Goal: Task Accomplishment & Management: Manage account settings

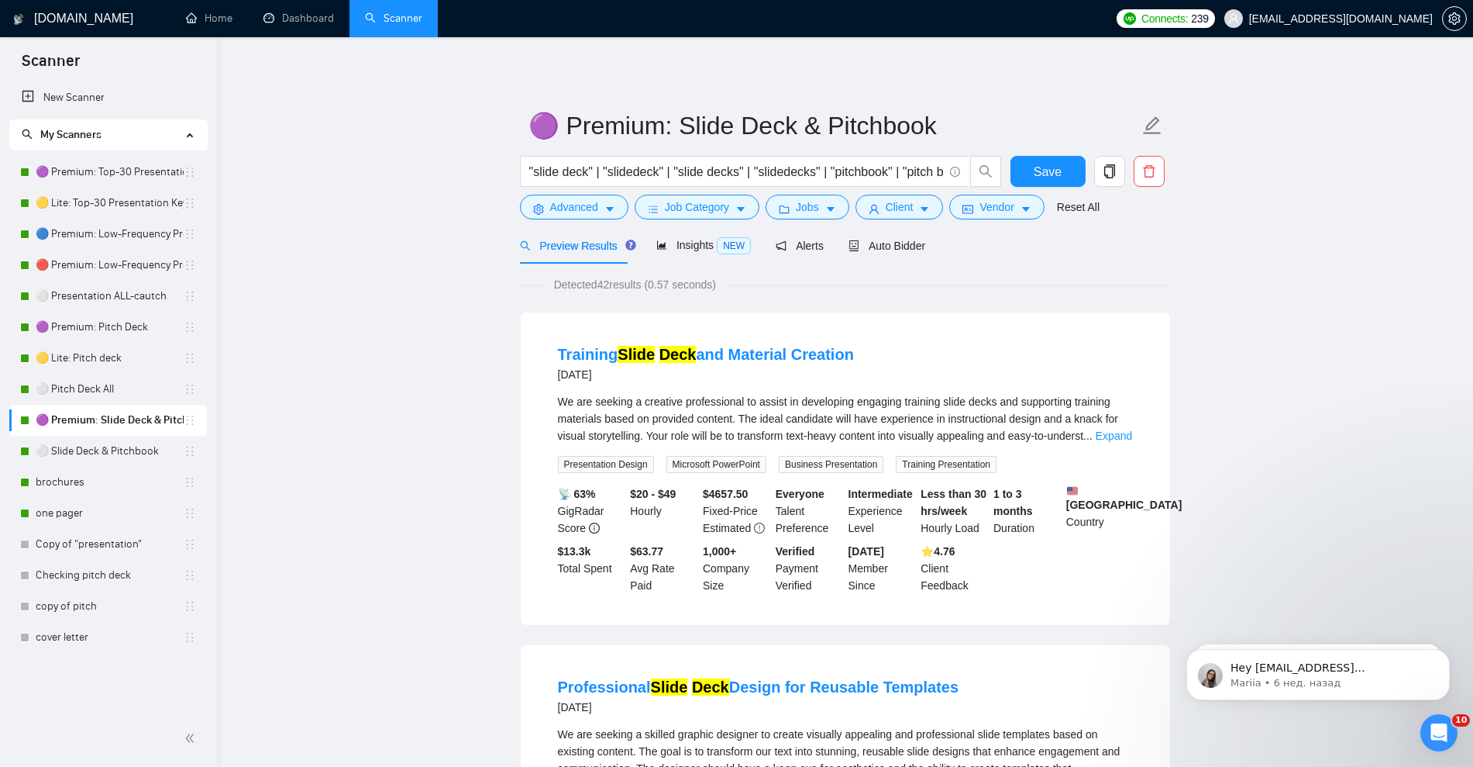
scroll to position [3068, 0]
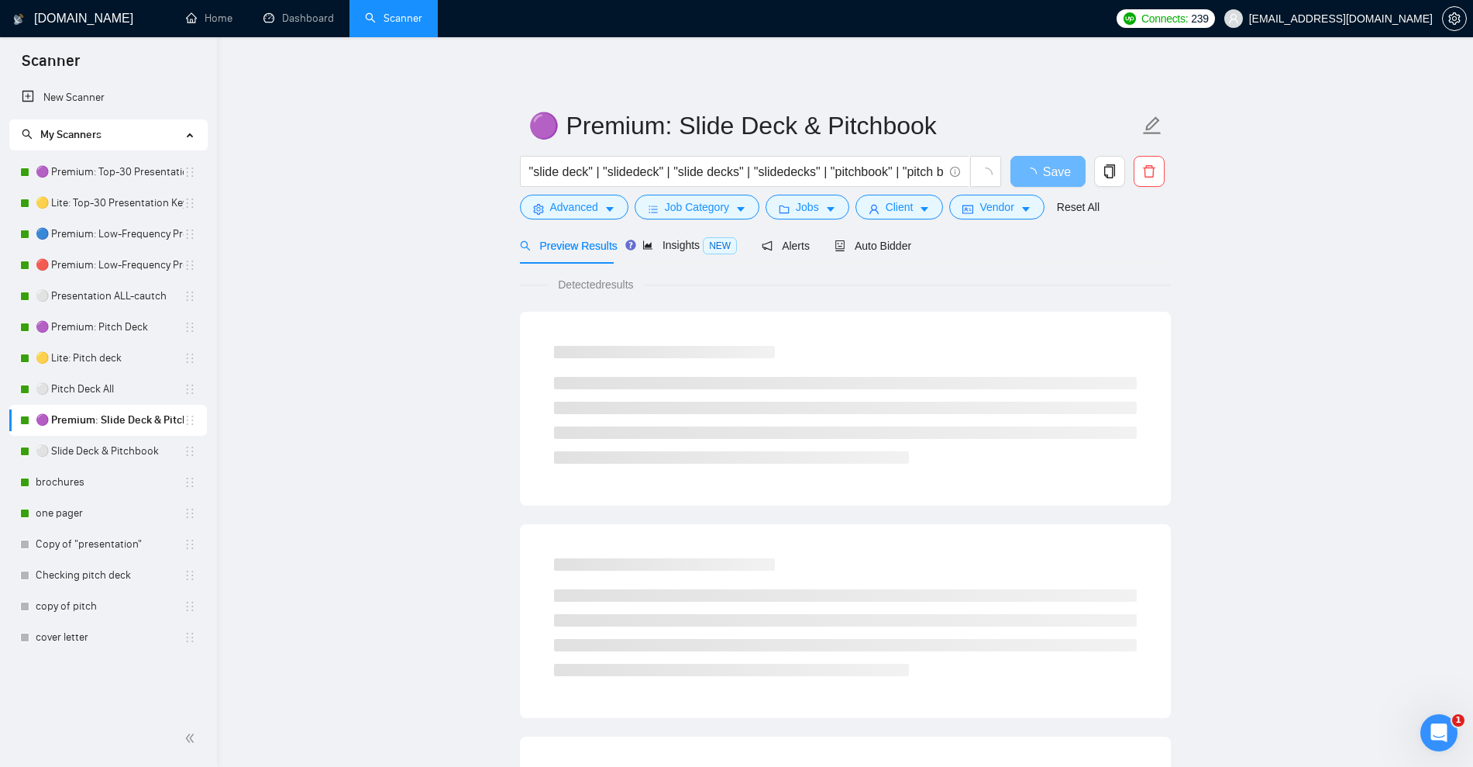
drag, startPoint x: 2879, startPoint y: 1437, endPoint x: 1439, endPoint y: 732, distance: 1603.2
click at [1439, 732] on icon "Открыть службу сообщений Intercom" at bounding box center [1440, 733] width 26 height 26
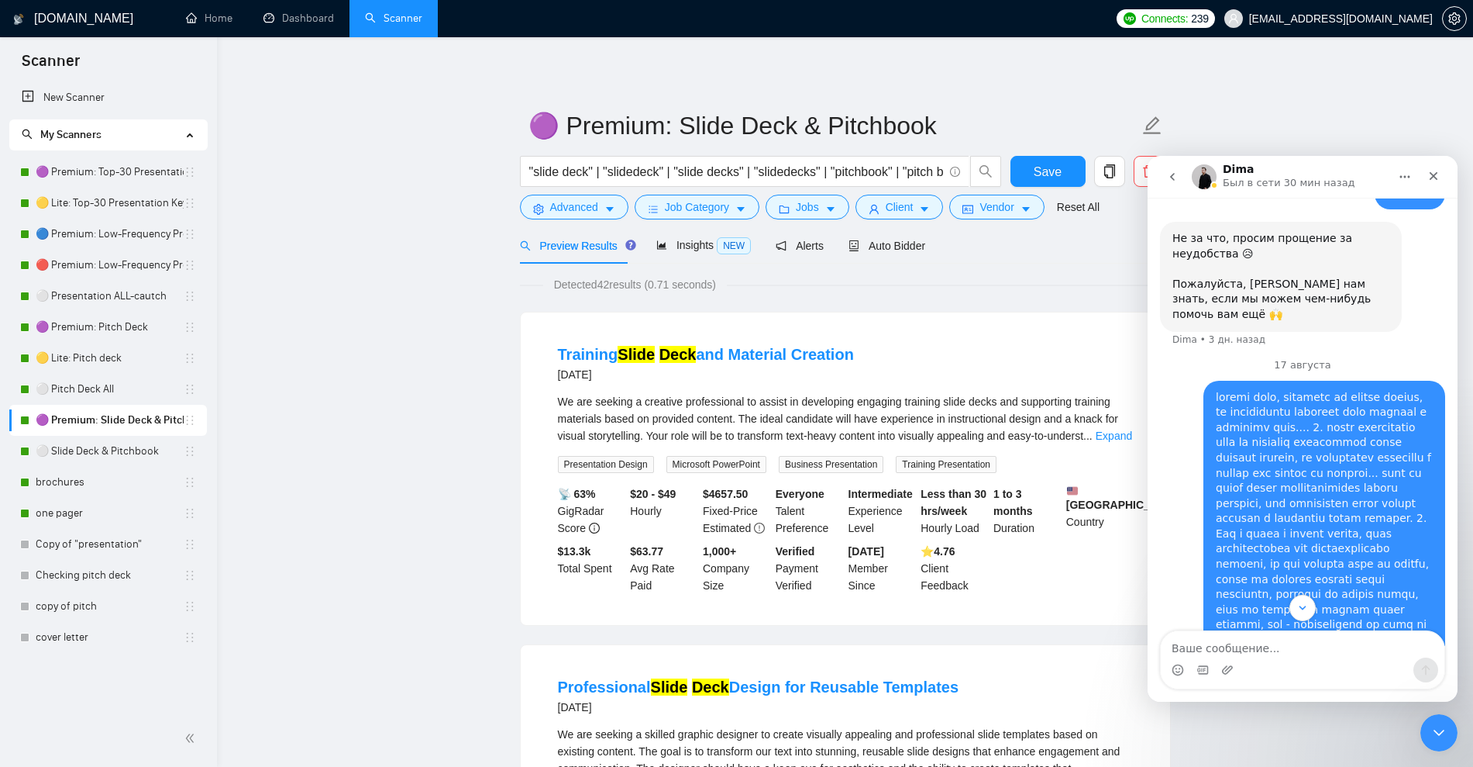
scroll to position [3068, 0]
click at [1433, 178] on icon "Закрыть" at bounding box center [1434, 176] width 12 height 12
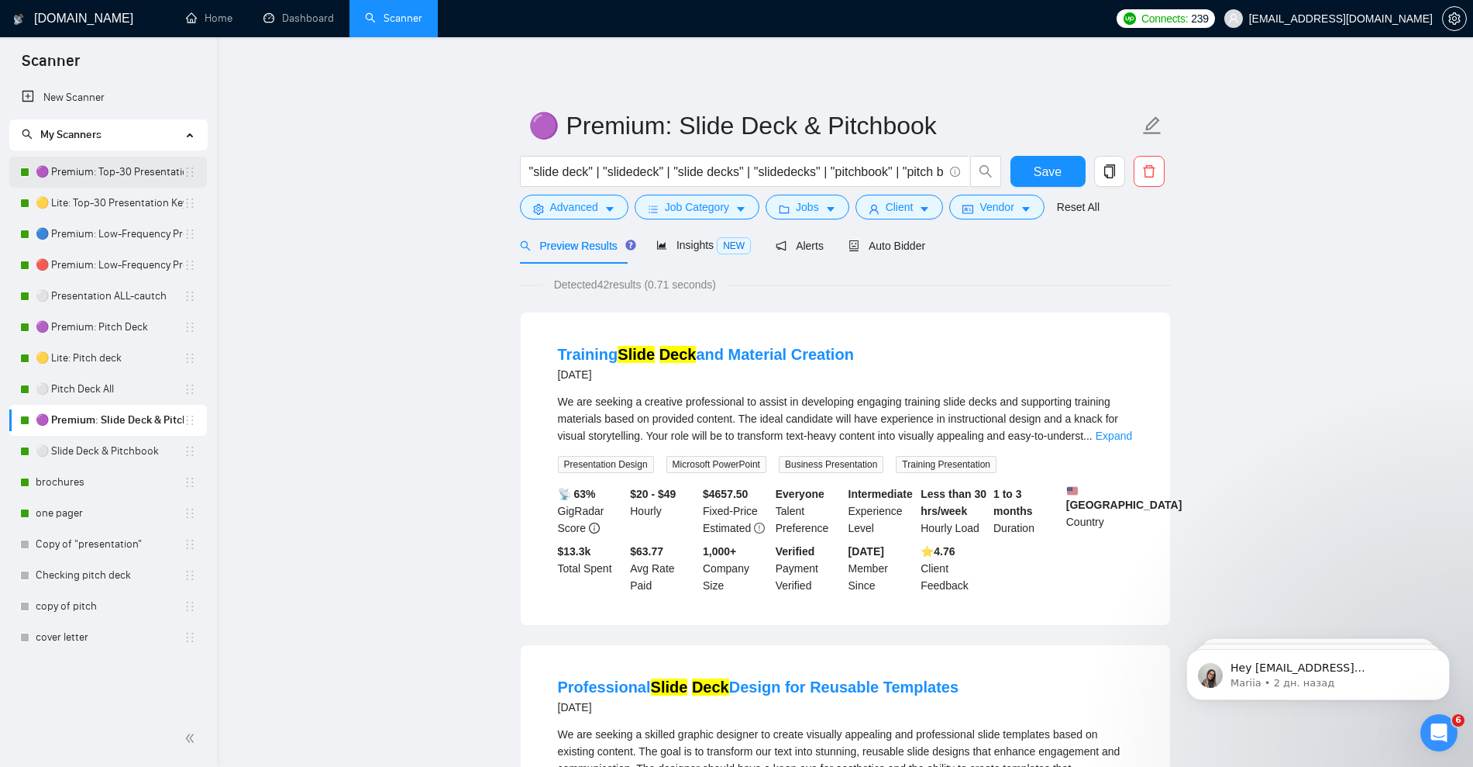
click at [94, 179] on link "🟣 Premium: Top-30 Presentation Keywords" at bounding box center [110, 172] width 148 height 31
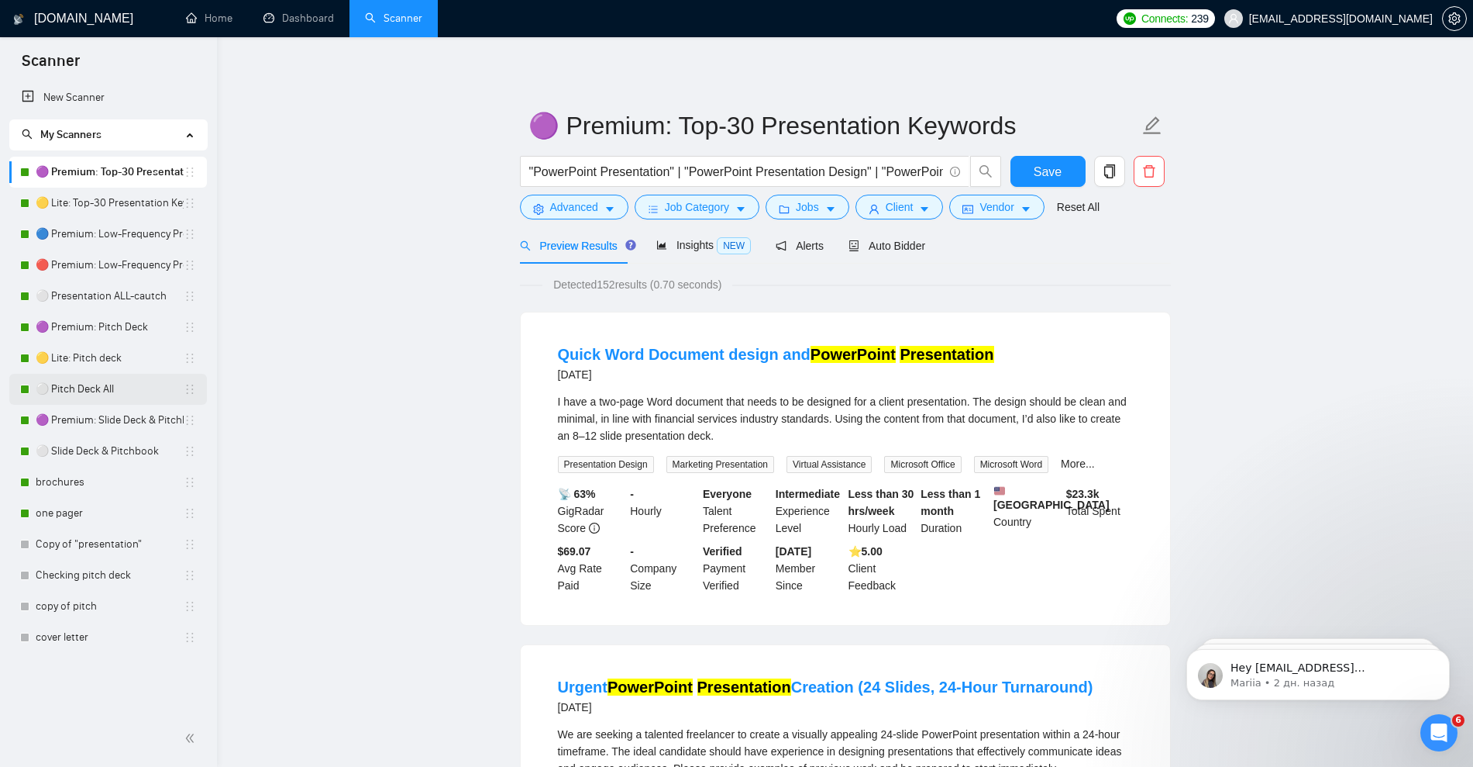
click at [110, 388] on link "⚪ Pitch Deck All" at bounding box center [110, 389] width 148 height 31
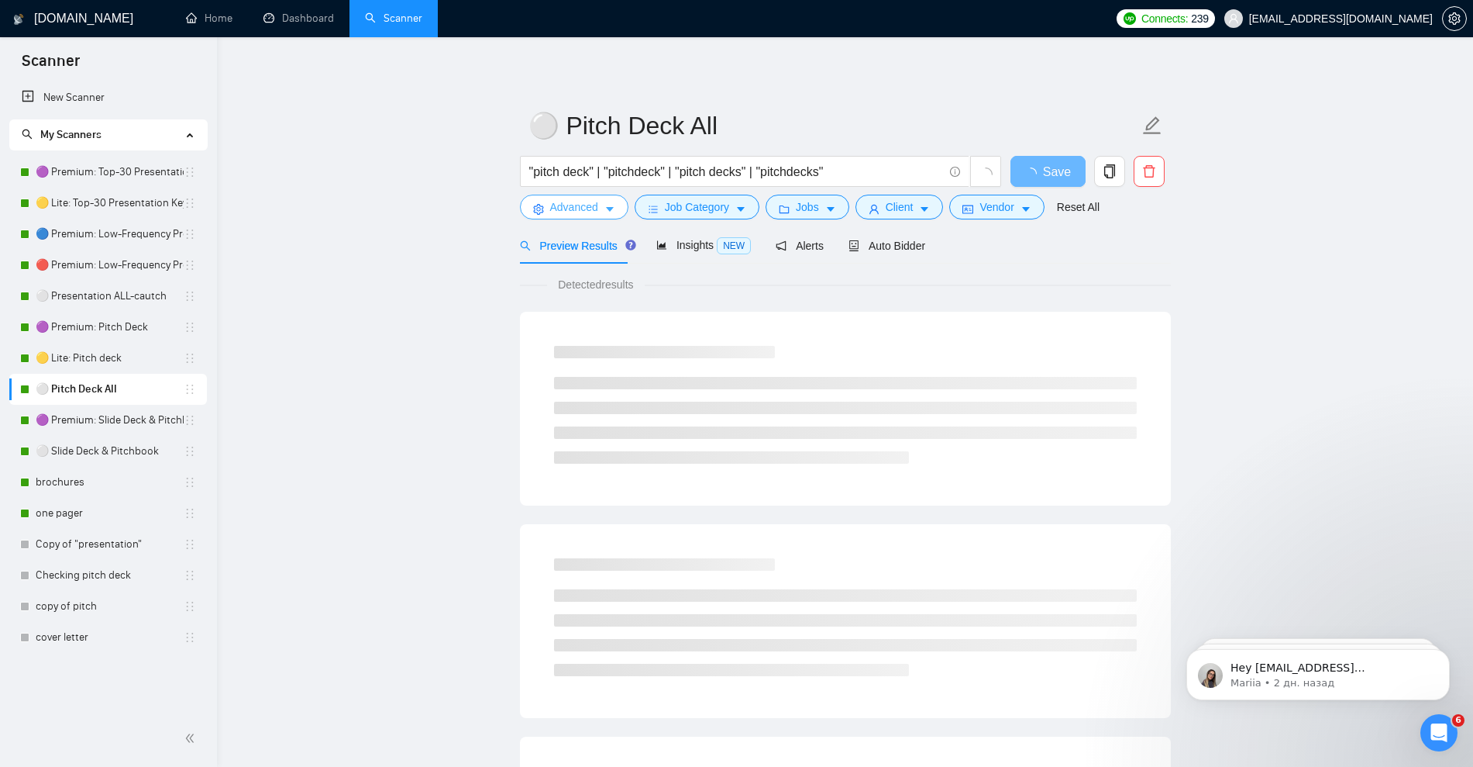
click at [614, 210] on icon "caret-down" at bounding box center [610, 209] width 11 height 11
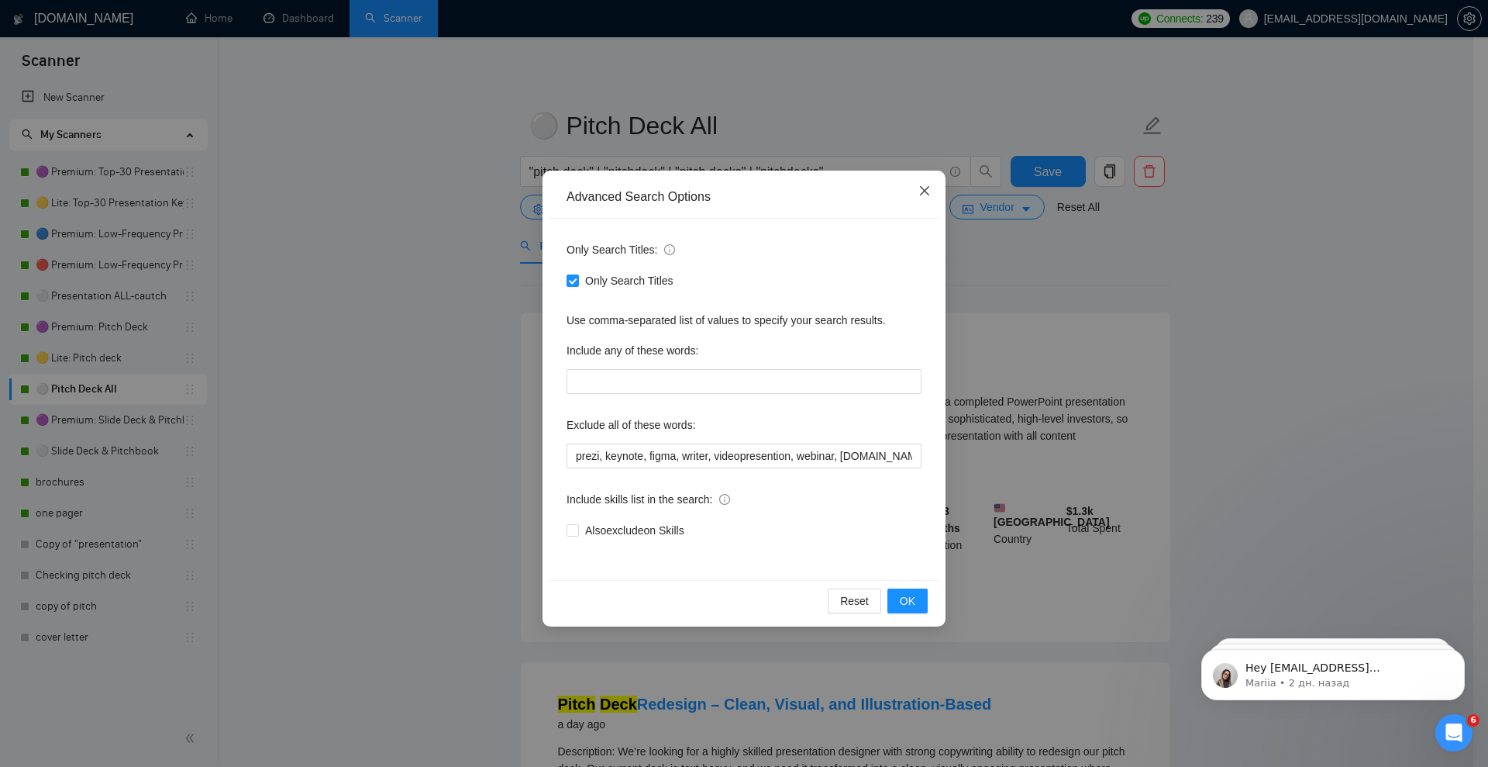
click at [917, 185] on span "Close" at bounding box center [925, 192] width 42 height 42
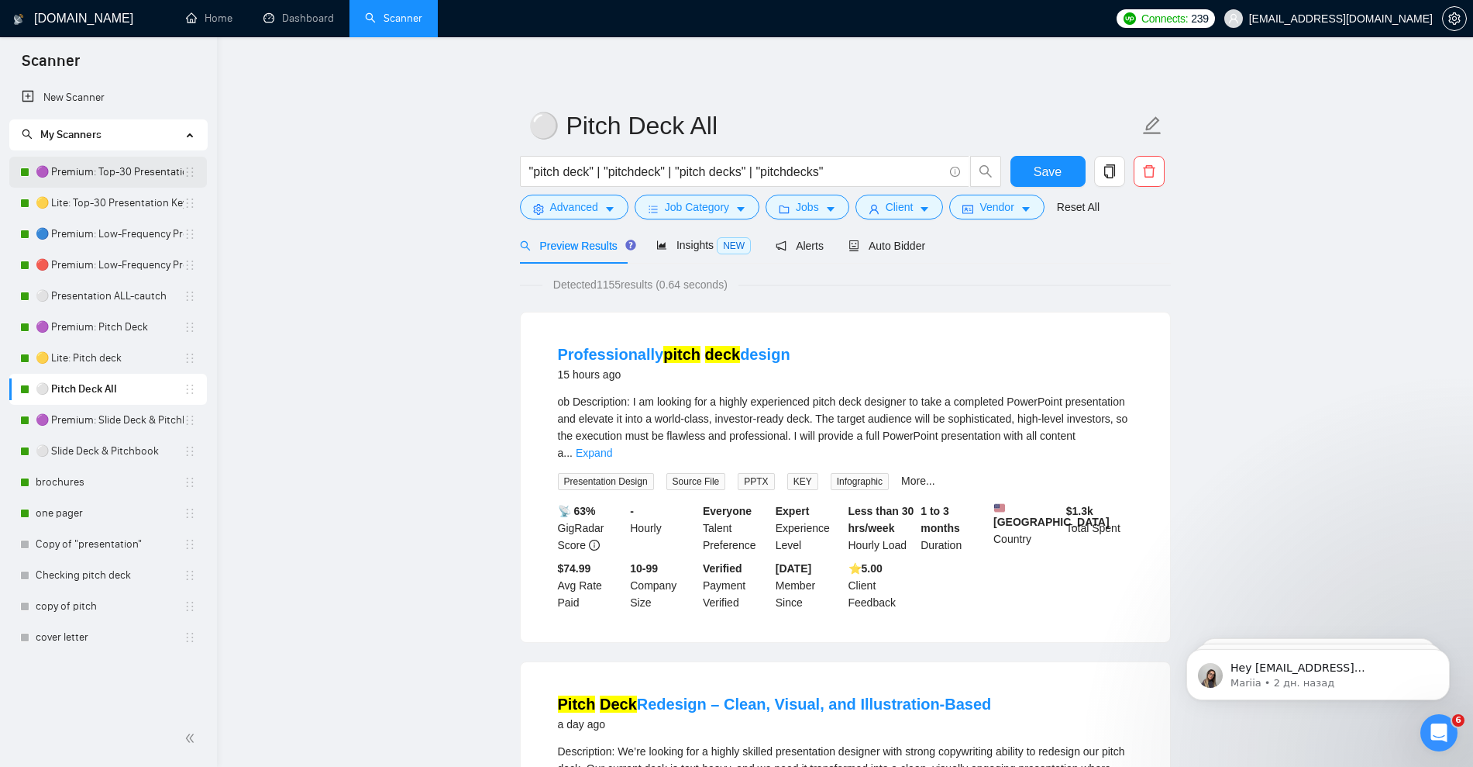
click at [112, 171] on link "🟣 Premium: Top-30 Presentation Keywords" at bounding box center [110, 172] width 148 height 31
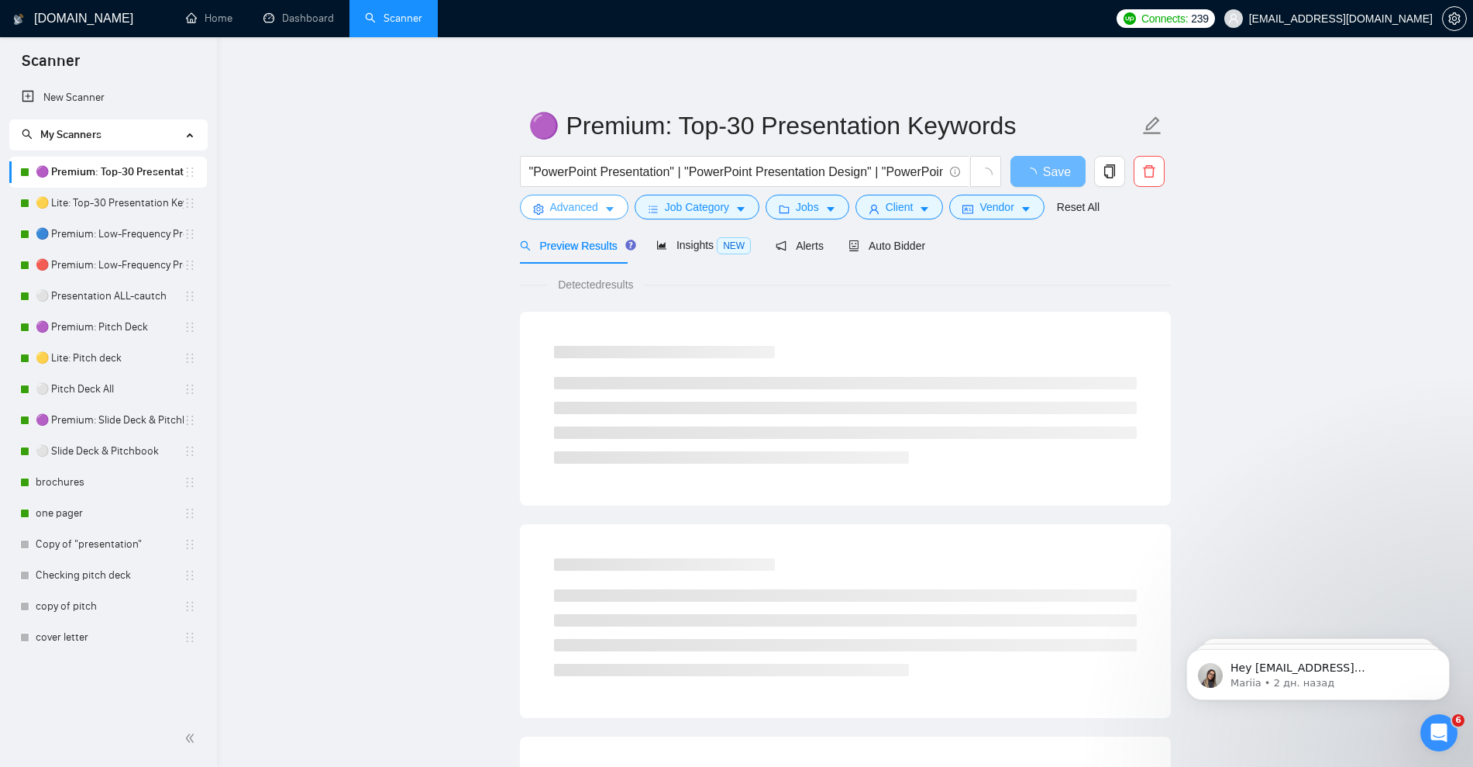
click at [610, 208] on icon "caret-down" at bounding box center [610, 210] width 8 height 5
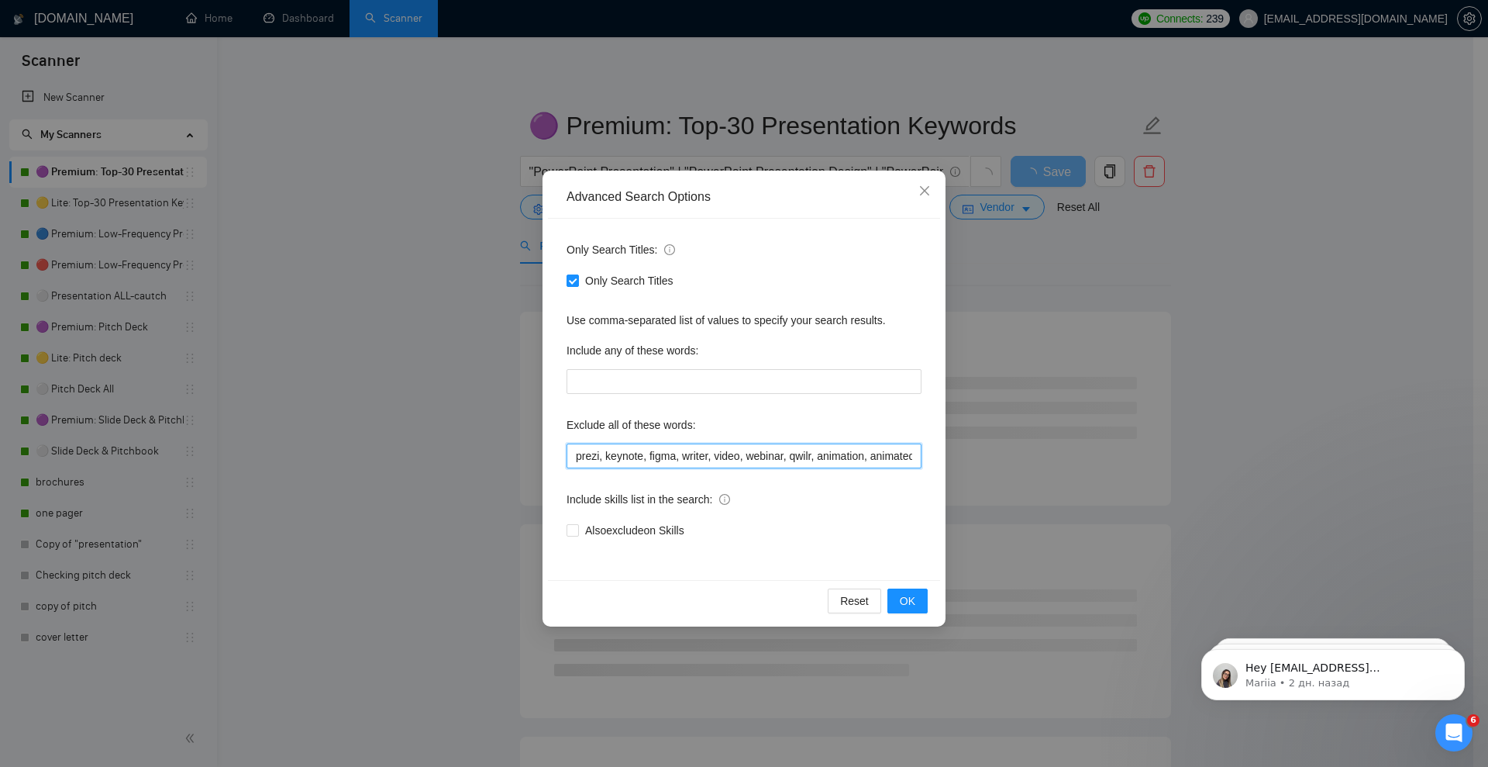
click at [712, 446] on input "prezi, keynote, figma, writer, video, webinar, qwilr, animation, animated, cart…" at bounding box center [744, 455] width 355 height 25
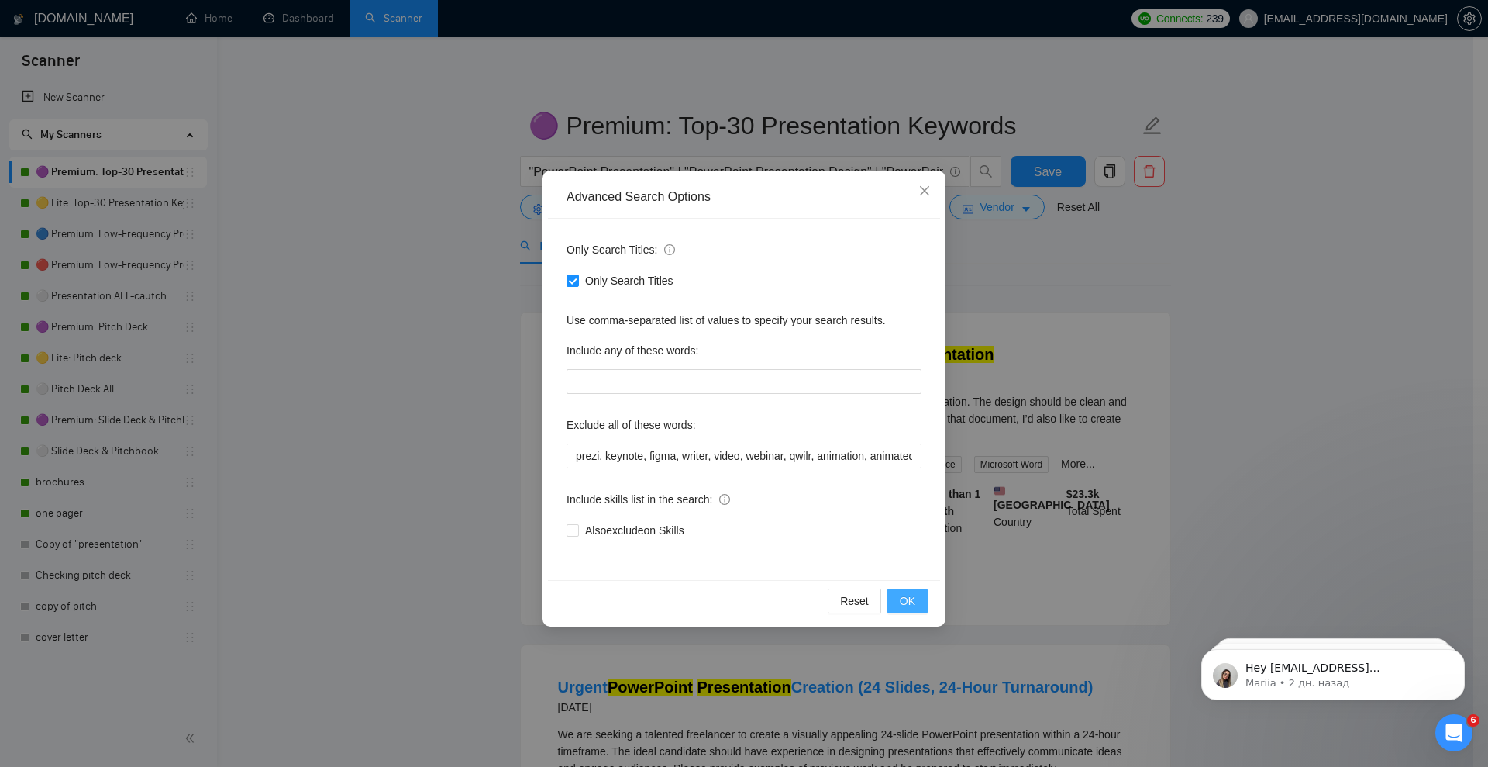
click at [905, 601] on span "OK" at bounding box center [908, 600] width 16 height 17
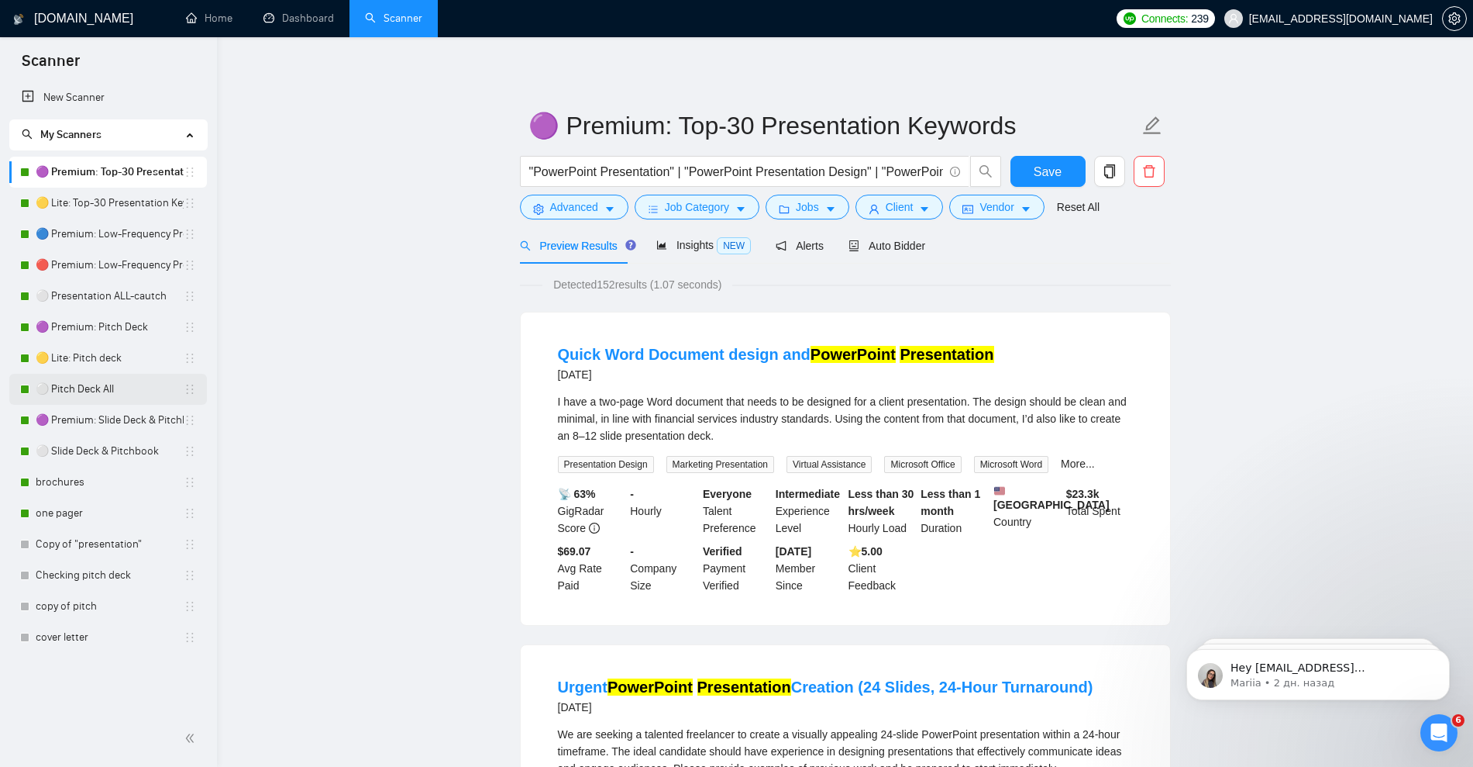
click at [67, 389] on link "⚪ Pitch Deck All" at bounding box center [110, 389] width 148 height 31
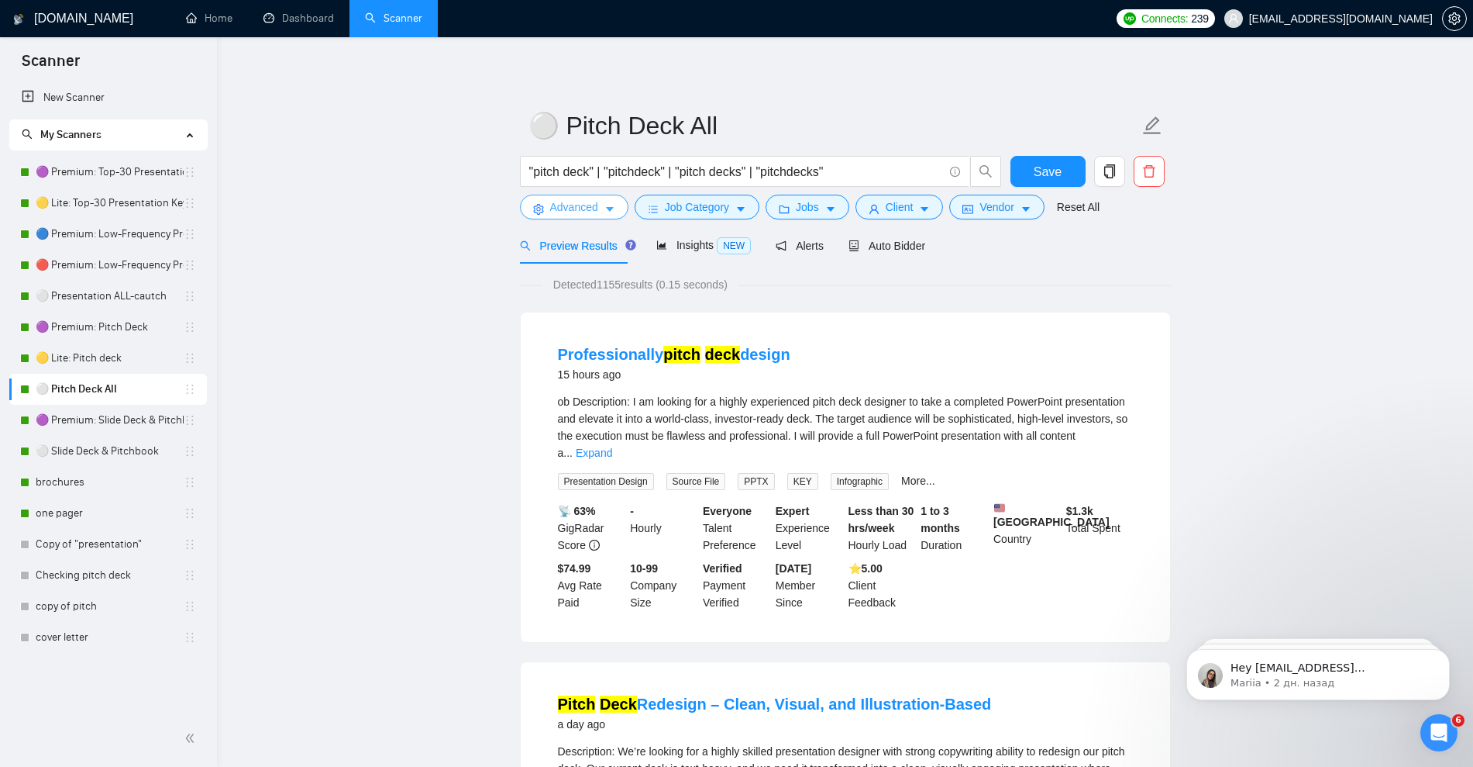
click at [610, 211] on icon "caret-down" at bounding box center [610, 209] width 11 height 11
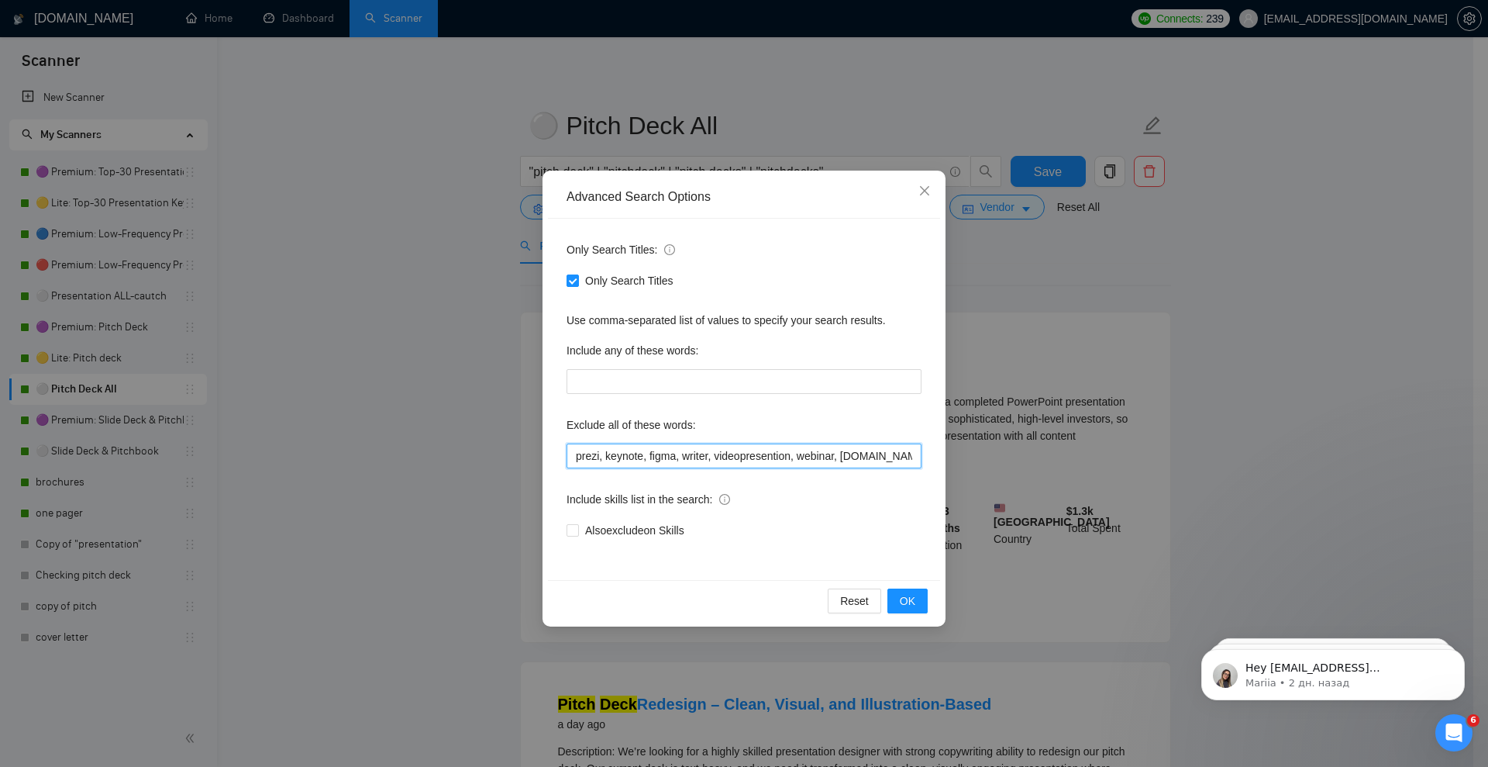
click at [691, 458] on input "prezi, keynote, figma, writer, videopresention, webinar, [DOMAIN_NAME]" at bounding box center [744, 455] width 355 height 25
paste input ", webinar, qwilr, animation, animated, cartoon, Cartoon, [DOMAIN_NAME], student…"
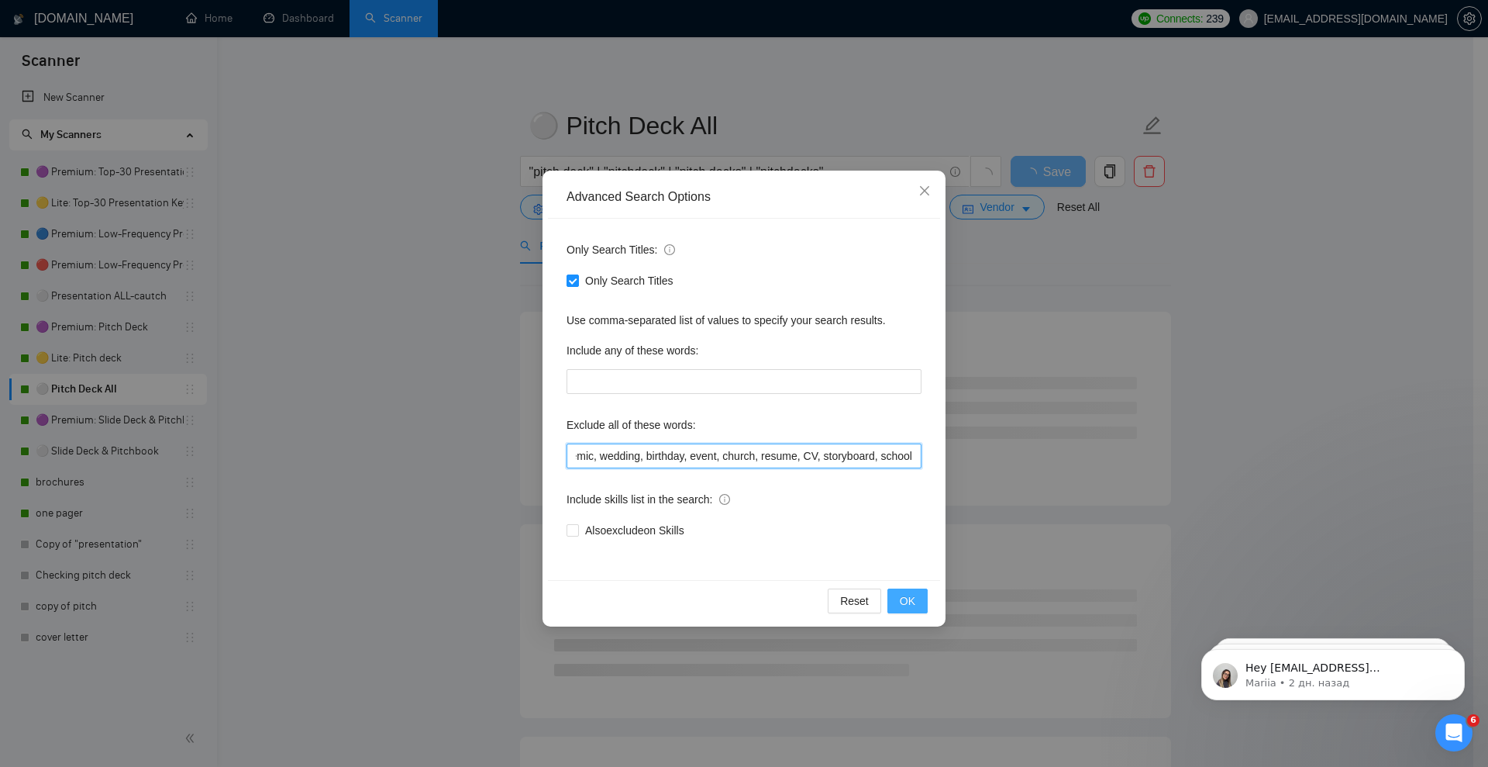
type input "prezi, keynote, figma, writer, video, webinar, qwilr, animation, animated, cart…"
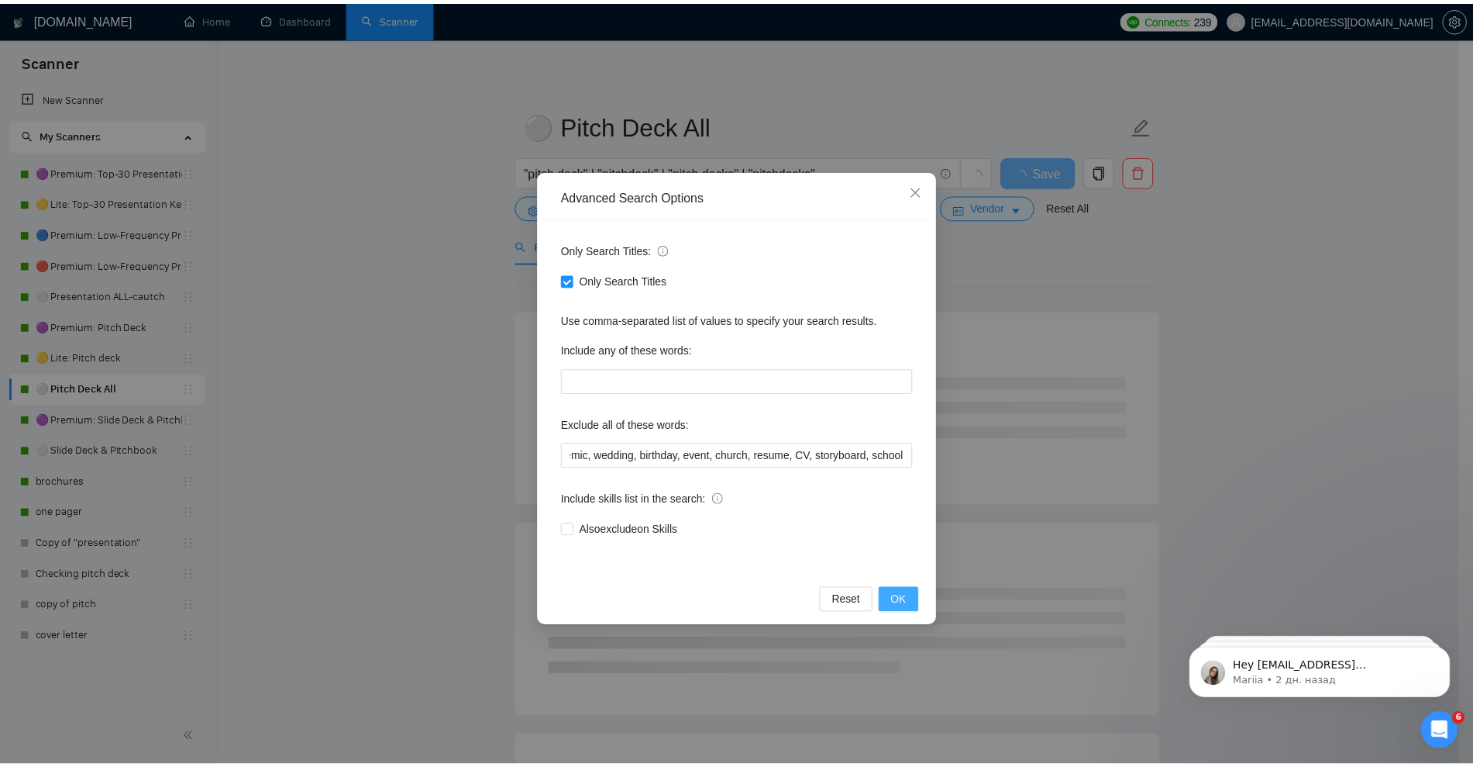
scroll to position [0, 0]
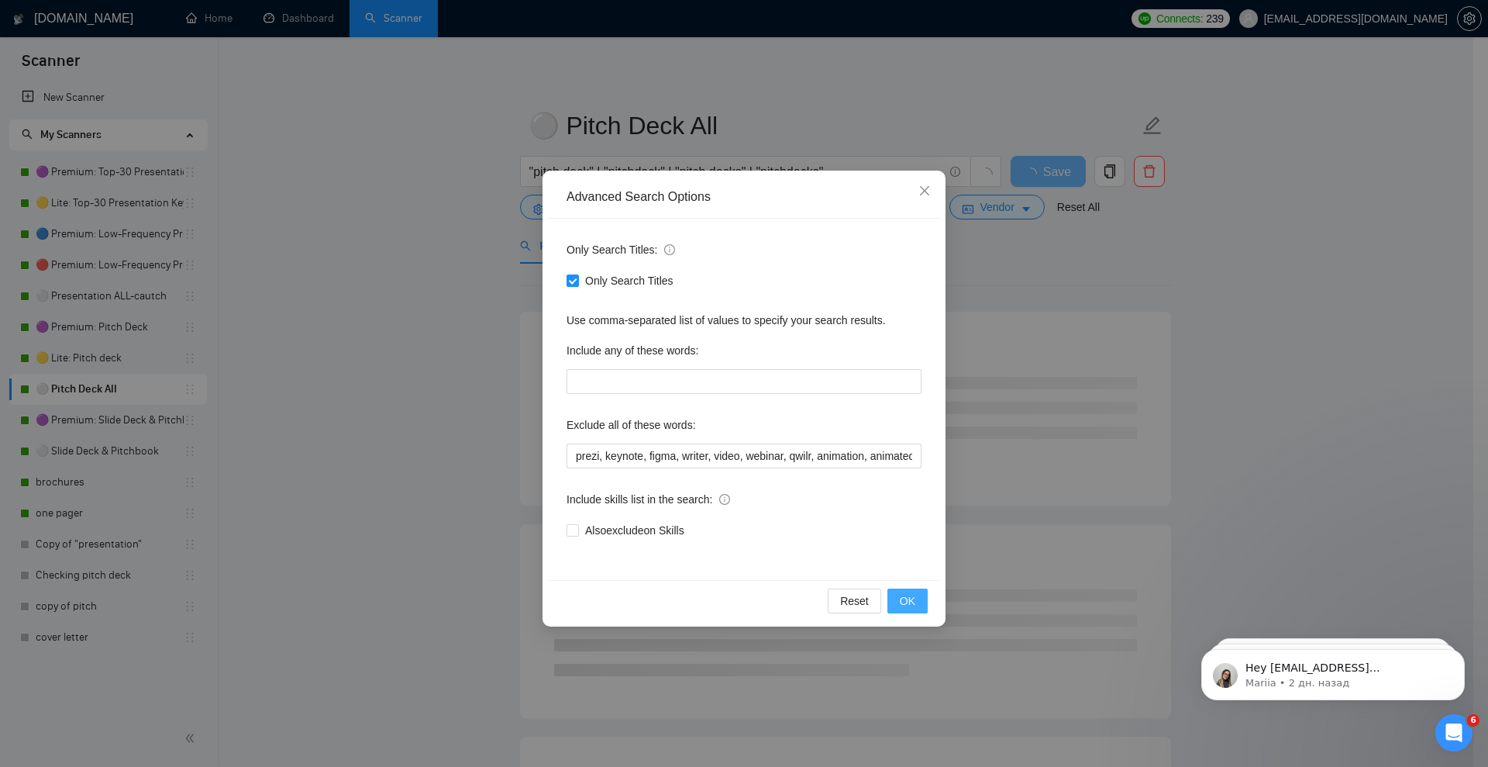
click at [910, 597] on span "OK" at bounding box center [908, 600] width 16 height 17
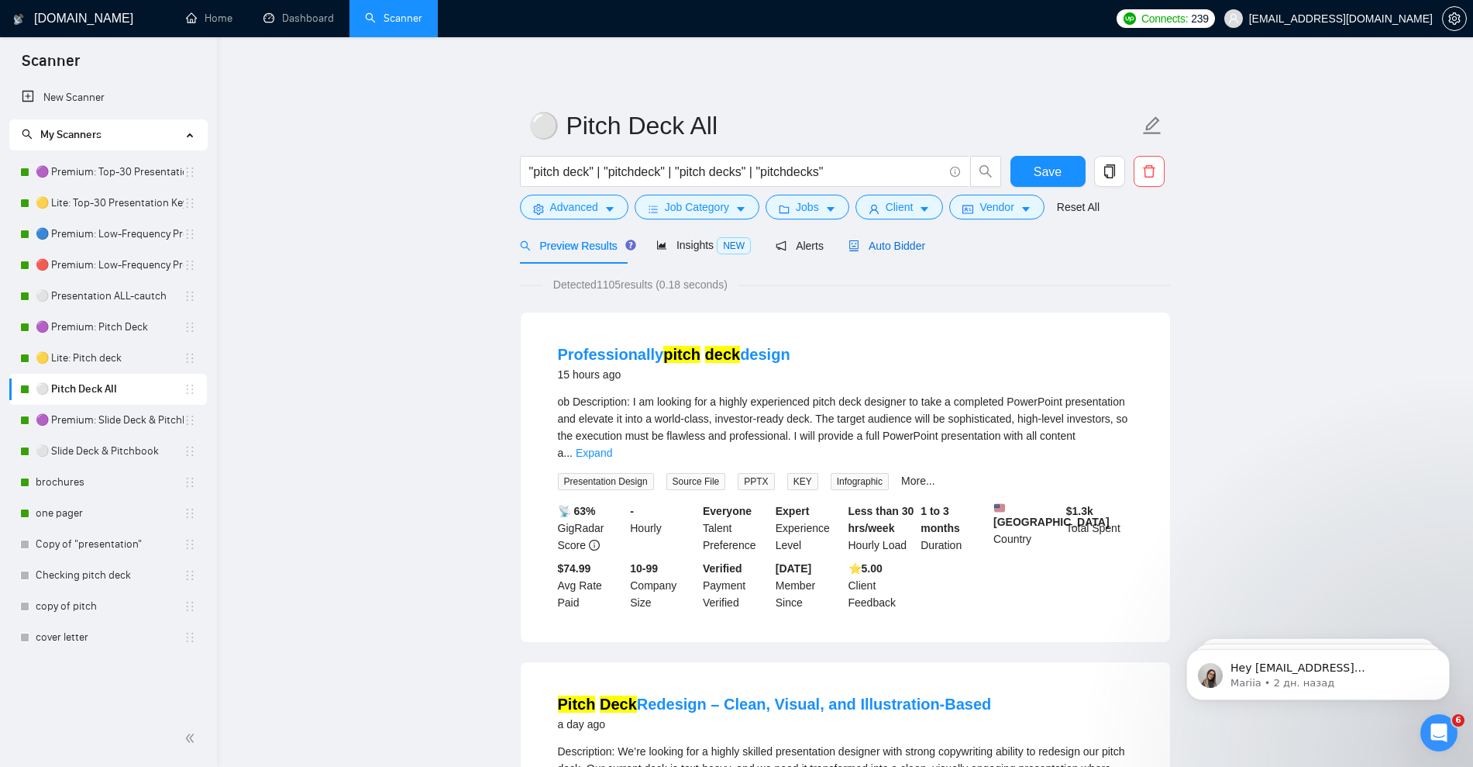
click at [889, 242] on span "Auto Bidder" at bounding box center [887, 245] width 77 height 12
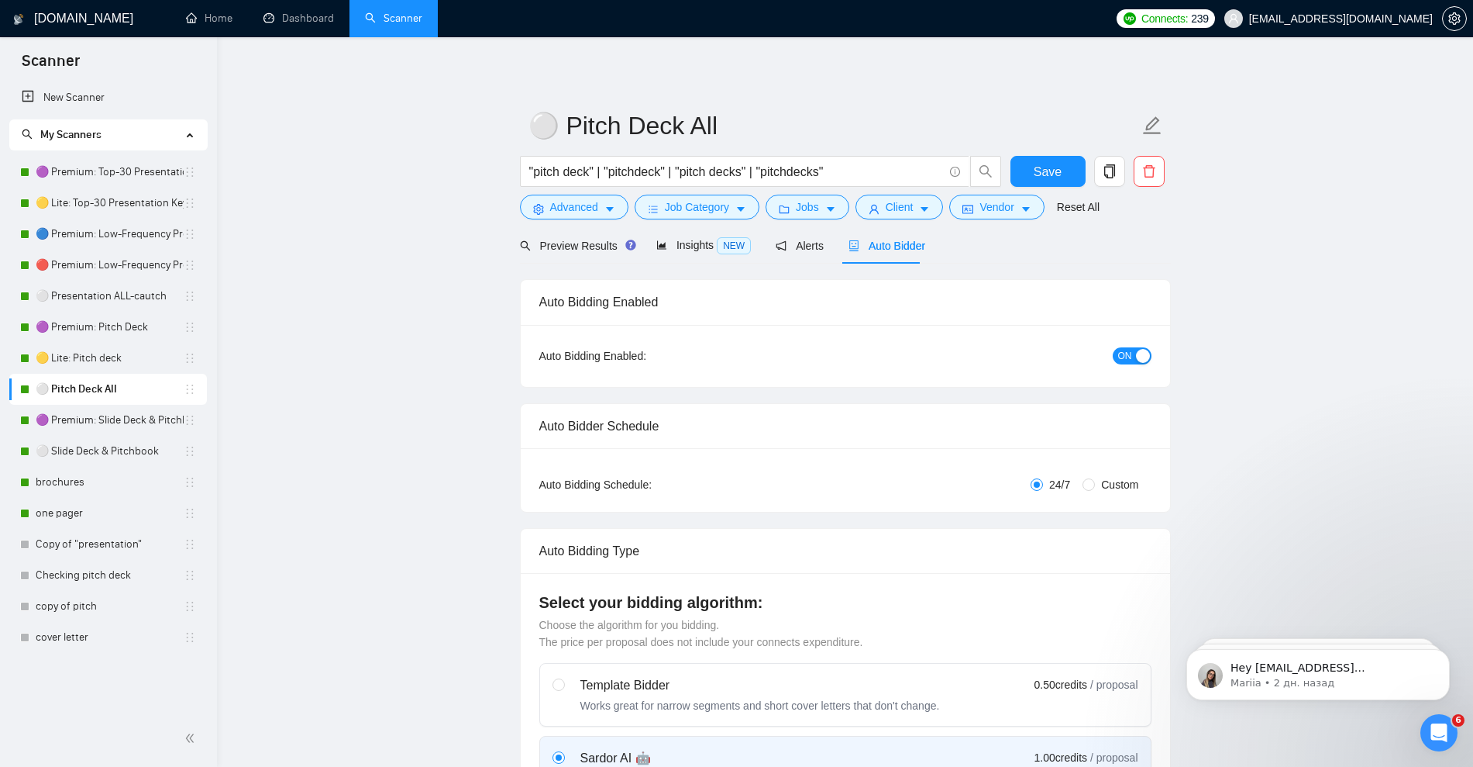
checkbox input "true"
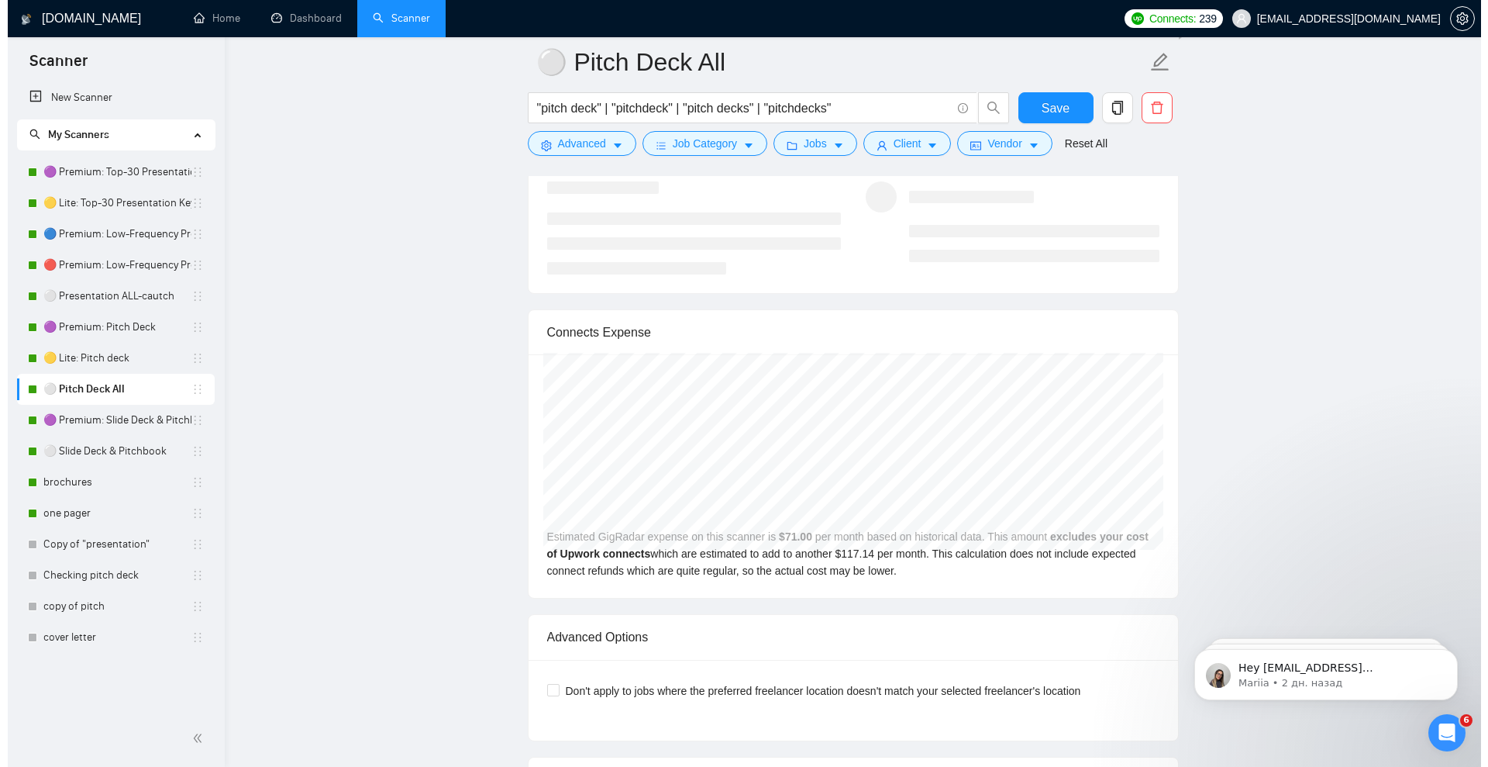
scroll to position [3100, 0]
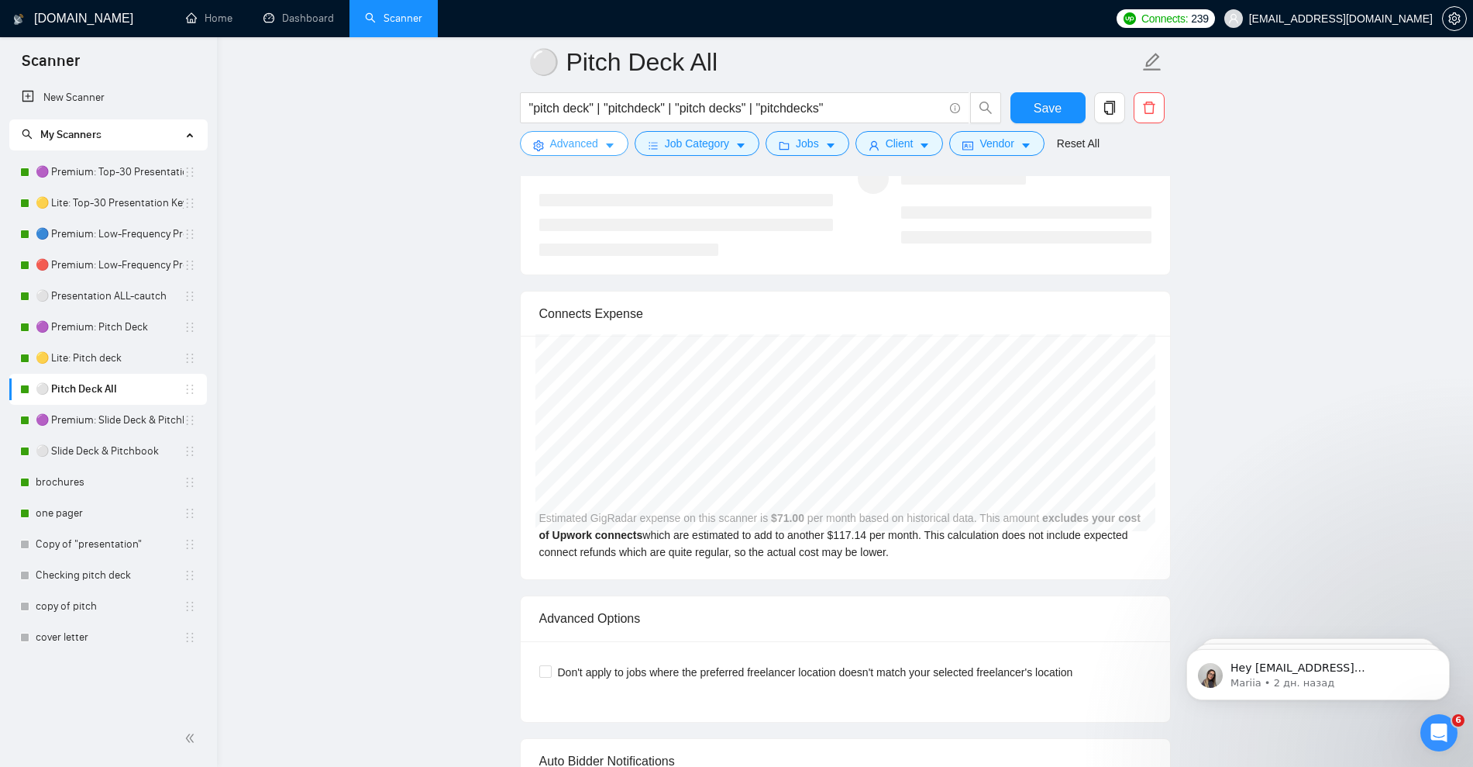
click at [613, 145] on icon "caret-down" at bounding box center [610, 145] width 11 height 11
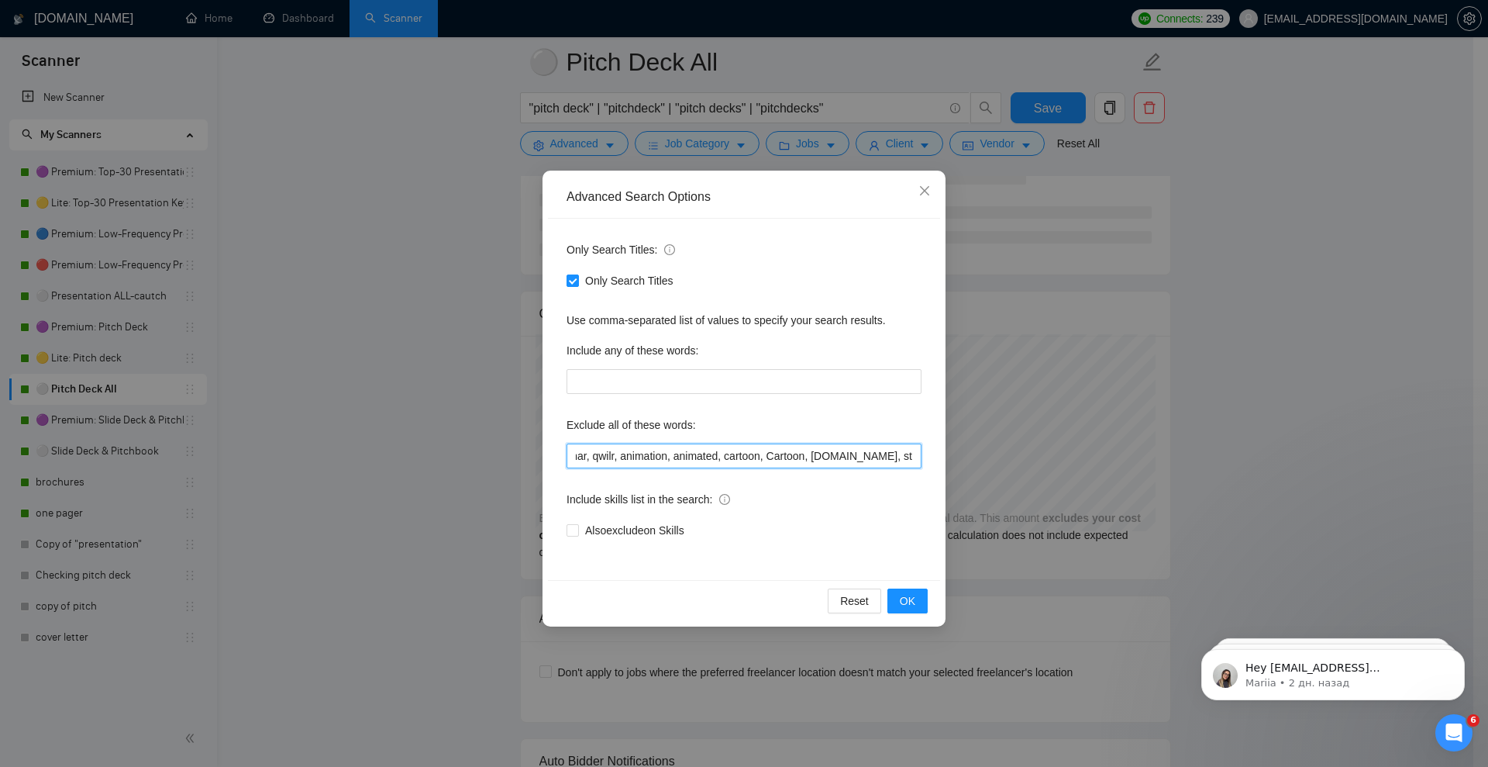
scroll to position [0, 235]
drag, startPoint x: 864, startPoint y: 450, endPoint x: 805, endPoint y: 453, distance: 59.7
click at [805, 453] on input "prezi, keynote, figma, writer, video, webinar, qwilr, animation, animated, cart…" at bounding box center [744, 455] width 355 height 25
click at [767, 455] on input "prezi, keynote, figma, writer, video, webinar, qwilr, animation, animated, cart…" at bounding box center [744, 455] width 355 height 25
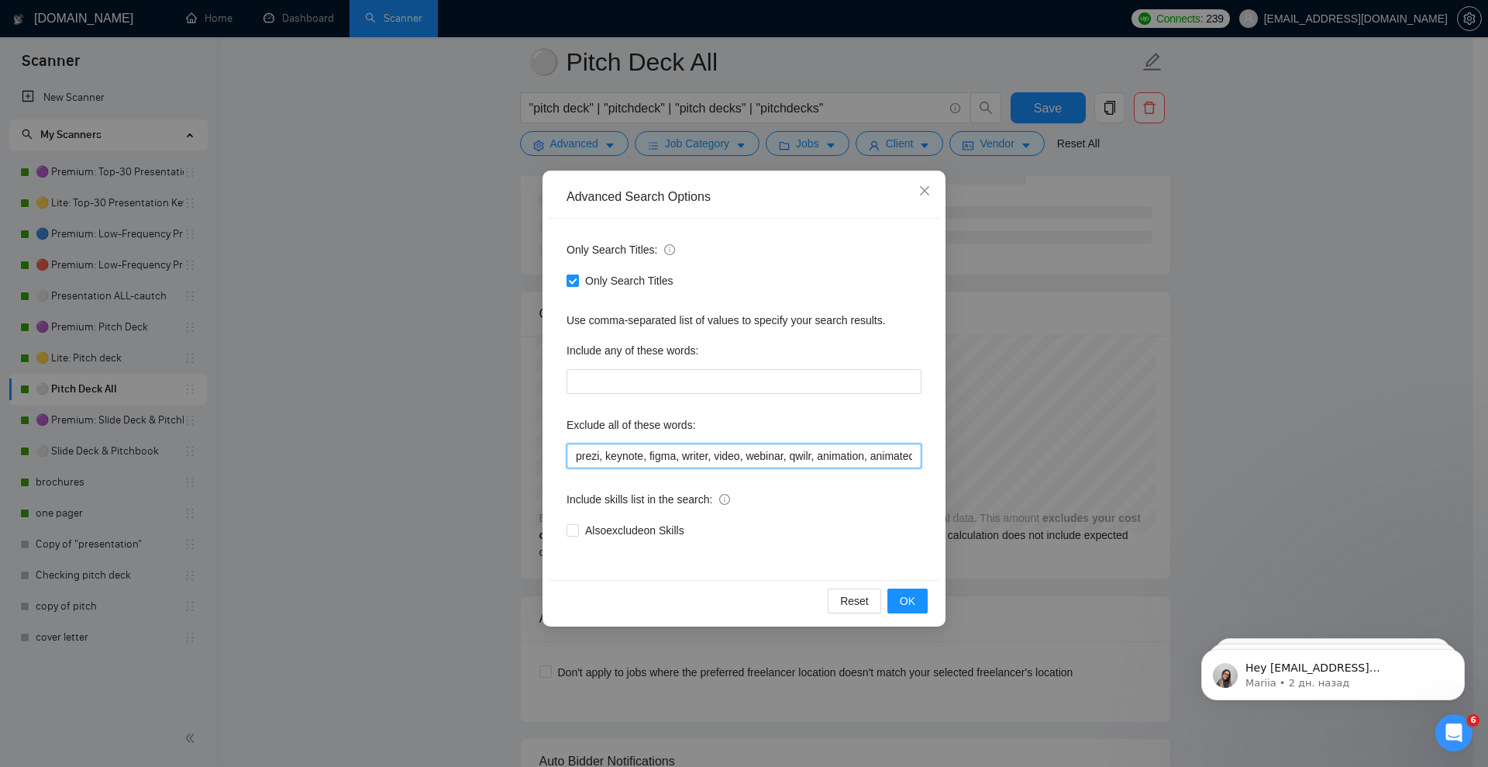
drag, startPoint x: 718, startPoint y: 455, endPoint x: 535, endPoint y: 454, distance: 182.9
click at [535, 454] on div "Advanced Search Options Only Search Titles: Only Search Titles Use comma-separa…" at bounding box center [744, 383] width 1488 height 767
click at [681, 446] on input "prezi, keynote, figma, writer, video, webinar, qwilr, animation, animated, cart…" at bounding box center [744, 455] width 355 height 25
drag, startPoint x: 751, startPoint y: 457, endPoint x: 1035, endPoint y: 460, distance: 284.5
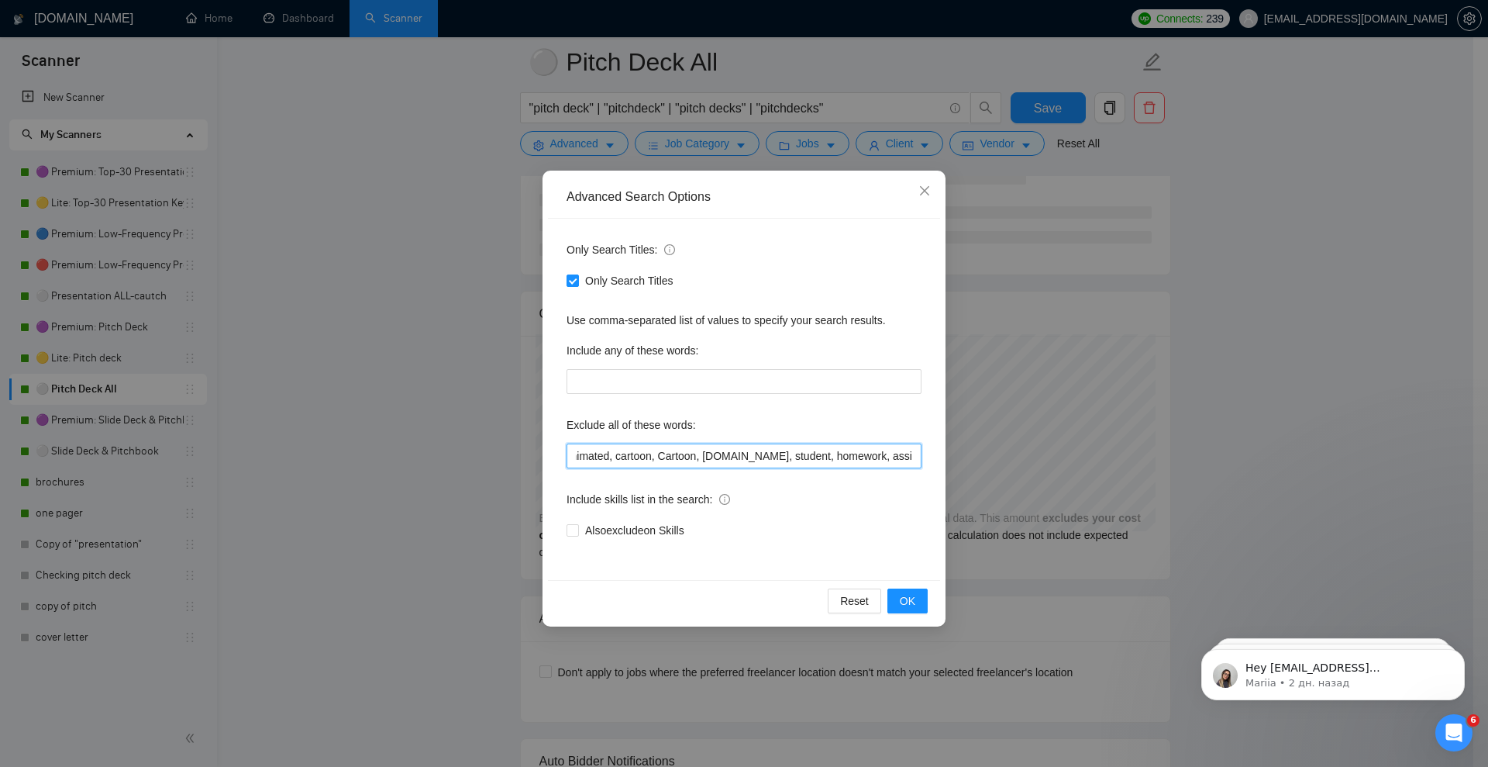
click at [1035, 460] on div "Advanced Search Options Only Search Titles: Only Search Titles Use comma-separa…" at bounding box center [744, 383] width 1488 height 767
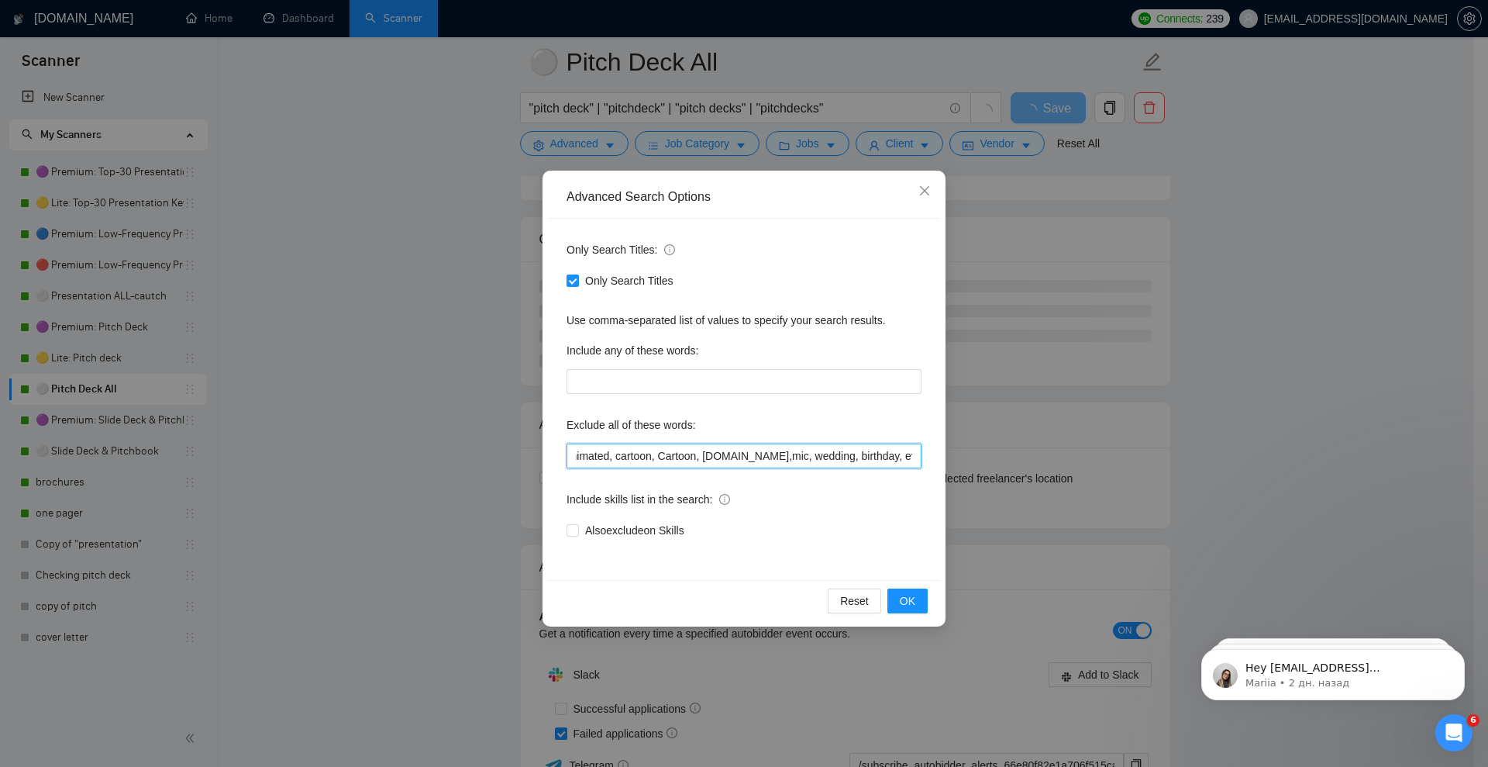
scroll to position [0, 525]
drag, startPoint x: 753, startPoint y: 458, endPoint x: 994, endPoint y: 462, distance: 241.1
click at [994, 462] on div "Advanced Search Options Only Search Titles: Only Search Titles Use comma-separa…" at bounding box center [744, 383] width 1488 height 767
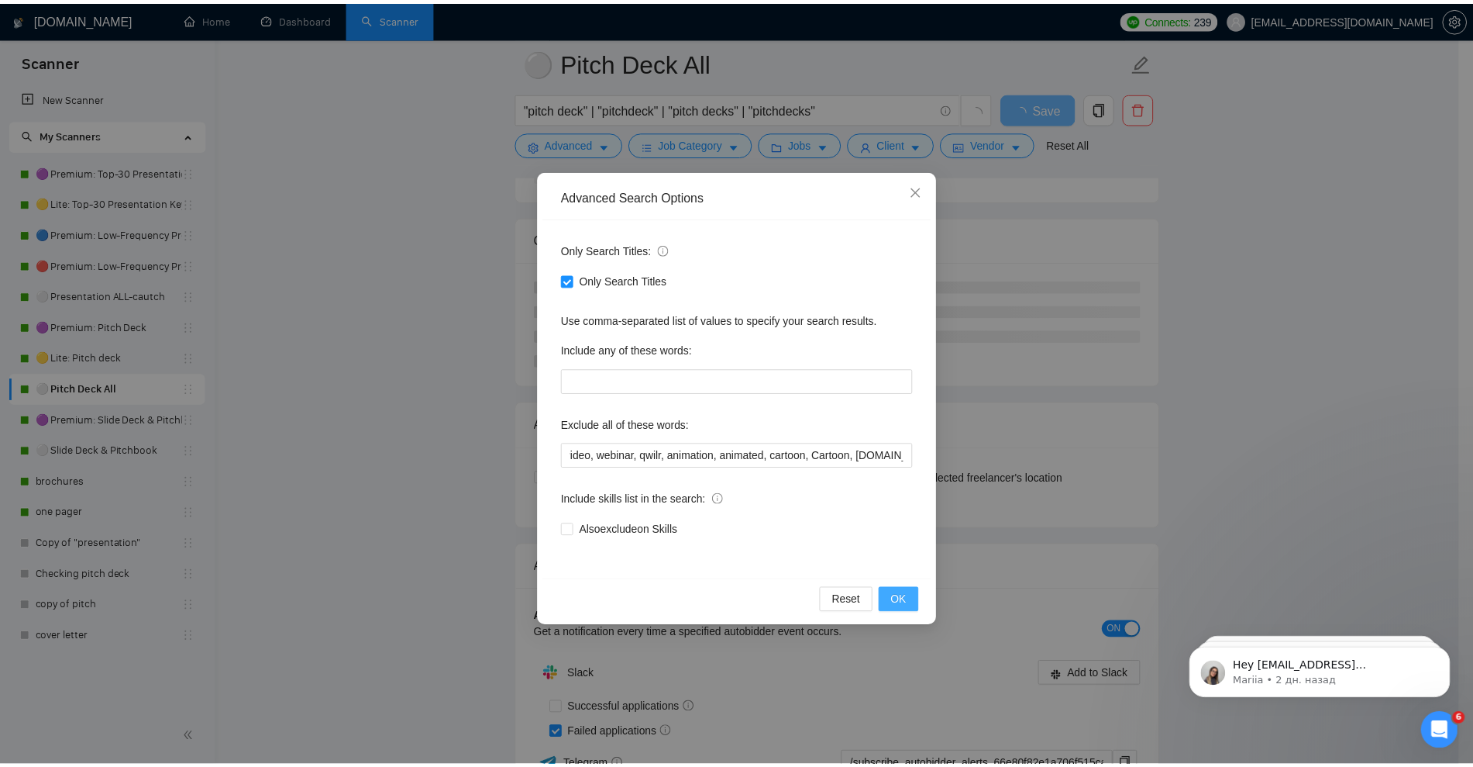
scroll to position [0, 0]
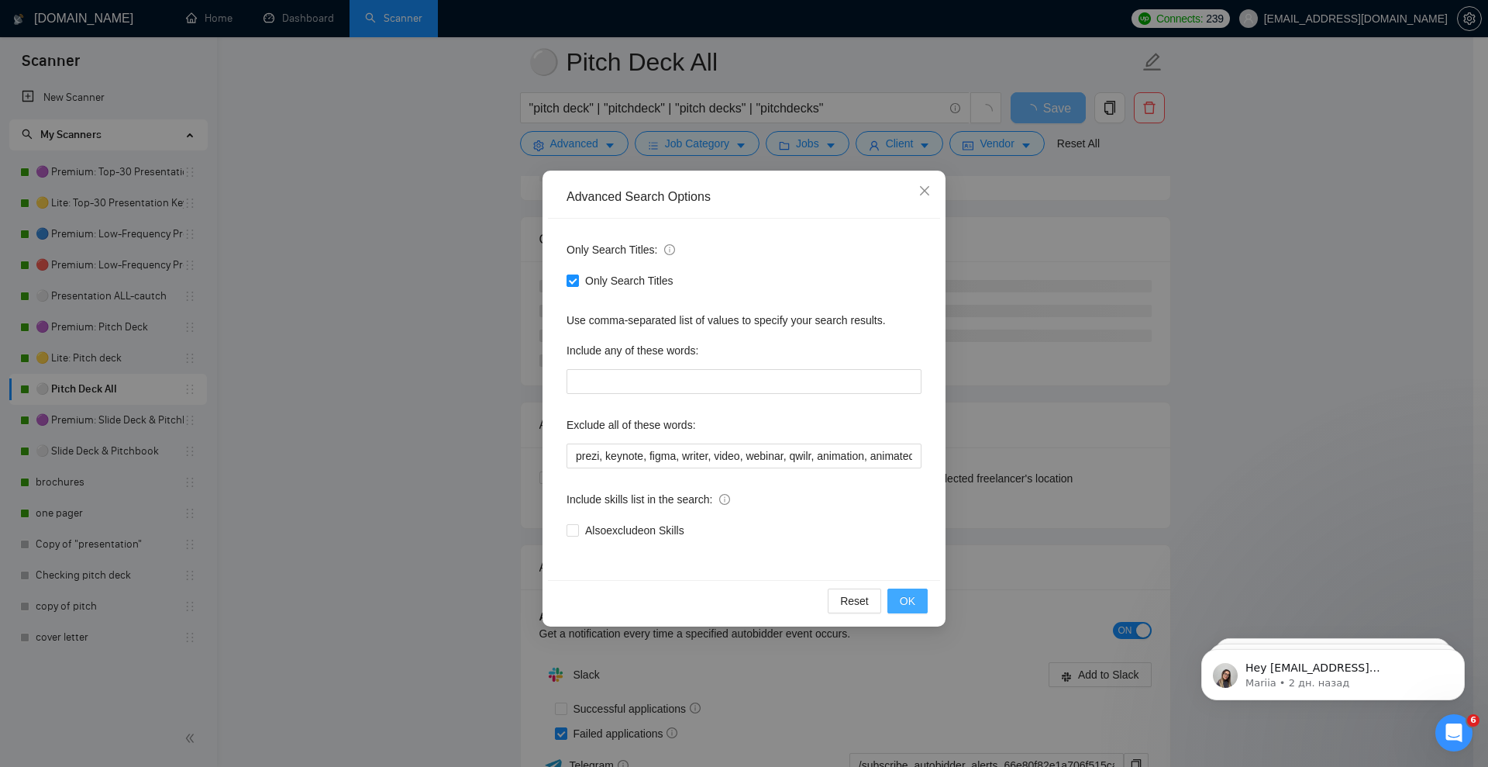
click at [922, 597] on button "OK" at bounding box center [907, 600] width 40 height 25
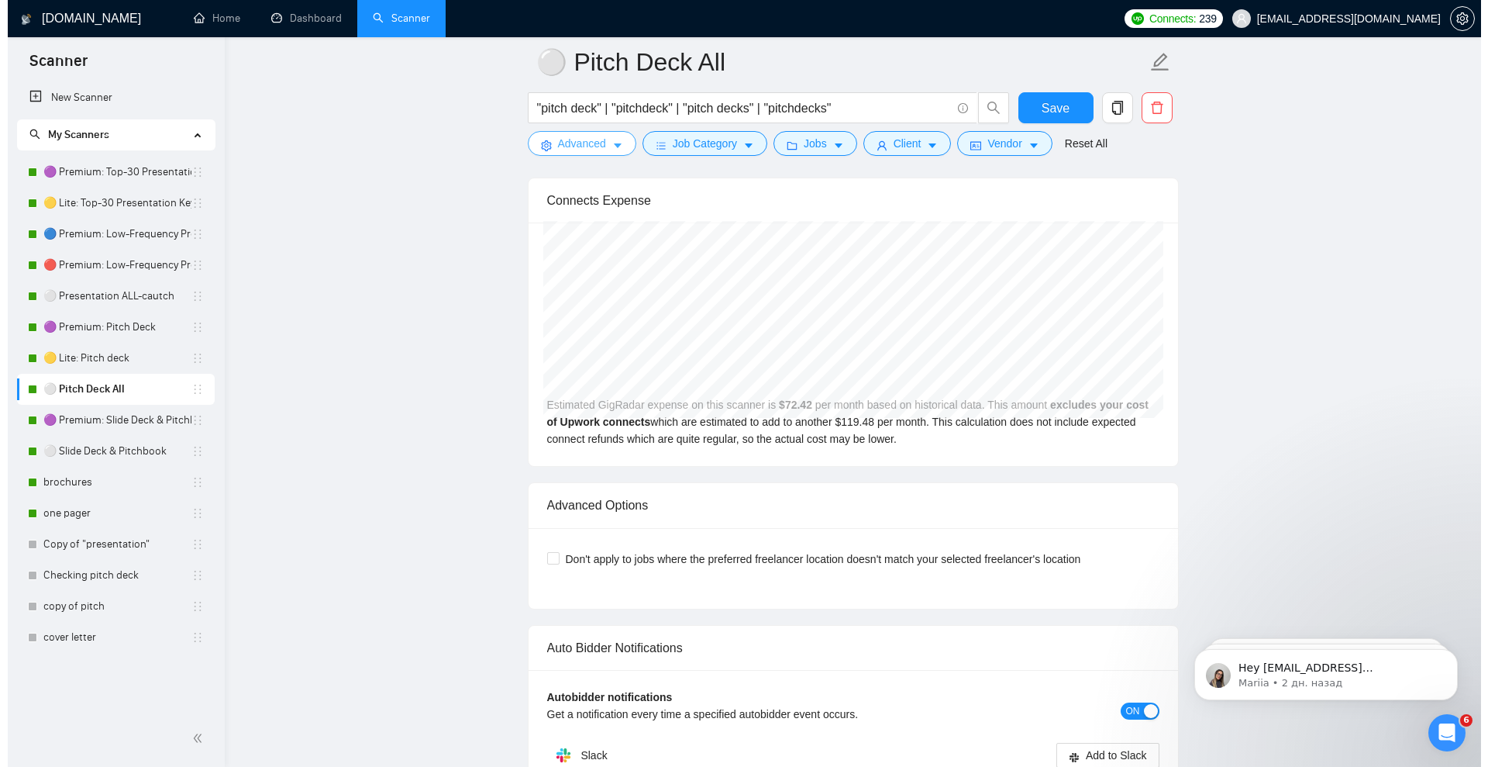
scroll to position [3197, 0]
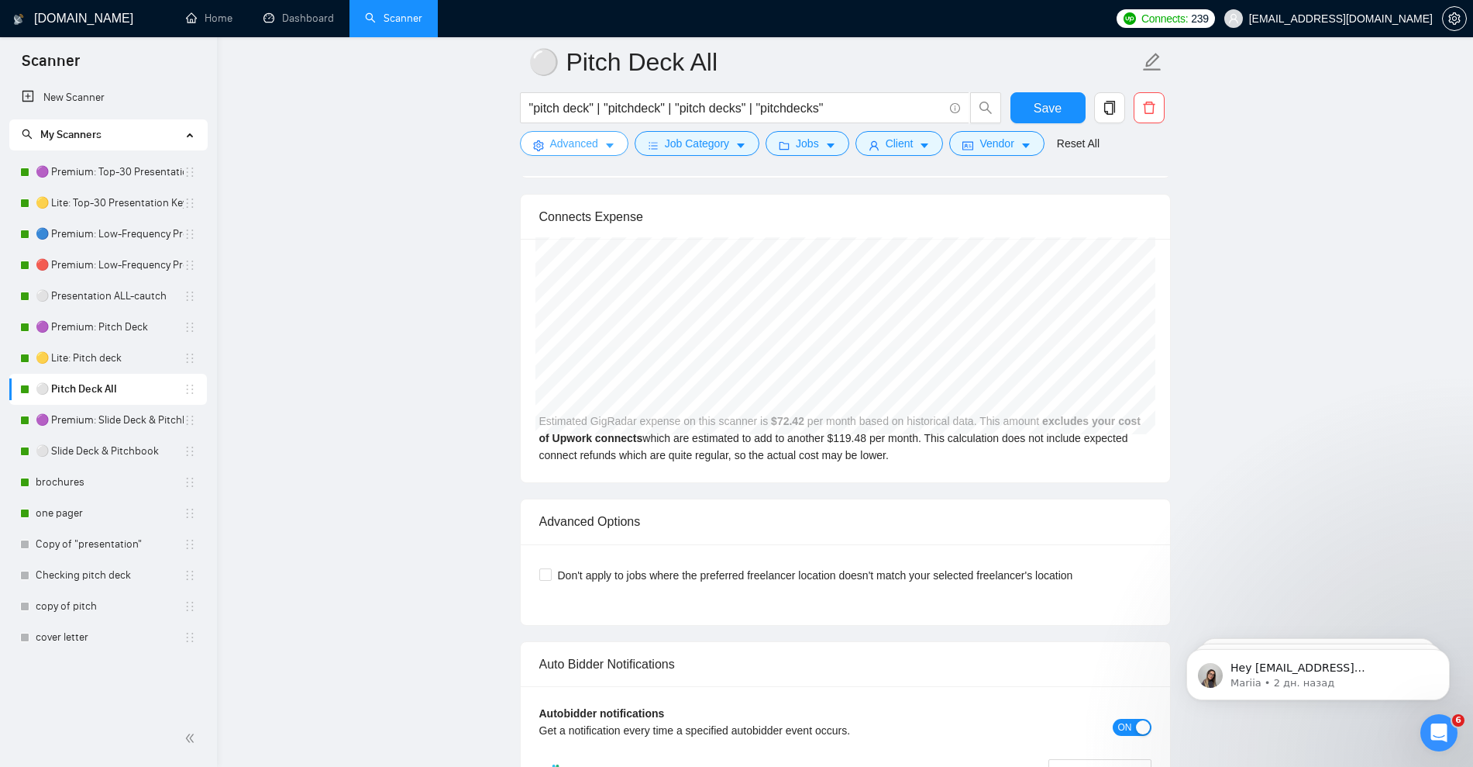
click at [607, 147] on icon "caret-down" at bounding box center [610, 145] width 11 height 11
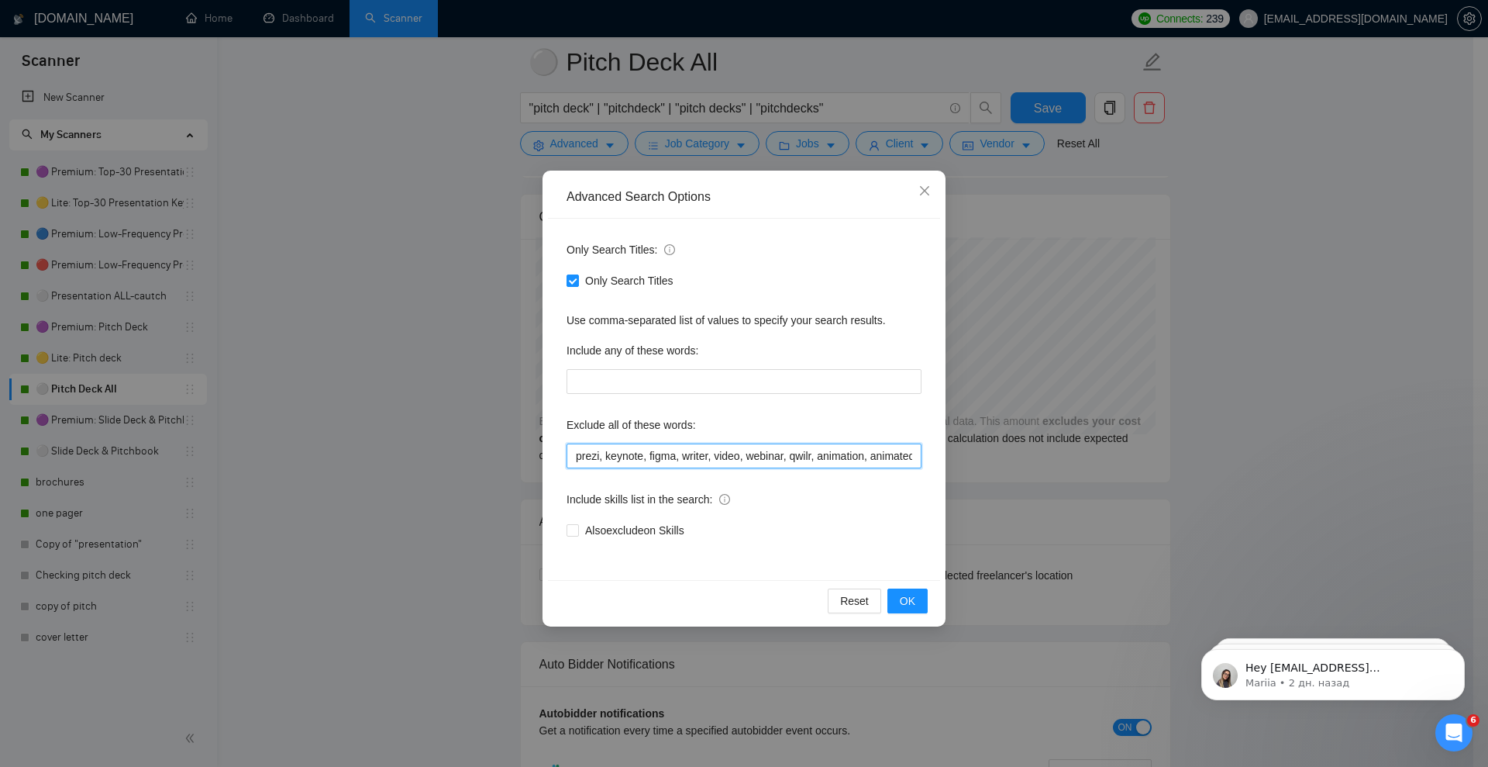
click at [711, 462] on input "prezi, keynote, figma, writer, video, webinar, qwilr, animation, animated, cart…" at bounding box center [744, 455] width 355 height 25
paste input "student, homework, assignment, thesis, dissertation, academic, wedding, birthda…"
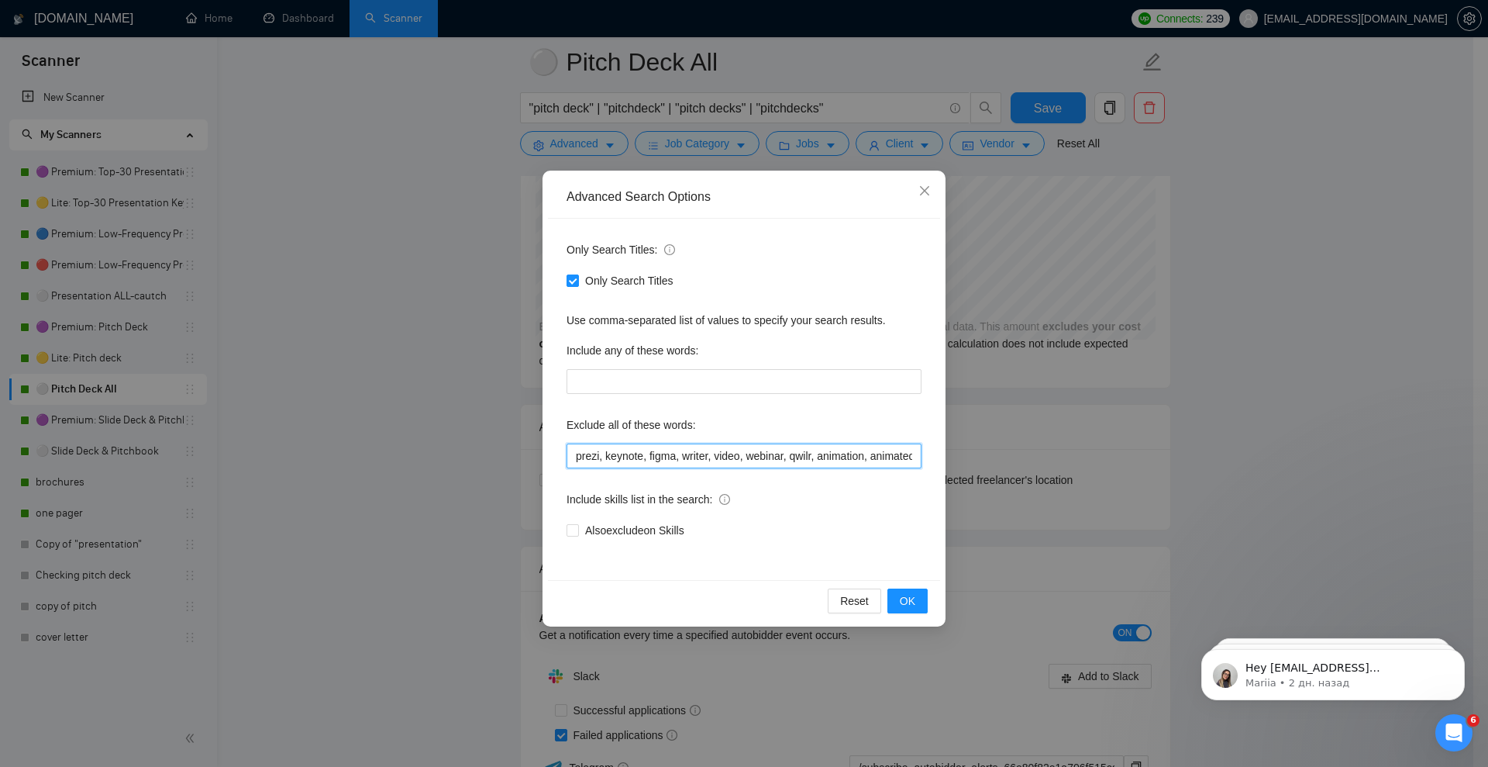
scroll to position [0, 808]
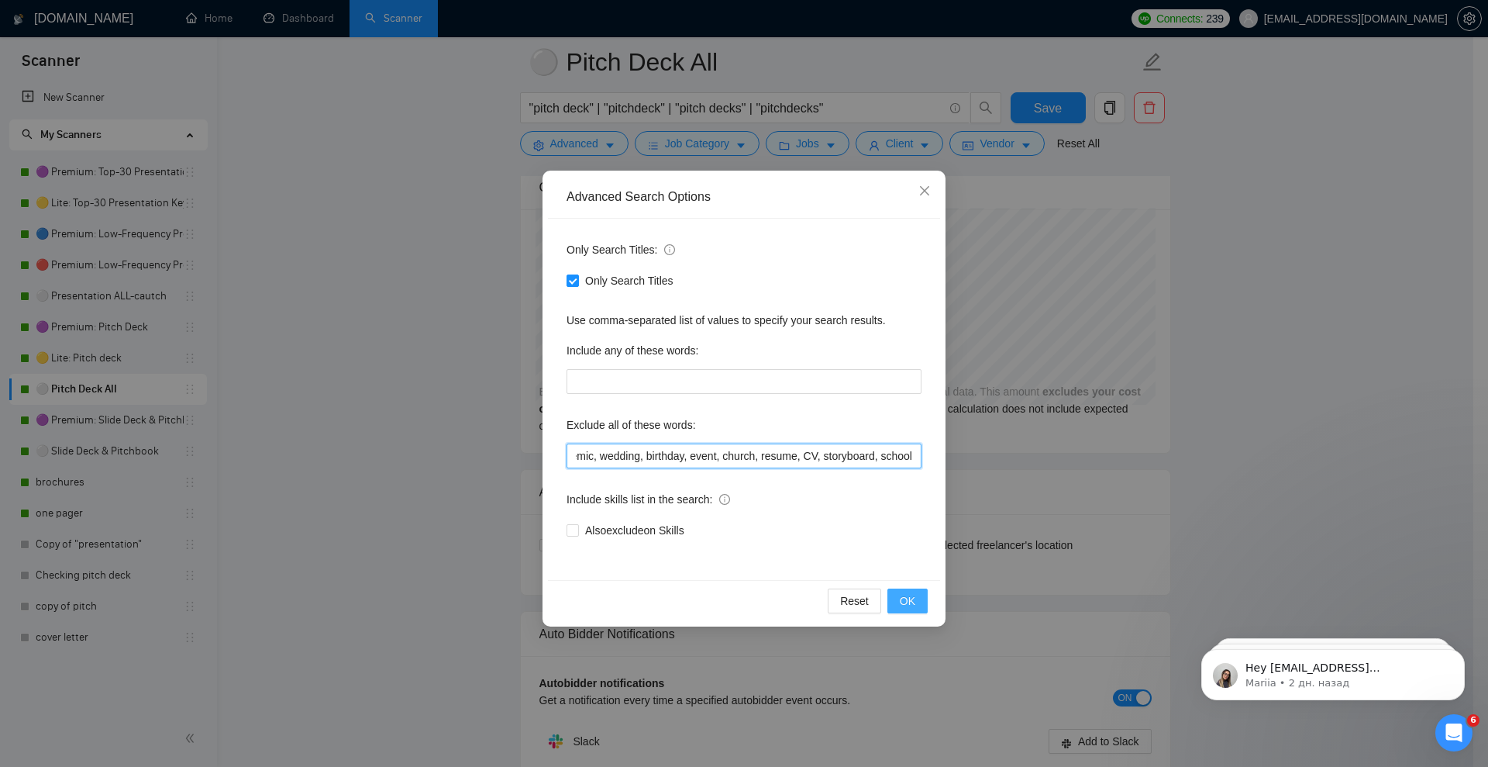
type input "prezi, keynote, figma, writer, video, webinar, qwilr, animation, animated, cart…"
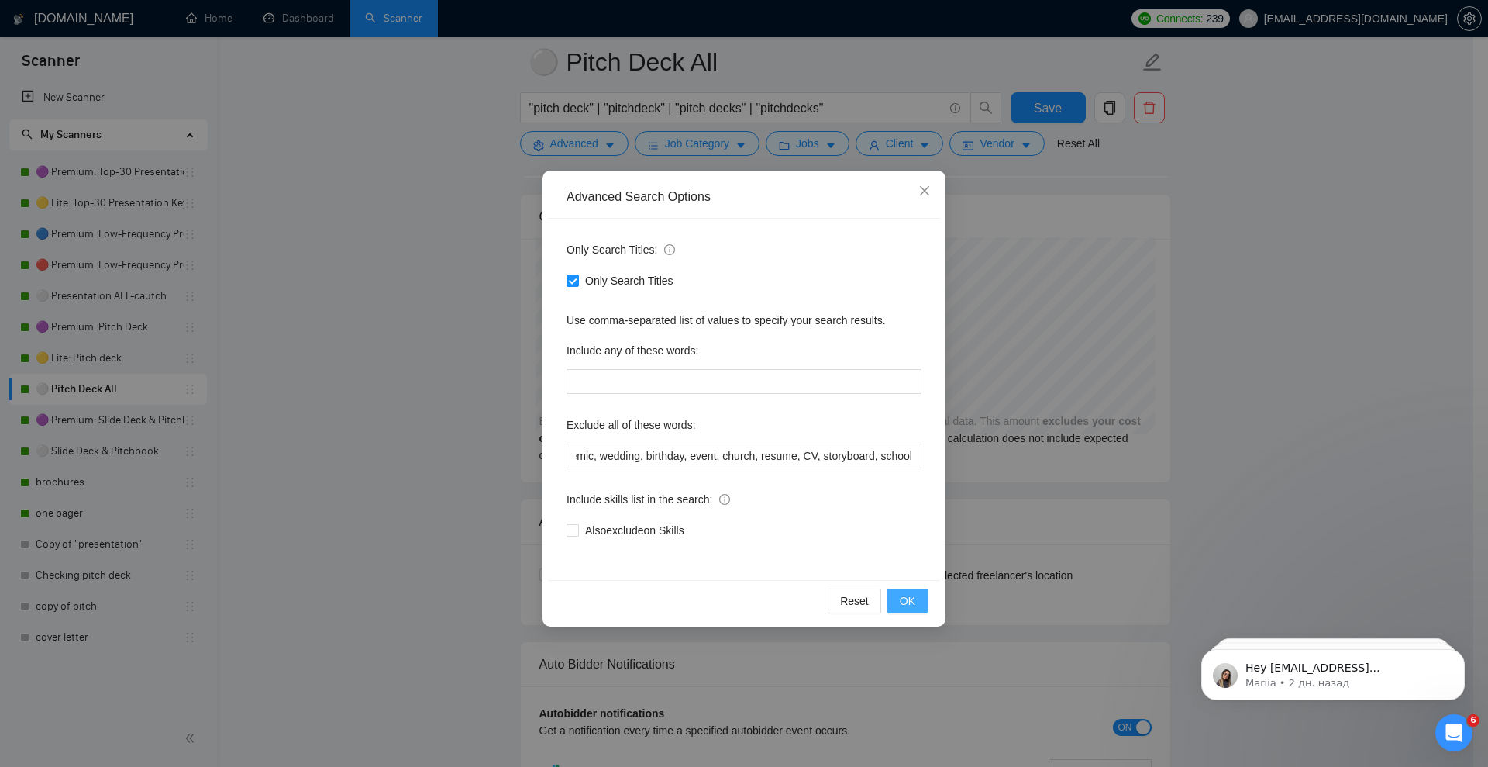
click at [914, 605] on span "OK" at bounding box center [908, 600] width 16 height 17
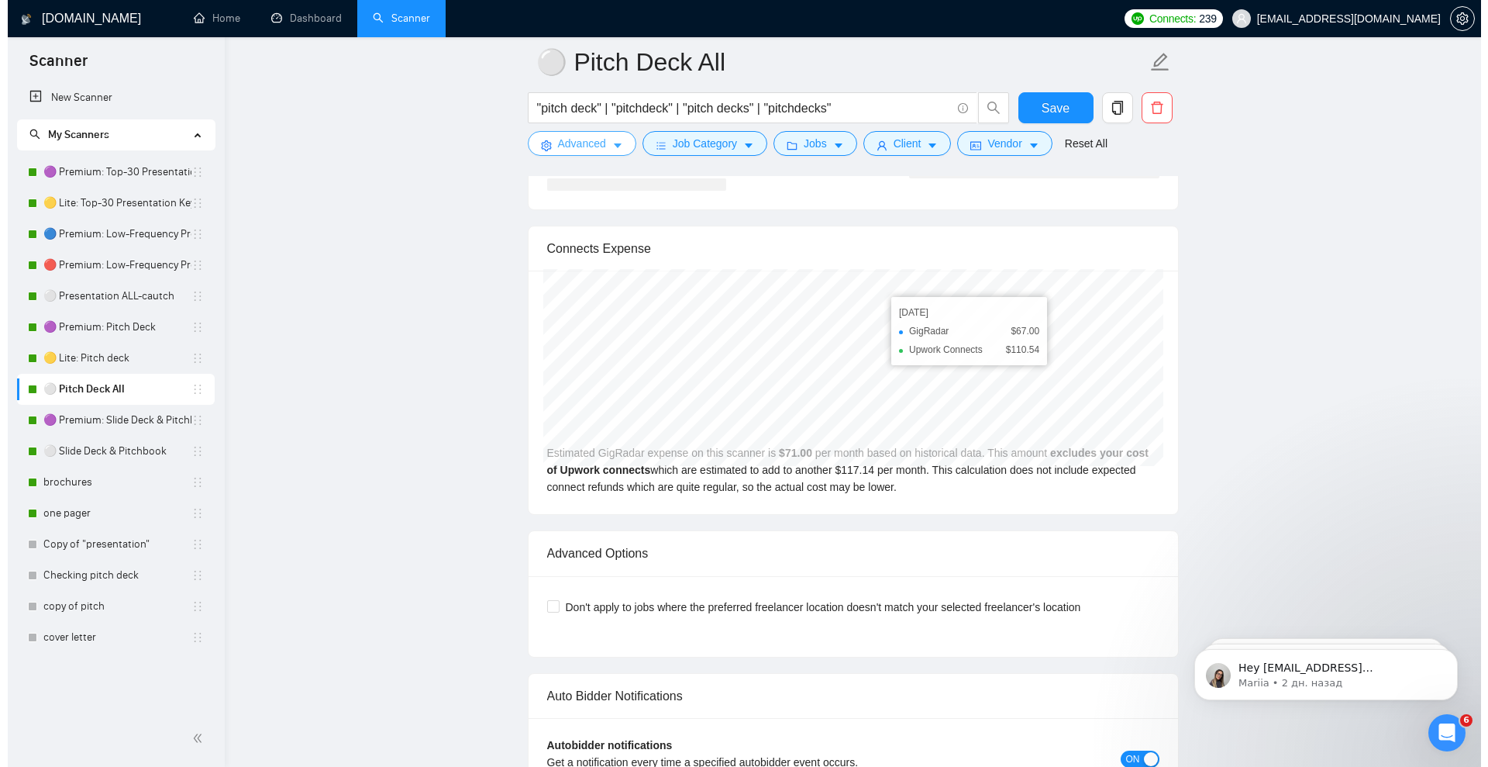
scroll to position [3100, 0]
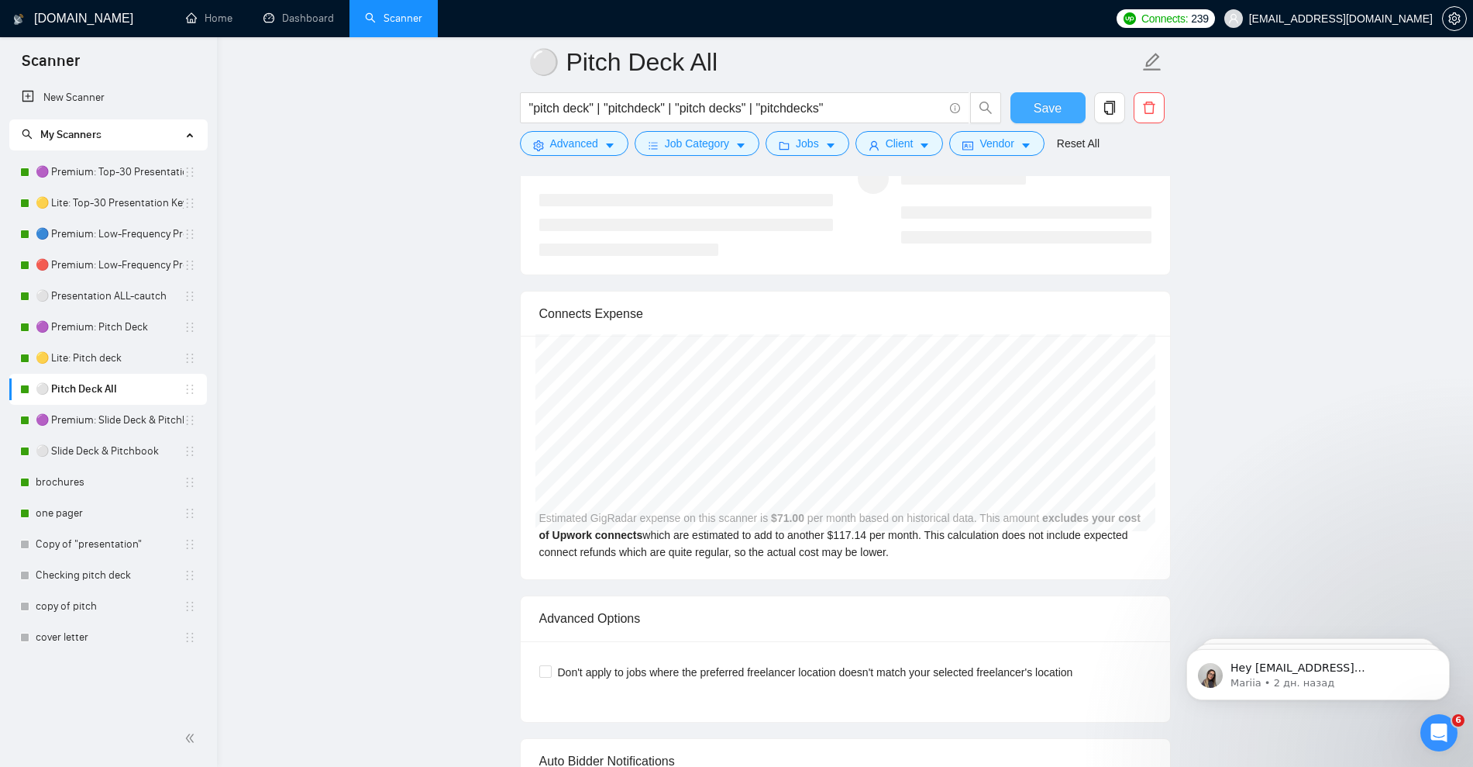
click at [1073, 104] on button "Save" at bounding box center [1048, 107] width 75 height 31
click at [723, 150] on span "Job Category" at bounding box center [697, 143] width 64 height 17
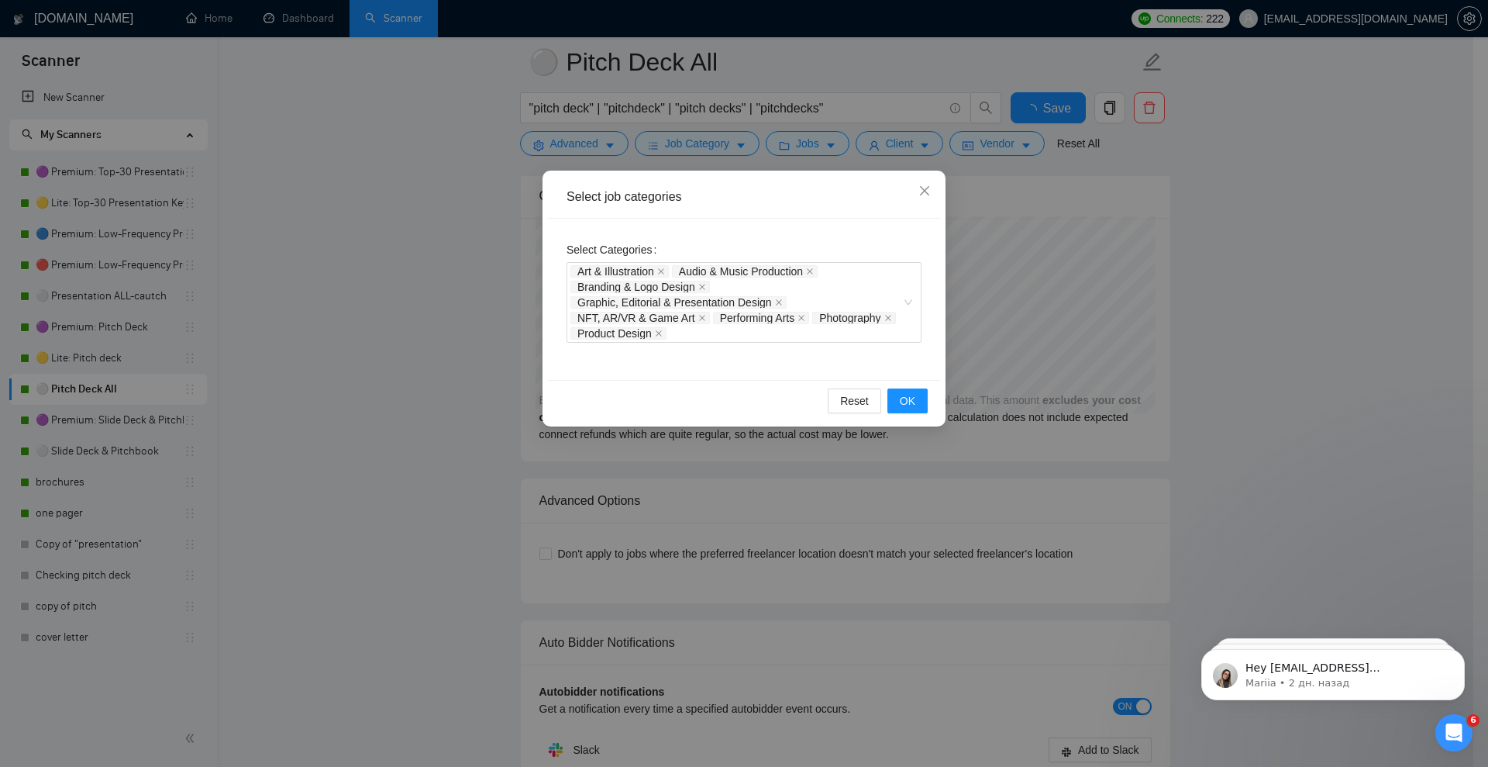
checkbox input "true"
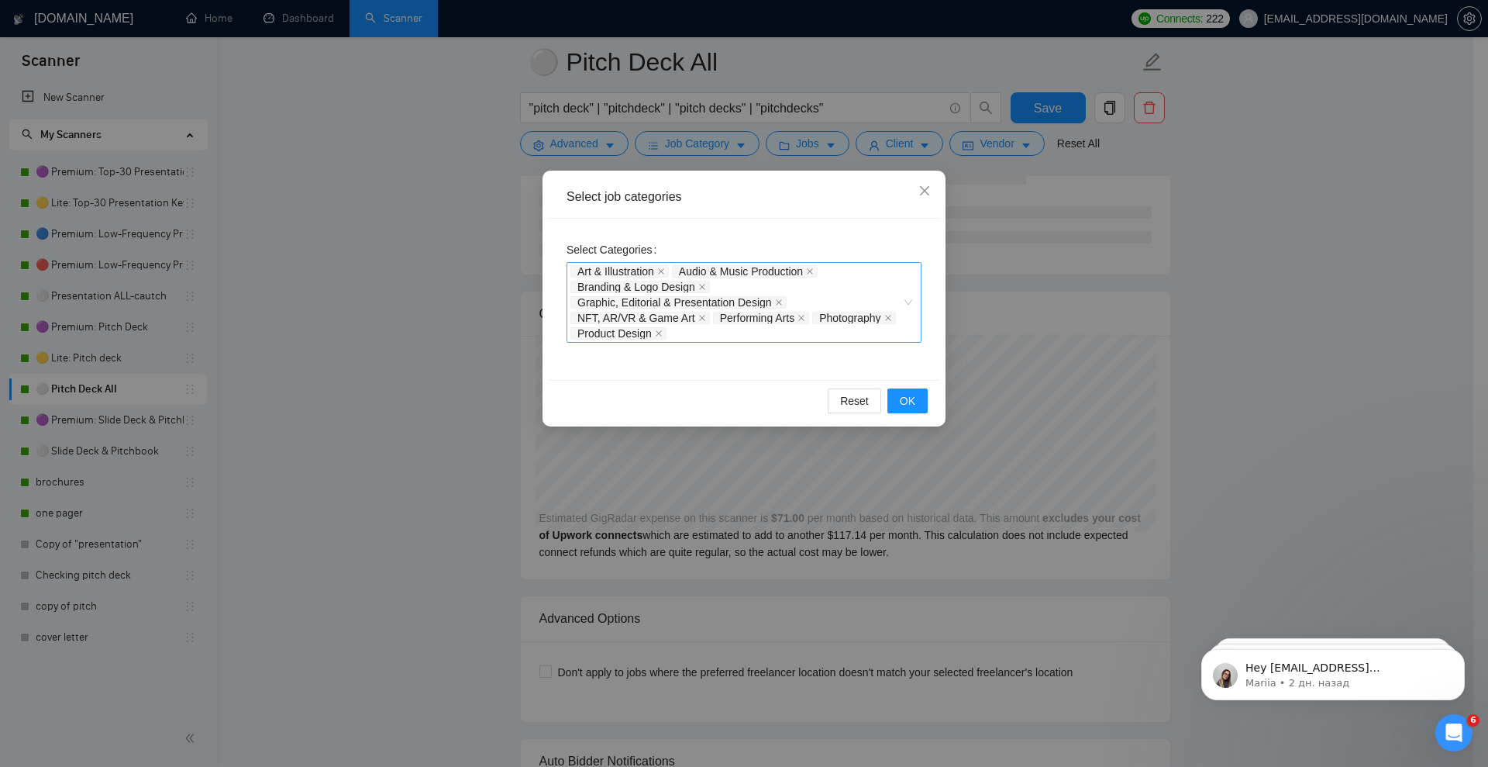
click at [909, 301] on div "Art & Illustration Audio & Music Production Branding & Logo Design Graphic, Edi…" at bounding box center [744, 302] width 355 height 81
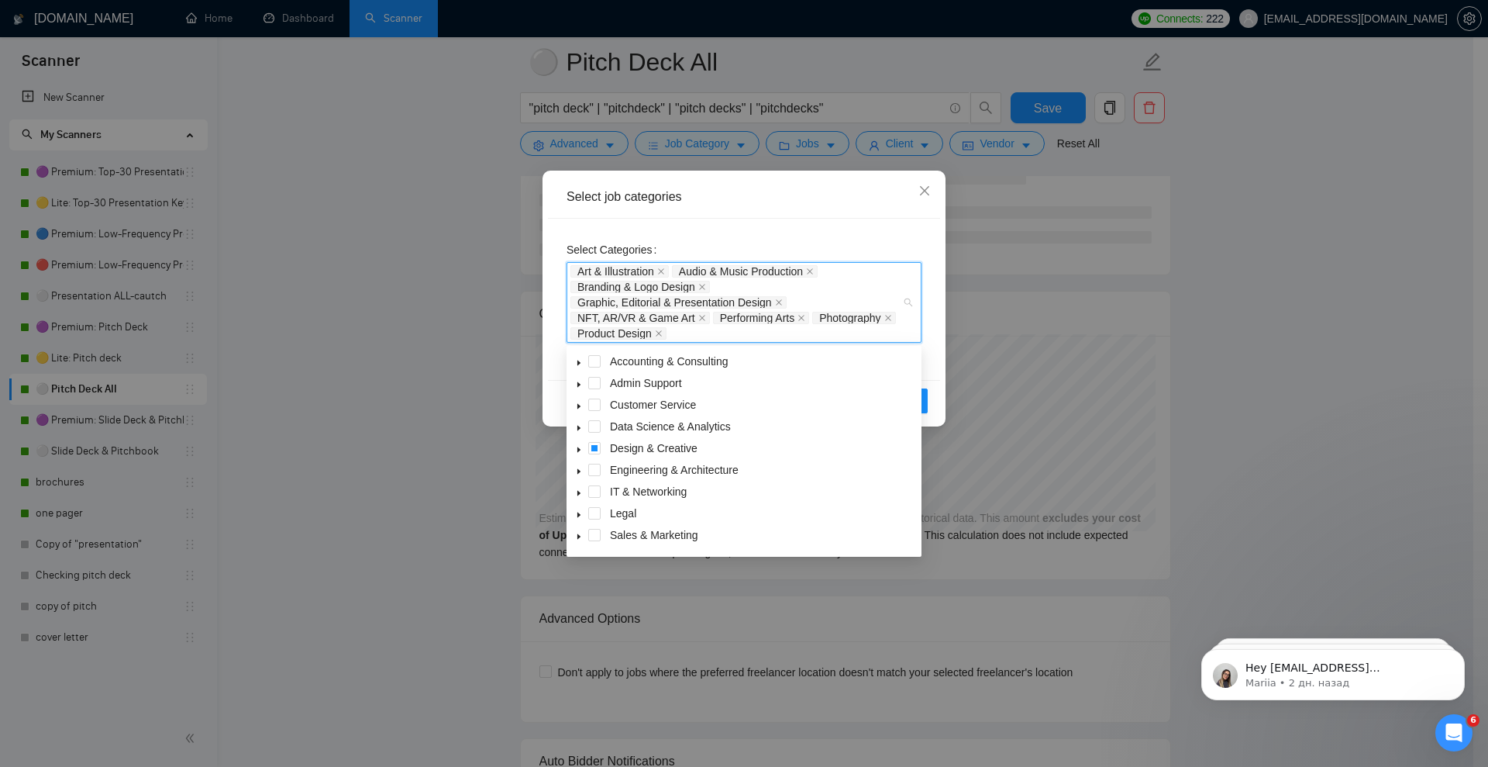
click at [578, 448] on icon "caret-down" at bounding box center [578, 449] width 3 height 5
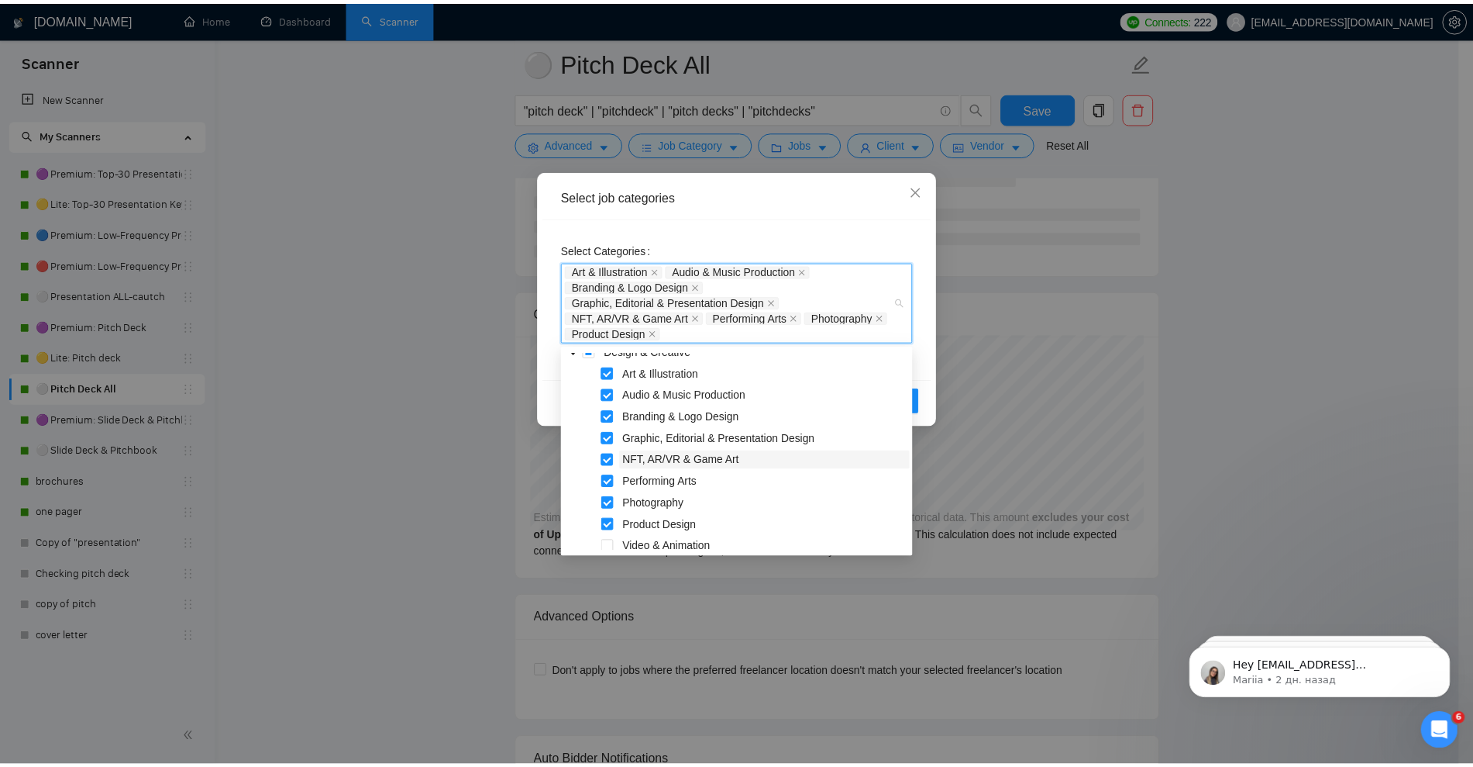
scroll to position [0, 0]
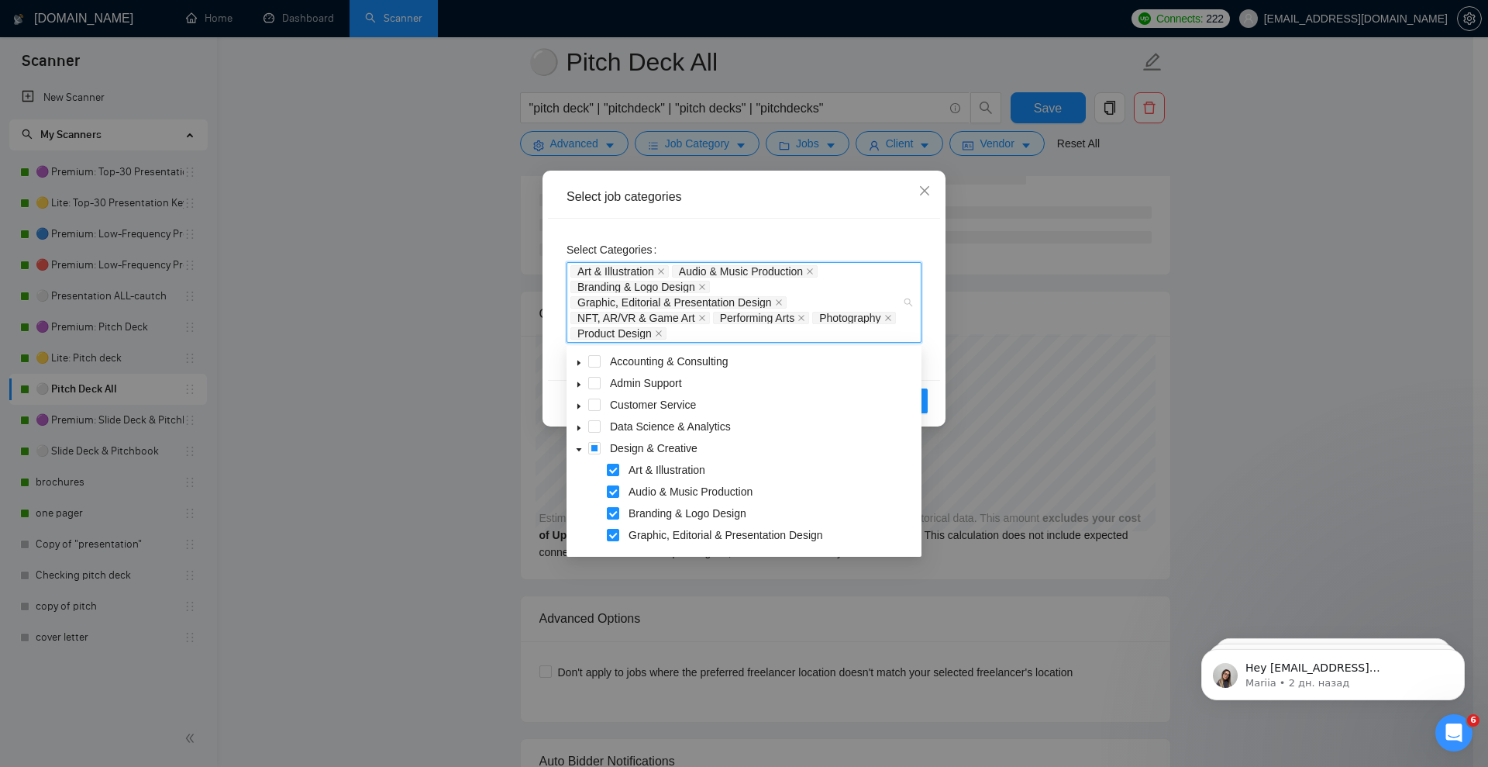
click at [774, 212] on div "Select job categories" at bounding box center [744, 197] width 392 height 43
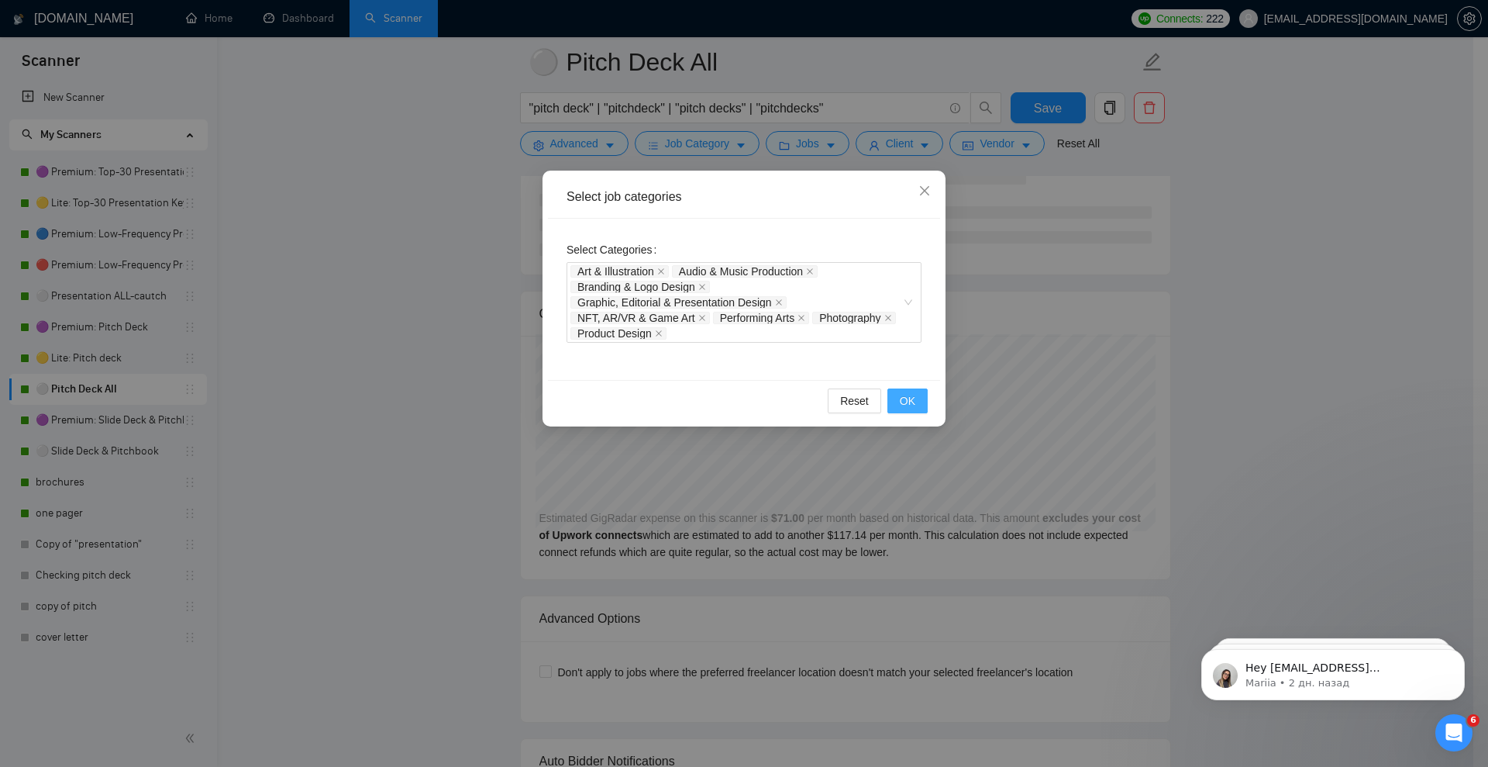
click at [904, 401] on span "OK" at bounding box center [908, 400] width 16 height 17
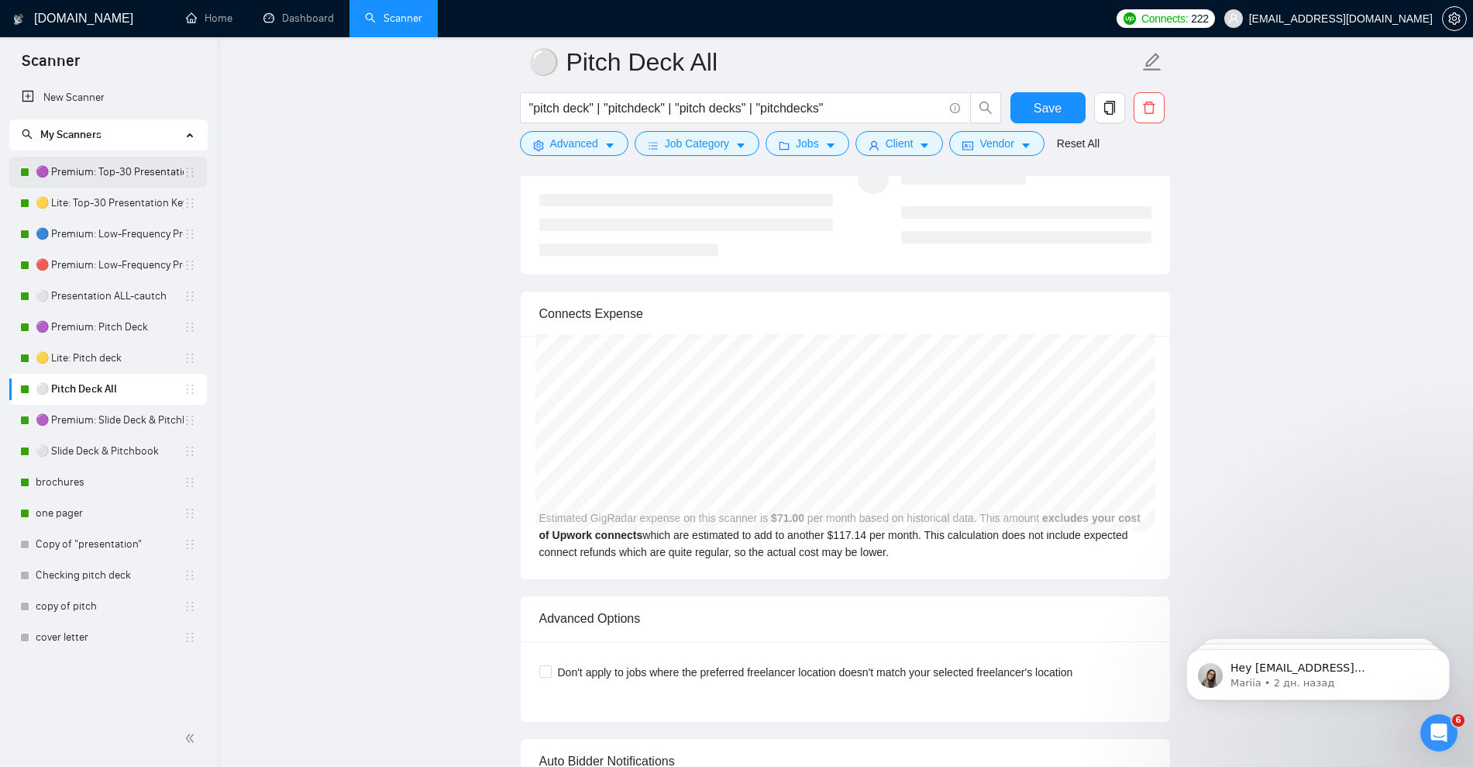
click at [98, 168] on link "🟣 Premium: Top-30 Presentation Keywords" at bounding box center [110, 172] width 148 height 31
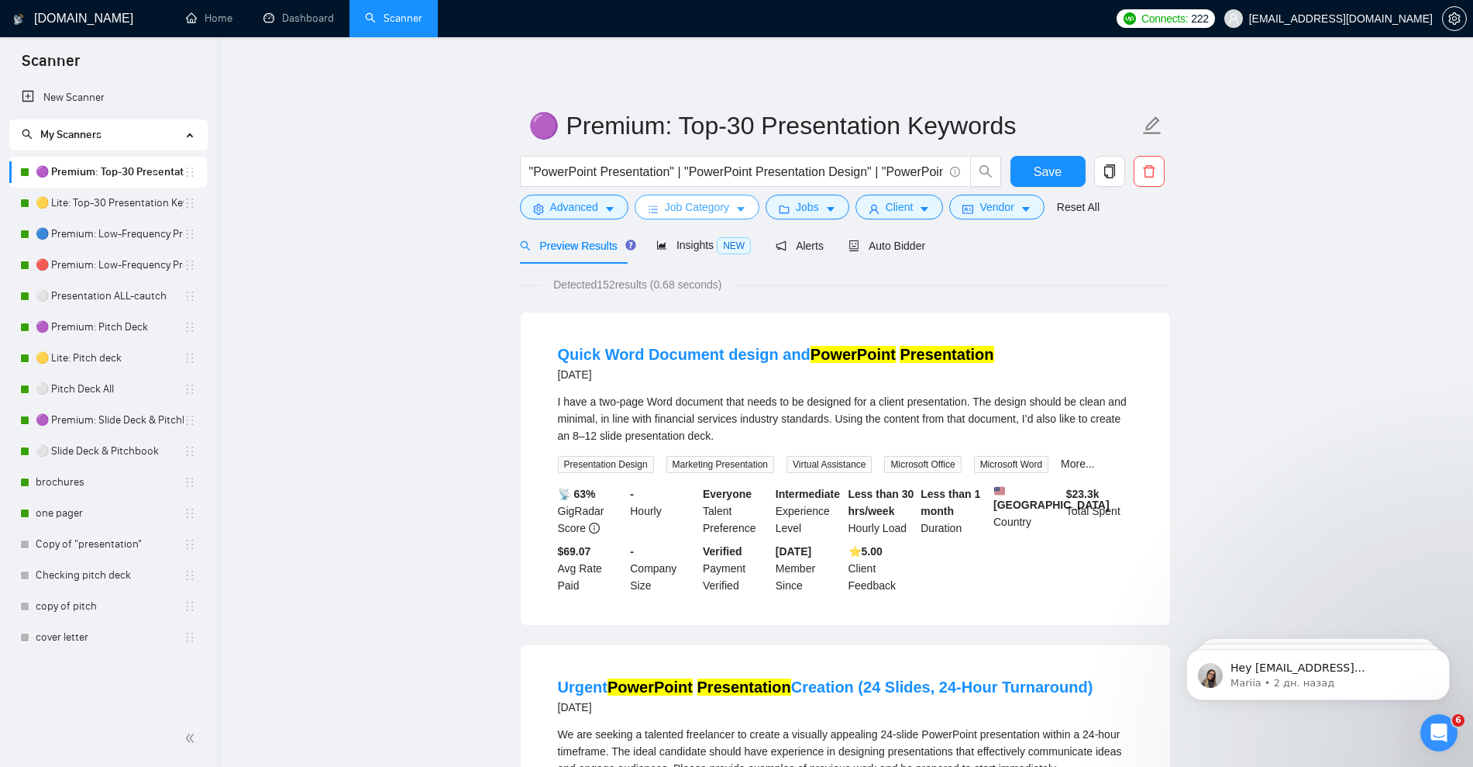
click at [739, 212] on icon "caret-down" at bounding box center [741, 209] width 11 height 11
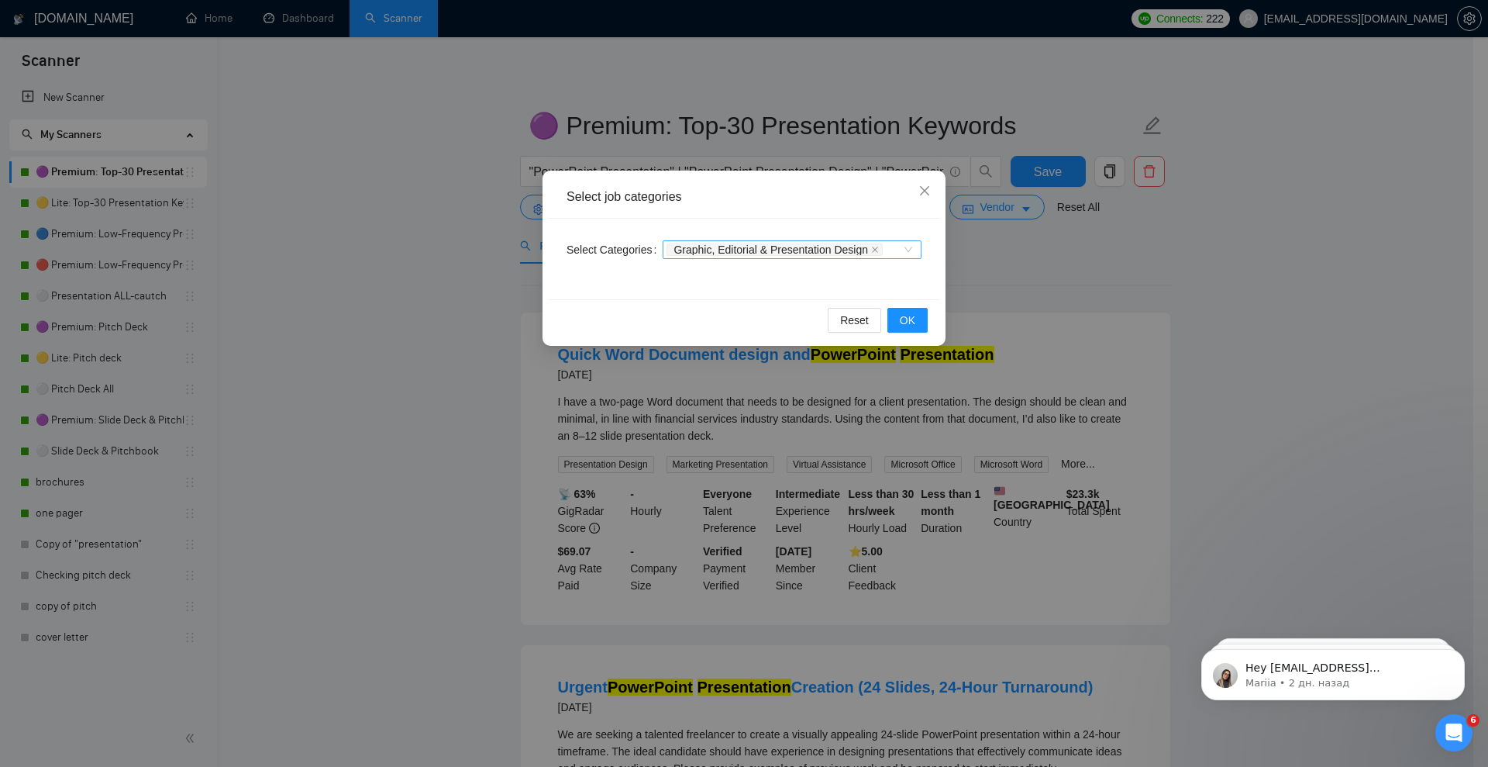
click at [903, 251] on div "Graphic, Editorial & Presentation Design" at bounding box center [792, 249] width 259 height 19
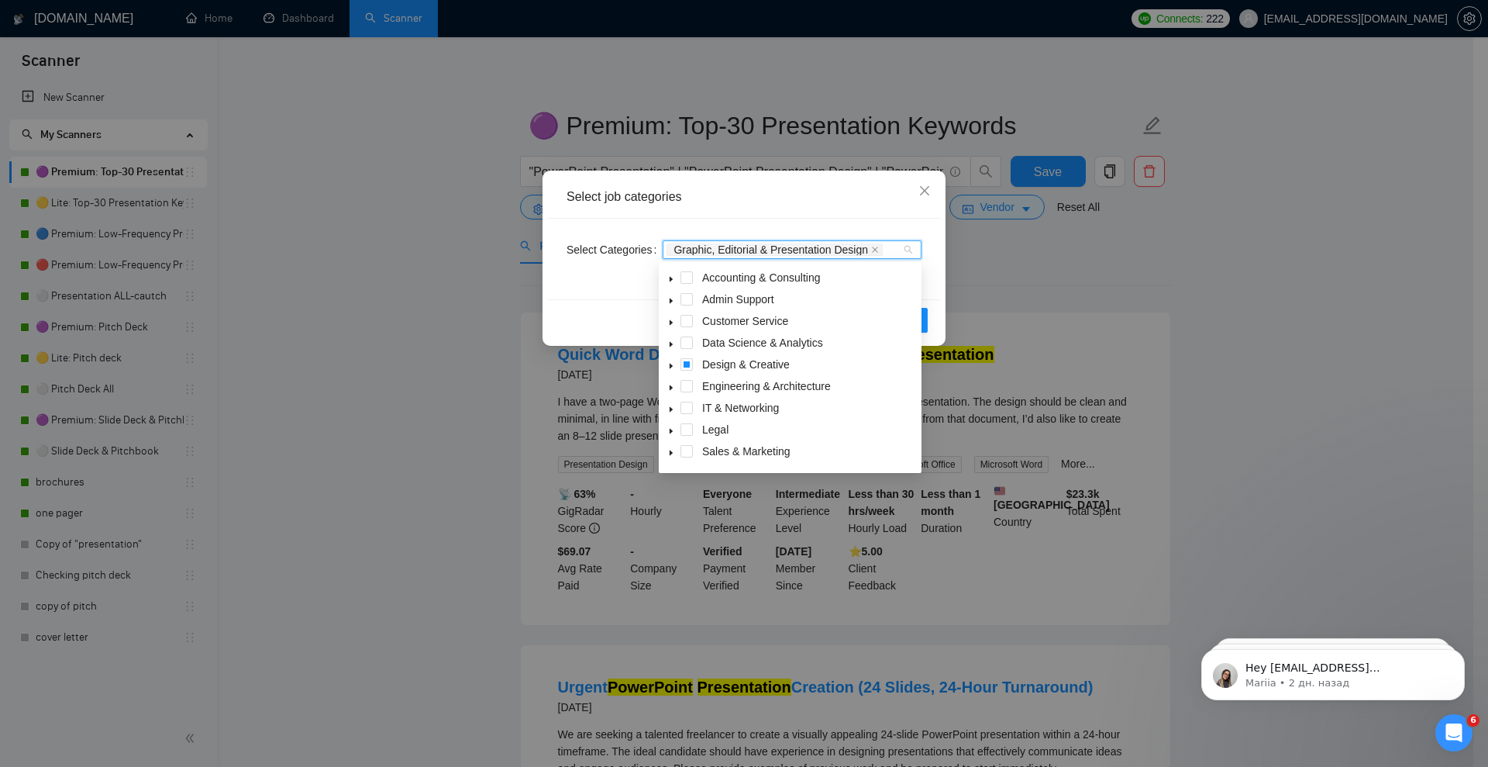
click at [667, 365] on icon "caret-down" at bounding box center [671, 366] width 8 height 8
click at [707, 376] on span at bounding box center [705, 379] width 12 height 12
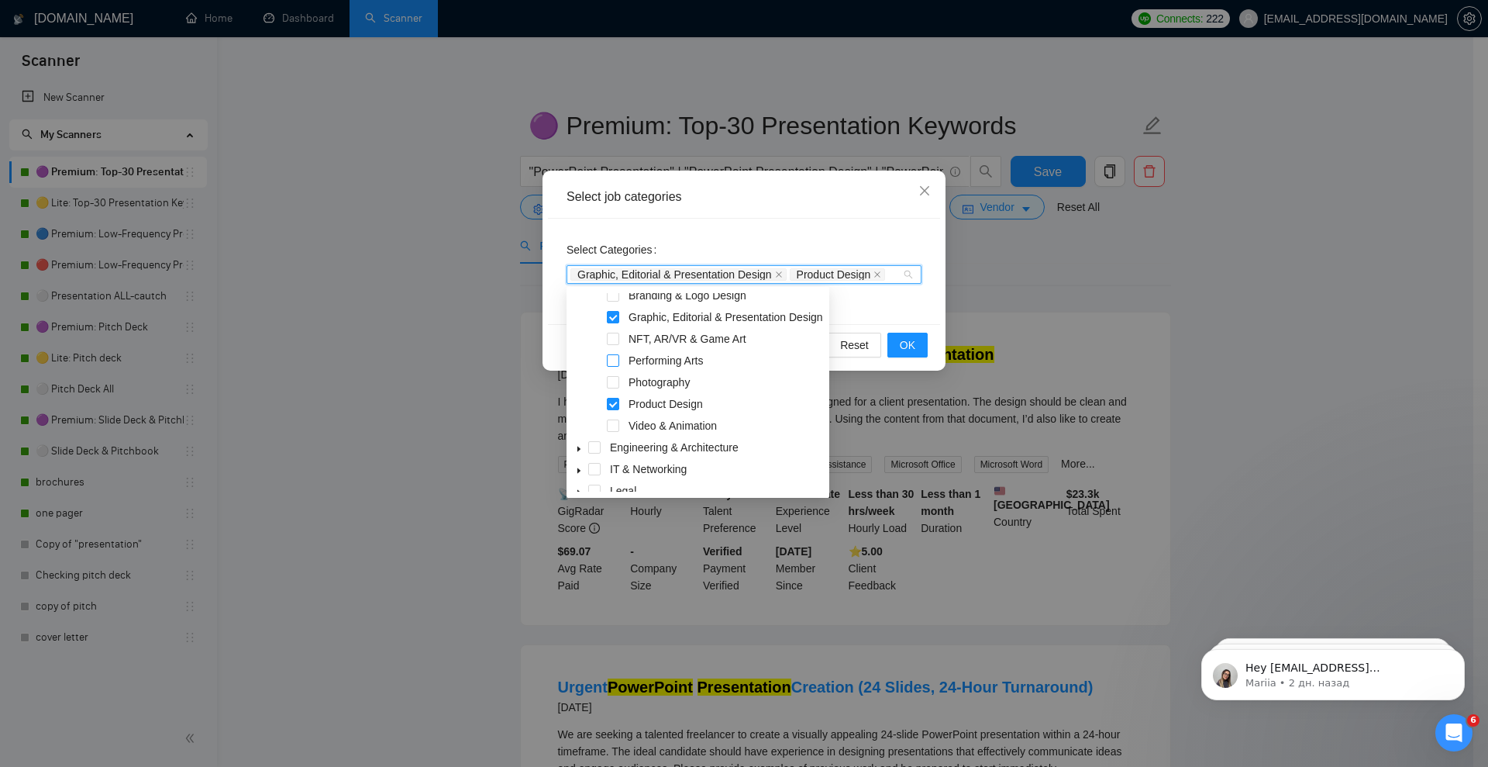
click at [615, 386] on span at bounding box center [613, 382] width 12 height 12
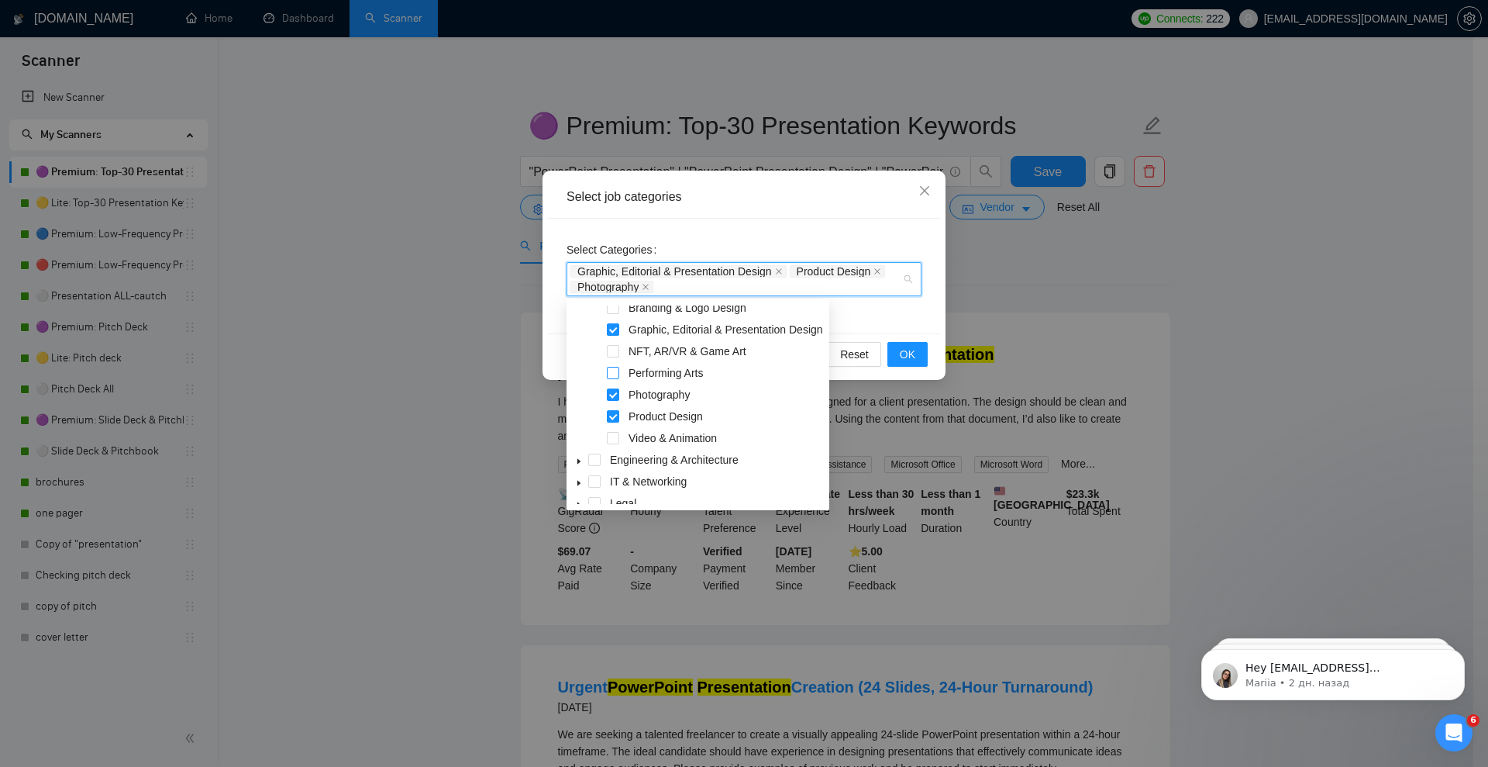
click at [616, 371] on span at bounding box center [613, 373] width 12 height 12
click at [613, 353] on span at bounding box center [613, 351] width 12 height 12
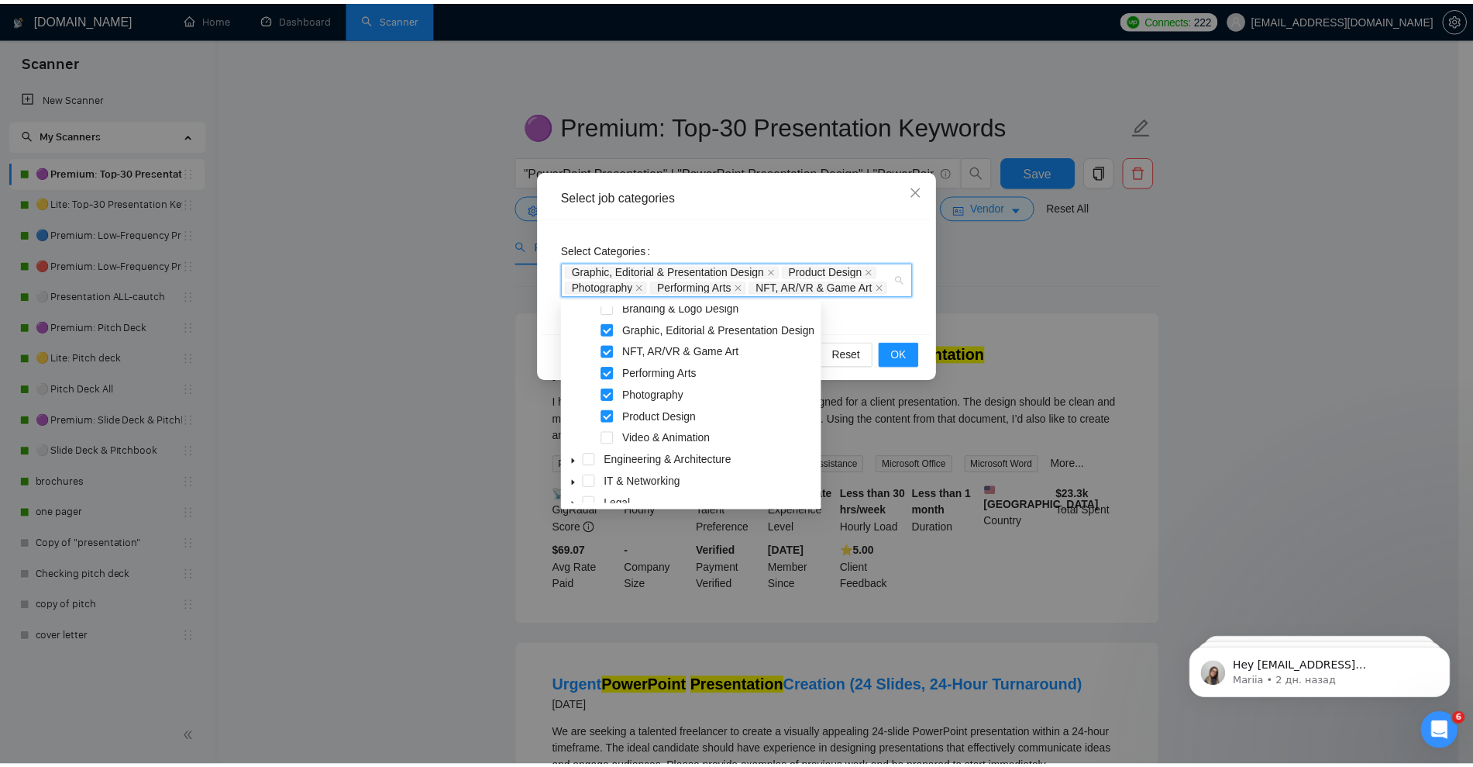
scroll to position [62, 0]
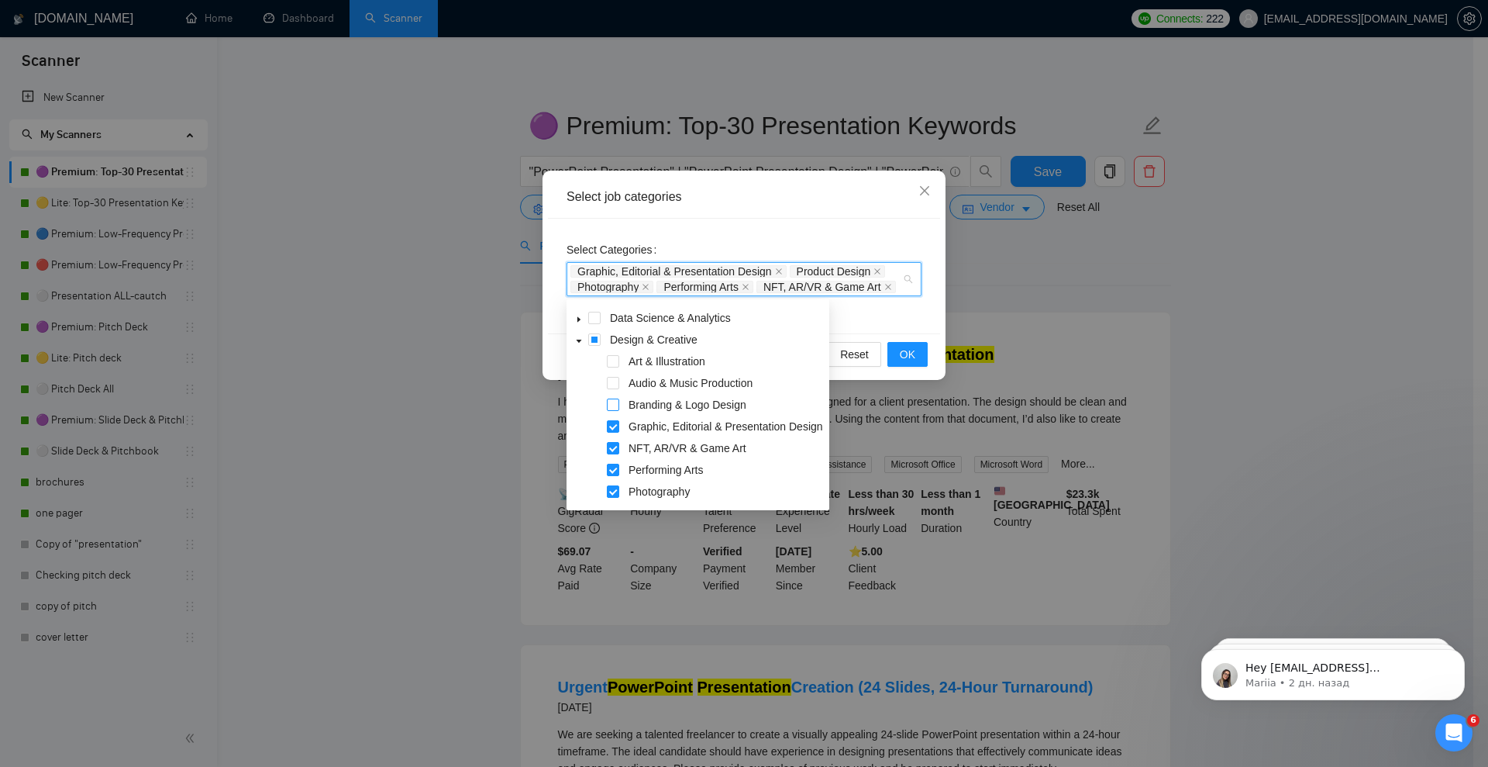
click at [615, 403] on span at bounding box center [613, 404] width 12 height 12
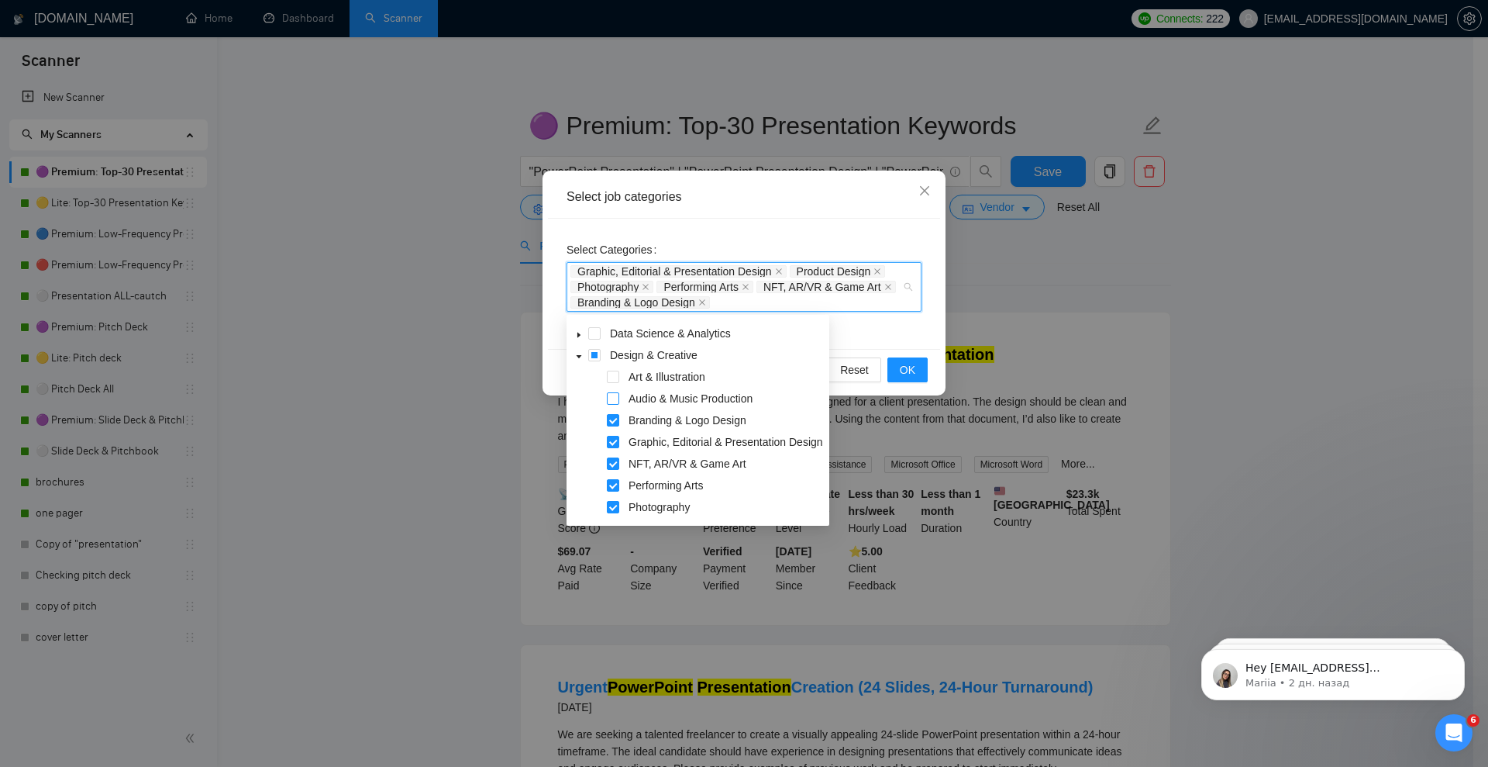
click at [615, 401] on span at bounding box center [613, 398] width 12 height 12
click at [613, 377] on span at bounding box center [613, 376] width 12 height 12
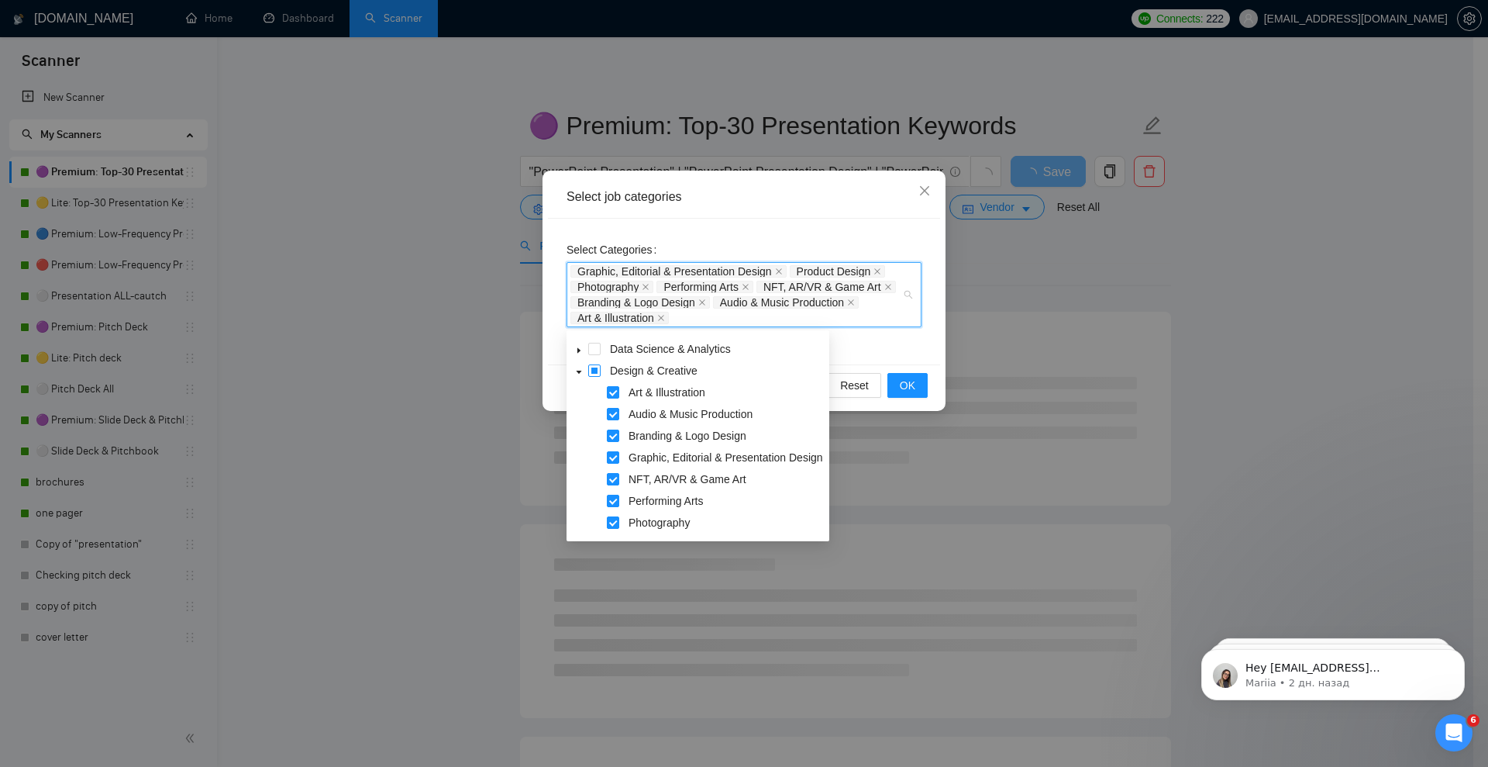
click at [595, 373] on span at bounding box center [594, 370] width 12 height 12
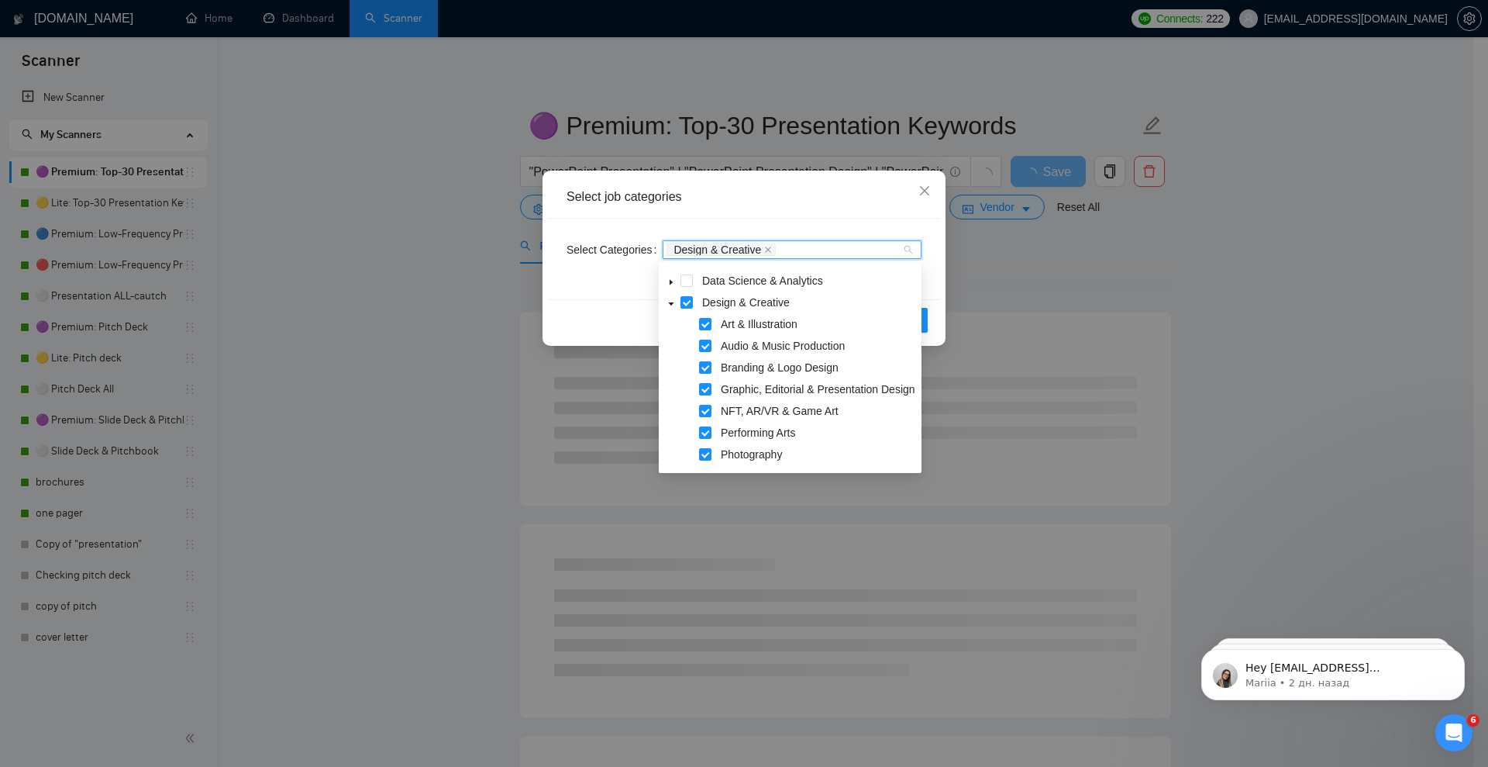
click at [934, 293] on div "Select Categories Design & Creative" at bounding box center [744, 259] width 392 height 81
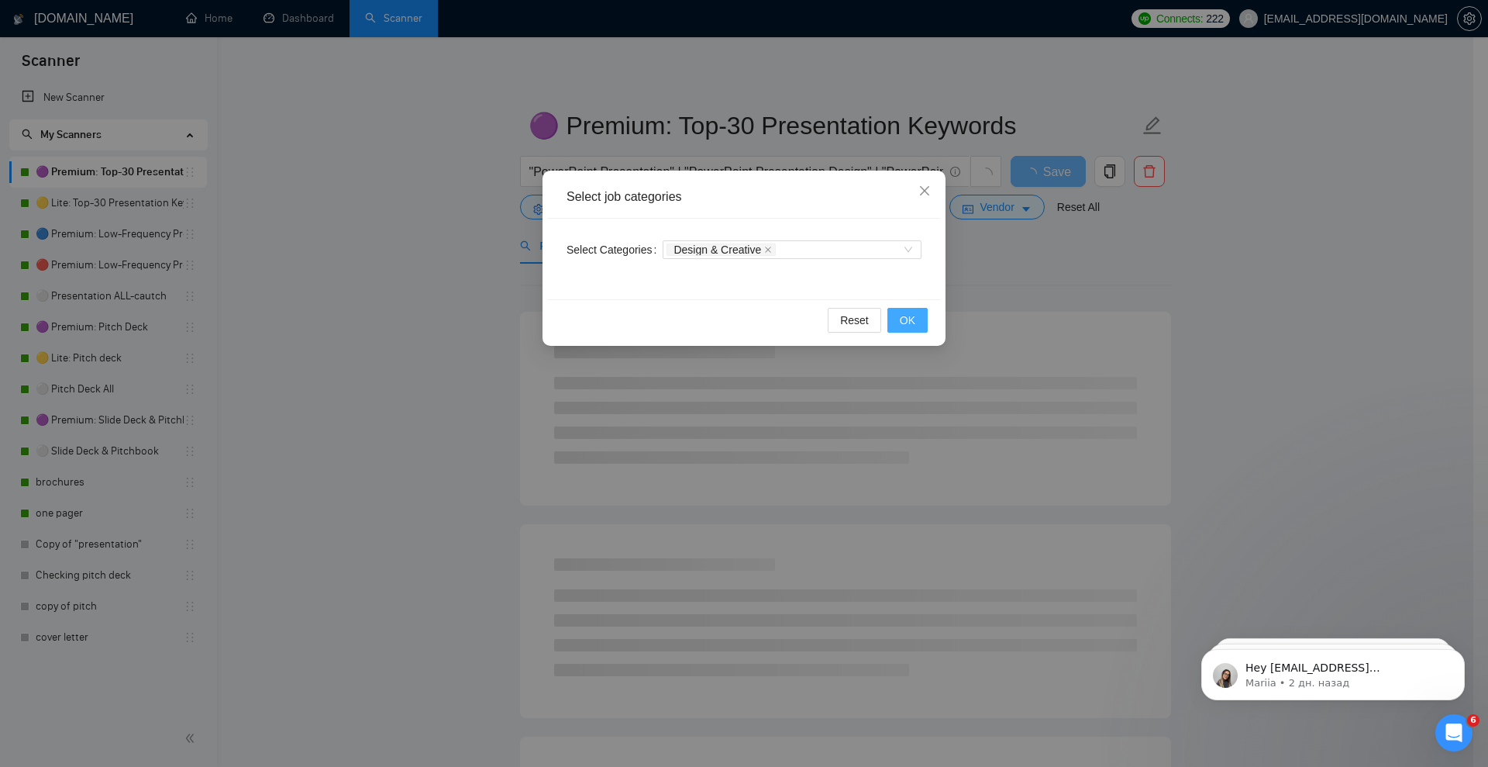
click at [919, 315] on button "OK" at bounding box center [907, 320] width 40 height 25
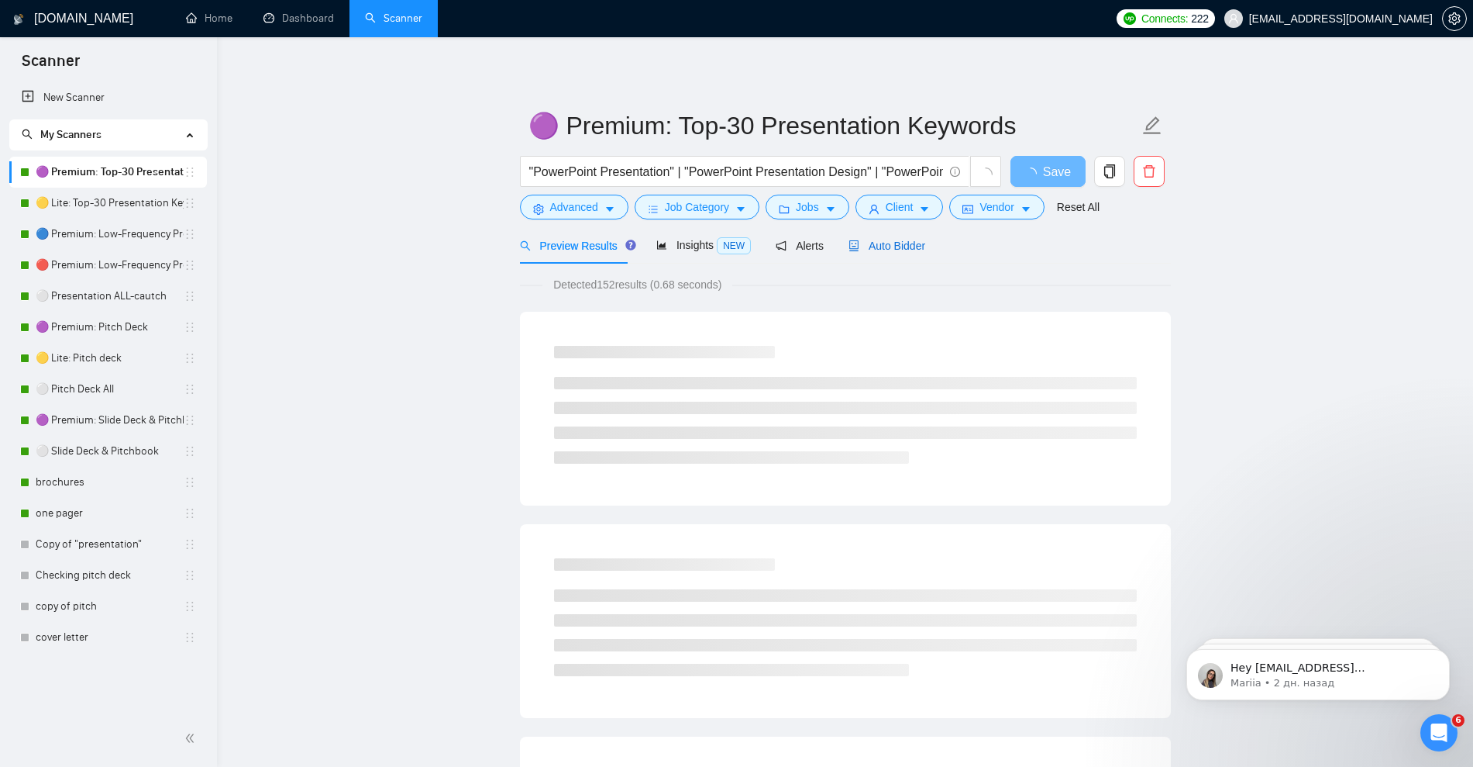
click at [894, 243] on span "Auto Bidder" at bounding box center [887, 245] width 77 height 12
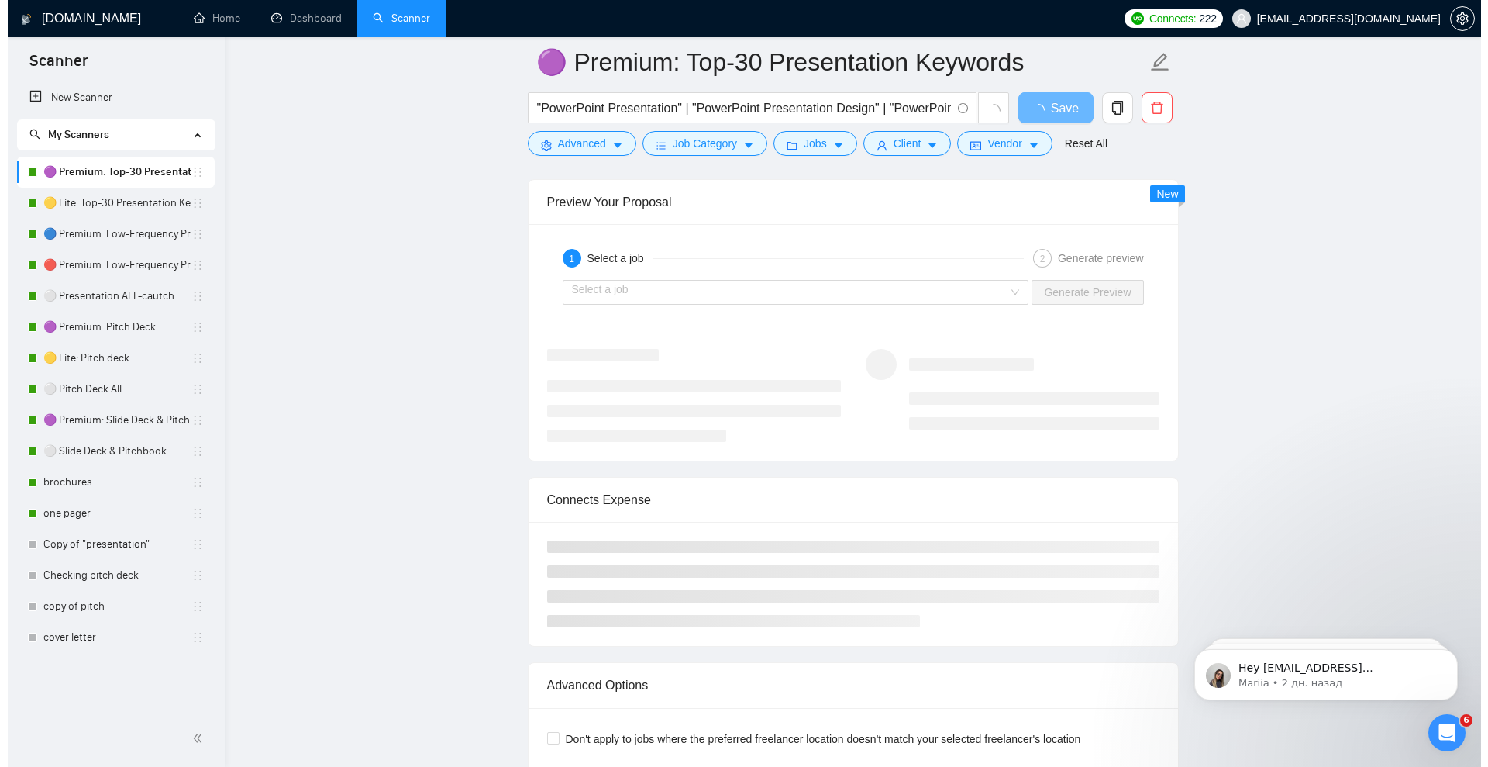
scroll to position [2989, 0]
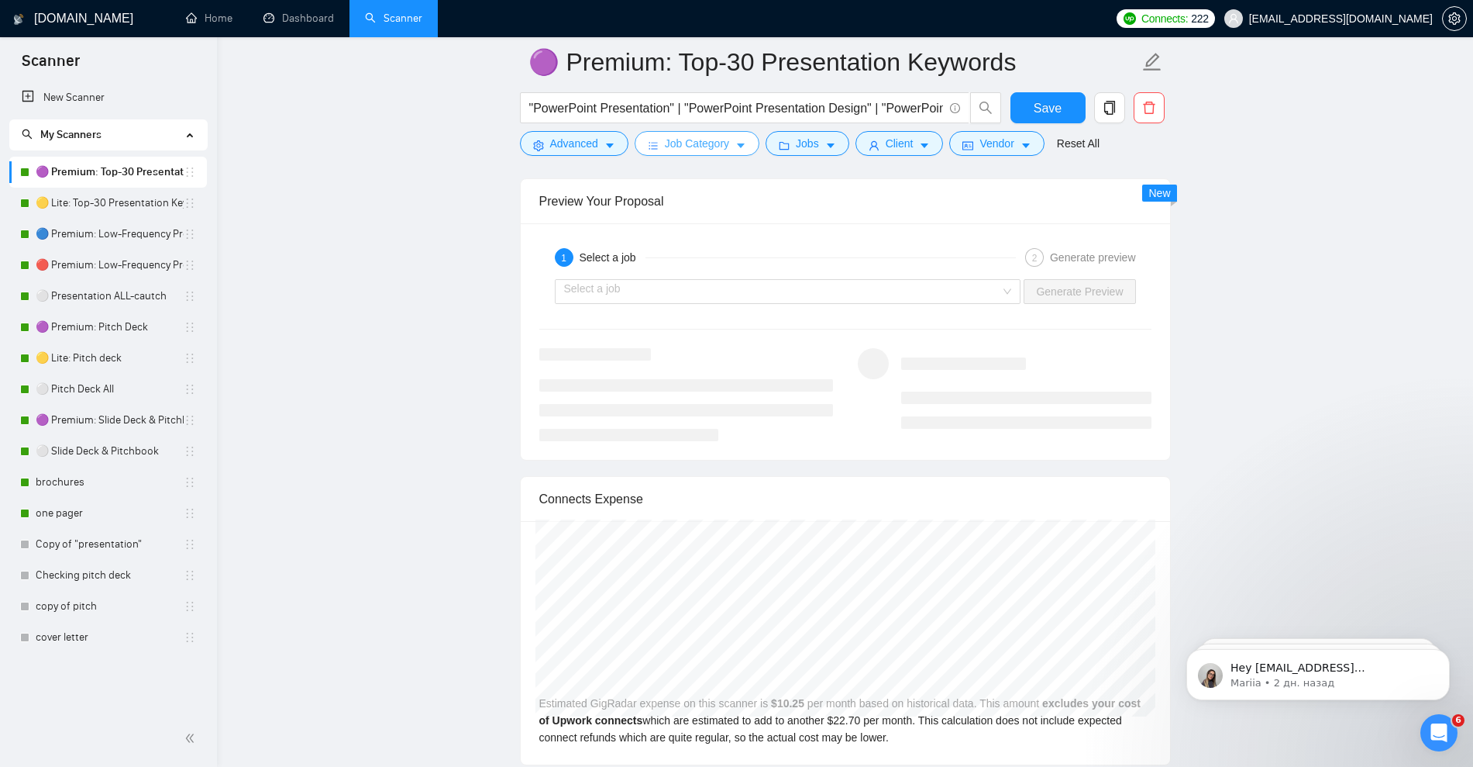
click at [744, 143] on button "Job Category" at bounding box center [697, 143] width 125 height 25
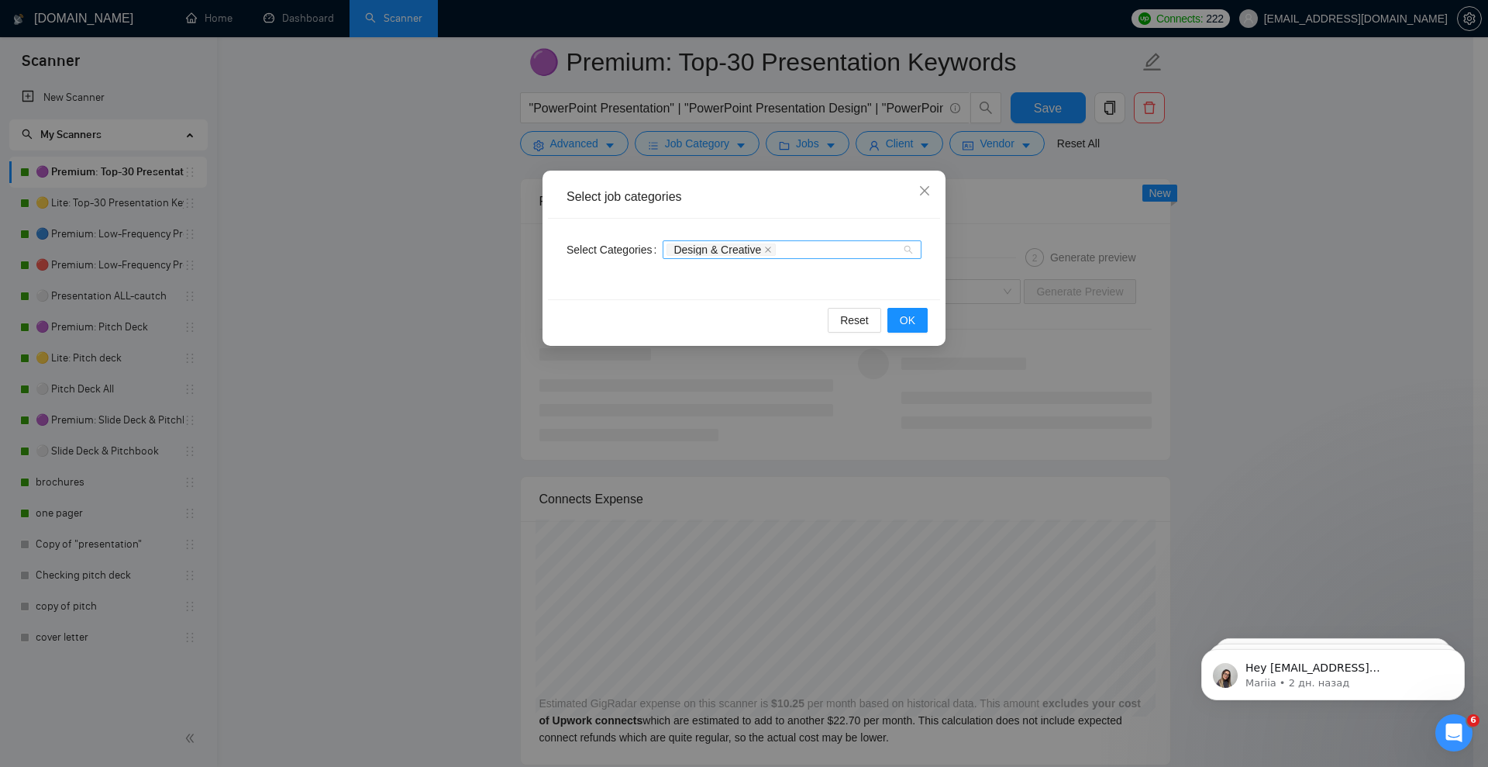
click at [908, 252] on div "Design & Creative" at bounding box center [792, 249] width 259 height 19
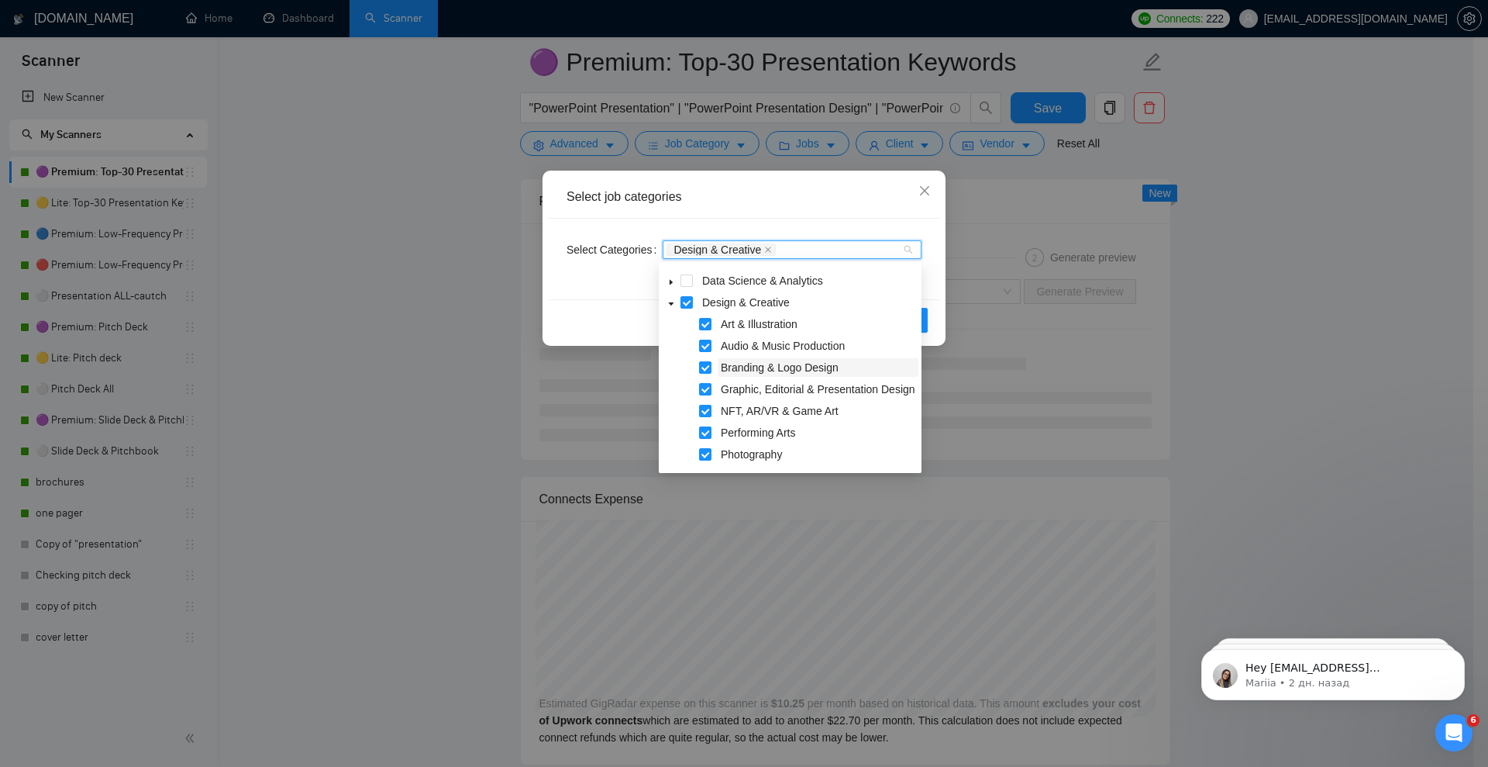
scroll to position [159, 0]
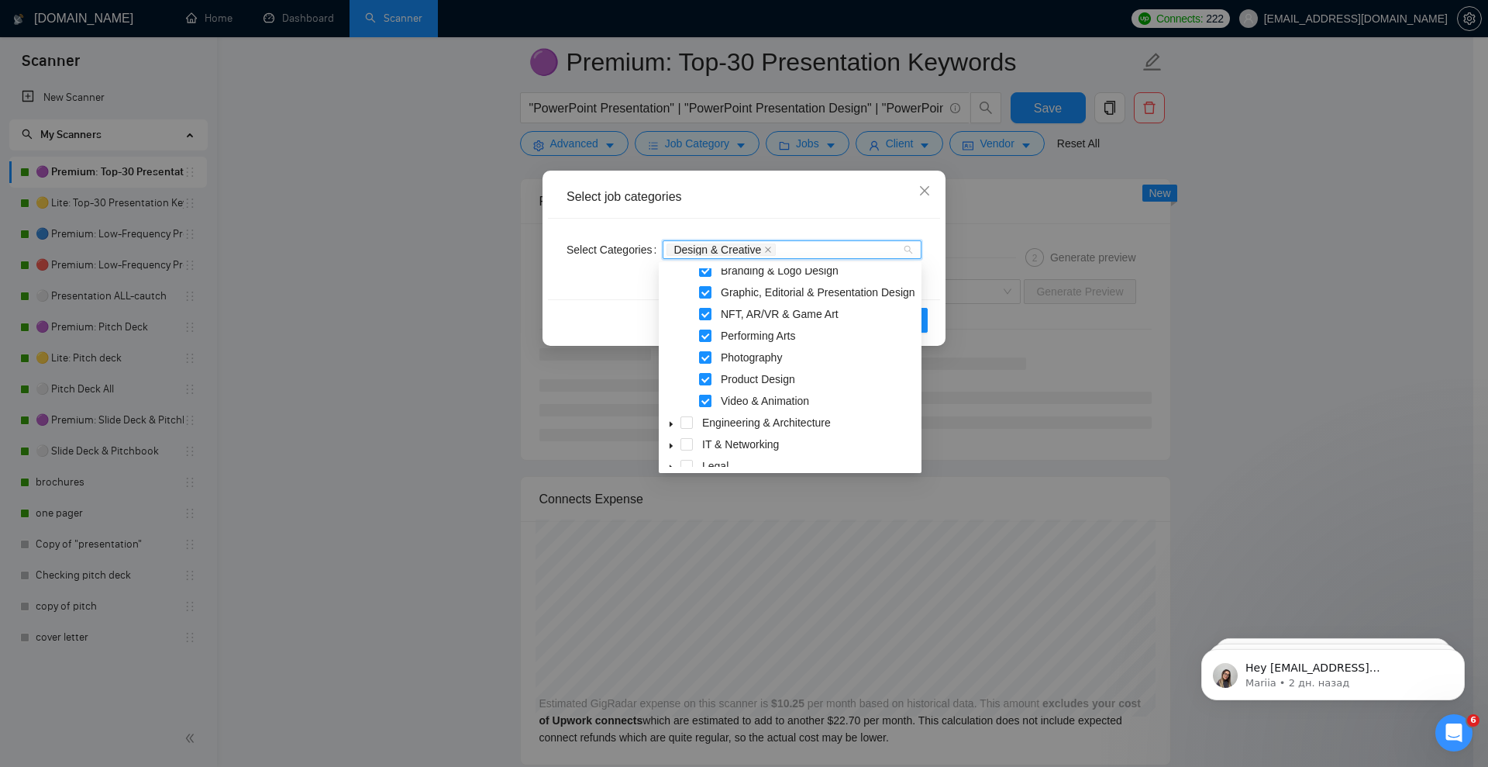
click at [701, 398] on span at bounding box center [705, 401] width 12 height 12
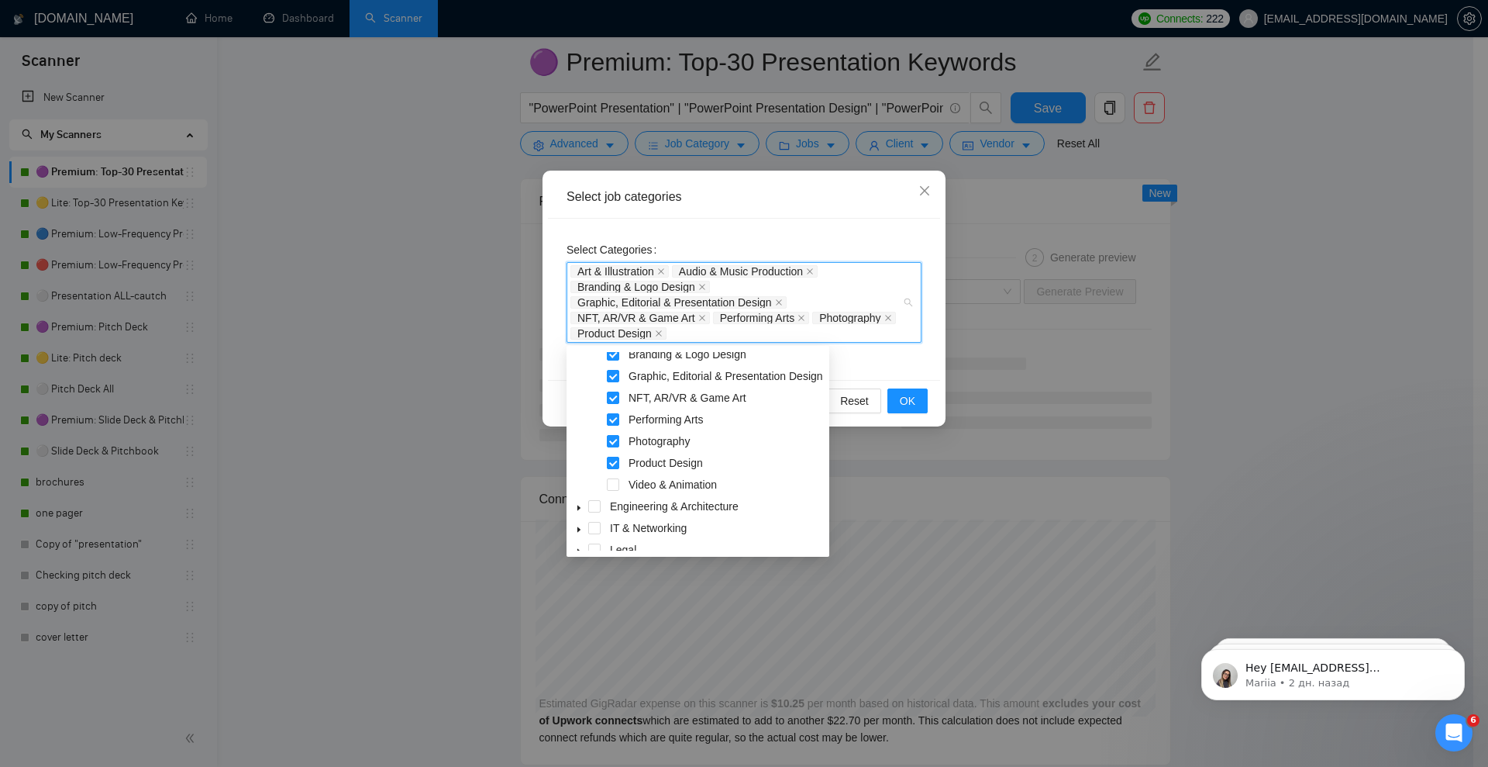
click at [853, 230] on div "Select Categories Art & Illustration Audio & Music Production Branding & Logo D…" at bounding box center [744, 299] width 392 height 161
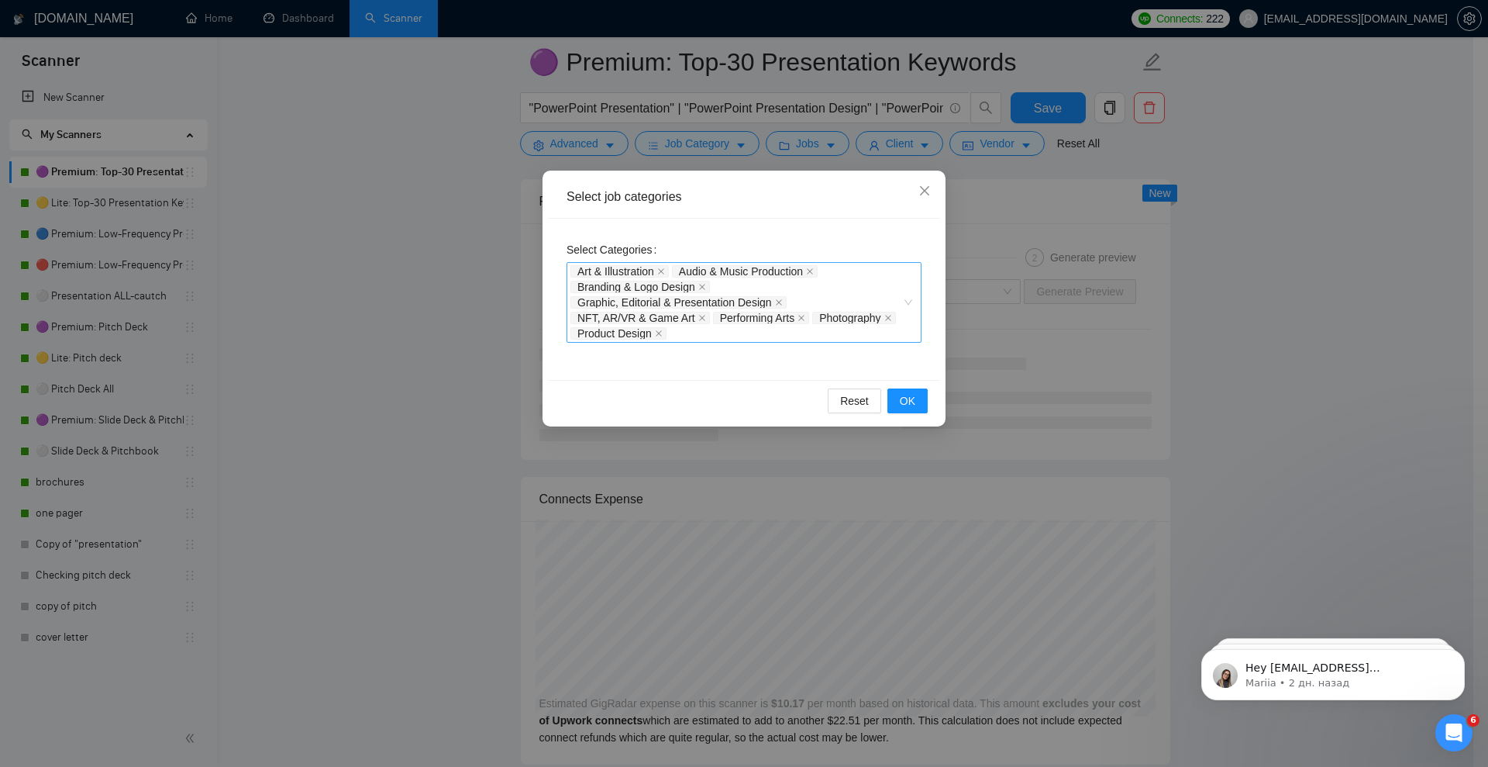
click at [721, 324] on div "Performing Arts" at bounding box center [762, 318] width 99 height 16
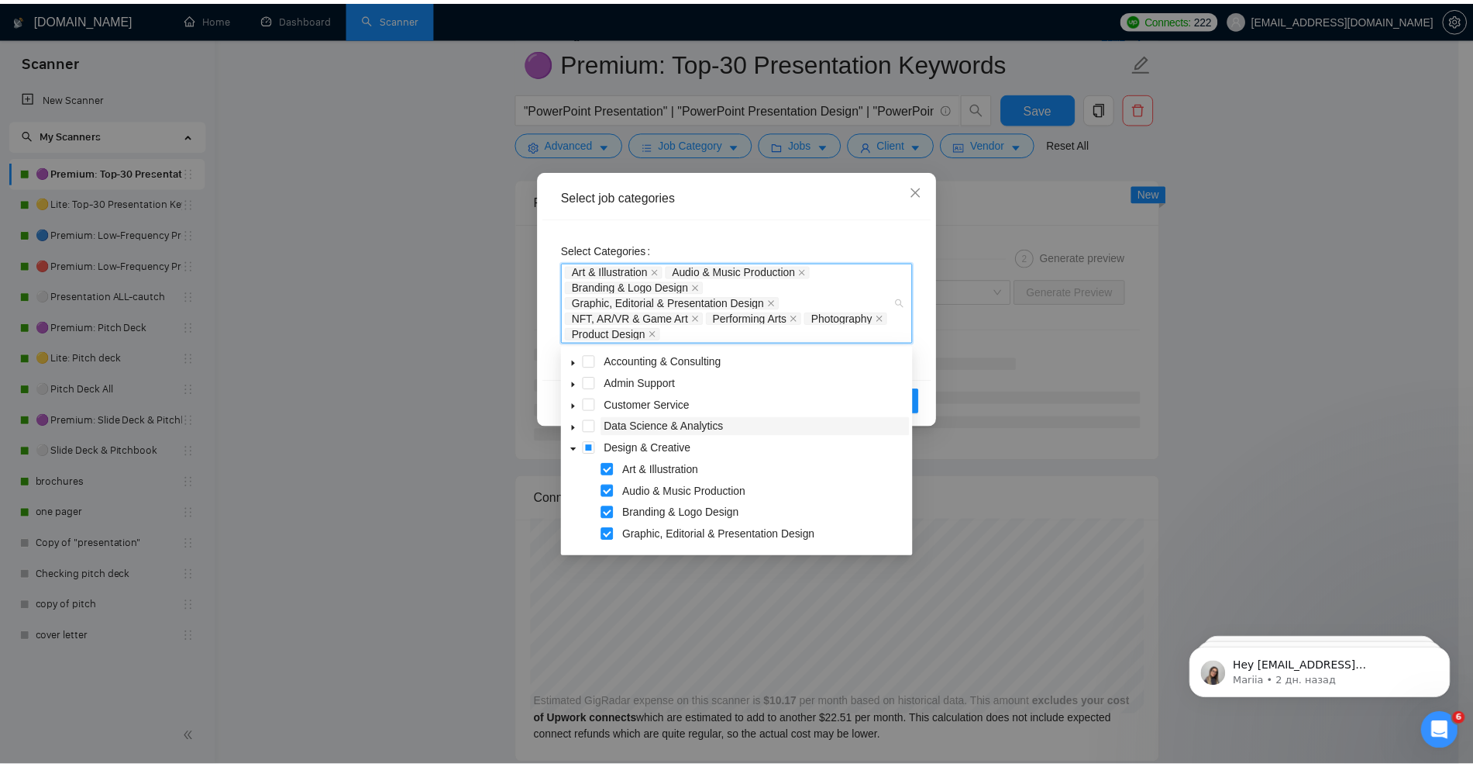
scroll to position [194, 0]
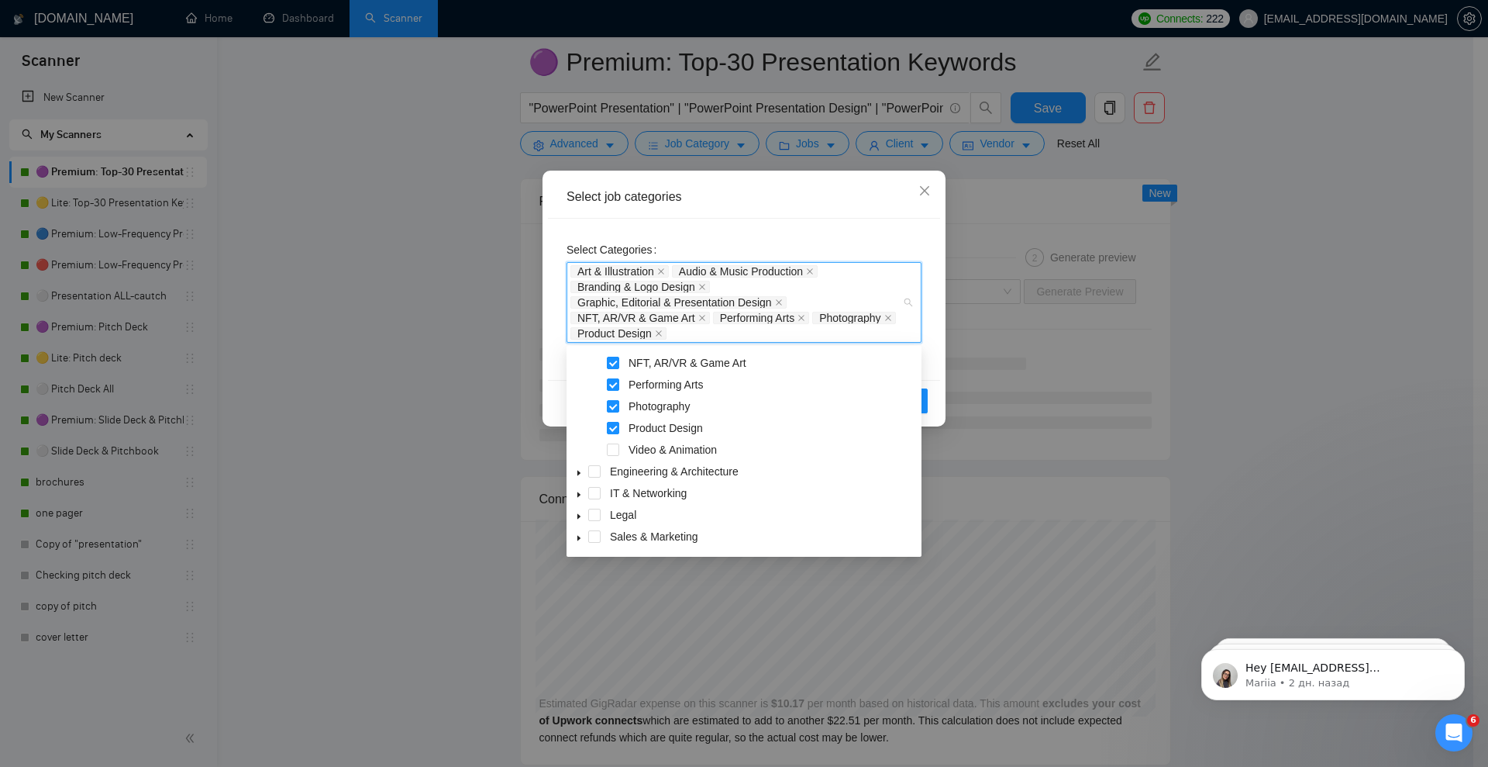
drag, startPoint x: 613, startPoint y: 444, endPoint x: 690, endPoint y: 462, distance: 78.8
click at [612, 444] on span at bounding box center [613, 449] width 12 height 12
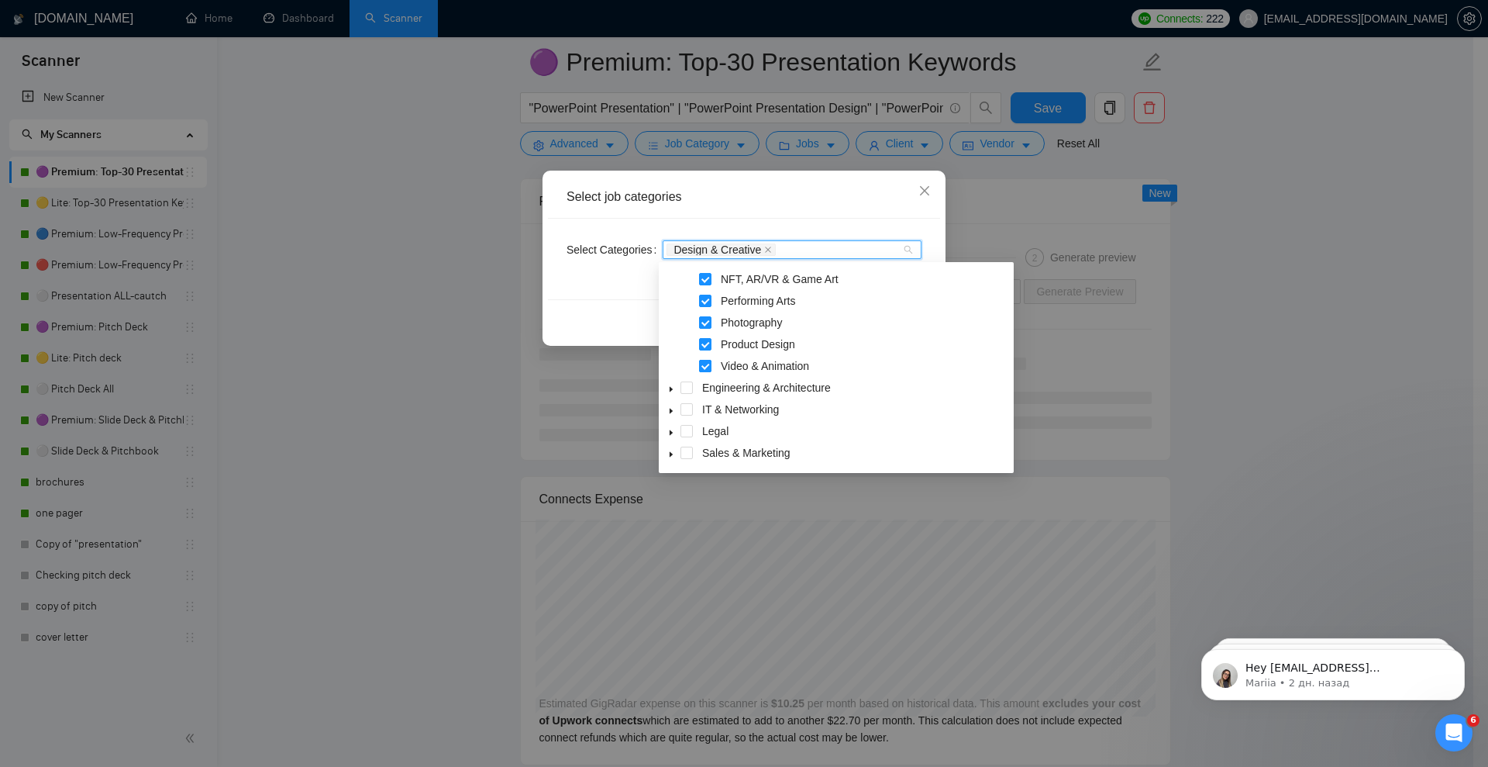
click at [705, 367] on span at bounding box center [705, 366] width 12 height 12
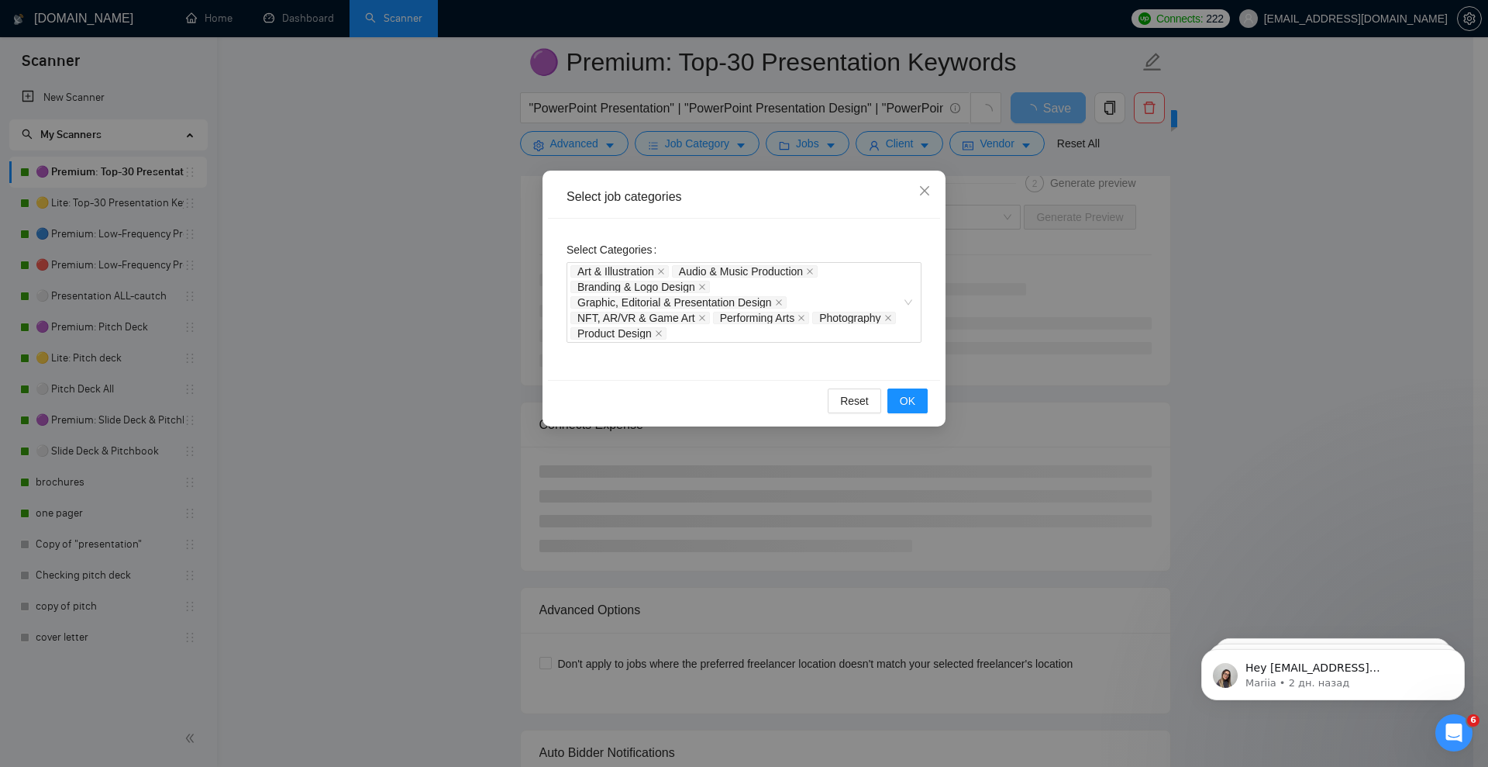
click at [808, 229] on div "Select Categories Art & Illustration Audio & Music Production Branding & Logo D…" at bounding box center [744, 299] width 392 height 161
click at [915, 407] on button "OK" at bounding box center [907, 400] width 40 height 25
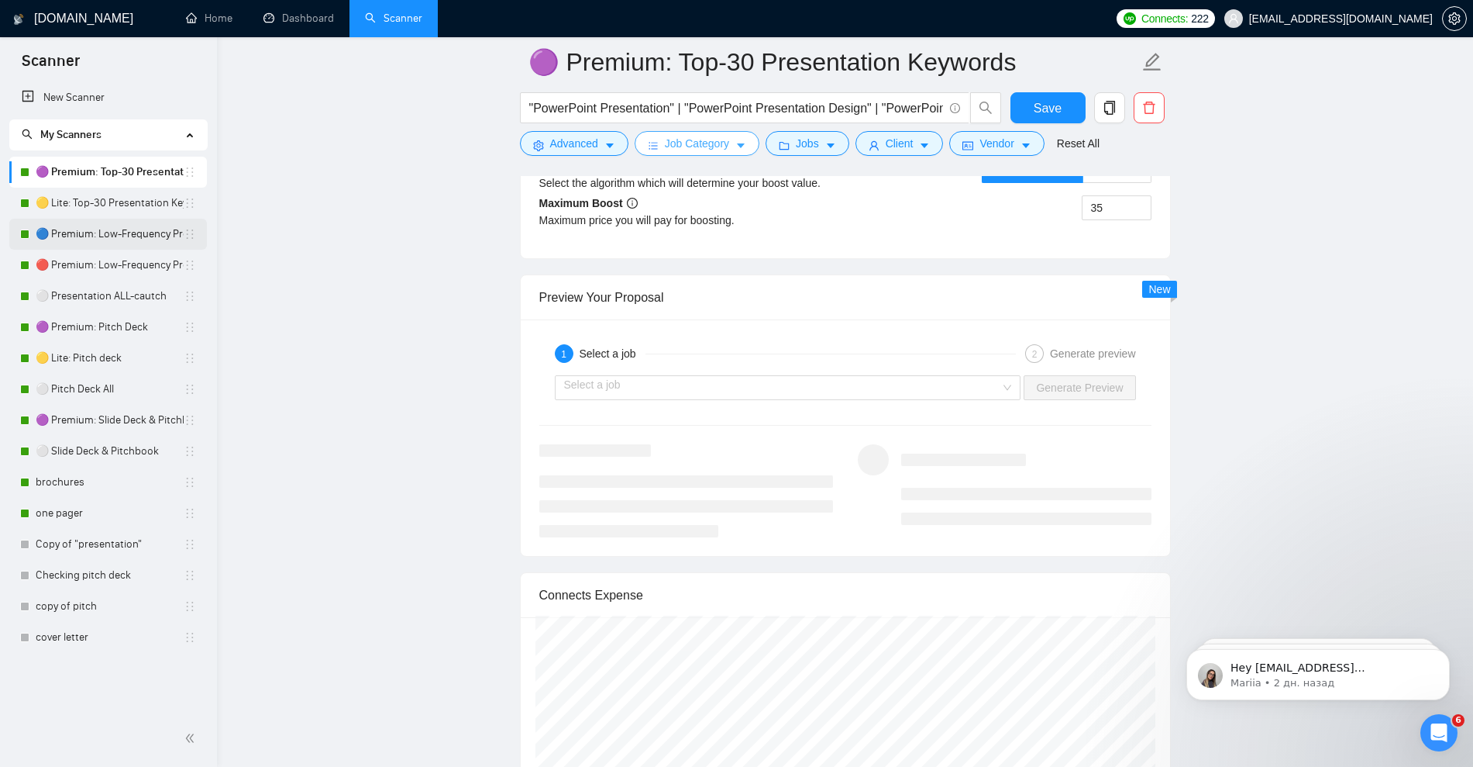
scroll to position [2893, 0]
drag, startPoint x: 110, startPoint y: 205, endPoint x: 888, endPoint y: 91, distance: 786.5
click at [110, 204] on link "🟡 Lite: Top-30 Presentation Keywords" at bounding box center [110, 203] width 148 height 31
click at [1044, 104] on span "Save" at bounding box center [1048, 107] width 28 height 19
click at [107, 203] on link "🟡 Lite: Top-30 Presentation Keywords" at bounding box center [110, 203] width 148 height 31
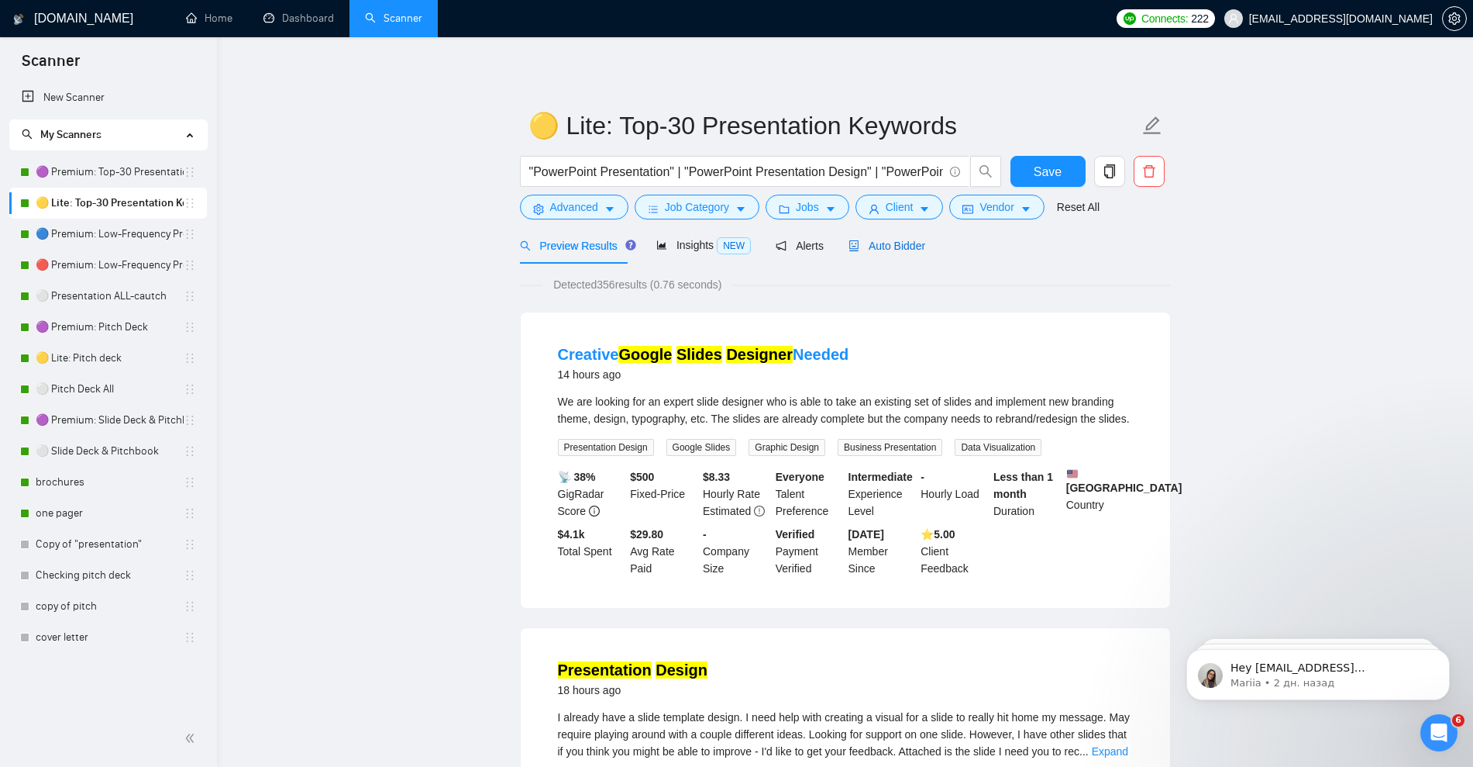
click at [901, 246] on span "Auto Bidder" at bounding box center [887, 245] width 77 height 12
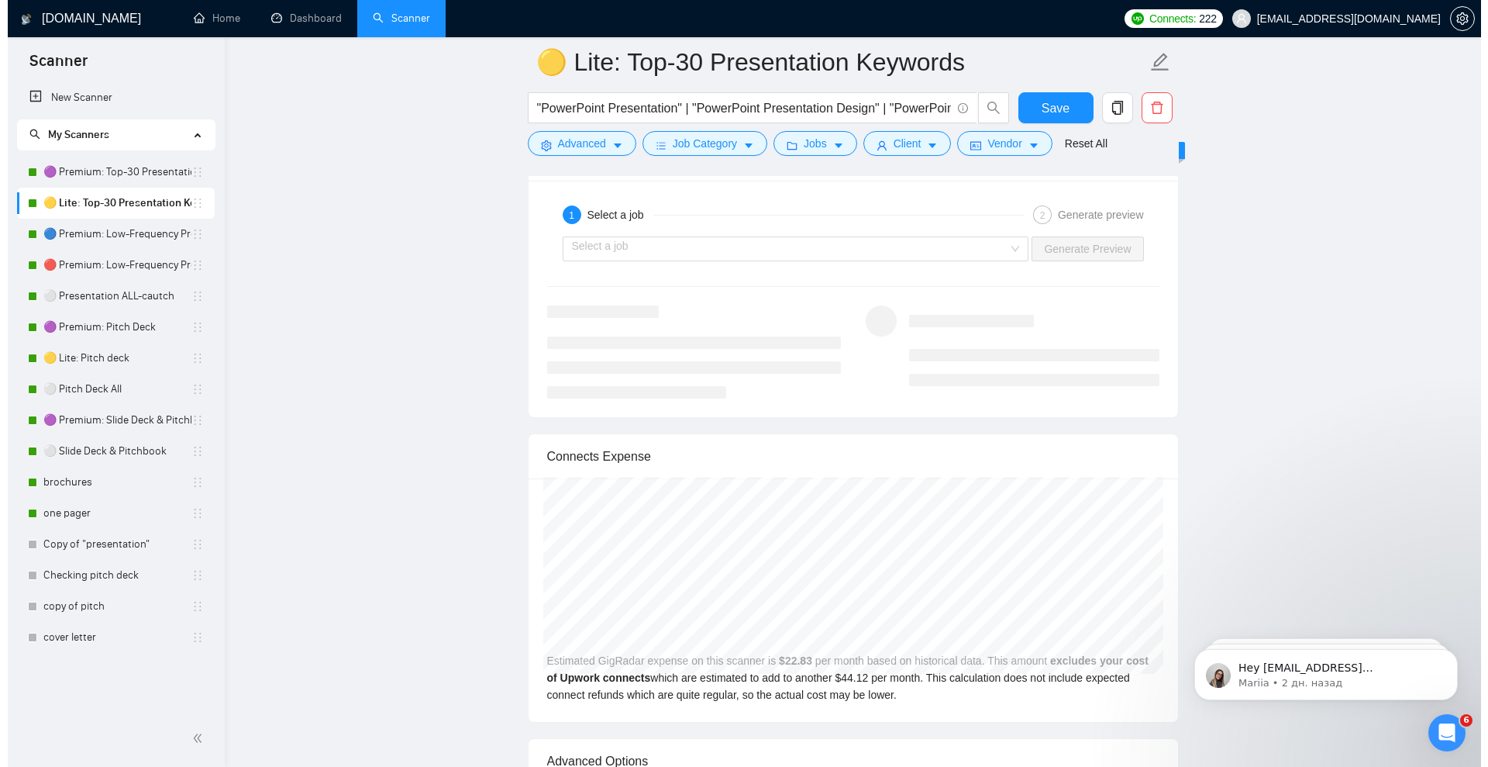
scroll to position [3100, 0]
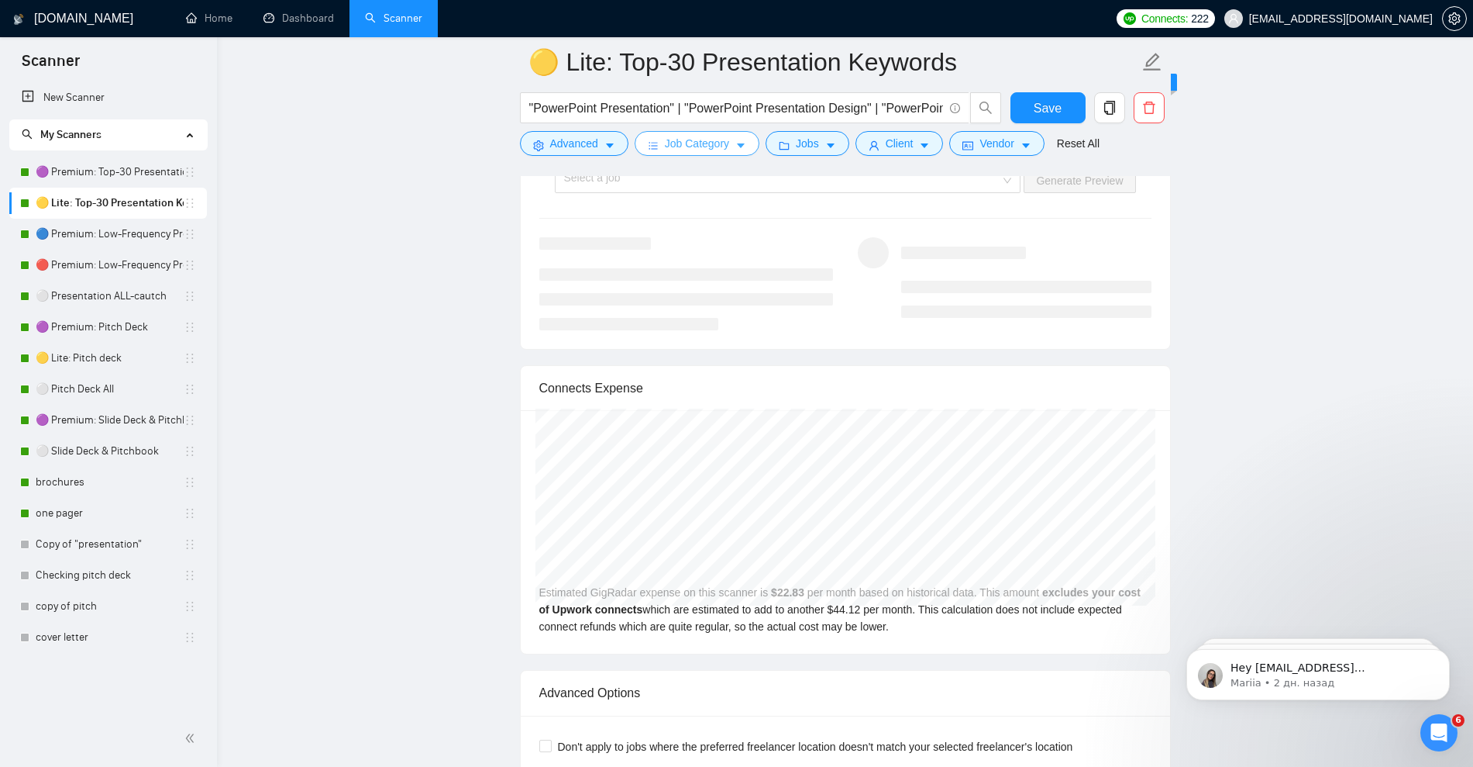
click at [737, 146] on icon "caret-down" at bounding box center [741, 146] width 8 height 5
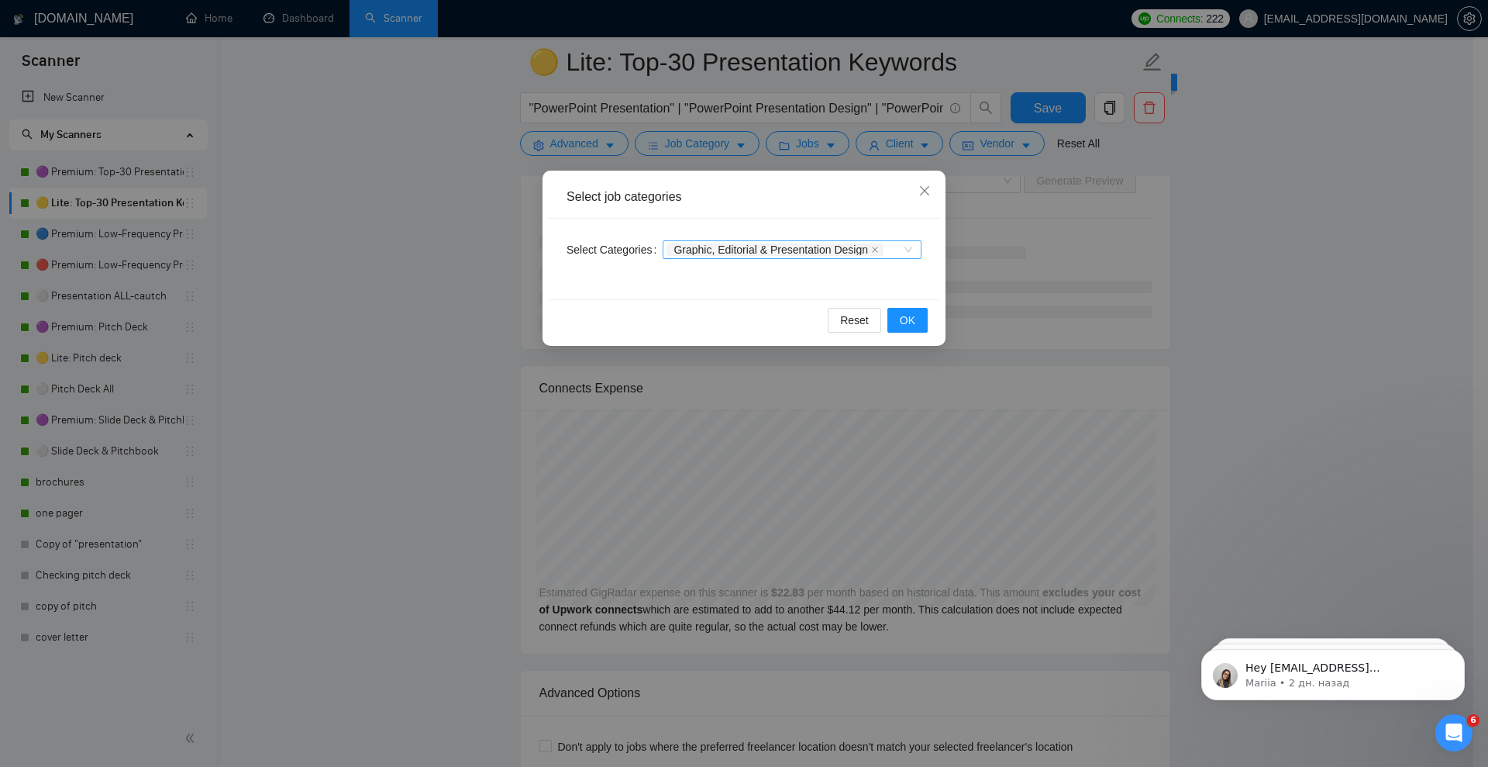
click at [911, 245] on div "Graphic, Editorial & Presentation Design" at bounding box center [792, 249] width 259 height 19
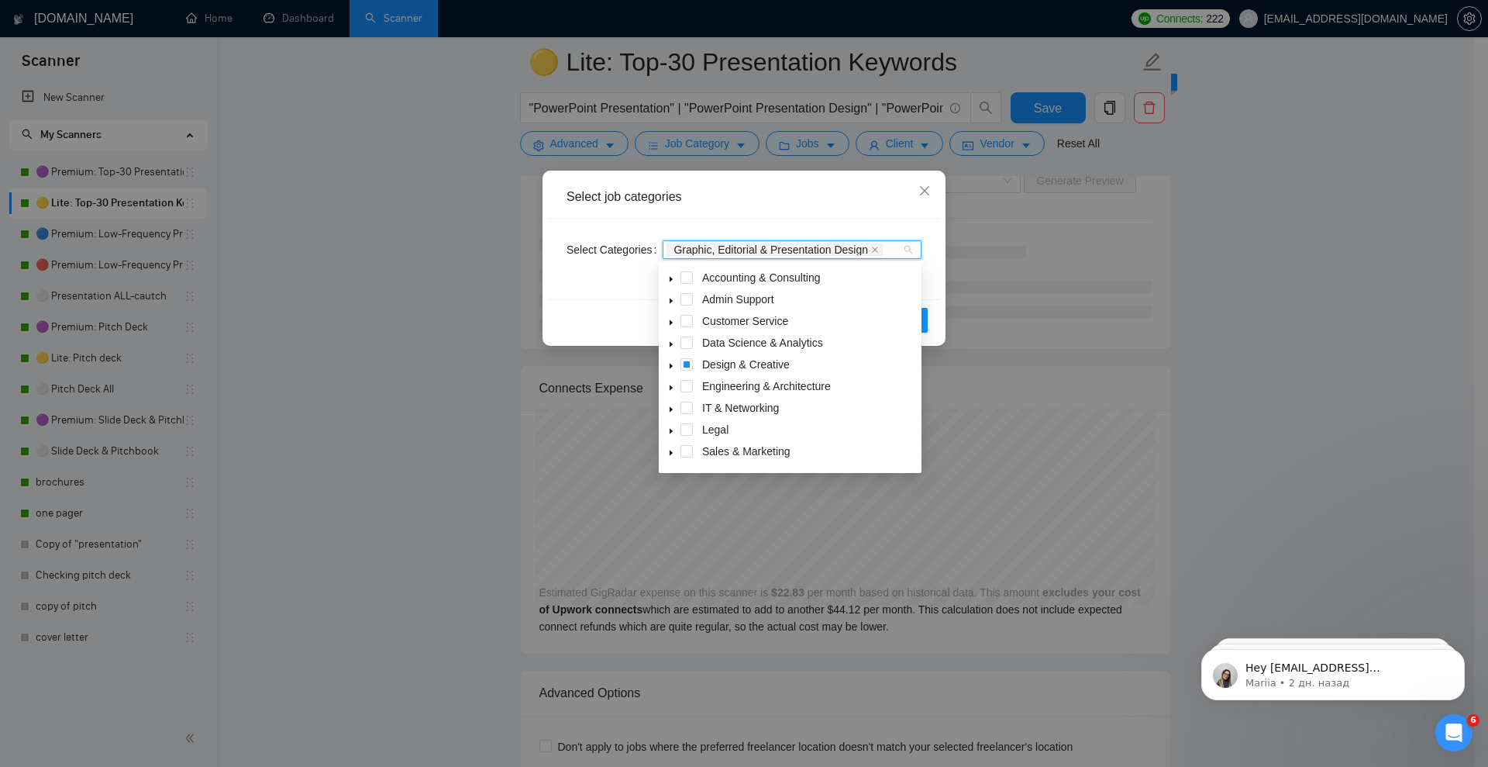
click at [671, 364] on icon "caret-down" at bounding box center [671, 366] width 8 height 8
click at [707, 386] on span at bounding box center [705, 386] width 12 height 12
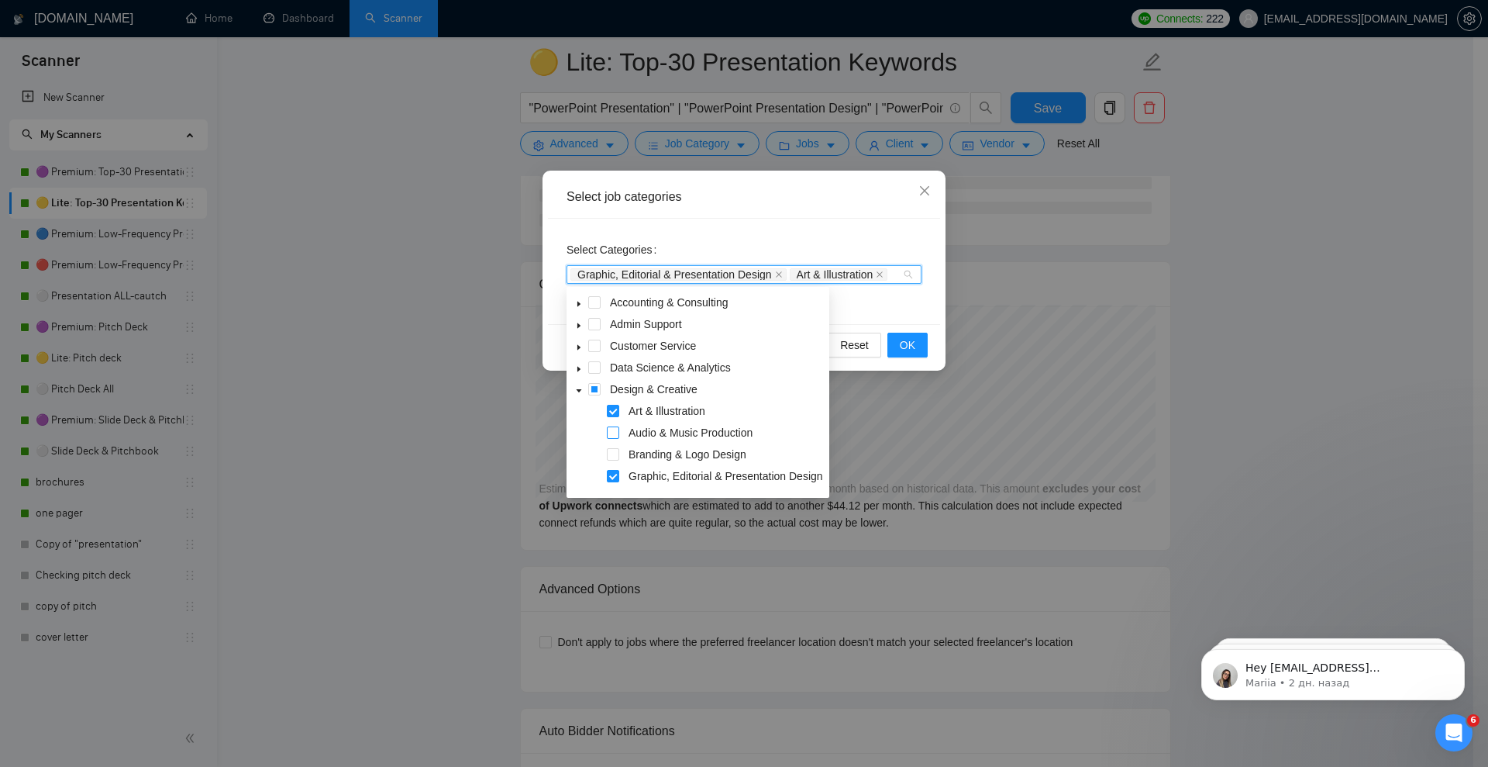
click at [615, 427] on span at bounding box center [613, 432] width 12 height 12
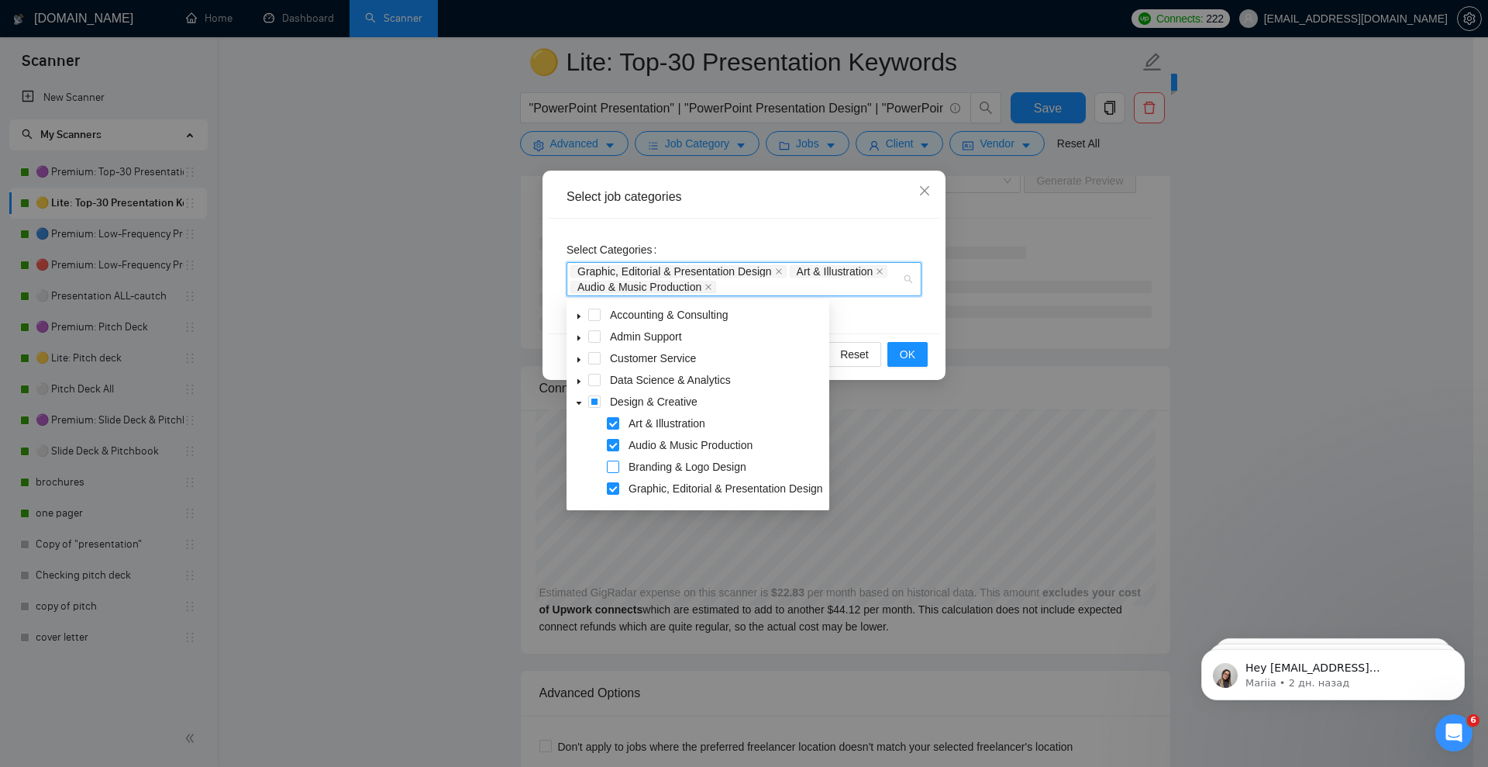
click at [614, 467] on span at bounding box center [613, 466] width 12 height 12
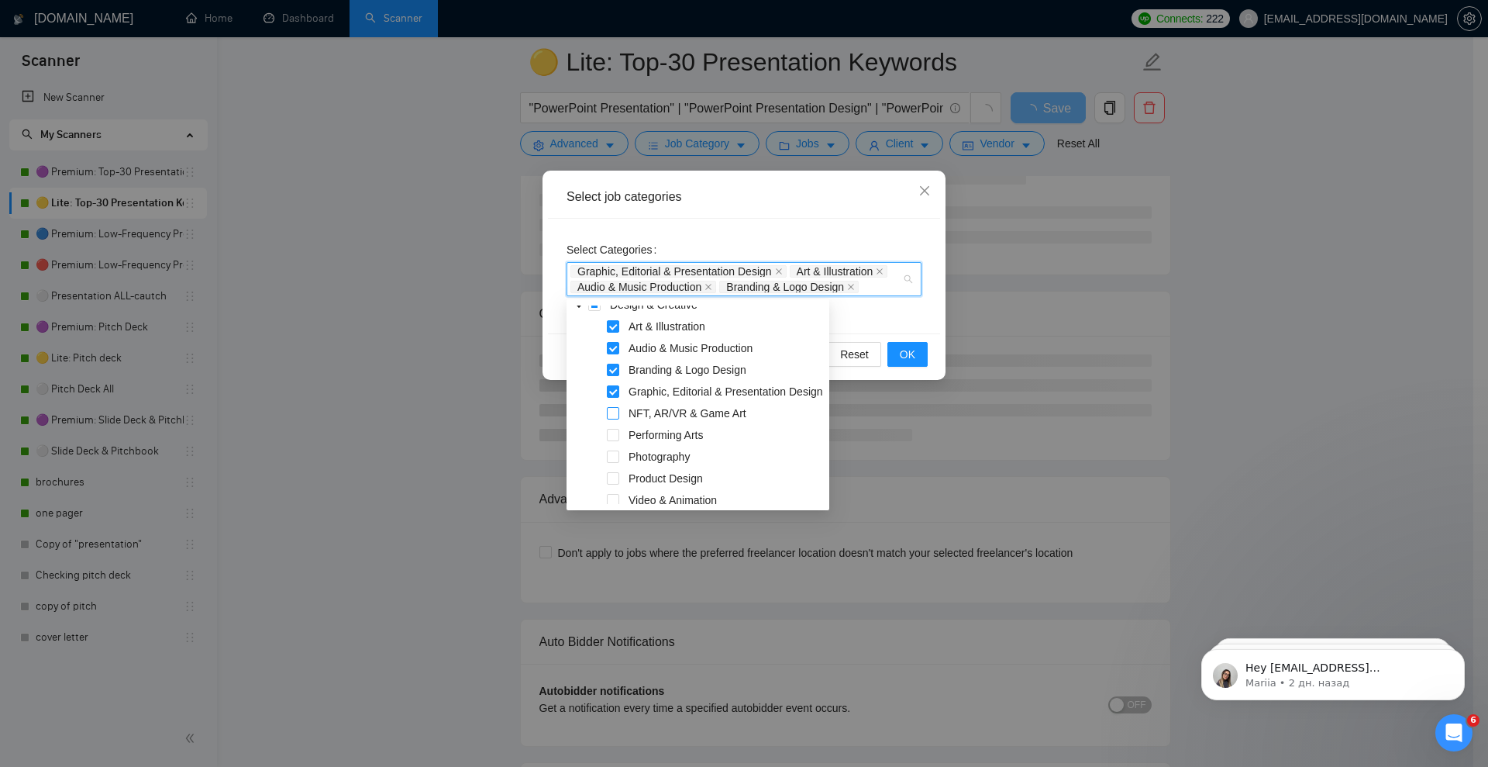
click at [610, 411] on span at bounding box center [613, 413] width 12 height 12
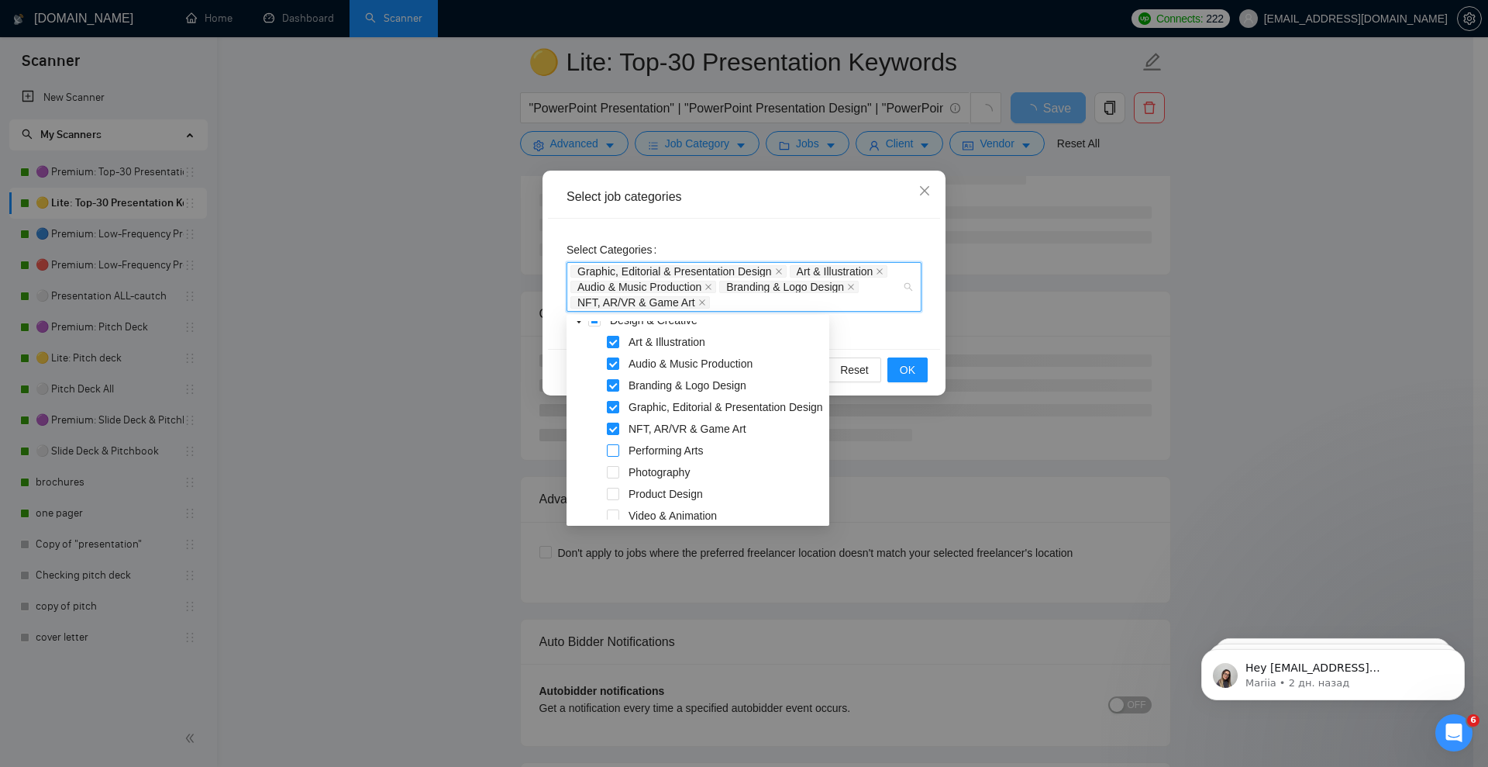
click at [612, 450] on span at bounding box center [613, 450] width 12 height 12
click at [614, 471] on span at bounding box center [613, 472] width 12 height 12
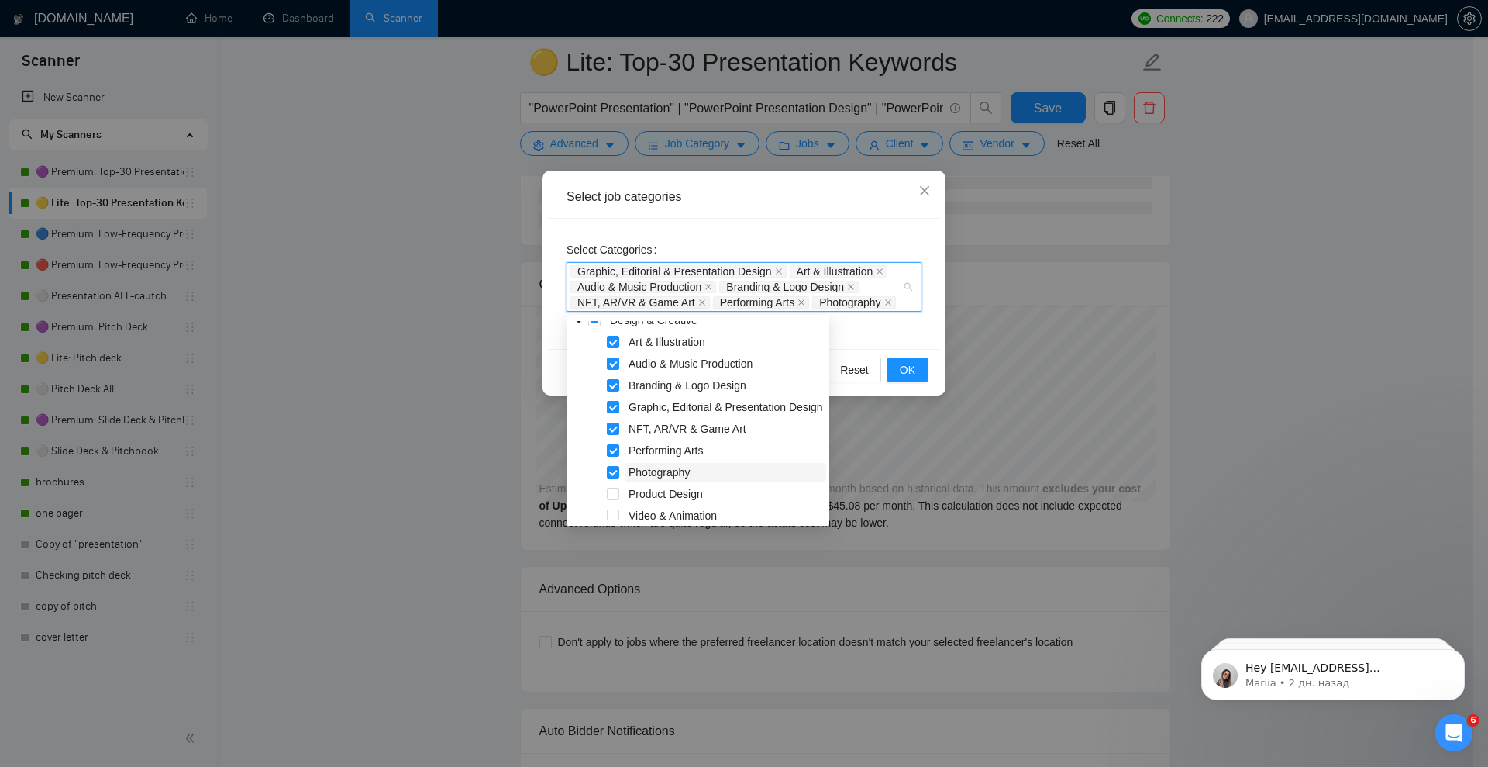
click at [615, 488] on span at bounding box center [613, 494] width 12 height 12
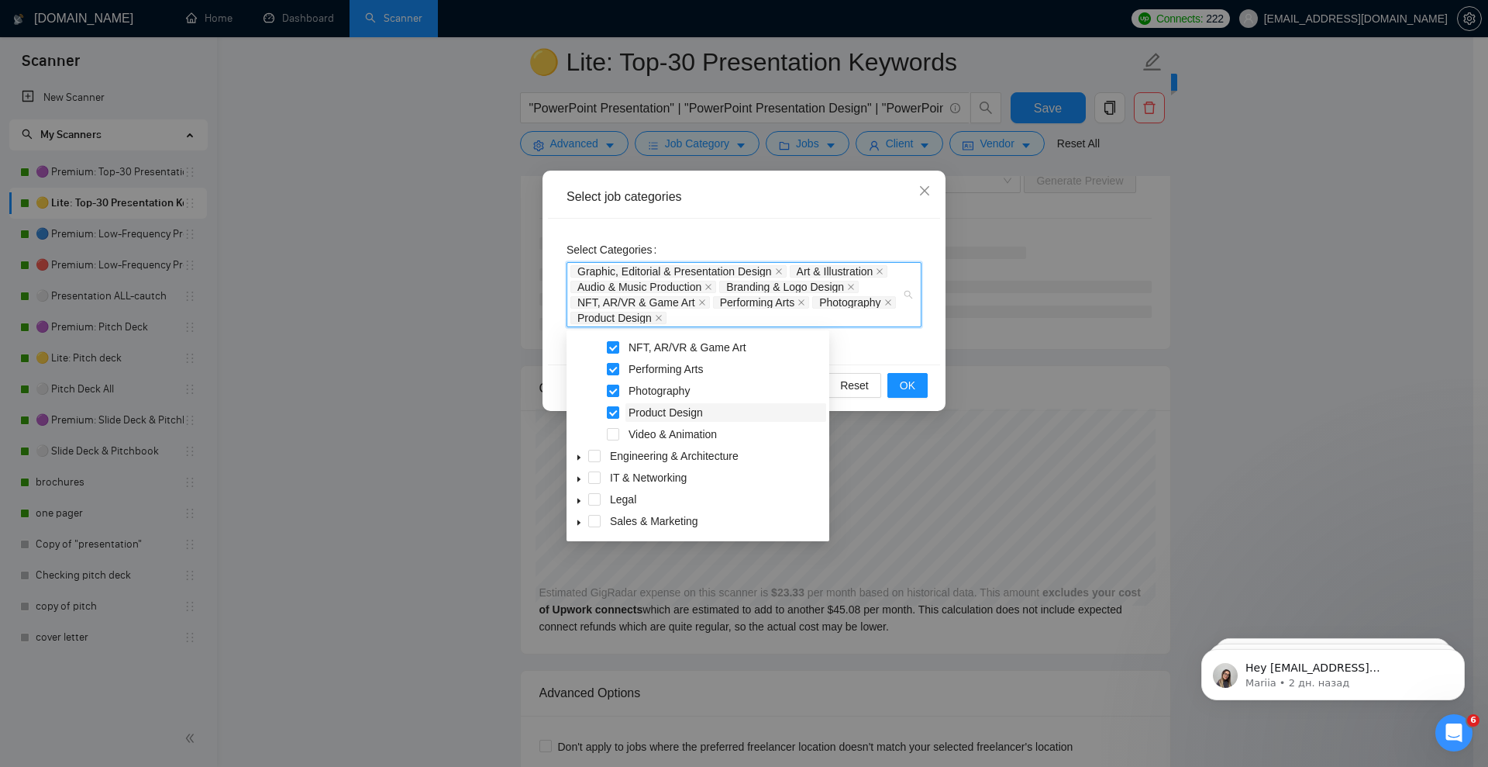
scroll to position [0, 0]
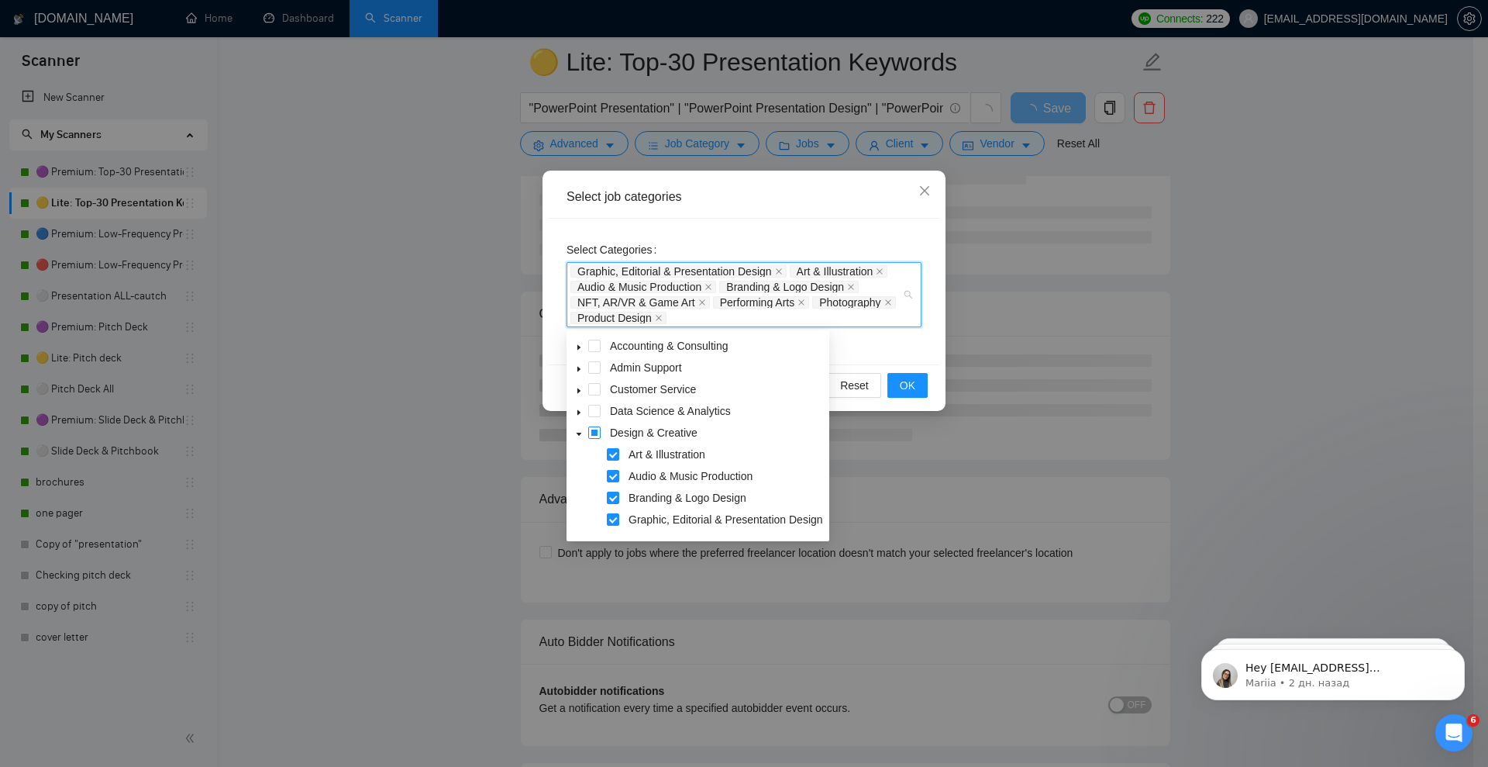
click at [596, 430] on span at bounding box center [594, 432] width 12 height 12
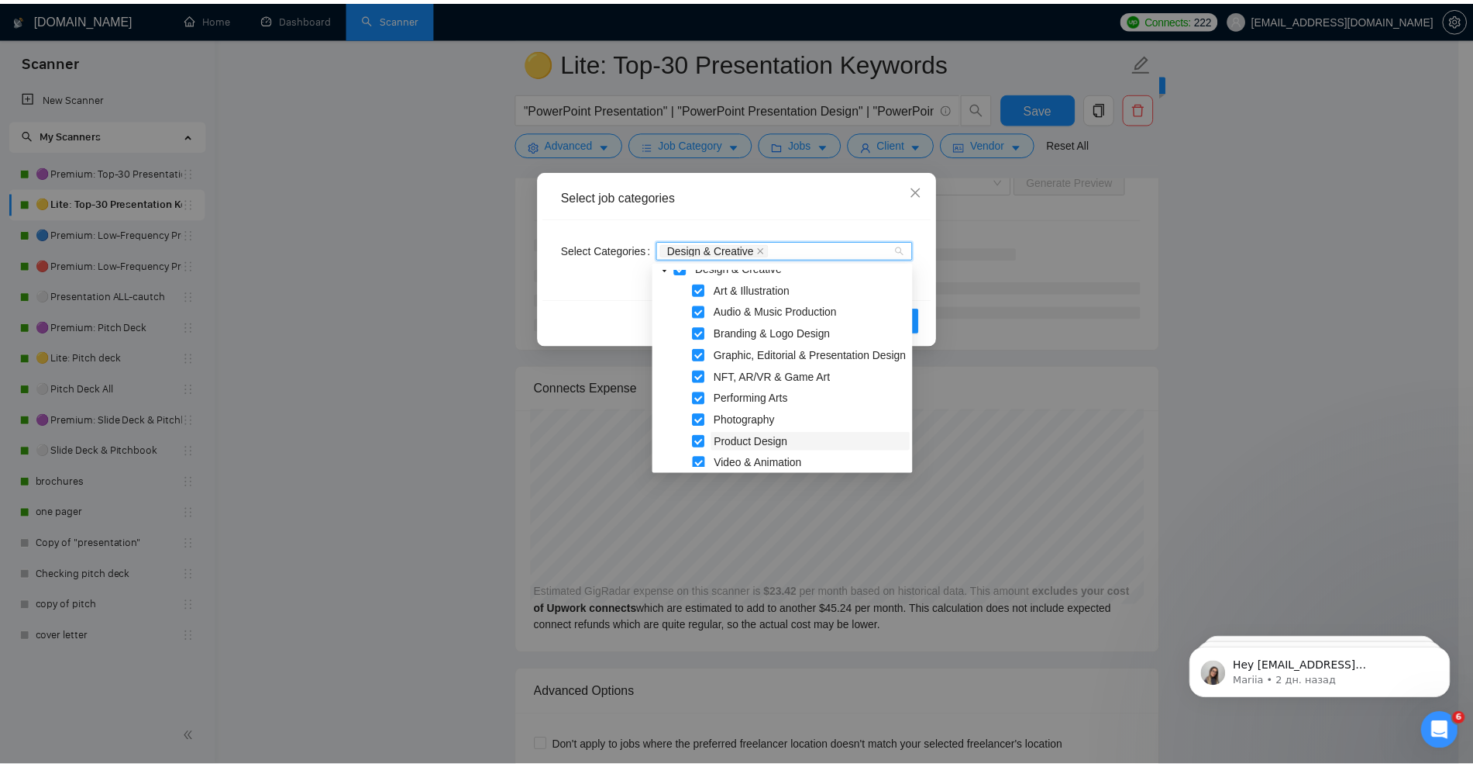
scroll to position [194, 0]
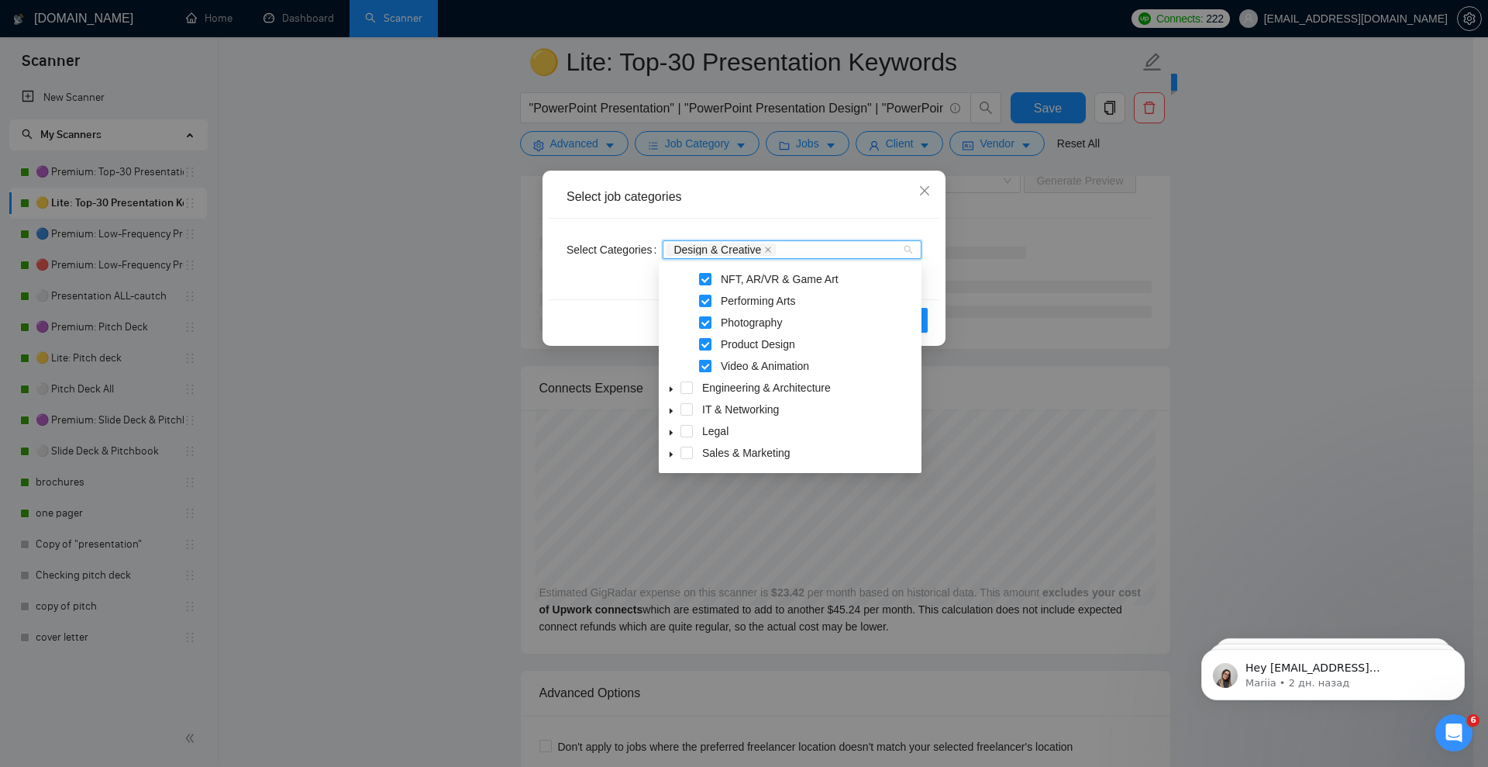
click at [704, 365] on span at bounding box center [705, 366] width 12 height 12
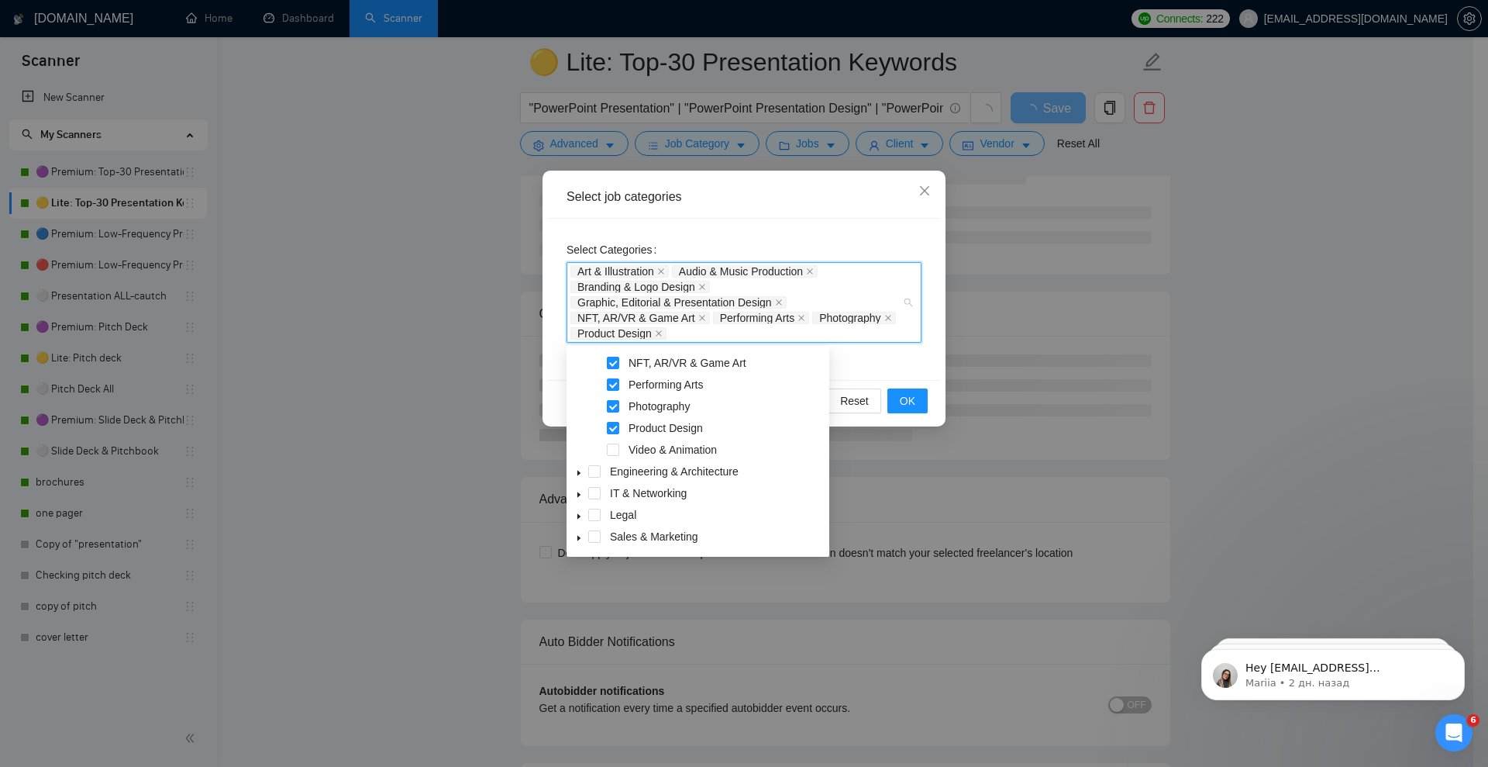
click at [858, 216] on div "Select job categories" at bounding box center [744, 197] width 392 height 43
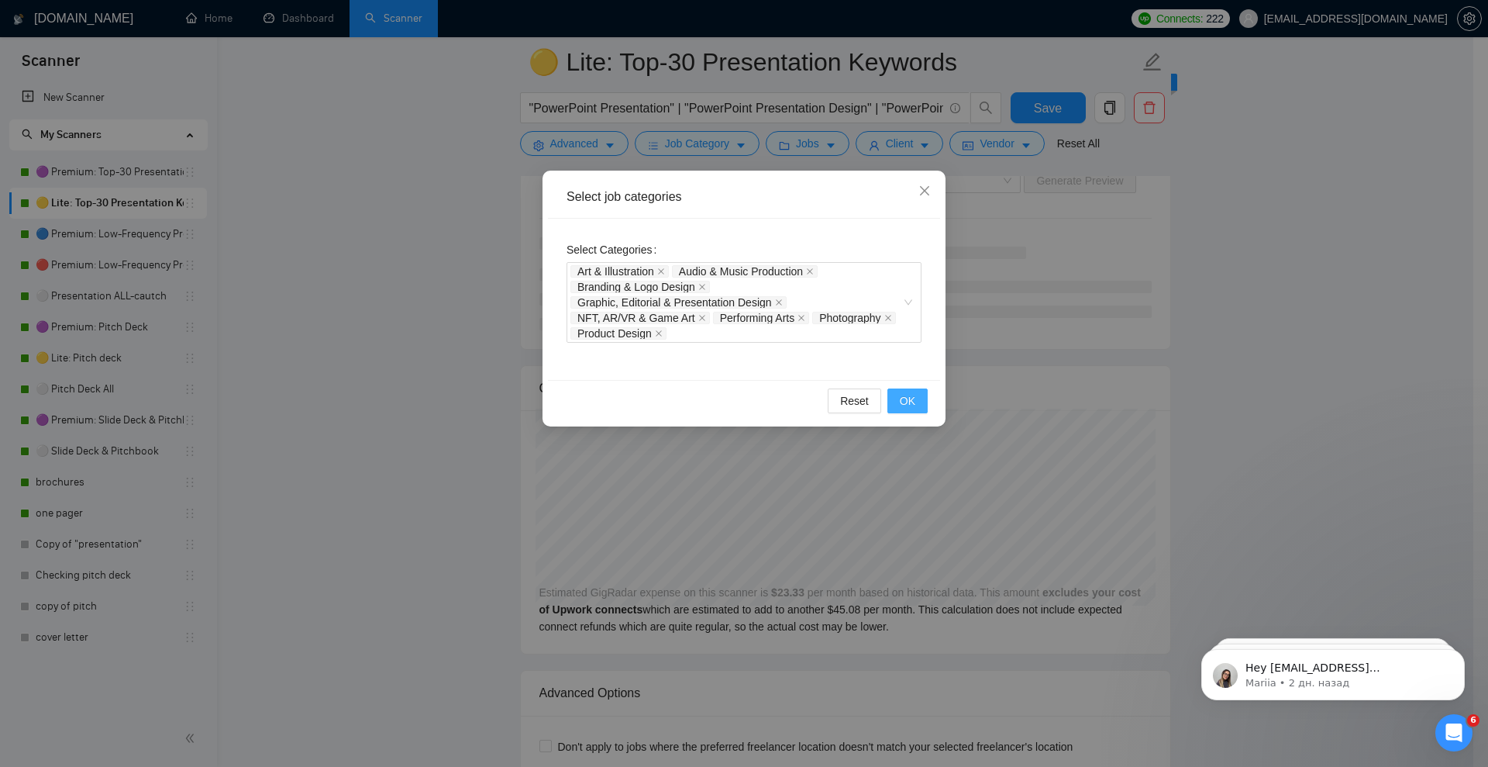
click at [922, 397] on button "OK" at bounding box center [907, 400] width 40 height 25
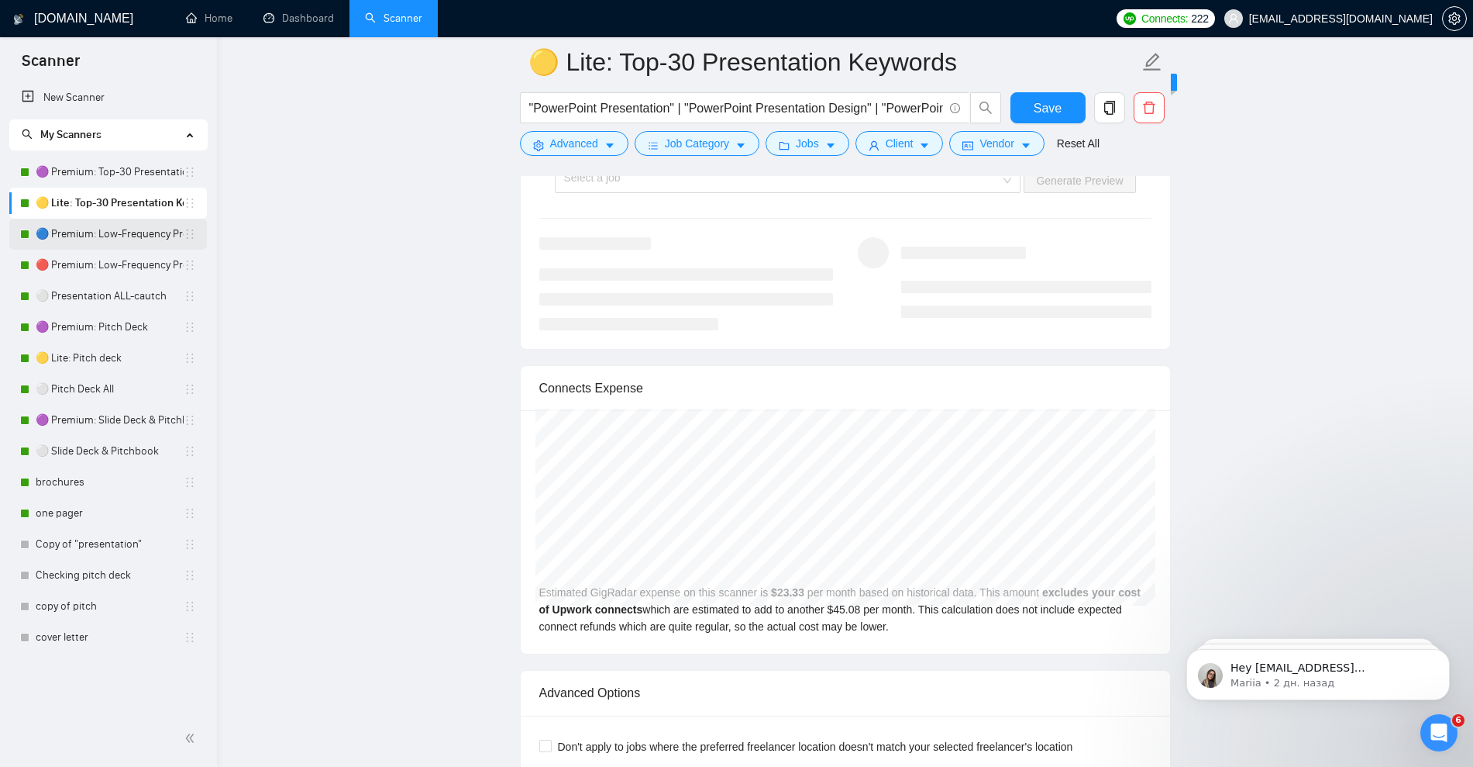
click at [100, 241] on link "🔵 Premium: Low-Frequency Presentations" at bounding box center [110, 234] width 148 height 31
click at [1071, 110] on button "Save" at bounding box center [1048, 107] width 75 height 31
click at [116, 243] on link "🔵 Premium: Low-Frequency Presentations" at bounding box center [110, 234] width 148 height 31
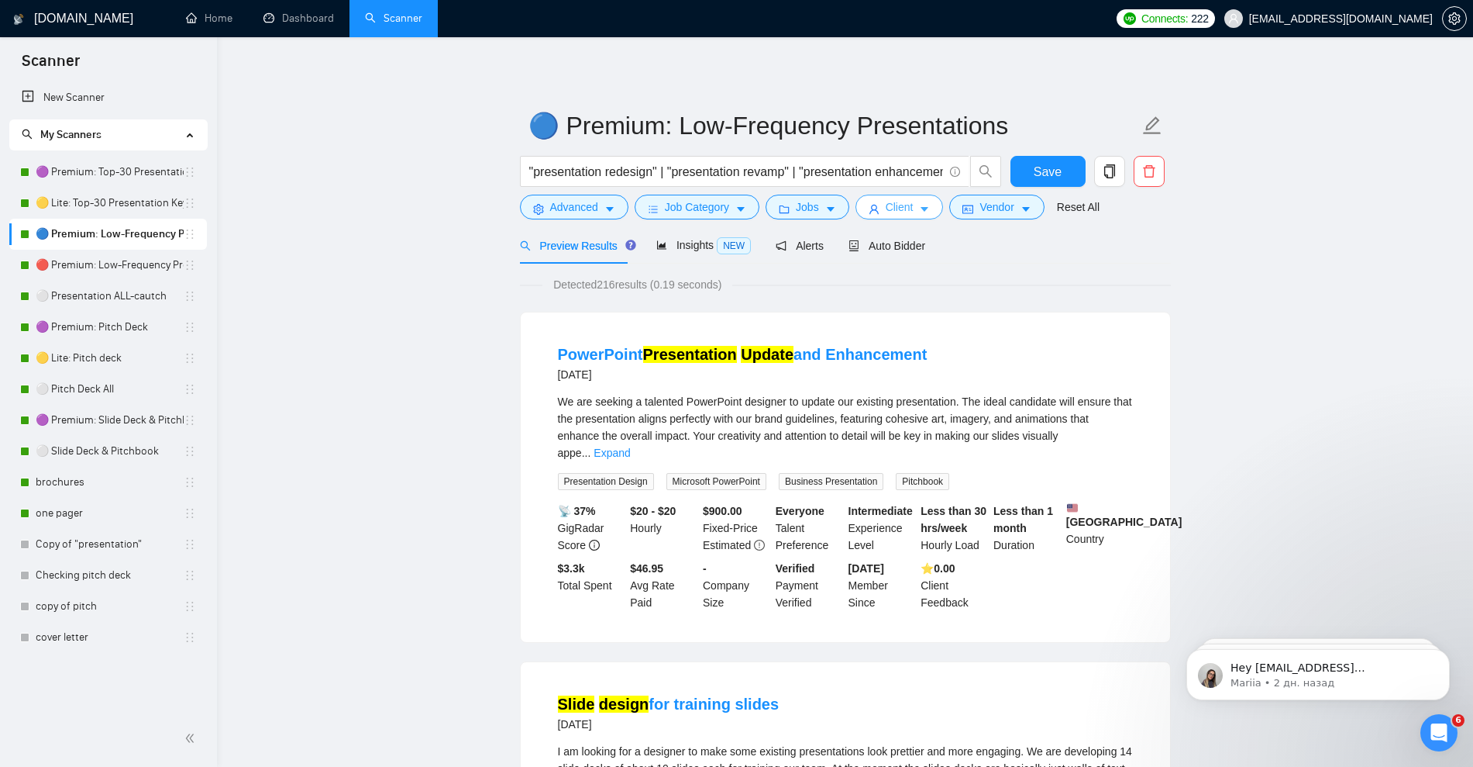
click at [893, 212] on span "Client" at bounding box center [900, 206] width 28 height 17
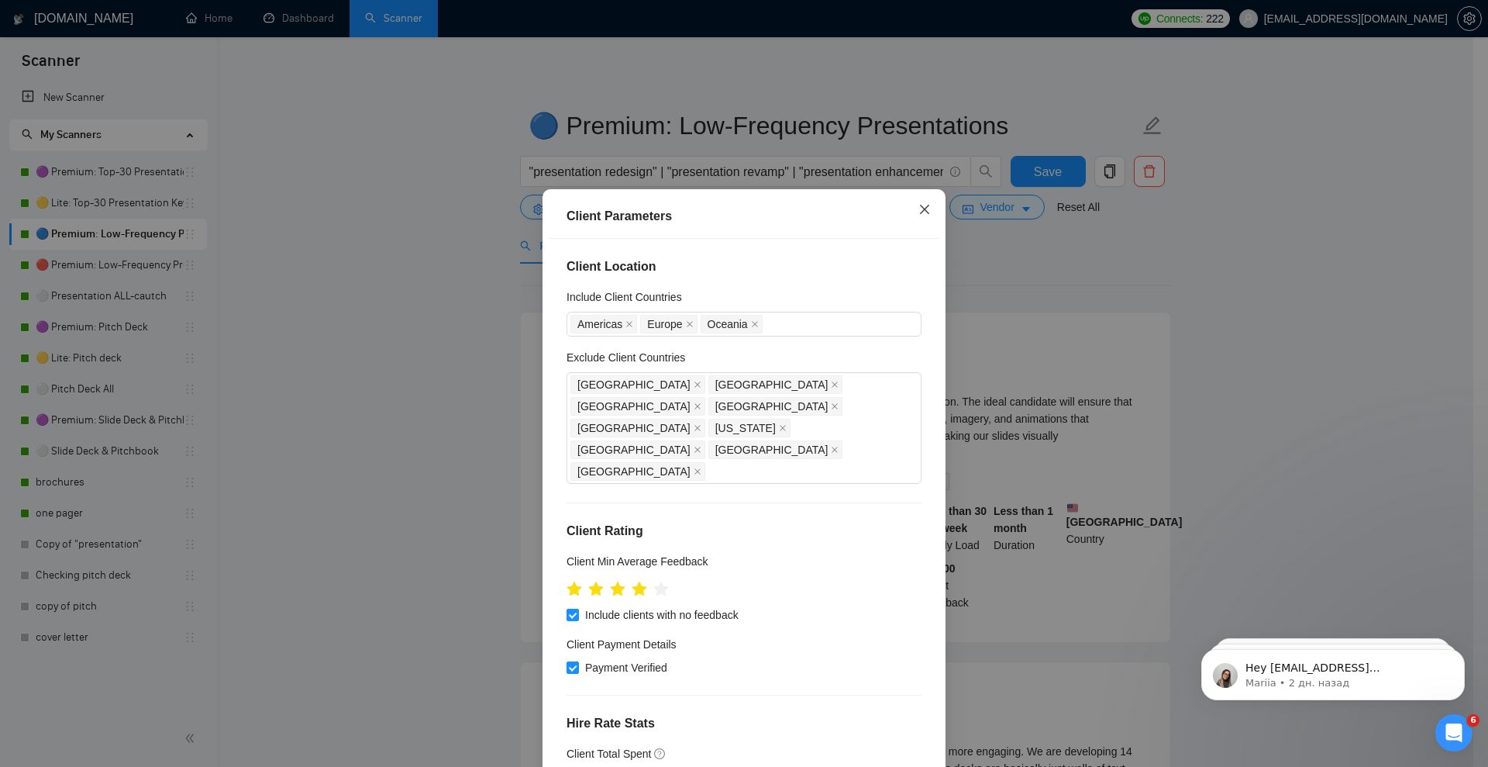
click at [918, 208] on icon "close" at bounding box center [924, 209] width 12 height 12
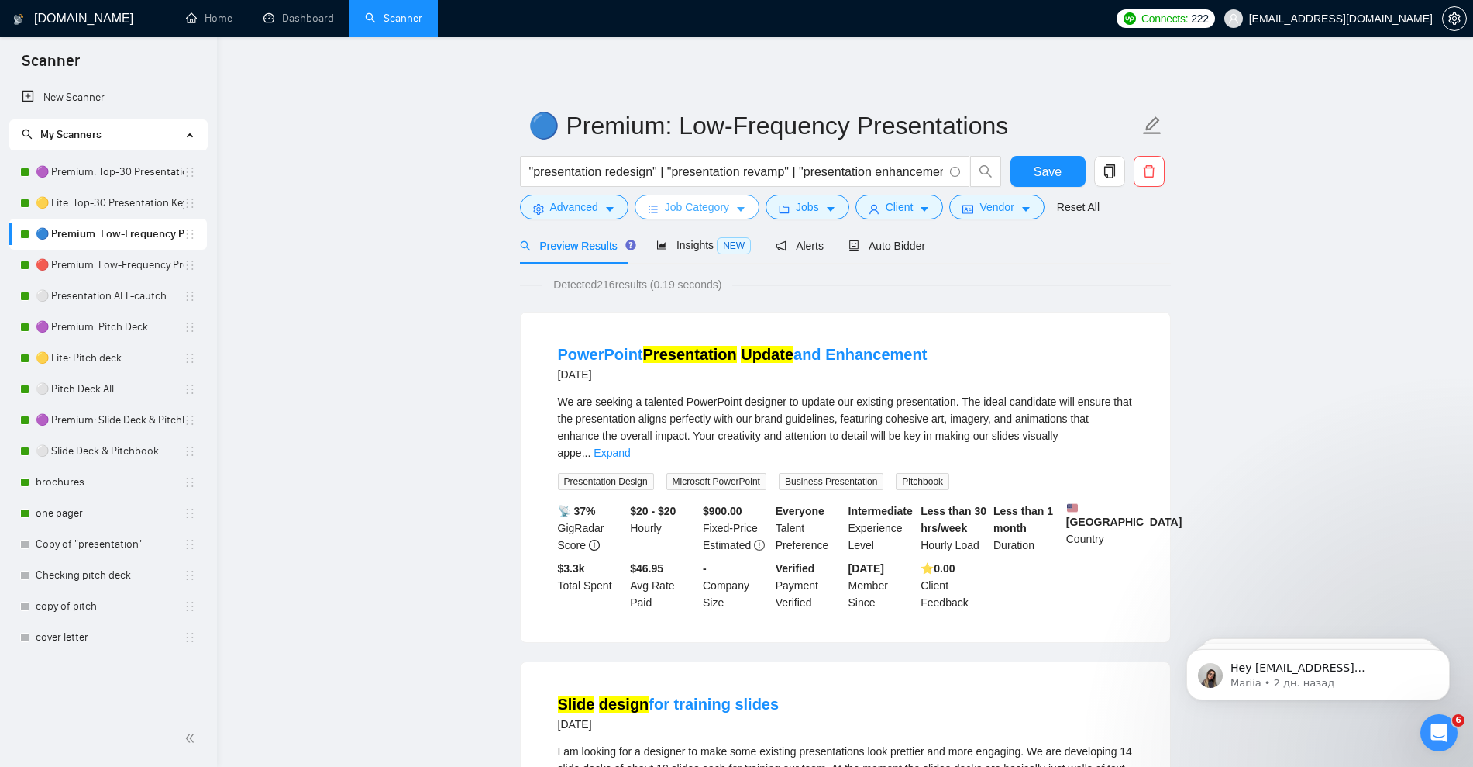
click at [736, 207] on icon "caret-down" at bounding box center [741, 209] width 11 height 11
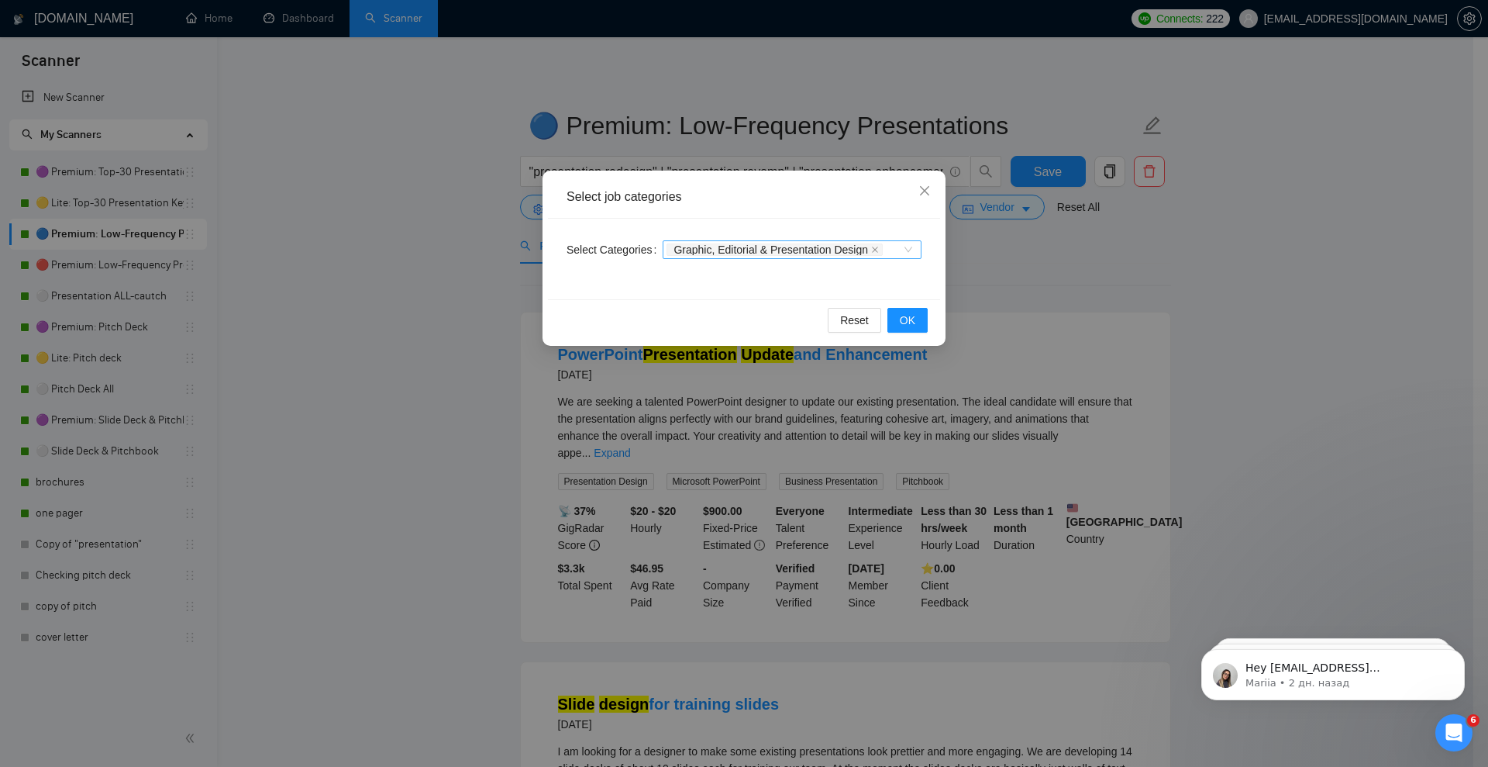
click at [904, 248] on div "Graphic, Editorial & Presentation Design" at bounding box center [792, 249] width 259 height 19
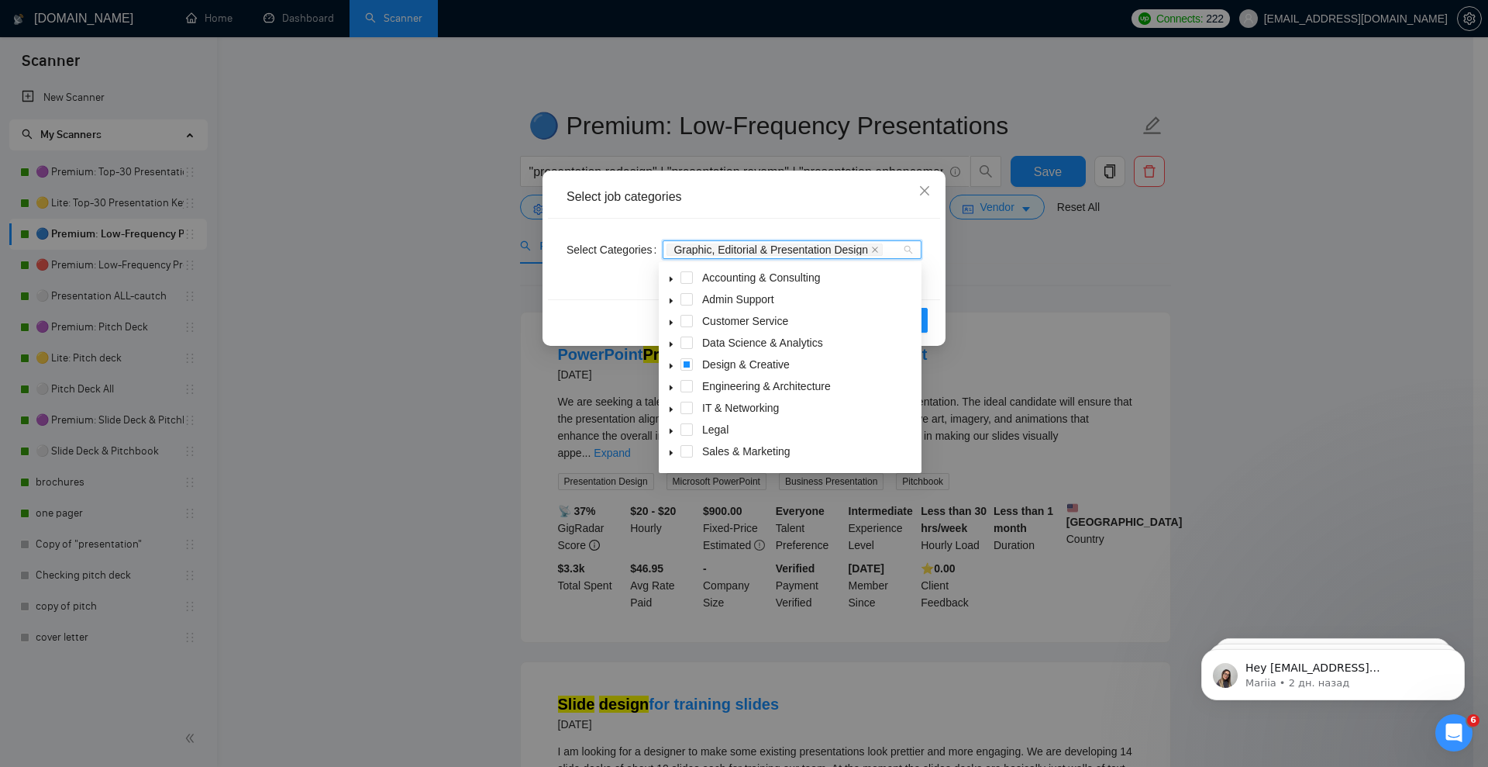
click at [675, 367] on span at bounding box center [671, 364] width 19 height 19
click at [692, 363] on span at bounding box center [687, 364] width 12 height 12
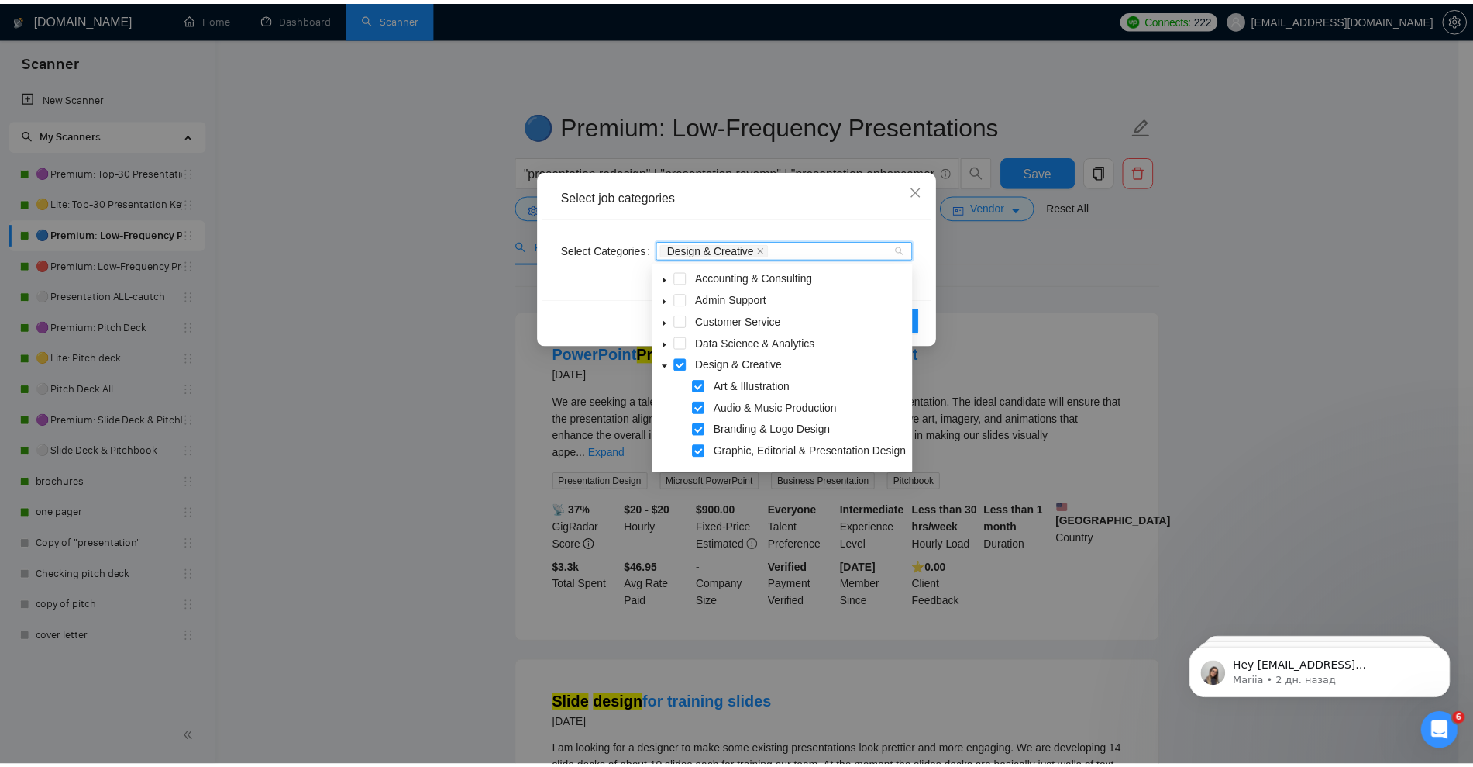
scroll to position [256, 0]
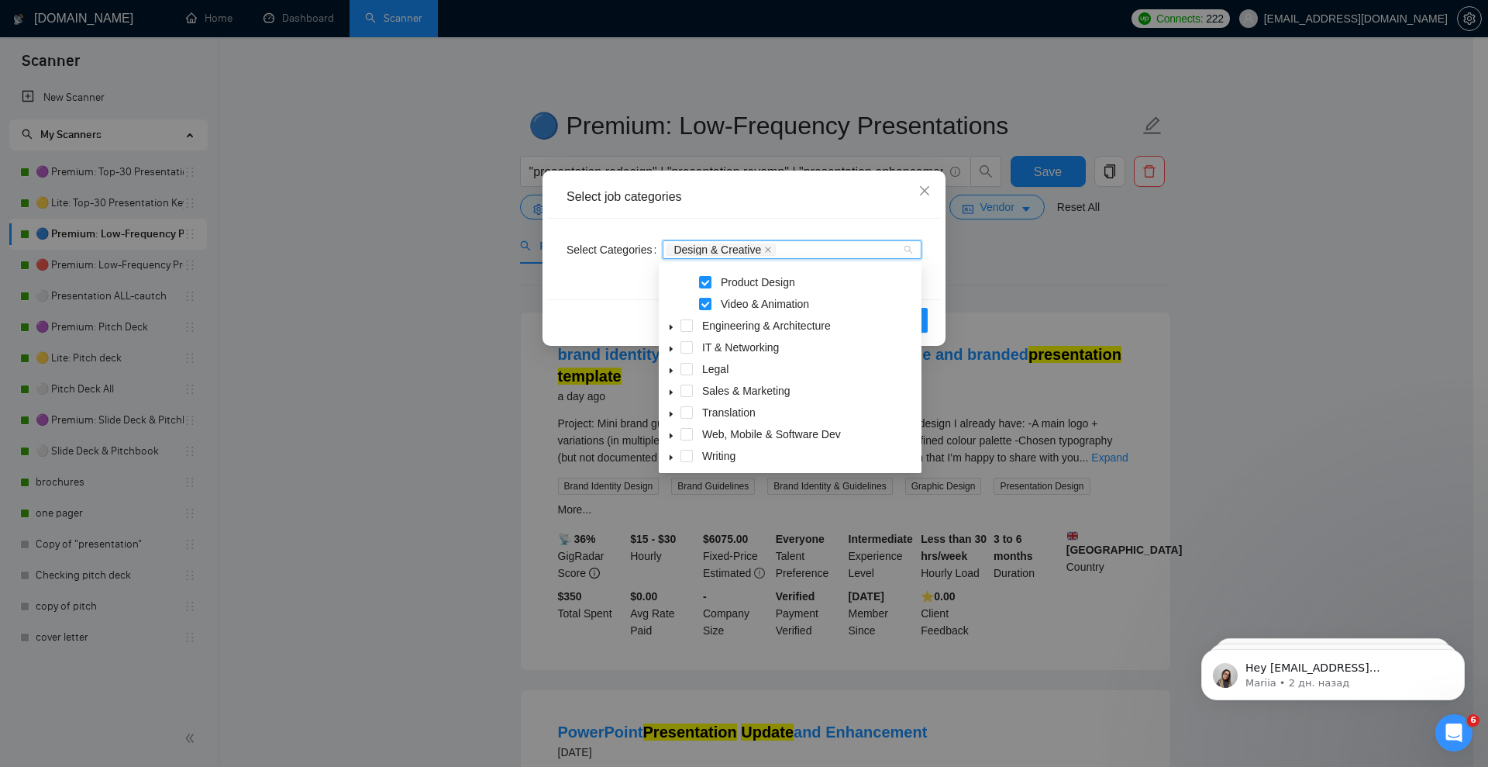
click at [873, 191] on div "Select job categories" at bounding box center [744, 196] width 355 height 17
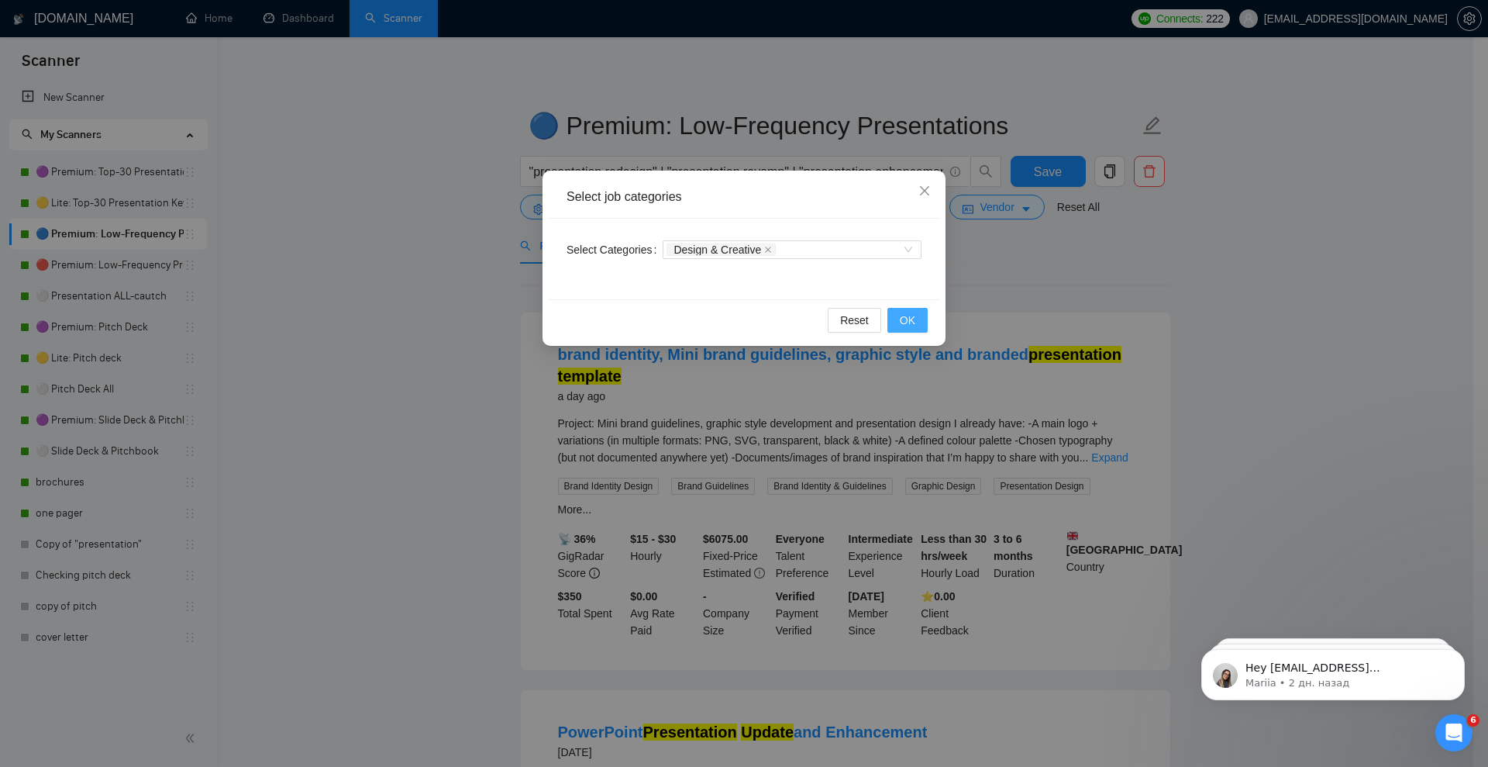
click at [917, 324] on button "OK" at bounding box center [907, 320] width 40 height 25
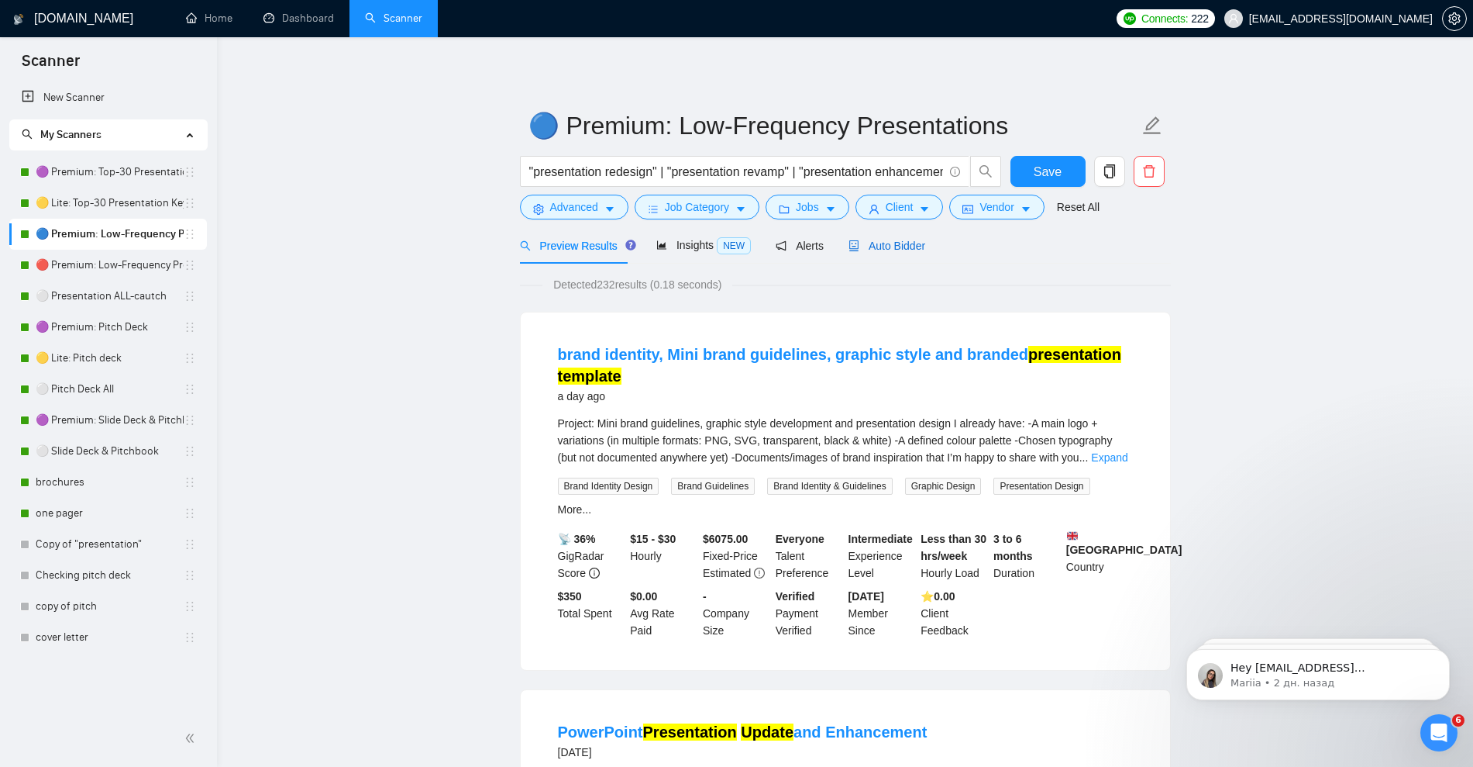
click at [893, 248] on span "Auto Bidder" at bounding box center [887, 245] width 77 height 12
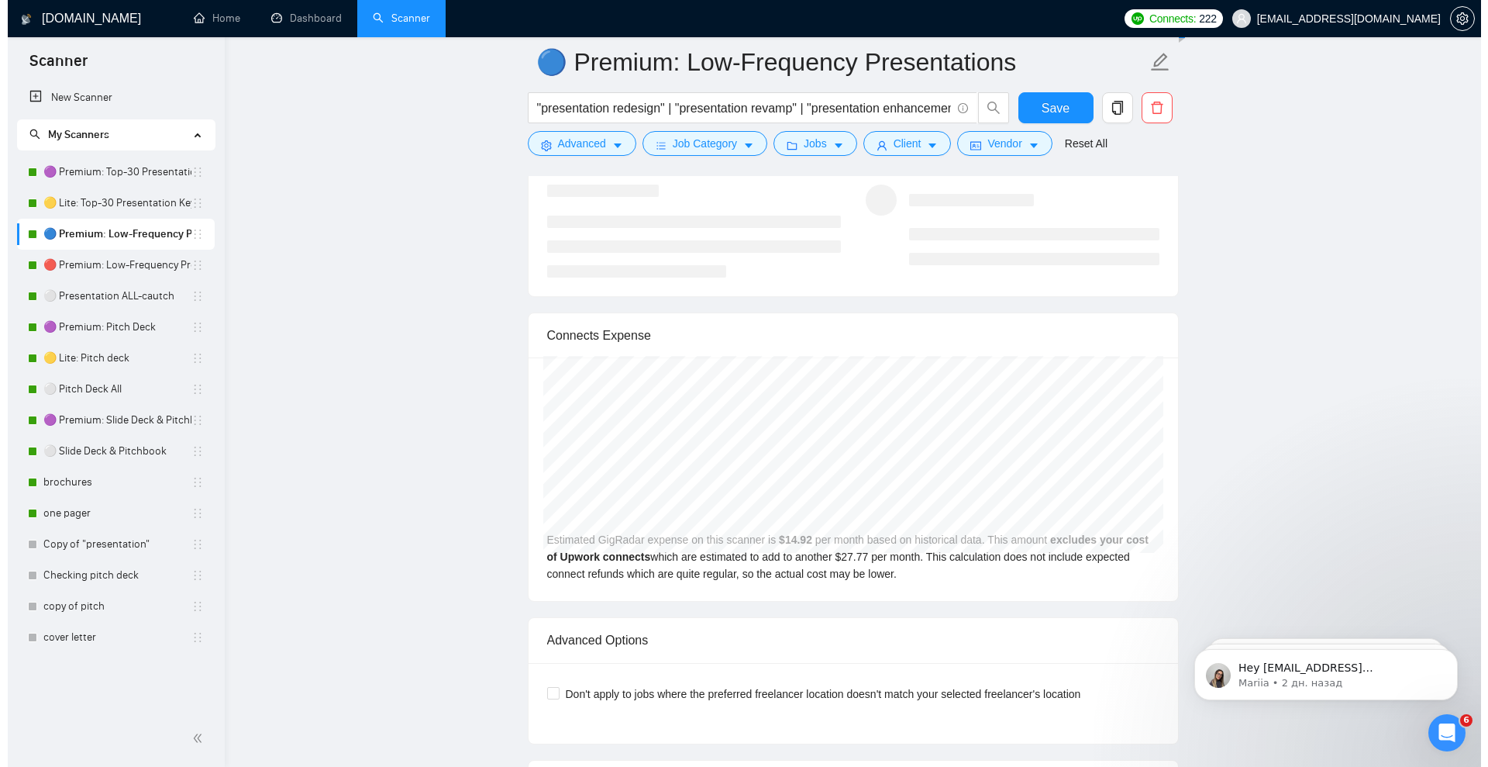
scroll to position [3197, 0]
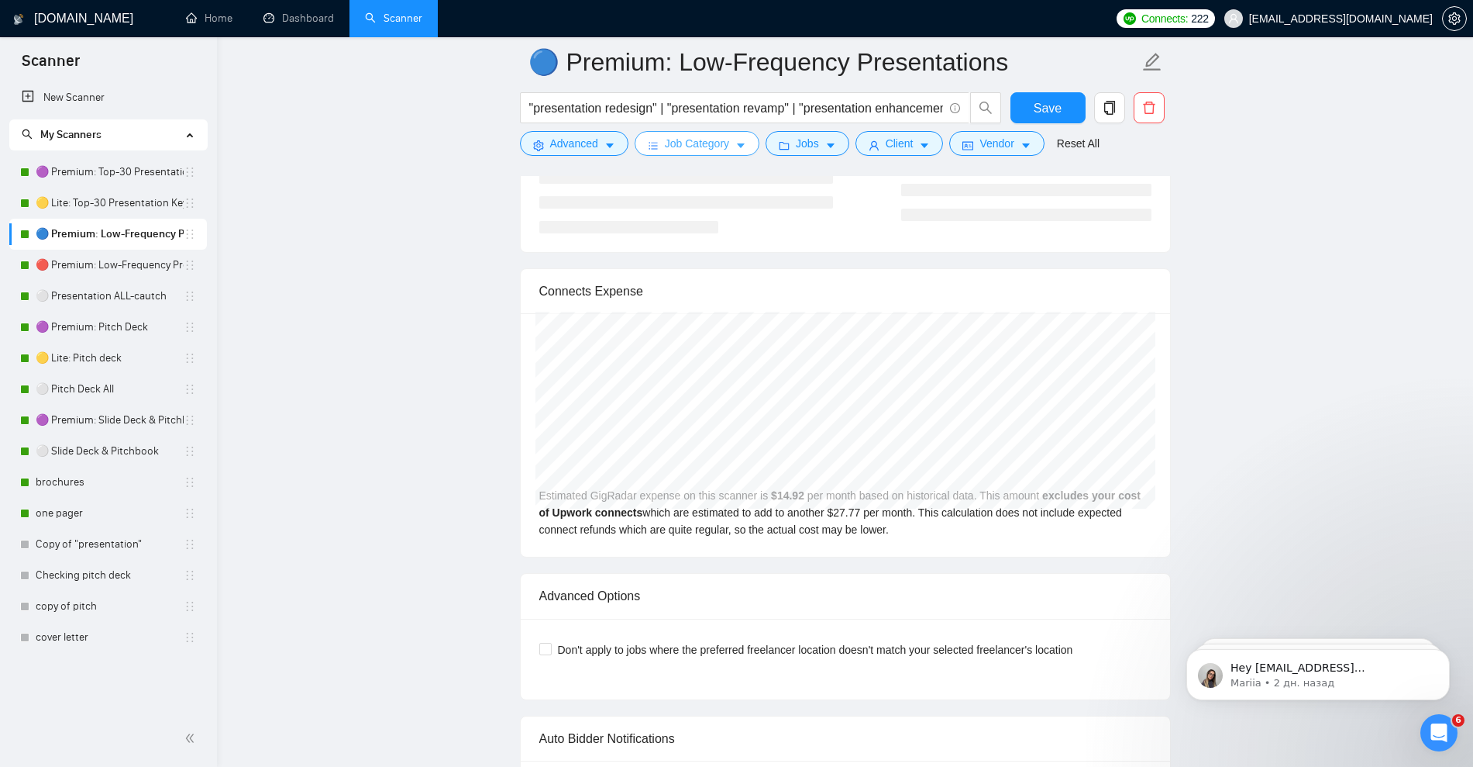
click at [736, 150] on icon "caret-down" at bounding box center [741, 145] width 11 height 11
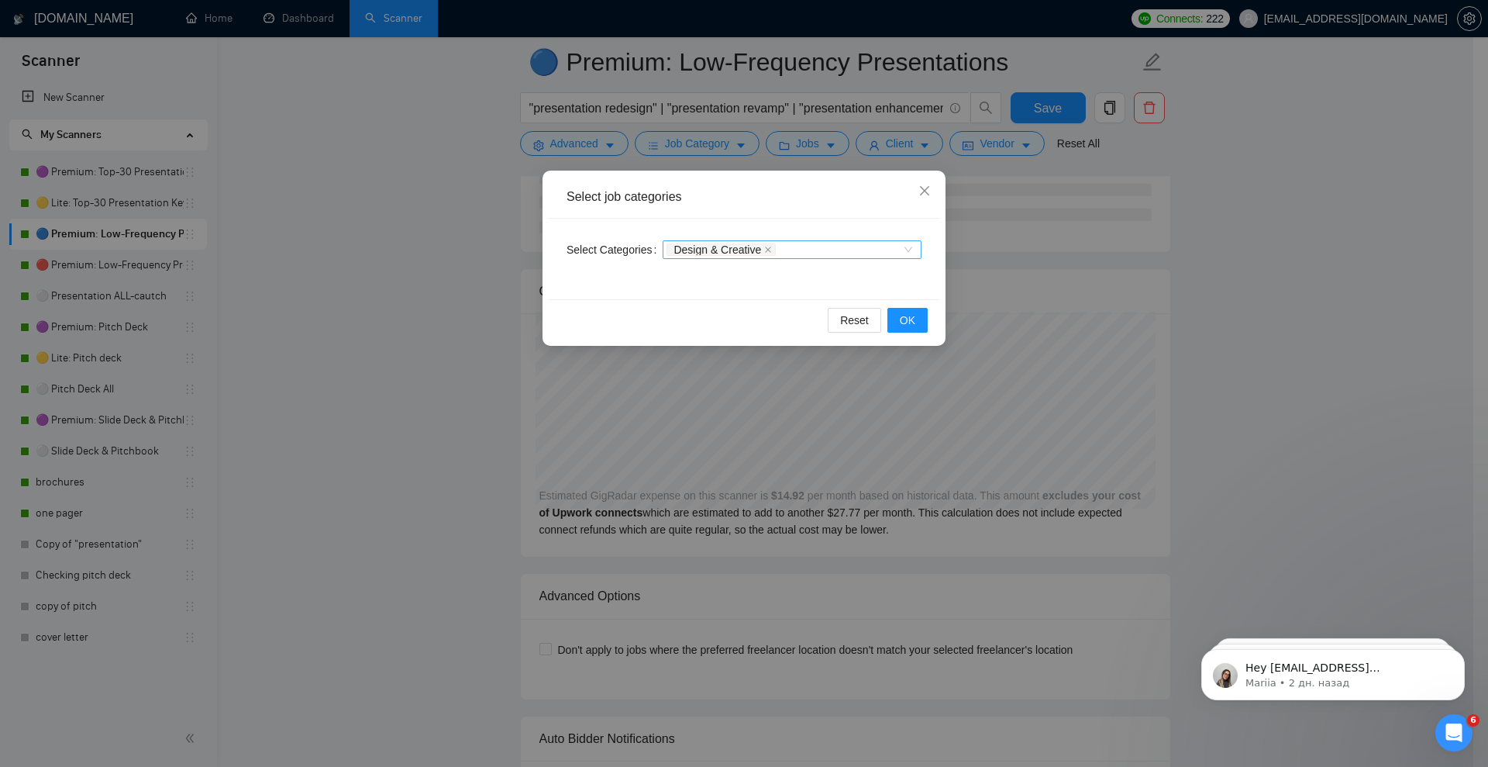
click at [884, 255] on div "Design & Creative" at bounding box center [785, 250] width 236 height 16
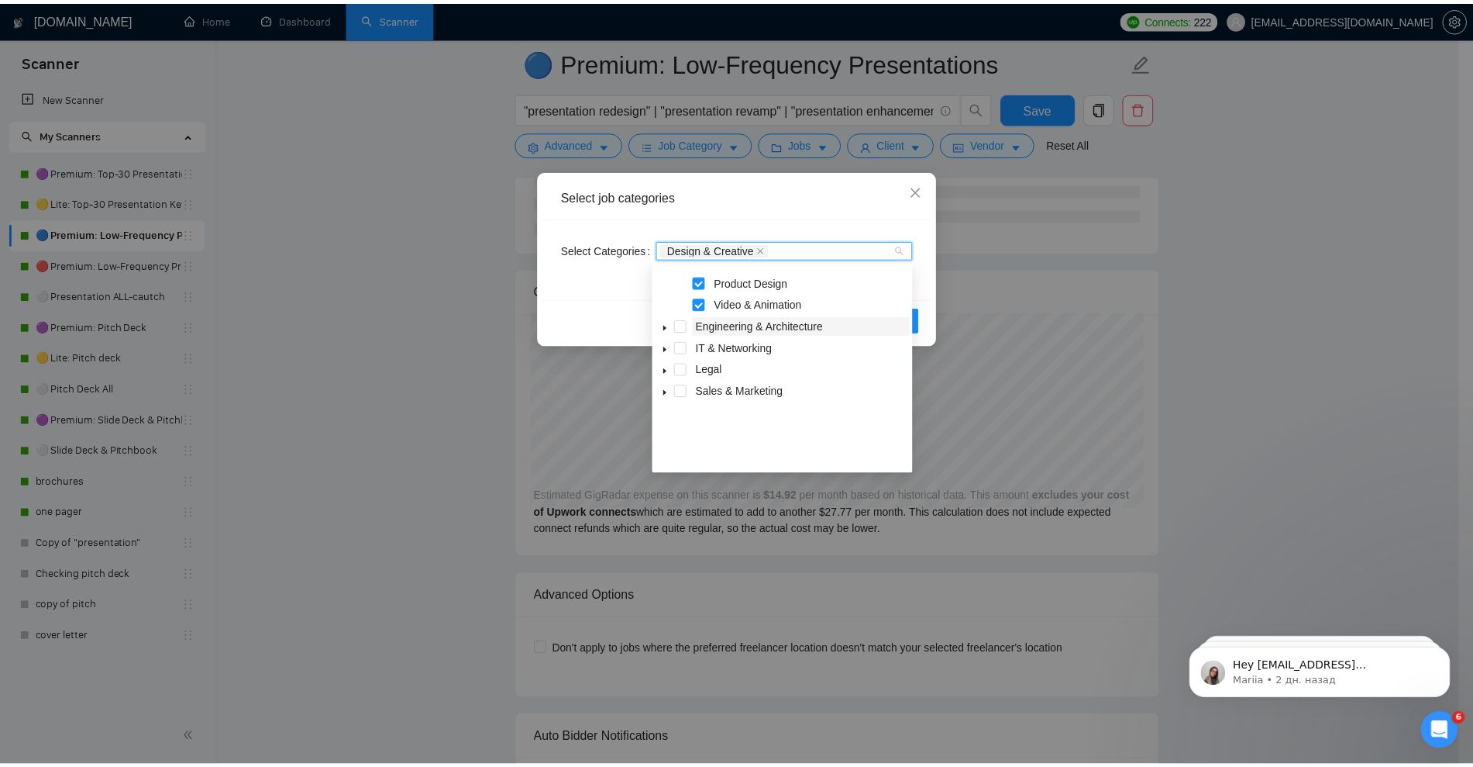
scroll to position [159, 0]
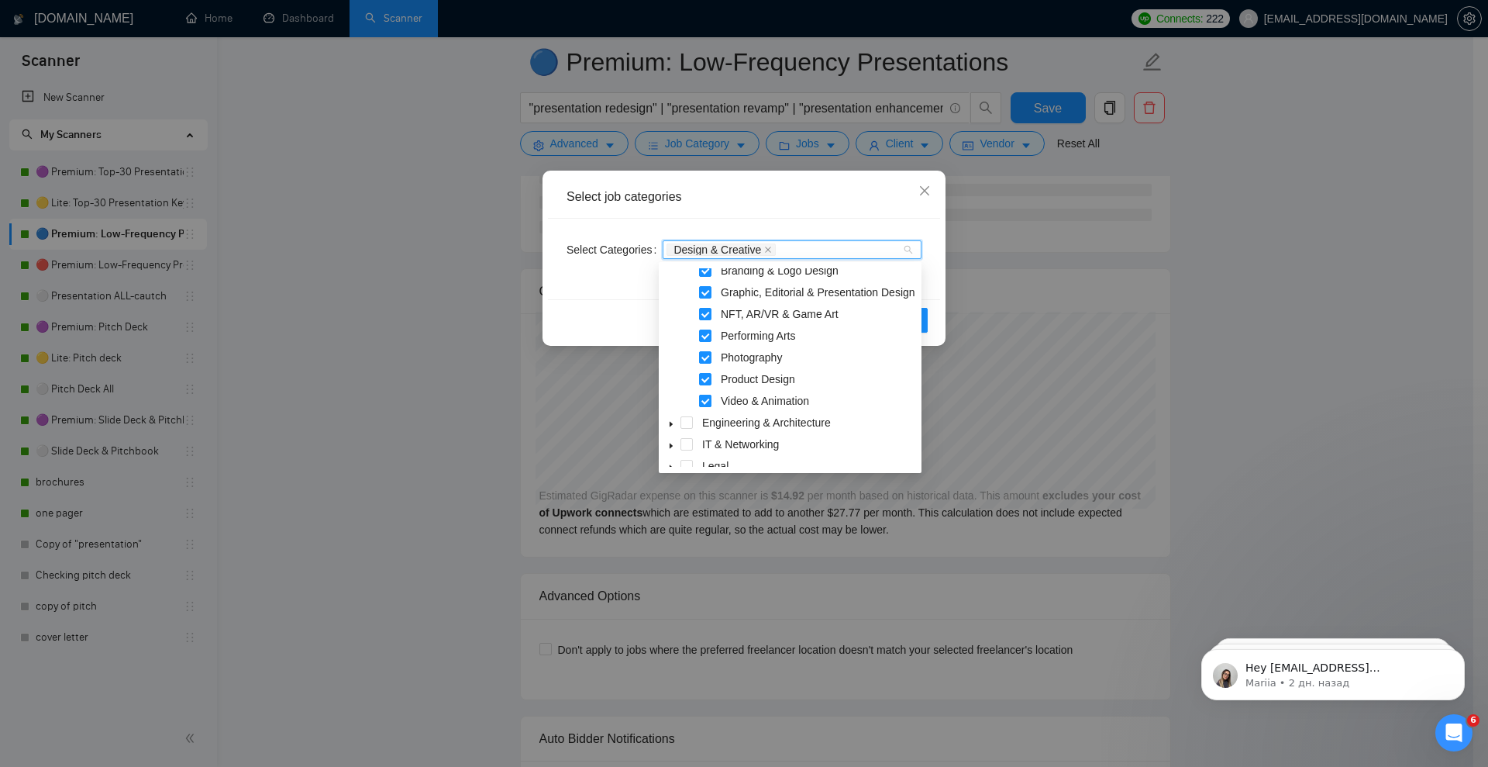
click at [708, 399] on span at bounding box center [705, 401] width 12 height 12
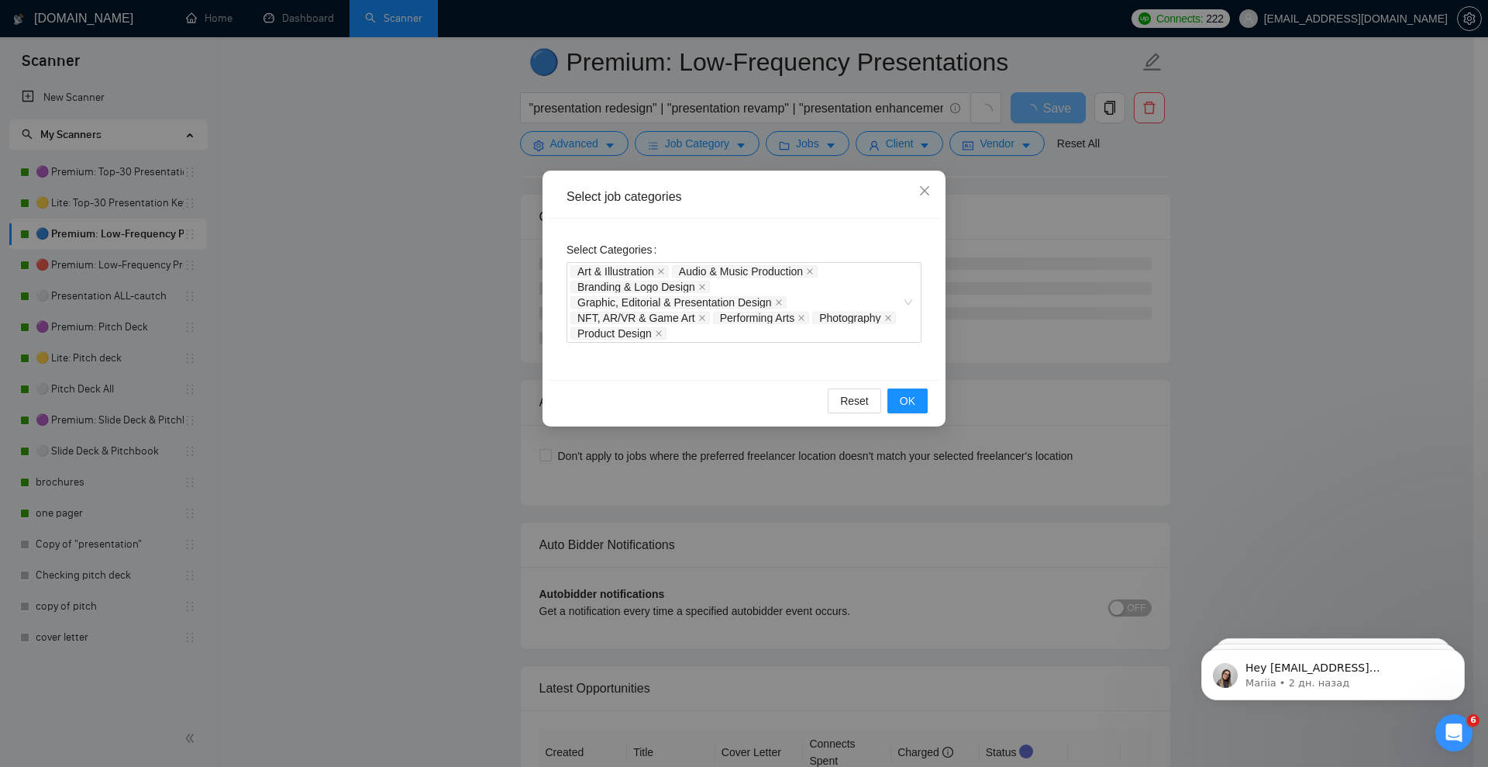
click at [822, 203] on div "Select job categories" at bounding box center [744, 196] width 355 height 17
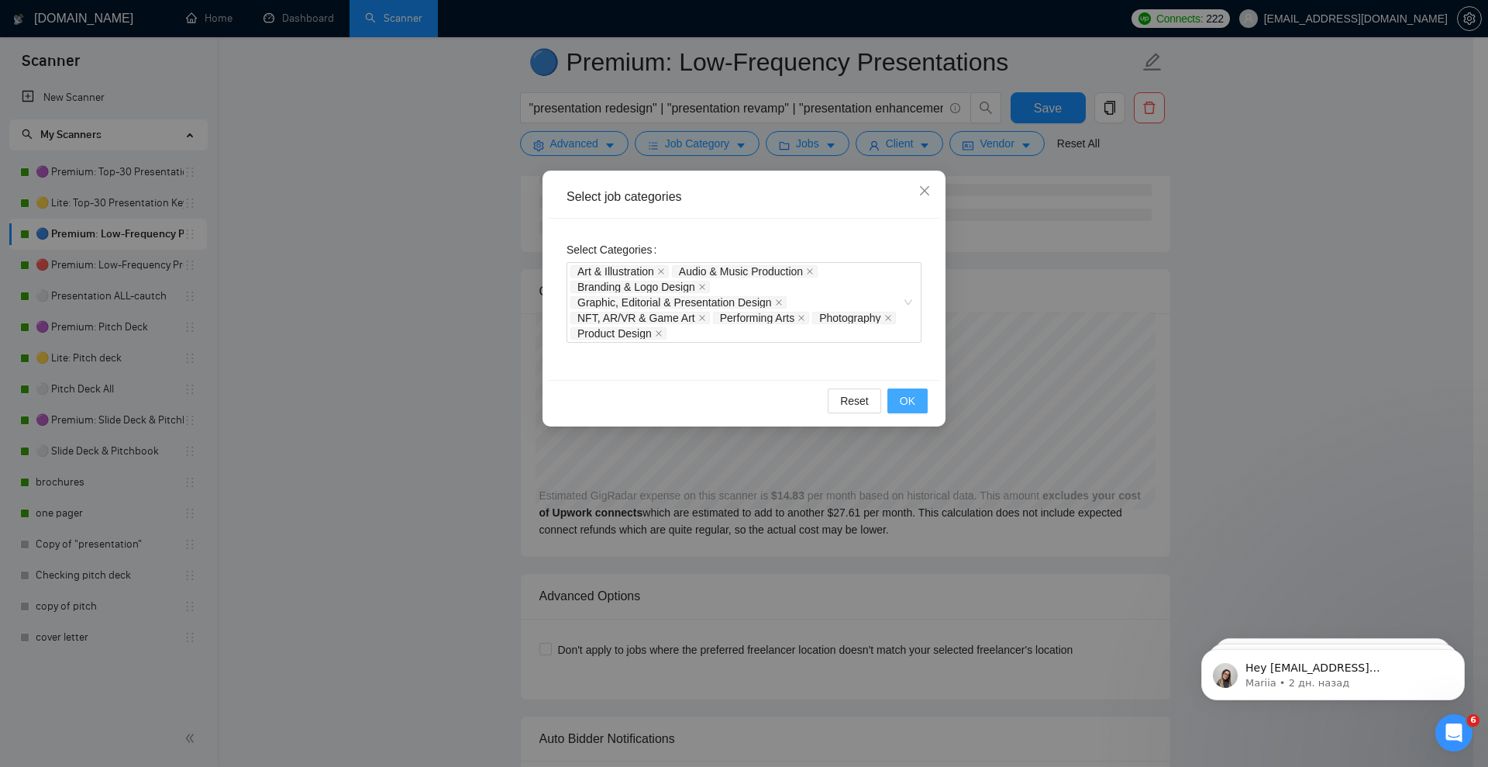
click at [919, 408] on button "OK" at bounding box center [907, 400] width 40 height 25
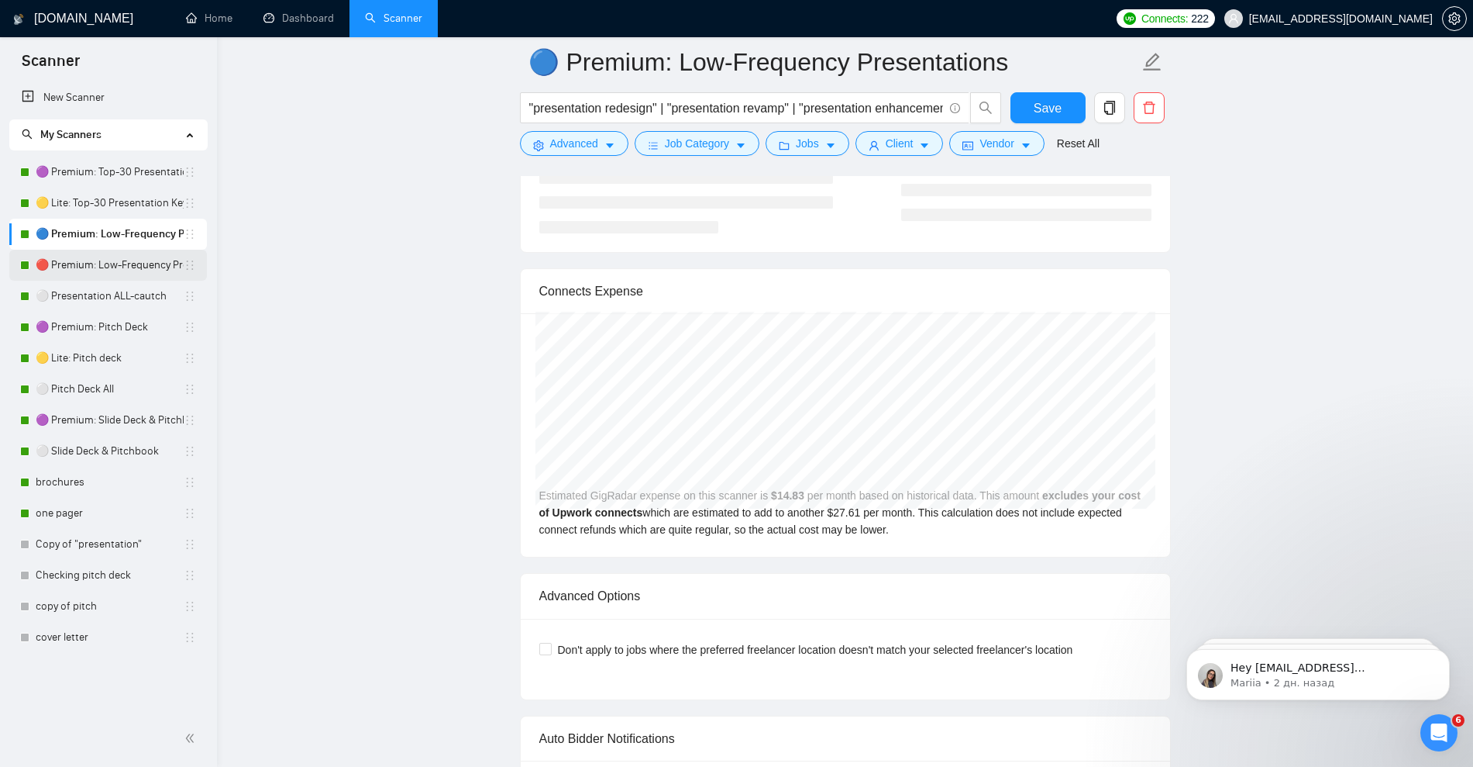
click at [91, 273] on link "🔴 Premium: Low-Frequency Presentations" at bounding box center [110, 265] width 148 height 31
click at [1027, 108] on button "Save" at bounding box center [1048, 107] width 75 height 31
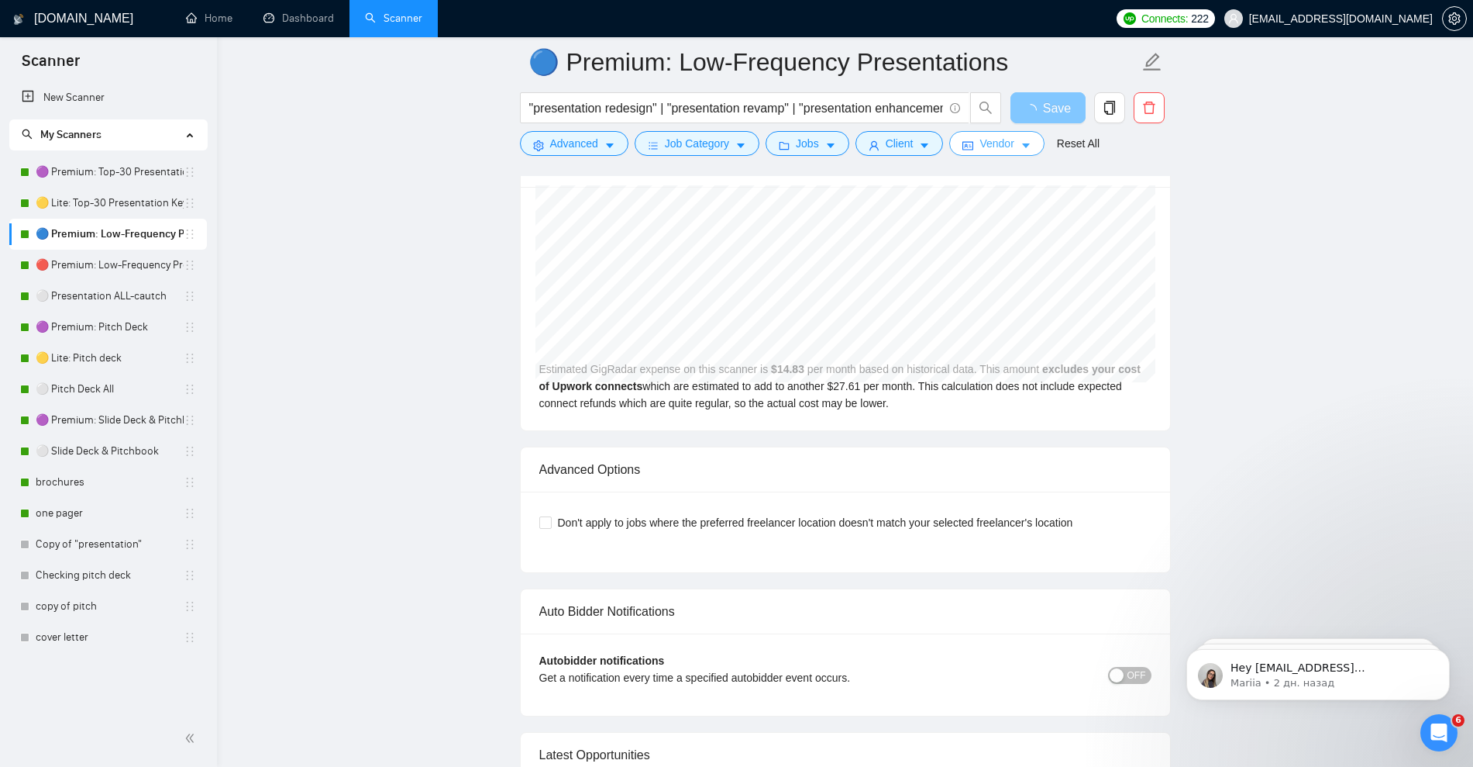
scroll to position [3100, 0]
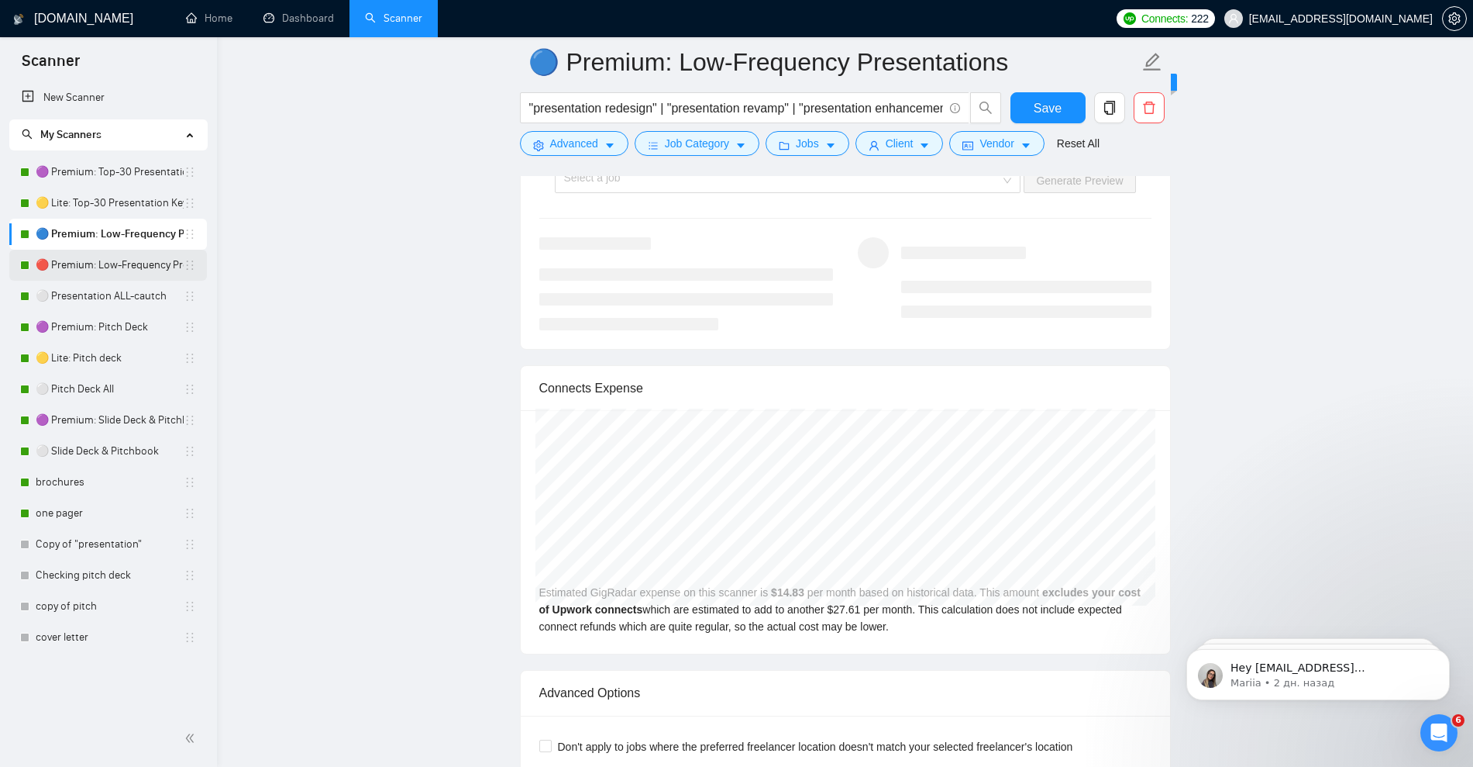
click at [109, 267] on link "🔴 Premium: Low-Frequency Presentations" at bounding box center [110, 265] width 148 height 31
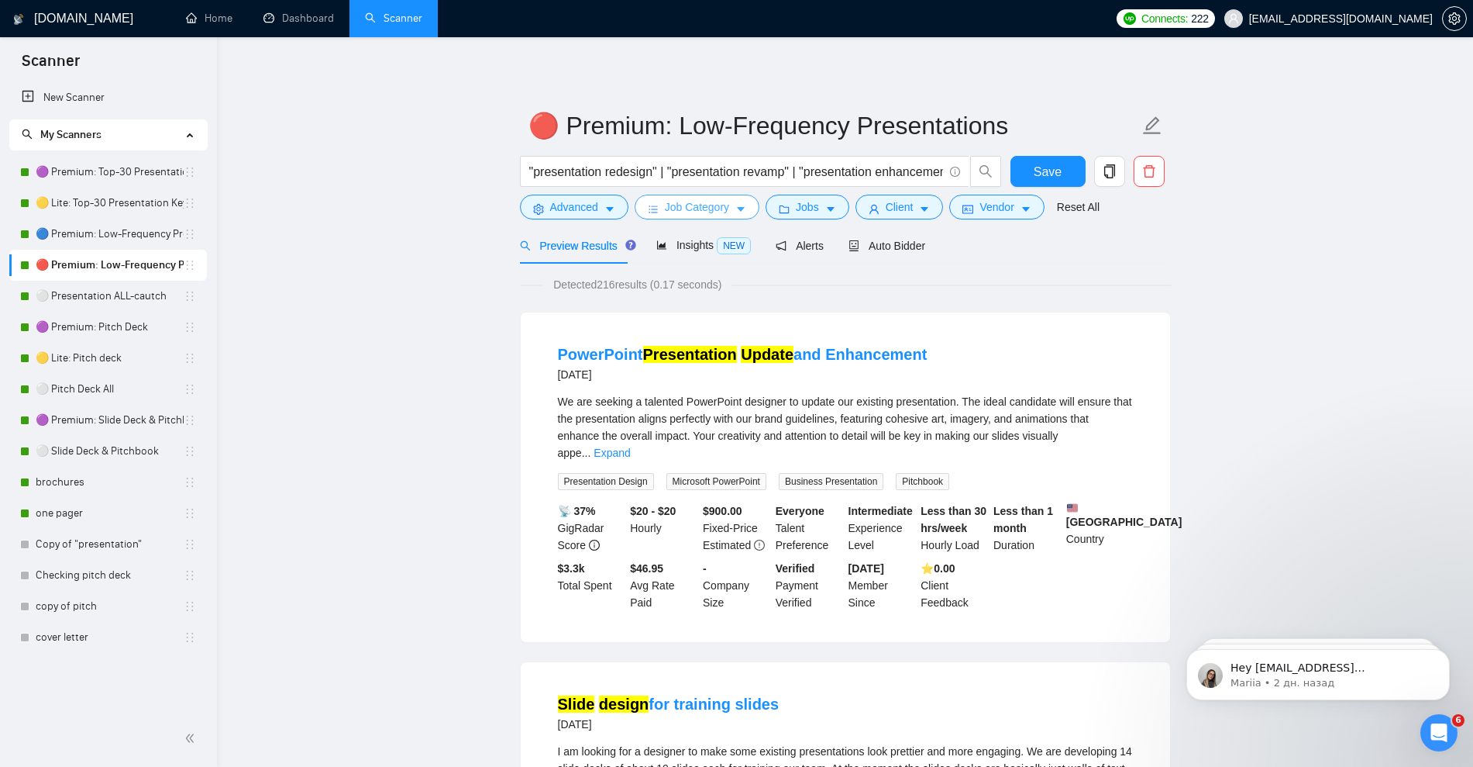
click at [741, 207] on icon "caret-down" at bounding box center [741, 209] width 11 height 11
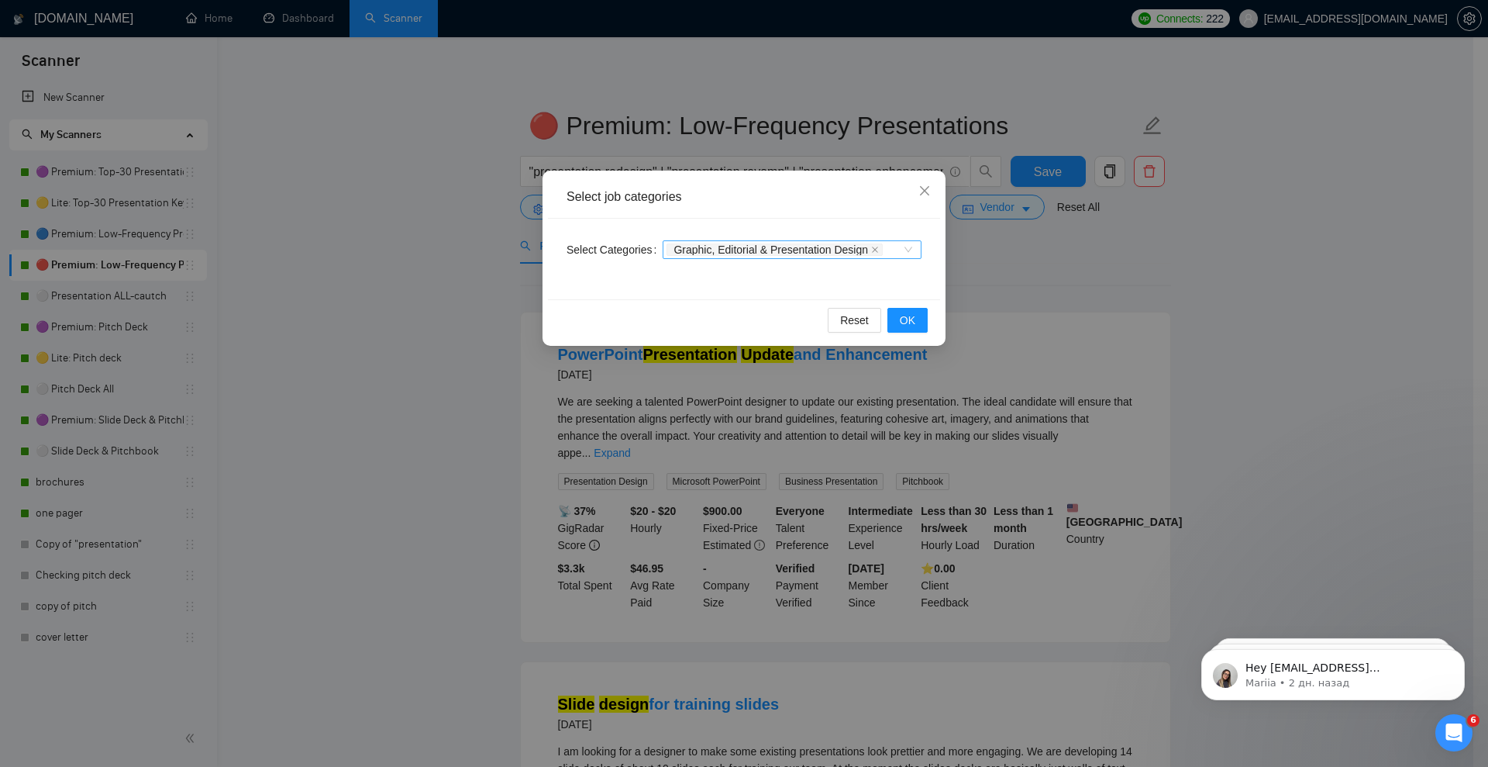
click at [915, 245] on div "Graphic, Editorial & Presentation Design" at bounding box center [792, 249] width 259 height 19
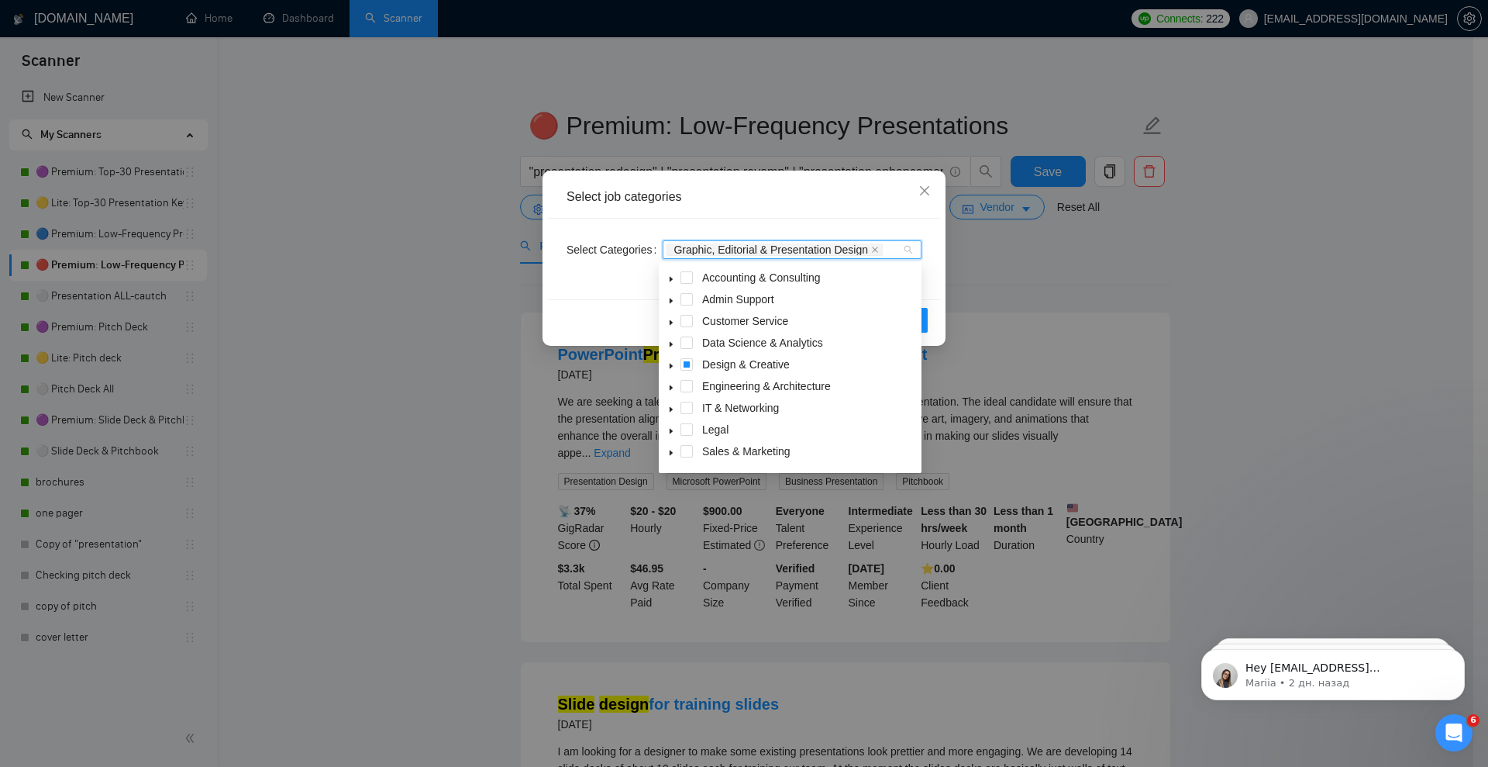
click at [669, 365] on icon "caret-down" at bounding box center [671, 366] width 8 height 8
click at [685, 365] on span at bounding box center [687, 364] width 12 height 12
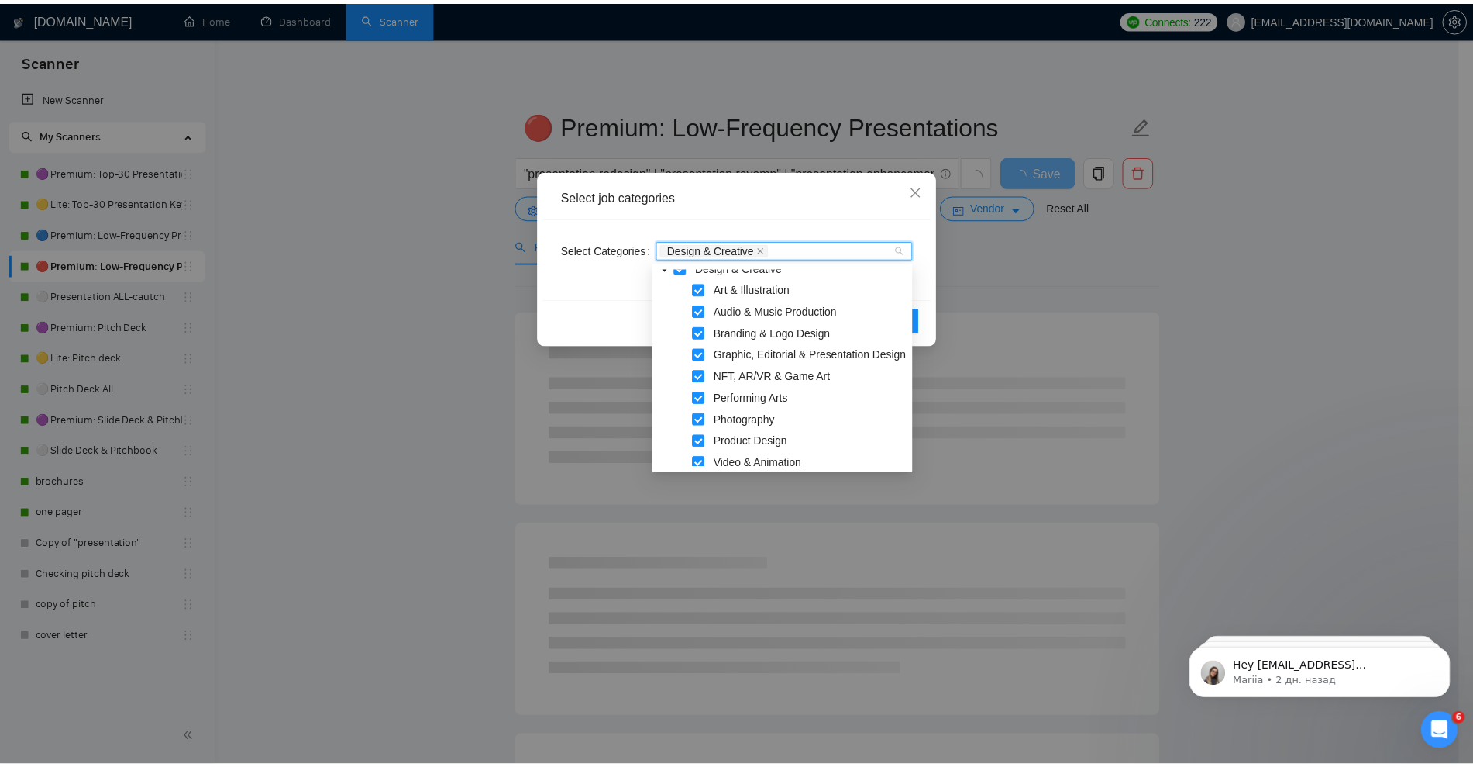
scroll to position [256, 0]
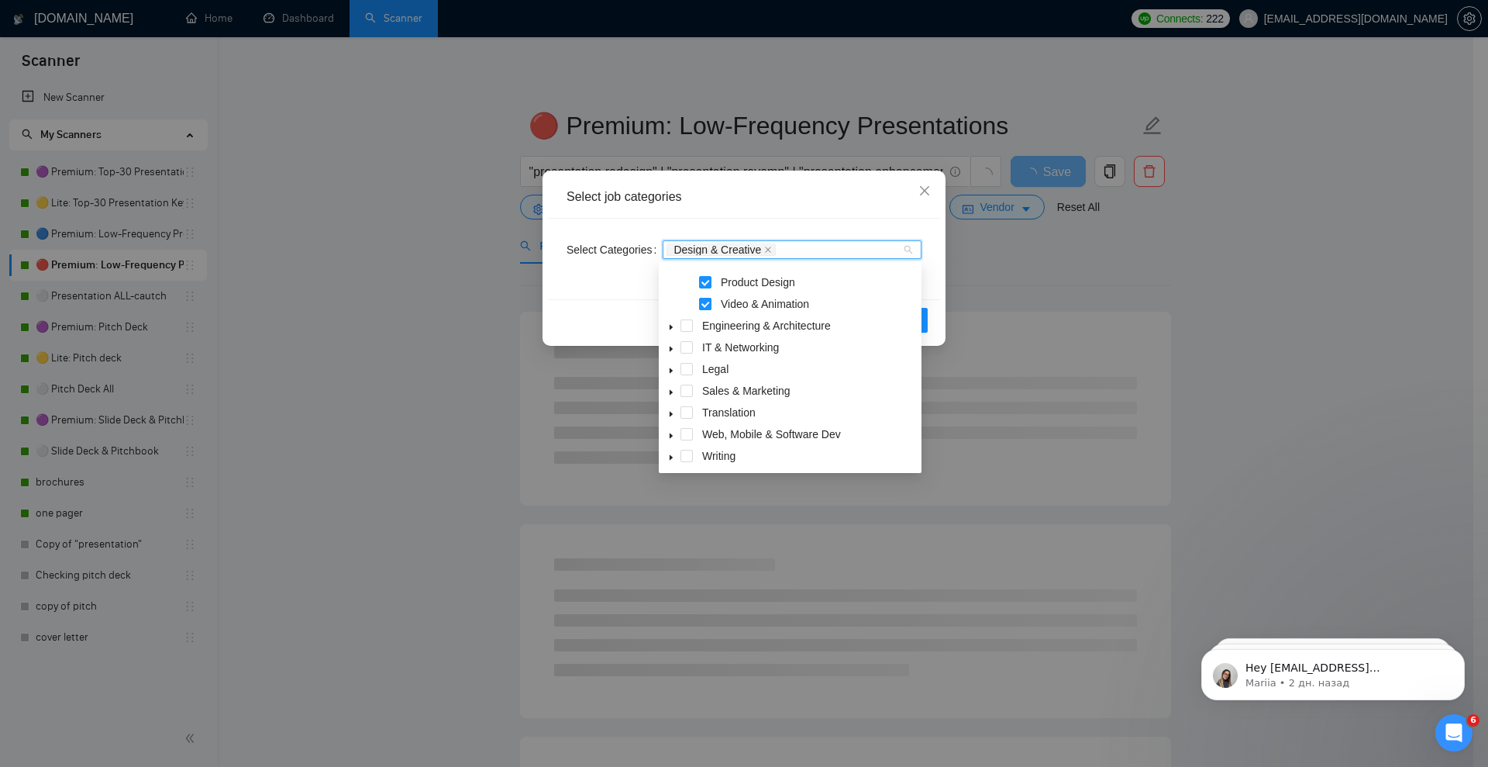
click at [701, 305] on span at bounding box center [705, 304] width 12 height 12
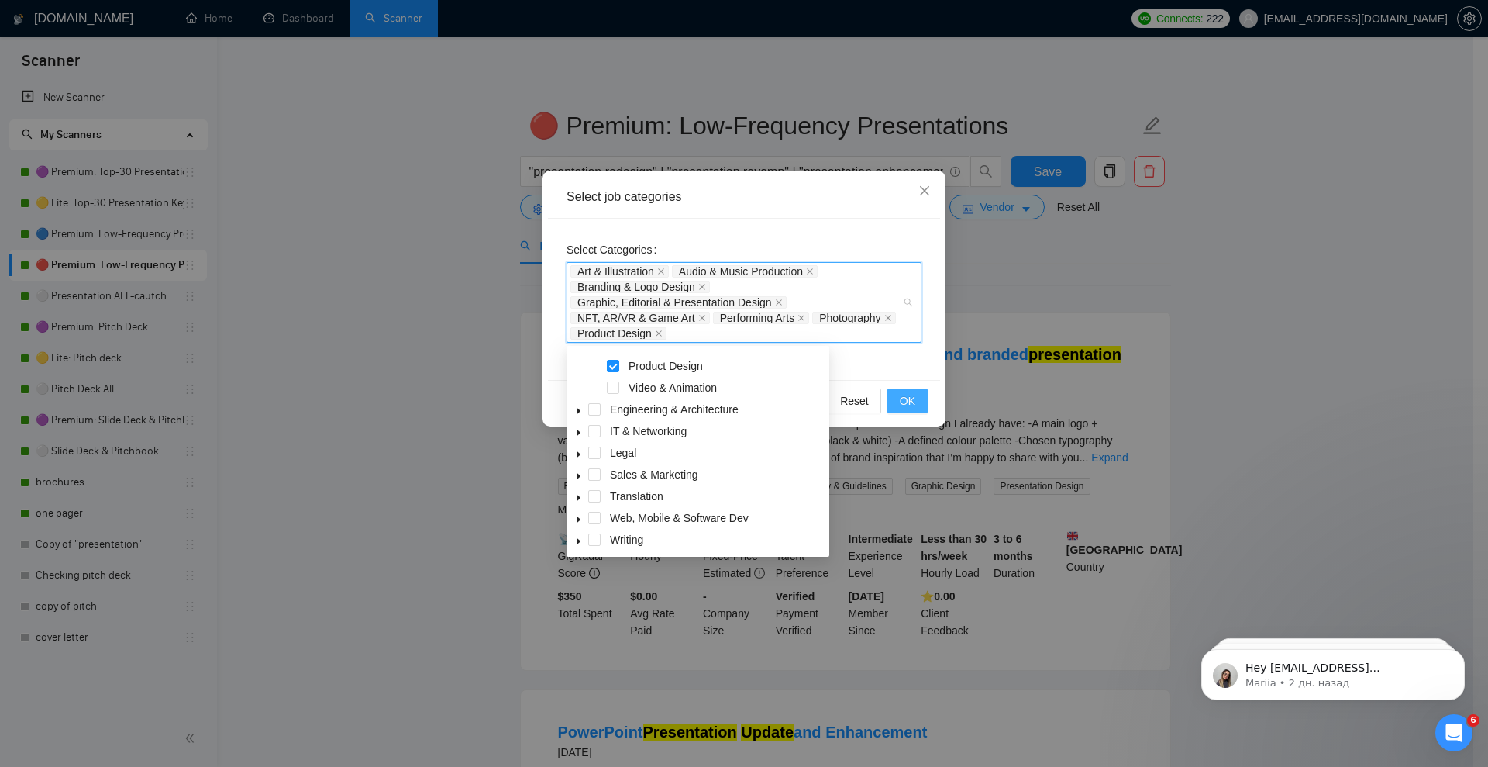
click at [905, 400] on span "OK" at bounding box center [908, 400] width 16 height 17
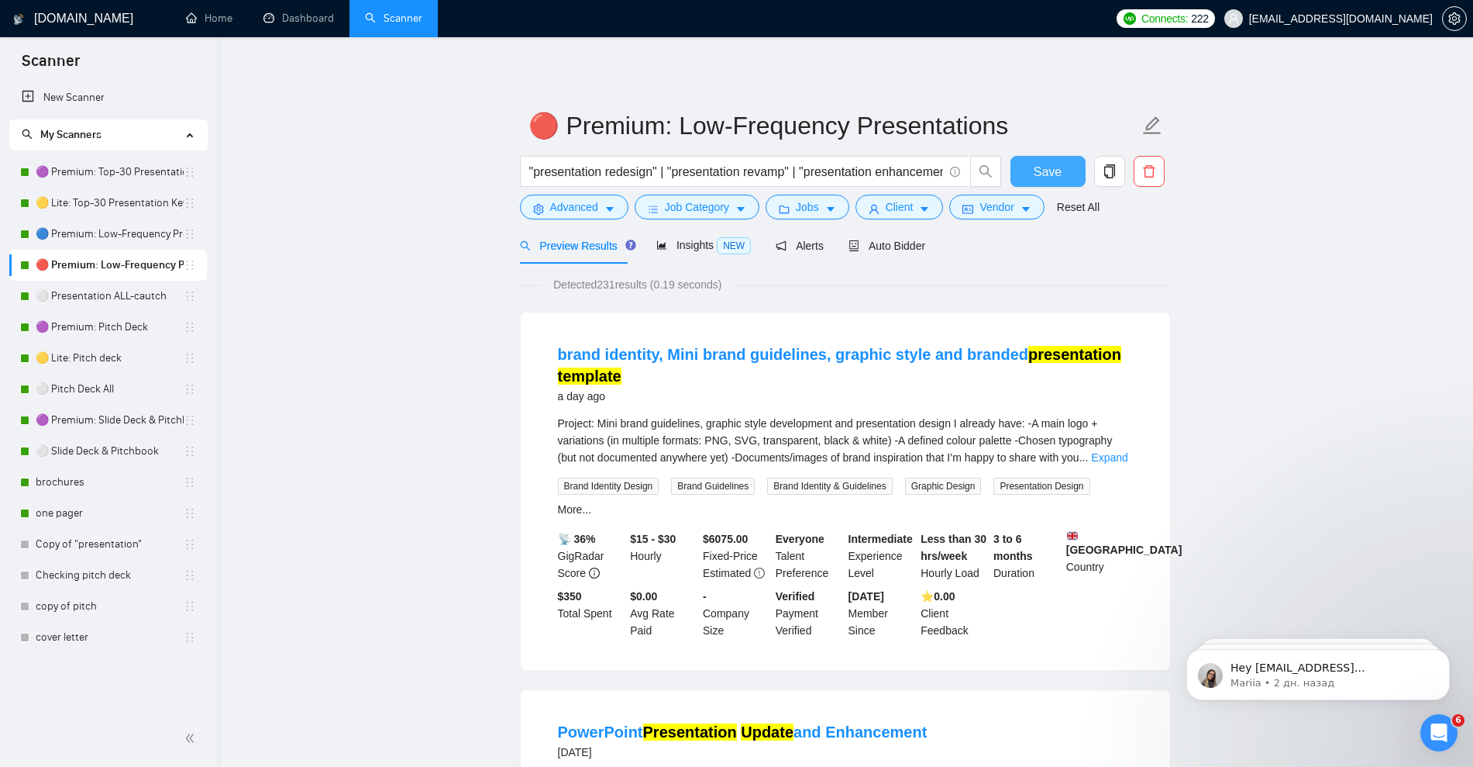
click at [1045, 177] on span "Save" at bounding box center [1048, 171] width 28 height 19
click at [105, 300] on link "⚪ Presentation ALL-cautch" at bounding box center [110, 296] width 148 height 31
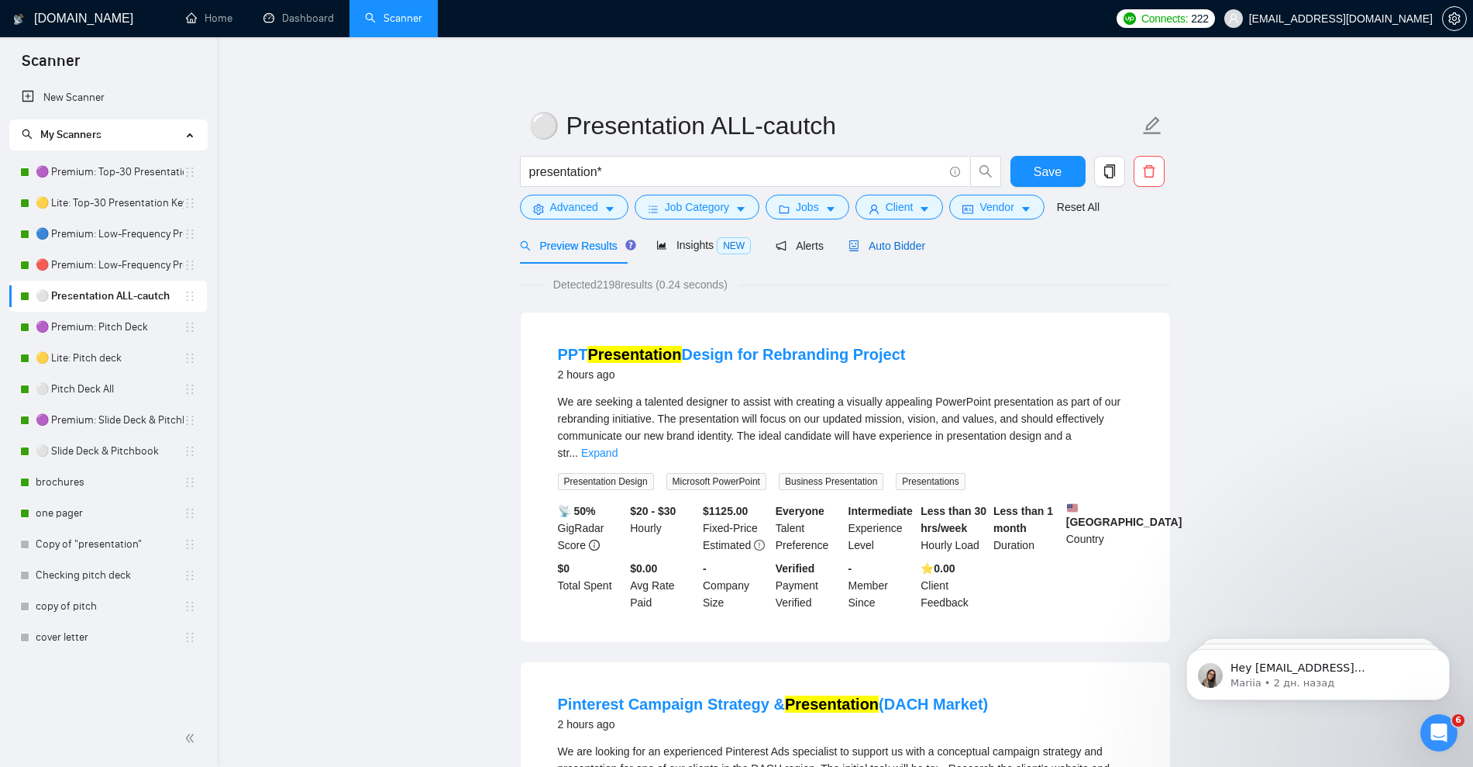
click at [898, 246] on span "Auto Bidder" at bounding box center [887, 245] width 77 height 12
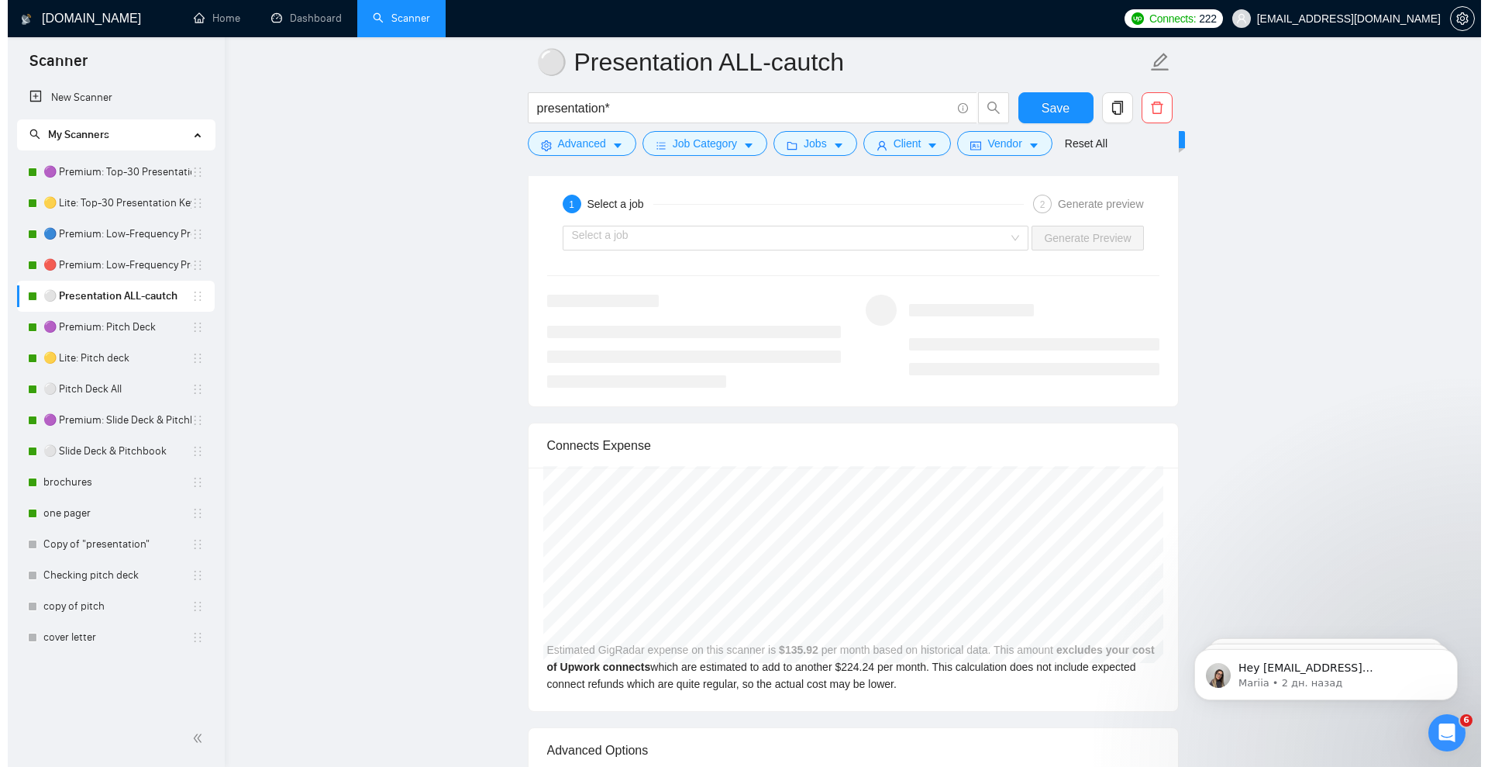
scroll to position [3003, 0]
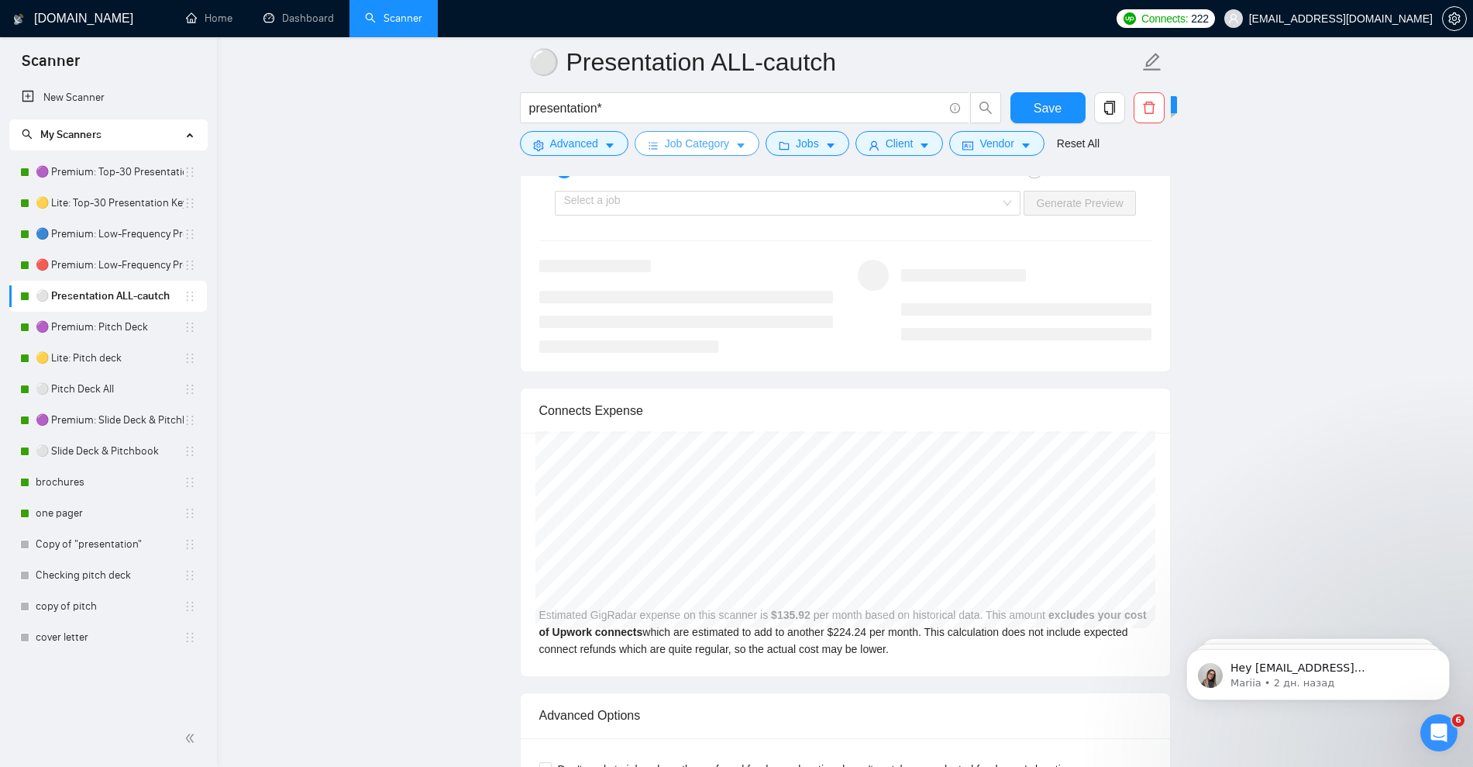
click at [746, 143] on button "Job Category" at bounding box center [697, 143] width 125 height 25
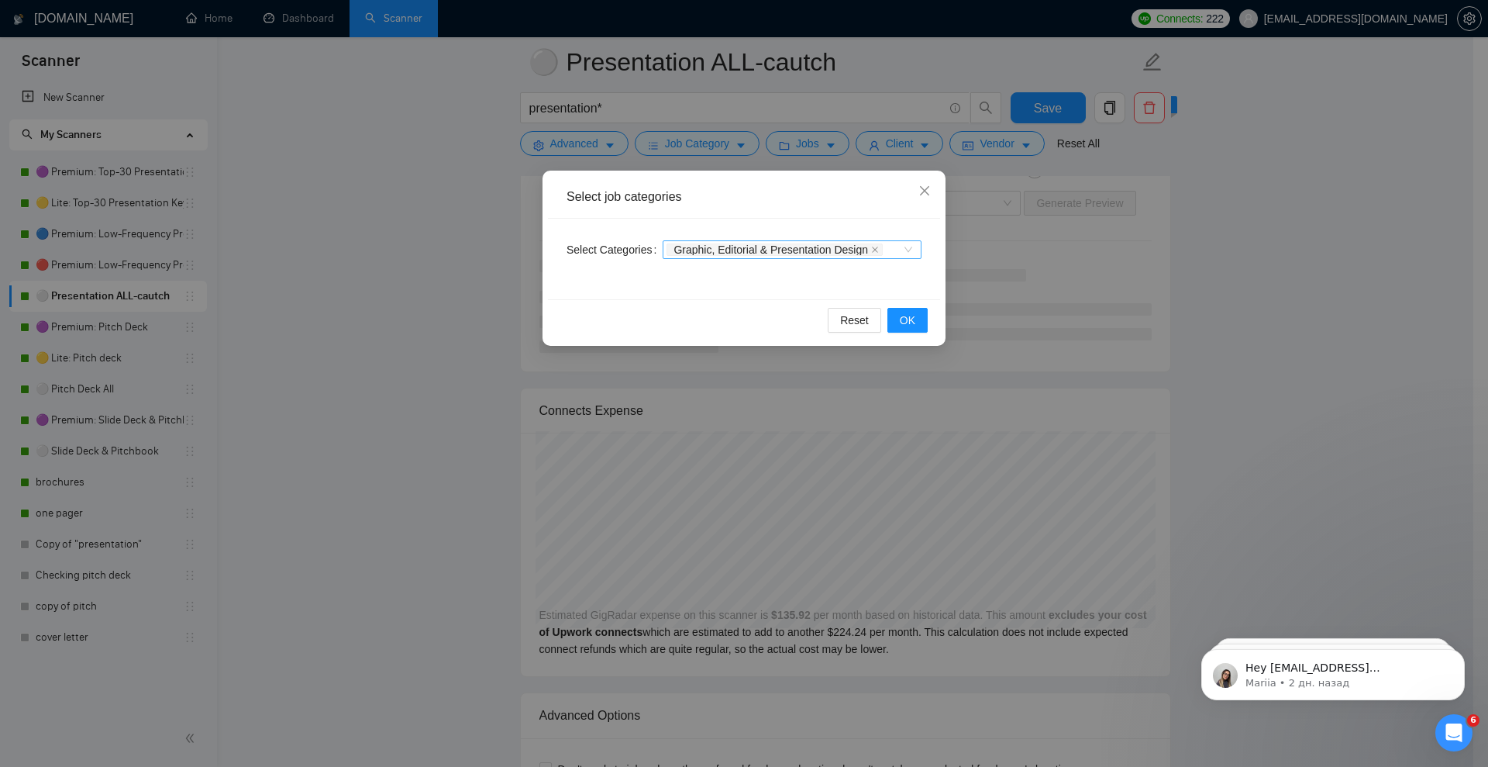
click at [918, 251] on div "Graphic, Editorial & Presentation Design" at bounding box center [792, 249] width 259 height 19
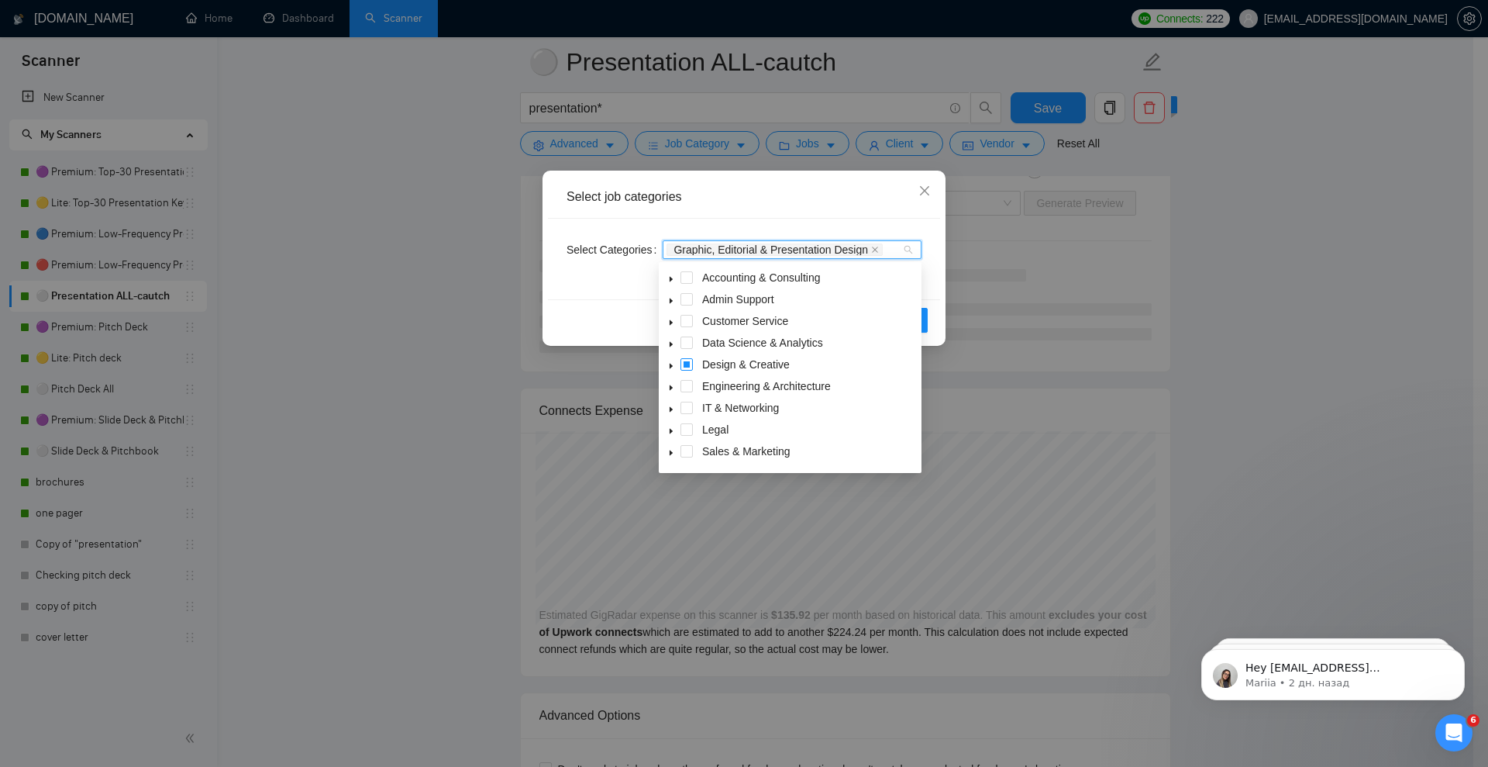
click at [687, 362] on span at bounding box center [687, 364] width 12 height 12
click at [674, 366] on icon "caret-down" at bounding box center [671, 366] width 8 height 8
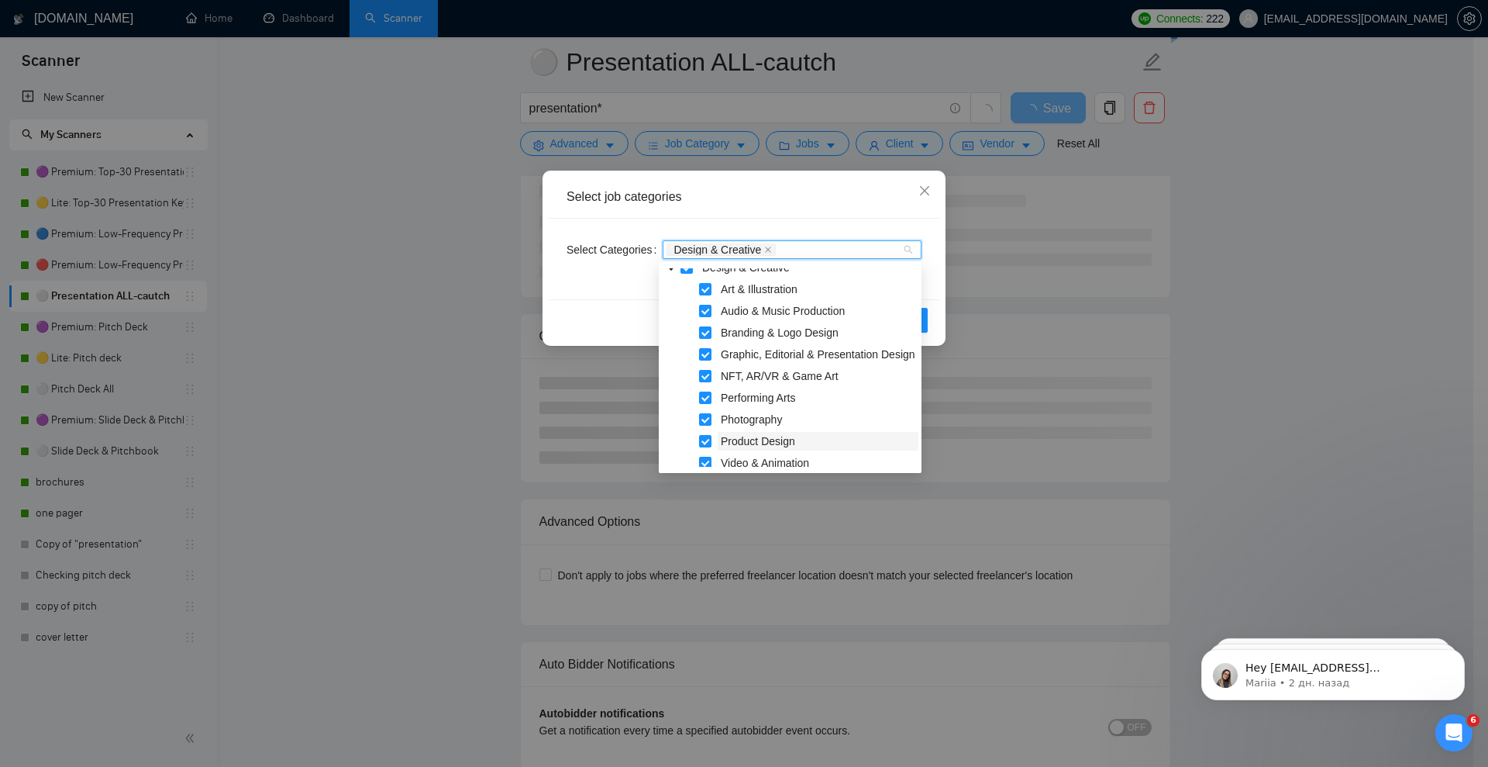
scroll to position [256, 0]
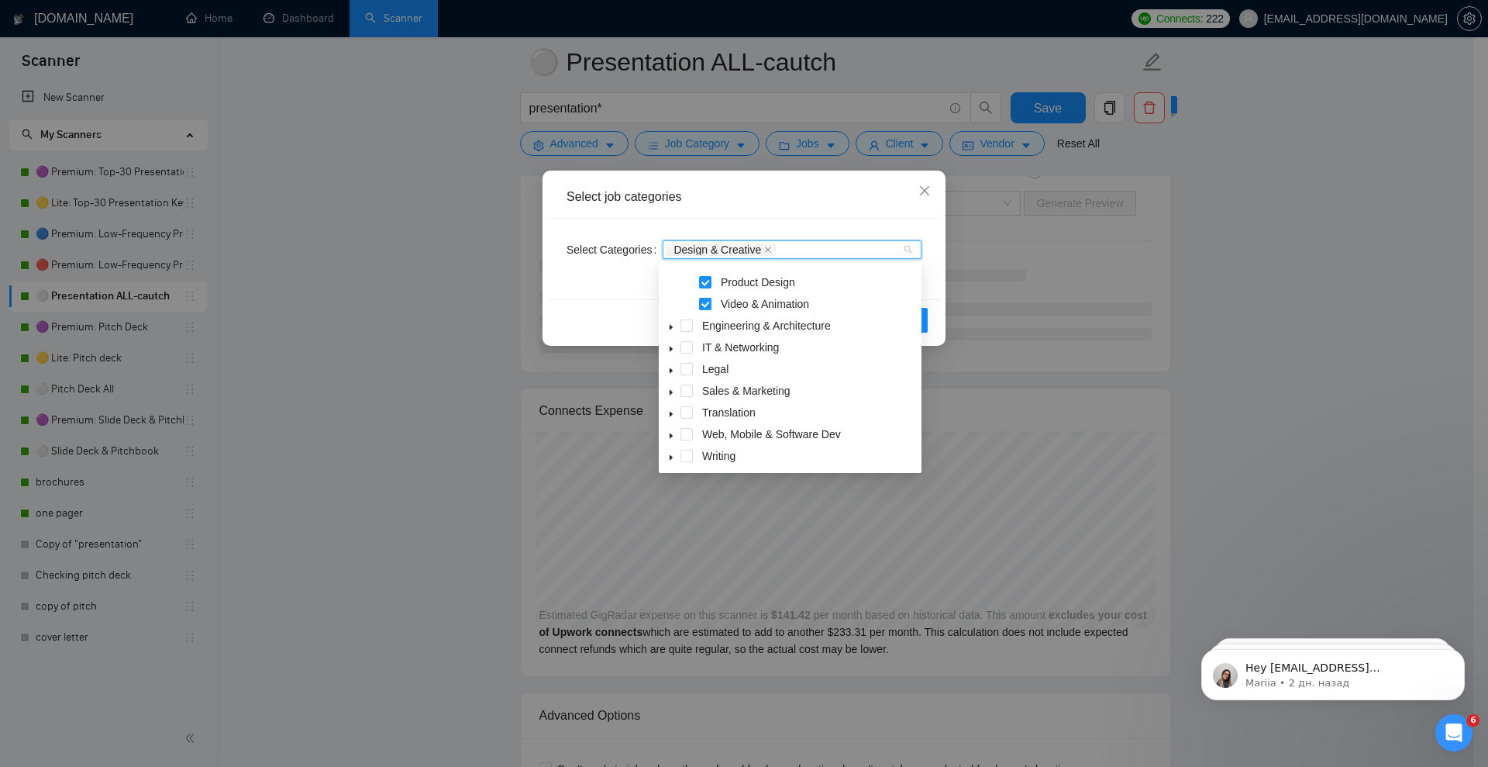
click at [706, 308] on span at bounding box center [705, 304] width 12 height 12
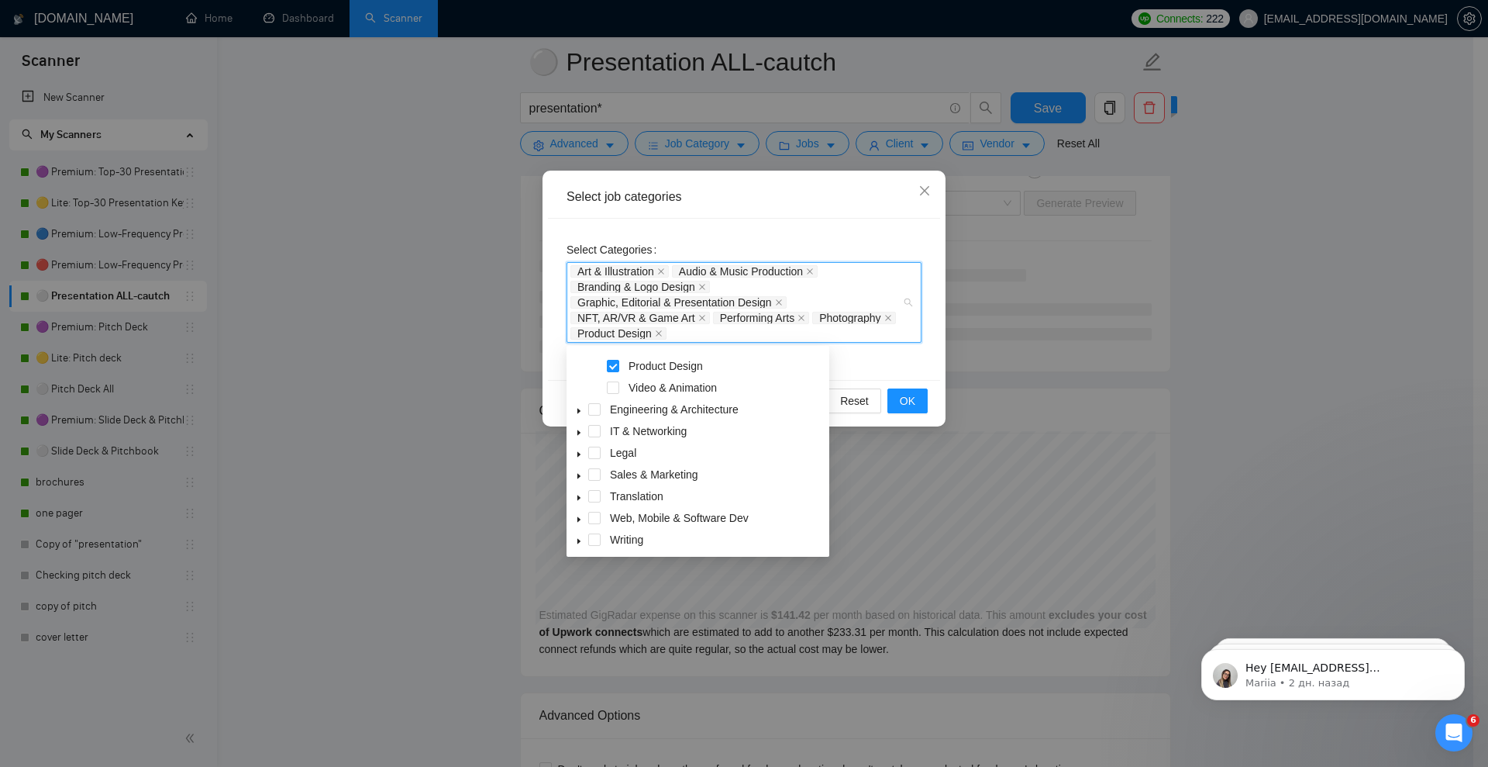
click at [873, 357] on div "Select Categories Art & Illustration Audio & Music Production Branding & Logo D…" at bounding box center [744, 299] width 392 height 161
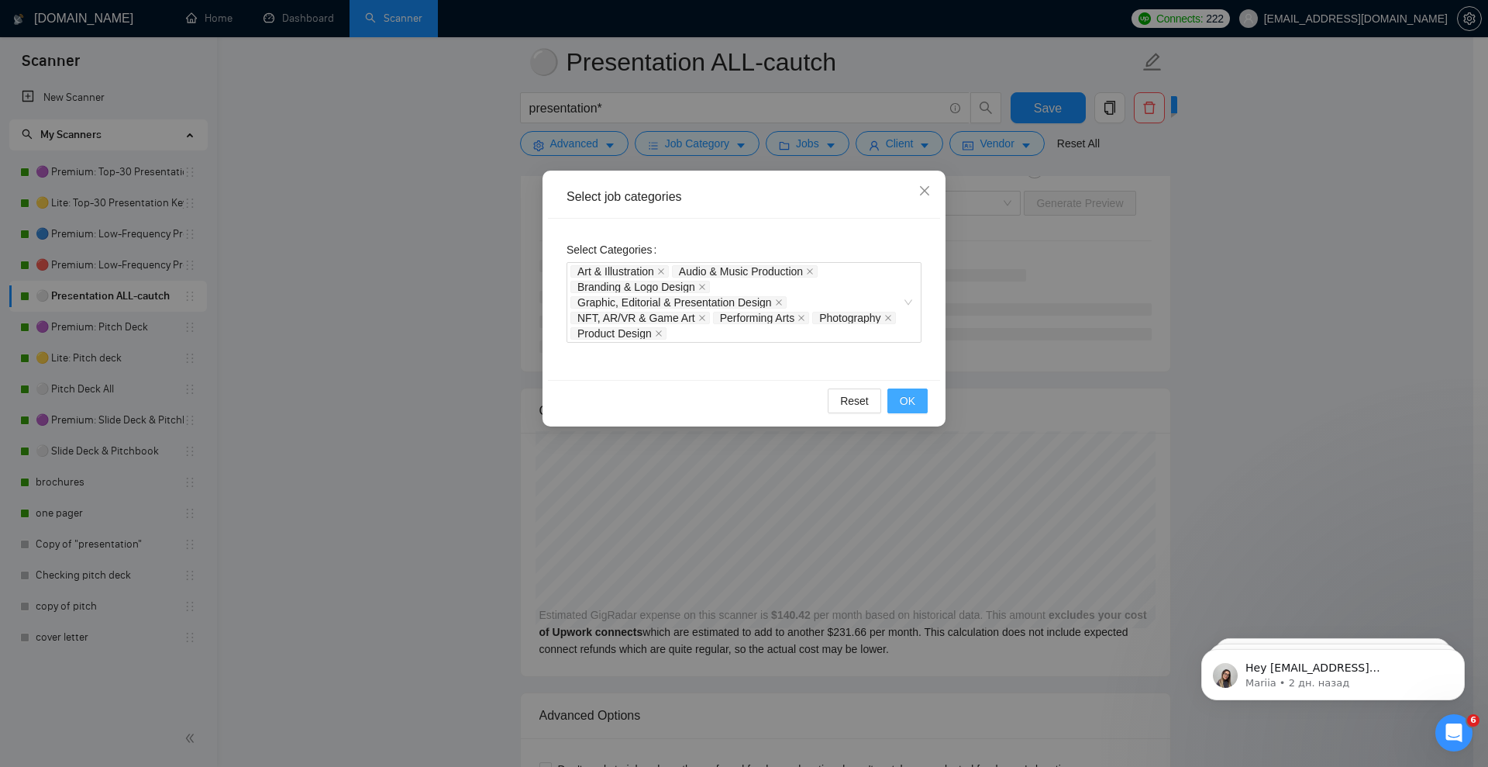
click at [918, 398] on button "OK" at bounding box center [907, 400] width 40 height 25
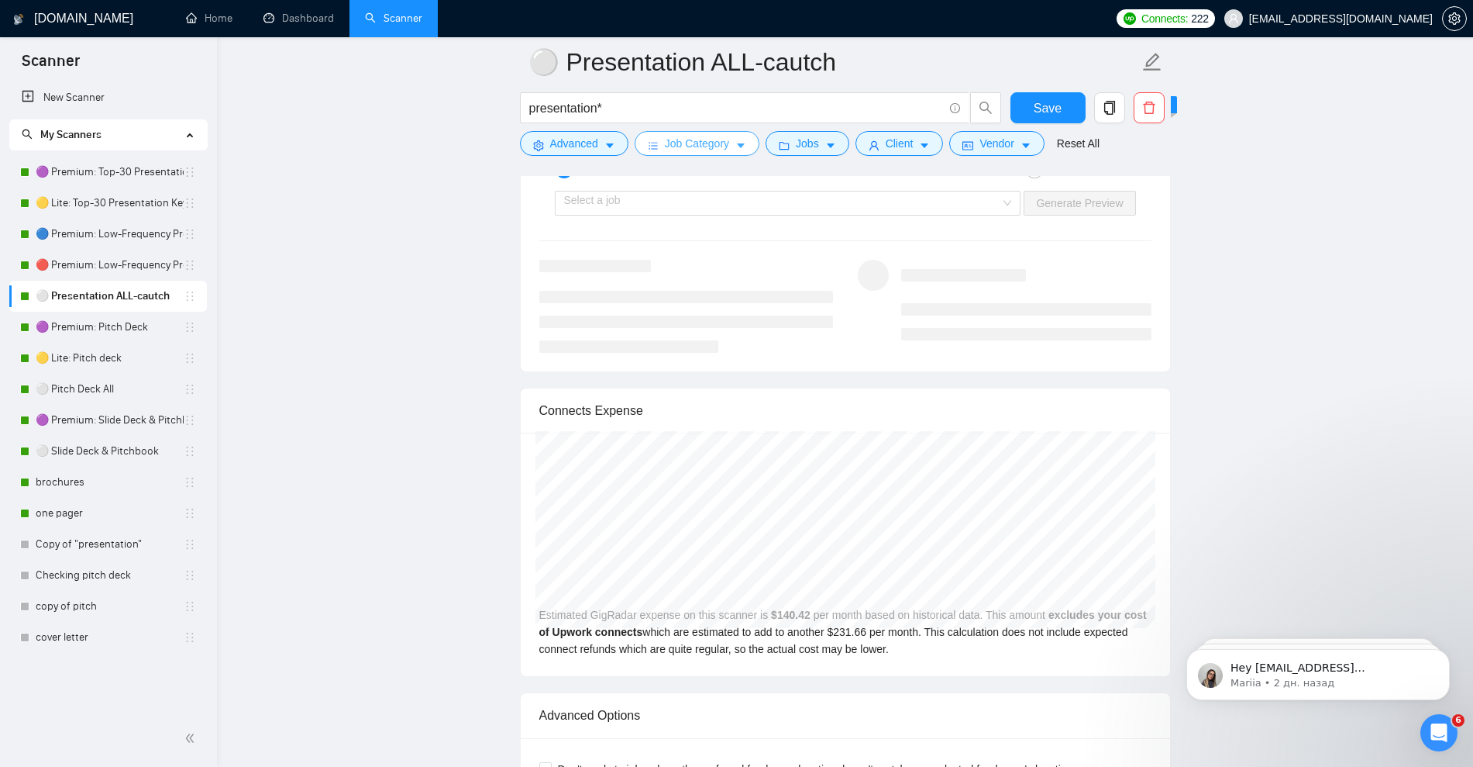
click at [736, 142] on icon "caret-down" at bounding box center [741, 145] width 11 height 11
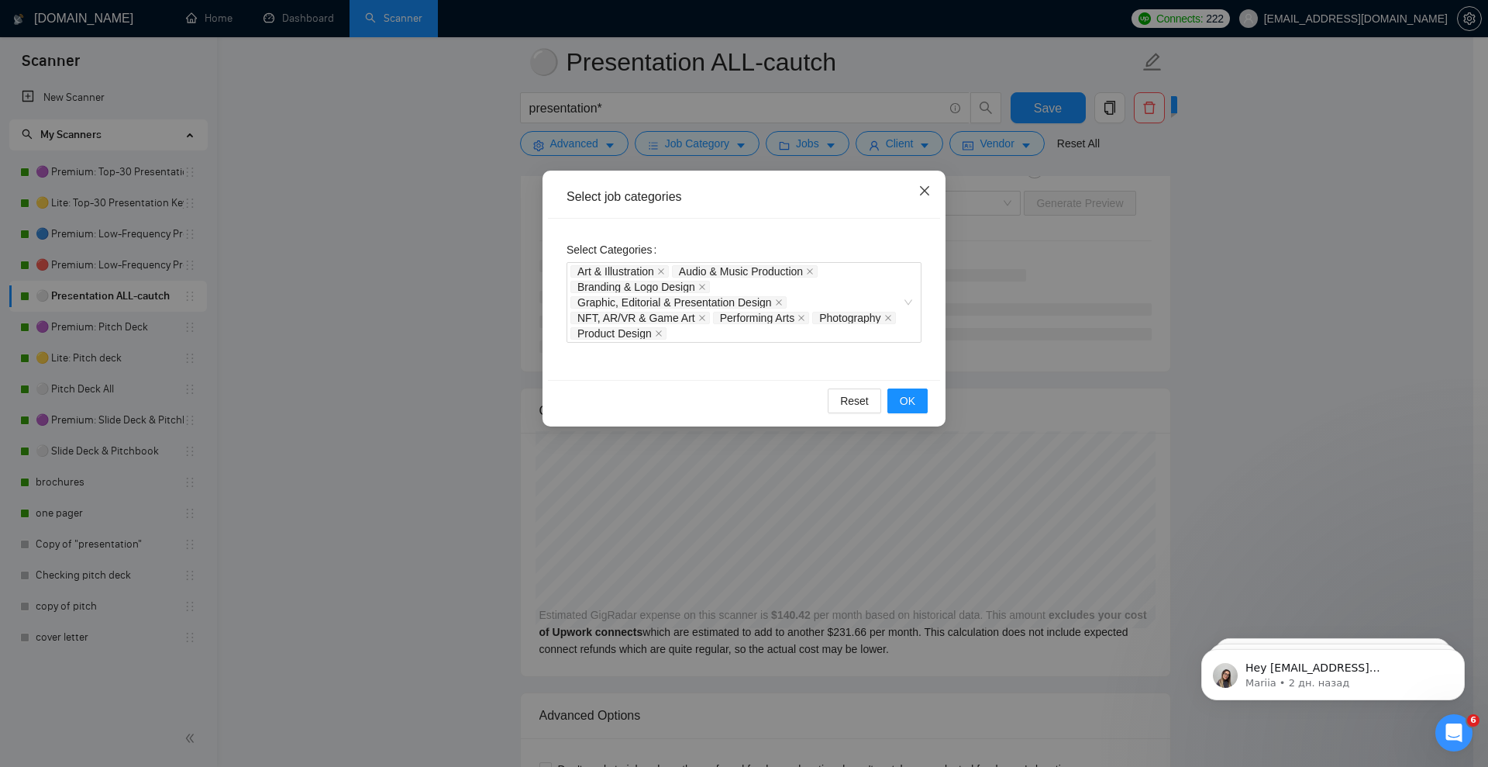
click at [920, 185] on icon "close" at bounding box center [924, 190] width 12 height 12
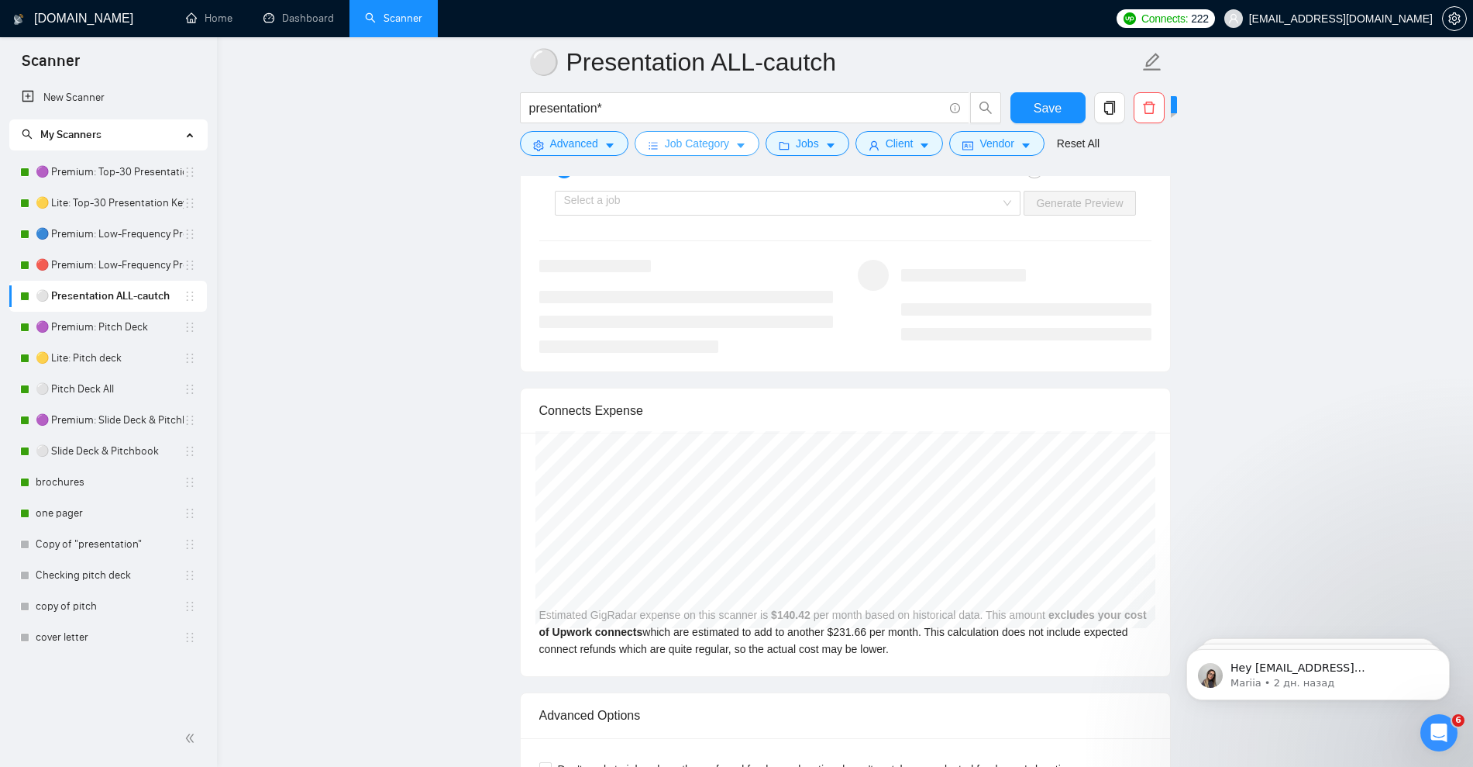
click at [723, 145] on span "Job Category" at bounding box center [697, 143] width 64 height 17
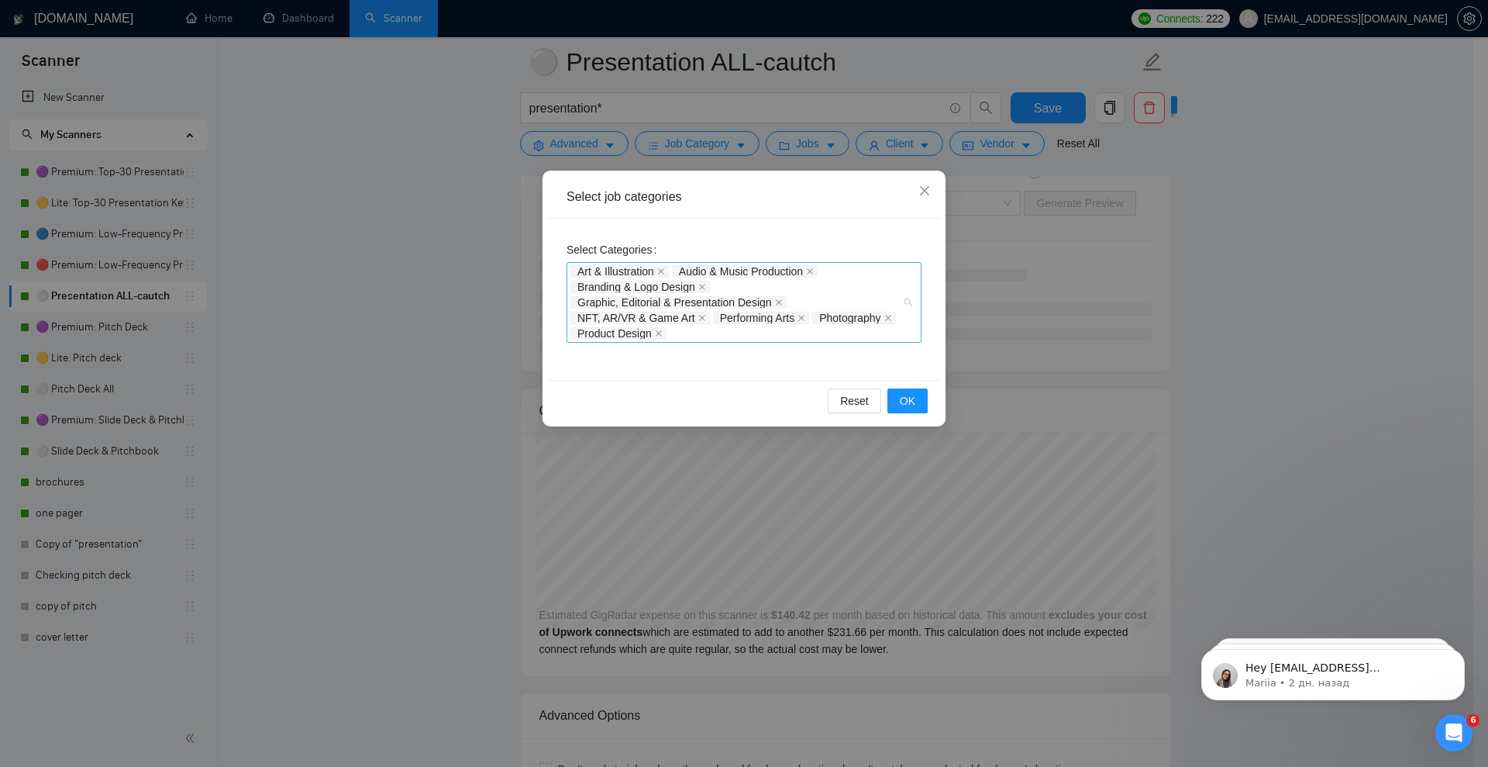
click at [601, 266] on span "Art & Illustration" at bounding box center [615, 271] width 77 height 11
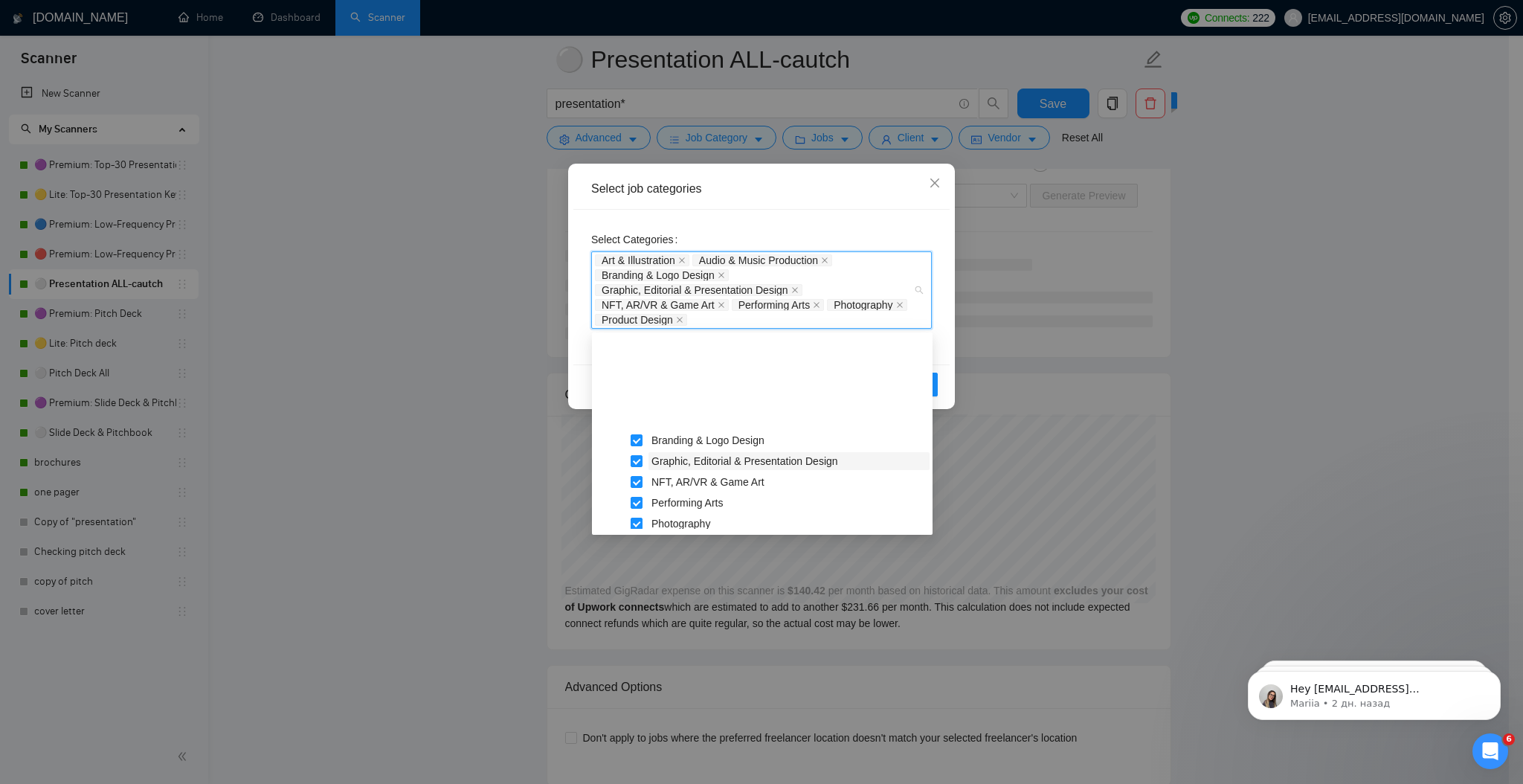
scroll to position [152, 0]
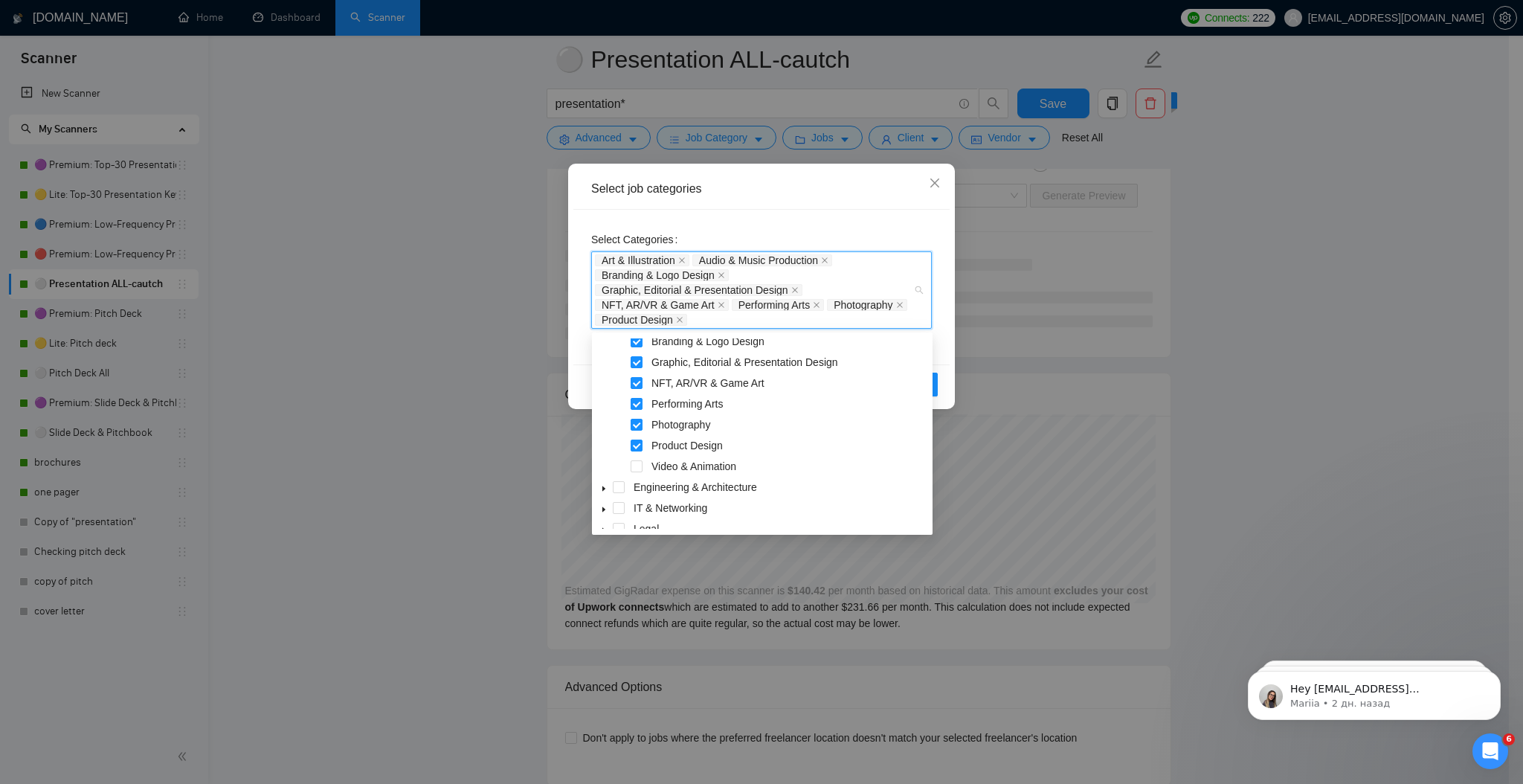
click at [698, 320] on div "Art & Illustration Audio & Music Production Branding & Logo Design Graphic, Edi…" at bounding box center [754, 291] width 319 height 75
click at [617, 381] on span at bounding box center [619, 378] width 12 height 12
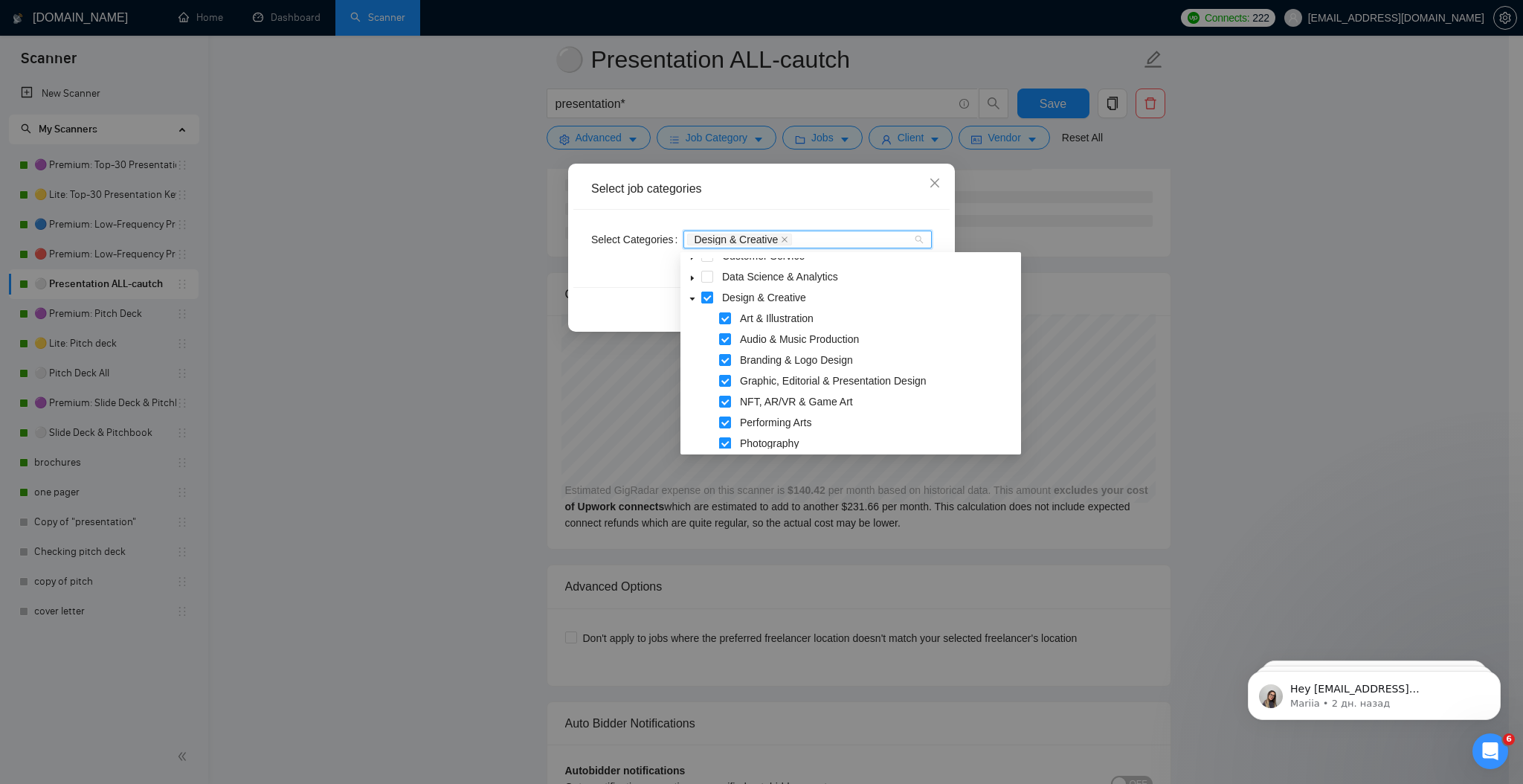
click at [702, 297] on span at bounding box center [707, 297] width 12 height 12
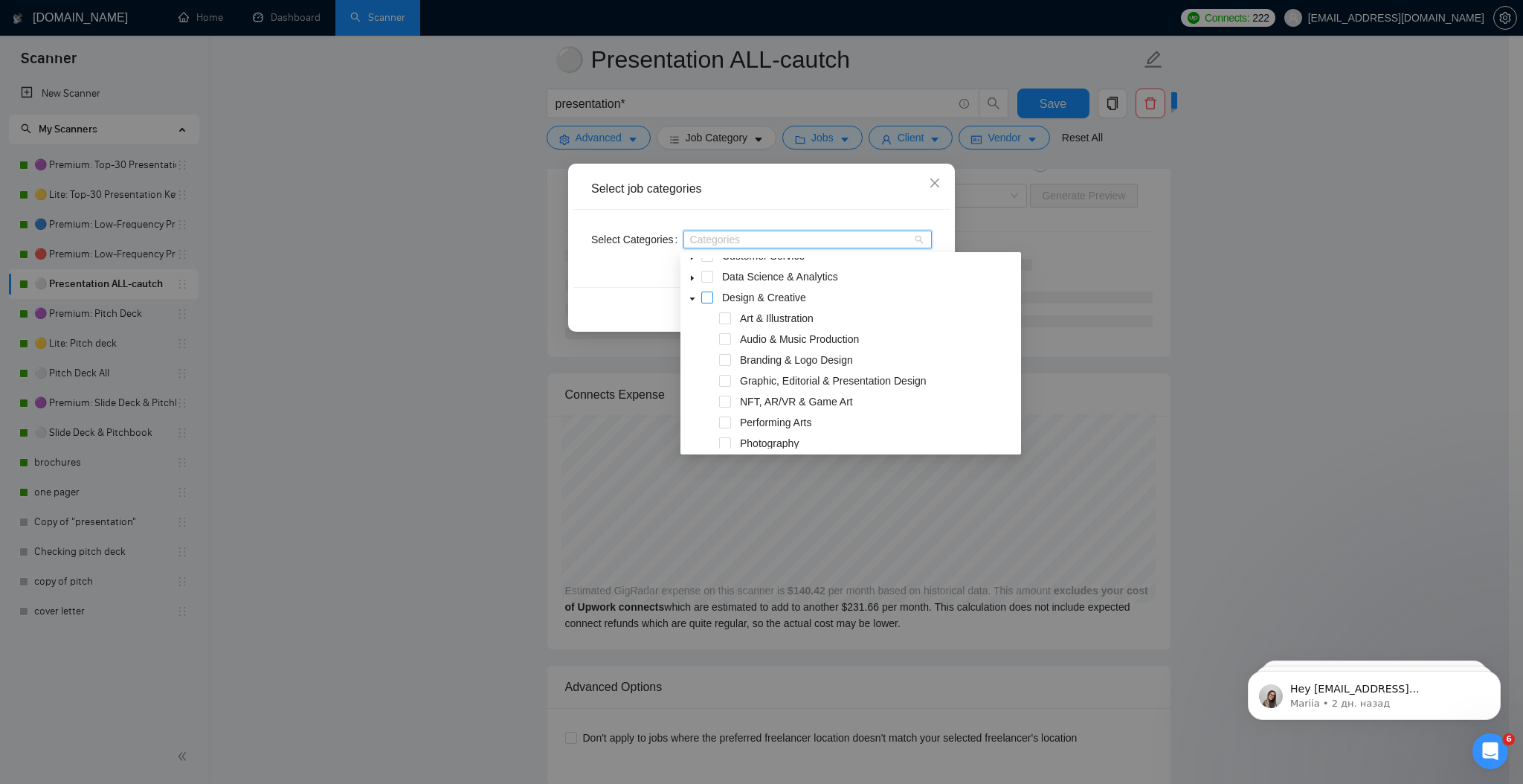
click at [708, 297] on span at bounding box center [707, 297] width 12 height 12
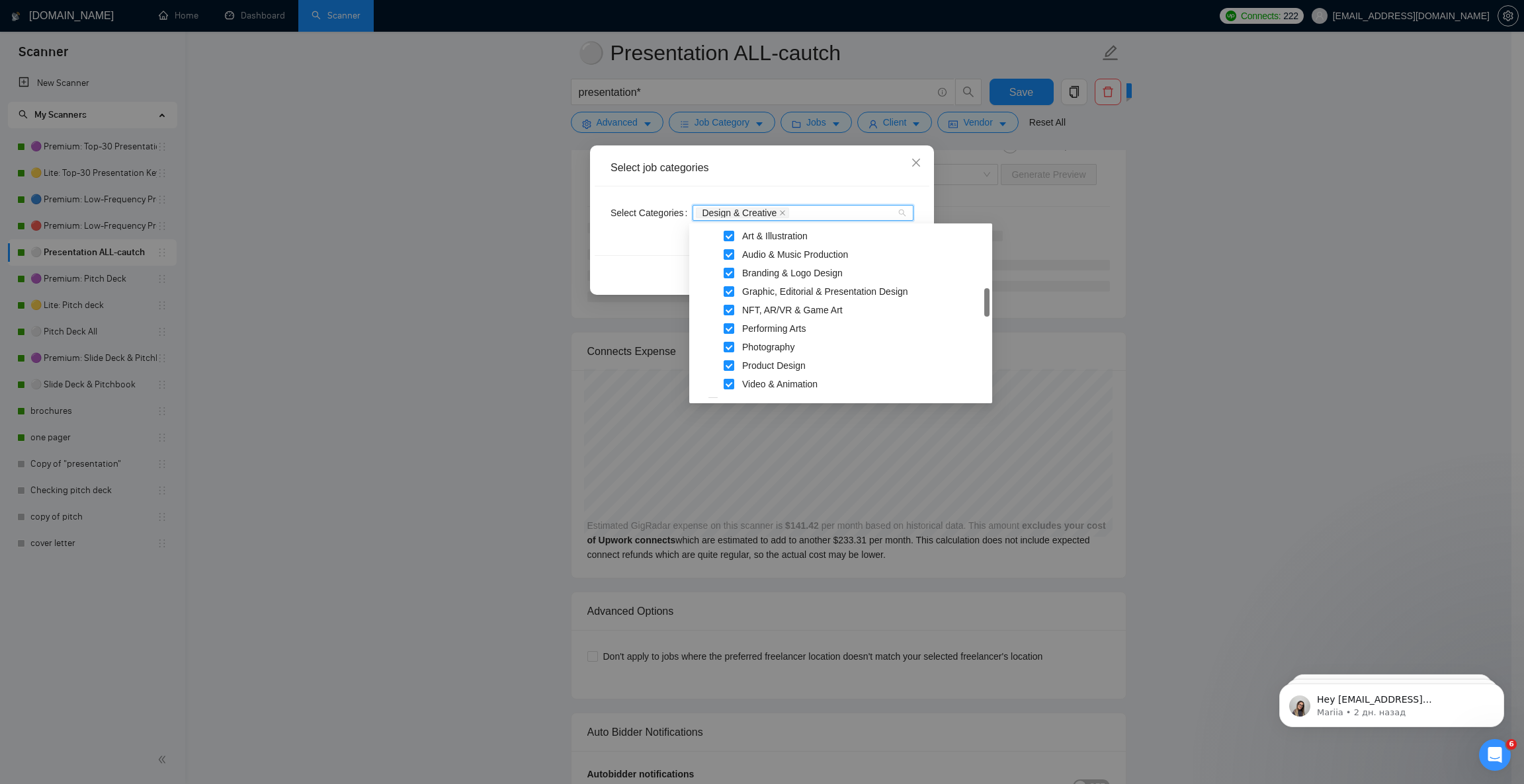
scroll to position [91, 0]
drag, startPoint x: 989, startPoint y: 322, endPoint x: 992, endPoint y: 293, distance: 29.2
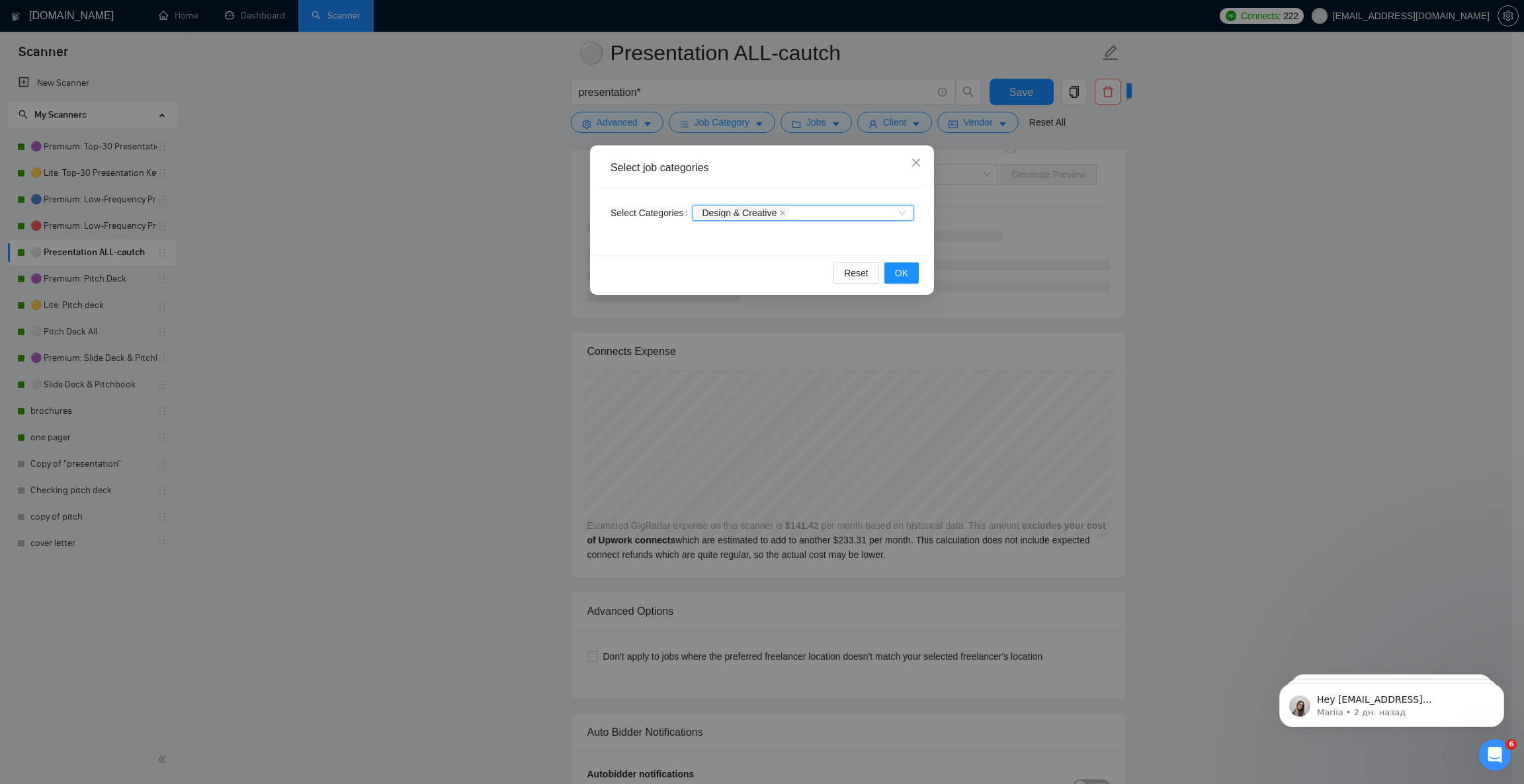
click at [895, 213] on div "Design & Creative" at bounding box center [796, 213] width 201 height 14
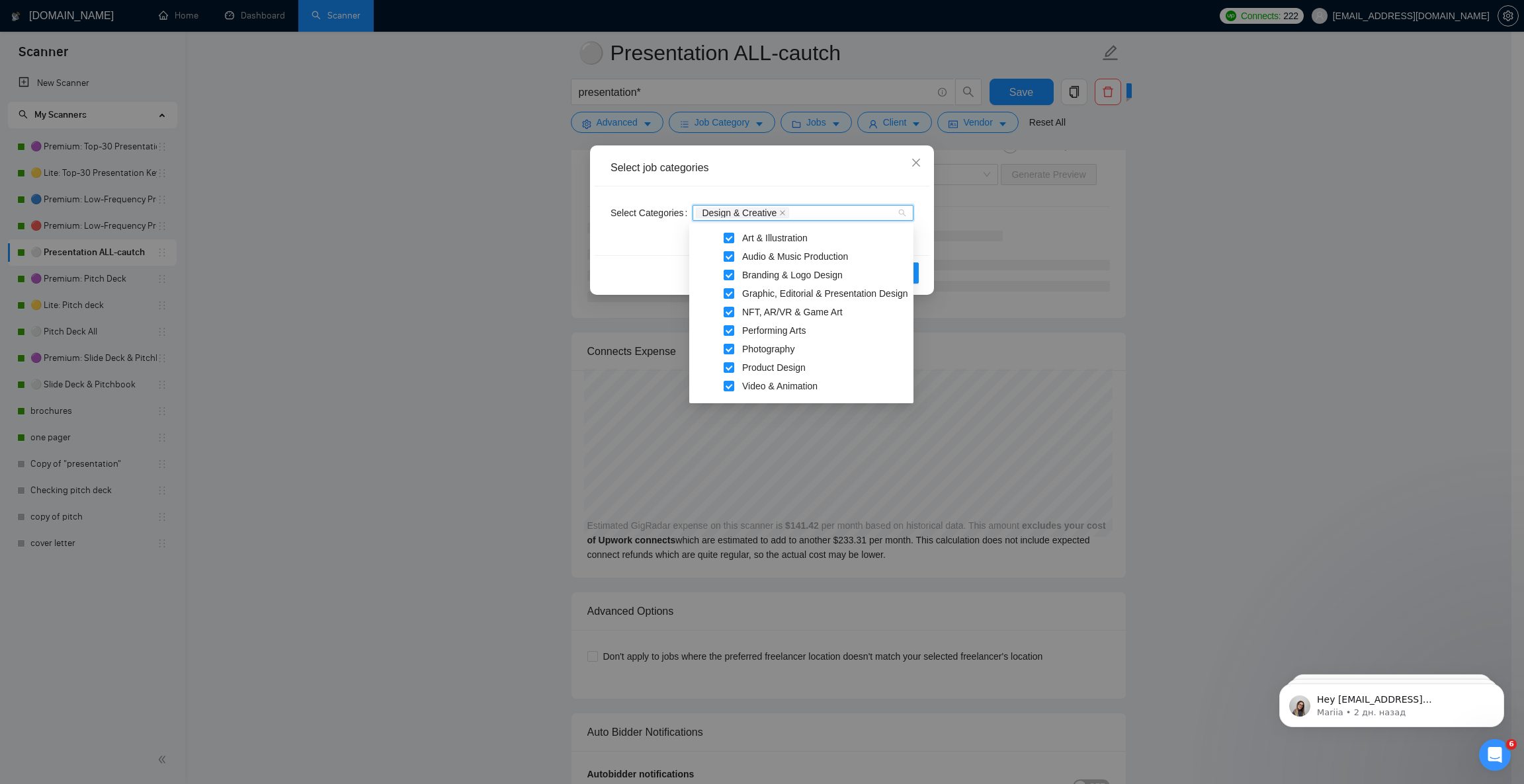
click at [727, 257] on span at bounding box center [729, 257] width 10 height 10
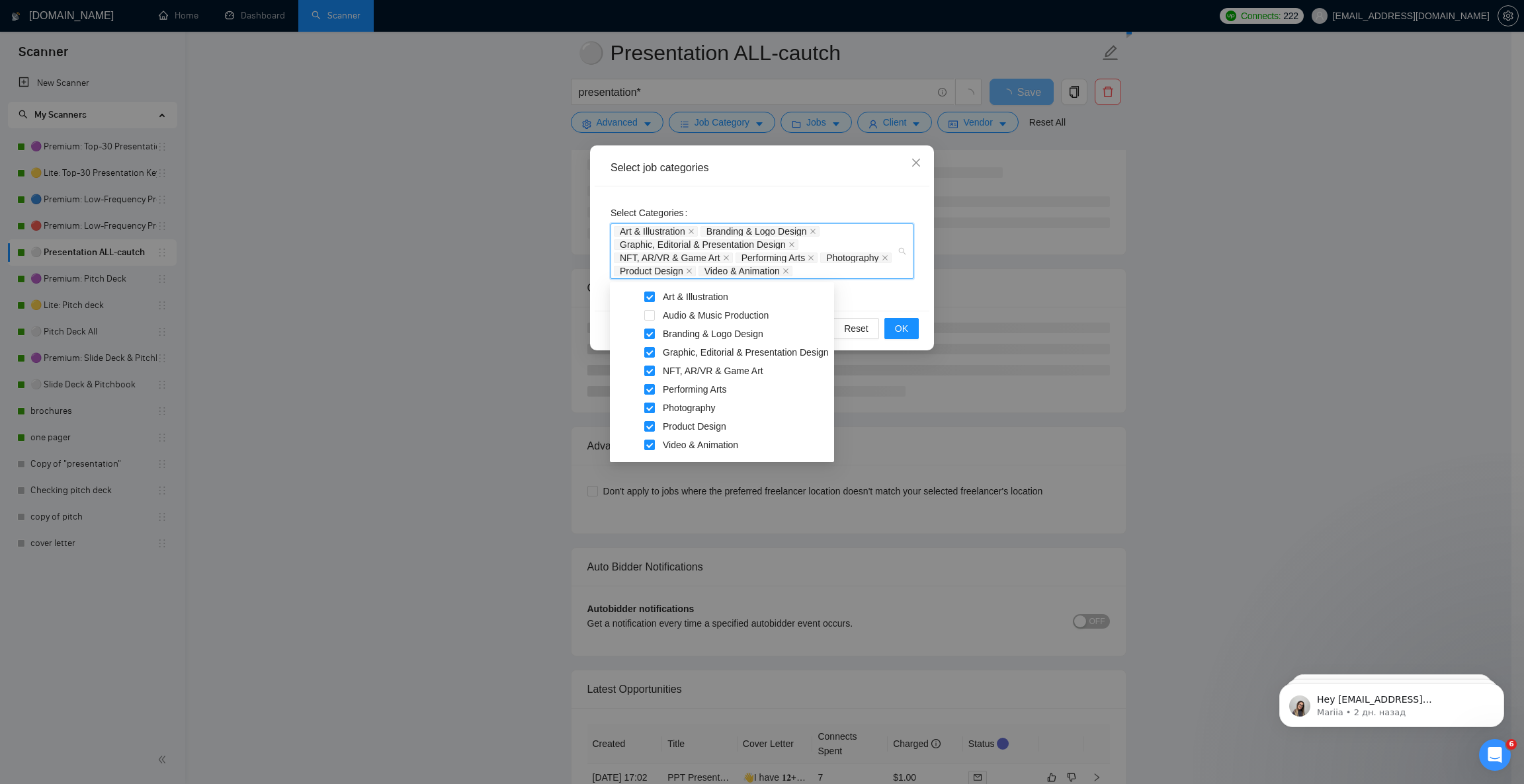
click at [651, 406] on span at bounding box center [649, 408] width 10 height 10
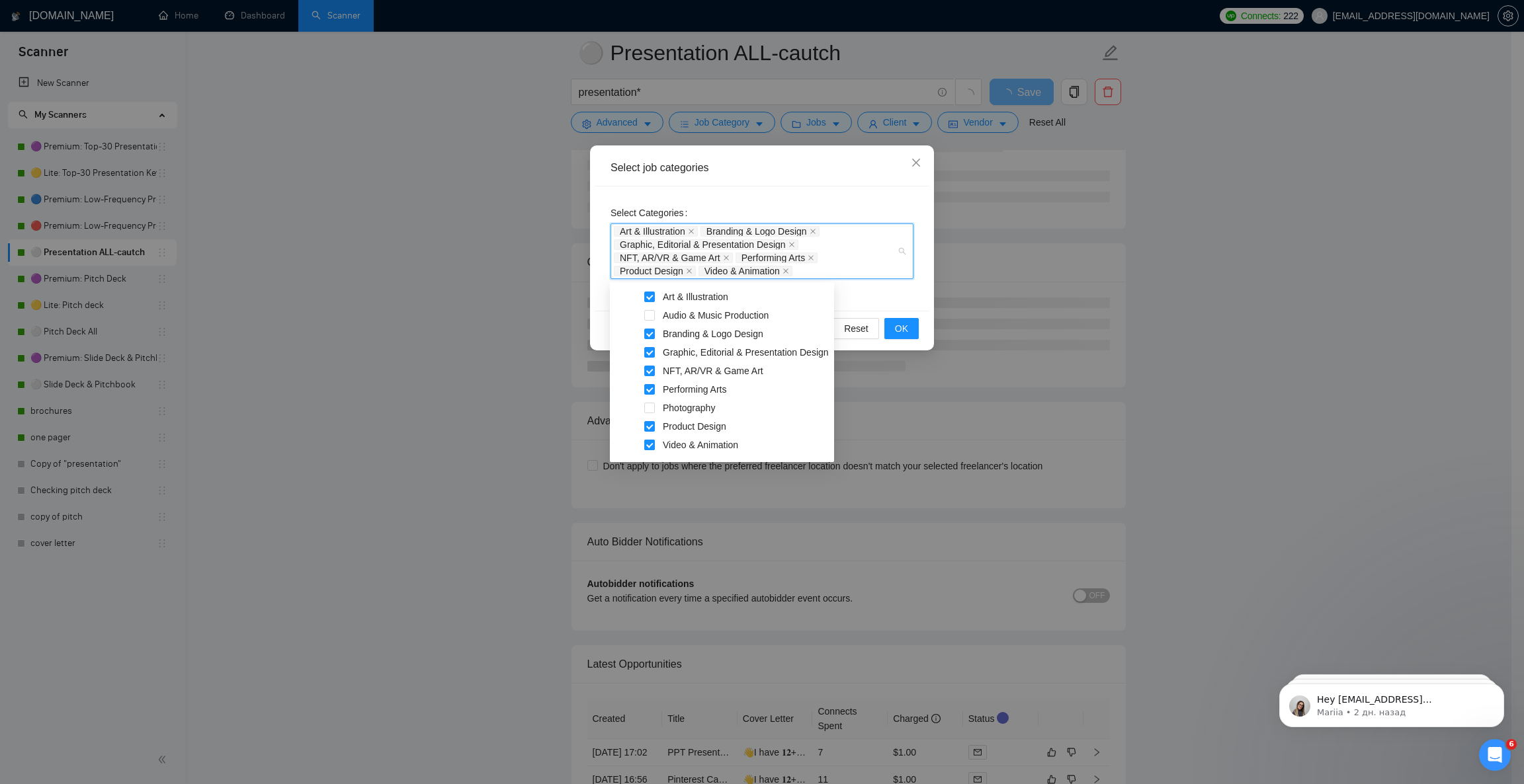
click at [651, 439] on span at bounding box center [649, 444] width 10 height 10
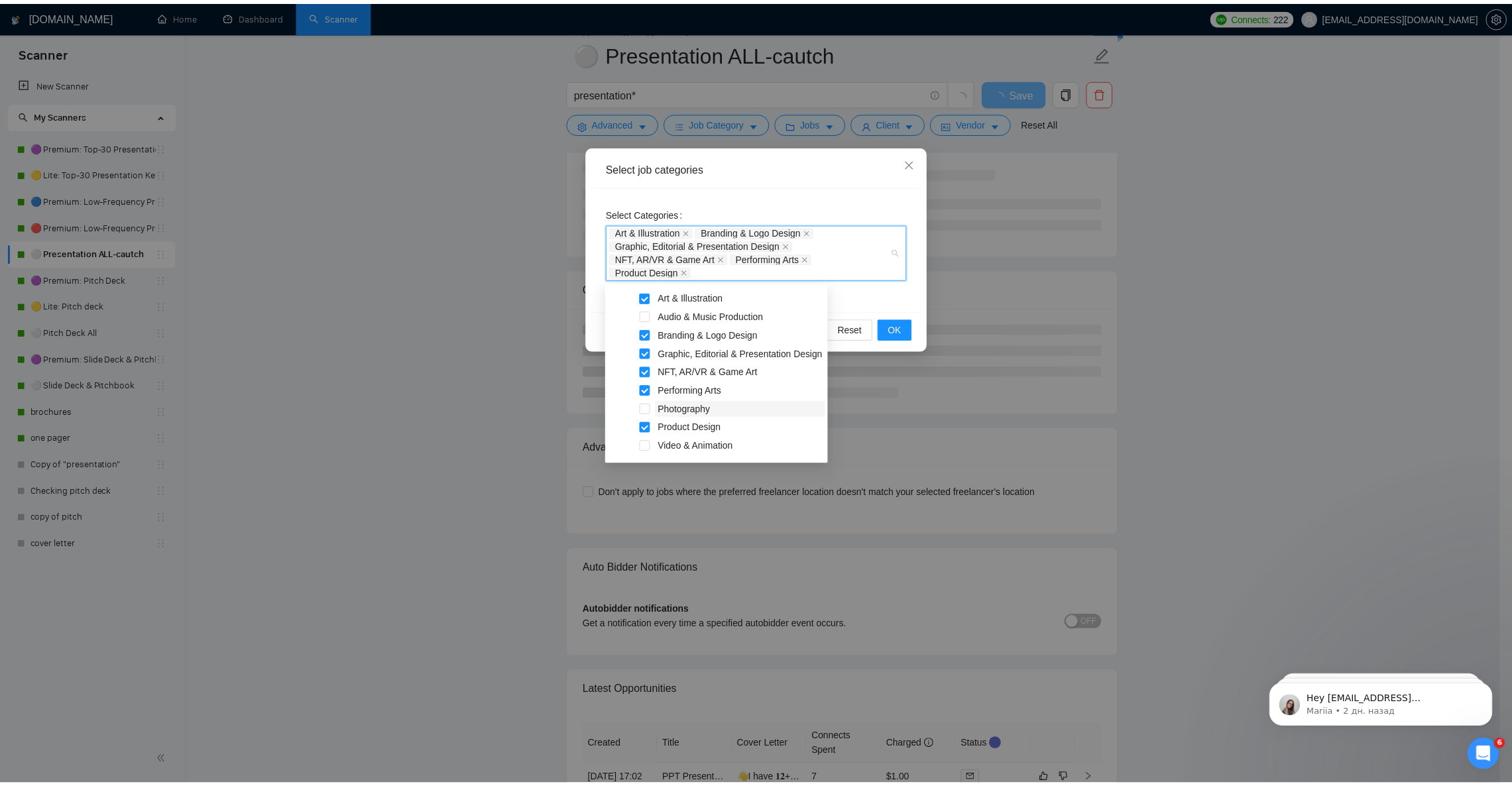
scroll to position [0, 0]
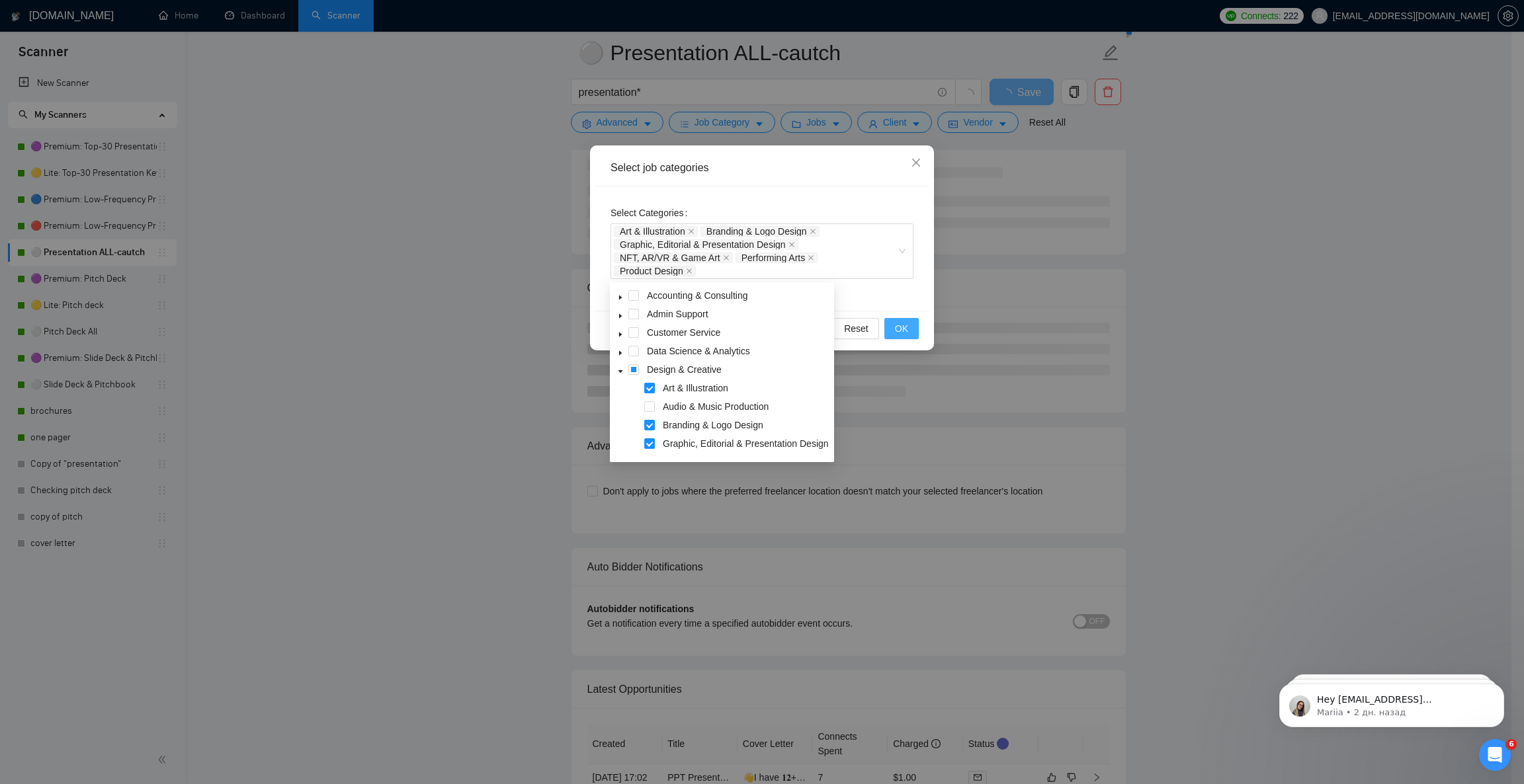
click at [908, 328] on button "OK" at bounding box center [901, 328] width 34 height 21
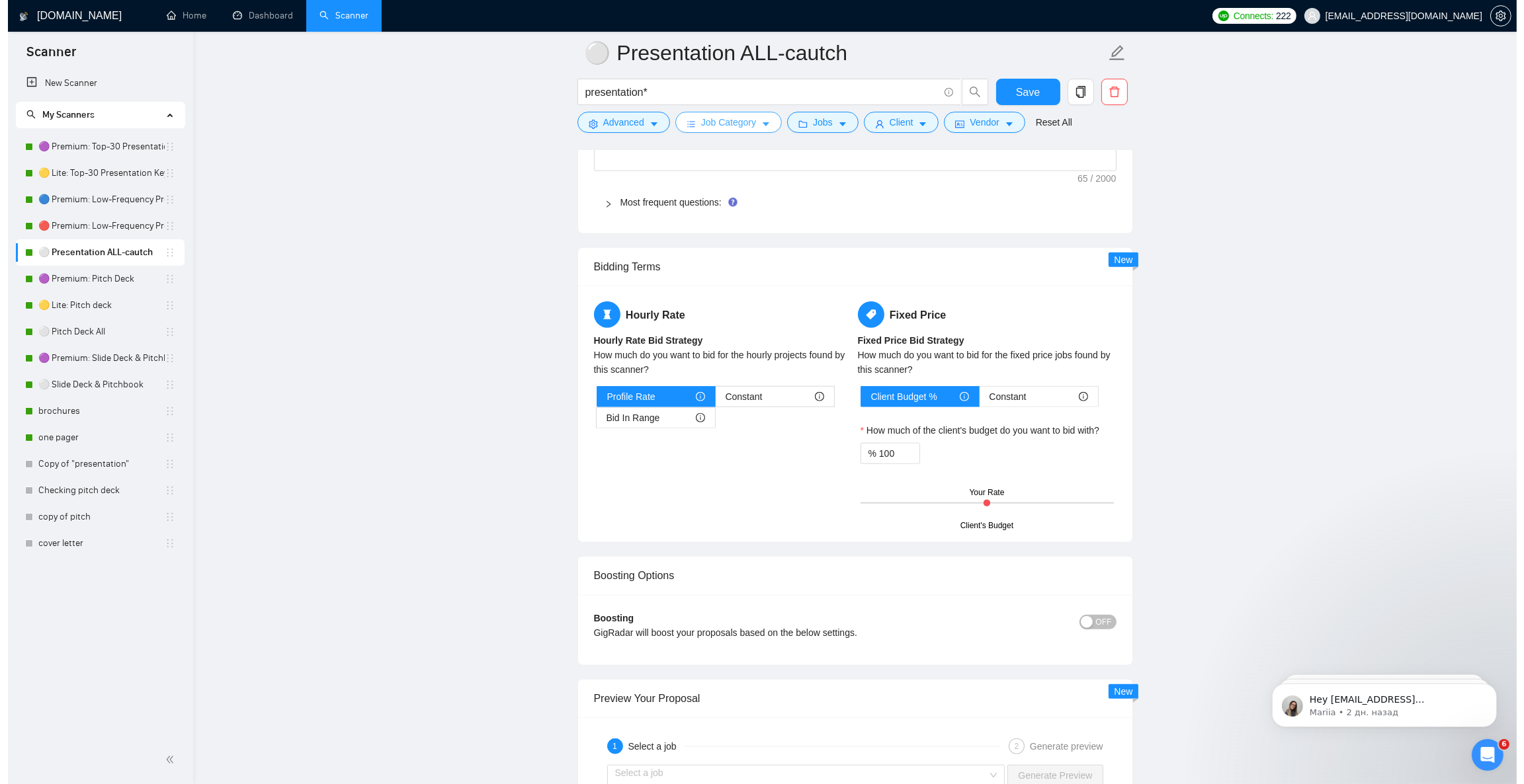
scroll to position [1815, 0]
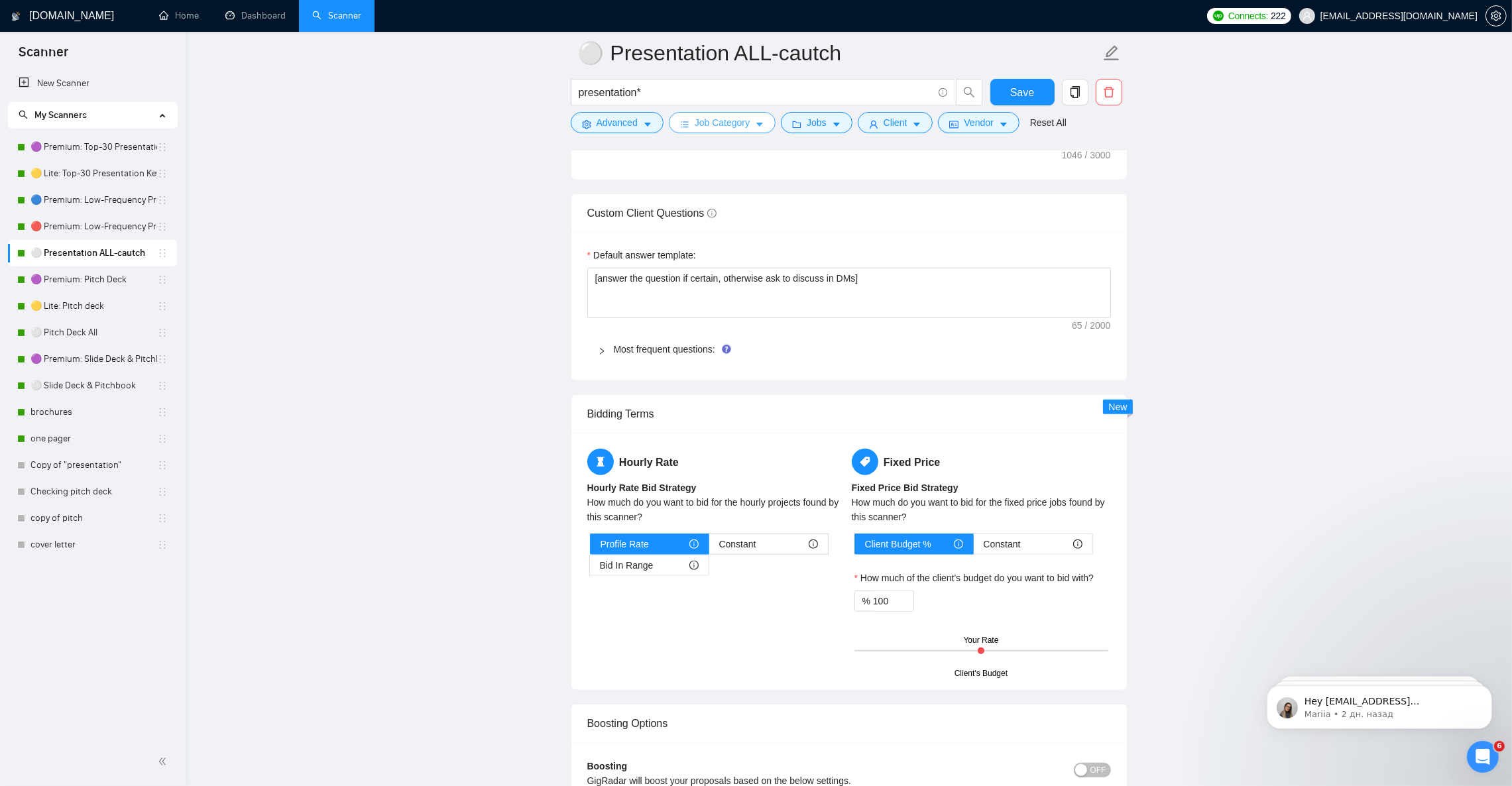
click at [760, 125] on icon "caret-down" at bounding box center [759, 124] width 9 height 9
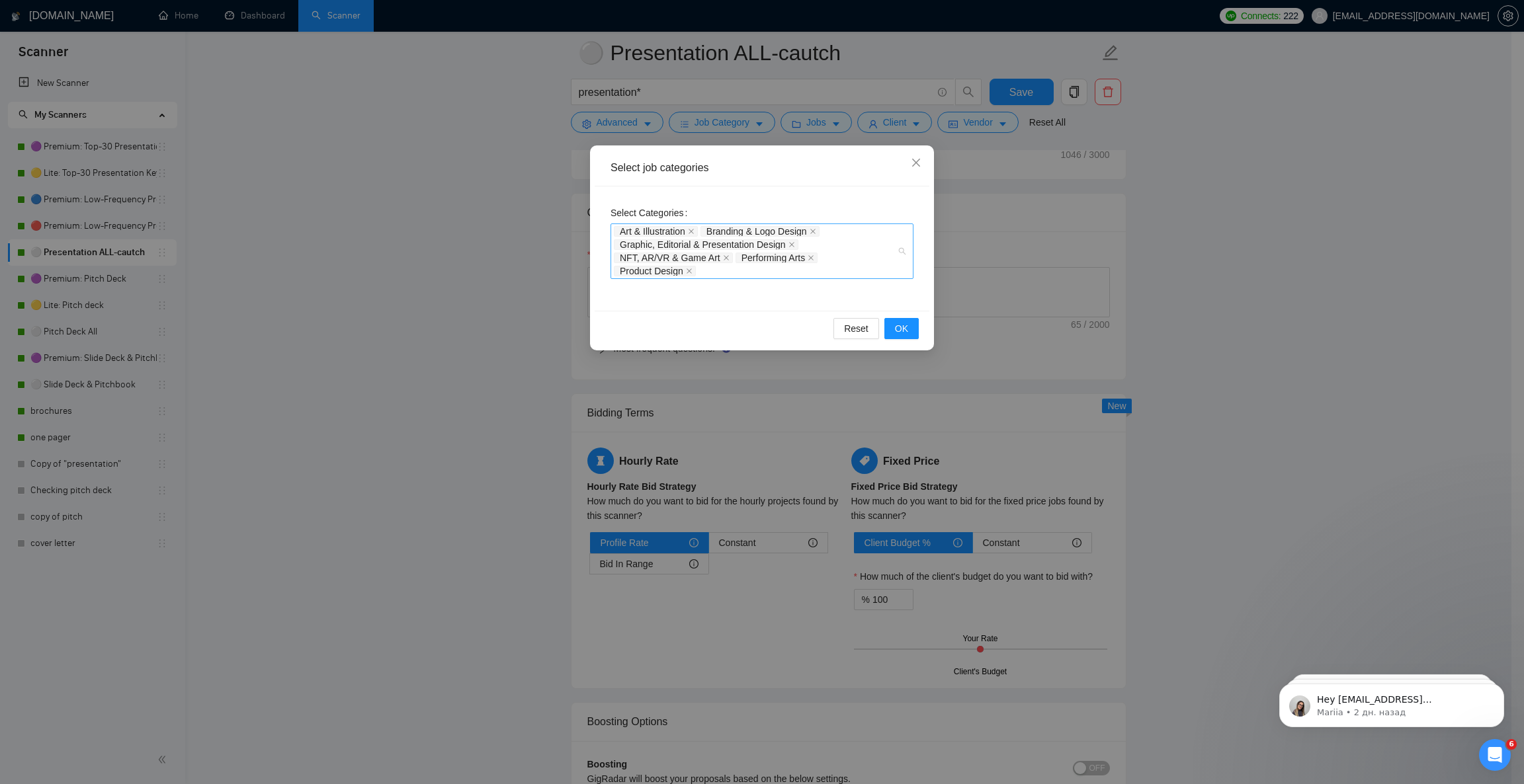
click at [864, 264] on div "Art & Illustration Branding & Logo Design Graphic, Editorial & Presentation Des…" at bounding box center [755, 252] width 283 height 53
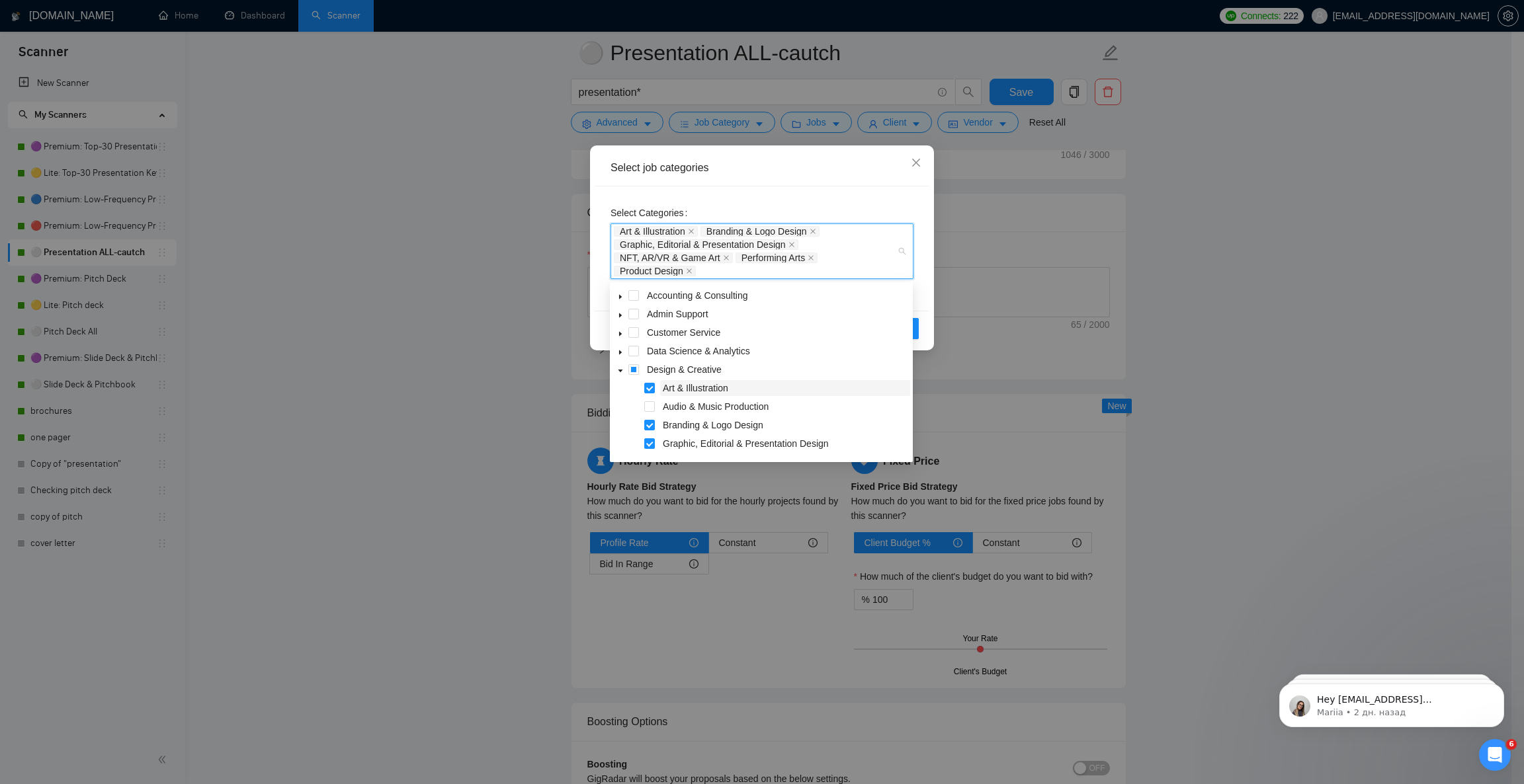
scroll to position [99, 0]
click at [652, 382] on span at bounding box center [649, 381] width 10 height 10
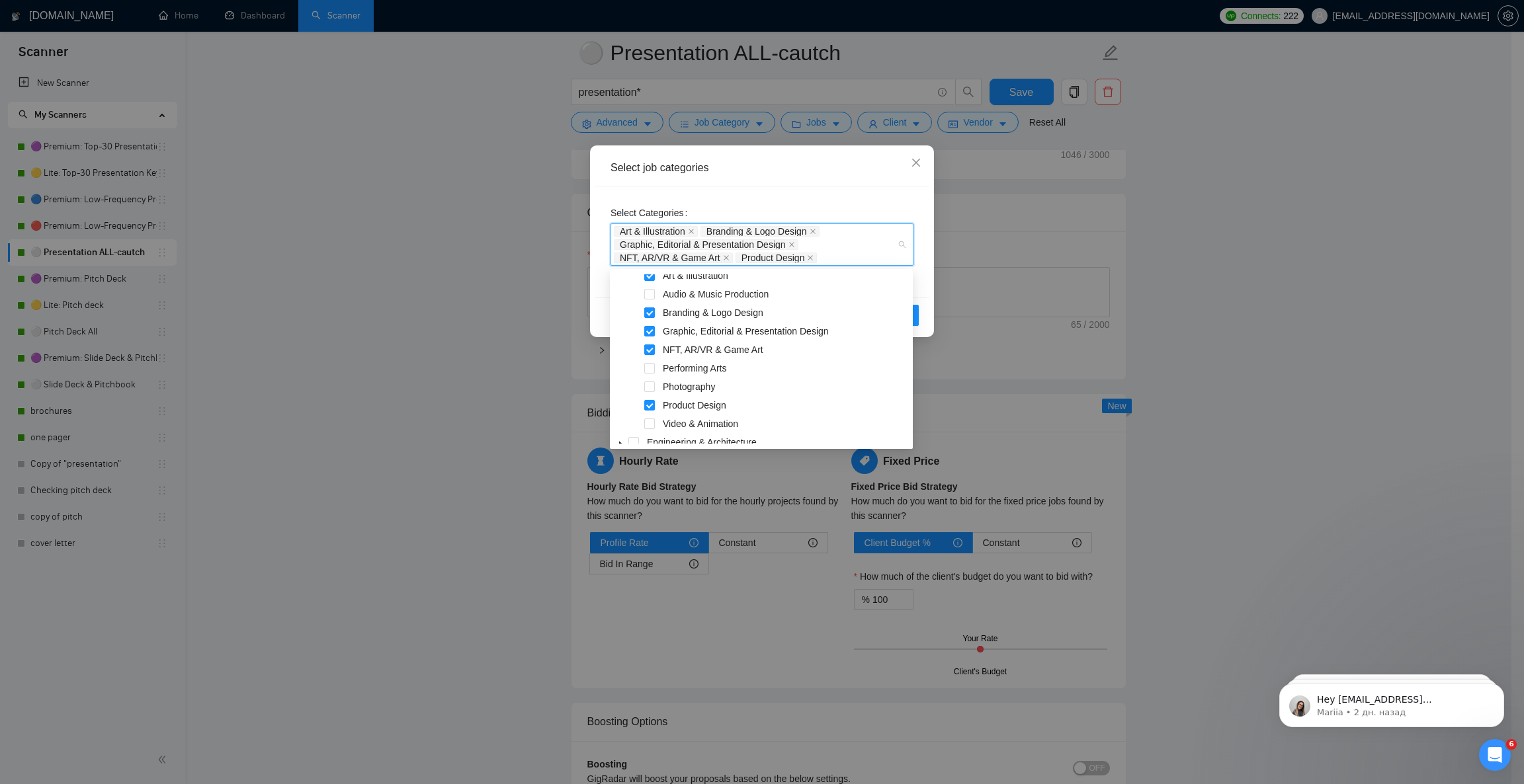
click at [844, 177] on div "Select job categories" at bounding box center [762, 168] width 334 height 37
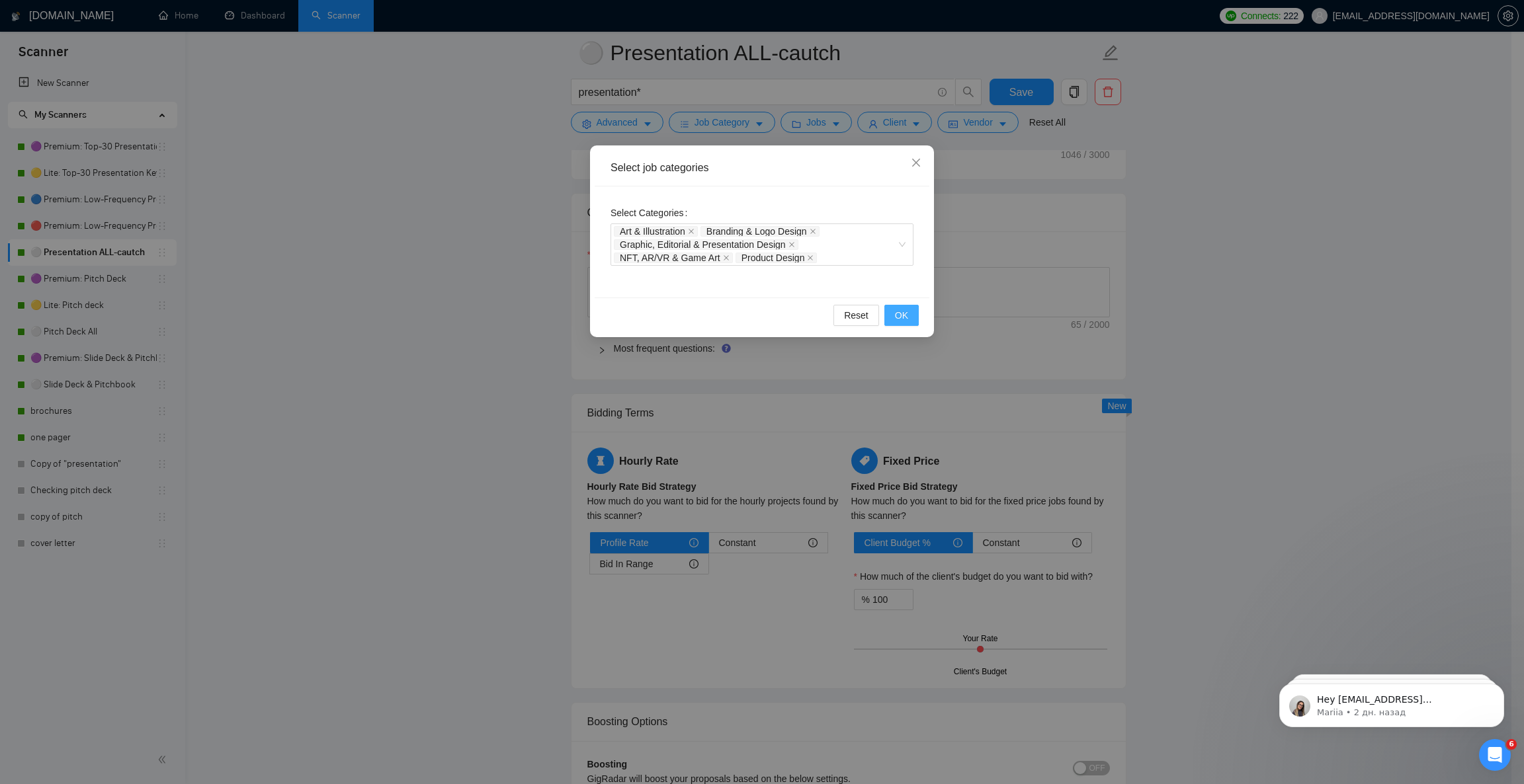
click at [902, 308] on span "OK" at bounding box center [902, 315] width 14 height 15
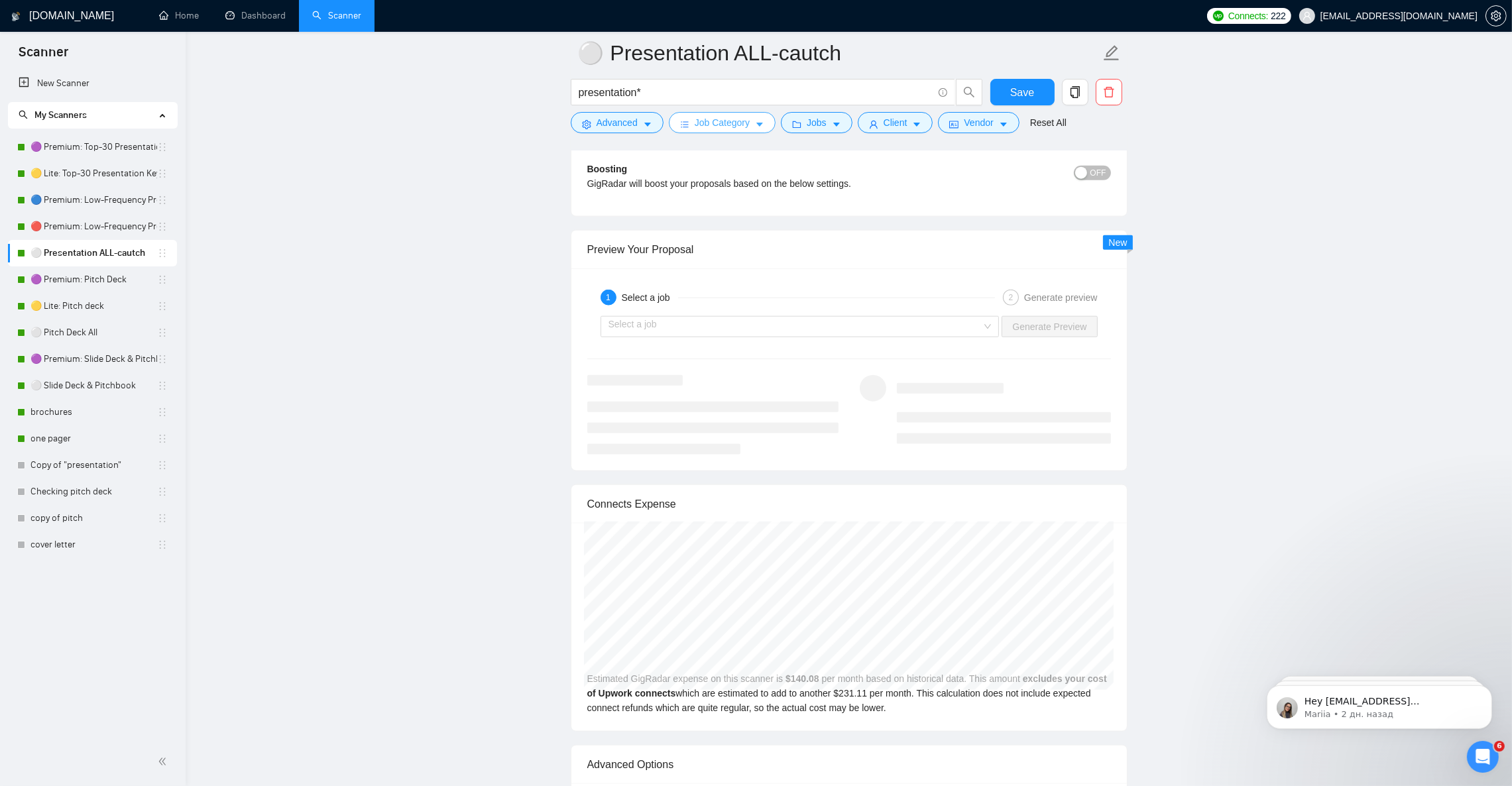
scroll to position [2415, 0]
click at [72, 218] on link "🔴 Premium: Low-Frequency Presentations" at bounding box center [94, 227] width 127 height 27
click at [1012, 95] on span "Save" at bounding box center [1022, 92] width 24 height 16
click at [90, 231] on link "🔴 Premium: Low-Frequency Presentations" at bounding box center [94, 227] width 127 height 27
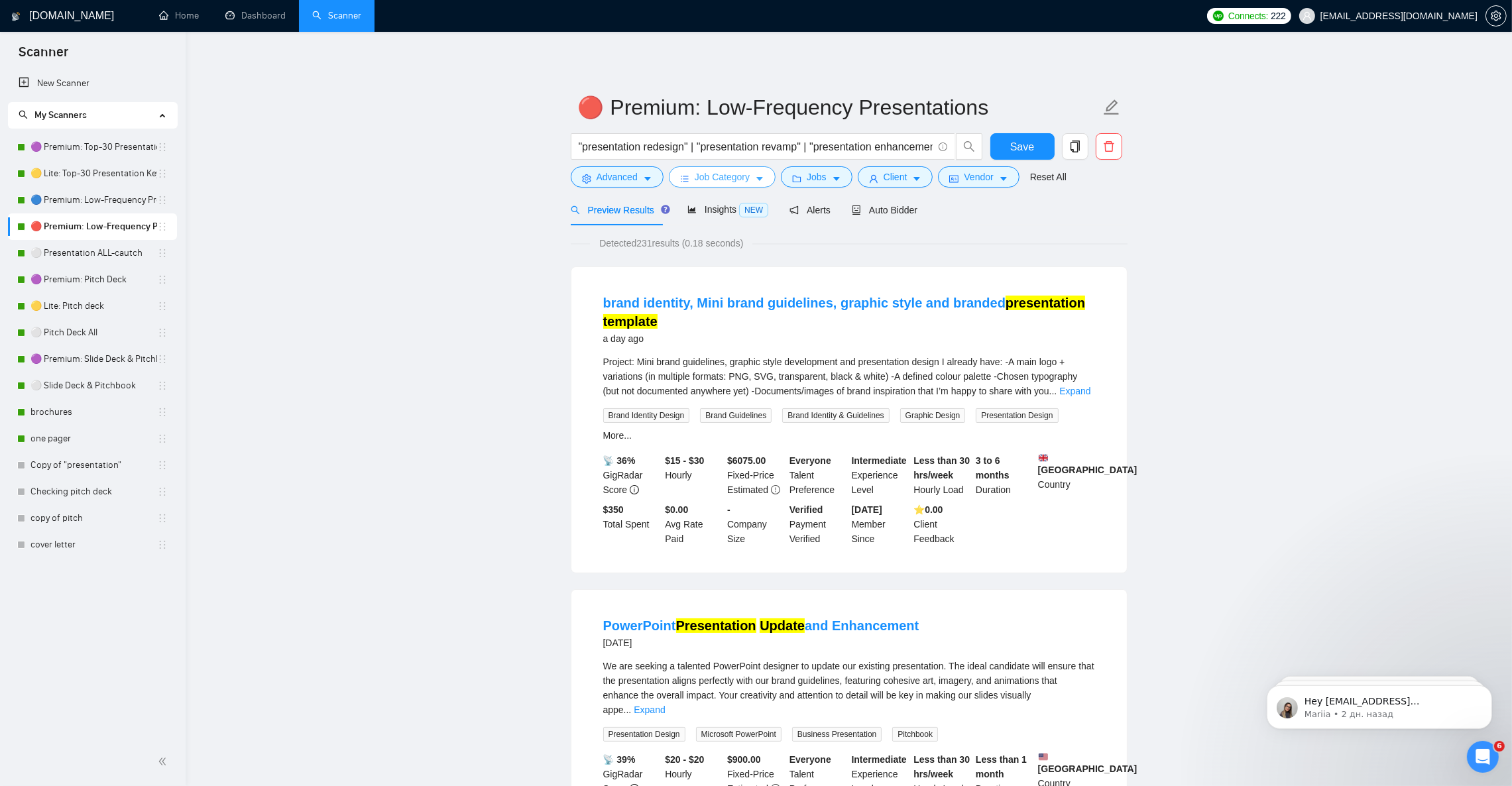
click at [760, 180] on icon "caret-down" at bounding box center [759, 179] width 9 height 9
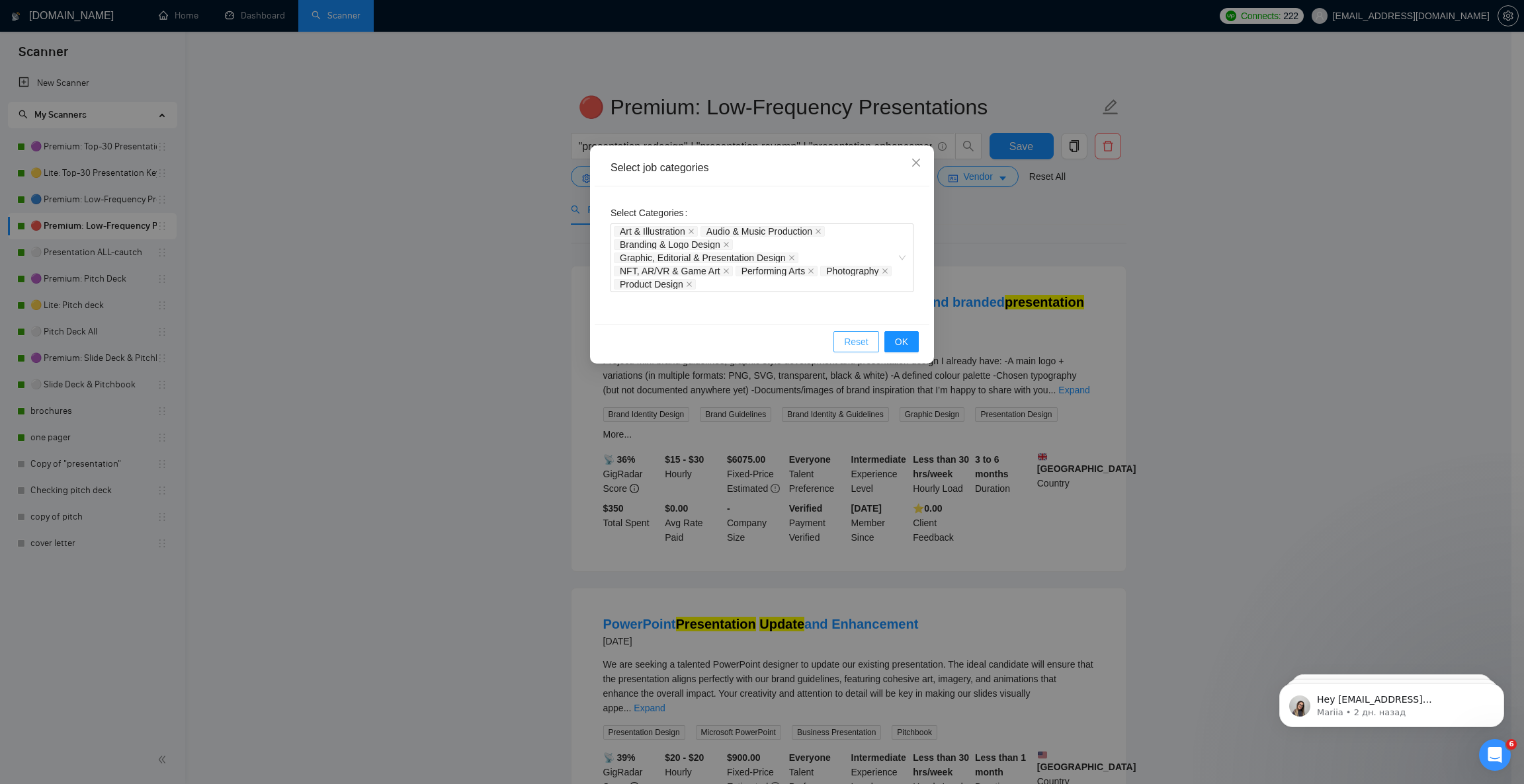
click at [854, 340] on span "Reset" at bounding box center [856, 341] width 25 height 15
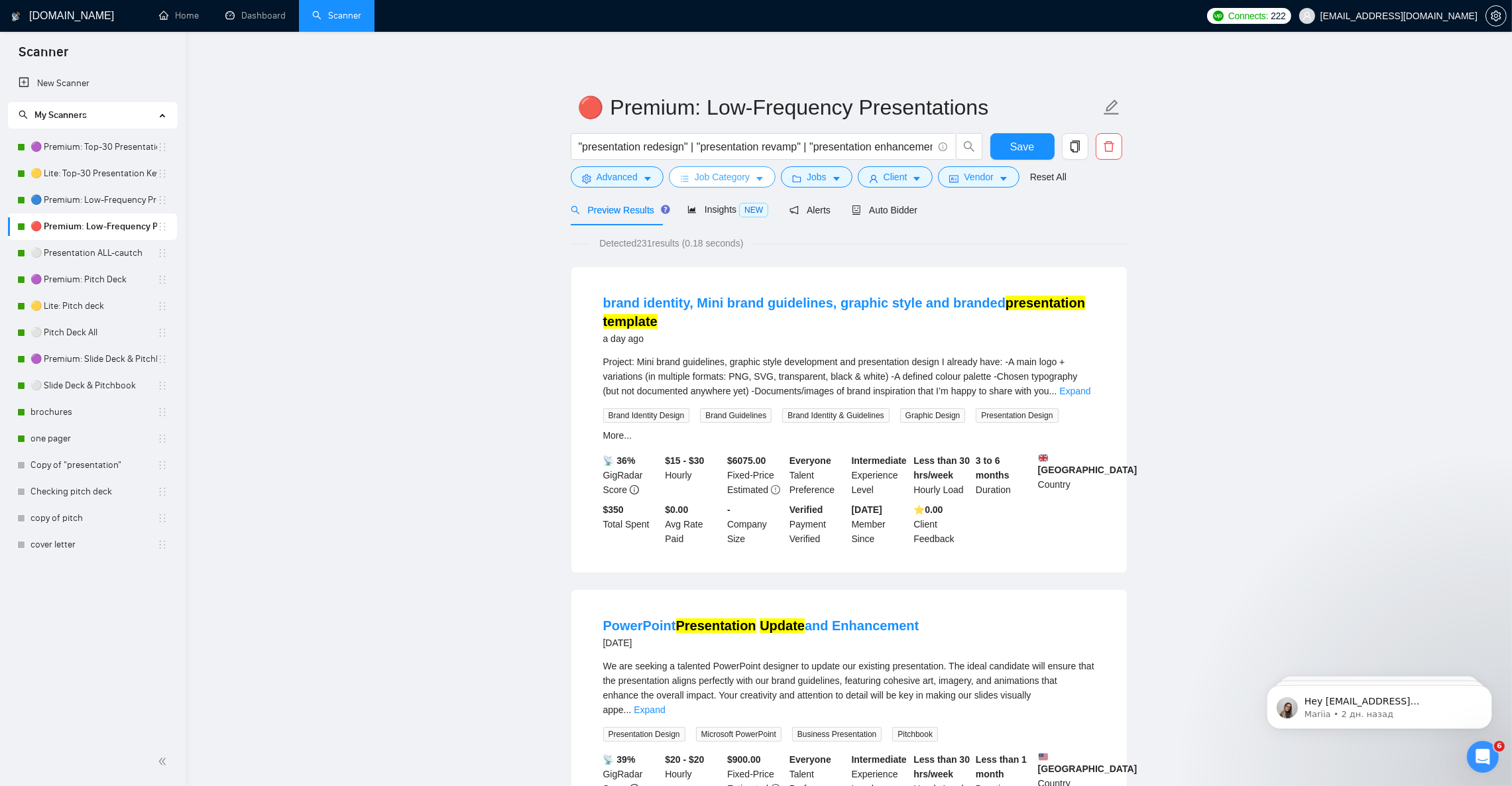
click at [745, 176] on span "Job Category" at bounding box center [722, 176] width 55 height 15
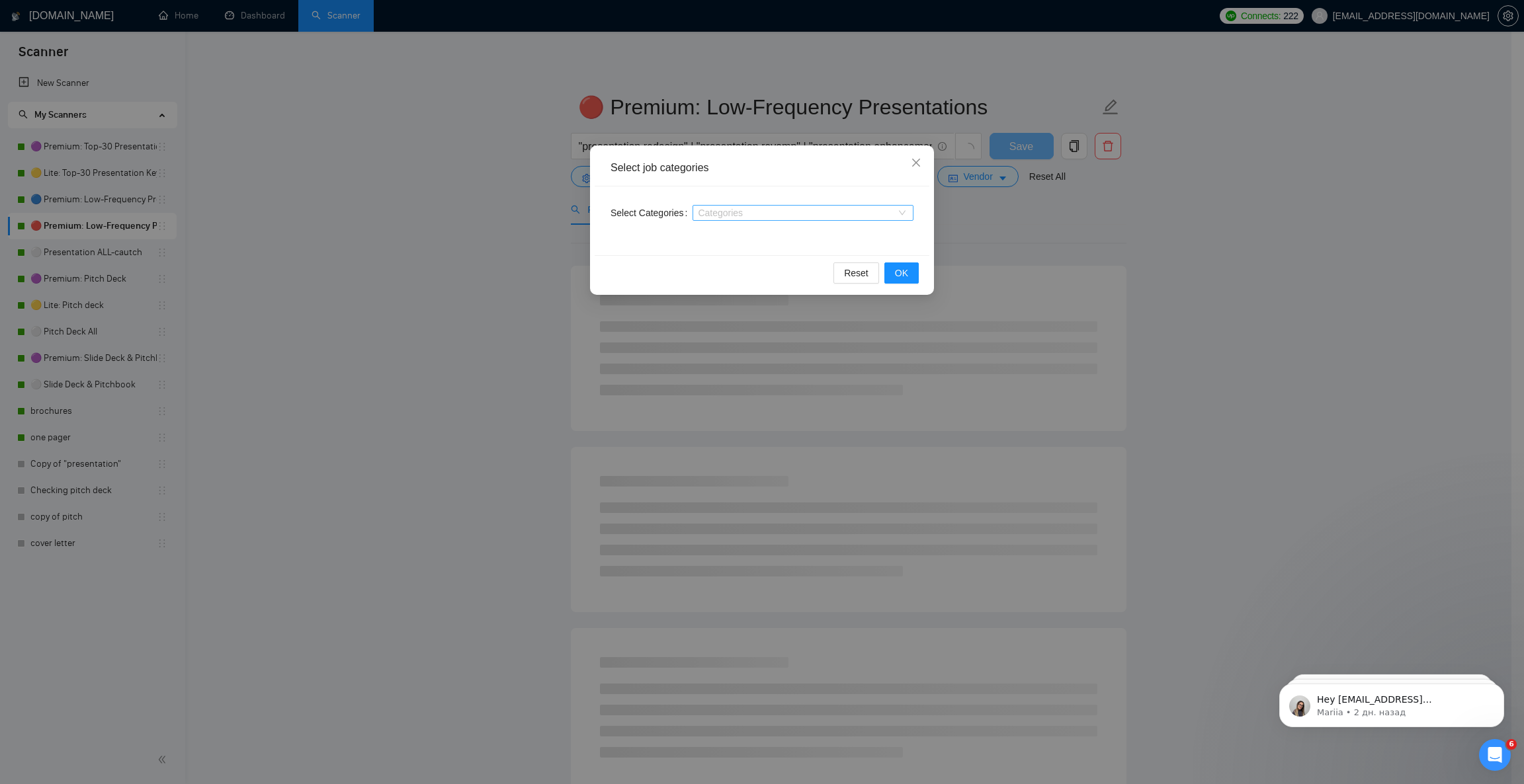
click at [778, 212] on div at bounding box center [796, 212] width 201 height 10
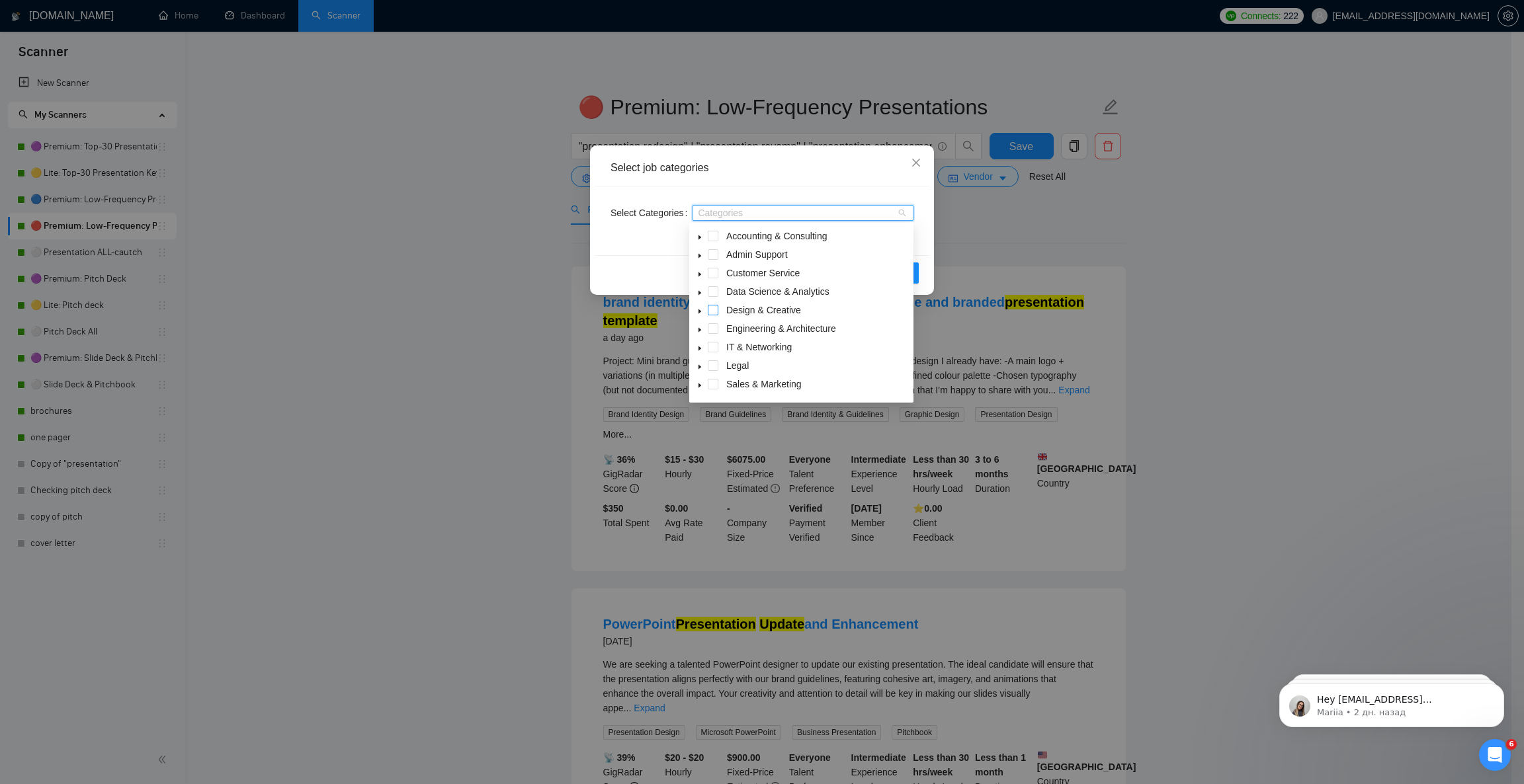
click at [713, 311] on span at bounding box center [713, 310] width 10 height 10
click at [703, 311] on span at bounding box center [700, 310] width 16 height 16
click at [732, 328] on span at bounding box center [729, 328] width 10 height 10
click at [728, 363] on span at bounding box center [729, 365] width 10 height 10
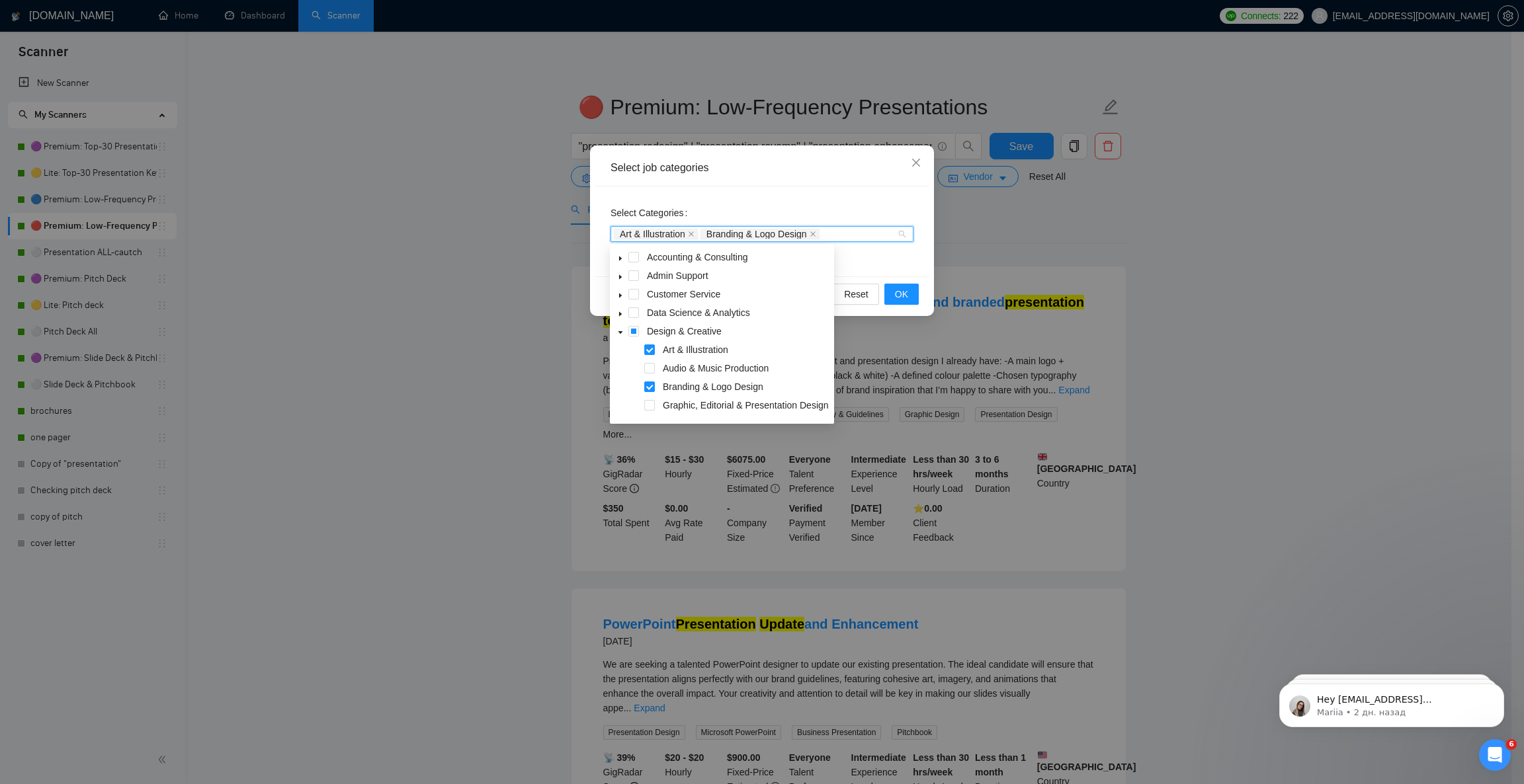
click at [655, 402] on div "Graphic, Editorial & Presentation Design" at bounding box center [722, 407] width 219 height 19
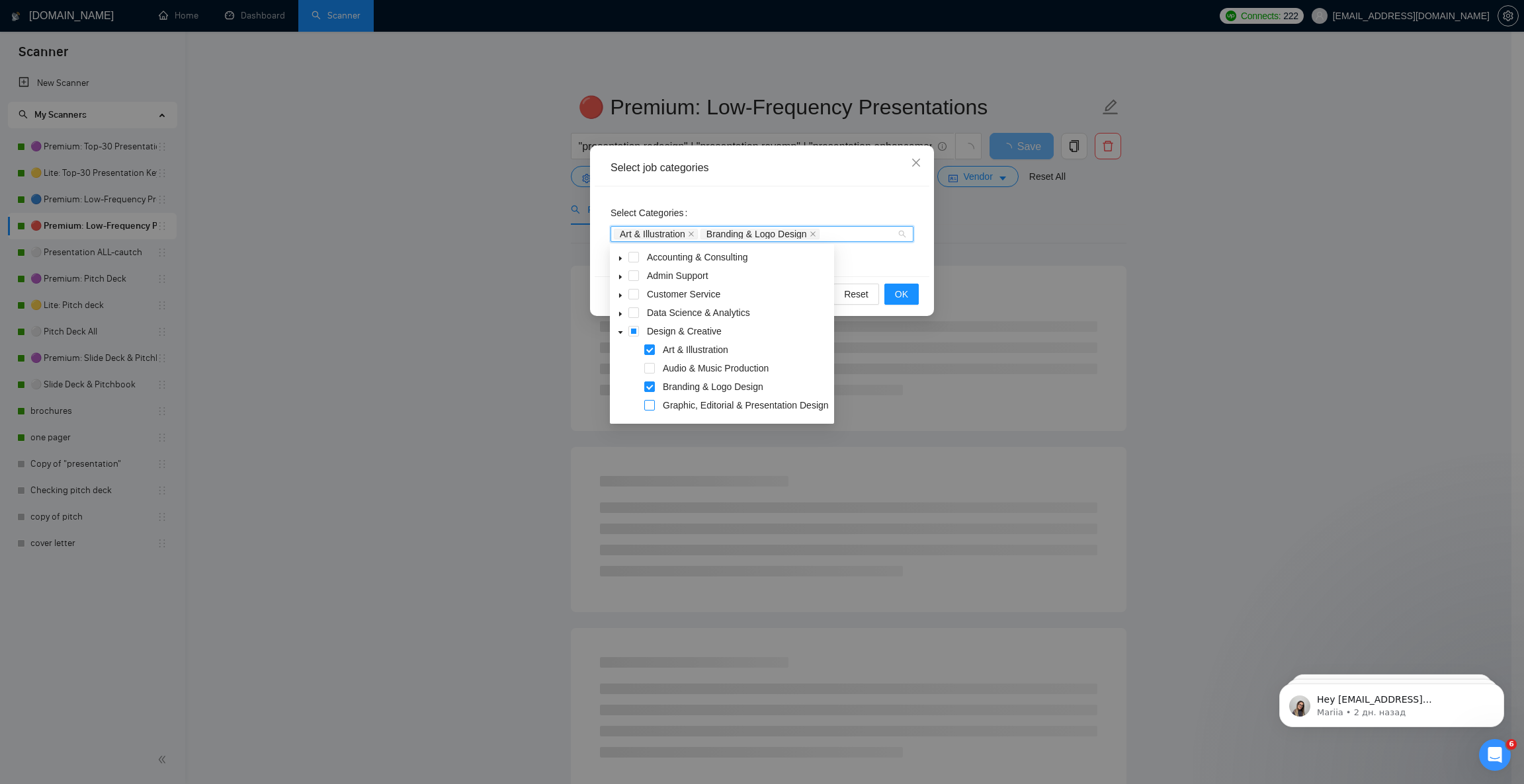
click at [649, 404] on span at bounding box center [649, 405] width 10 height 10
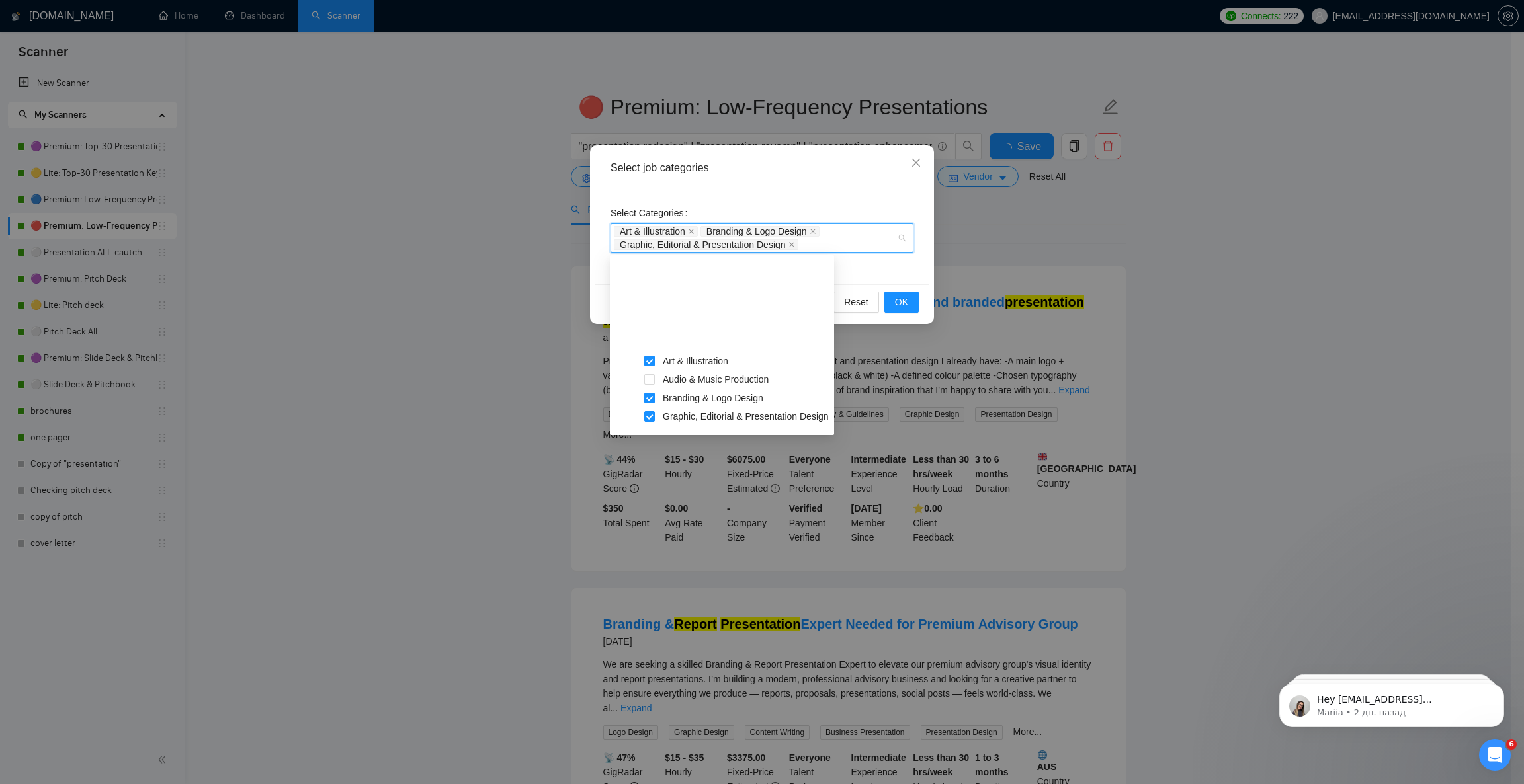
scroll to position [99, 0]
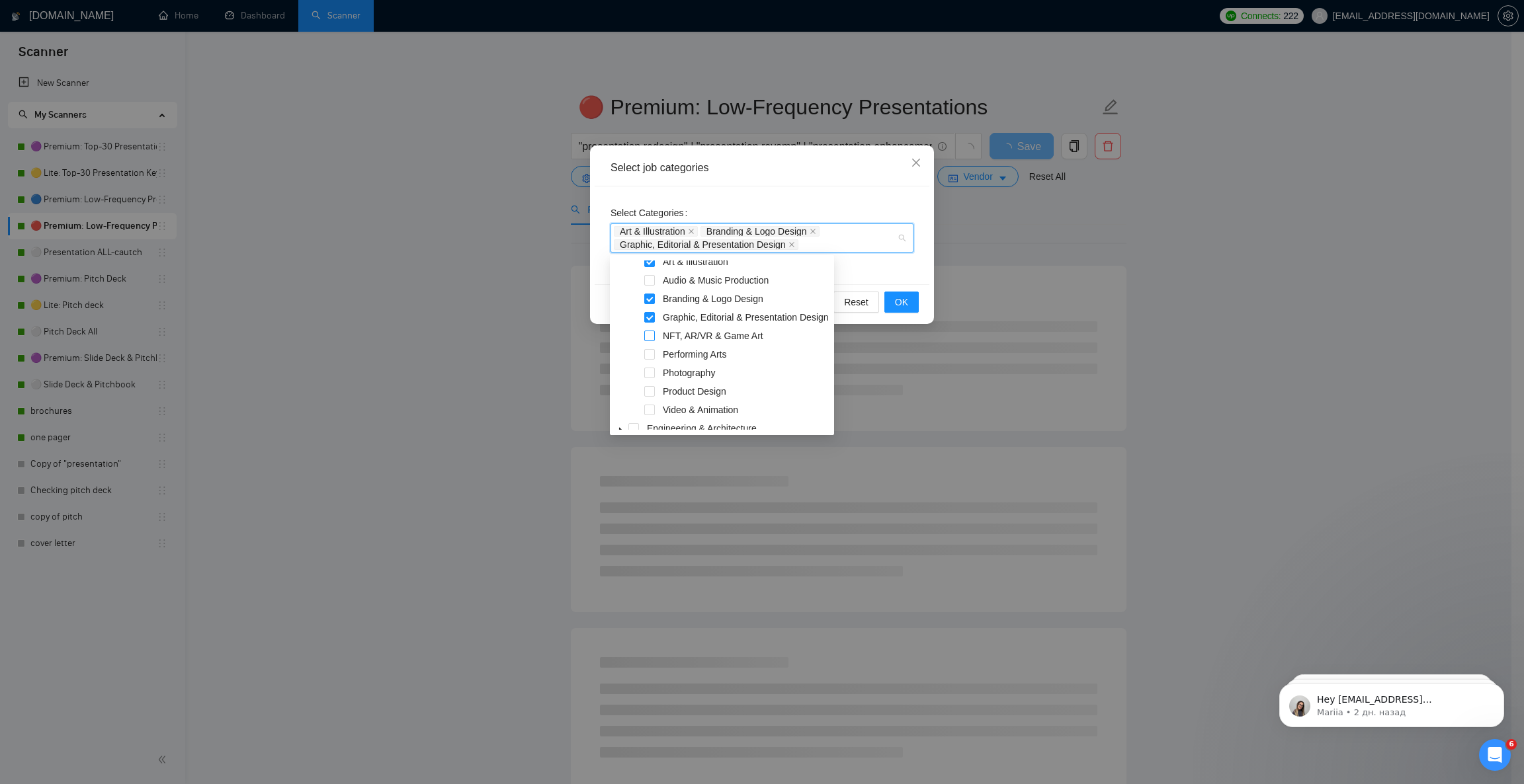
click at [651, 334] on span at bounding box center [649, 336] width 10 height 10
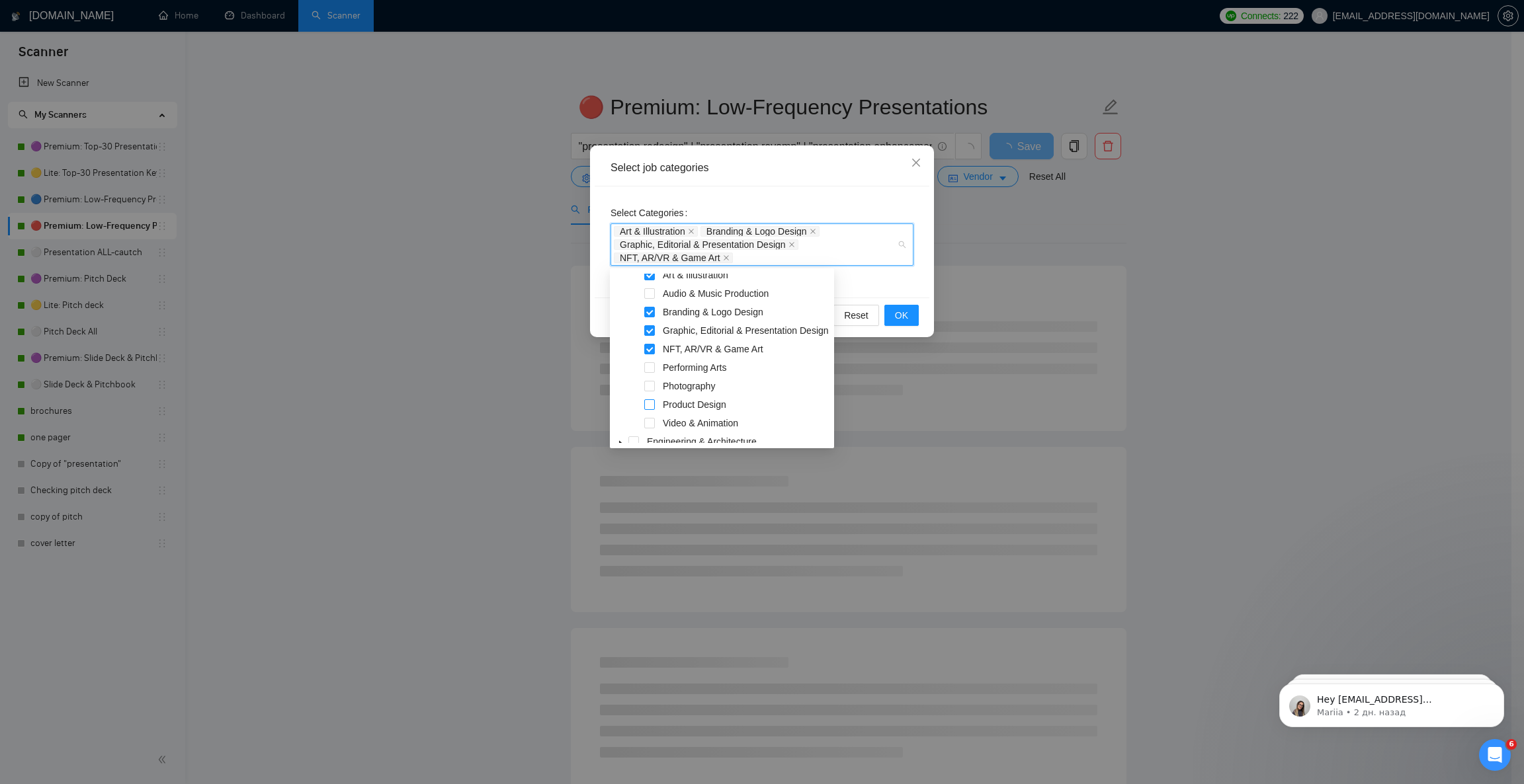
click at [650, 403] on span at bounding box center [649, 404] width 10 height 10
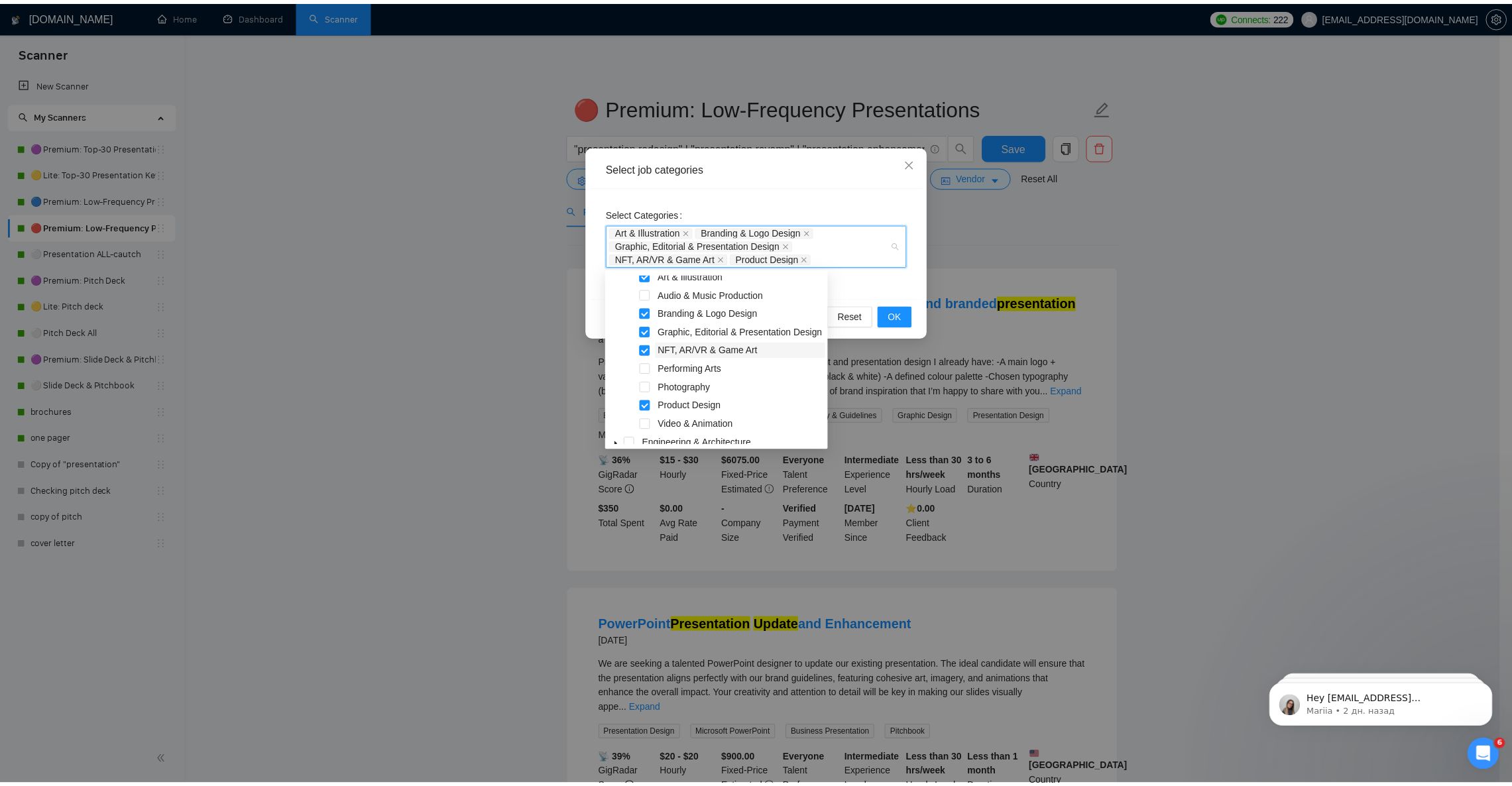
scroll to position [0, 0]
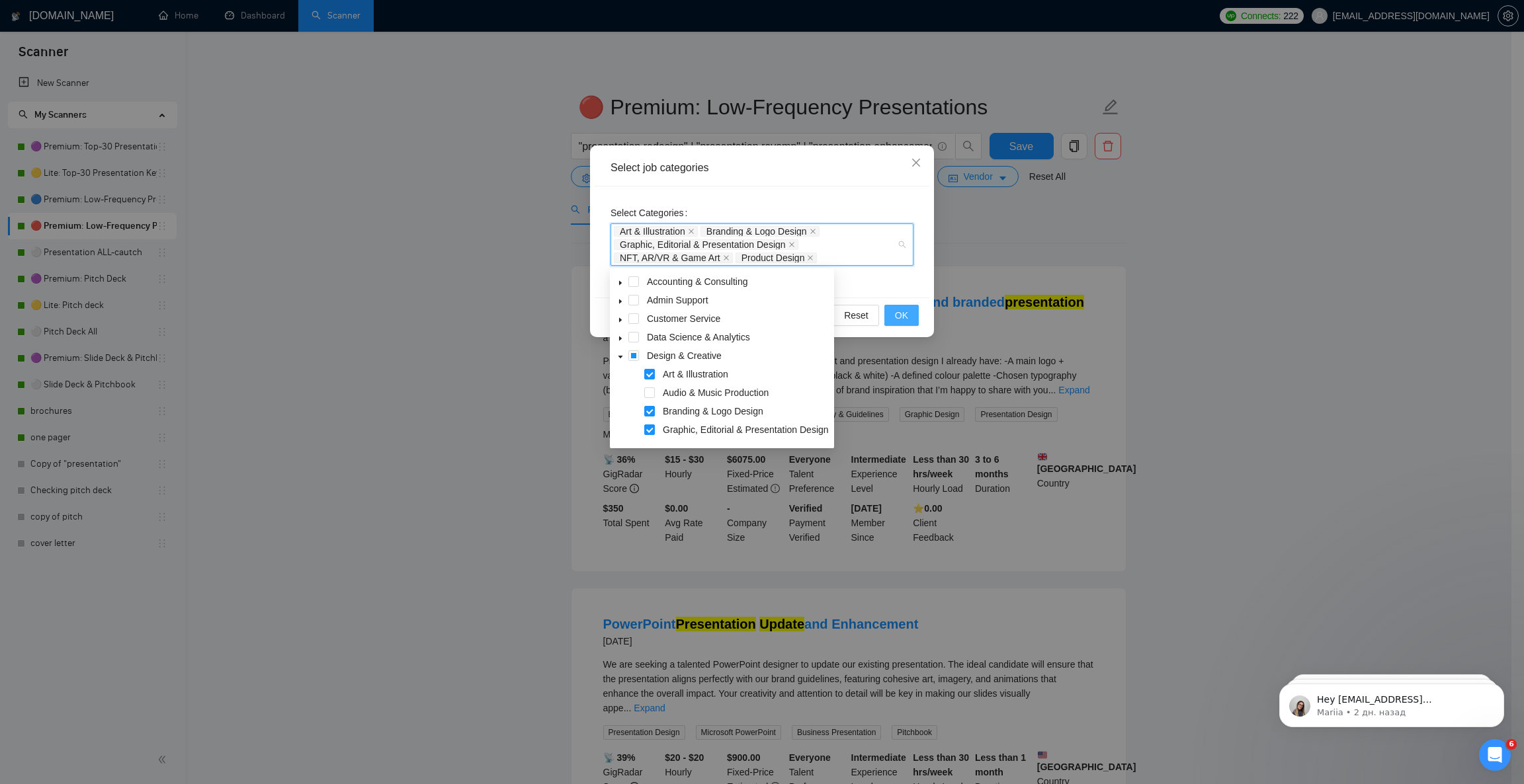
click at [900, 317] on span "OK" at bounding box center [902, 315] width 14 height 15
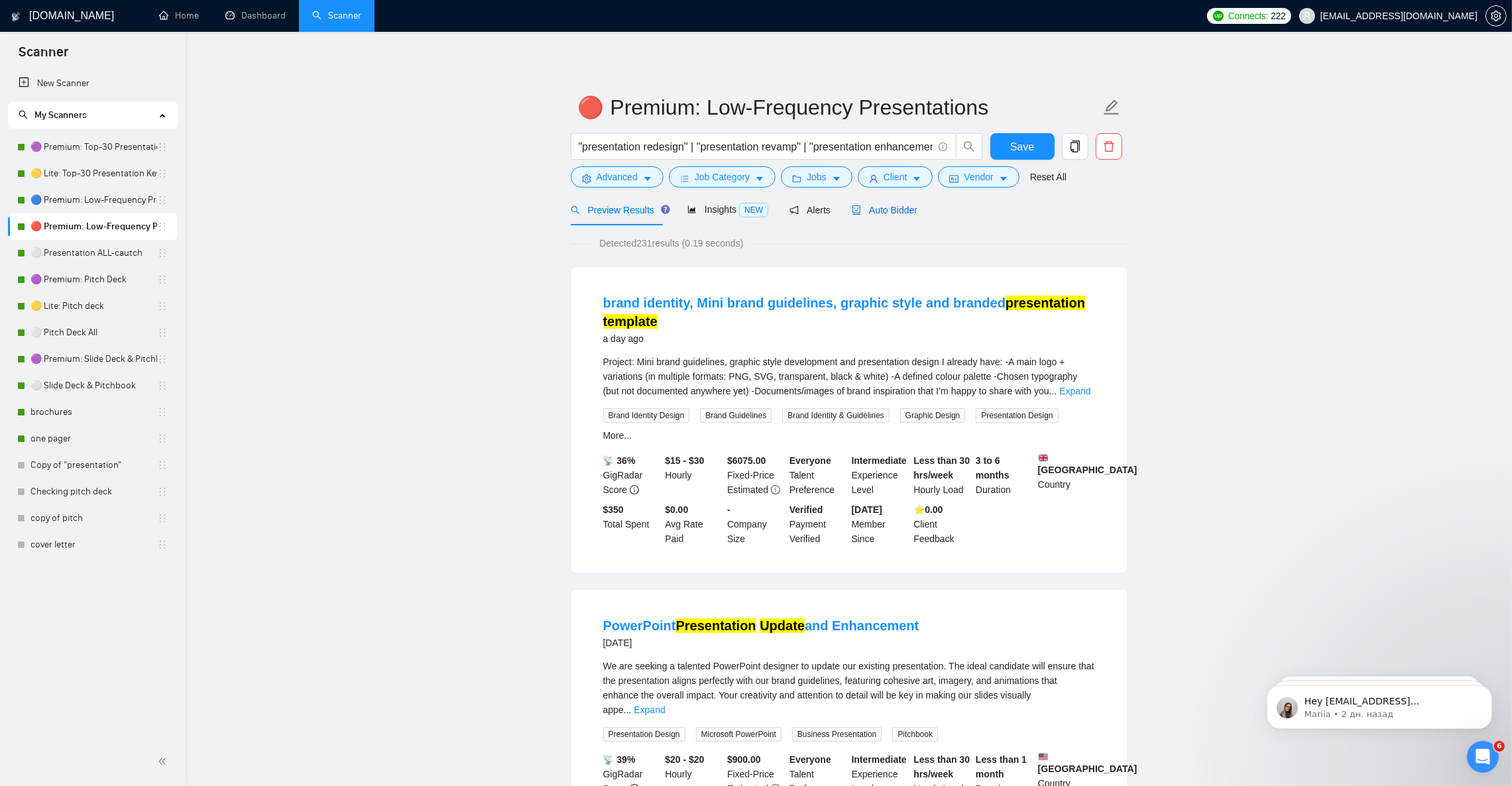
click at [874, 213] on span "Auto Bidder" at bounding box center [884, 210] width 66 height 10
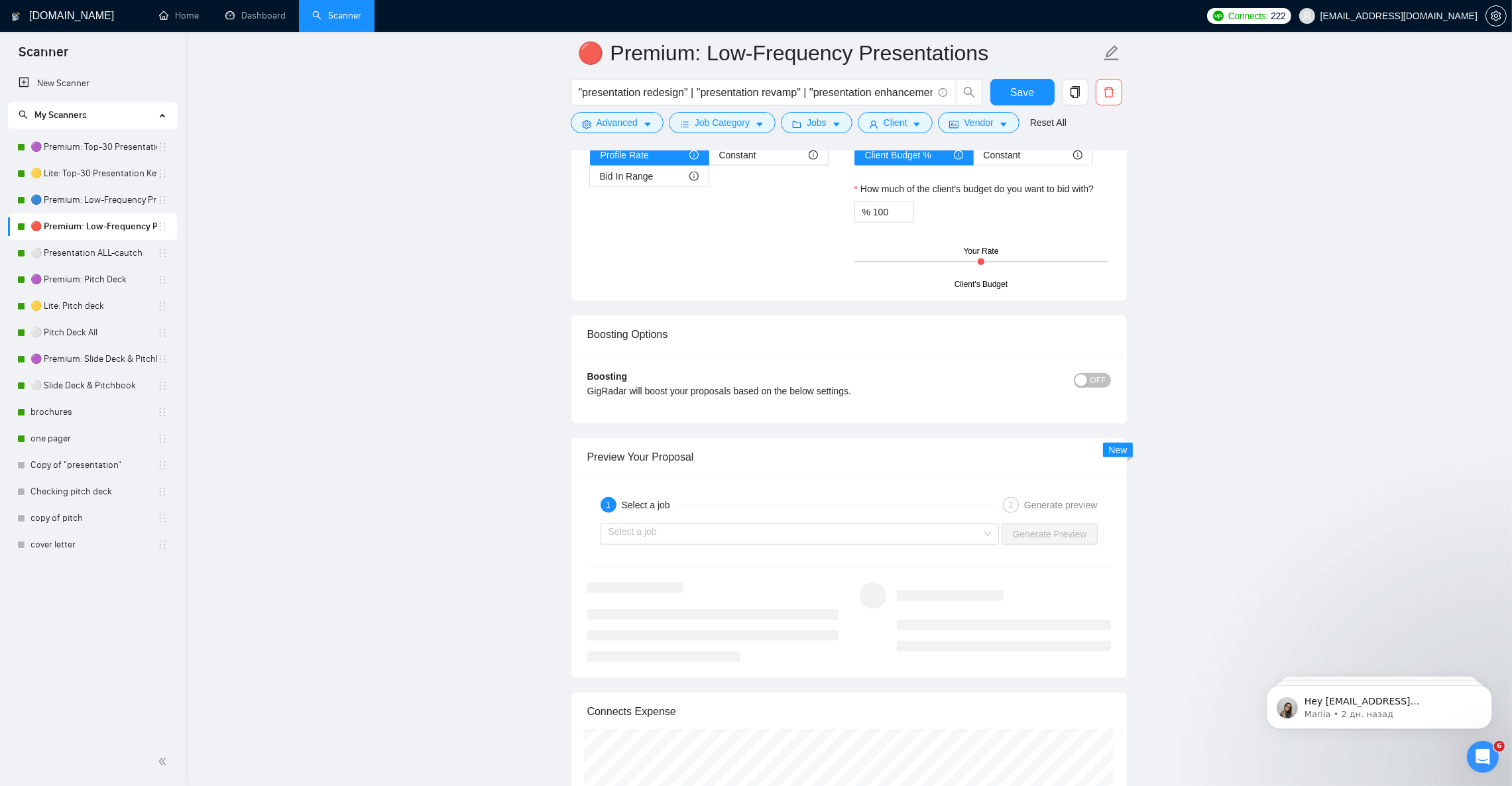
scroll to position [2187, 0]
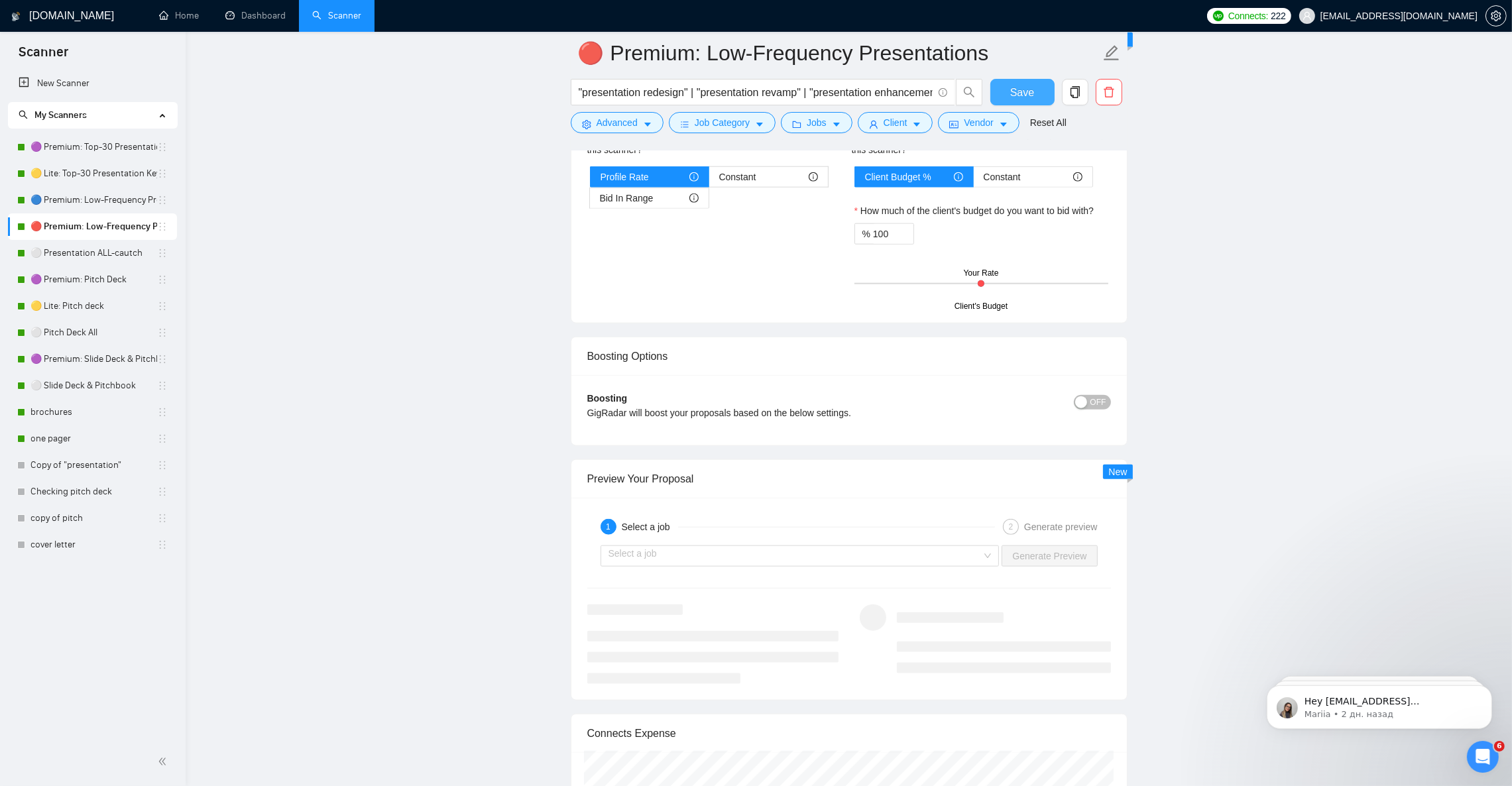
click at [1037, 97] on button "Save" at bounding box center [1022, 92] width 64 height 27
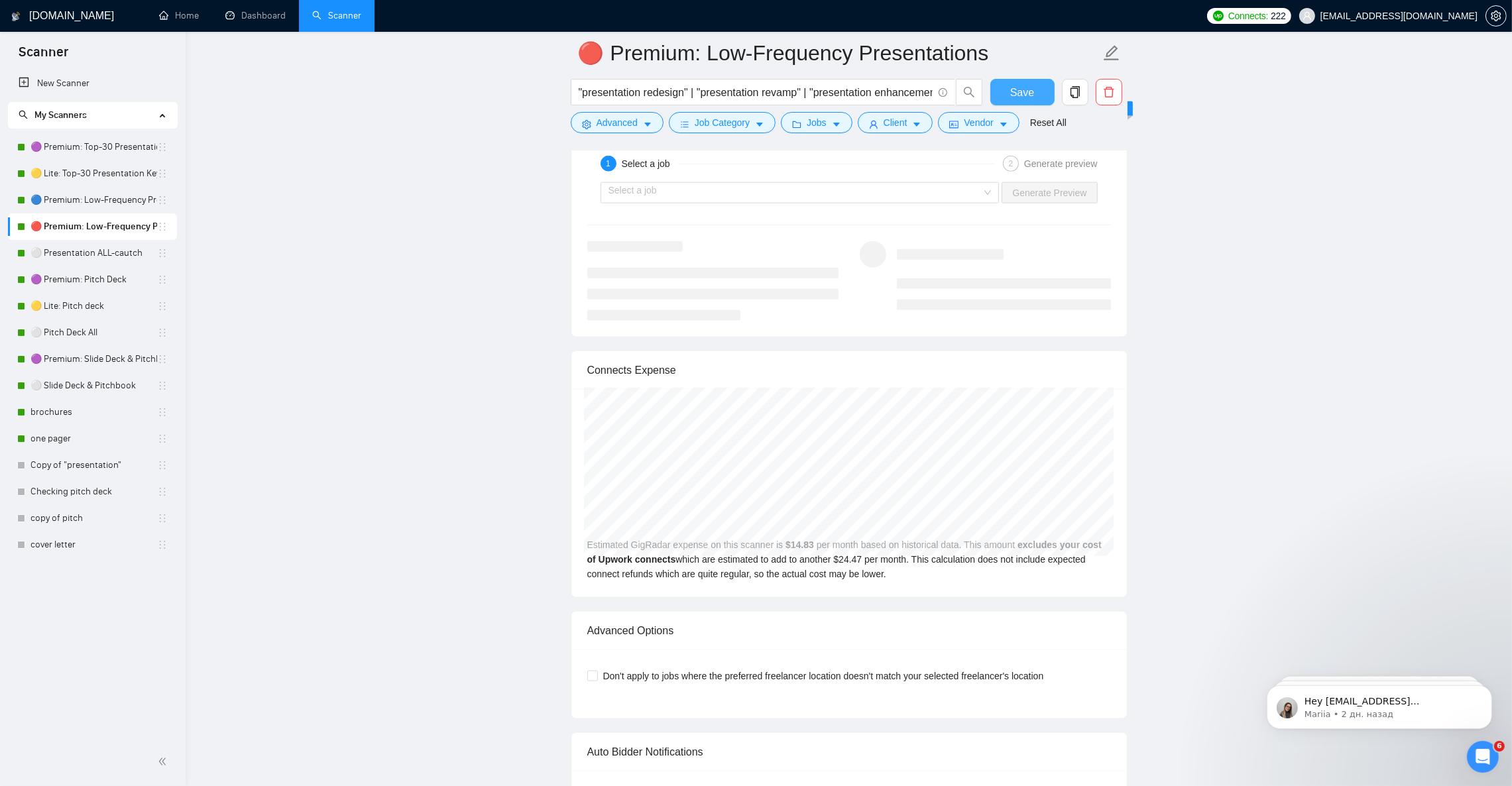
scroll to position [2252, 0]
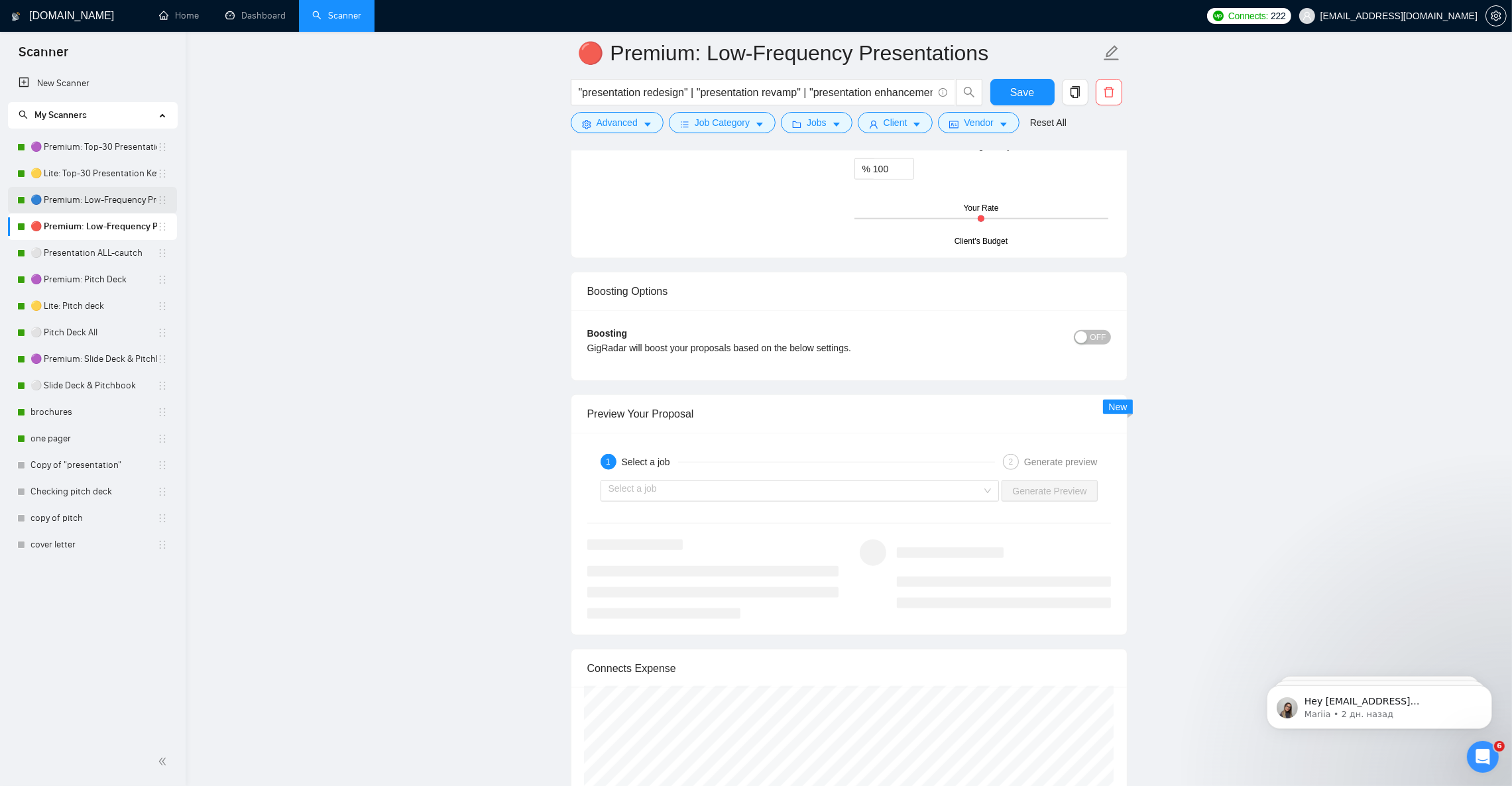
click at [90, 198] on link "🔵 Premium: Low-Frequency Presentations" at bounding box center [94, 200] width 127 height 27
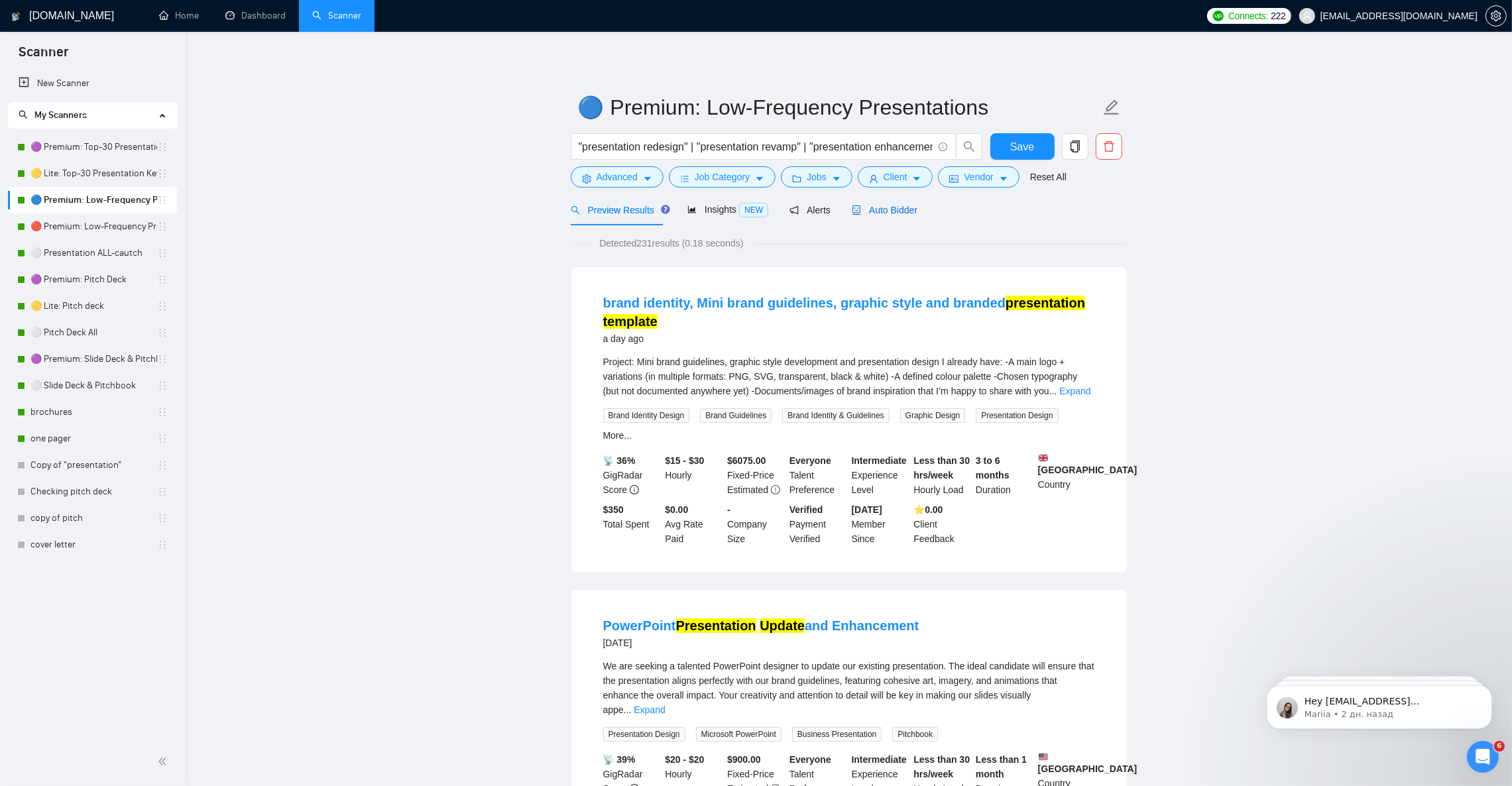
click at [885, 214] on span "Auto Bidder" at bounding box center [884, 210] width 66 height 10
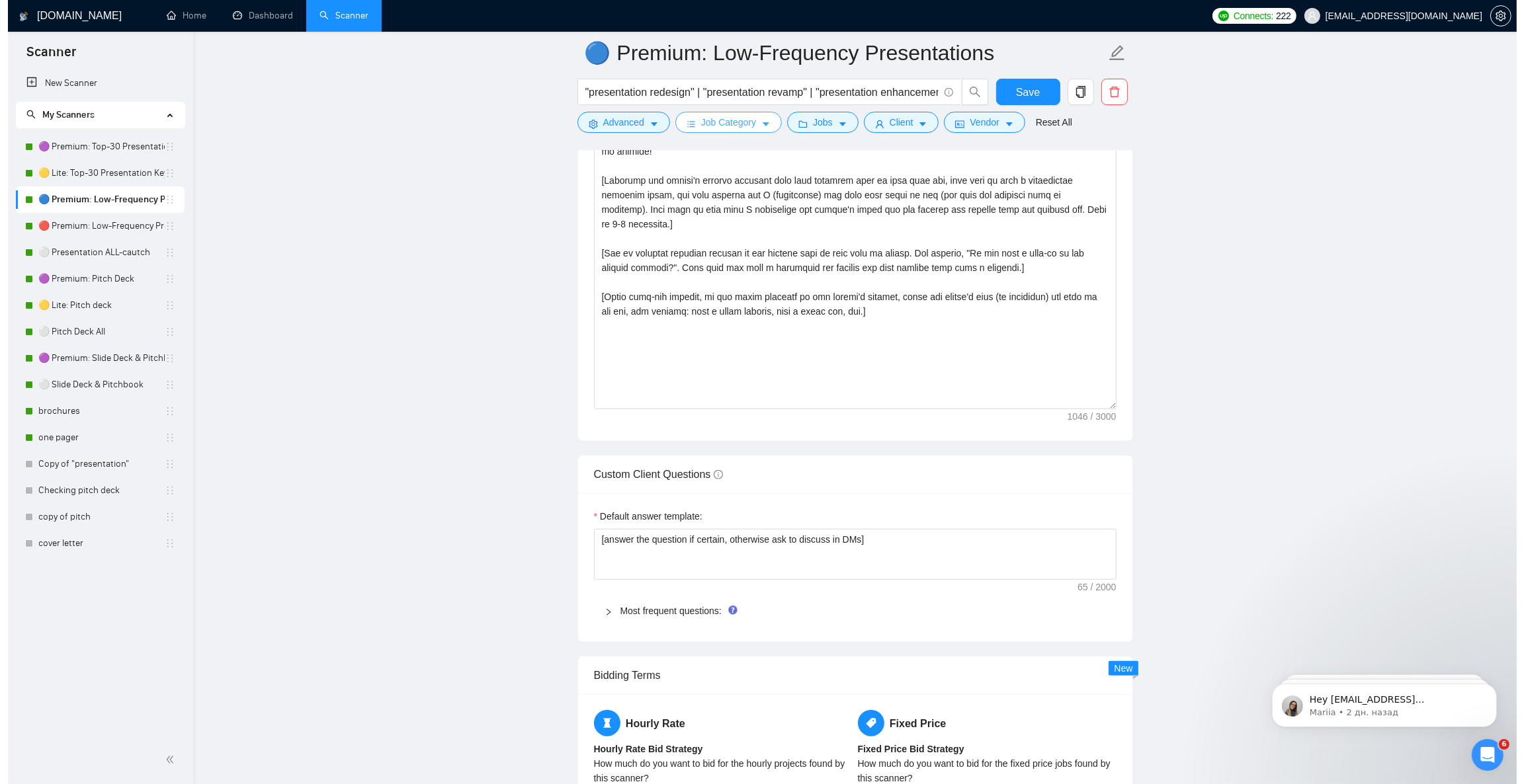
scroll to position [1289, 0]
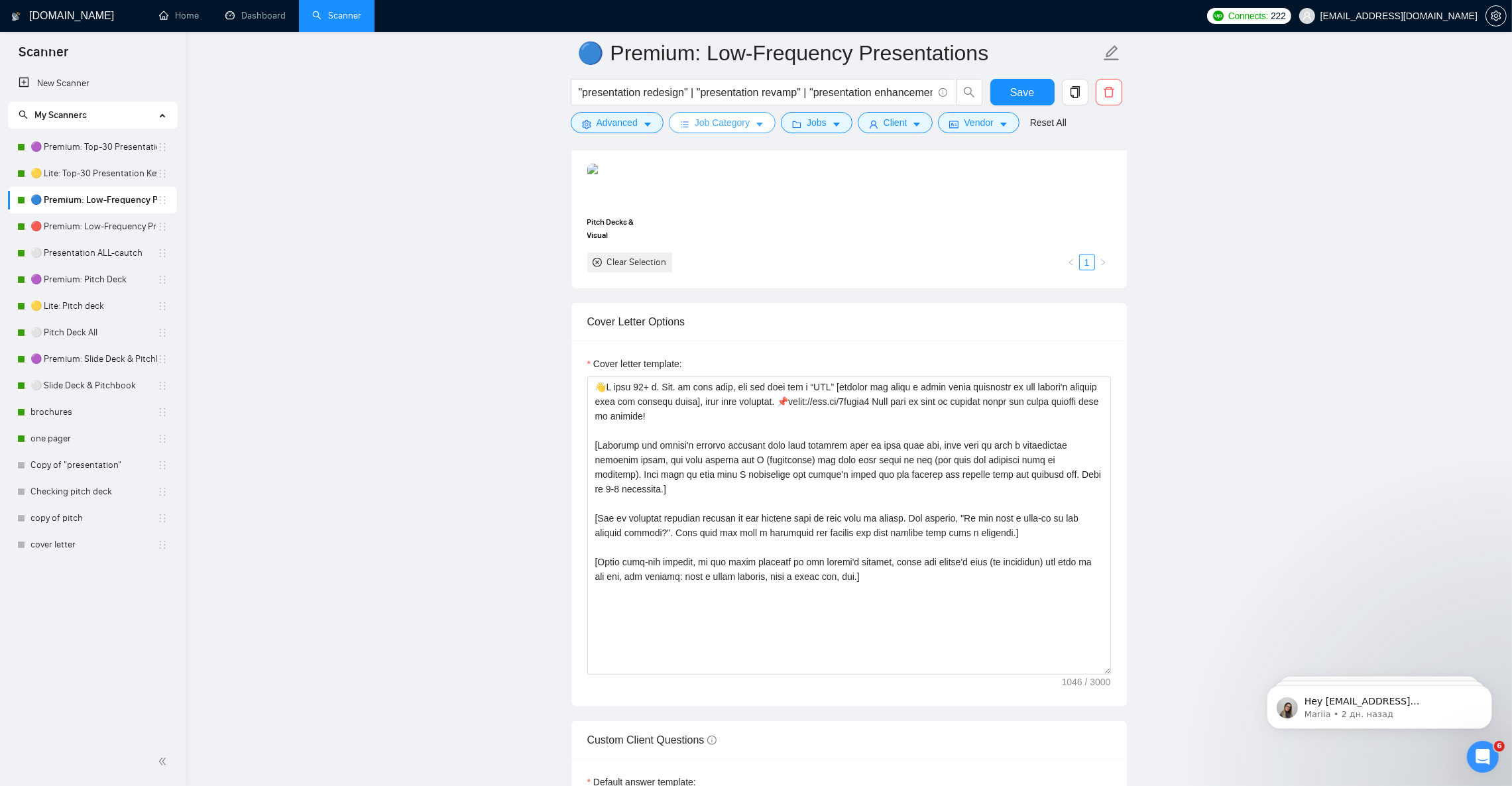
click at [755, 123] on icon "caret-down" at bounding box center [759, 124] width 9 height 9
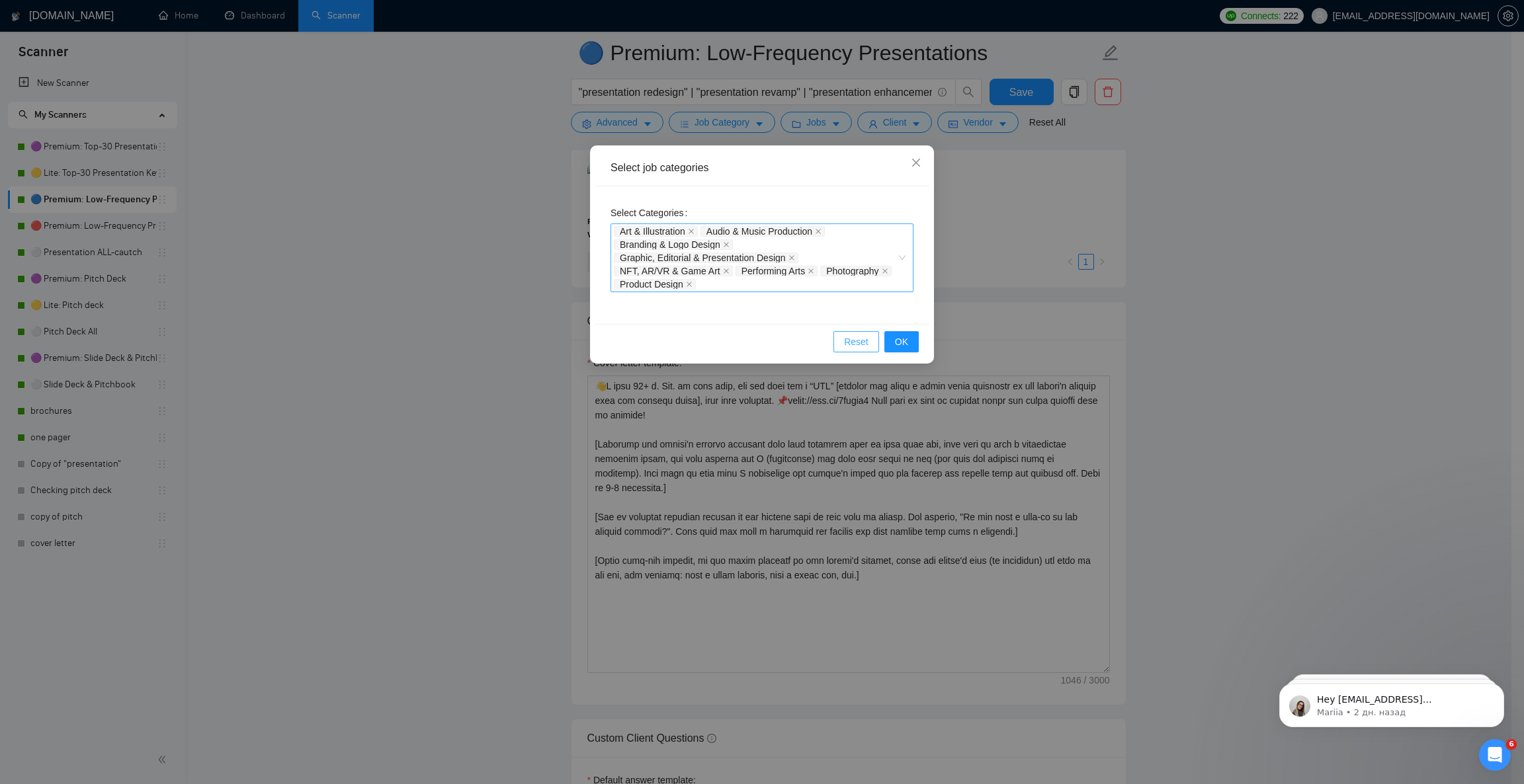
click at [855, 346] on span "Reset" at bounding box center [856, 341] width 25 height 15
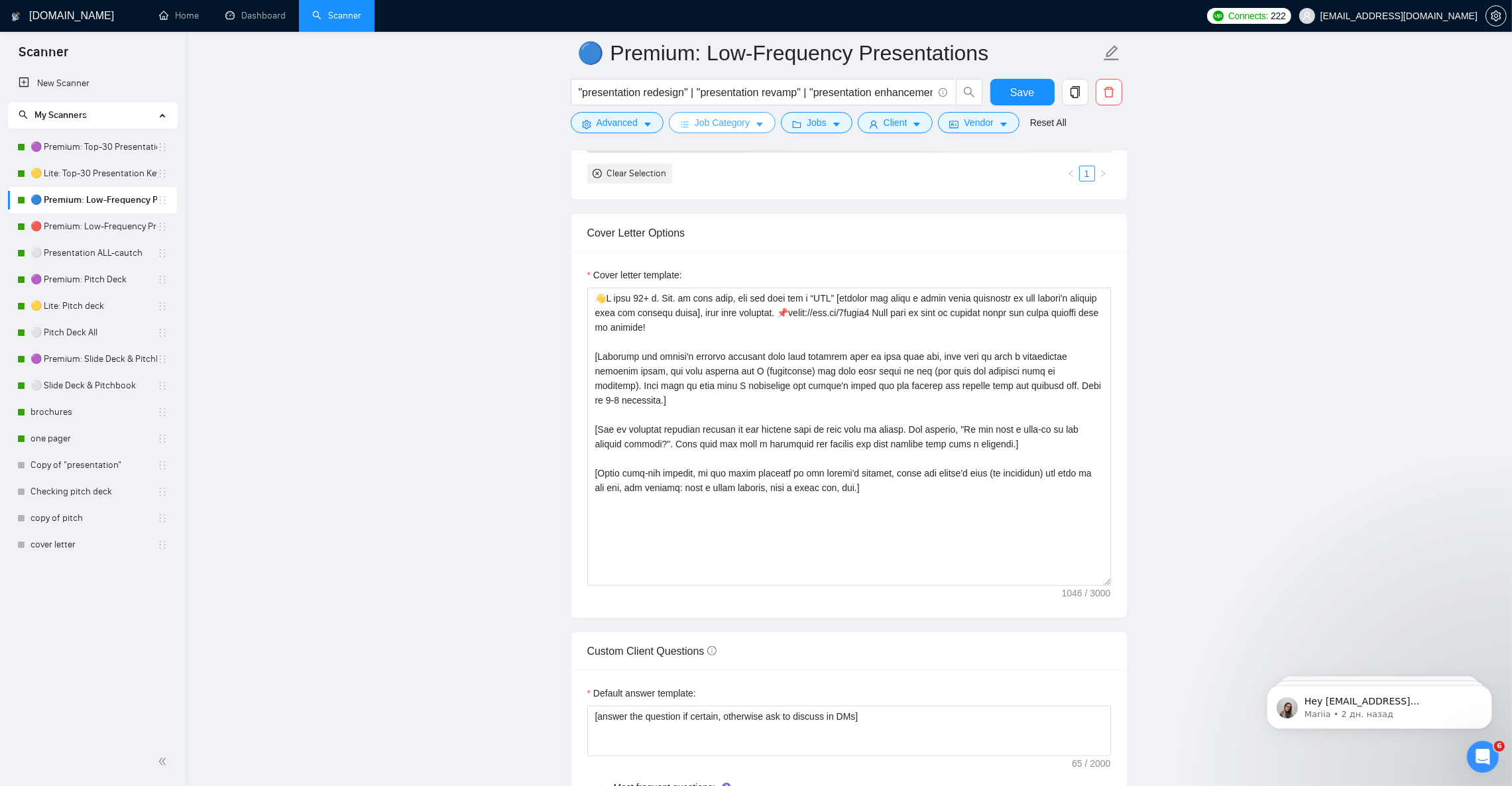
click at [739, 127] on span "Job Category" at bounding box center [722, 122] width 55 height 15
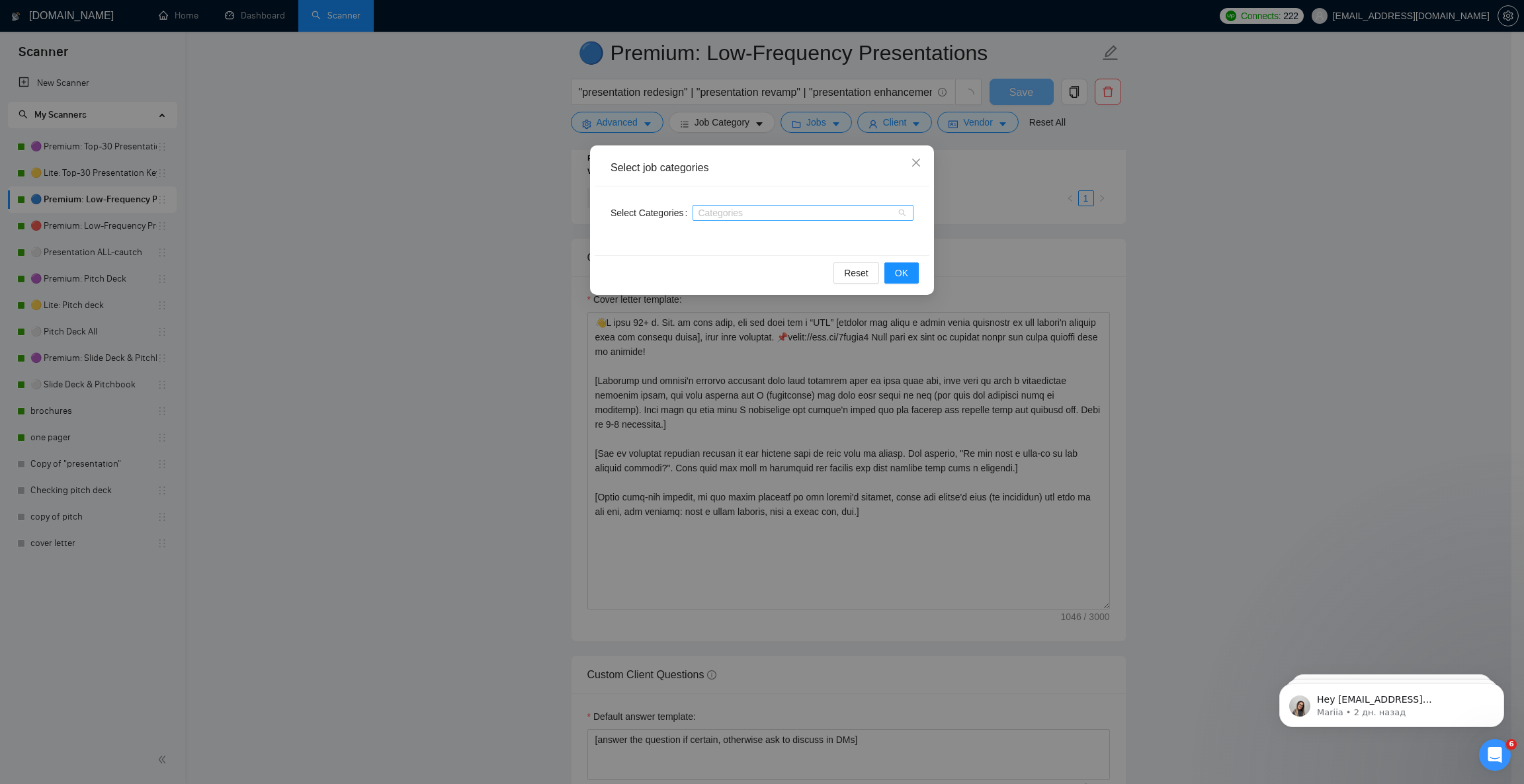
click at [753, 212] on div at bounding box center [796, 212] width 201 height 10
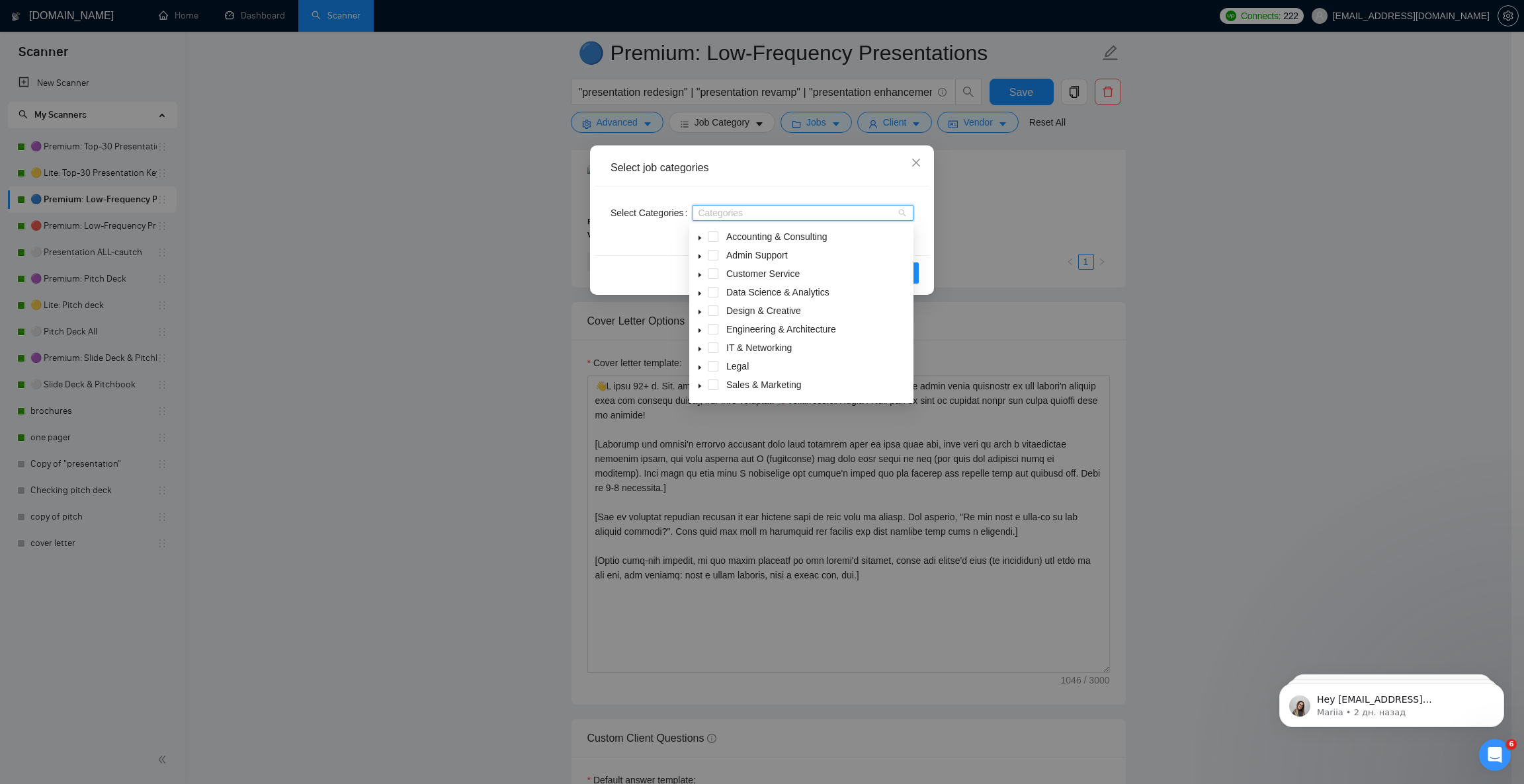
click at [699, 311] on icon "caret-down" at bounding box center [700, 312] width 7 height 7
click at [727, 328] on span at bounding box center [729, 329] width 10 height 10
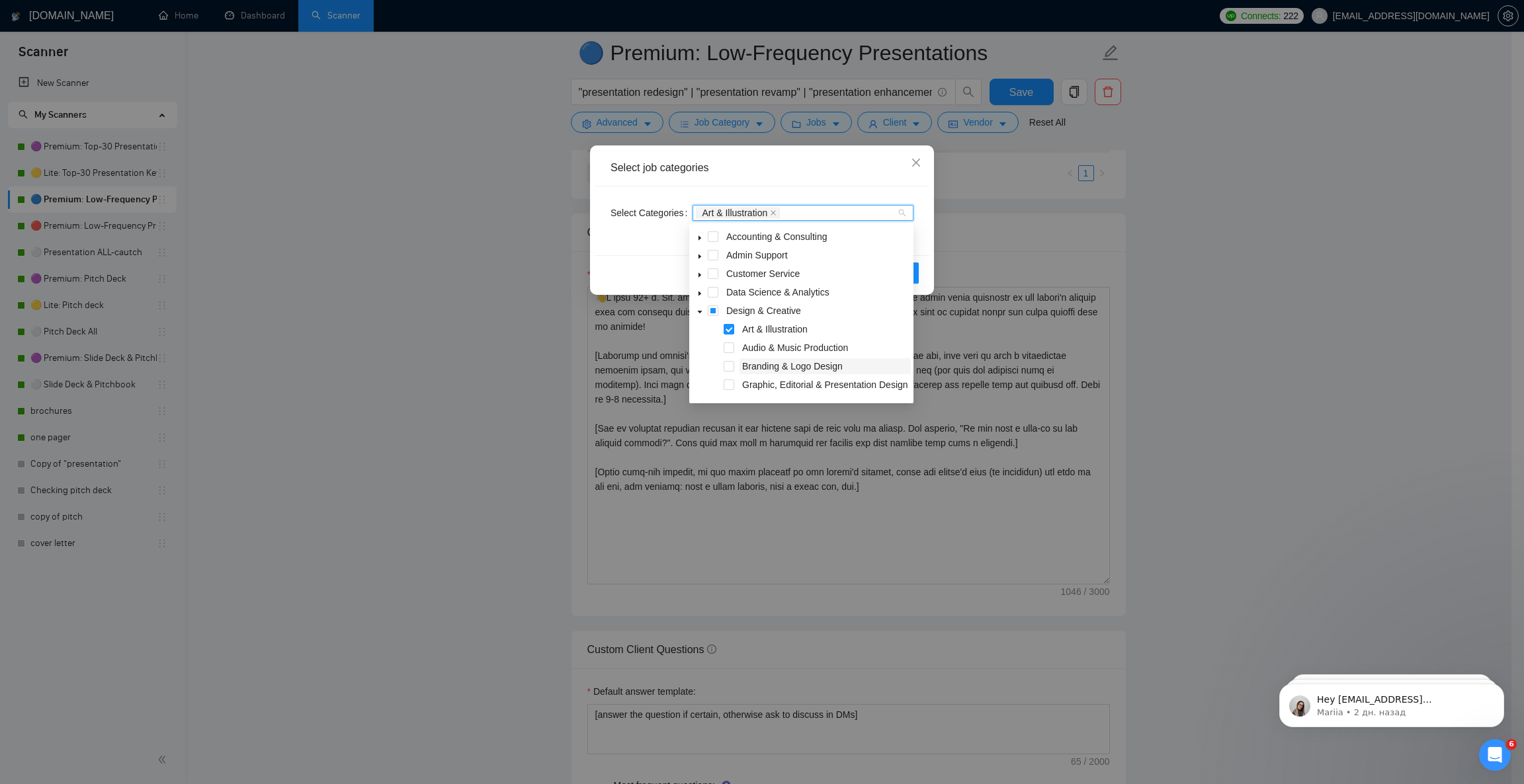
click at [728, 364] on span at bounding box center [729, 366] width 10 height 10
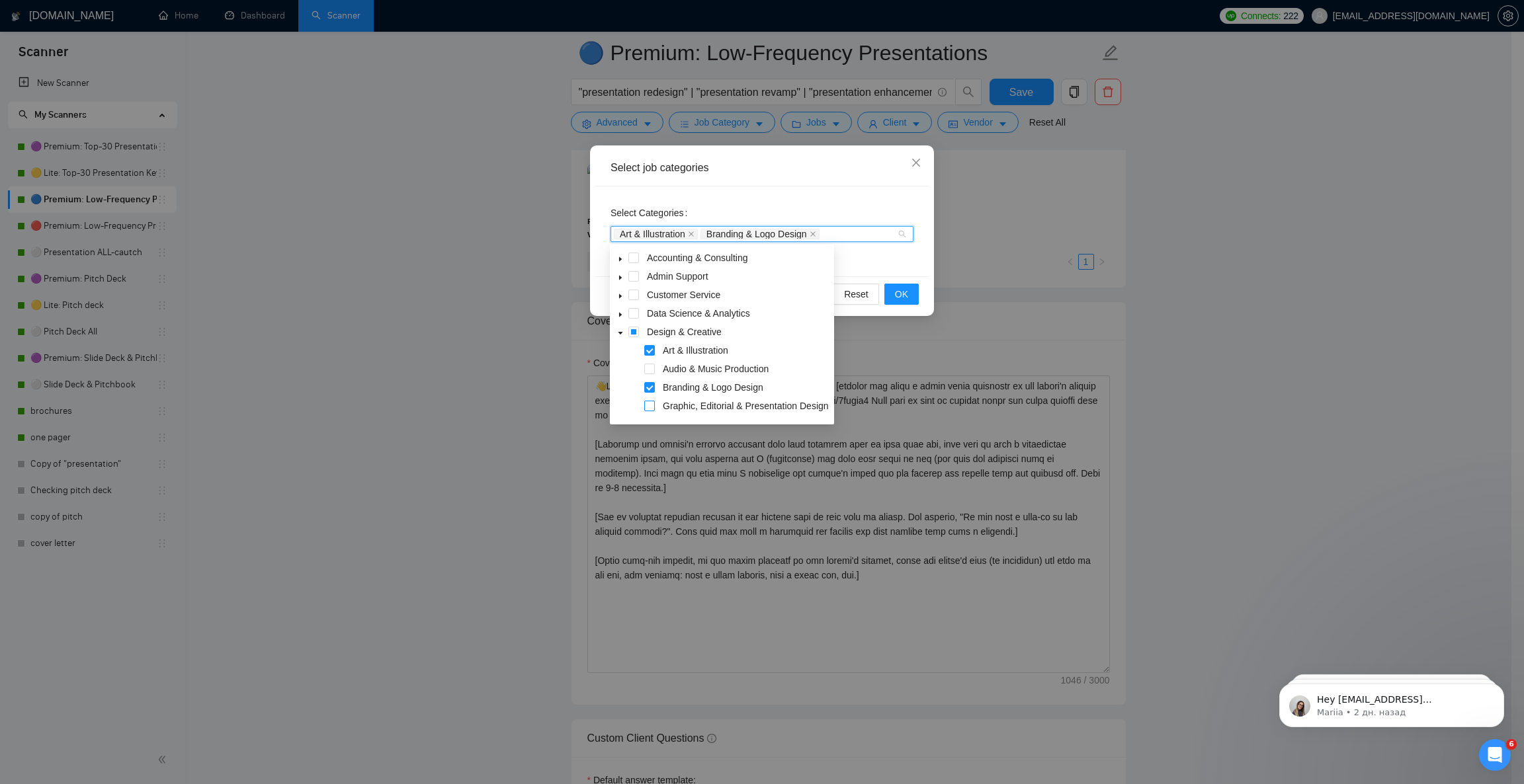
click at [649, 402] on span at bounding box center [649, 406] width 10 height 10
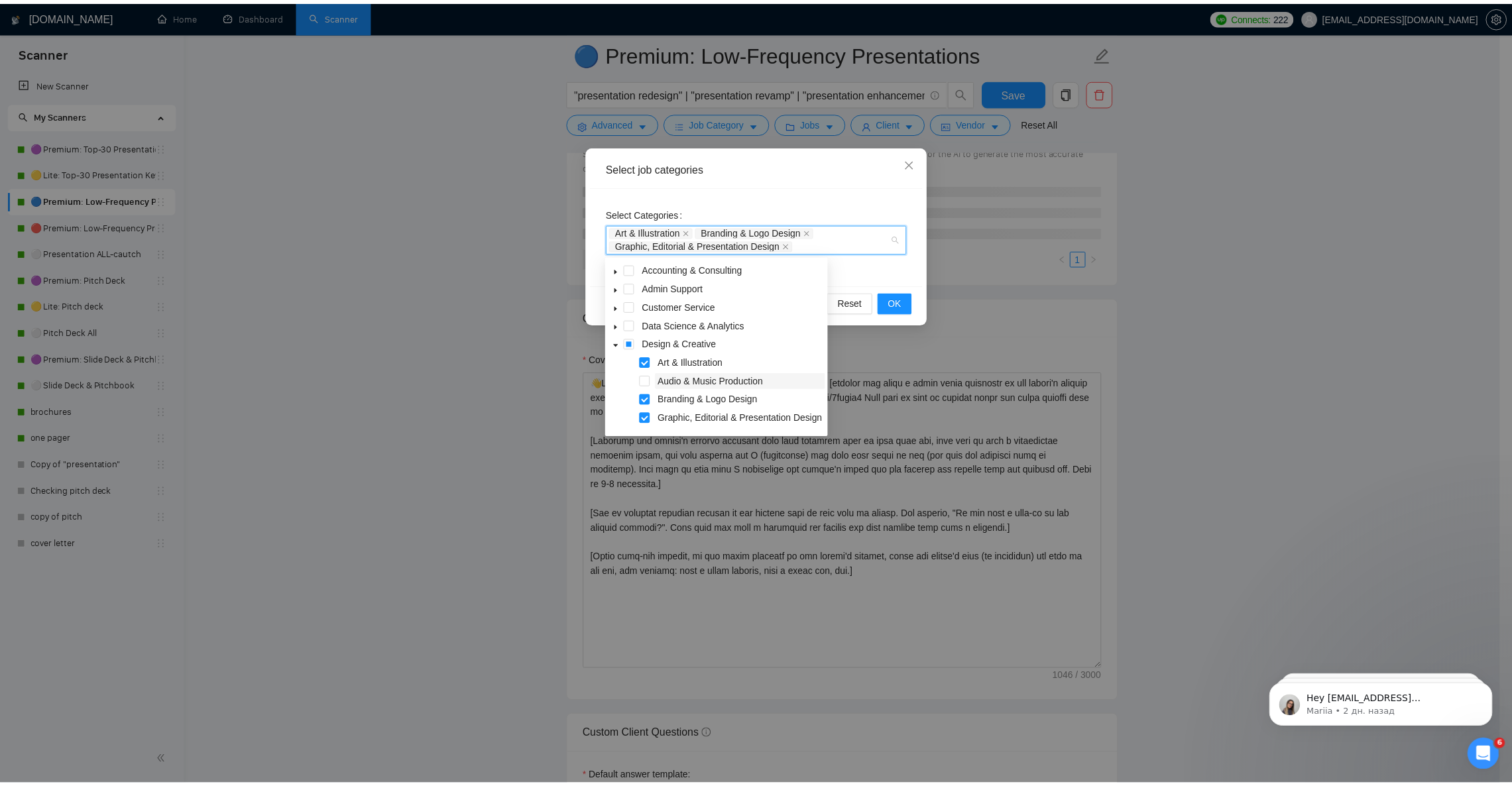
scroll to position [99, 0]
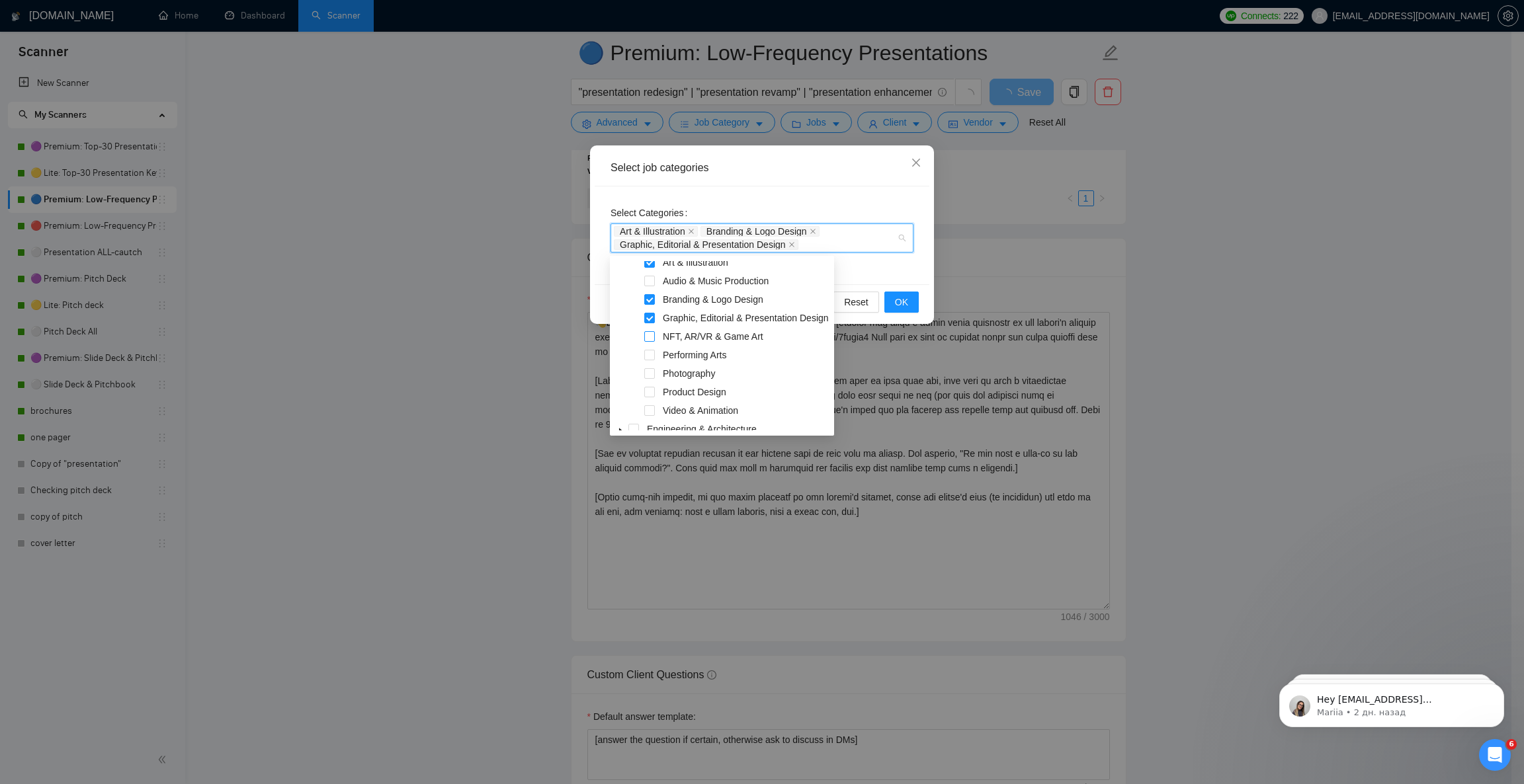
click at [652, 335] on span at bounding box center [649, 336] width 10 height 10
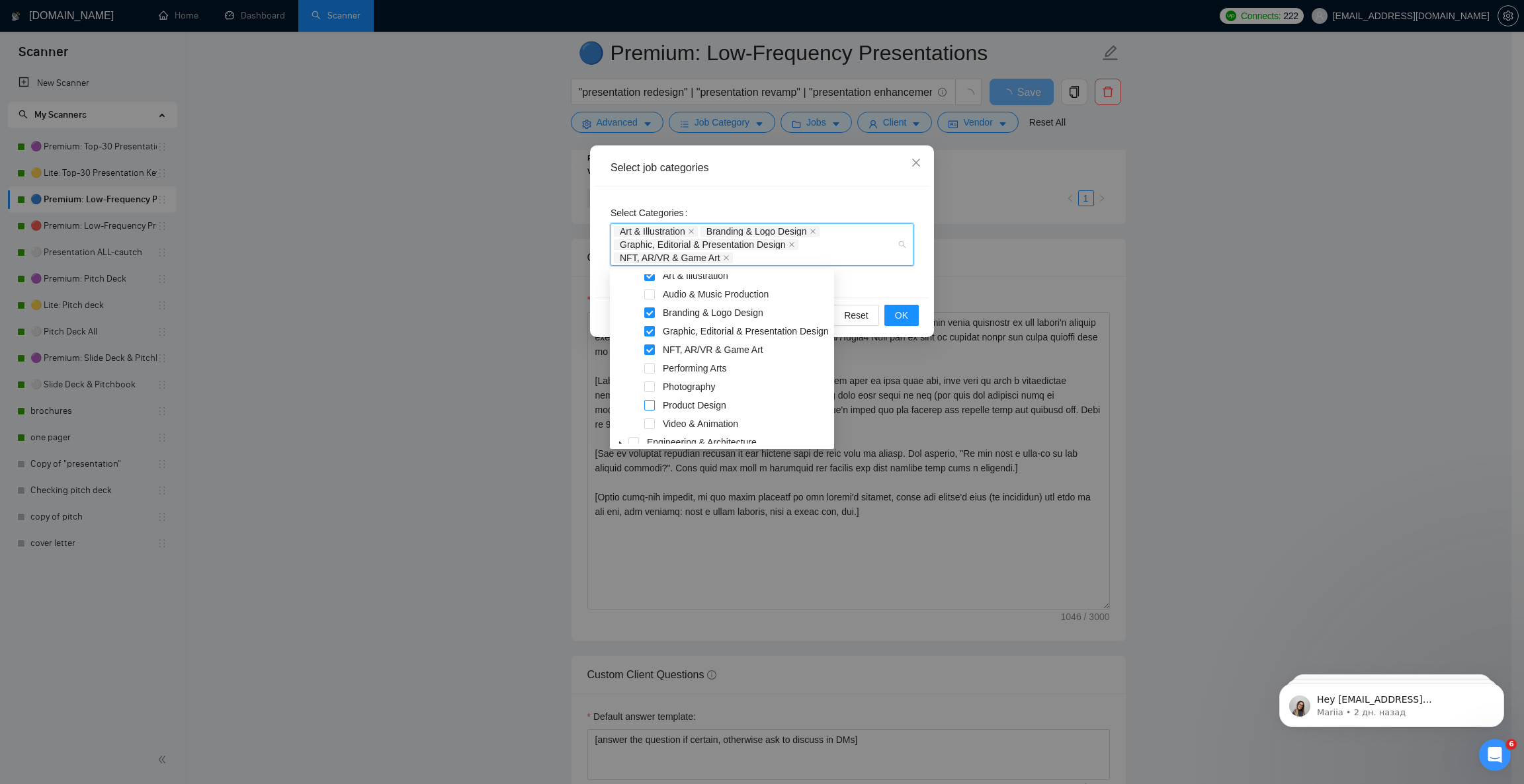
click at [651, 404] on span at bounding box center [649, 405] width 10 height 10
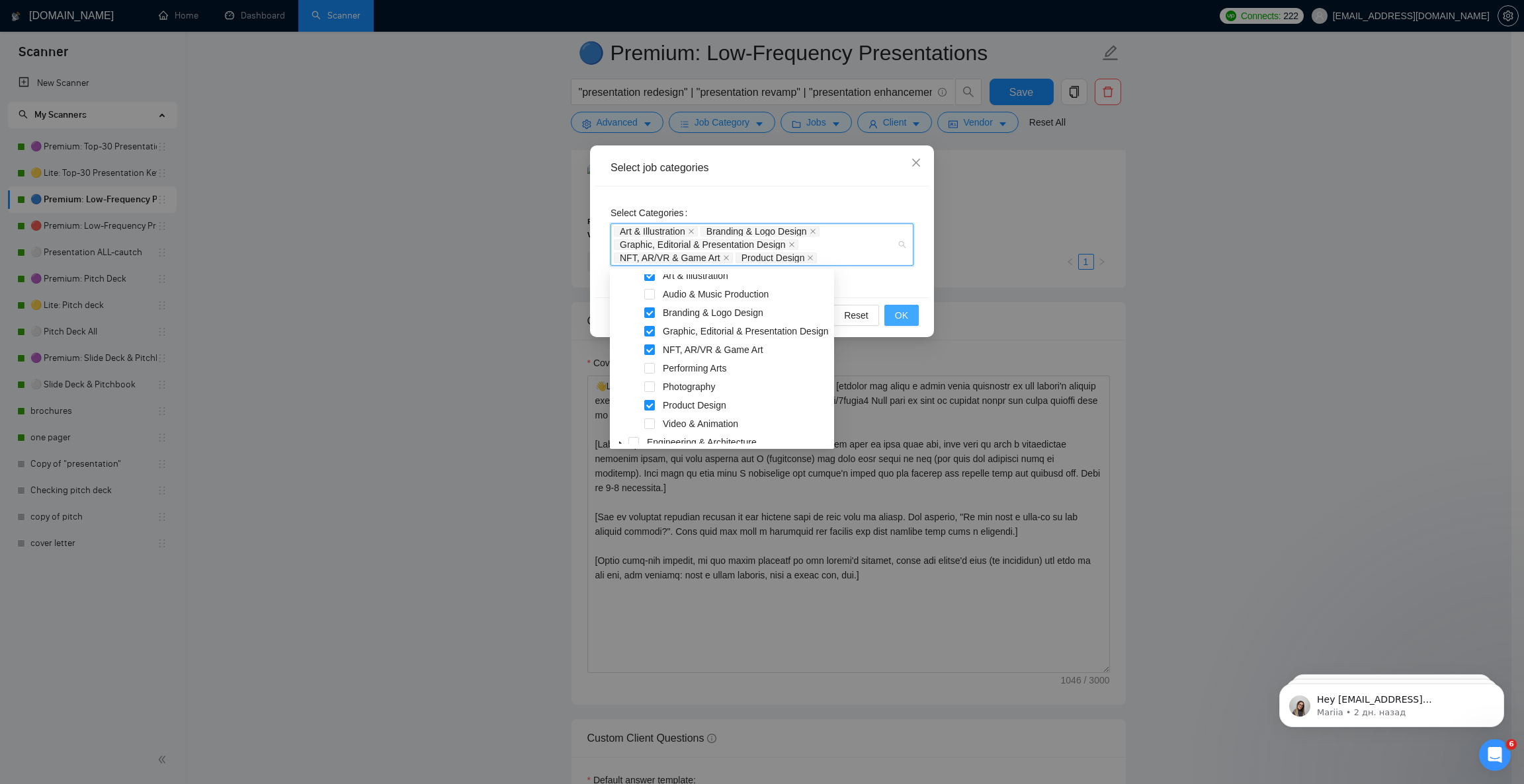
click at [899, 309] on span "OK" at bounding box center [902, 315] width 14 height 15
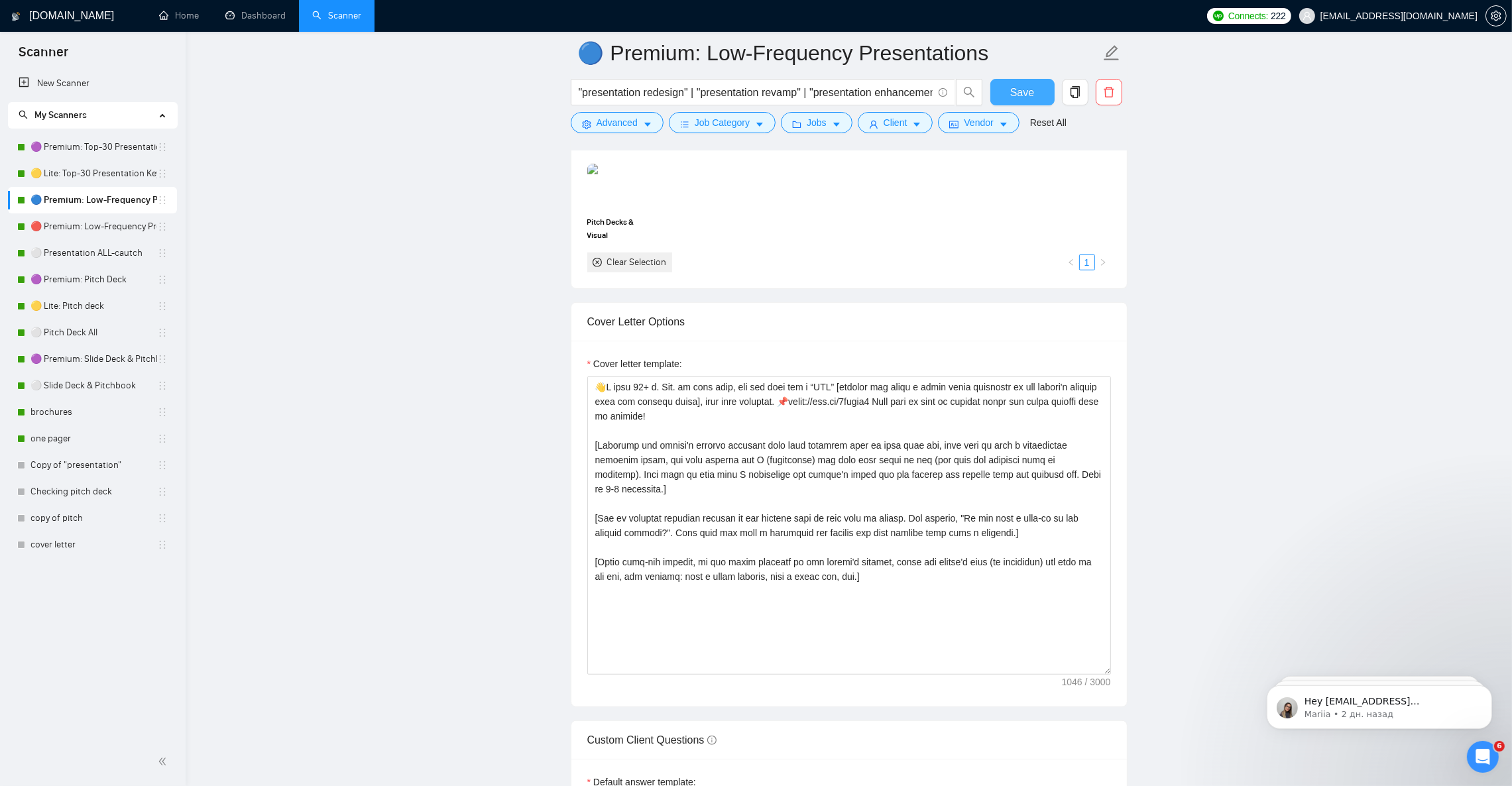
click at [1027, 93] on span "Save" at bounding box center [1022, 92] width 24 height 16
click at [62, 169] on link "🟡 Lite: Top-30 Presentation Keywords" at bounding box center [94, 174] width 127 height 27
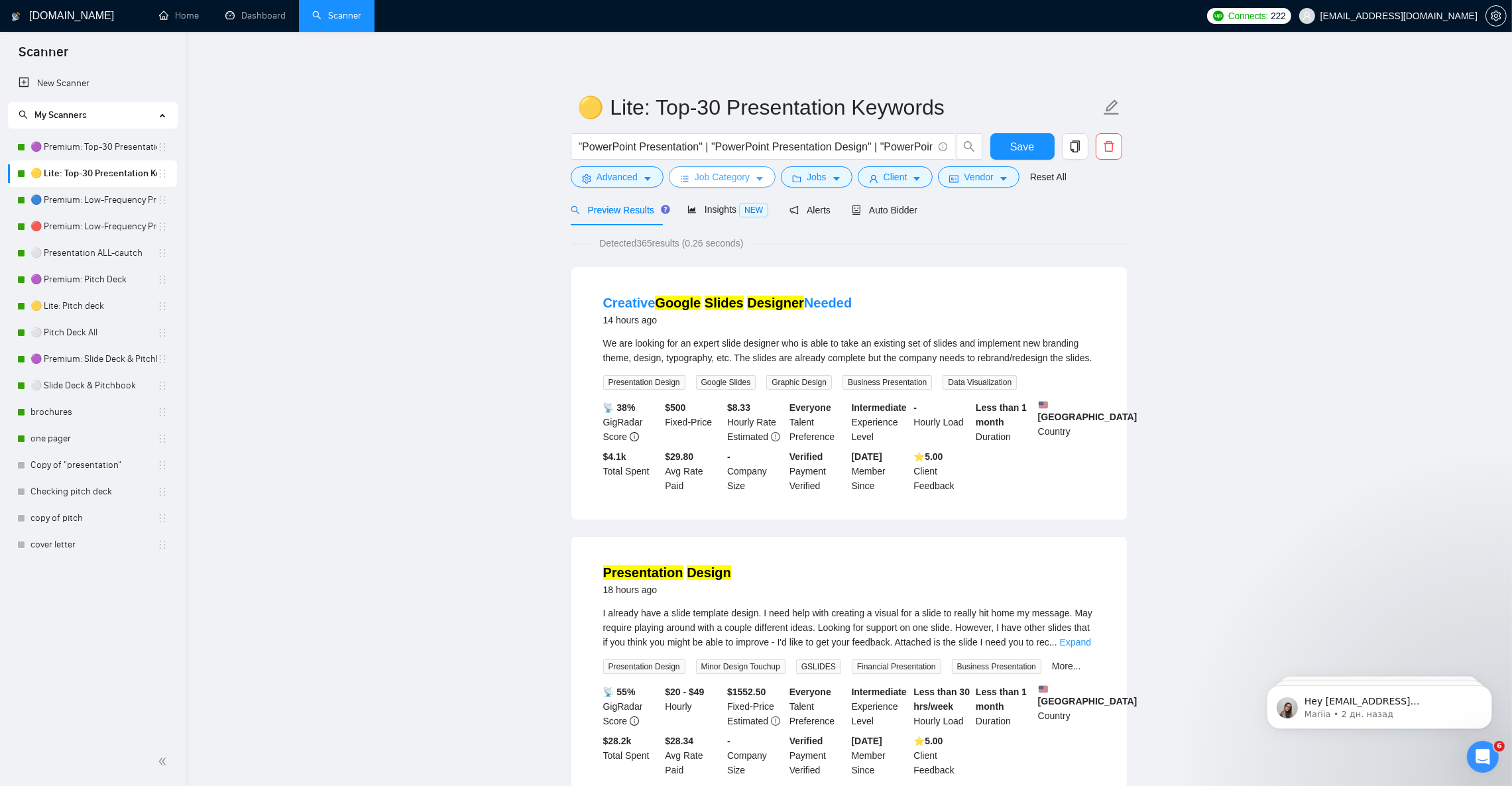
click at [765, 175] on button "Job Category" at bounding box center [722, 177] width 107 height 21
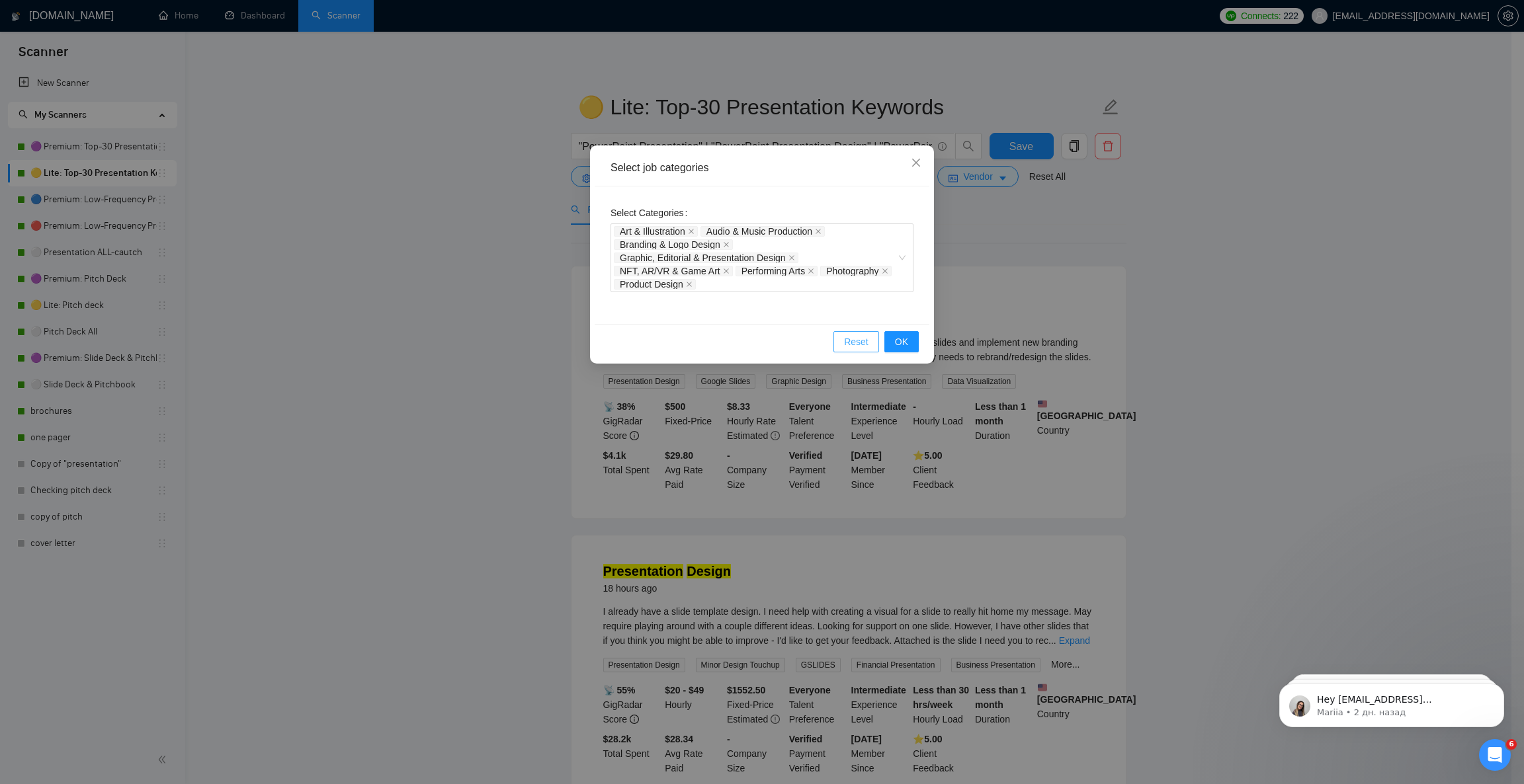
click at [860, 340] on span "Reset" at bounding box center [856, 341] width 25 height 15
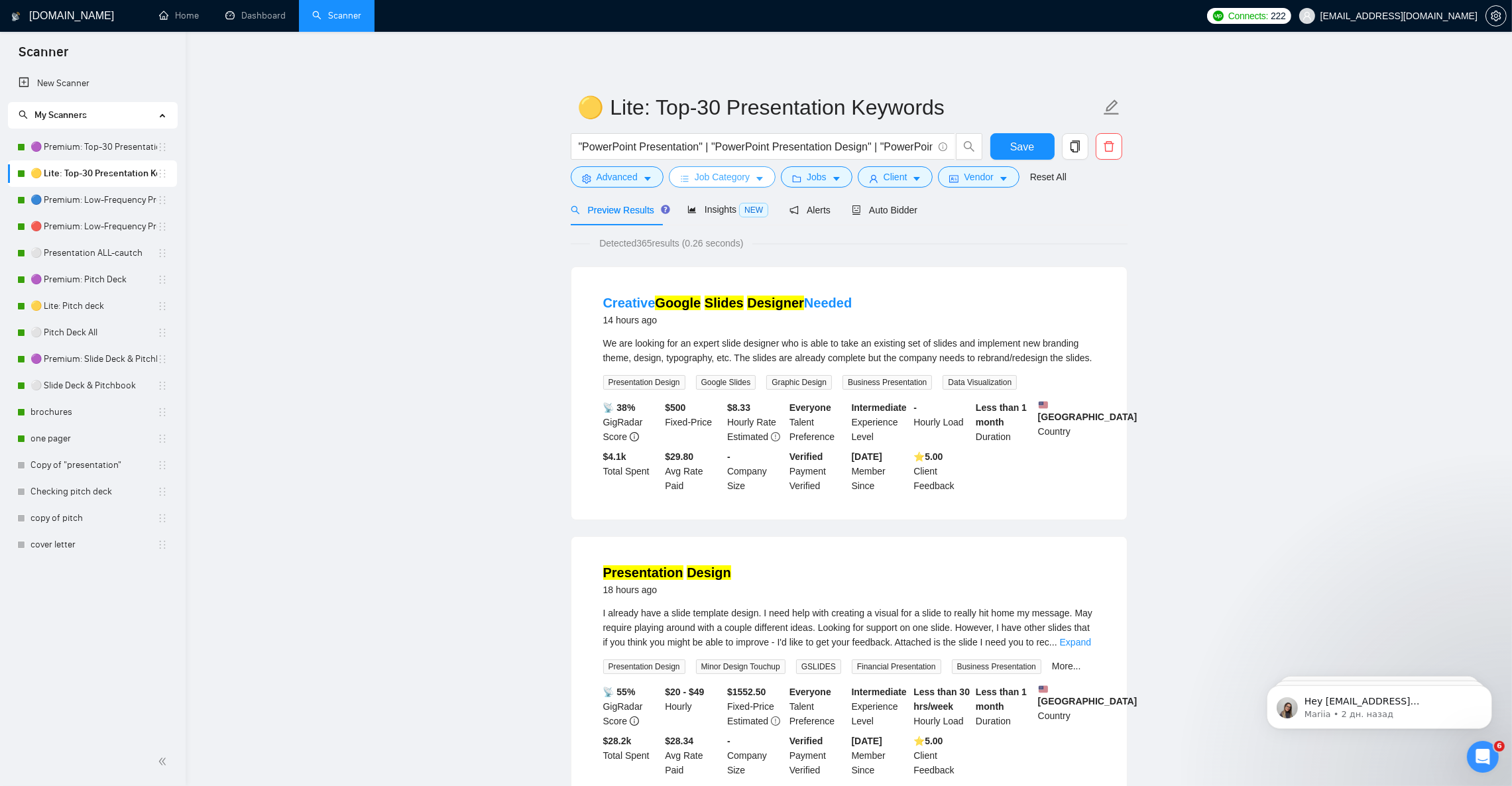
click at [744, 178] on span "Job Category" at bounding box center [722, 176] width 55 height 15
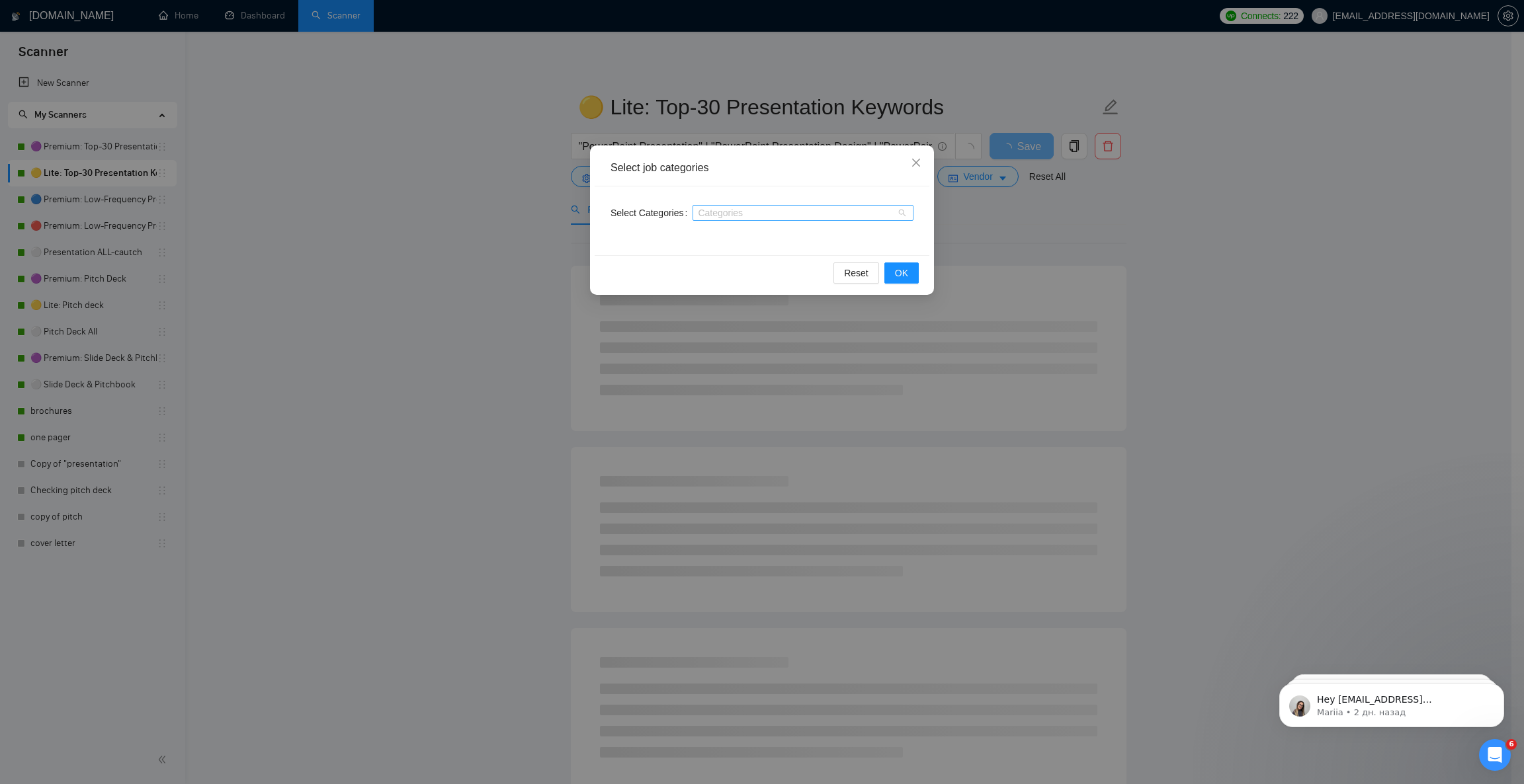
click at [712, 216] on div at bounding box center [796, 212] width 201 height 10
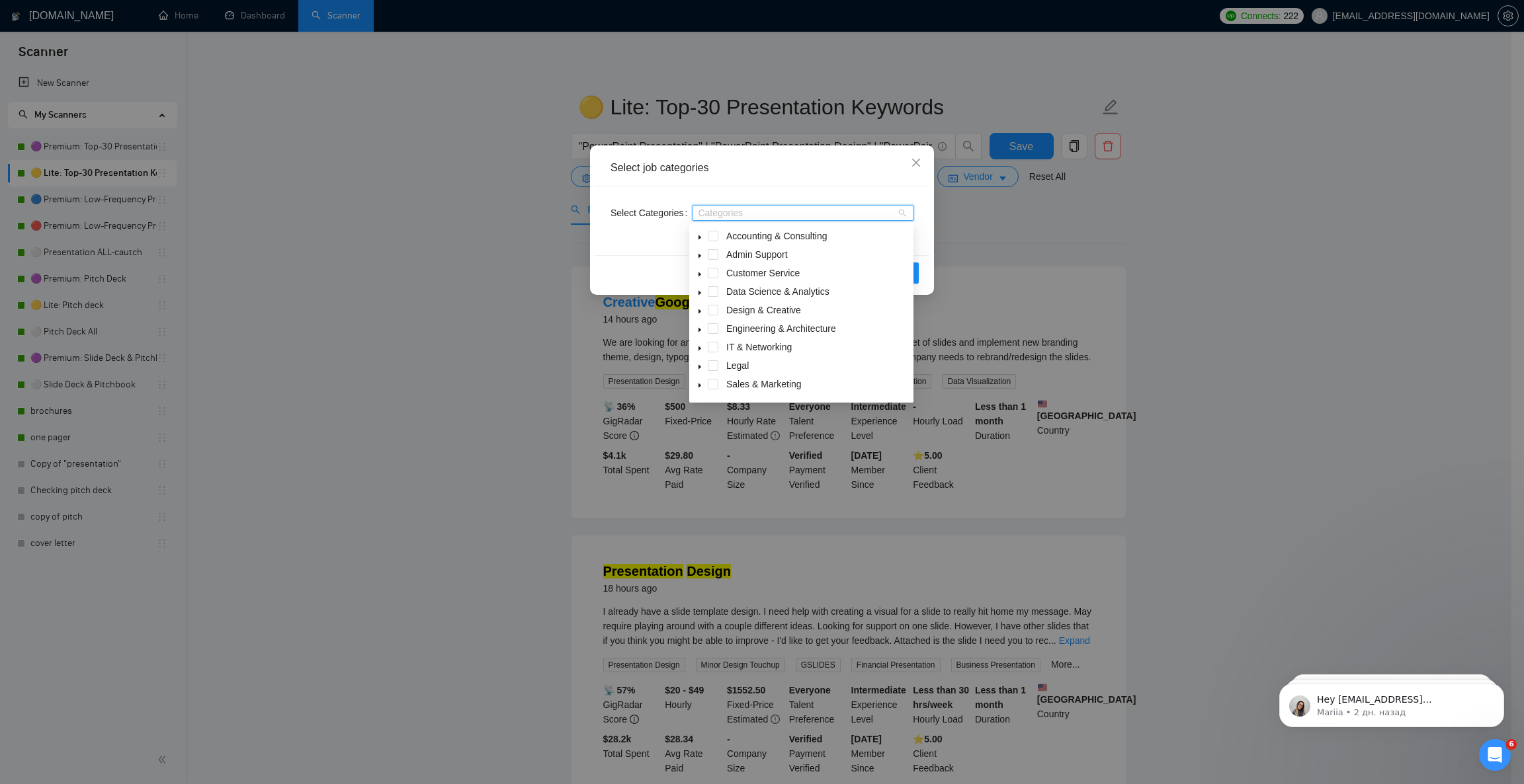
click at [699, 311] on icon "caret-down" at bounding box center [700, 311] width 7 height 7
click at [729, 328] on span at bounding box center [729, 328] width 10 height 10
click at [730, 365] on span at bounding box center [729, 365] width 10 height 10
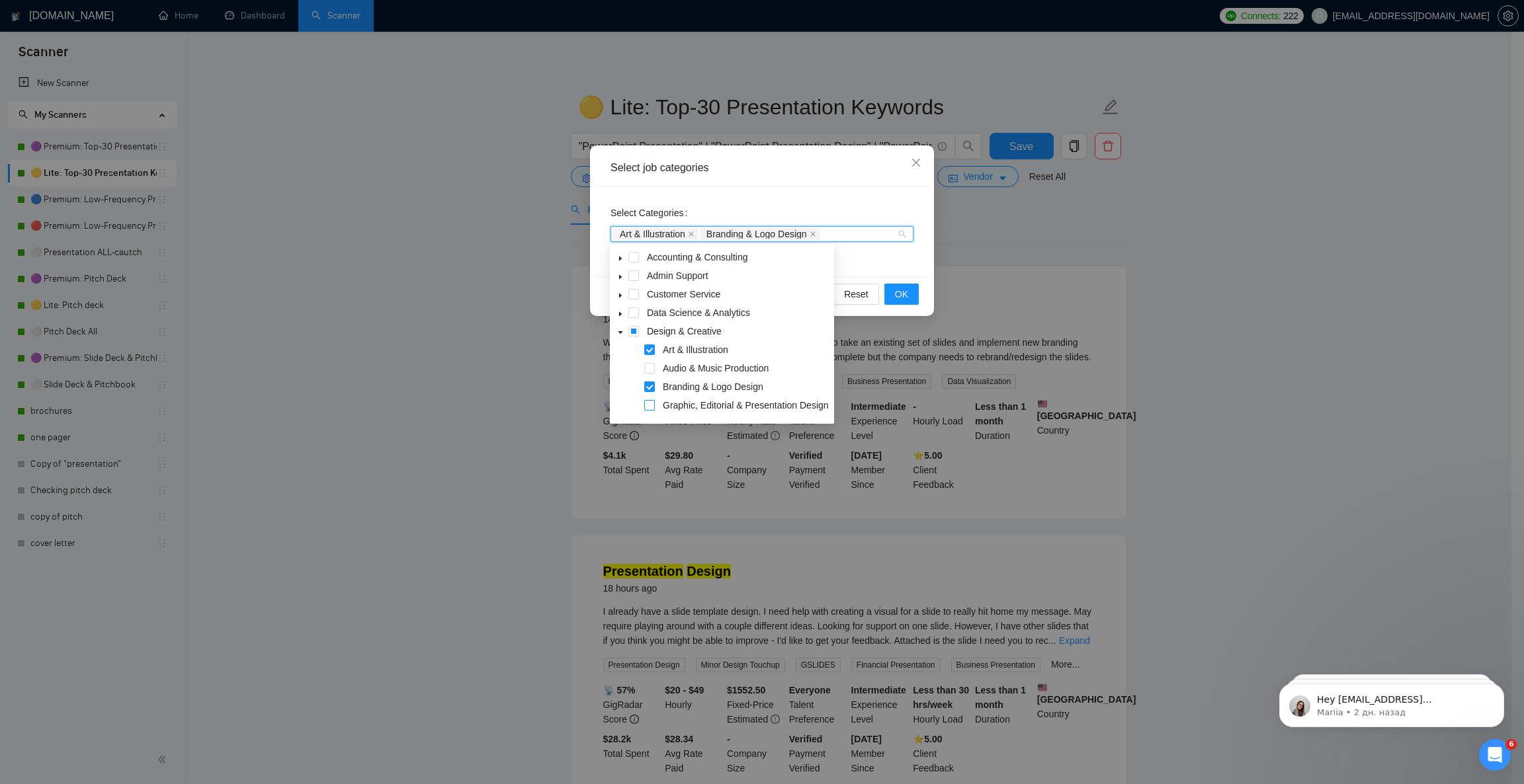
click at [649, 400] on span at bounding box center [649, 405] width 10 height 10
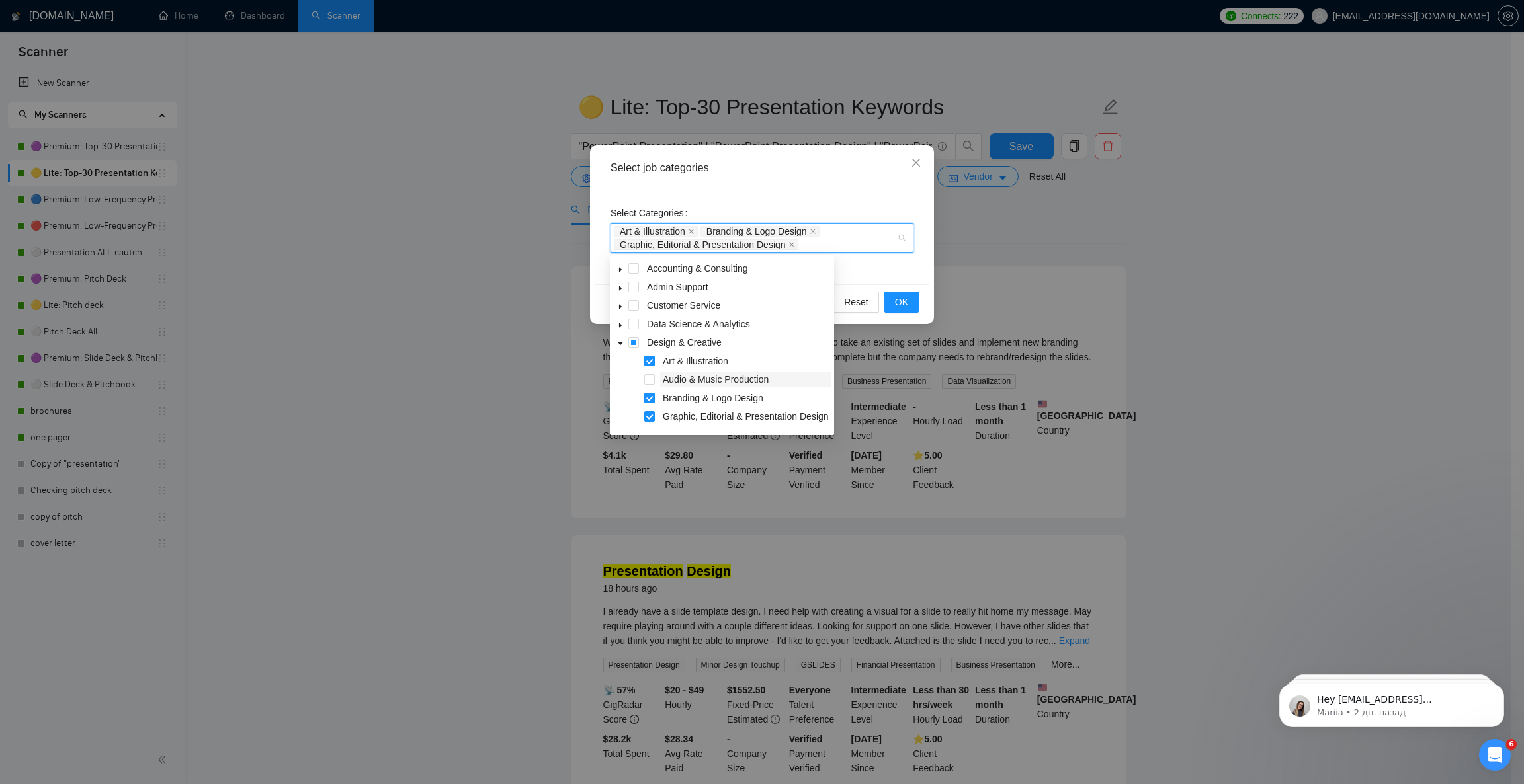
scroll to position [99, 0]
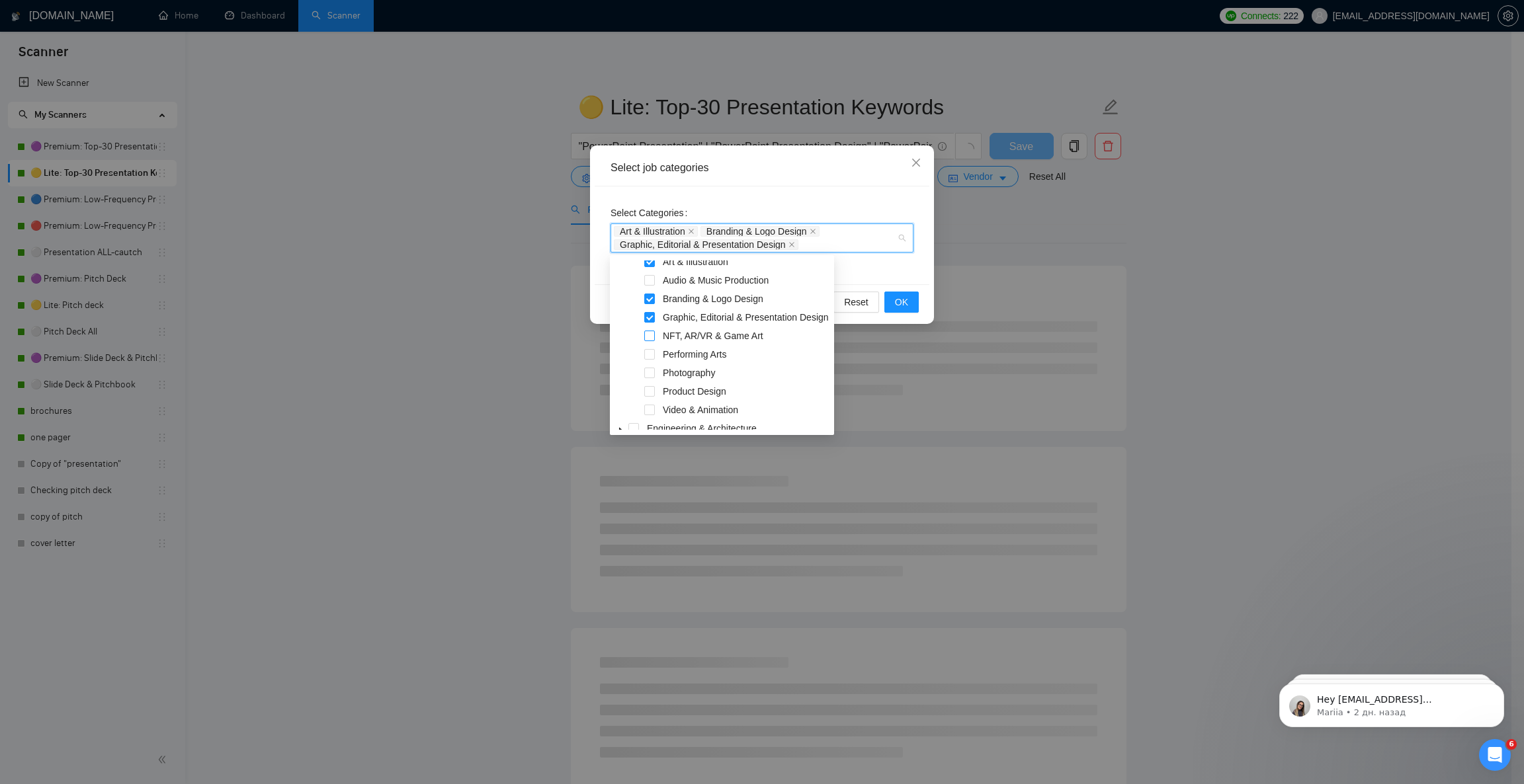
click at [651, 337] on span at bounding box center [649, 336] width 10 height 10
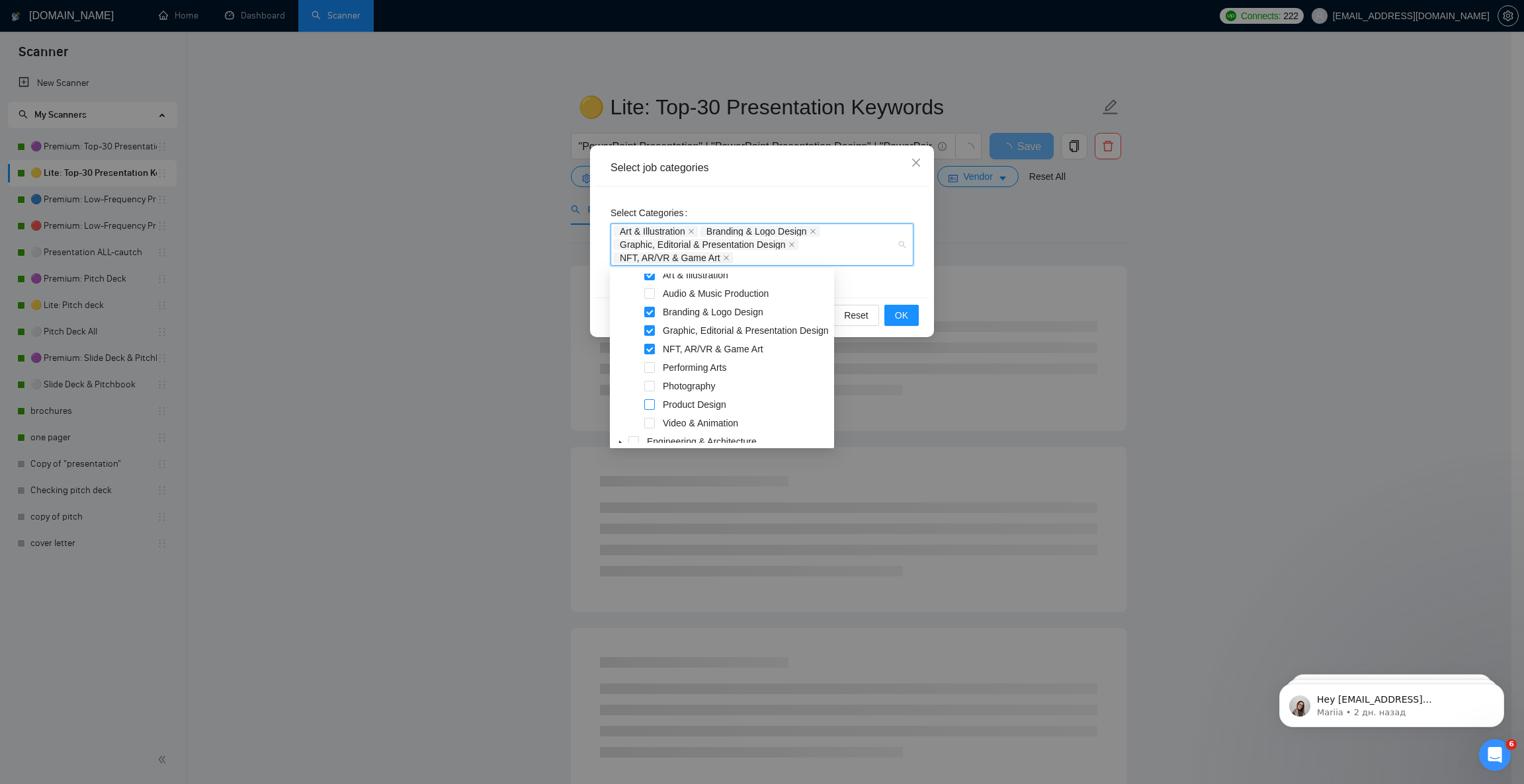
scroll to position [199, 0]
click at [649, 305] on span at bounding box center [649, 305] width 10 height 10
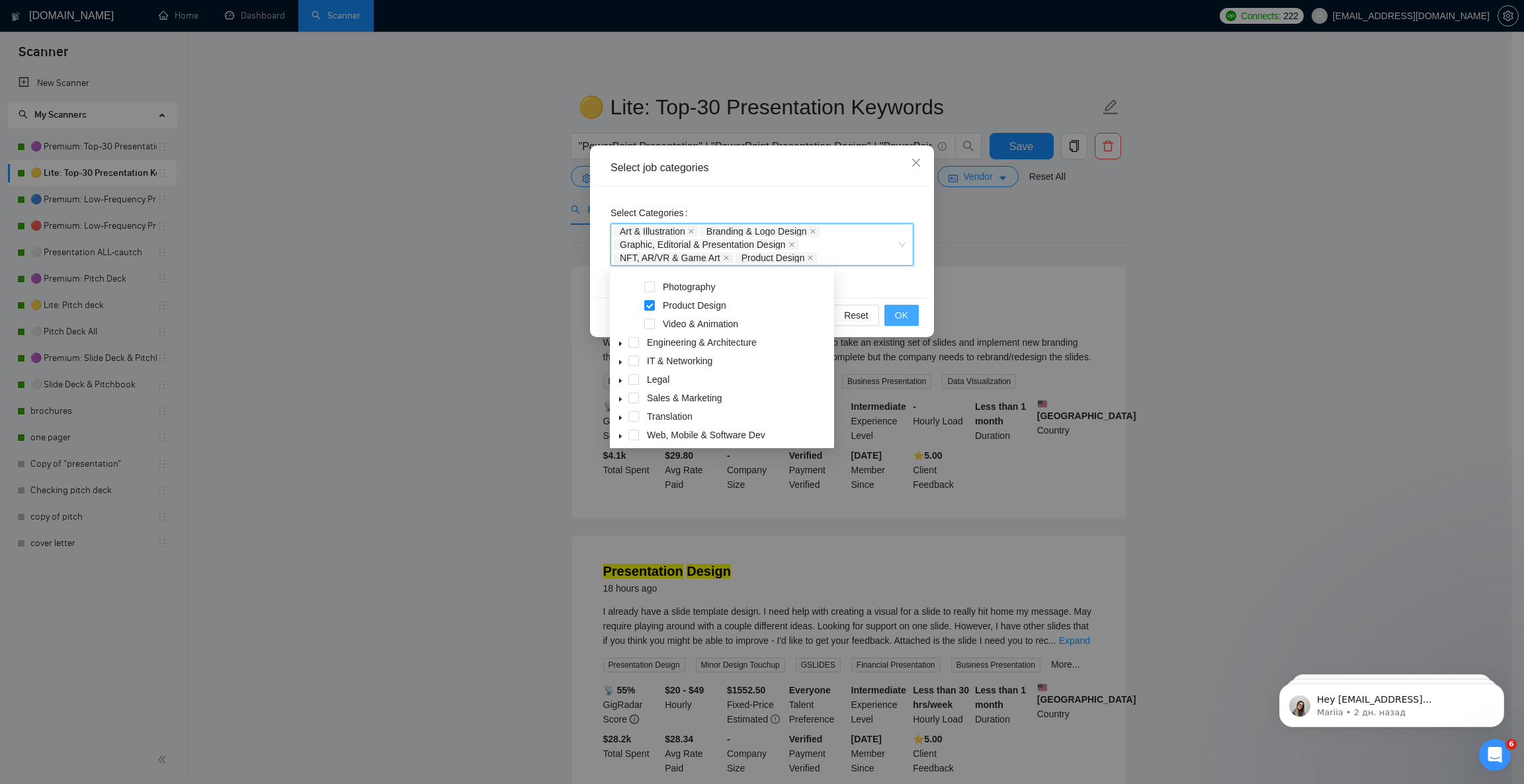
click at [896, 316] on span "OK" at bounding box center [902, 315] width 14 height 15
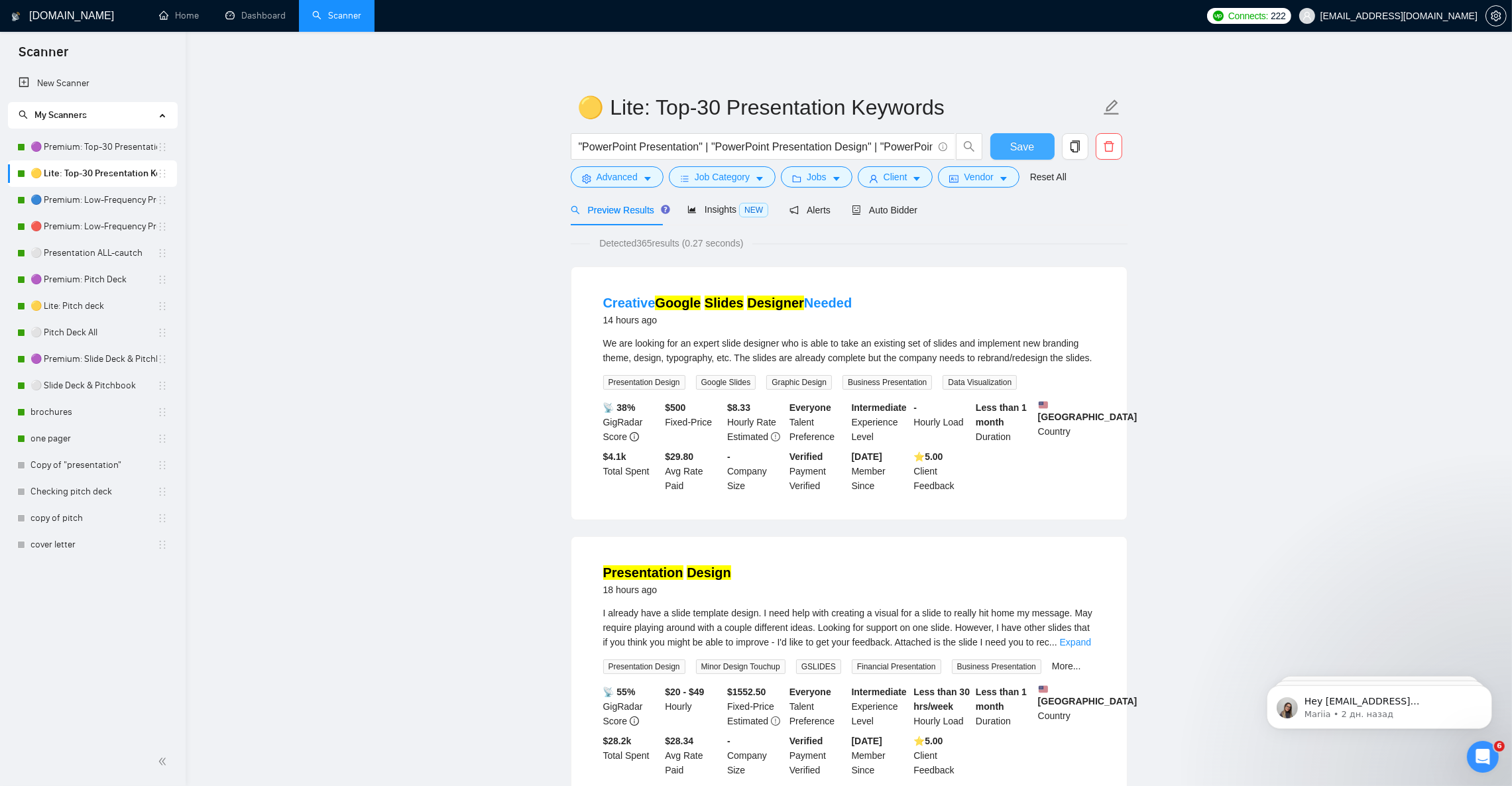
click at [1029, 143] on span "Save" at bounding box center [1022, 146] width 24 height 16
drag, startPoint x: 68, startPoint y: 150, endPoint x: 514, endPoint y: 269, distance: 461.6
click at [68, 149] on link "🟣 Premium: Top-30 Presentation Keywords" at bounding box center [94, 147] width 127 height 27
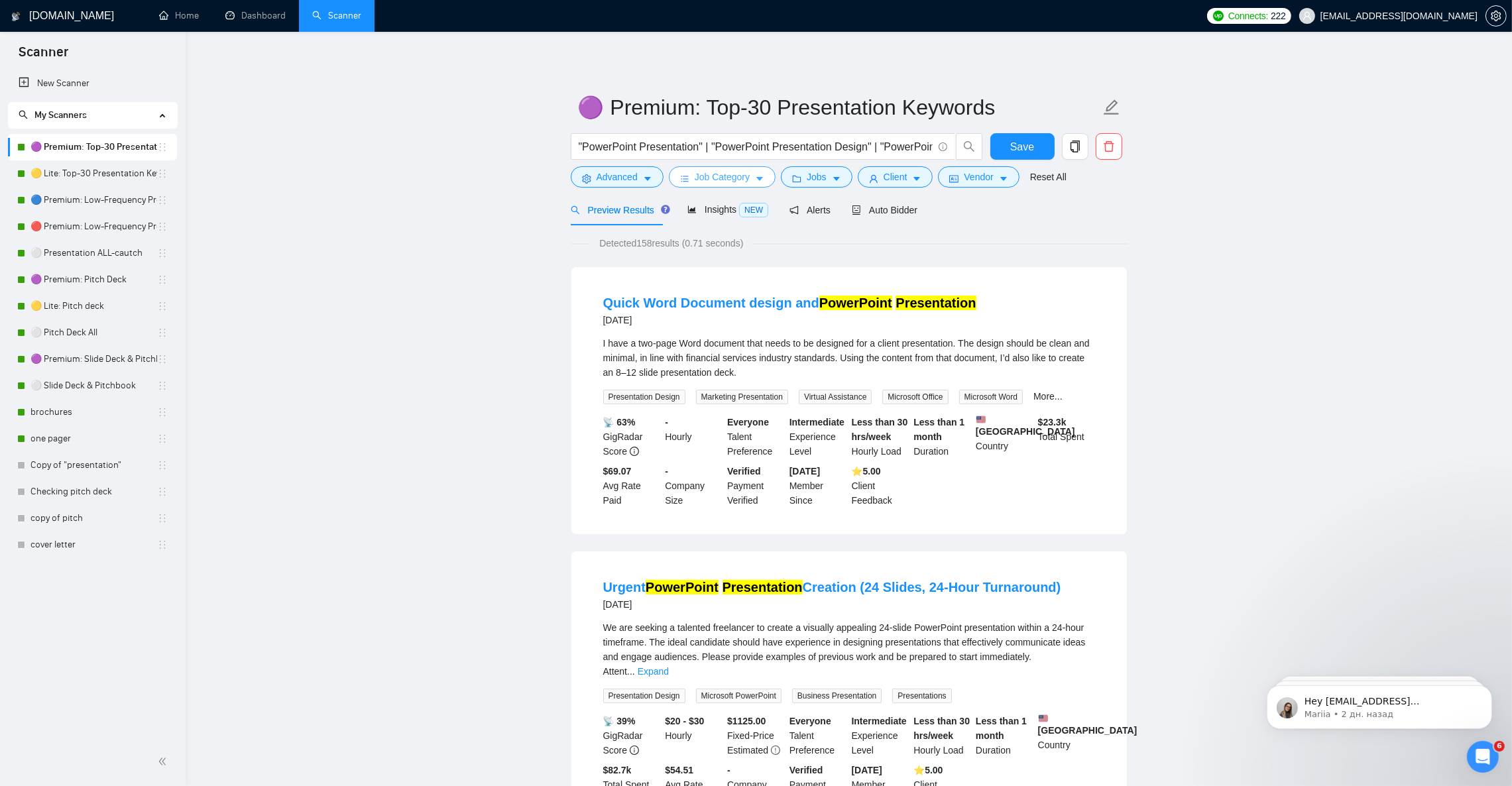
click at [758, 180] on icon "caret-down" at bounding box center [759, 180] width 7 height 4
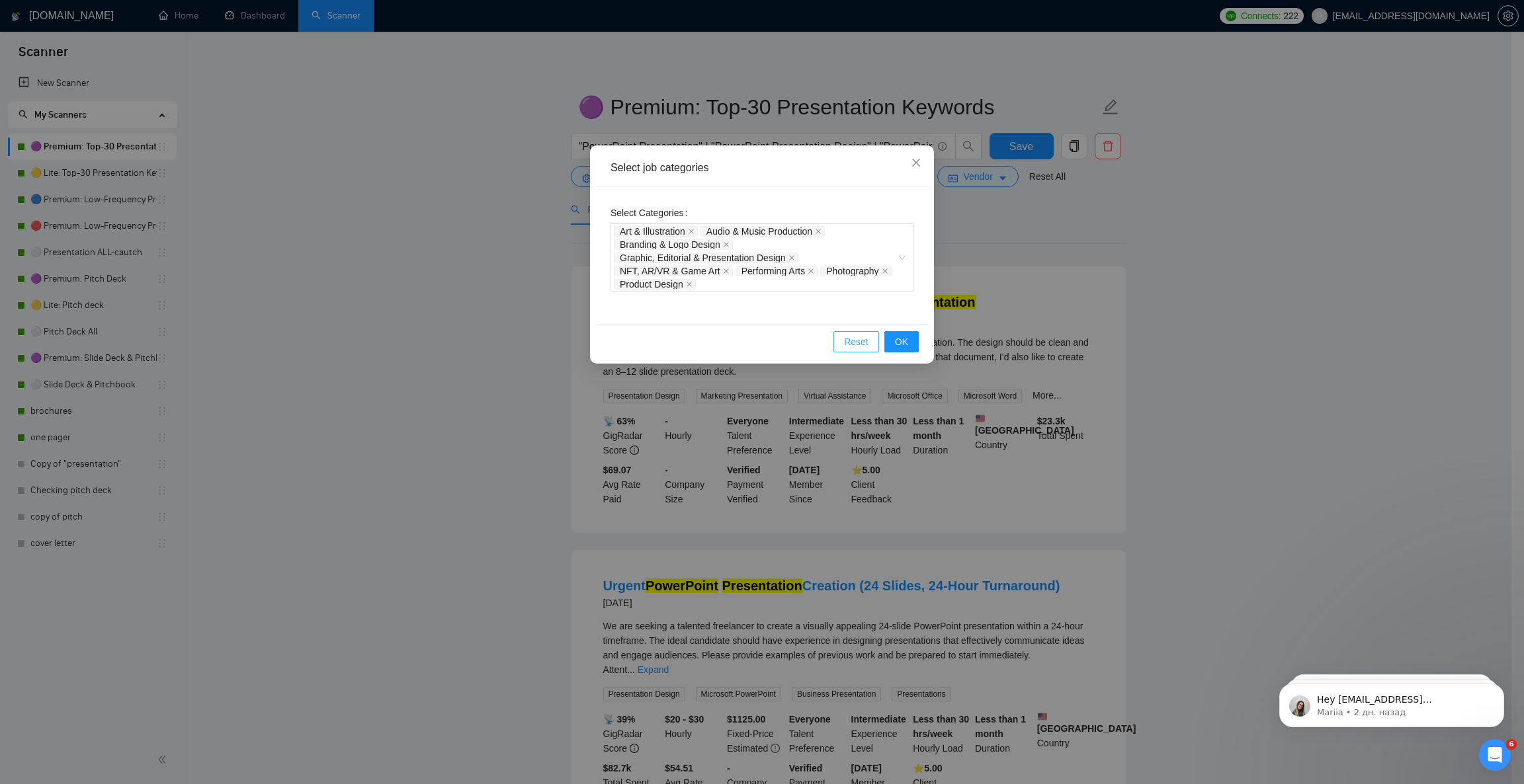
click at [854, 344] on span "Reset" at bounding box center [856, 341] width 25 height 15
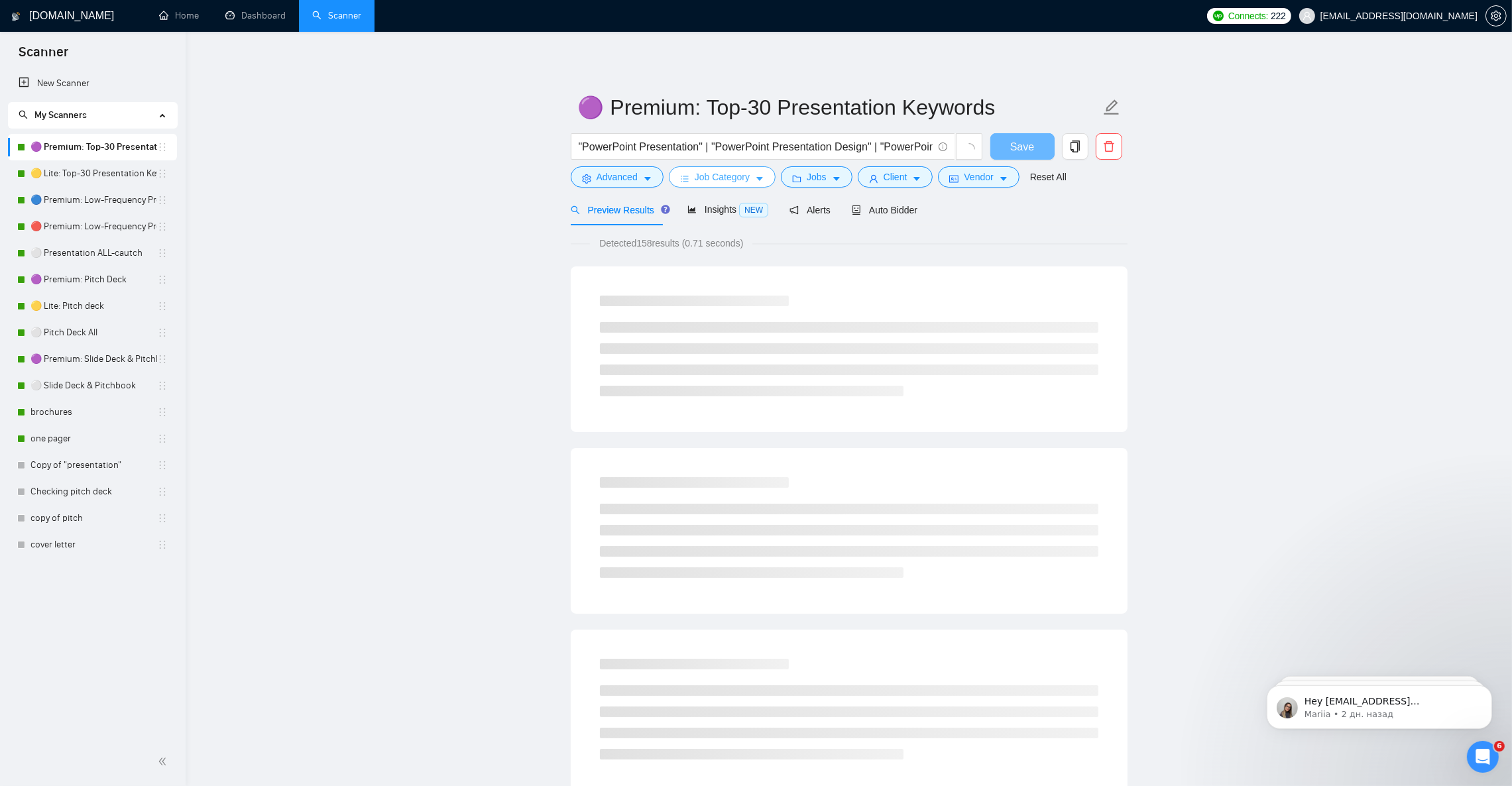
click at [755, 175] on icon "caret-down" at bounding box center [759, 179] width 9 height 9
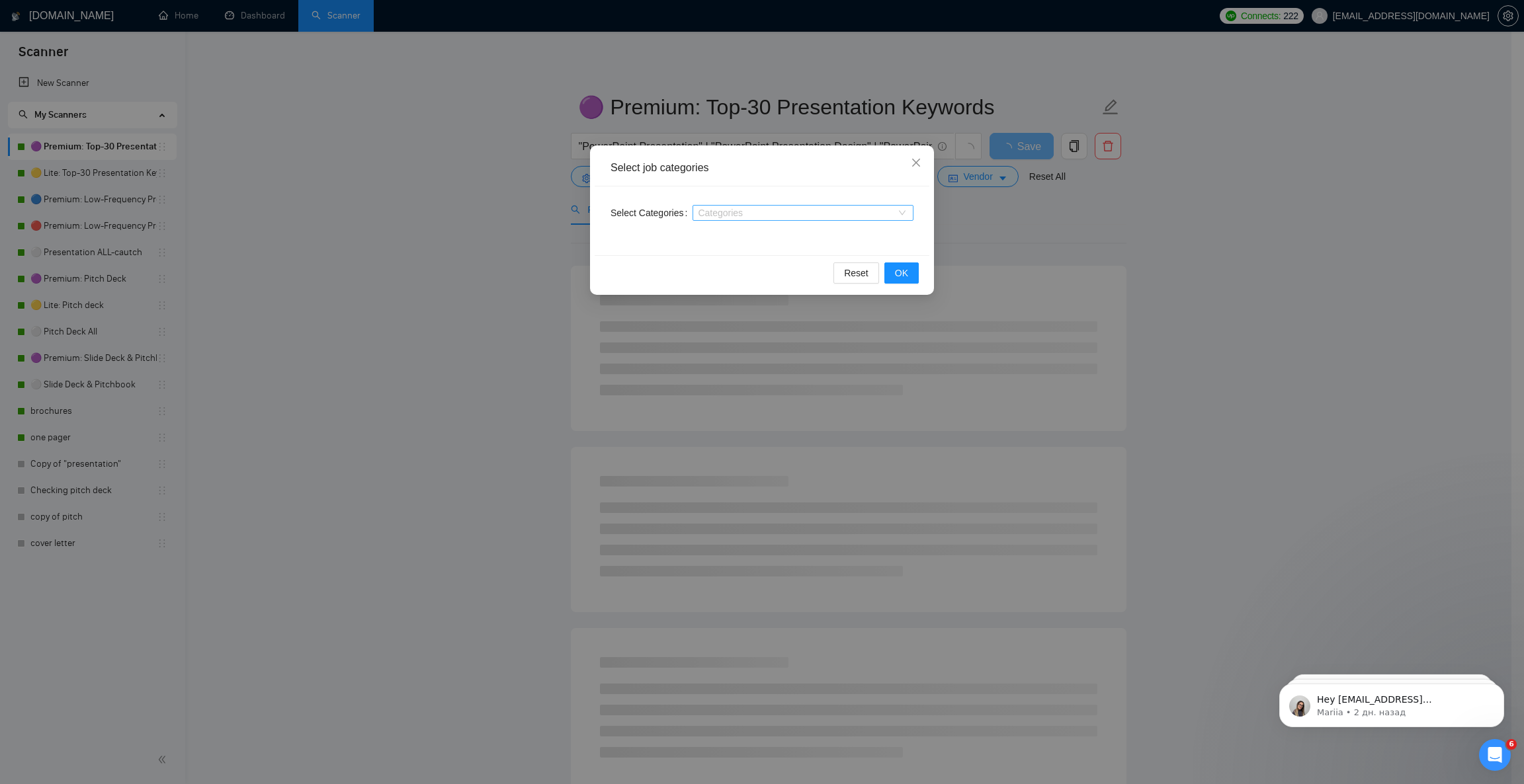
click at [764, 207] on div at bounding box center [796, 212] width 201 height 10
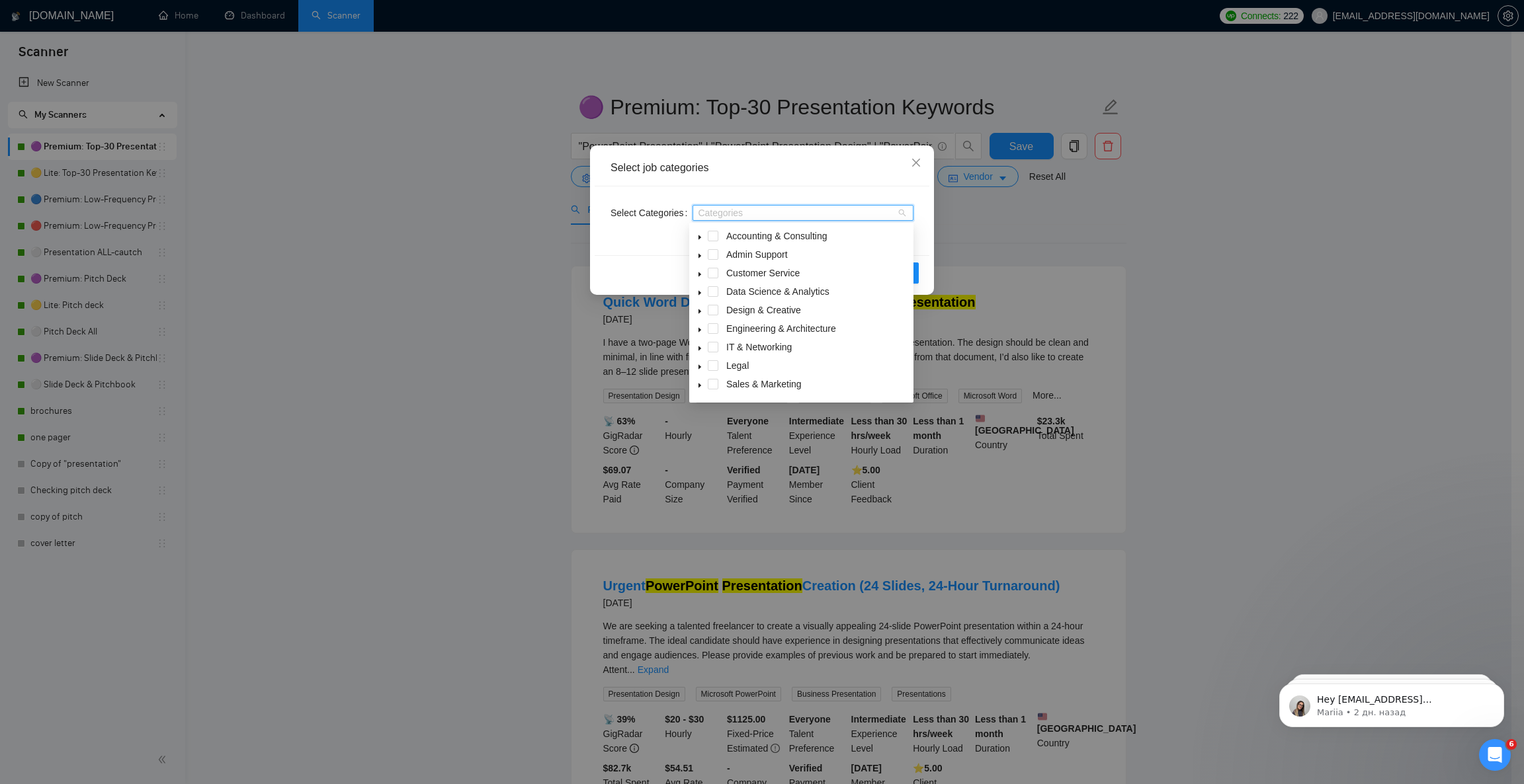
click at [699, 311] on icon "caret-down" at bounding box center [699, 311] width 3 height 4
click at [727, 327] on span at bounding box center [729, 328] width 10 height 10
click at [730, 363] on span at bounding box center [729, 365] width 10 height 10
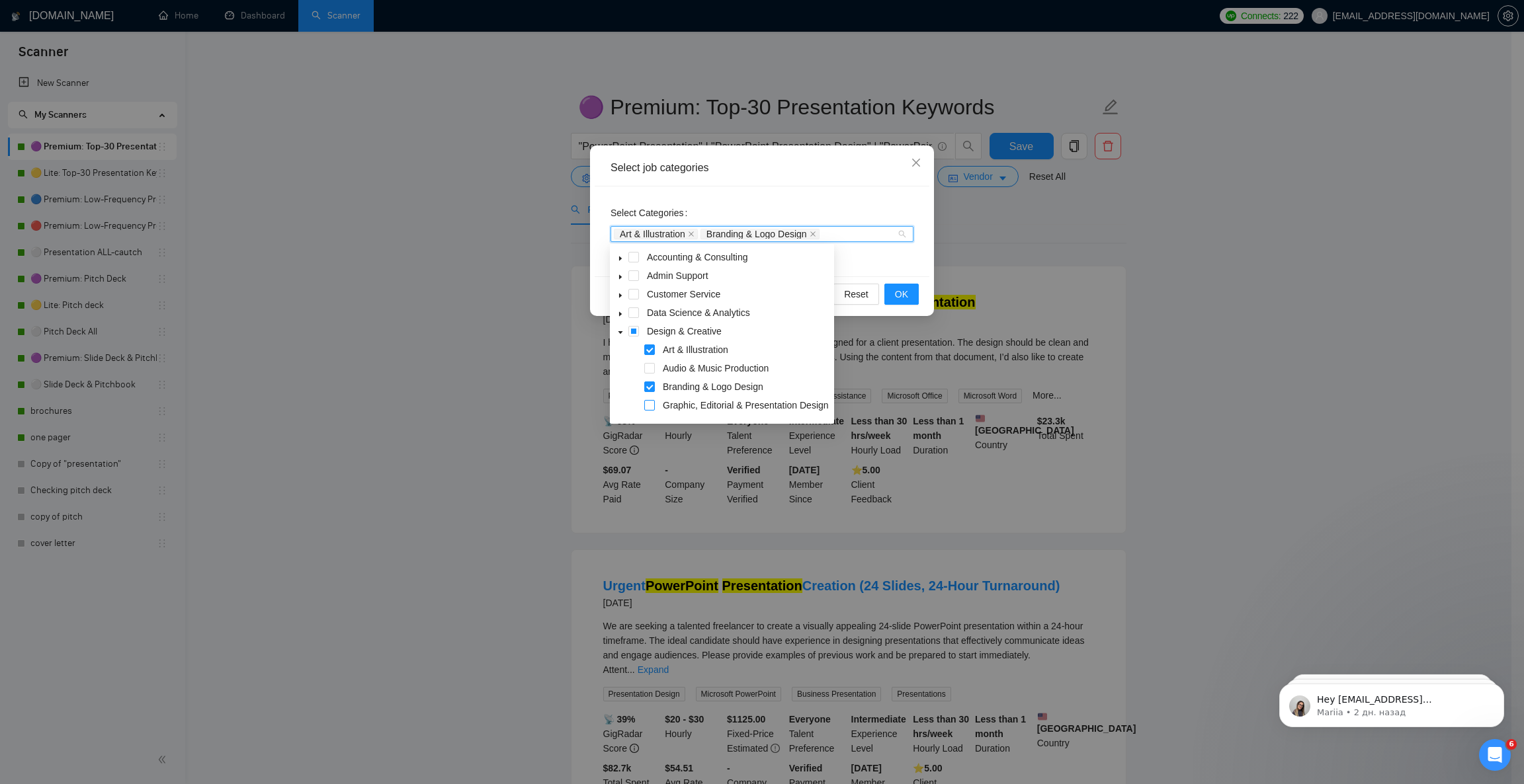
click at [649, 407] on span at bounding box center [649, 405] width 10 height 10
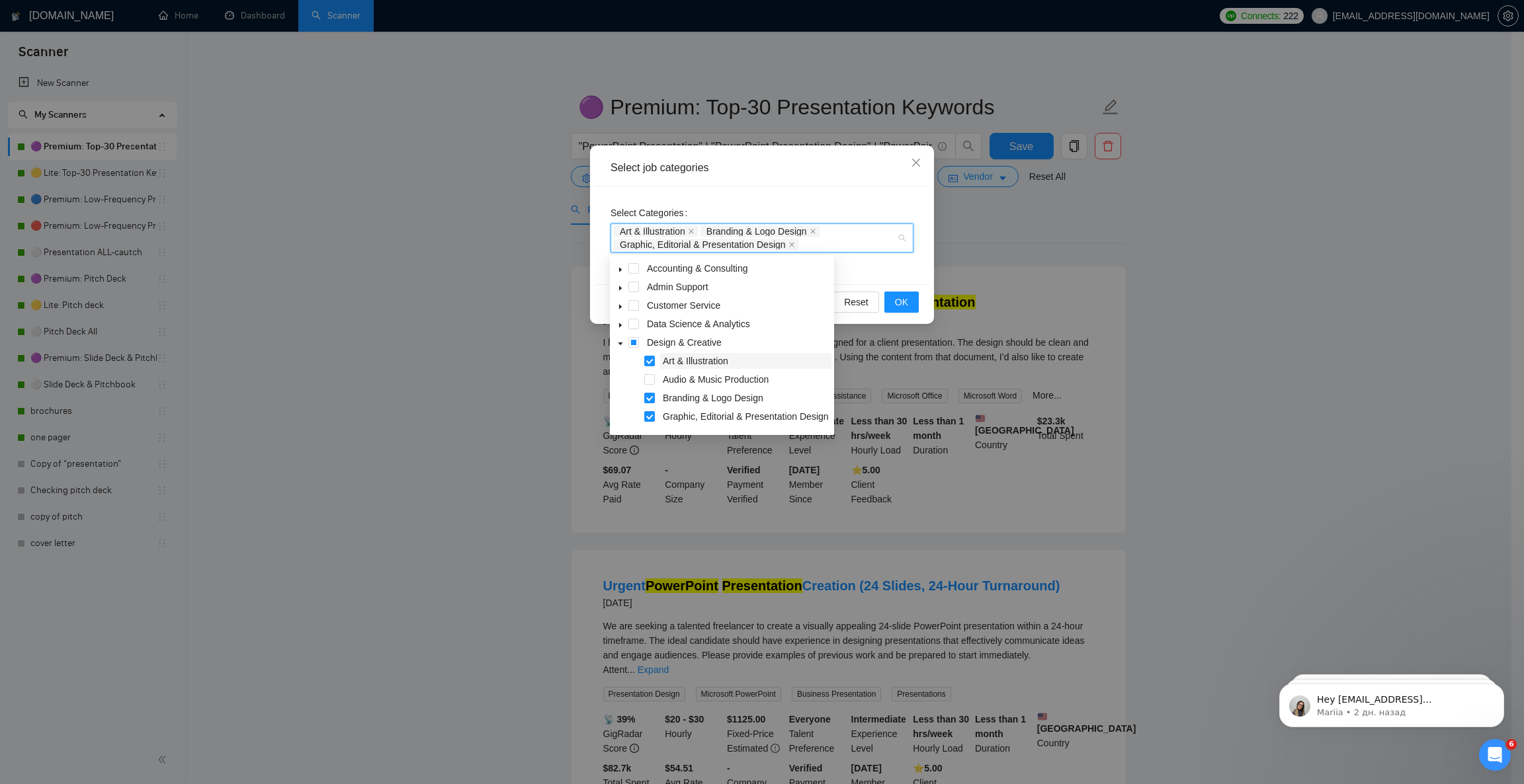
scroll to position [99, 0]
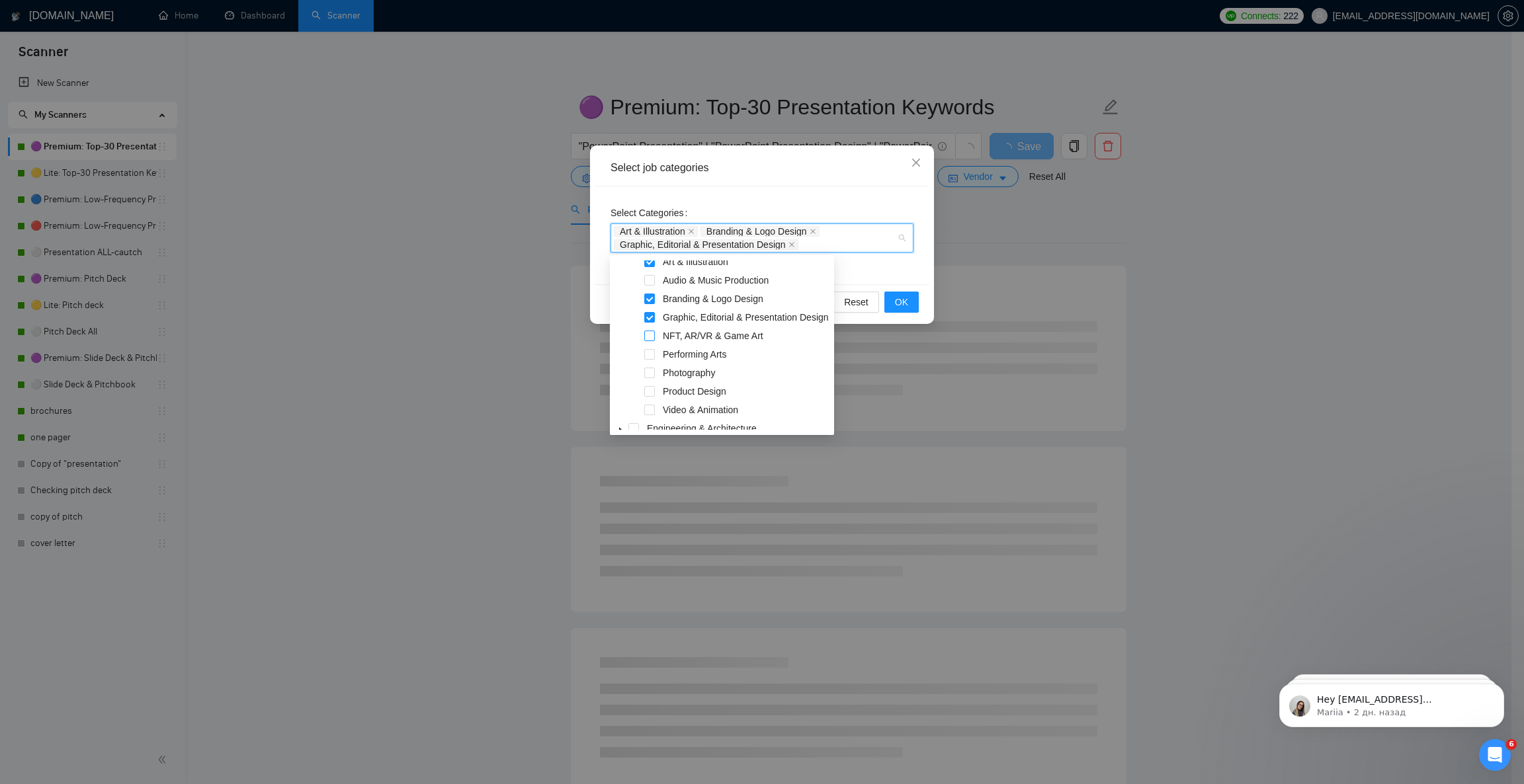
click at [653, 334] on span at bounding box center [649, 336] width 10 height 10
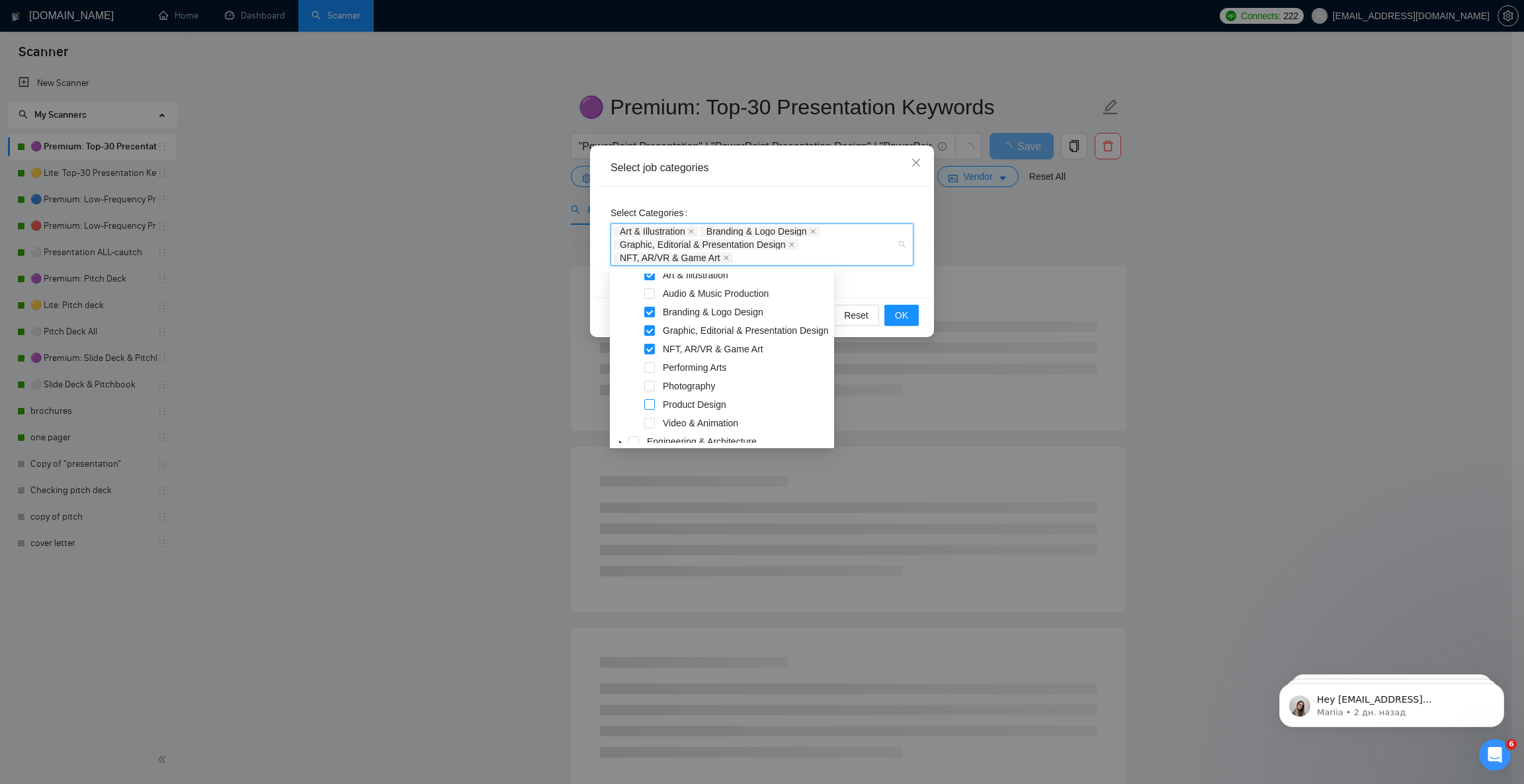
click at [649, 404] on span at bounding box center [649, 404] width 10 height 10
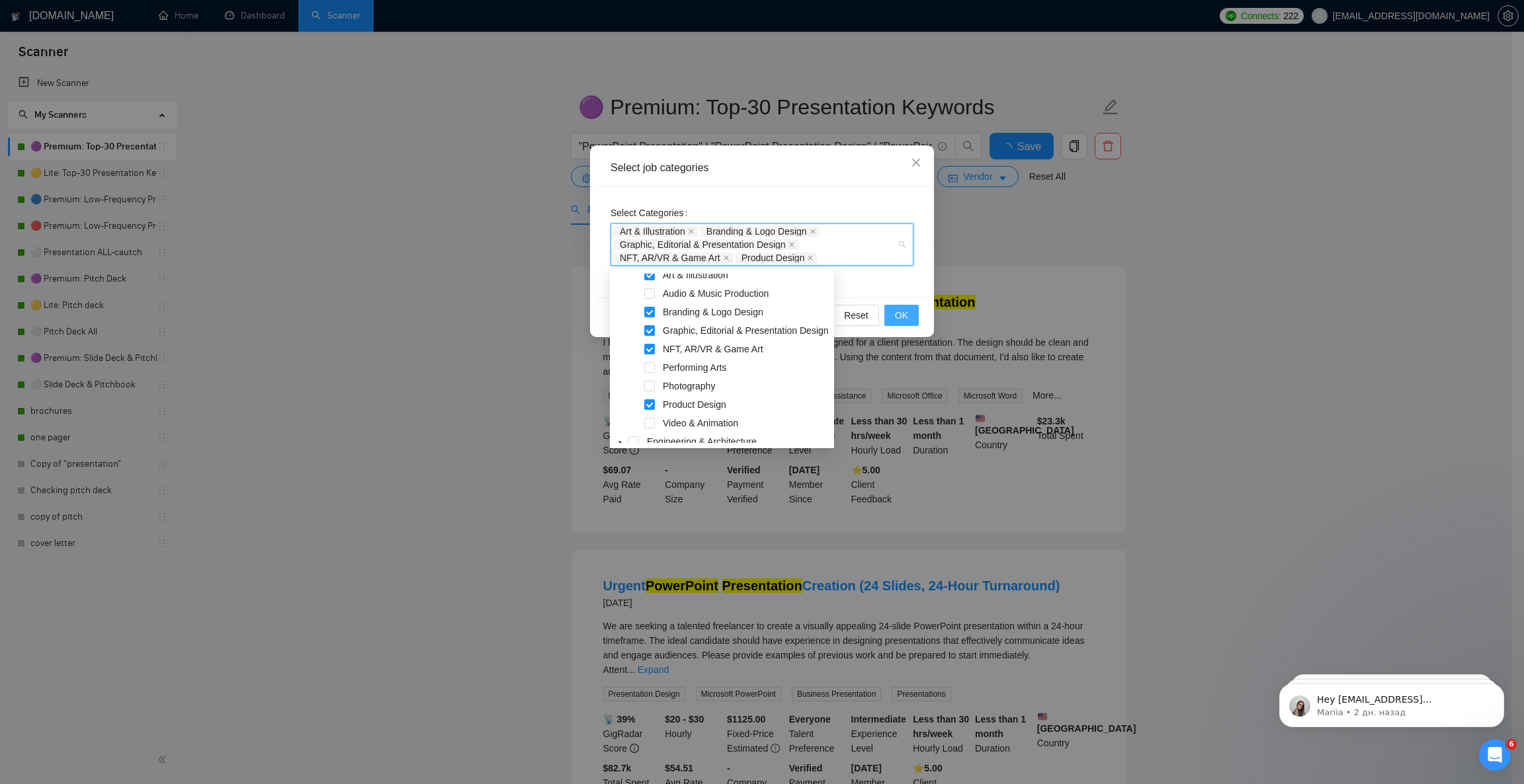
click at [906, 316] on span "OK" at bounding box center [902, 315] width 14 height 15
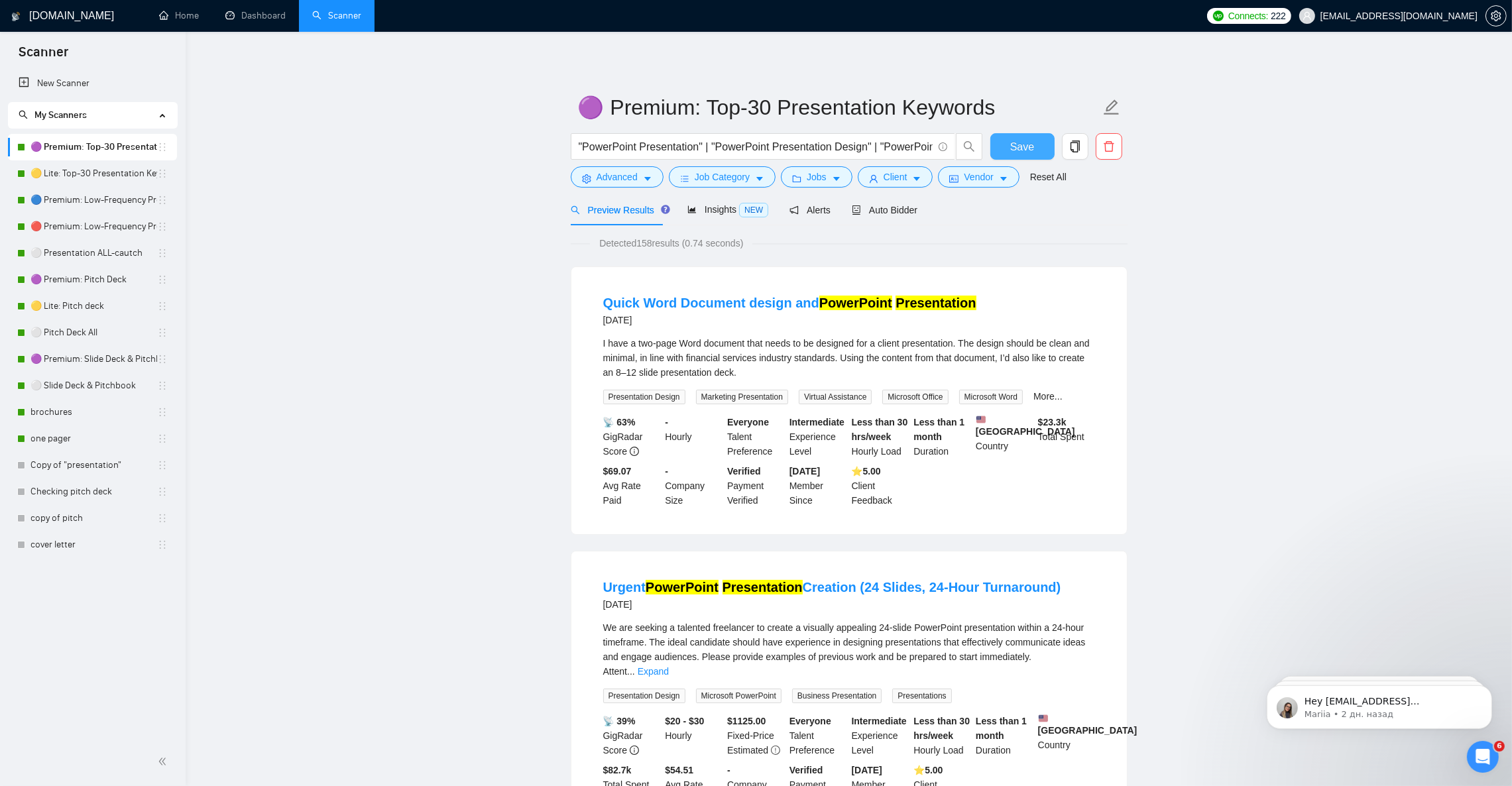
click at [1021, 141] on span "Save" at bounding box center [1022, 146] width 24 height 16
click at [83, 281] on link "🟣 Premium: Pitch Deck" at bounding box center [94, 280] width 127 height 27
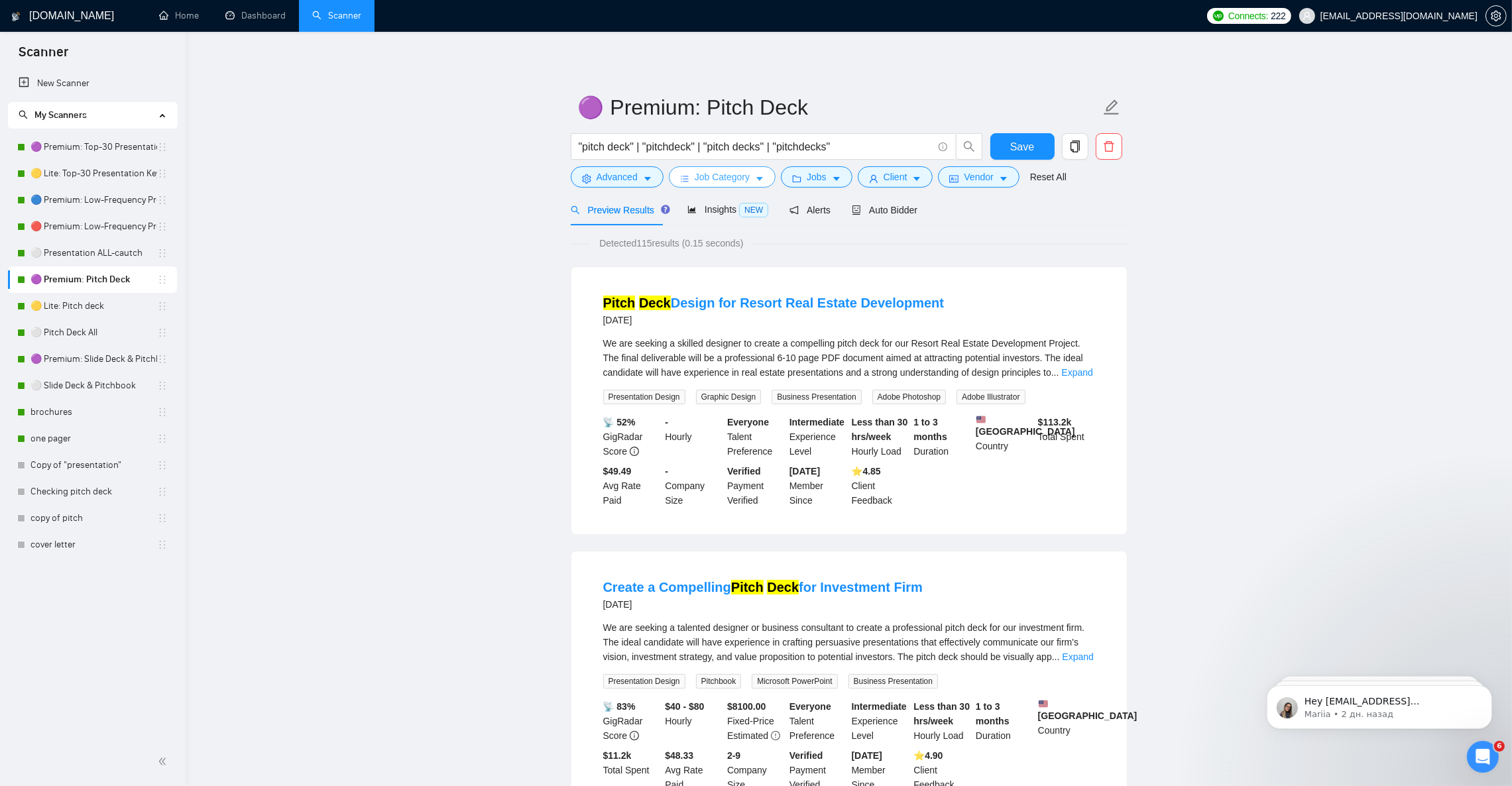
click at [763, 179] on button "Job Category" at bounding box center [722, 177] width 107 height 21
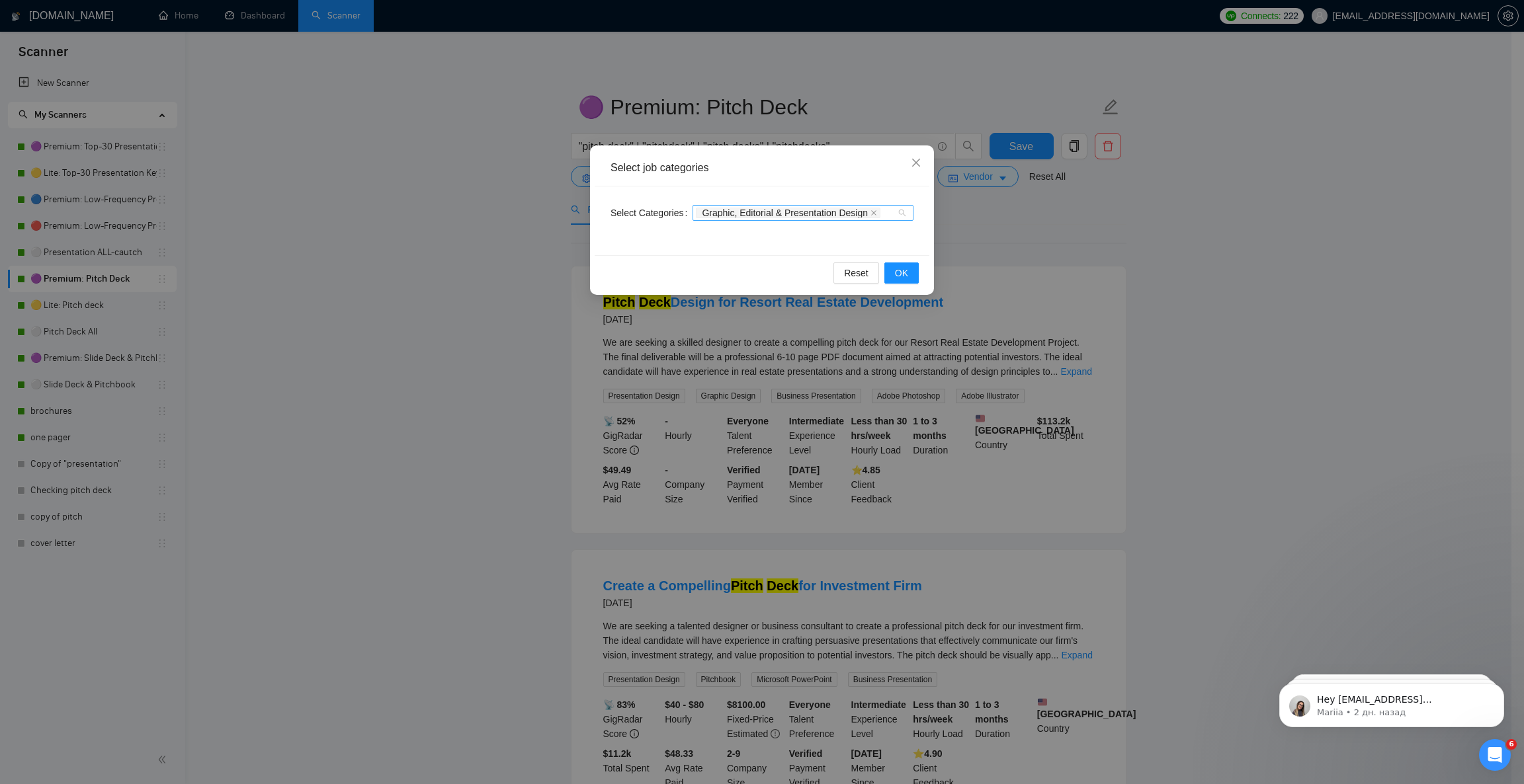
click at [889, 216] on div "Graphic, Editorial & Presentation Design" at bounding box center [796, 213] width 201 height 14
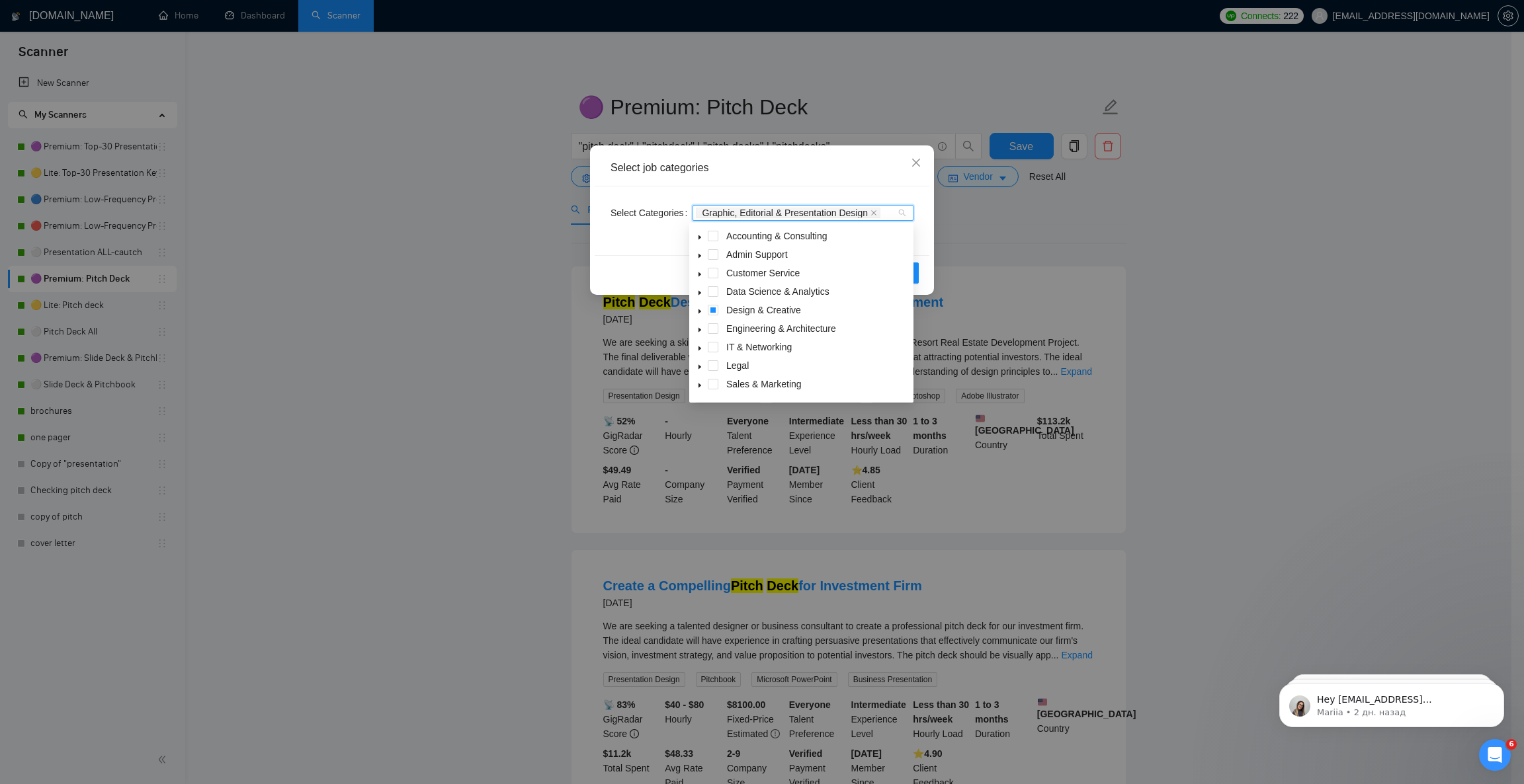
click at [698, 311] on icon "caret-down" at bounding box center [699, 311] width 3 height 4
click at [811, 154] on div "Select job categories" at bounding box center [762, 168] width 334 height 37
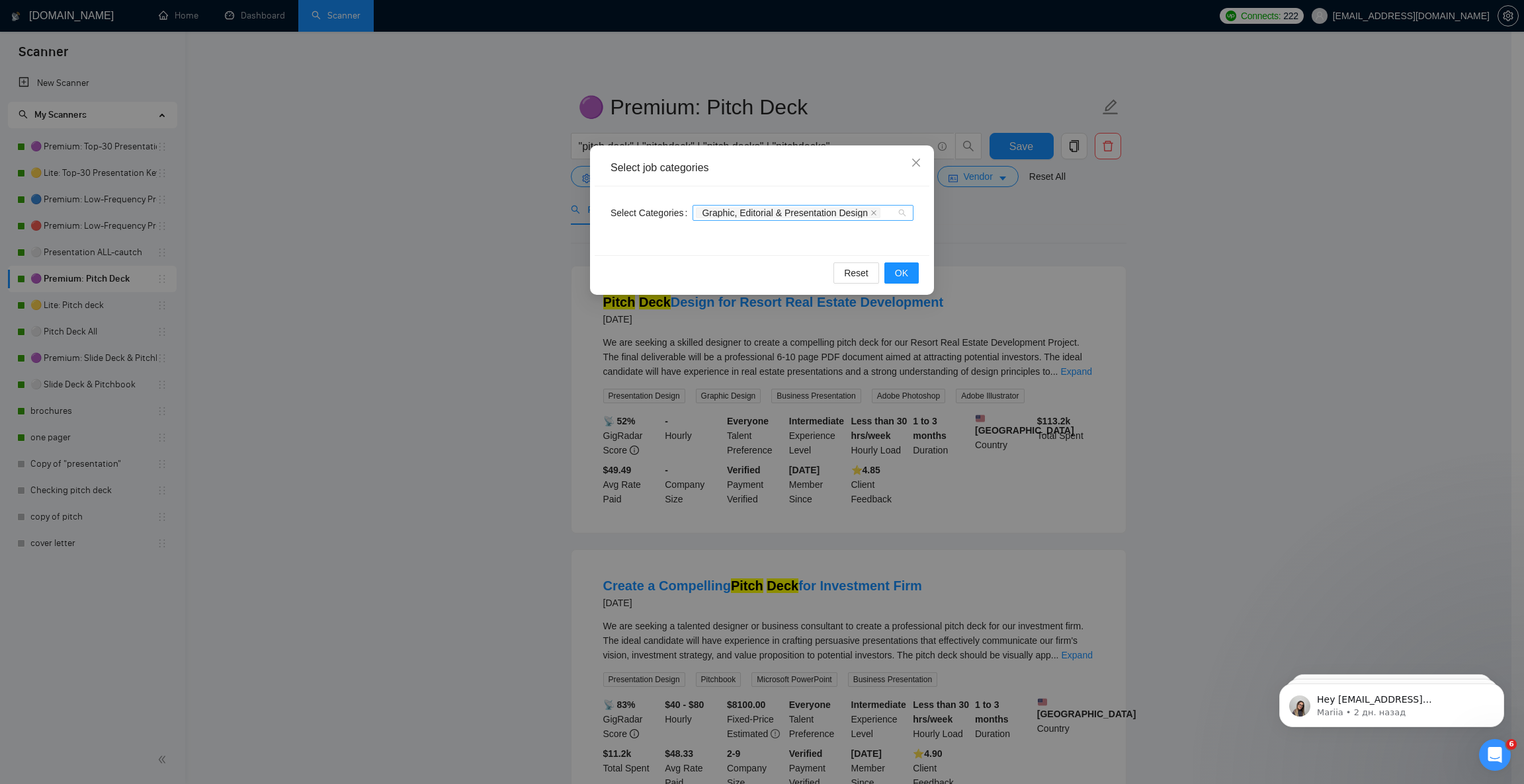
click at [883, 210] on div "Graphic, Editorial & Presentation Design" at bounding box center [796, 213] width 201 height 14
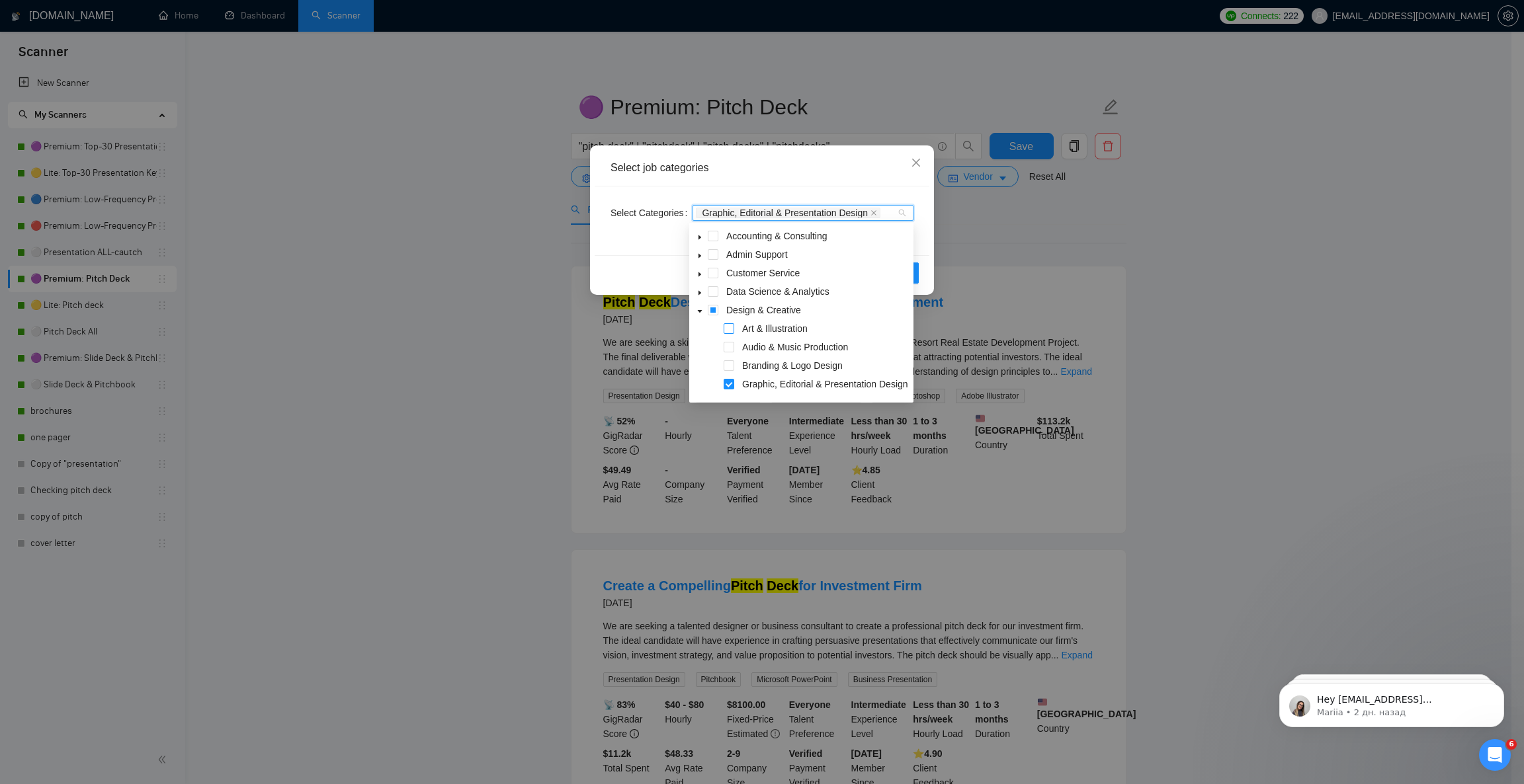
click at [728, 332] on span at bounding box center [729, 328] width 10 height 10
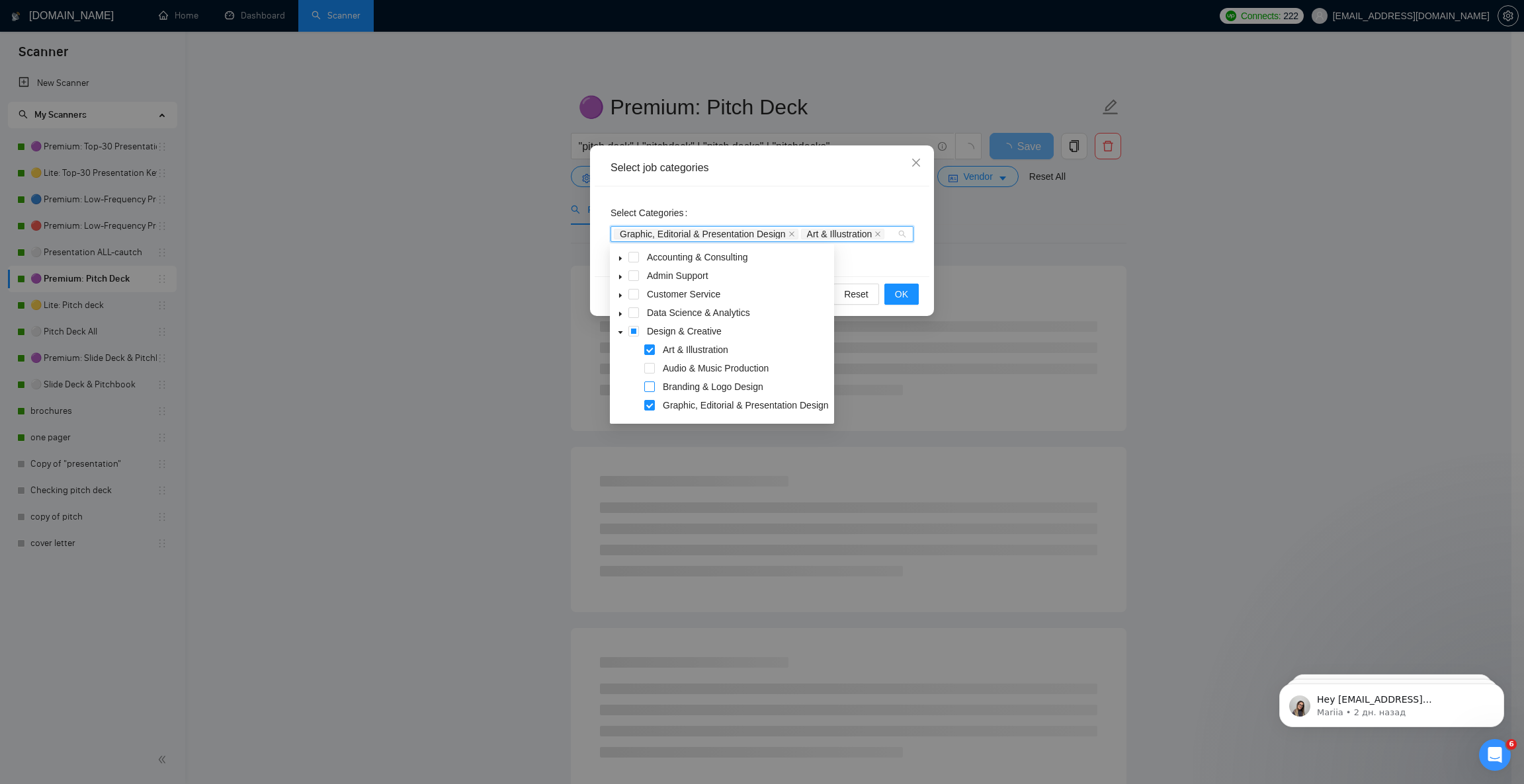
click at [645, 385] on span at bounding box center [649, 386] width 10 height 10
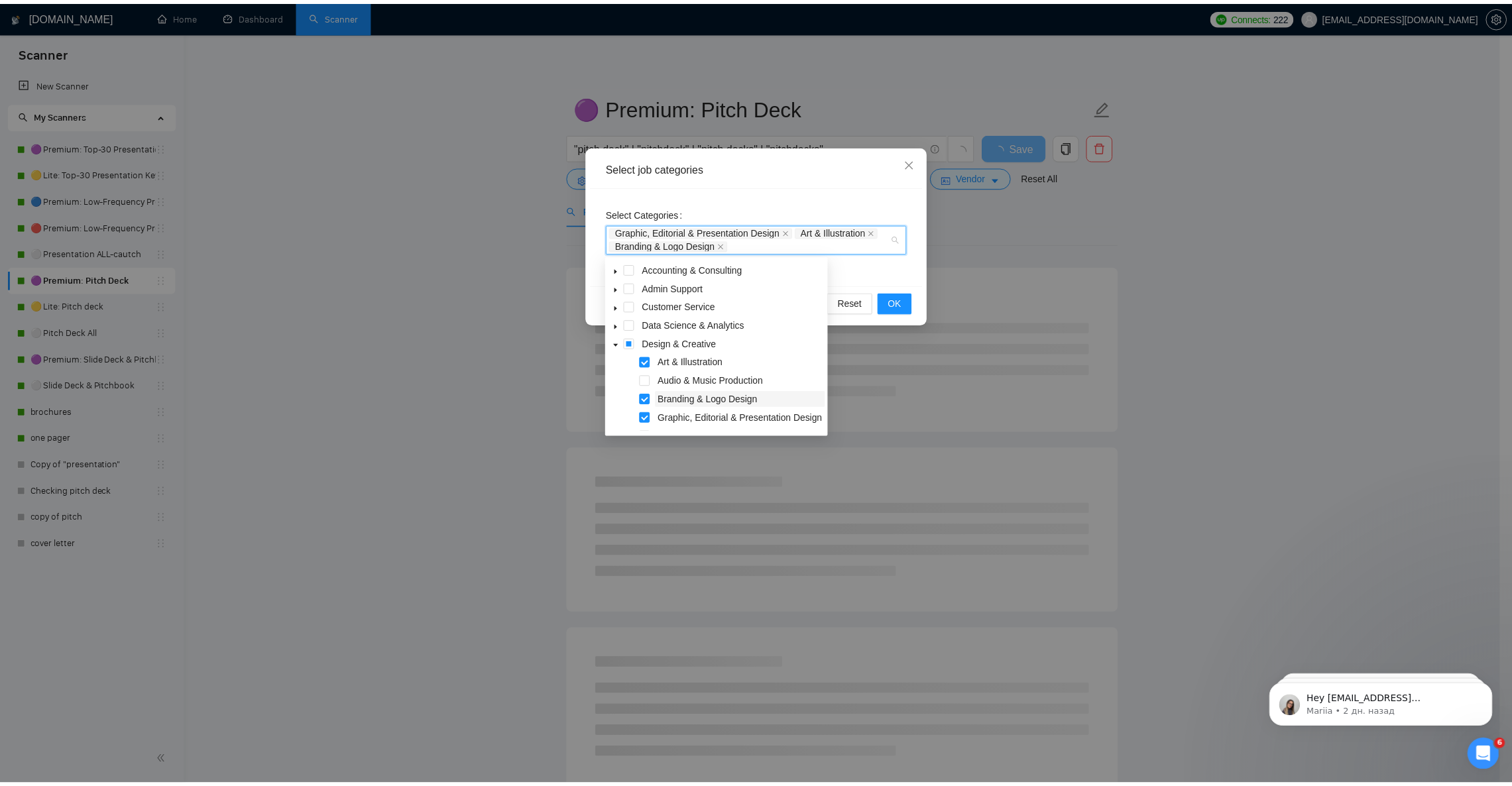
scroll to position [99, 0]
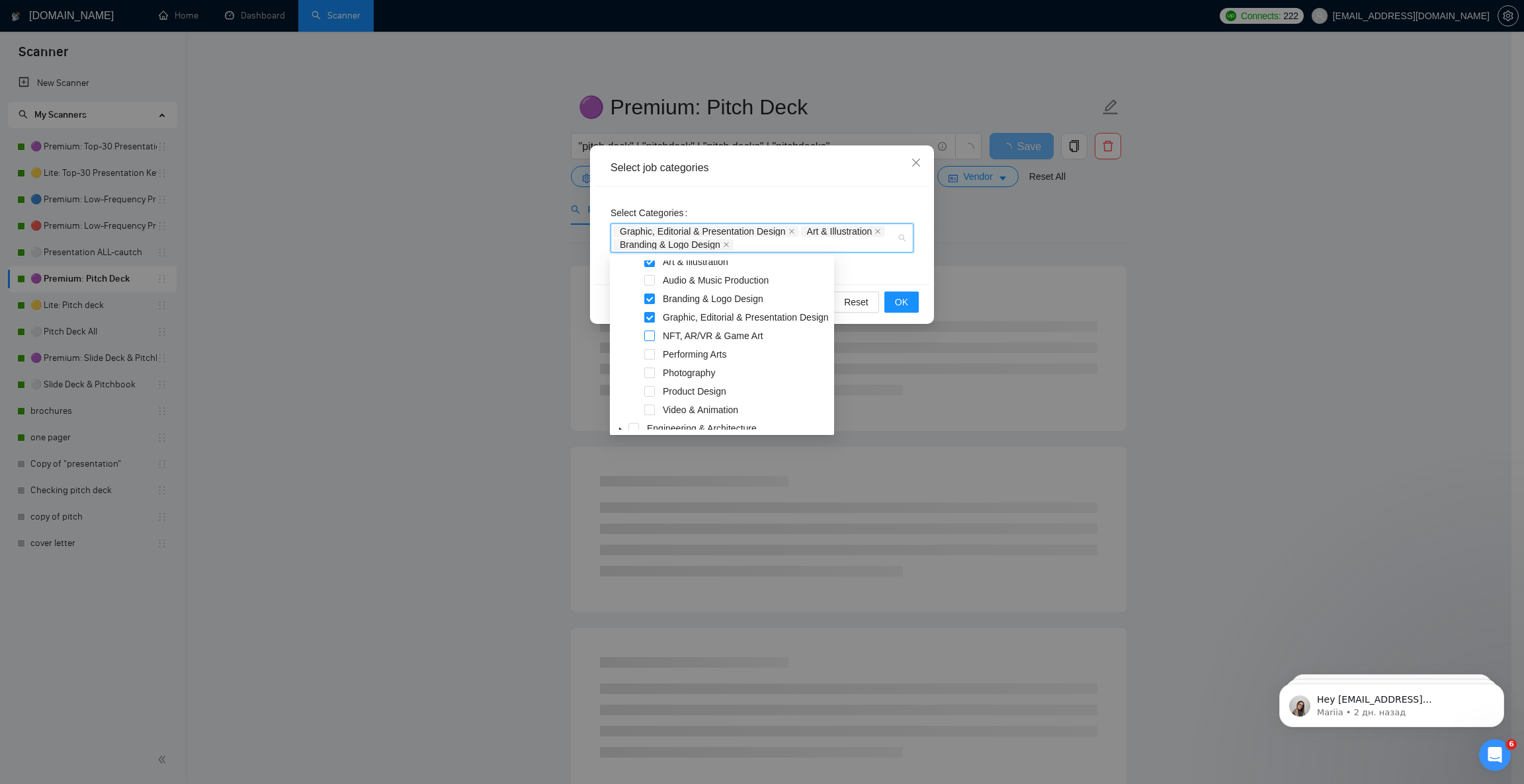
click at [651, 336] on span at bounding box center [649, 336] width 10 height 10
click at [650, 392] on span at bounding box center [649, 392] width 10 height 10
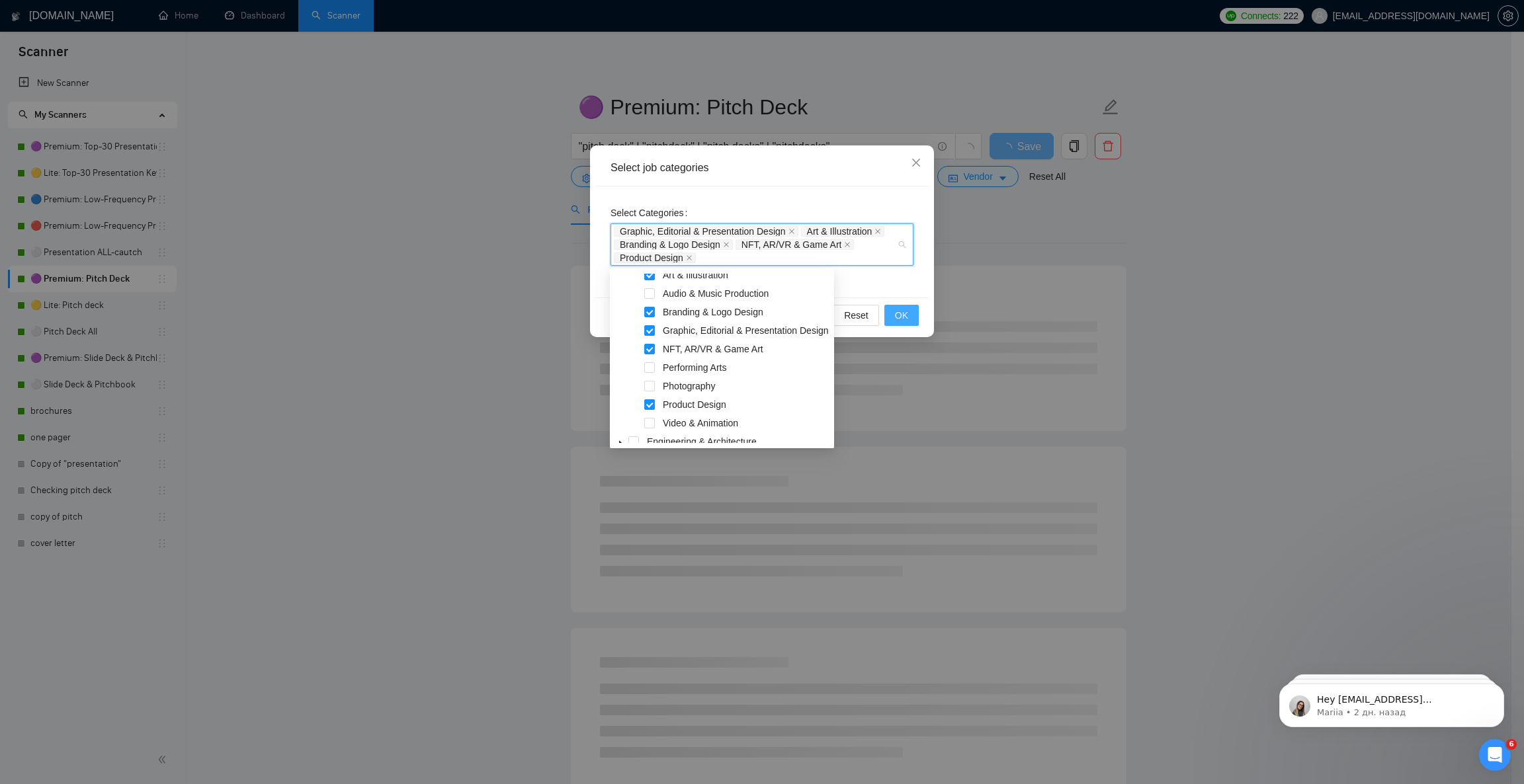
click at [898, 315] on span "OK" at bounding box center [902, 315] width 14 height 15
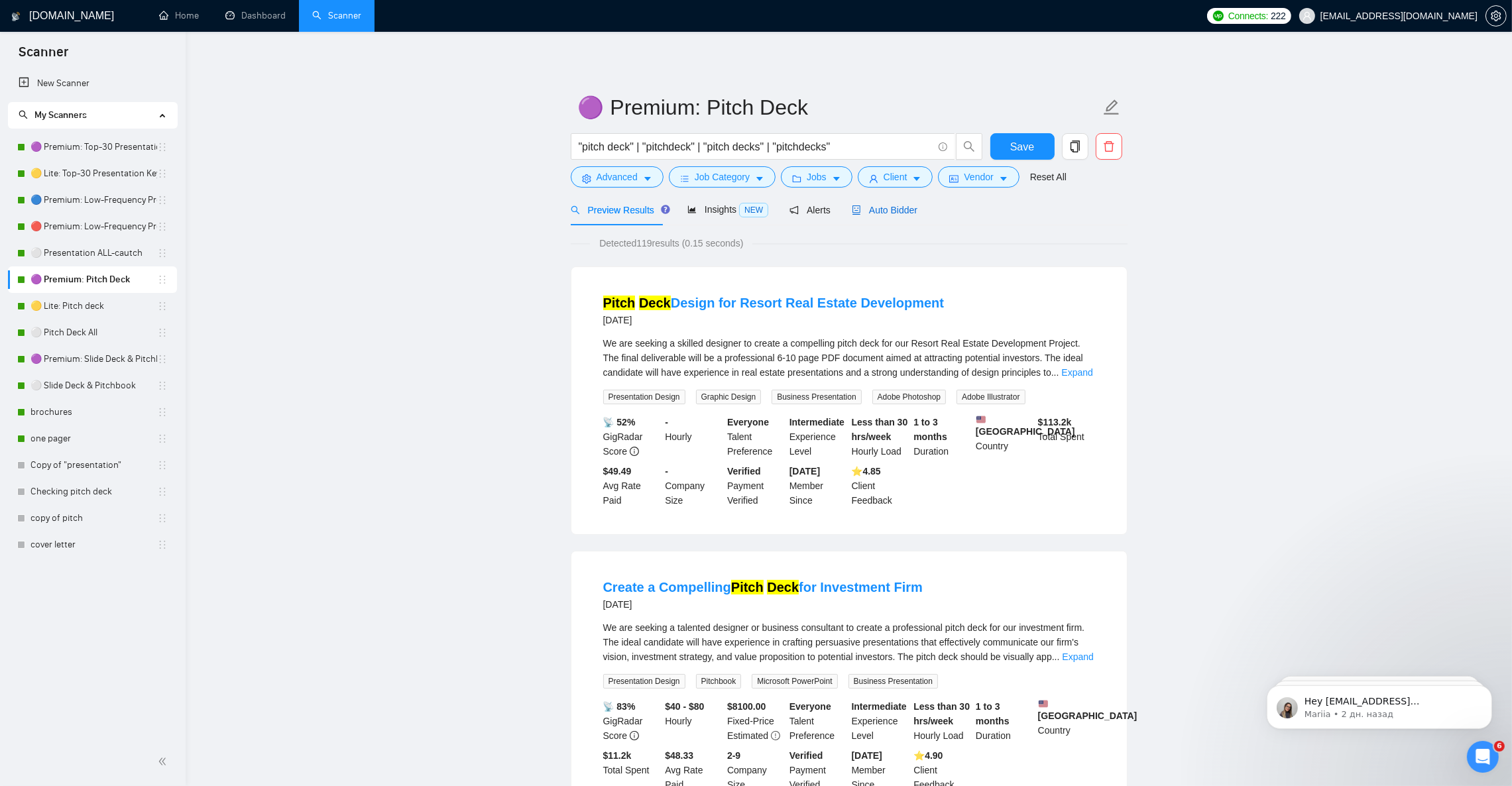
click at [888, 214] on span "Auto Bidder" at bounding box center [884, 210] width 66 height 10
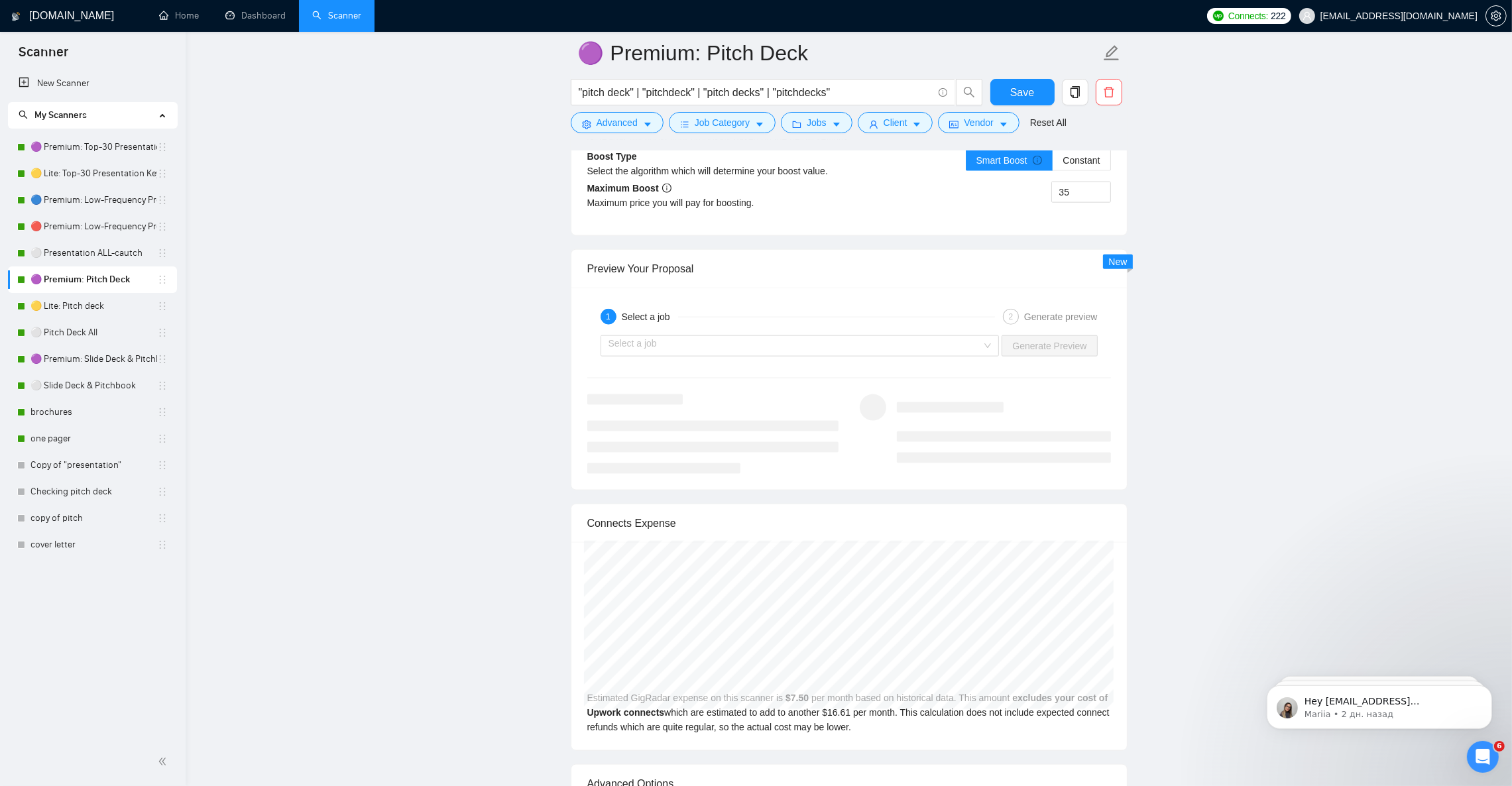
scroll to position [2485, 0]
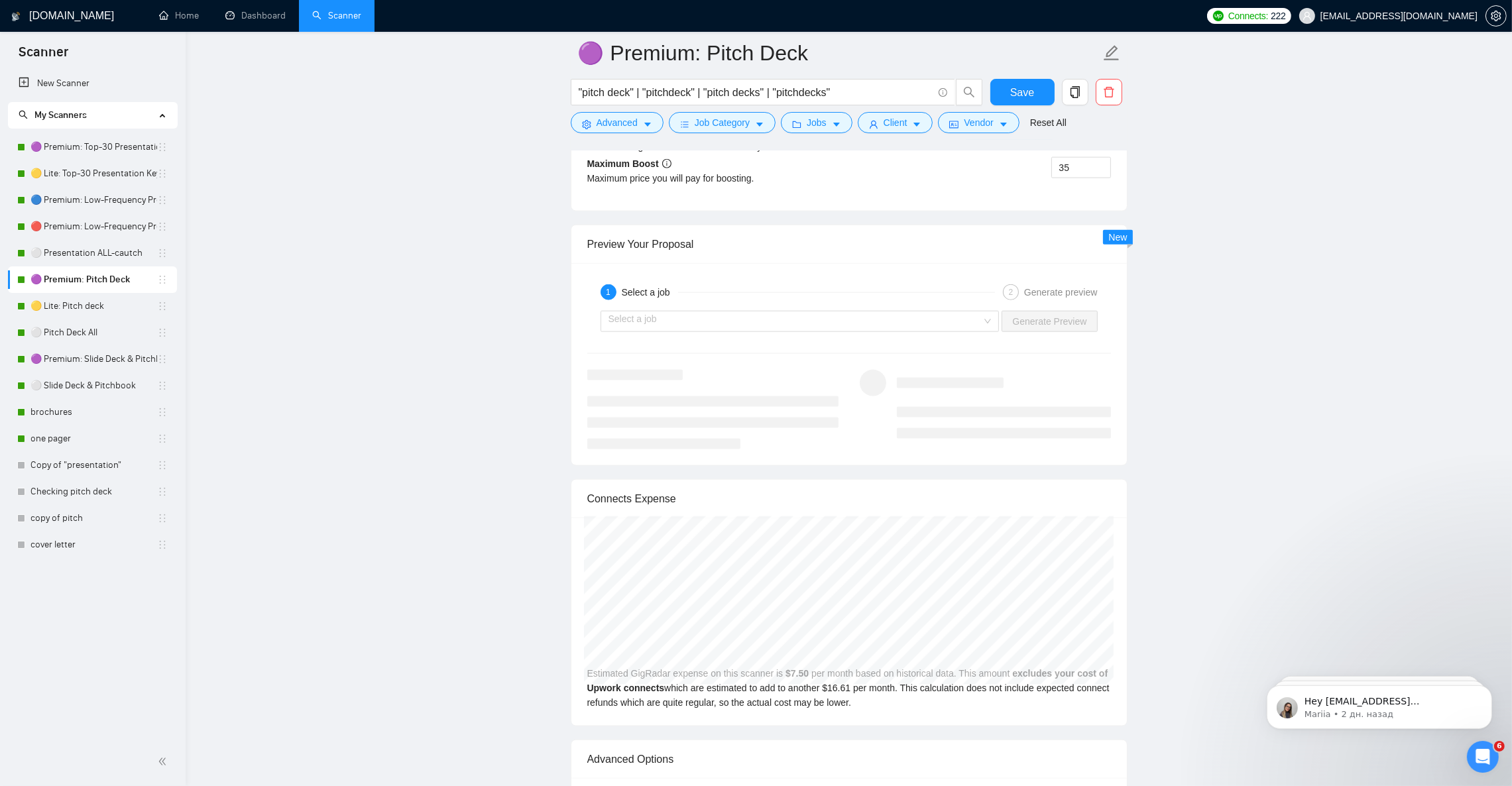
click at [1030, 78] on form "🟣 Premium: Pitch Deck "pitch deck" | "pitchdeck" | "pitch decks" | "pitchdecks"…" at bounding box center [848, 86] width 557 height 108
click at [1027, 84] on span "Save" at bounding box center [1022, 92] width 24 height 16
click at [112, 308] on link "🟡 Lite: Pitch deck" at bounding box center [94, 306] width 127 height 27
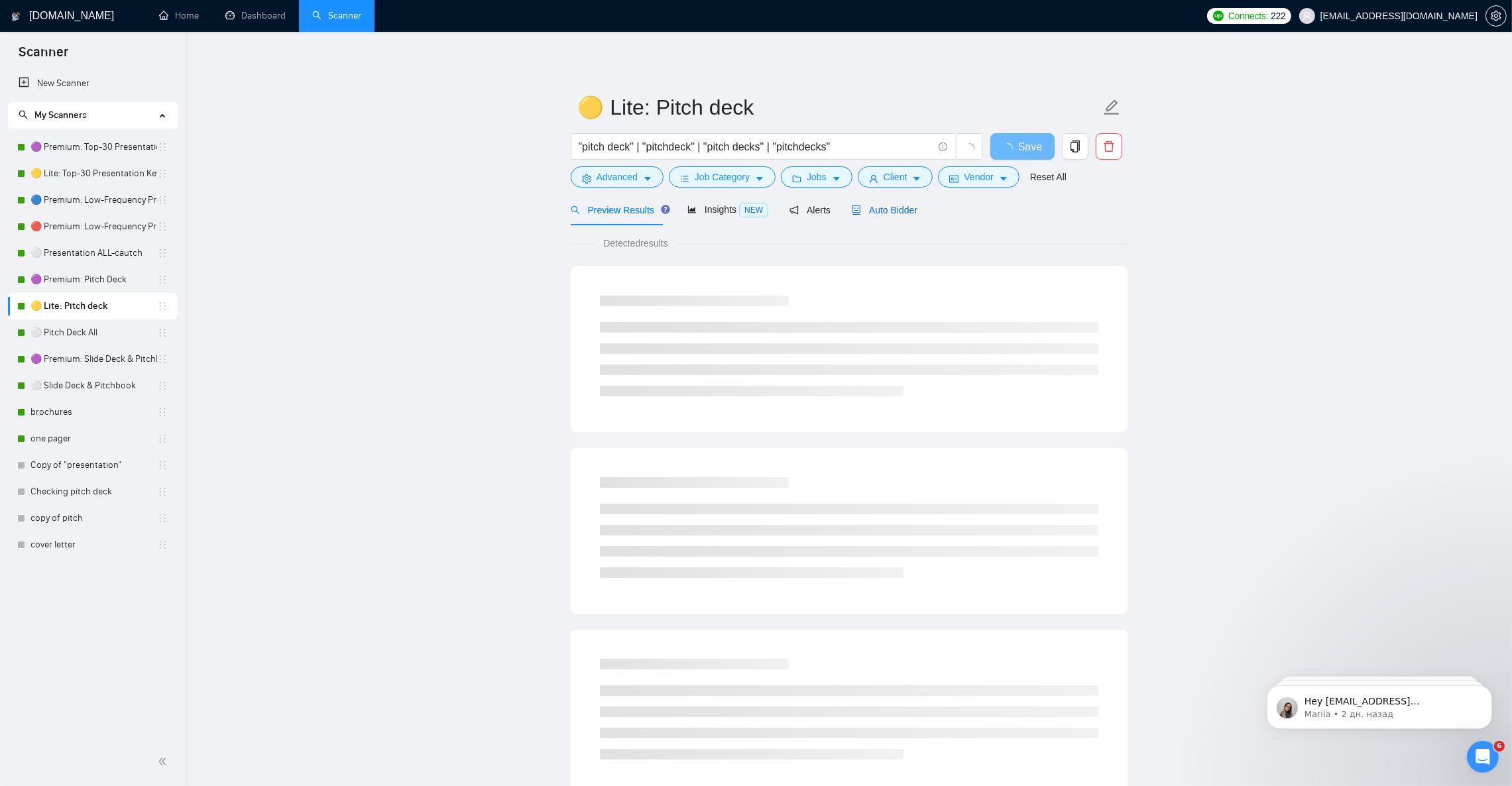
click at [912, 206] on span "Auto Bidder" at bounding box center [884, 210] width 66 height 10
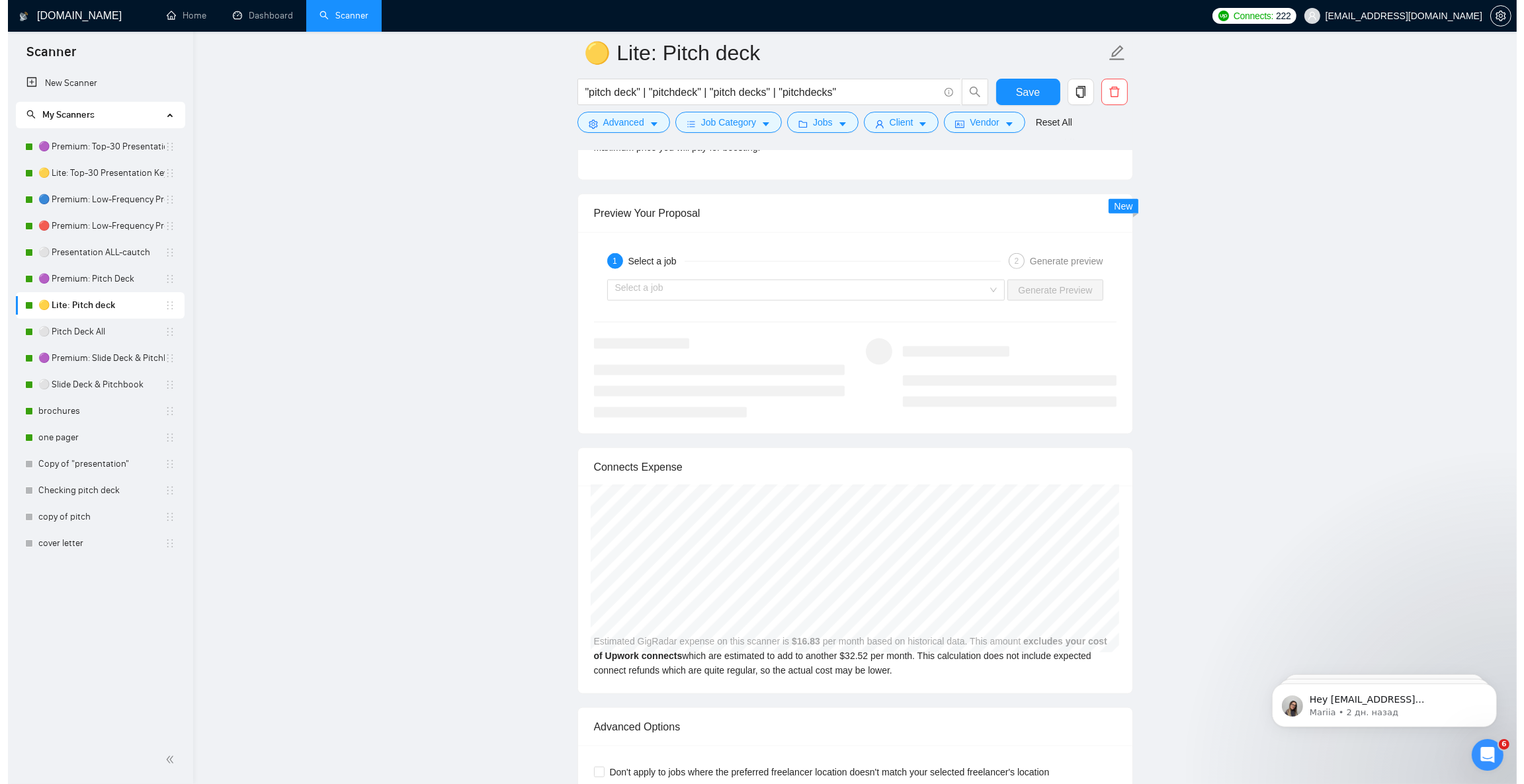
scroll to position [2578, 0]
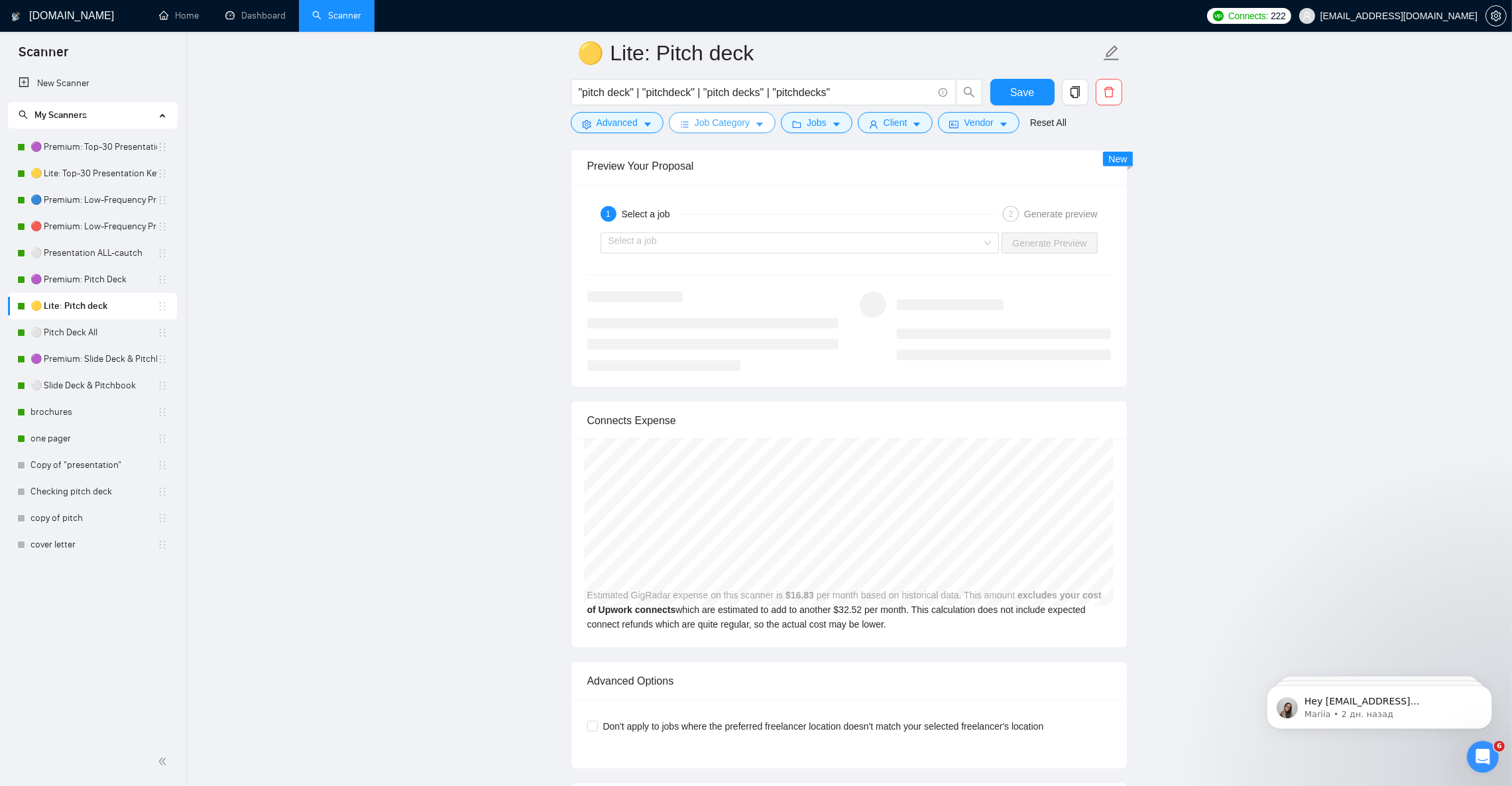
click at [729, 127] on span "Job Category" at bounding box center [722, 122] width 55 height 15
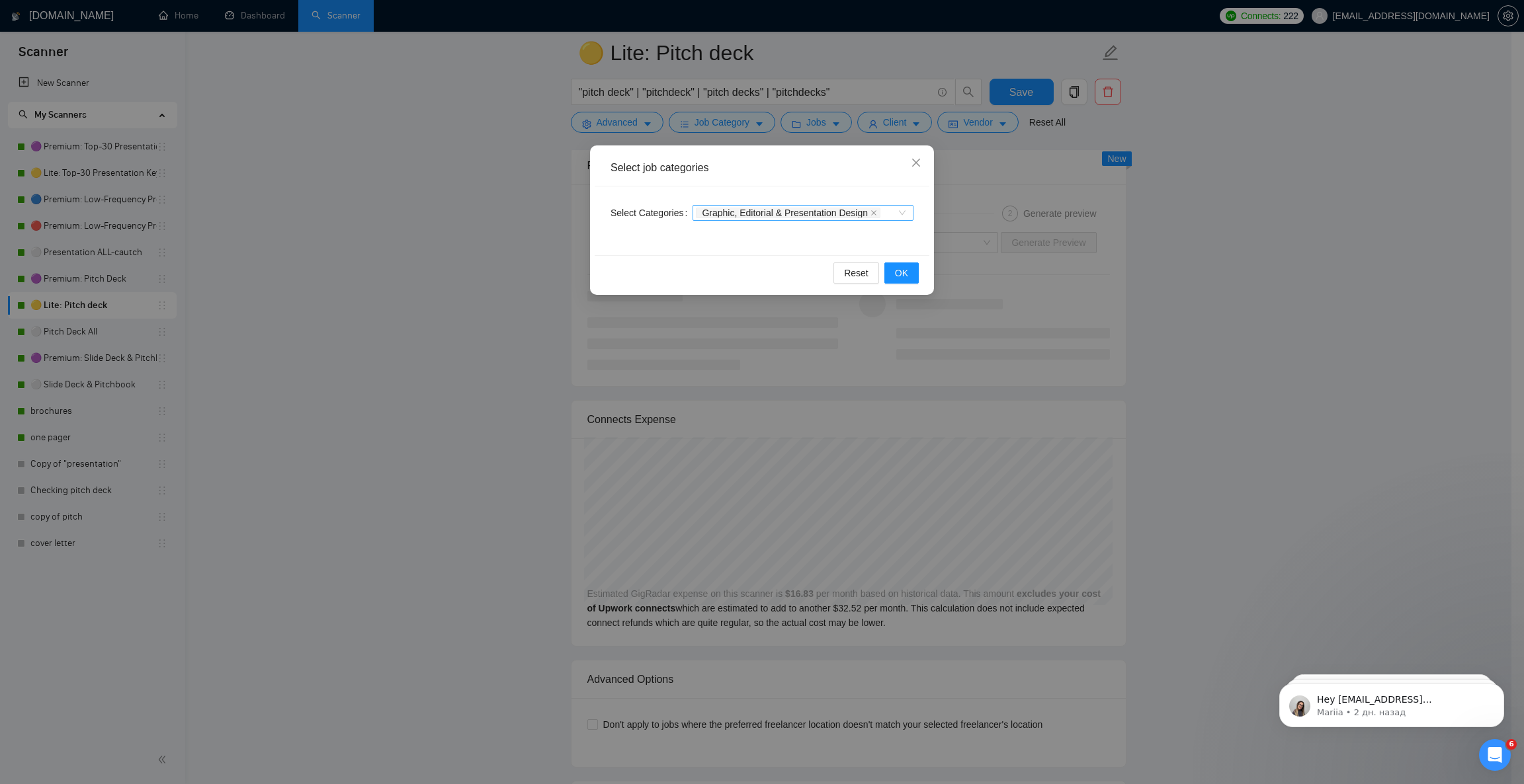
click at [894, 214] on div "Graphic, Editorial & Presentation Design" at bounding box center [796, 213] width 201 height 14
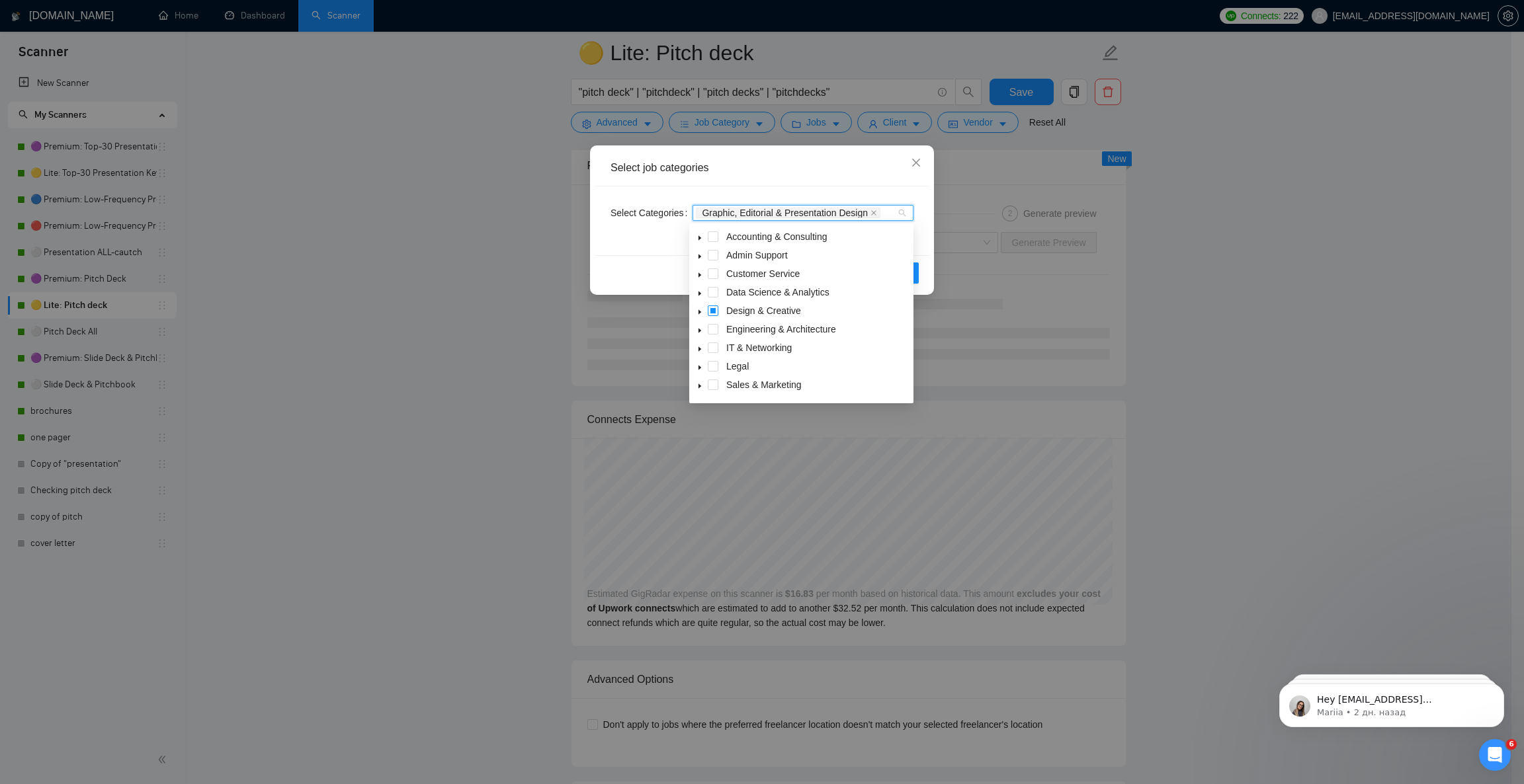
click at [709, 311] on span at bounding box center [713, 311] width 10 height 10
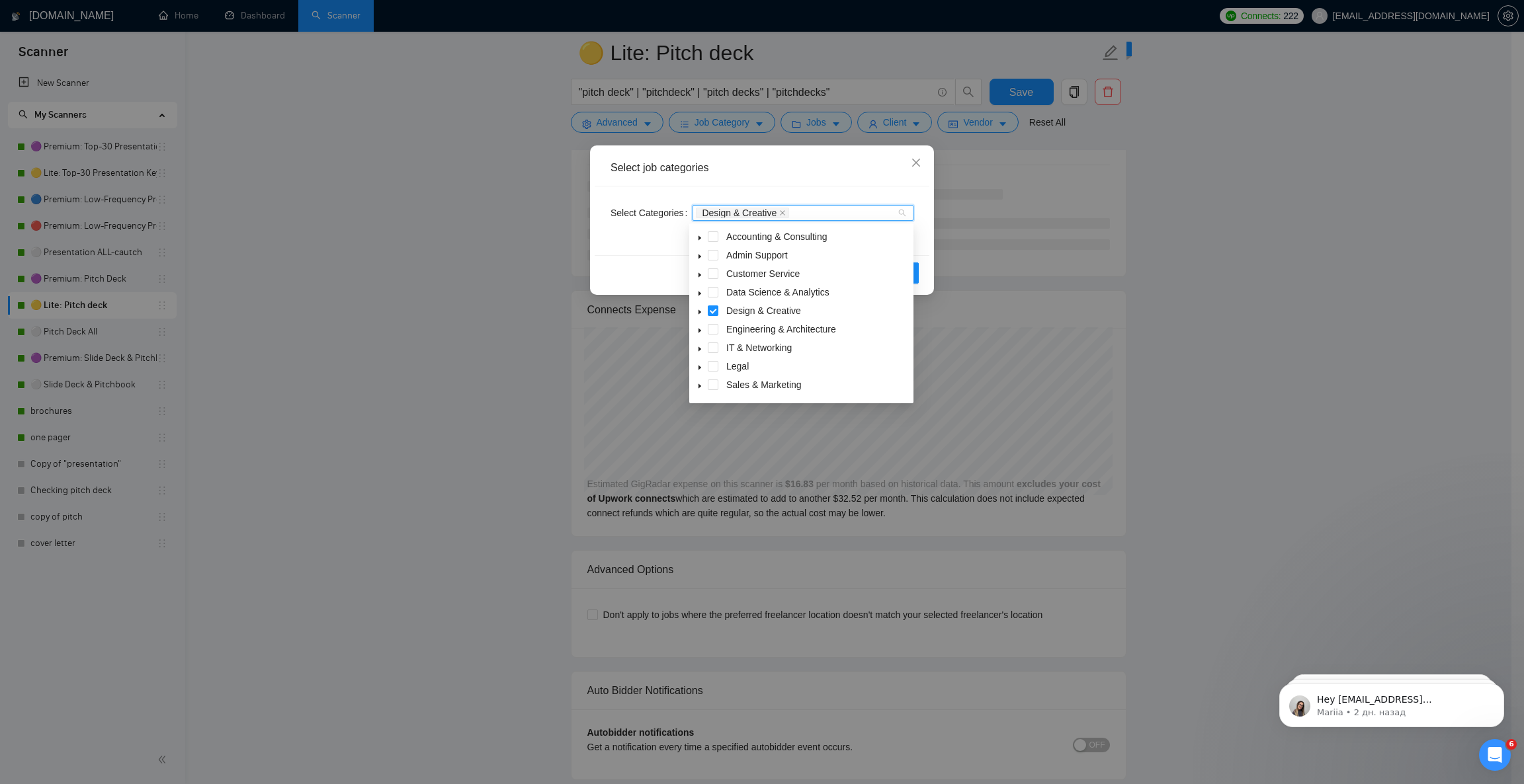
click at [699, 316] on icon "caret-down" at bounding box center [700, 312] width 7 height 7
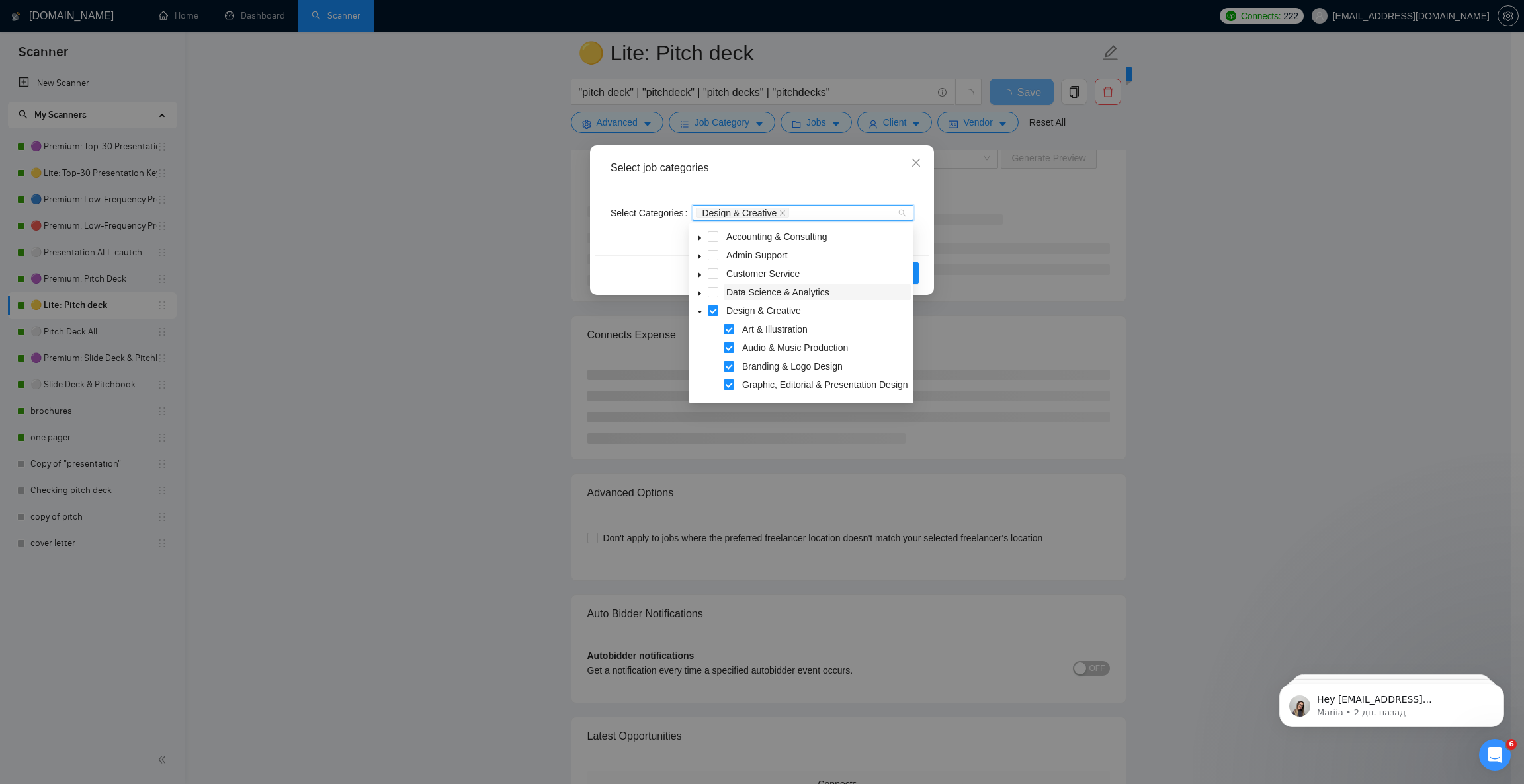
click at [724, 348] on span at bounding box center [729, 347] width 10 height 10
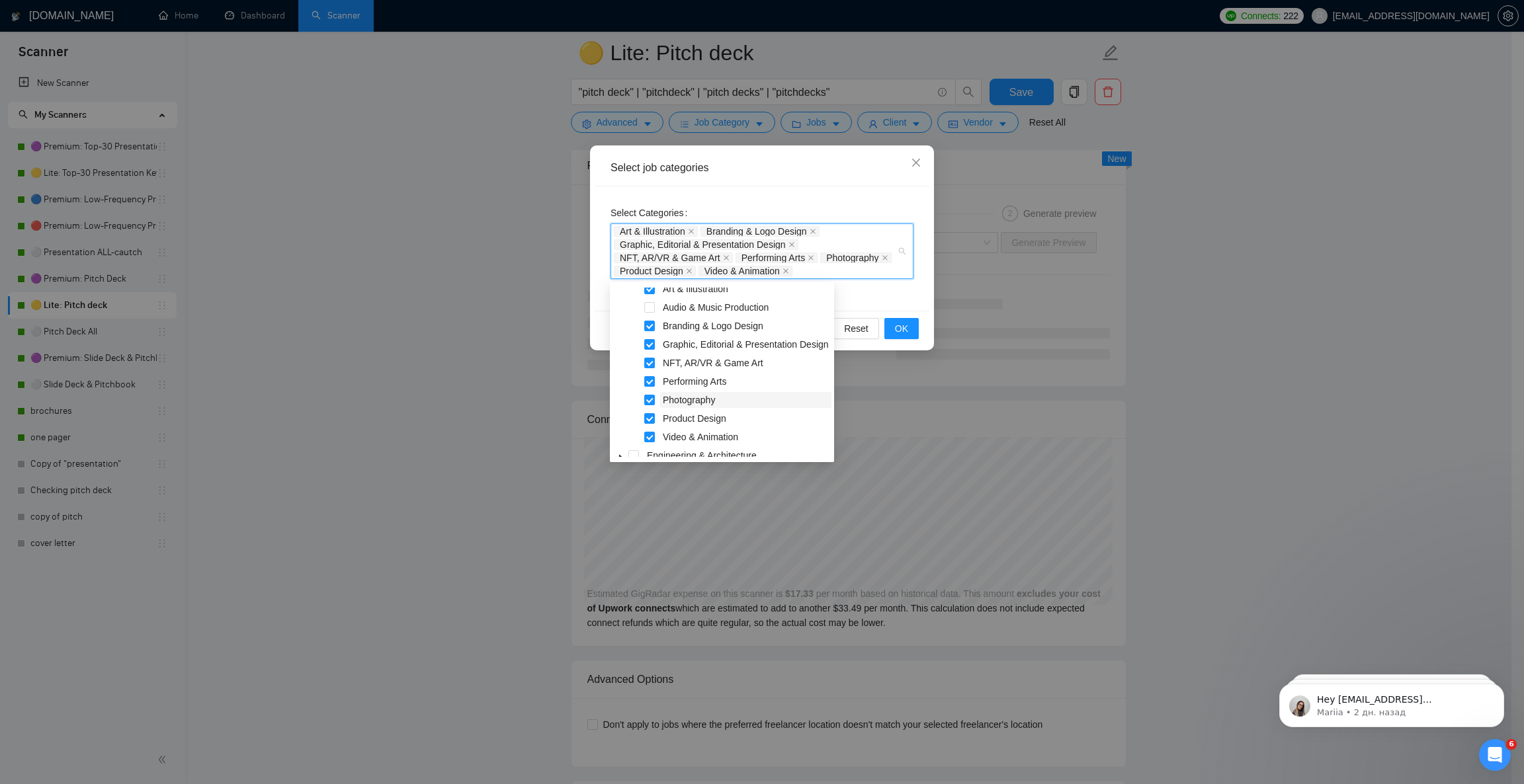
scroll to position [0, 0]
click at [649, 406] on span at bounding box center [649, 406] width 10 height 10
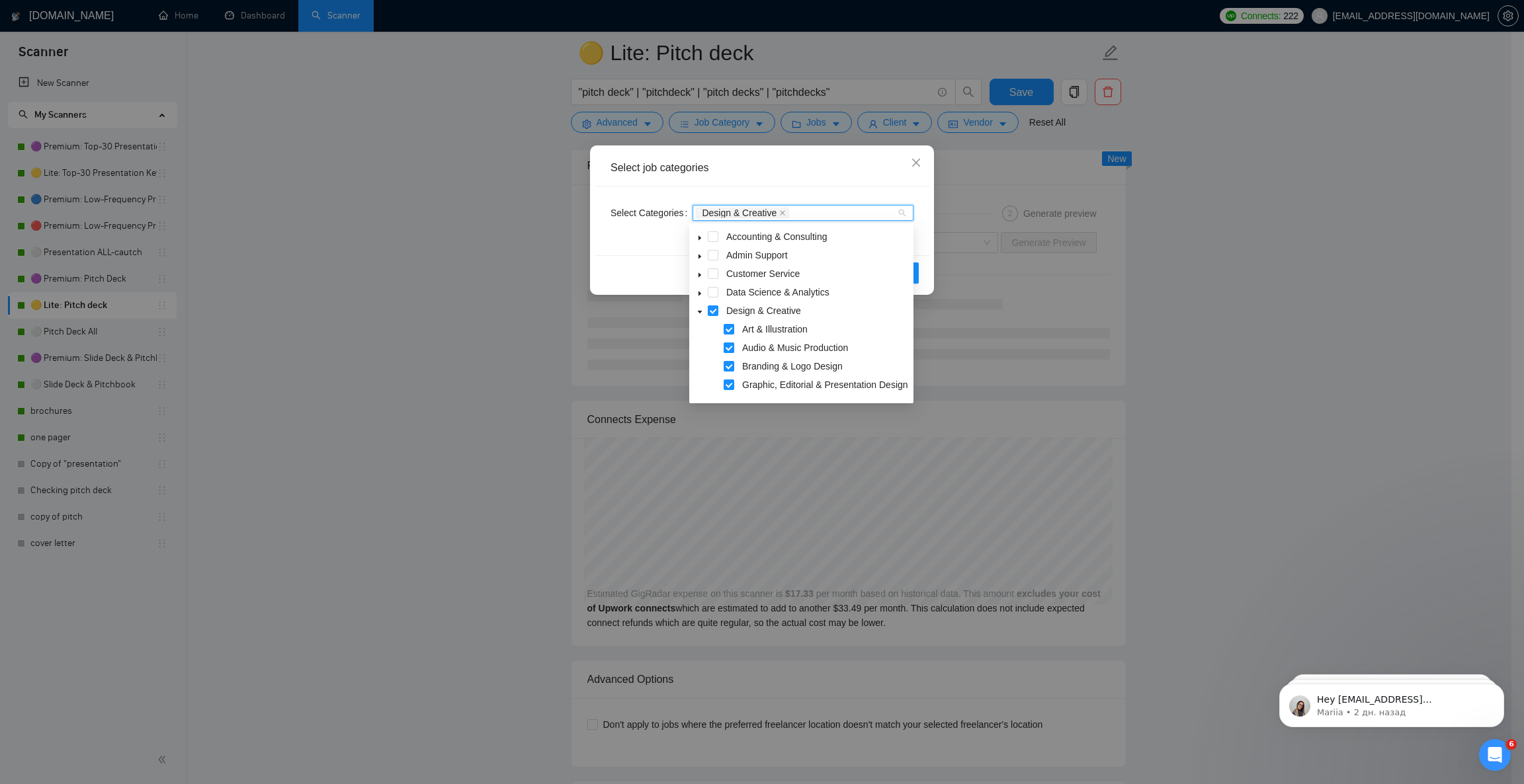
click at [725, 349] on span at bounding box center [729, 347] width 10 height 10
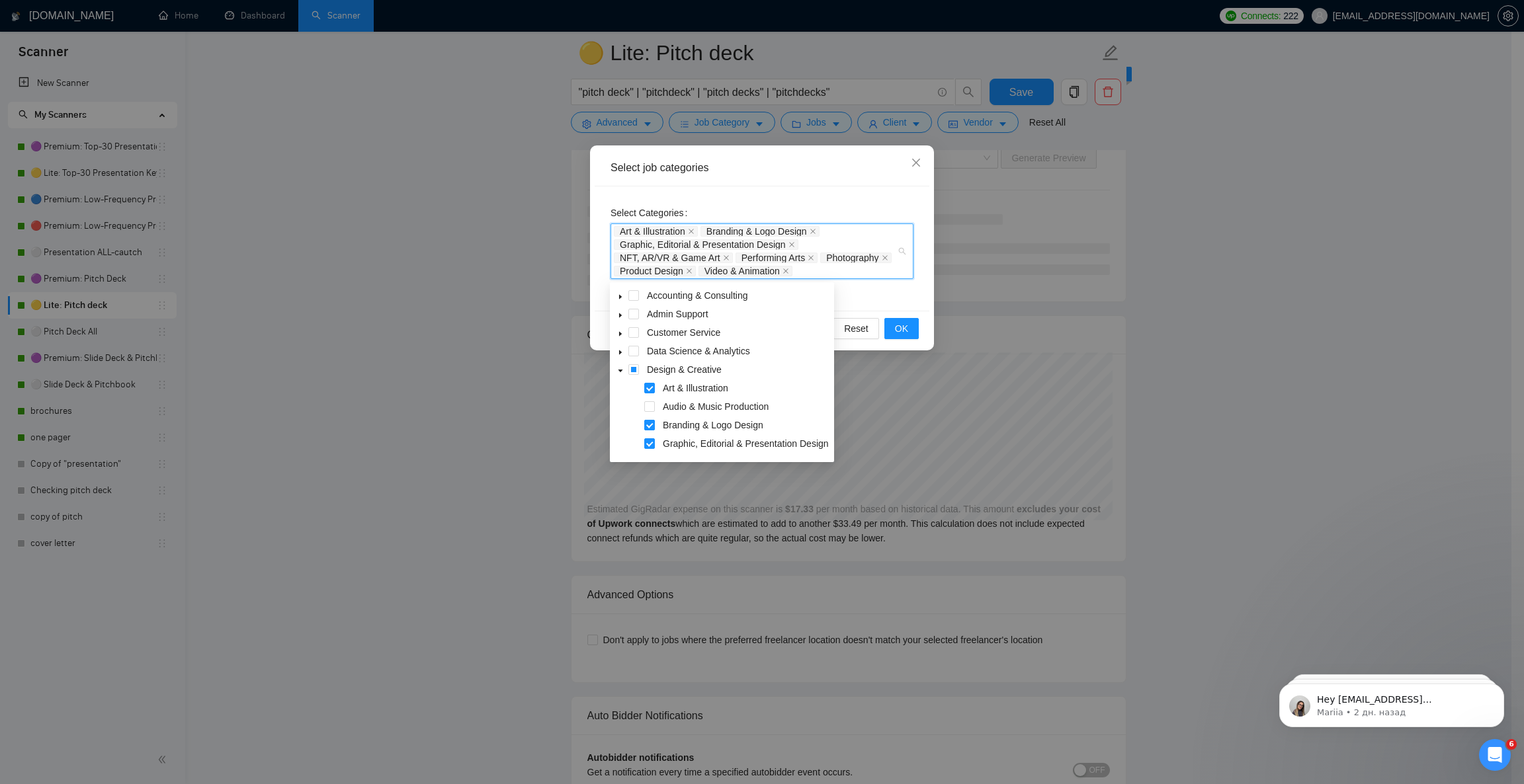
click at [649, 421] on span at bounding box center [649, 425] width 10 height 10
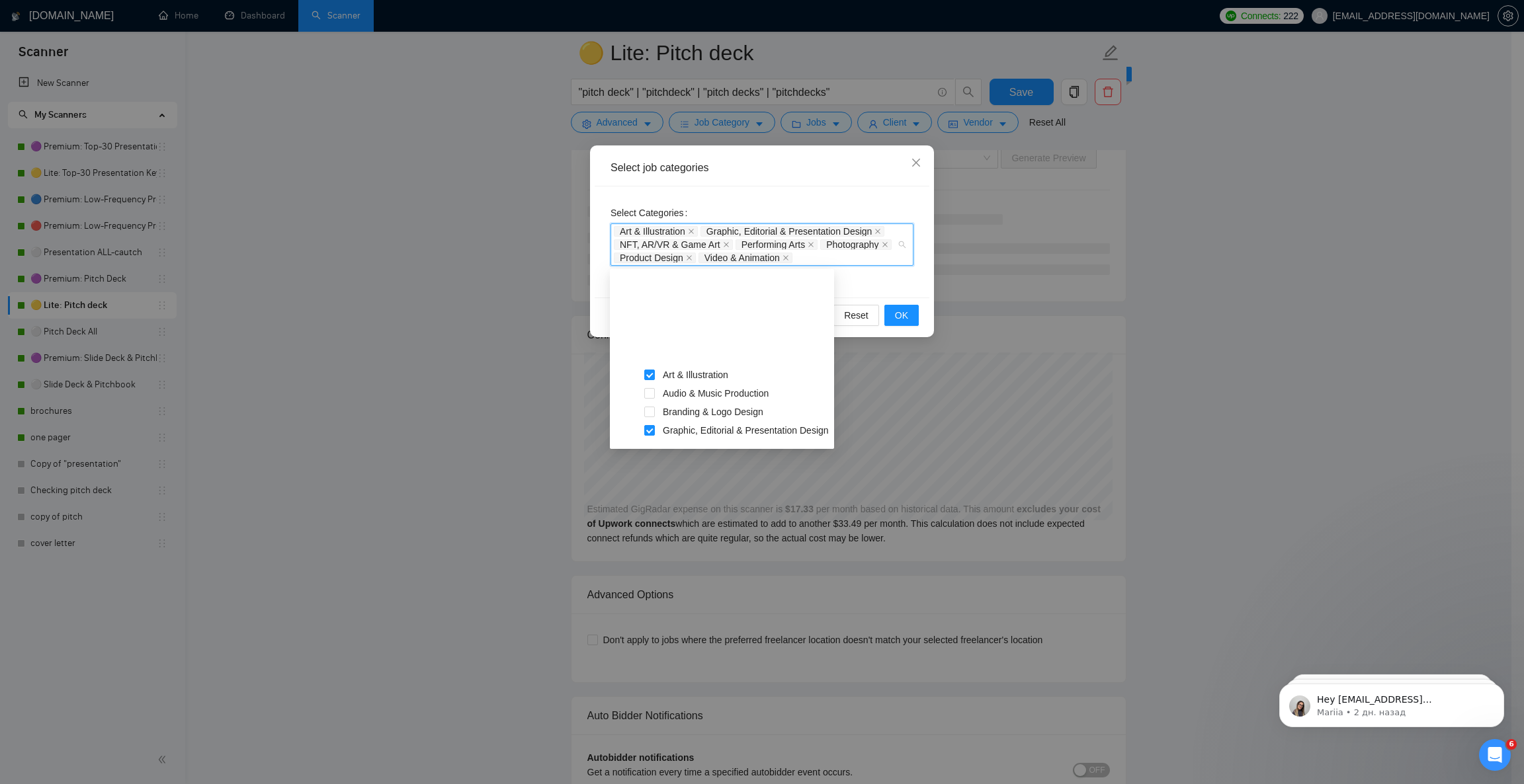
scroll to position [99, 0]
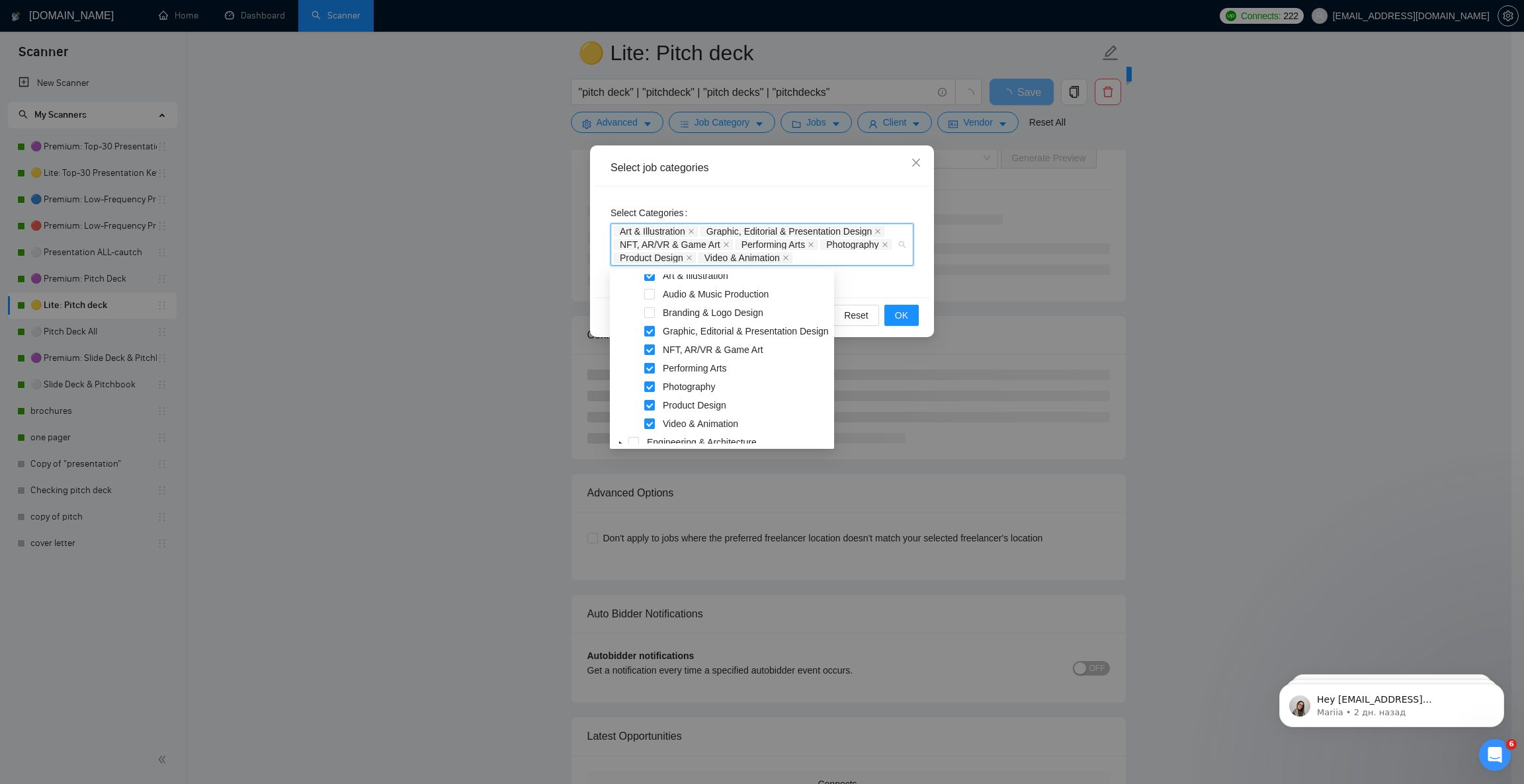
click at [649, 371] on span at bounding box center [649, 369] width 10 height 10
click at [648, 385] on span at bounding box center [649, 386] width 10 height 10
click at [648, 422] on span at bounding box center [649, 424] width 10 height 10
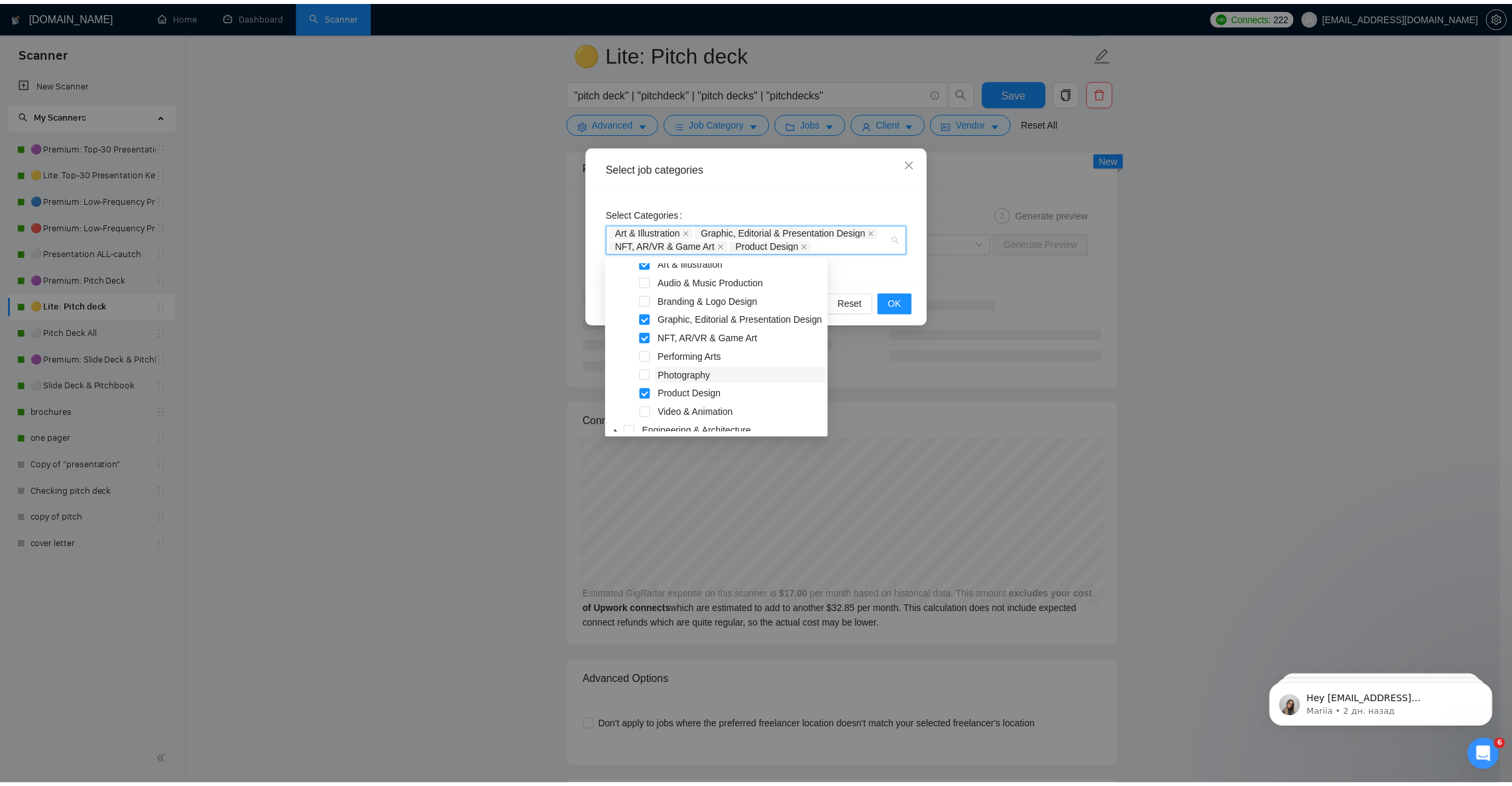
scroll to position [0, 0]
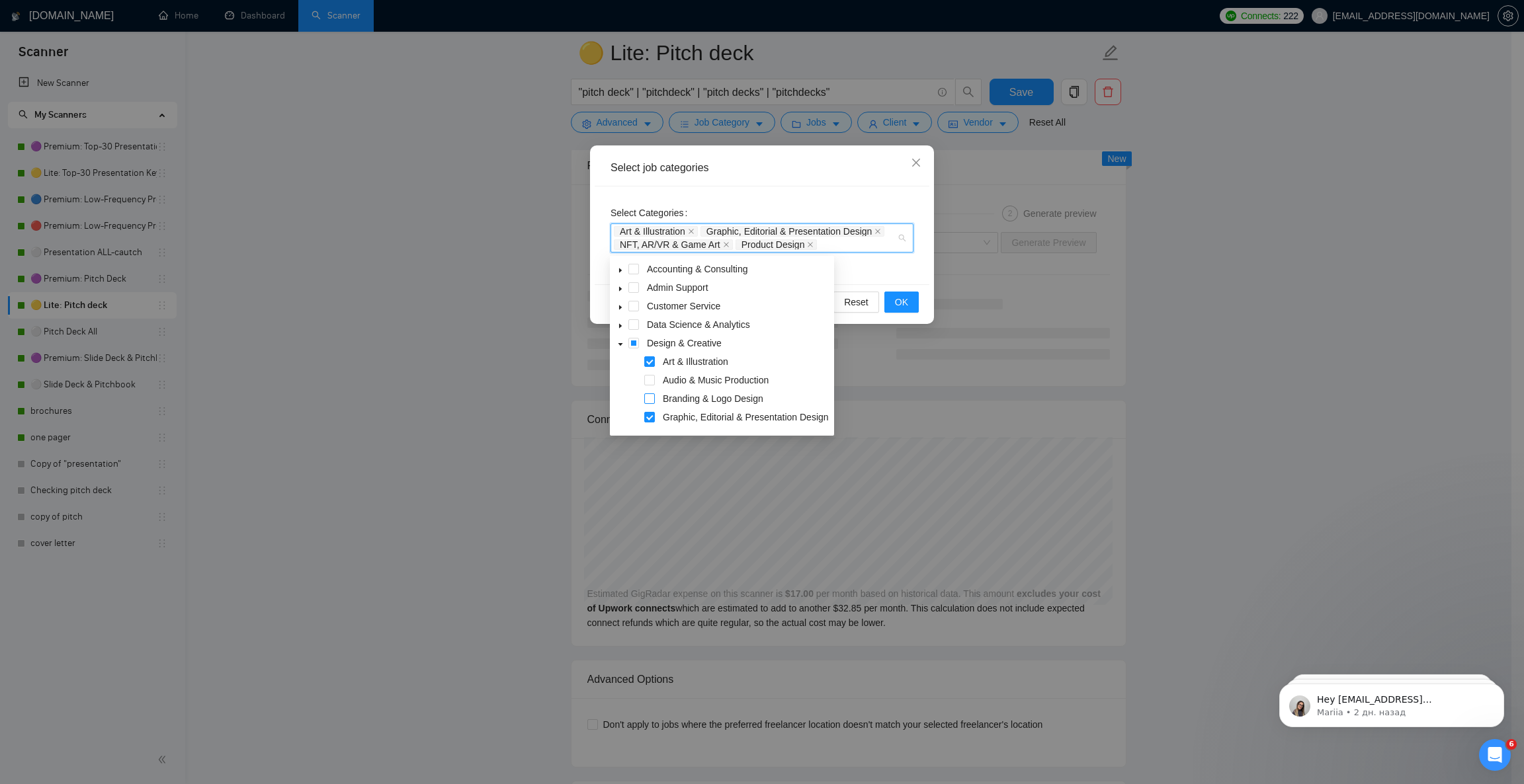
click at [654, 396] on span at bounding box center [649, 398] width 10 height 10
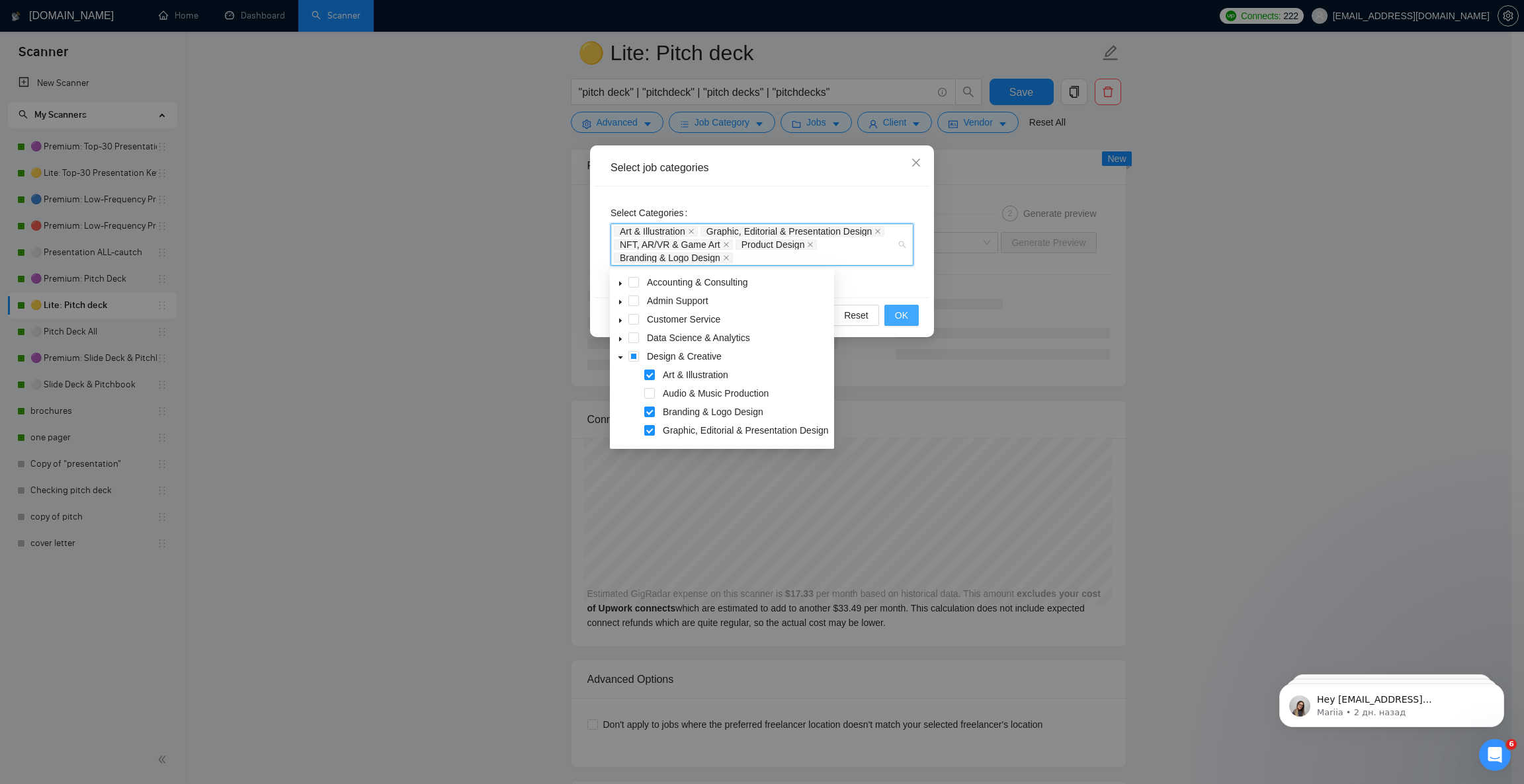
click at [904, 312] on span "OK" at bounding box center [902, 315] width 14 height 15
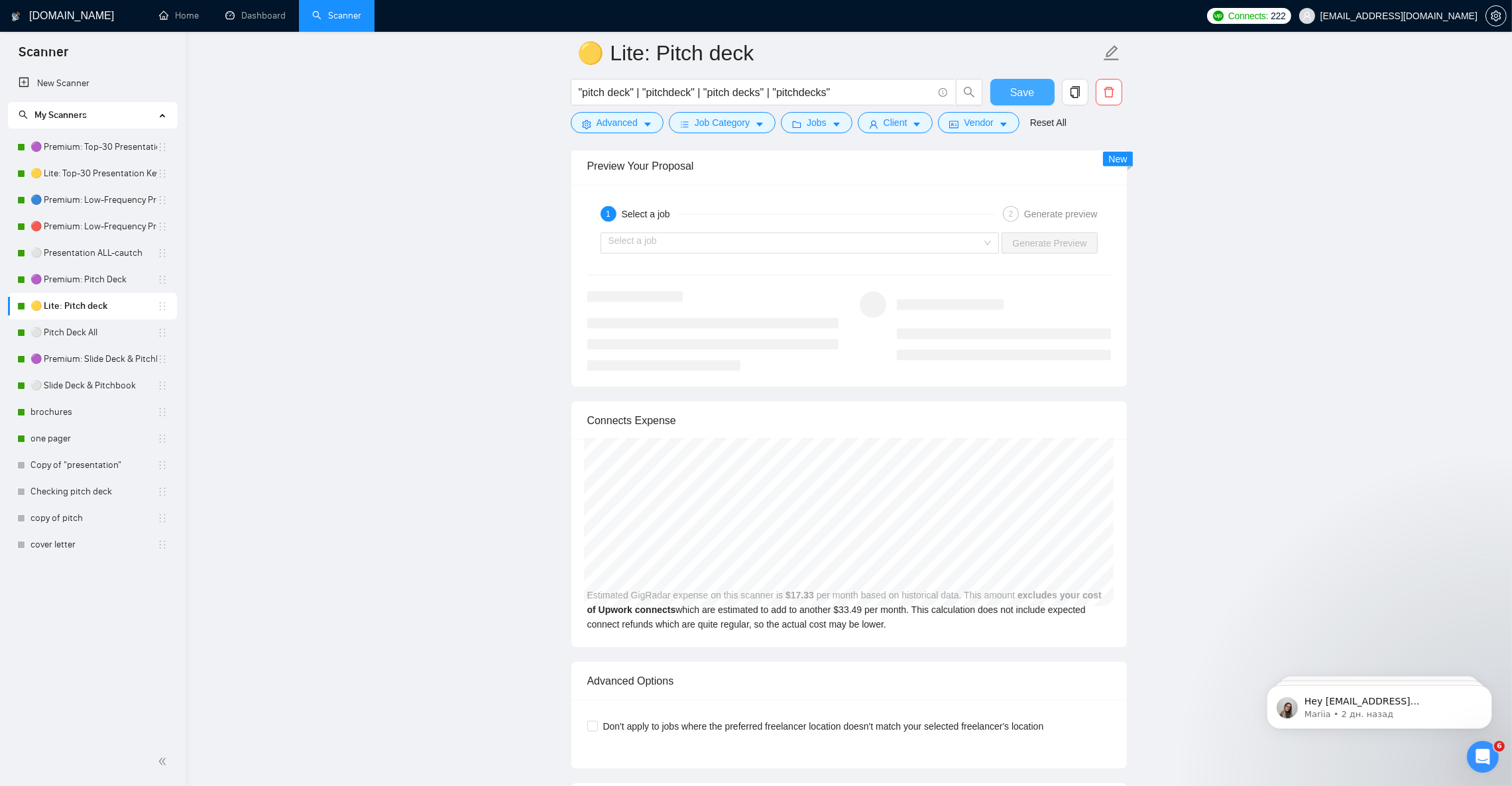
click at [995, 89] on button "Save" at bounding box center [1022, 92] width 64 height 27
click at [90, 338] on link "⚪ Pitch Deck All" at bounding box center [94, 333] width 127 height 27
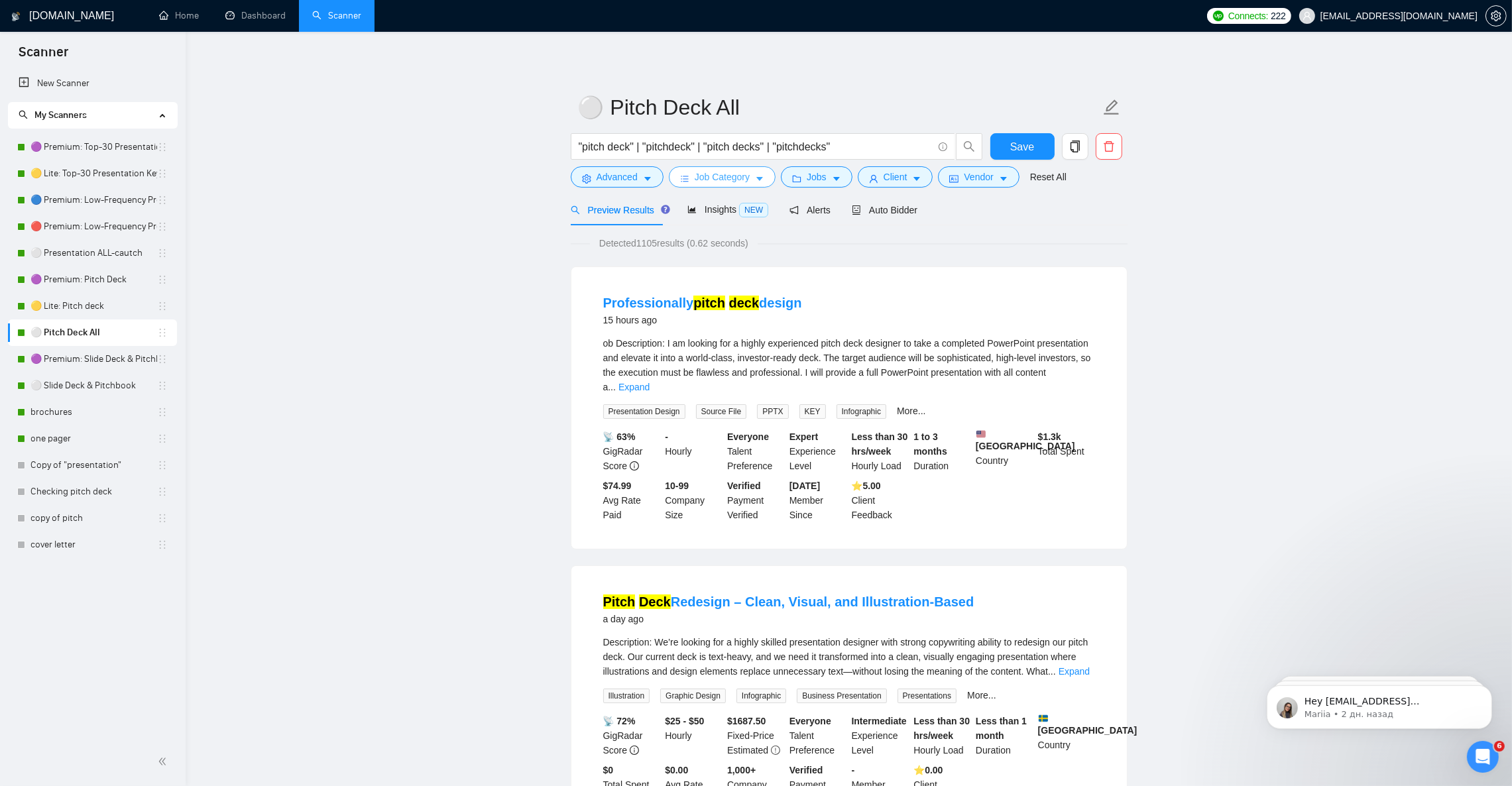
click at [748, 181] on button "Job Category" at bounding box center [722, 177] width 107 height 21
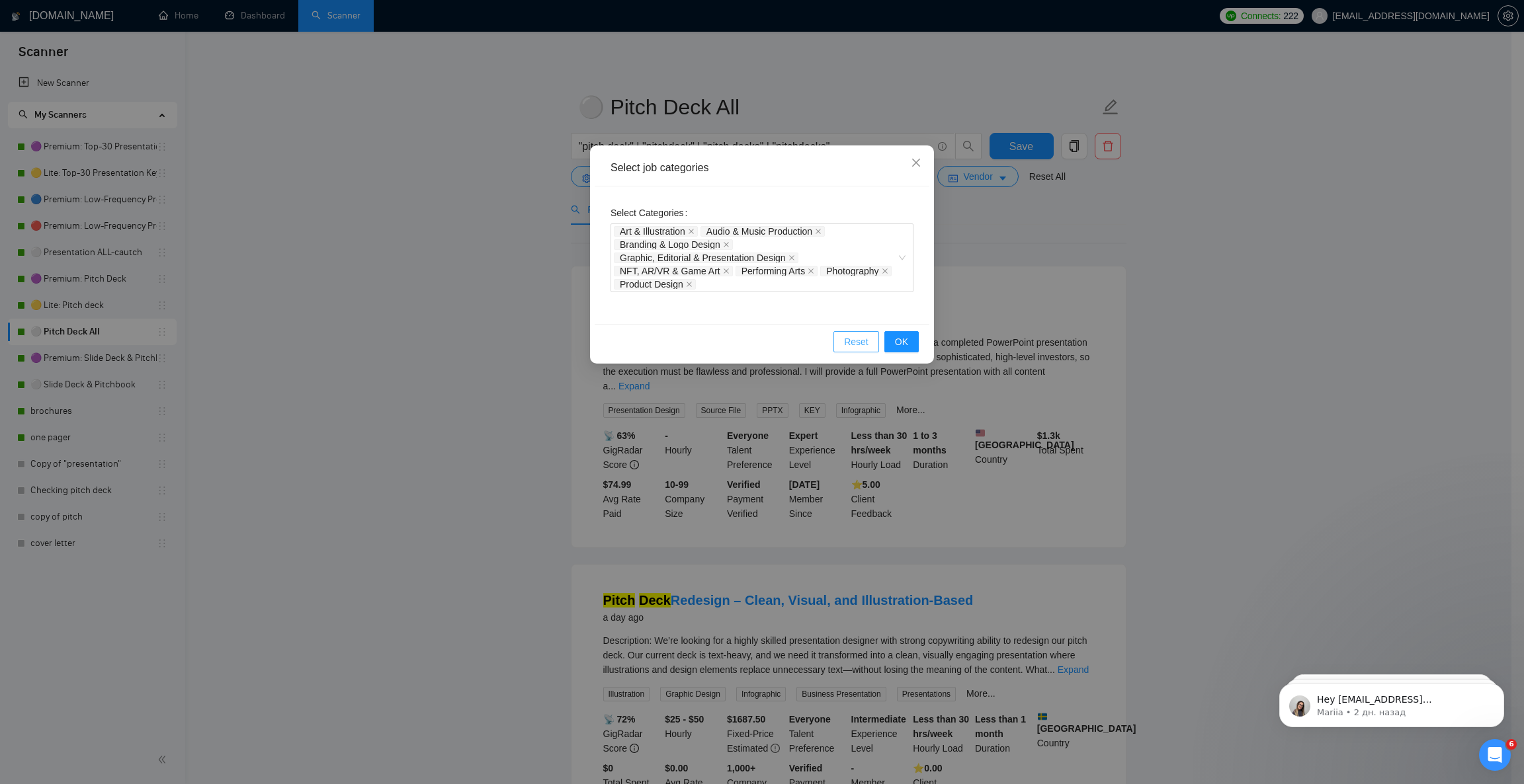
click at [854, 340] on span "Reset" at bounding box center [856, 341] width 25 height 15
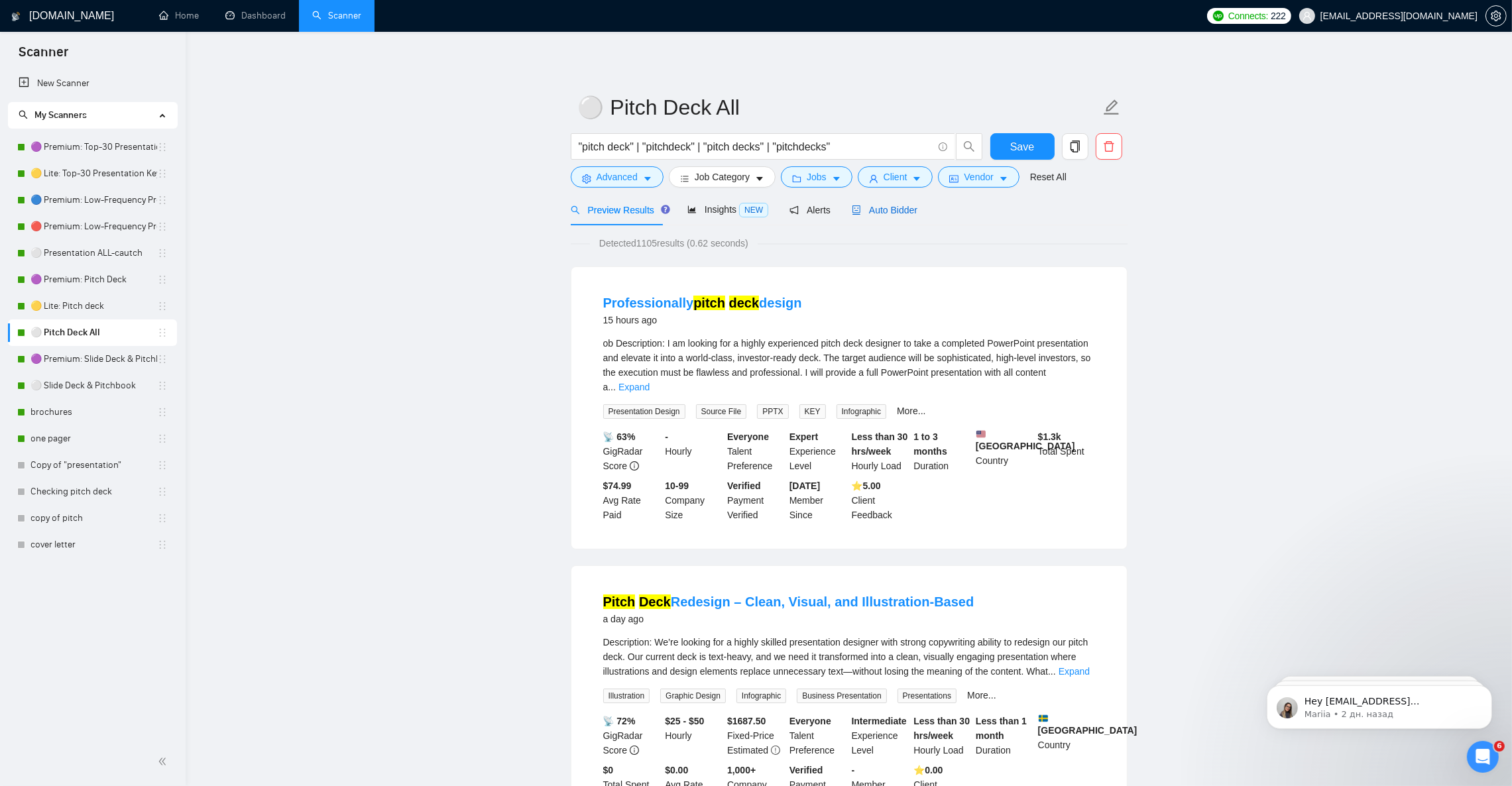
click at [895, 215] on span "Auto Bidder" at bounding box center [884, 210] width 66 height 10
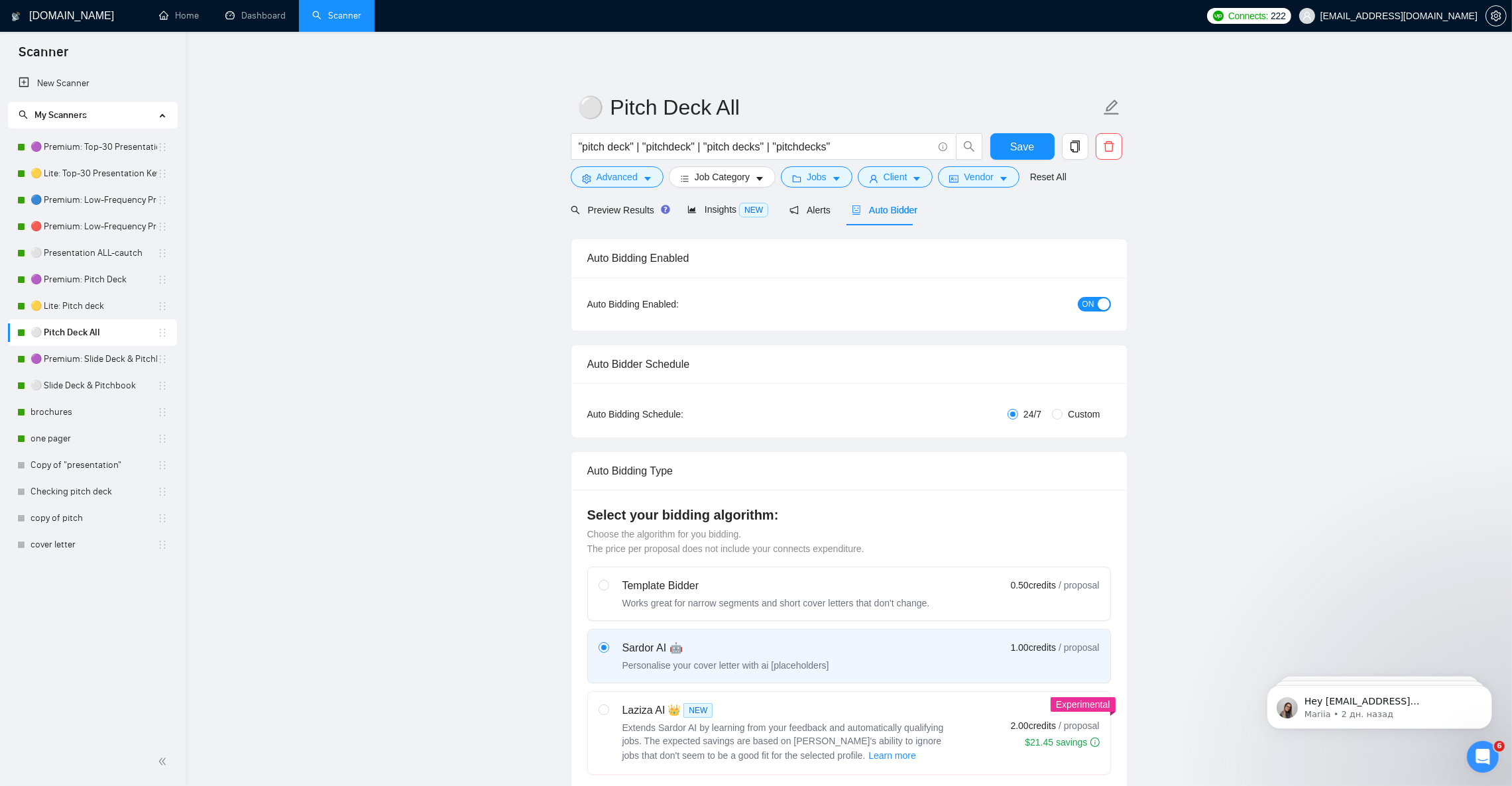
checkbox input "true"
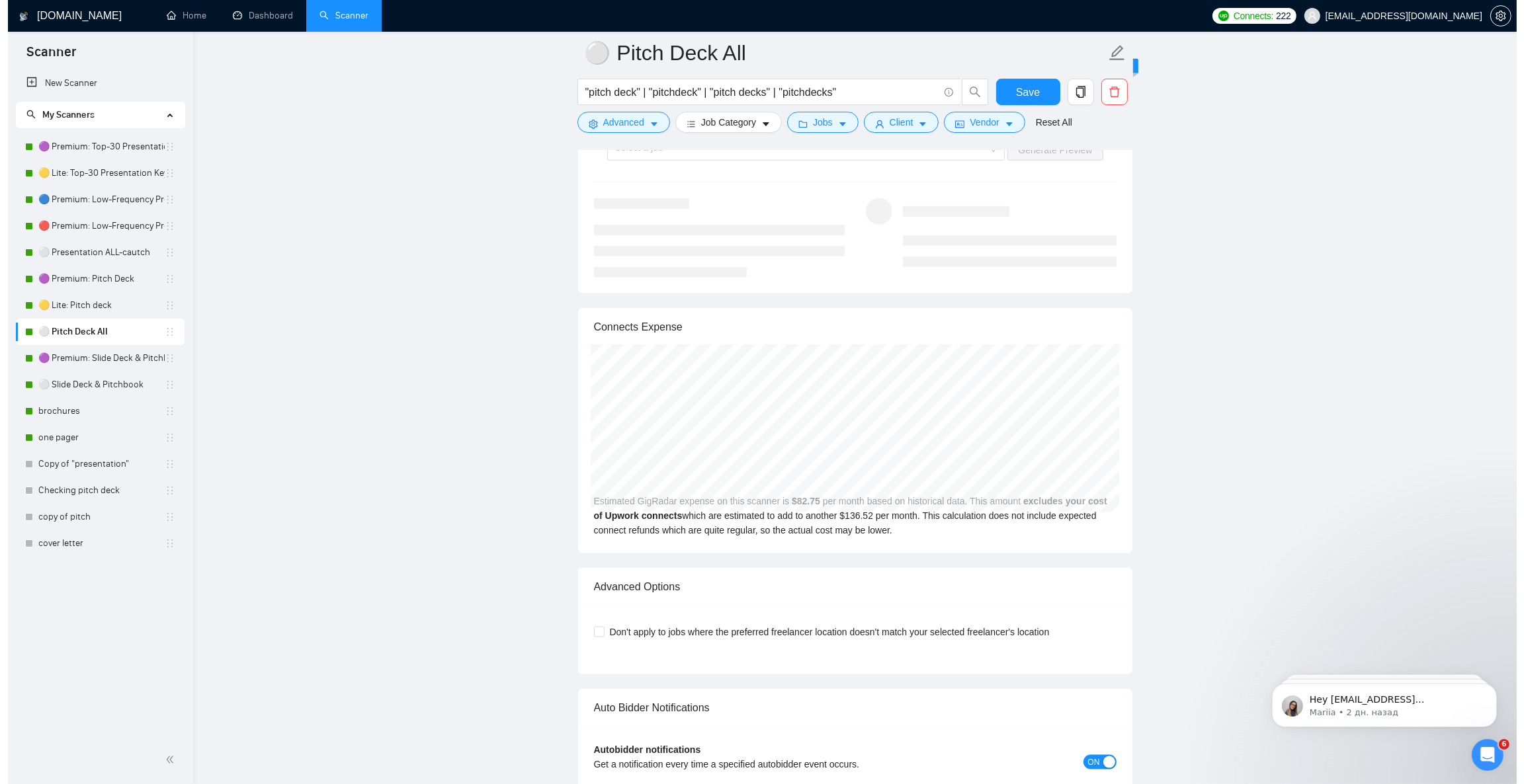
scroll to position [2578, 0]
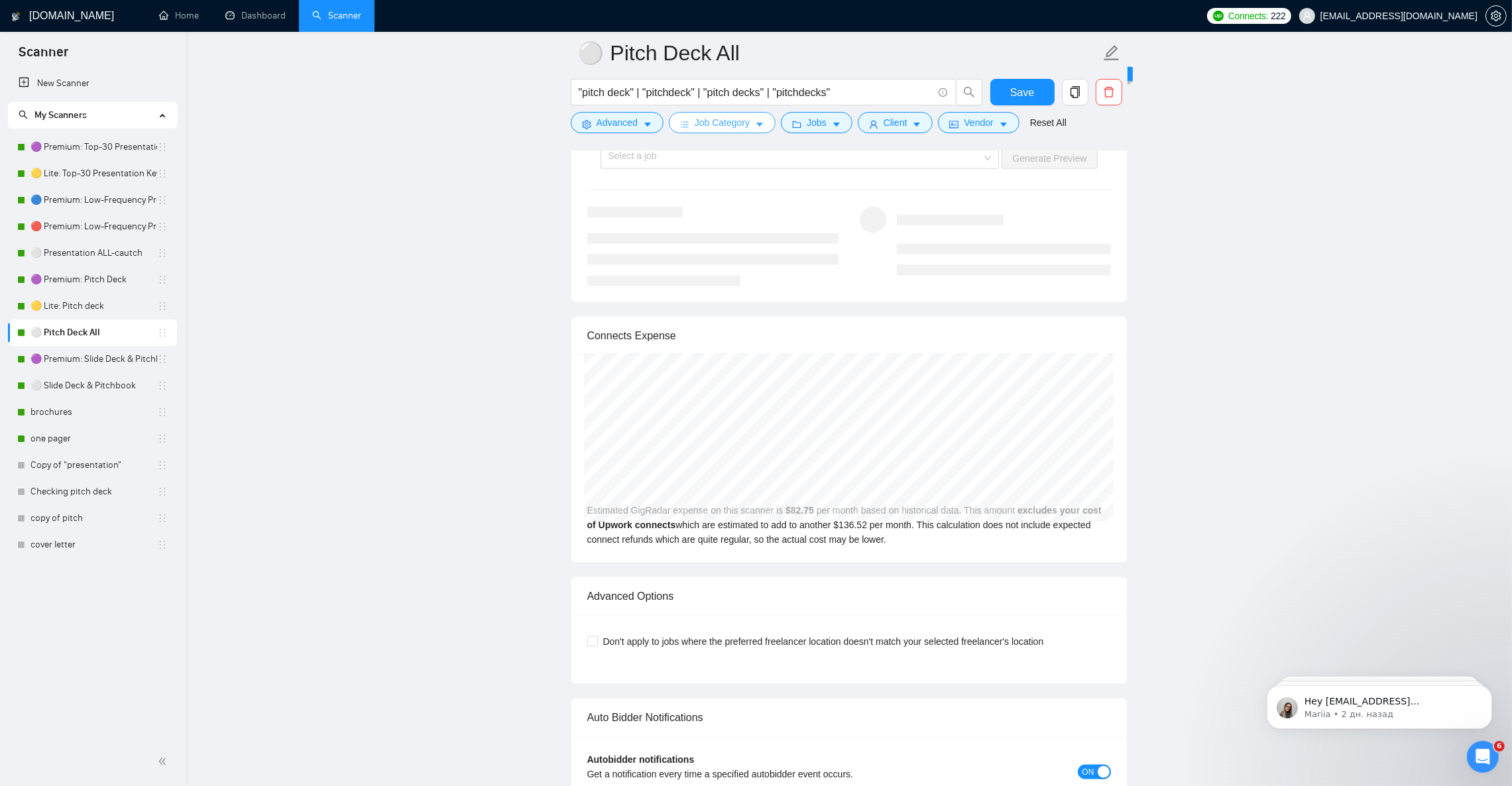
click at [749, 126] on button "Job Category" at bounding box center [722, 122] width 107 height 21
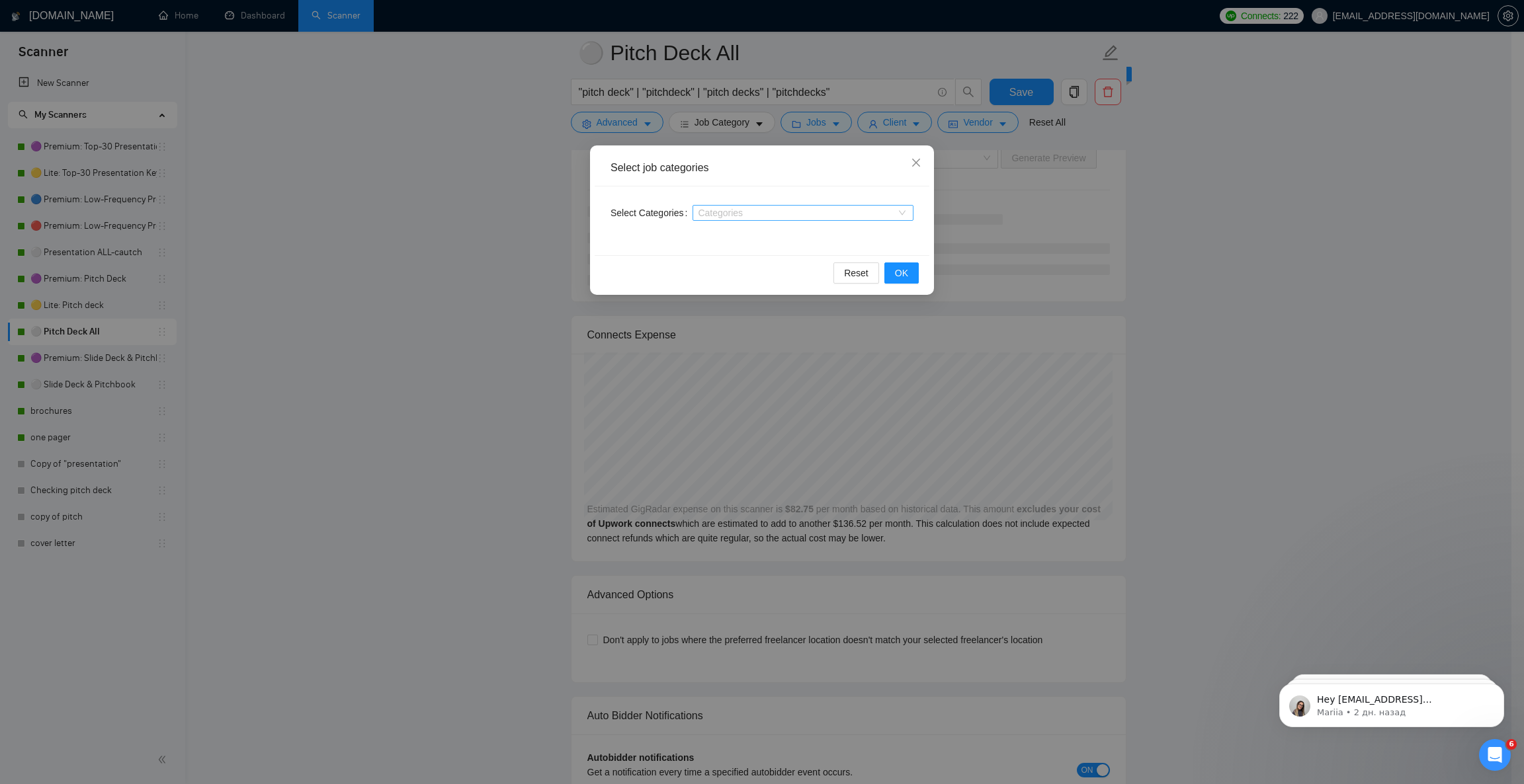
click at [766, 212] on div at bounding box center [796, 212] width 201 height 10
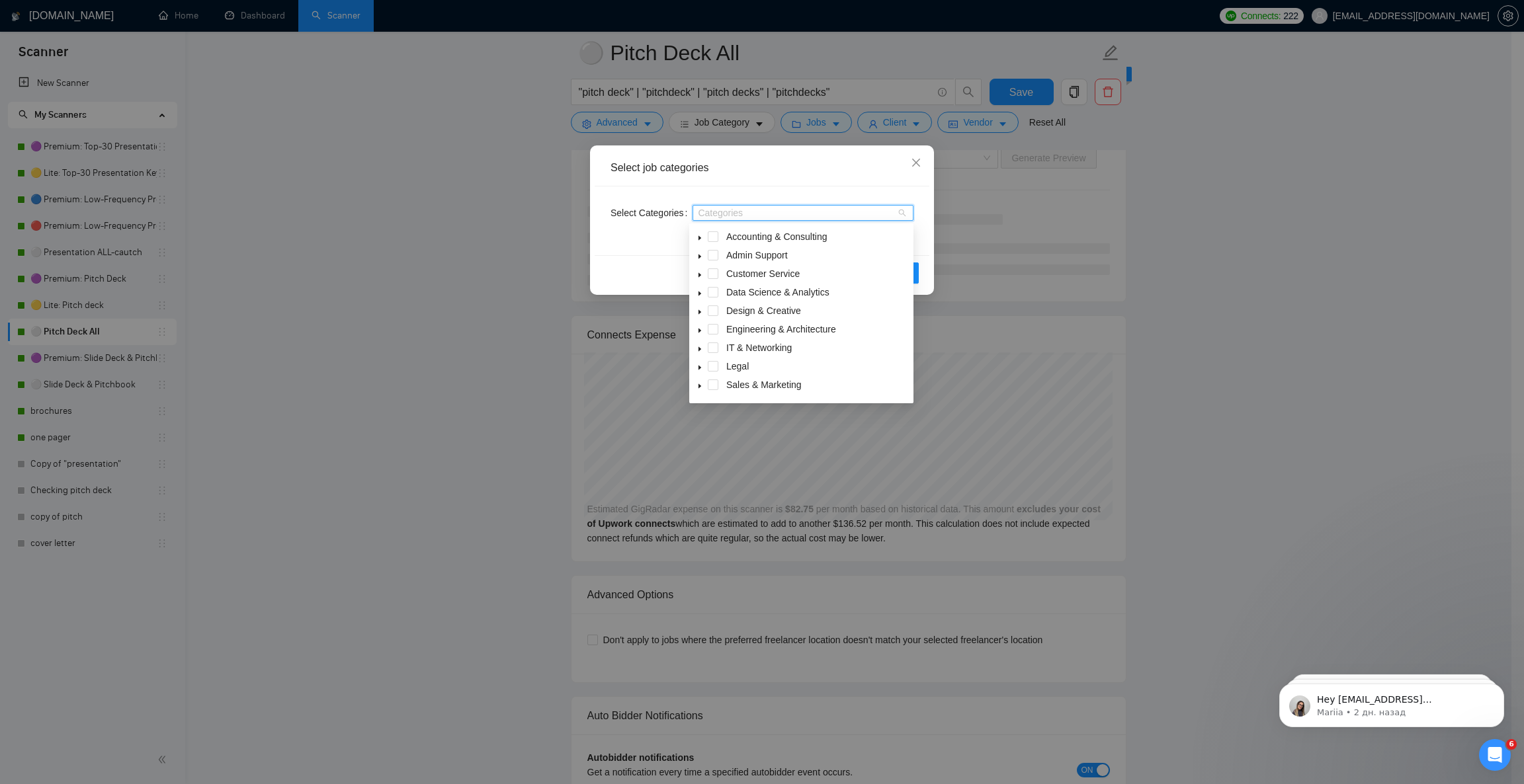
click at [697, 312] on icon "caret-down" at bounding box center [700, 312] width 7 height 7
click at [734, 325] on div "Art & Illustration" at bounding box center [801, 331] width 219 height 19
click at [728, 328] on span at bounding box center [729, 329] width 10 height 10
click at [730, 364] on span at bounding box center [729, 366] width 10 height 10
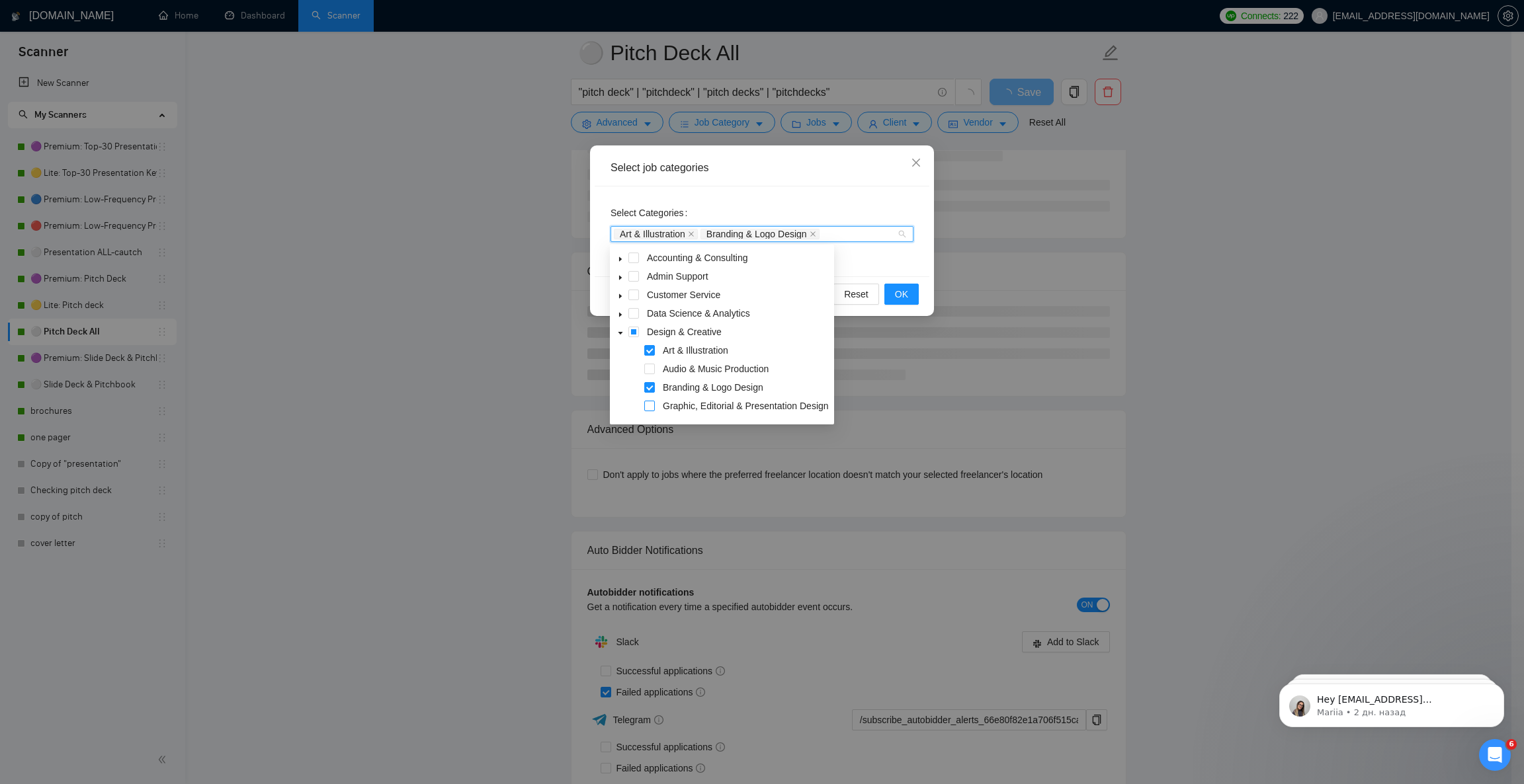
click at [649, 404] on span at bounding box center [649, 406] width 10 height 10
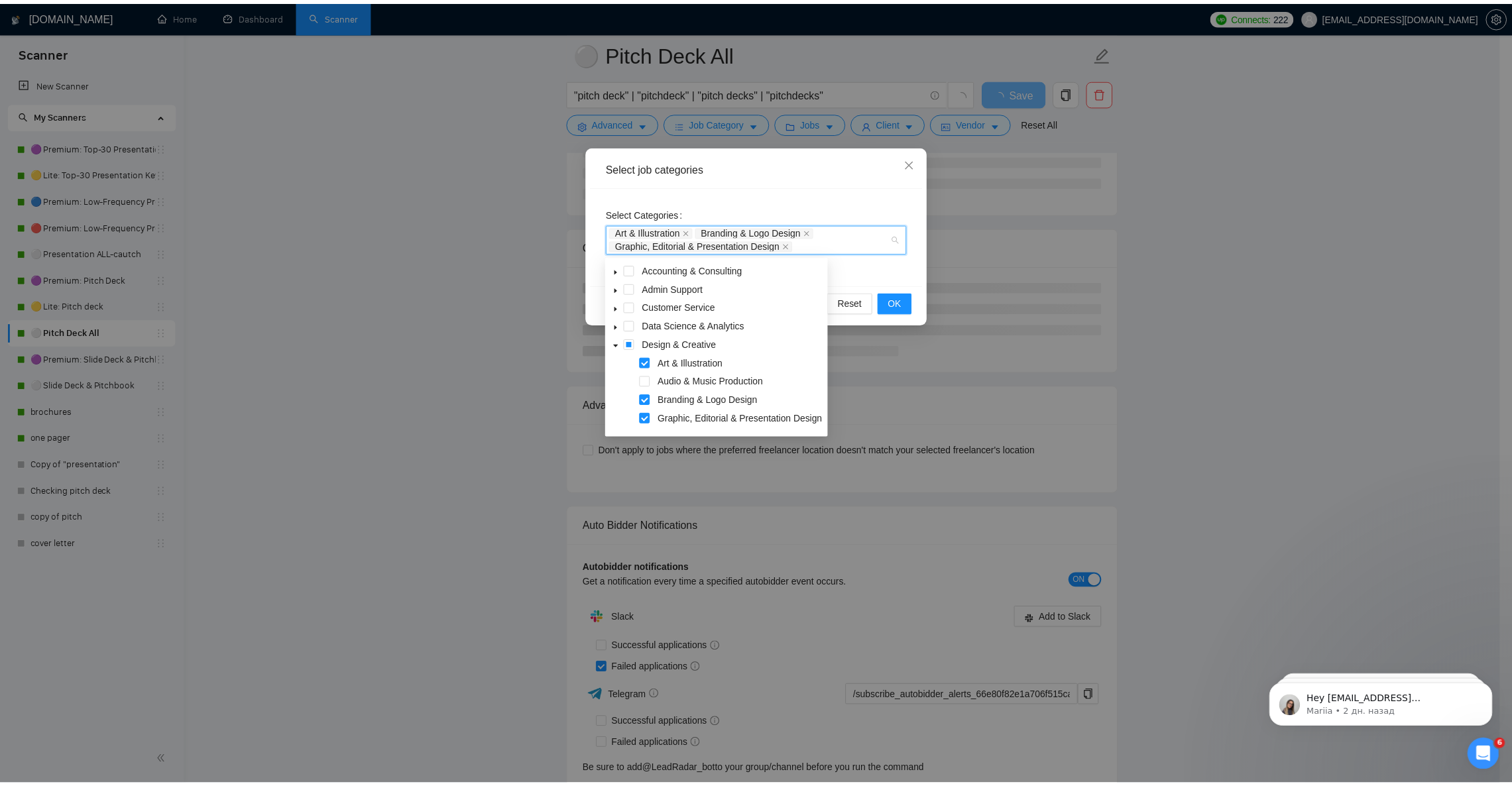
scroll to position [99, 0]
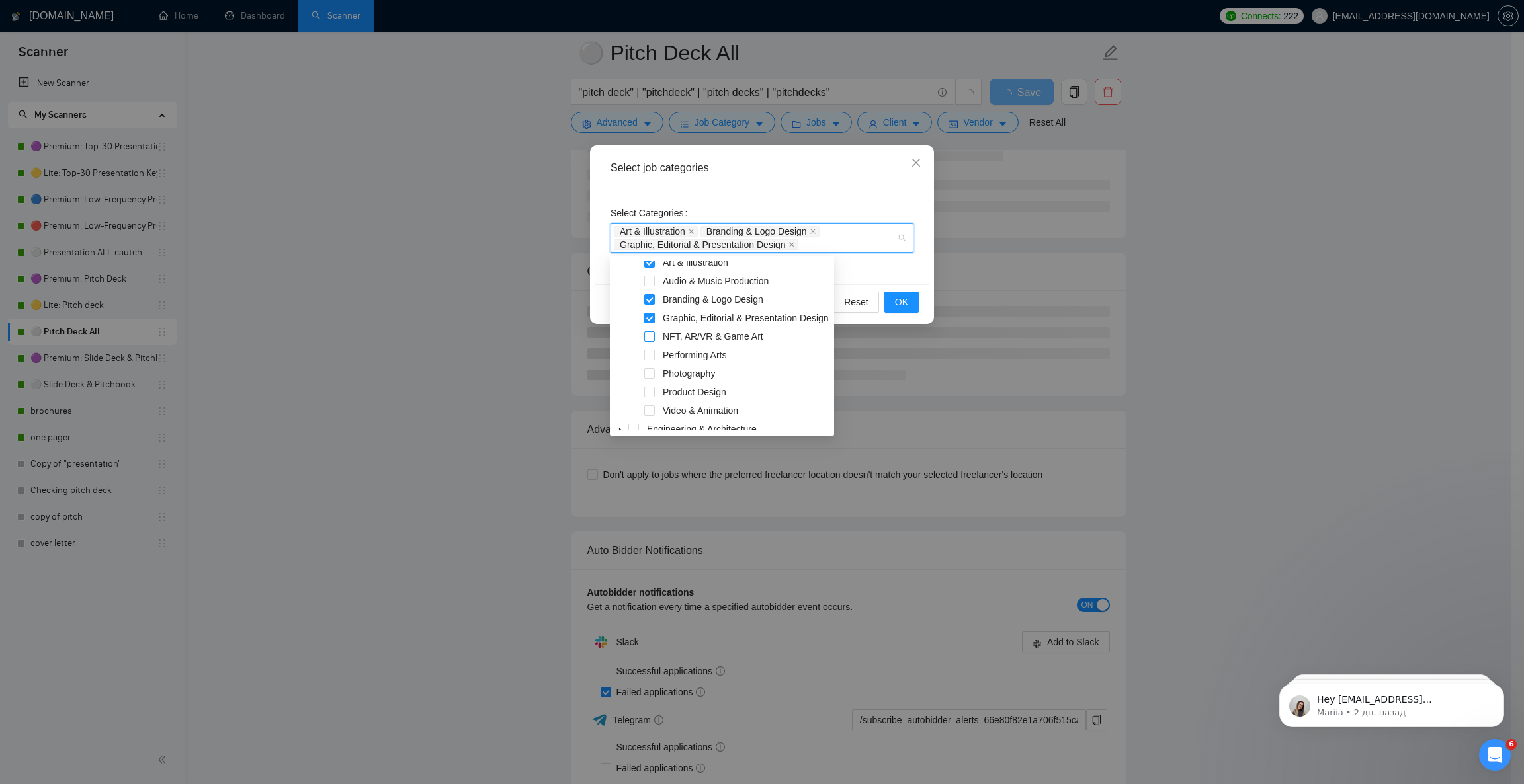
click at [649, 337] on span at bounding box center [649, 336] width 10 height 10
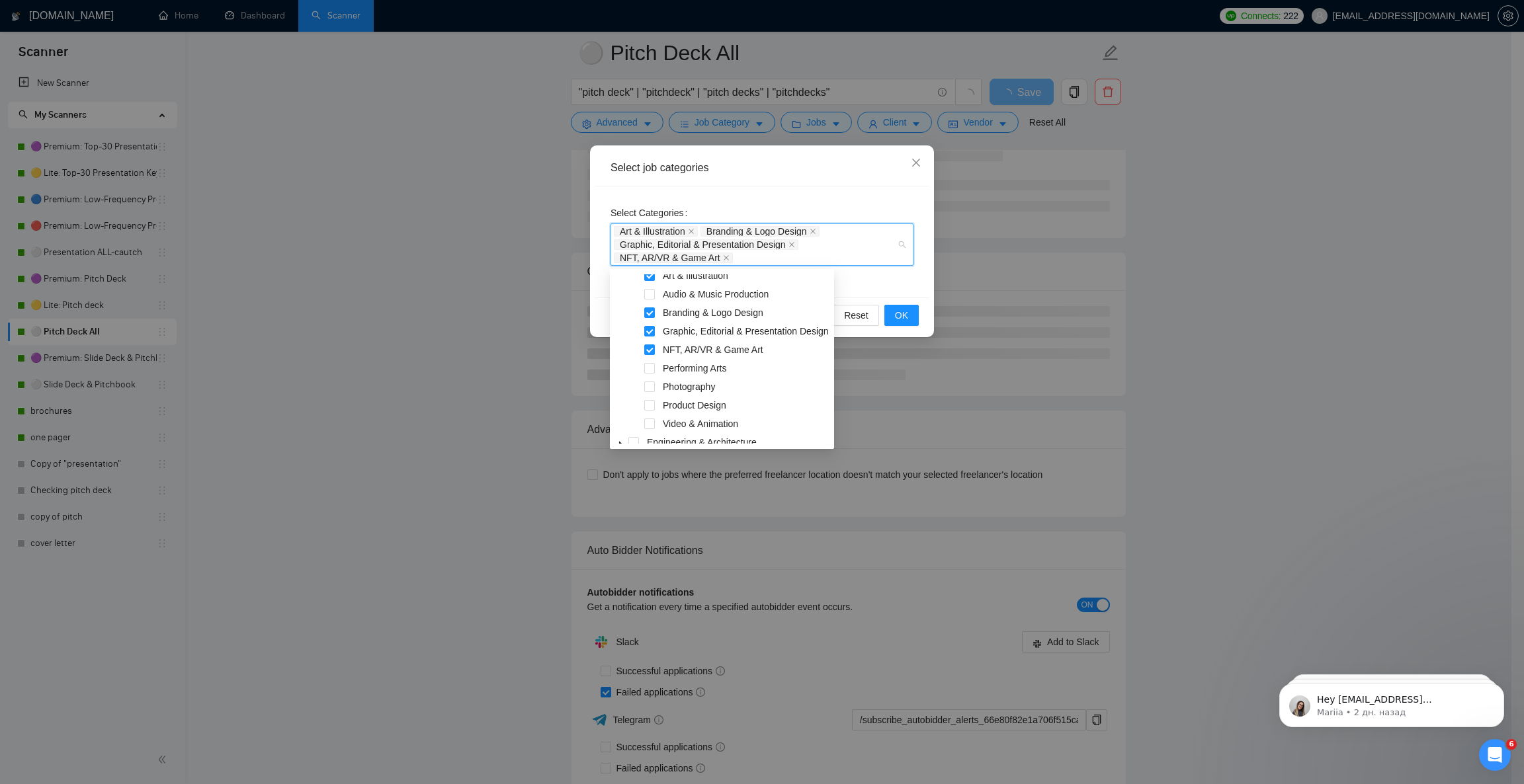
click at [650, 404] on span at bounding box center [649, 405] width 10 height 10
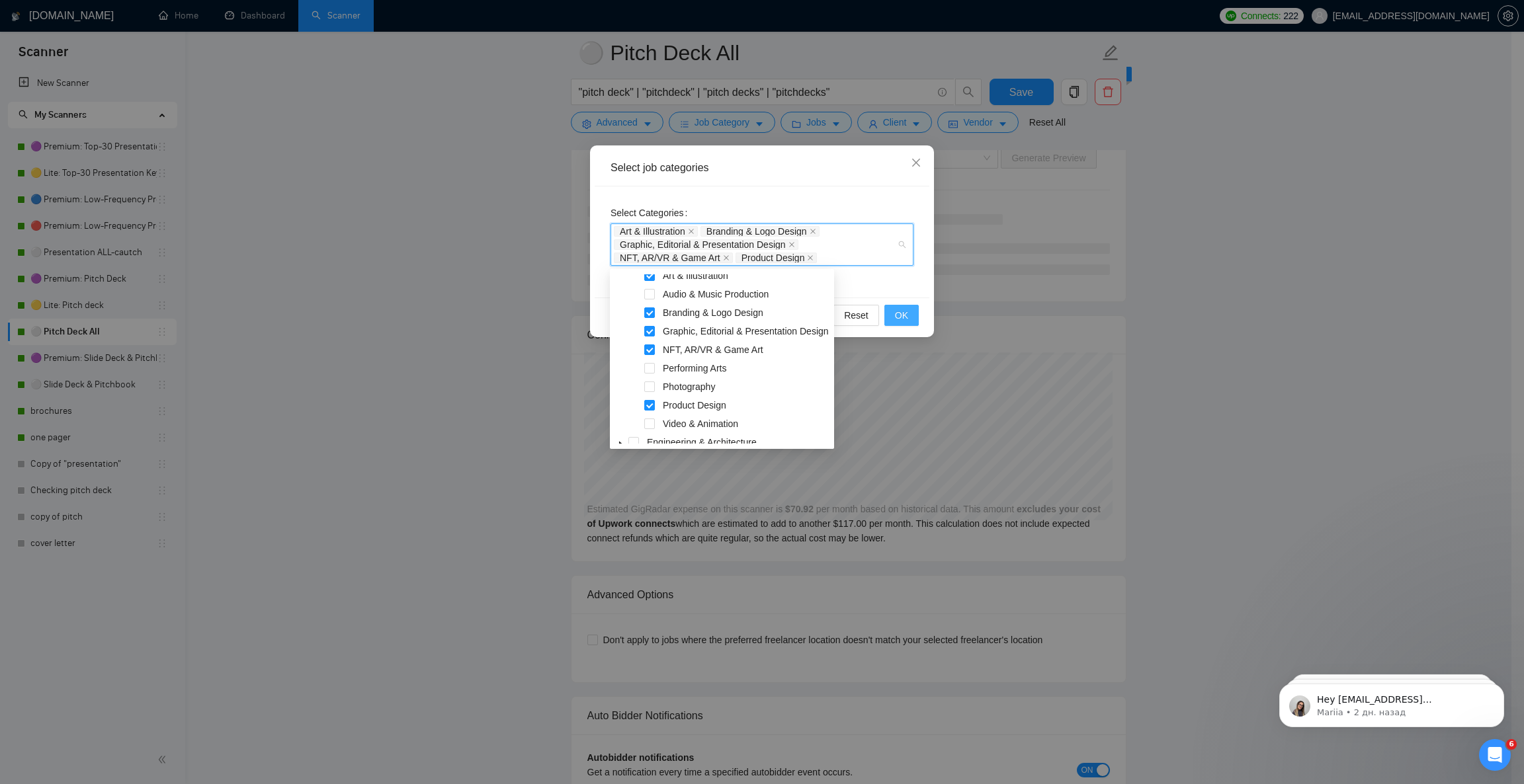
click at [898, 317] on span "OK" at bounding box center [902, 315] width 14 height 15
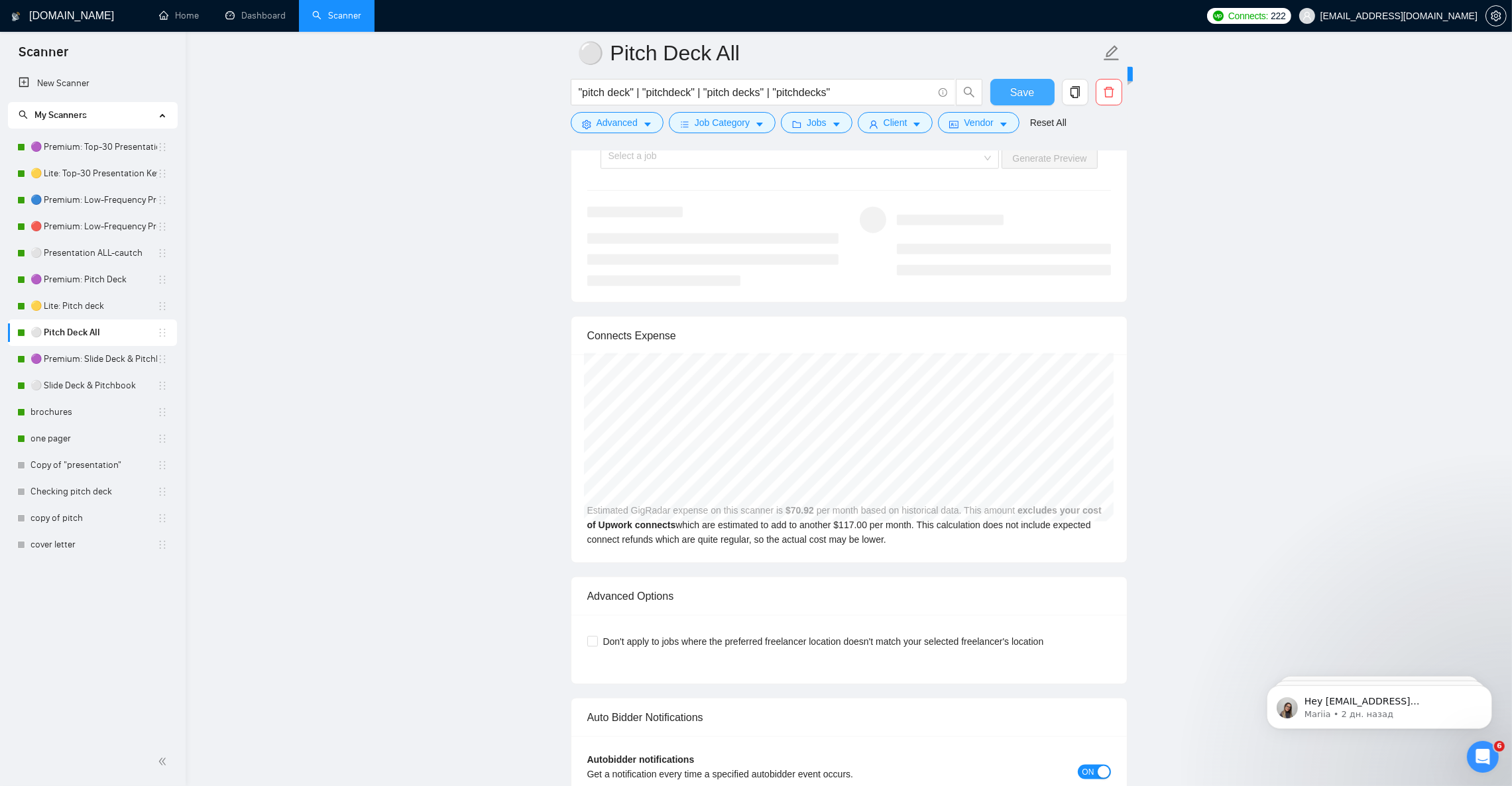
click at [1031, 92] on span "Save" at bounding box center [1022, 92] width 24 height 16
drag, startPoint x: 67, startPoint y: 363, endPoint x: 76, endPoint y: 399, distance: 37.1
click at [68, 363] on link "🟣 Premium: Slide Deck & Pitchbook" at bounding box center [94, 359] width 127 height 27
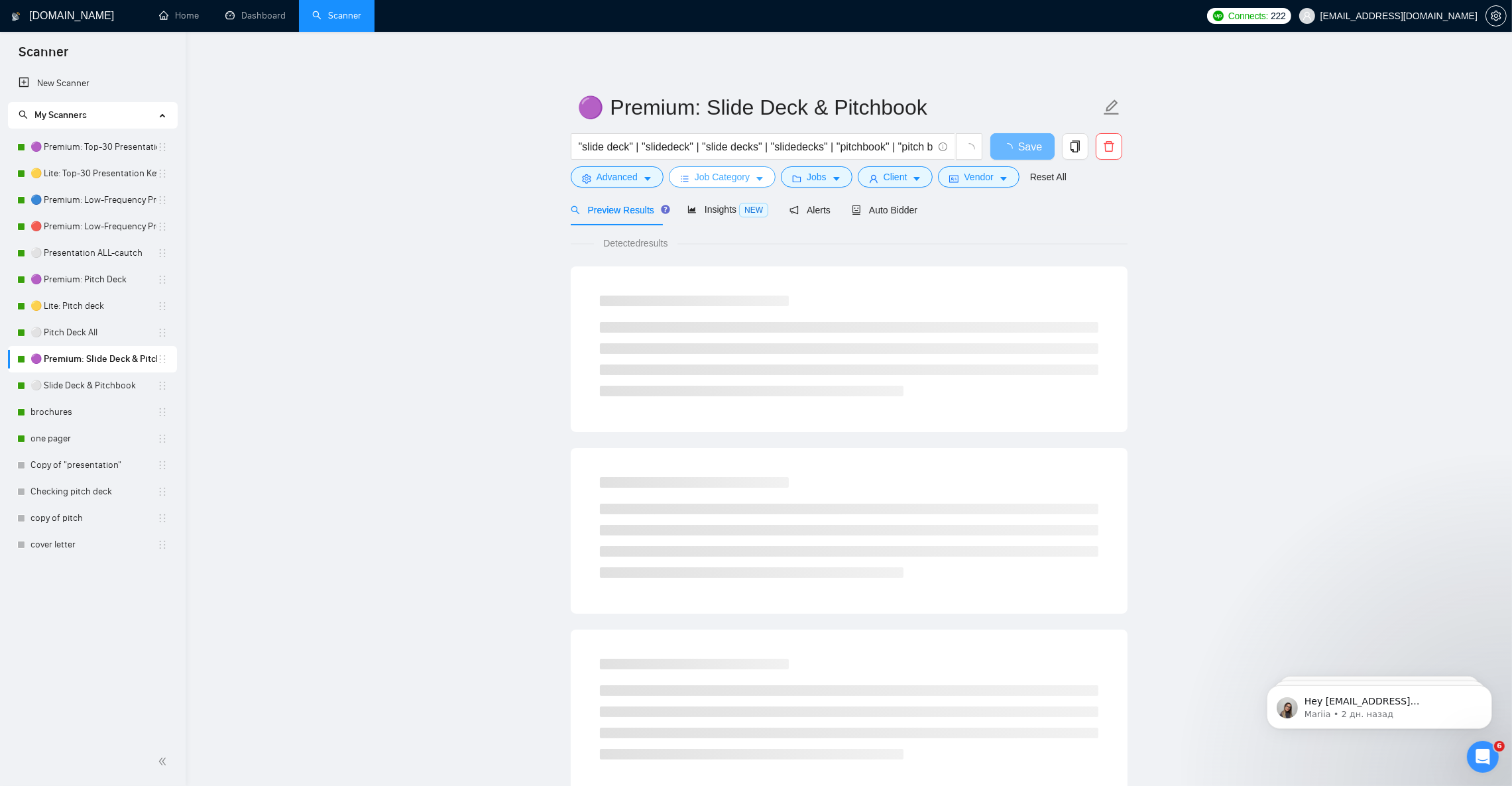
click at [759, 178] on icon "caret-down" at bounding box center [759, 179] width 9 height 9
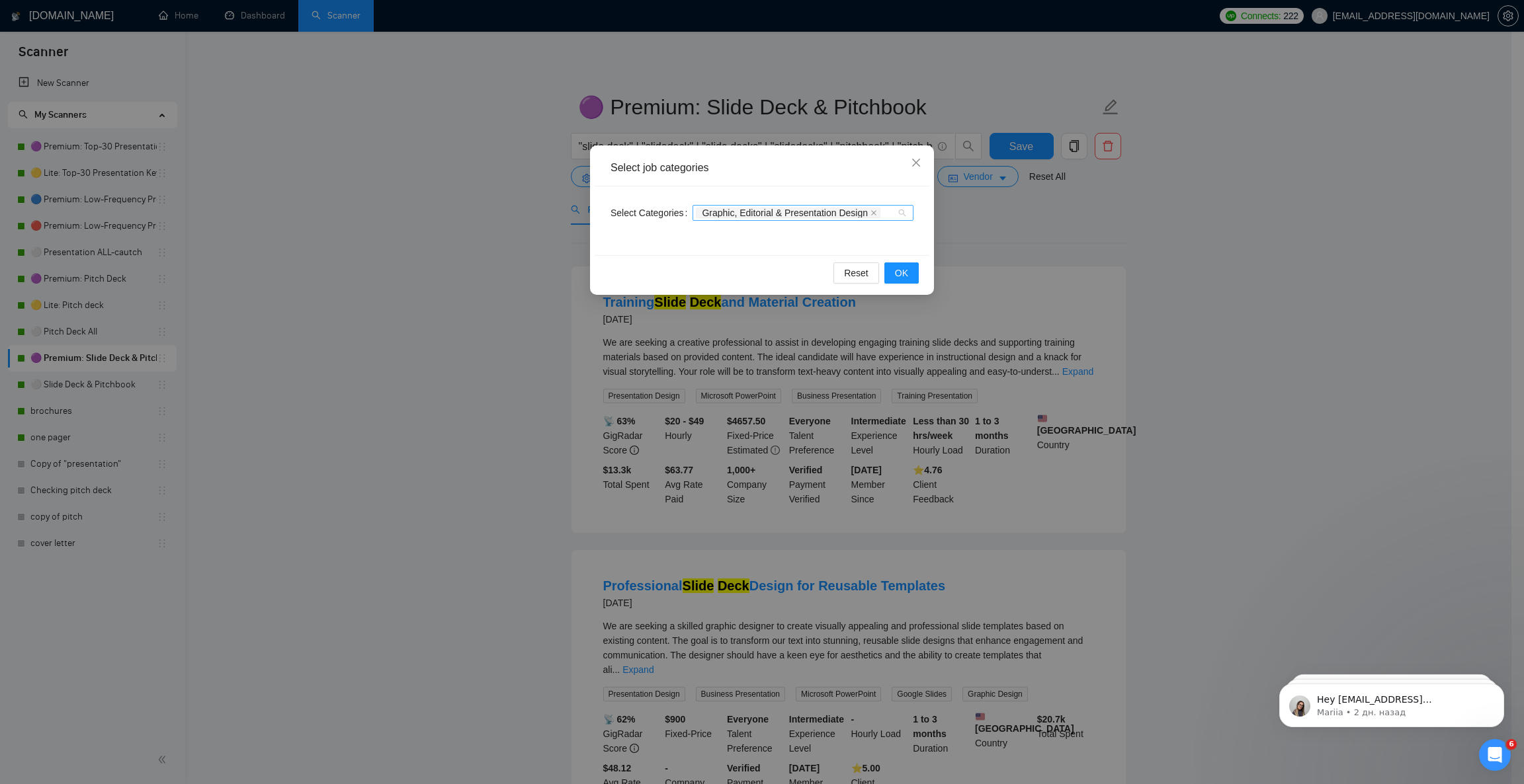
click at [894, 212] on div "Graphic, Editorial & Presentation Design" at bounding box center [796, 213] width 201 height 14
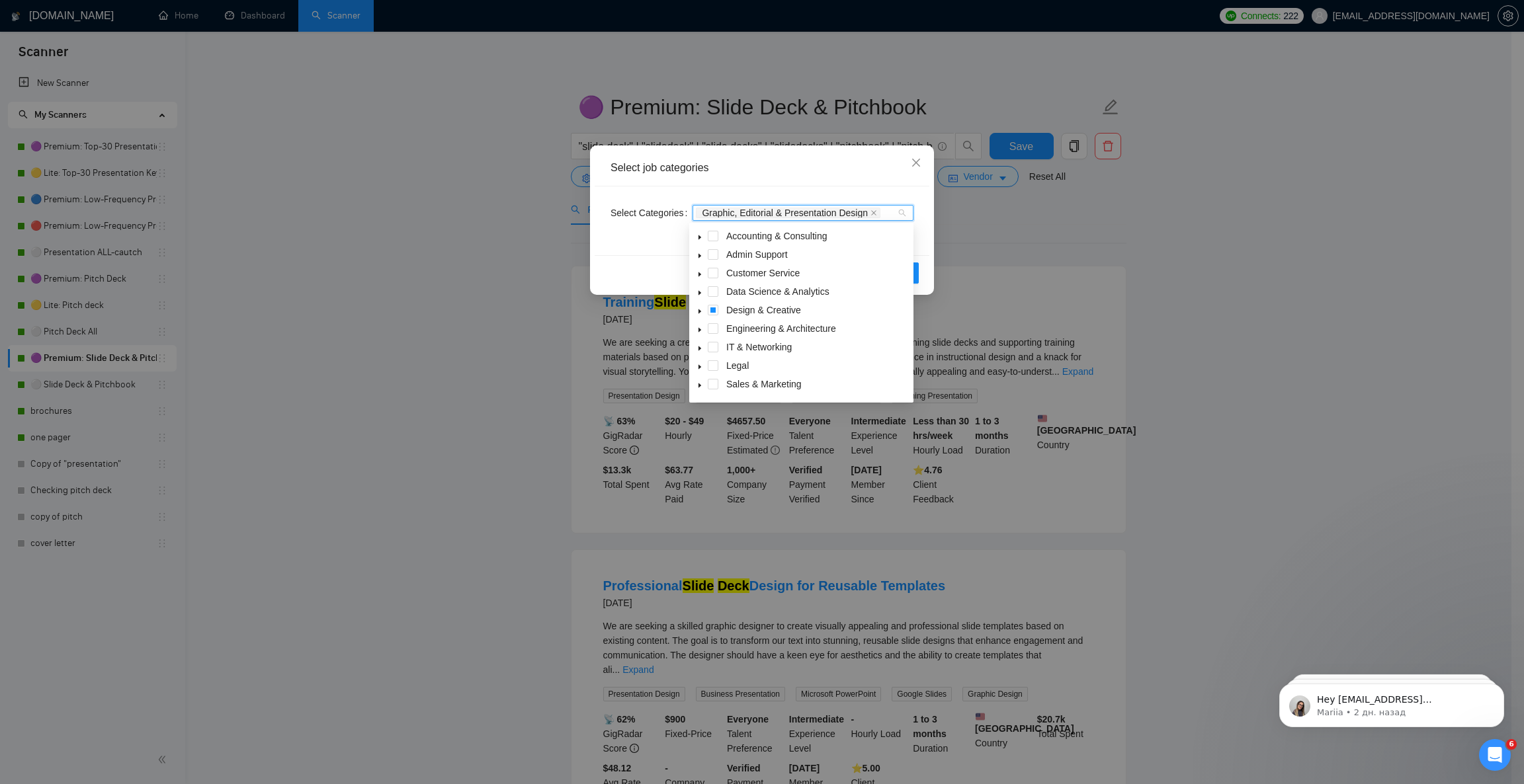
click at [701, 313] on icon "caret-down" at bounding box center [700, 311] width 7 height 7
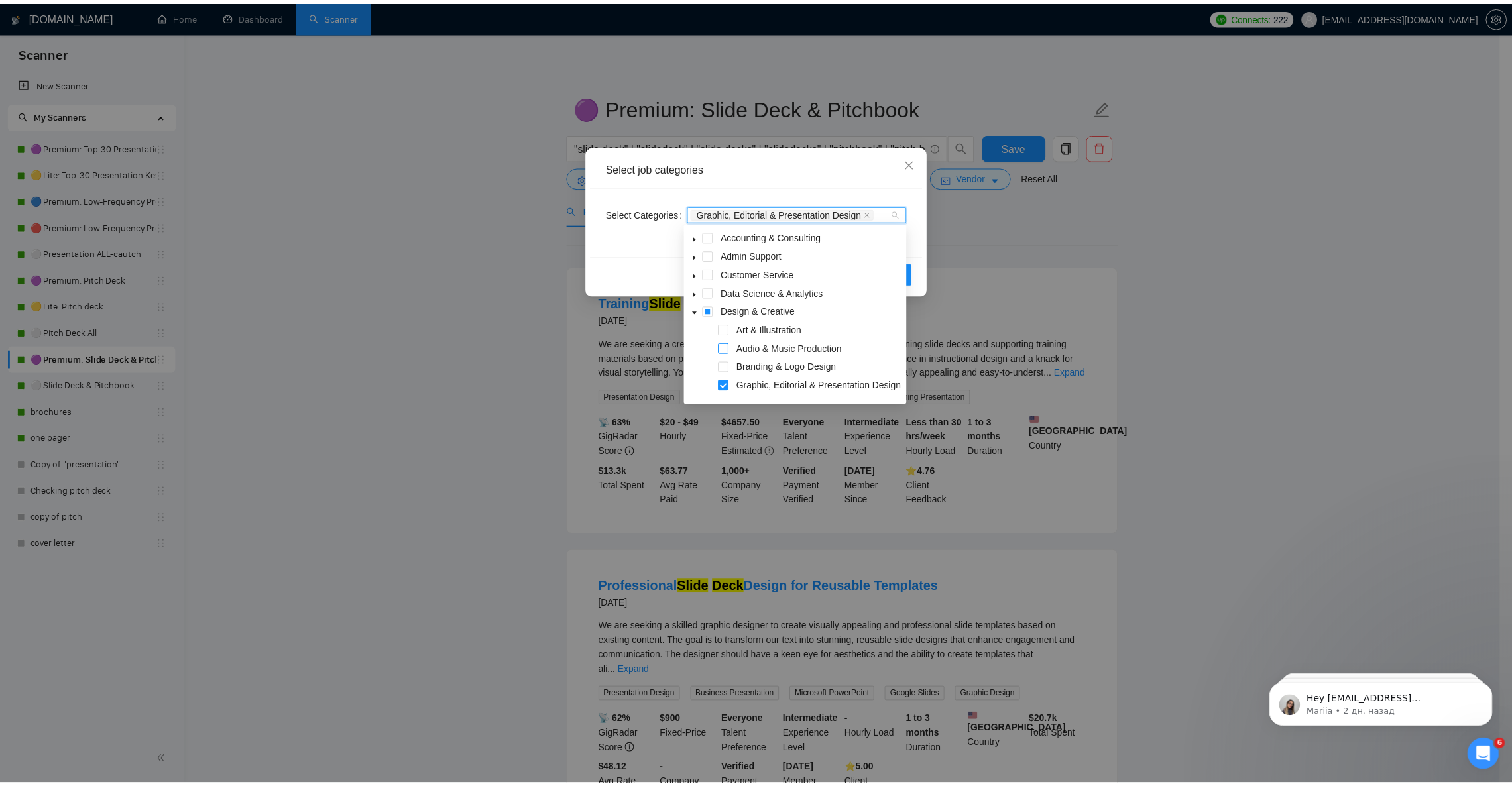
scroll to position [99, 0]
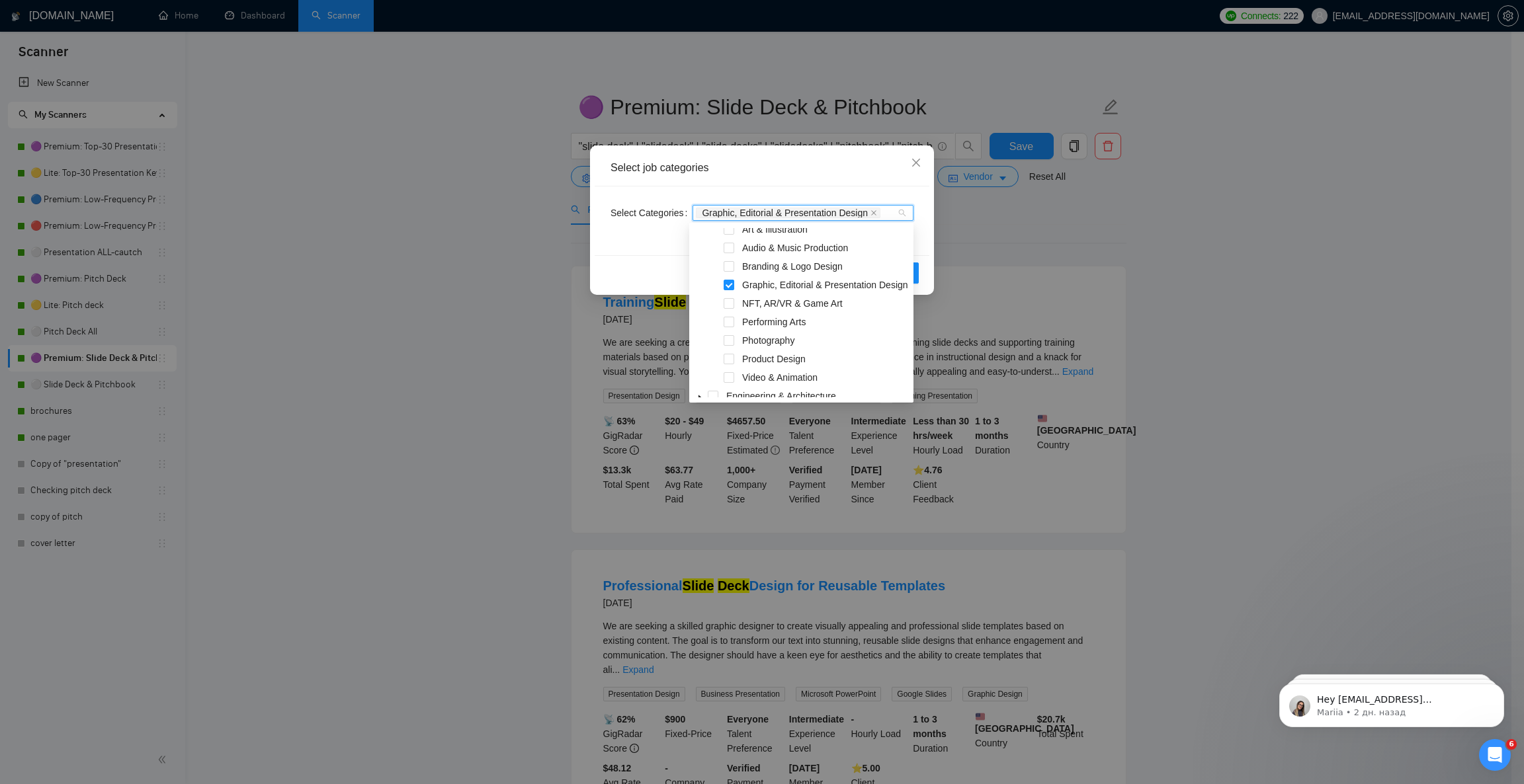
click at [893, 144] on div "Select job categories Select Categories Graphic, Editorial & Presentation Desig…" at bounding box center [762, 392] width 1524 height 784
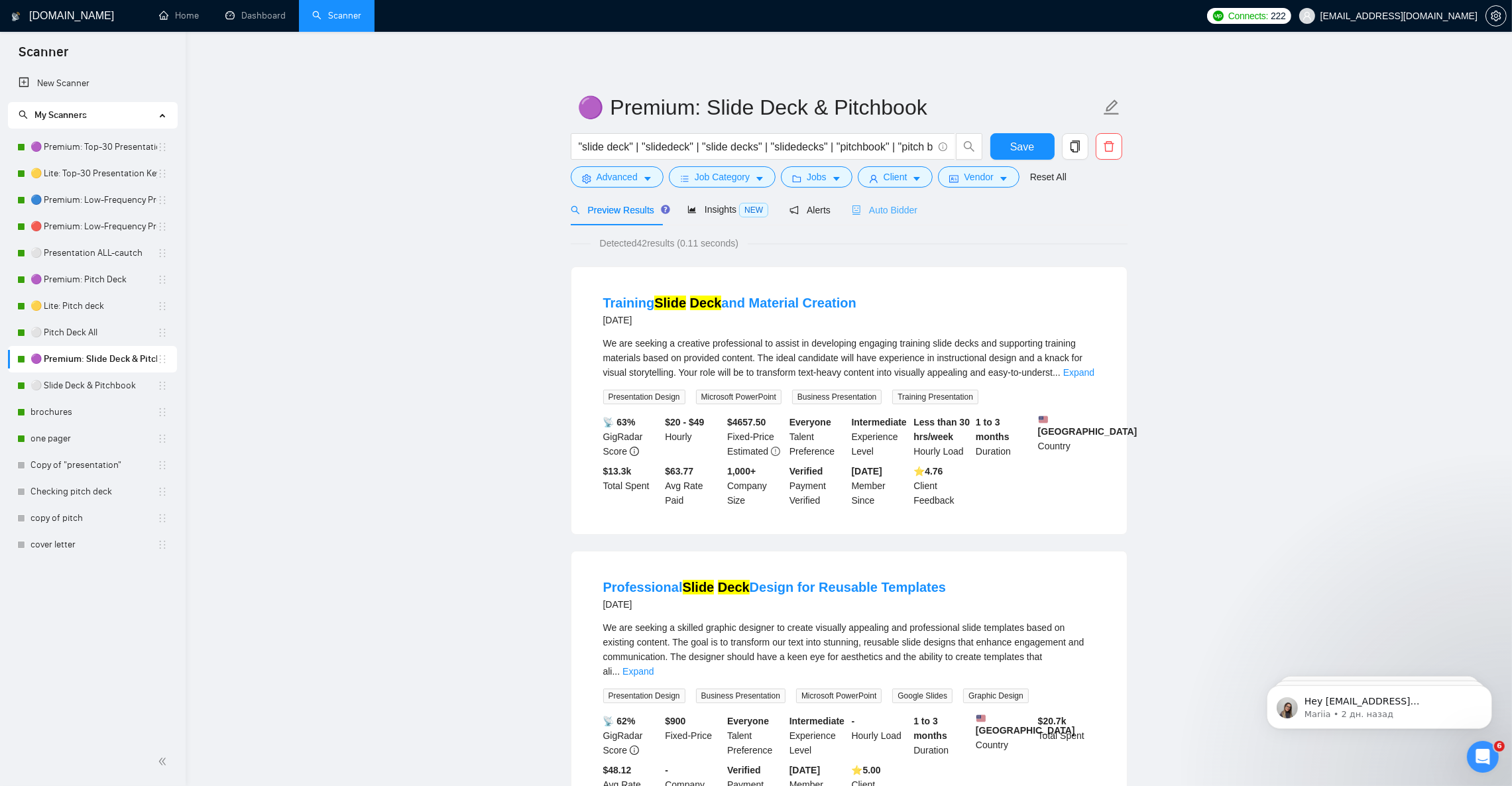
click at [889, 217] on div "Auto Bidder" at bounding box center [884, 210] width 66 height 31
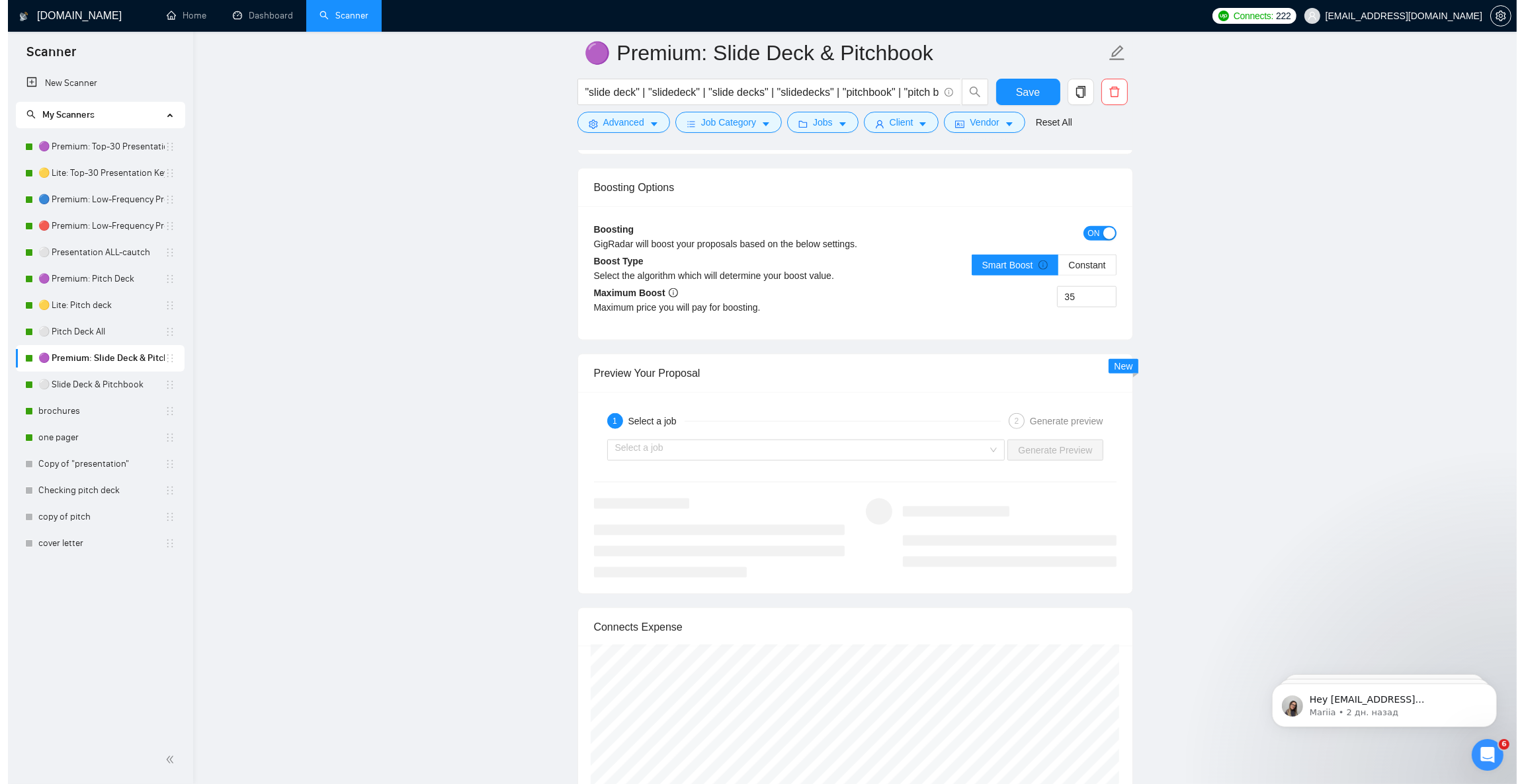
scroll to position [2578, 0]
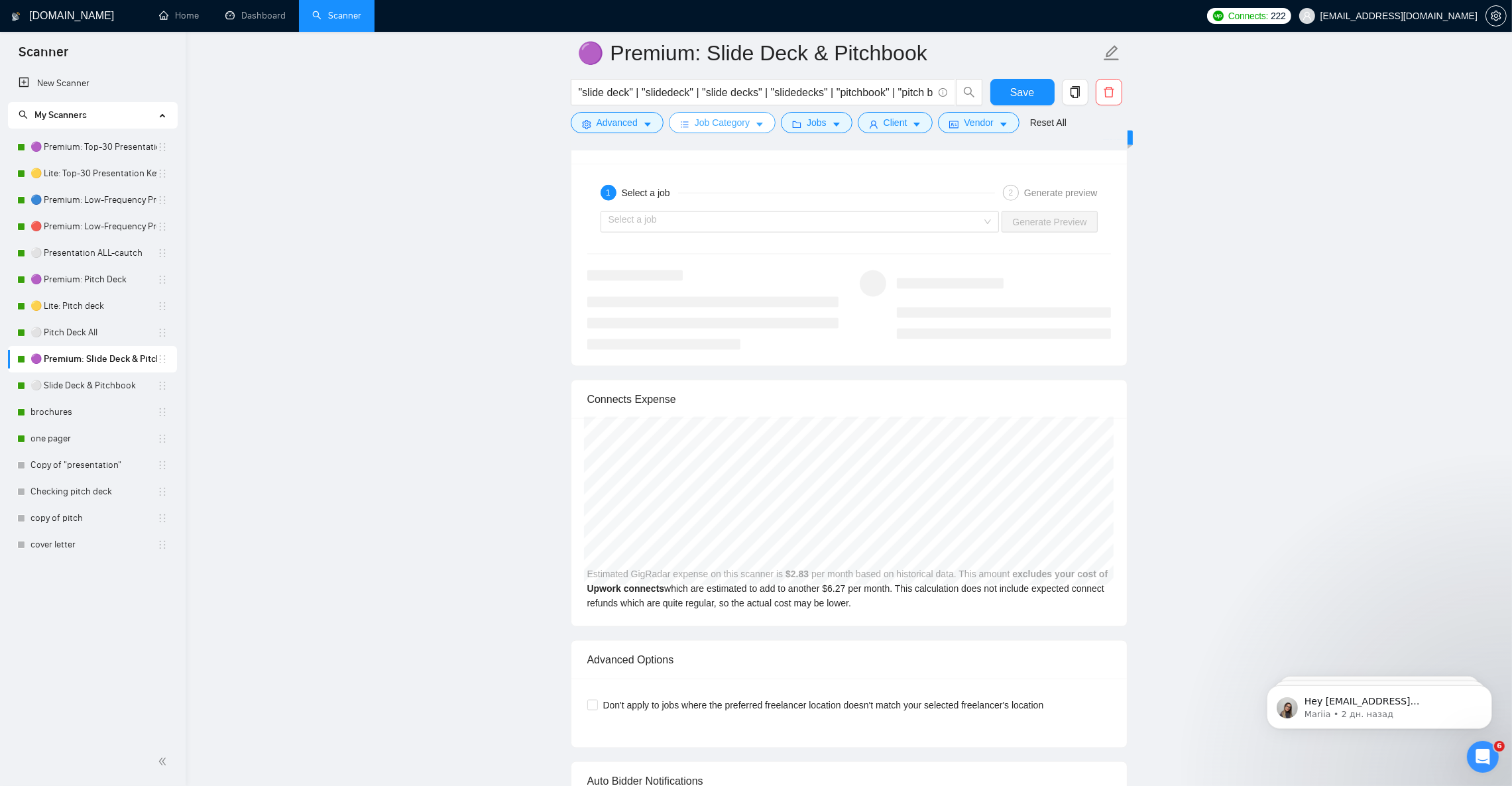
click at [732, 125] on span "Job Category" at bounding box center [722, 122] width 55 height 15
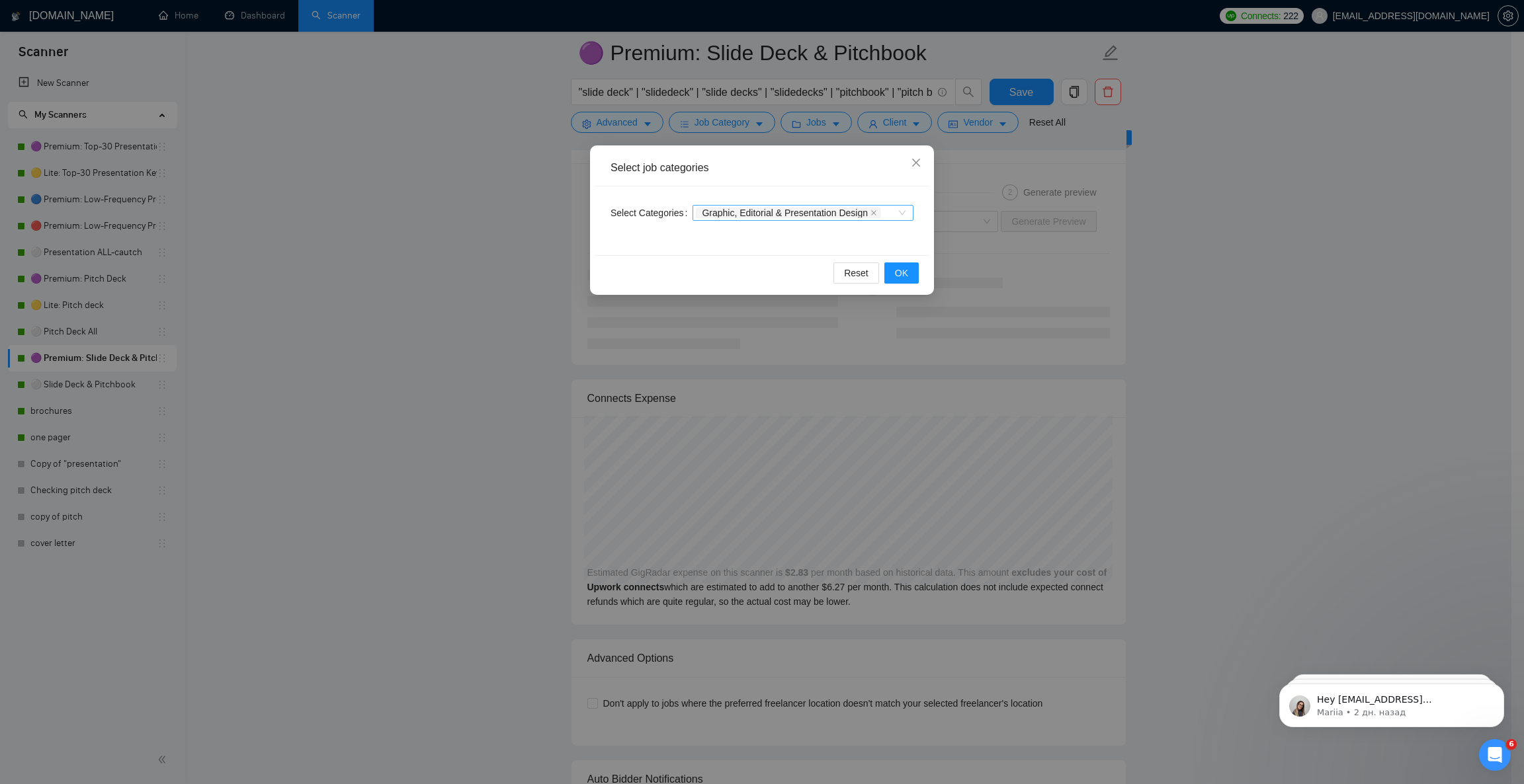
click at [836, 209] on span "Graphic, Editorial & Presentation Design" at bounding box center [784, 212] width 166 height 9
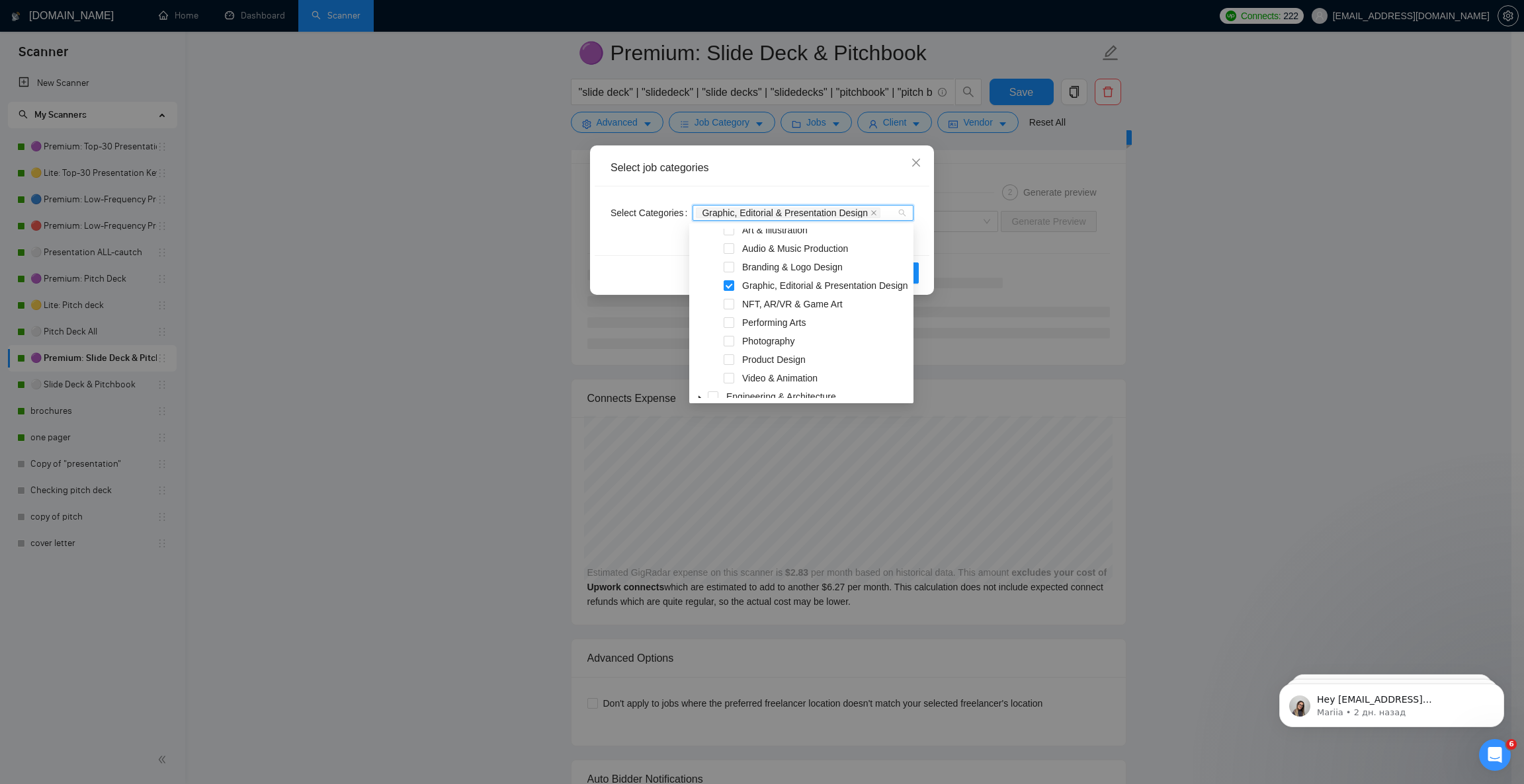
scroll to position [0, 0]
click at [725, 367] on span at bounding box center [729, 366] width 10 height 10
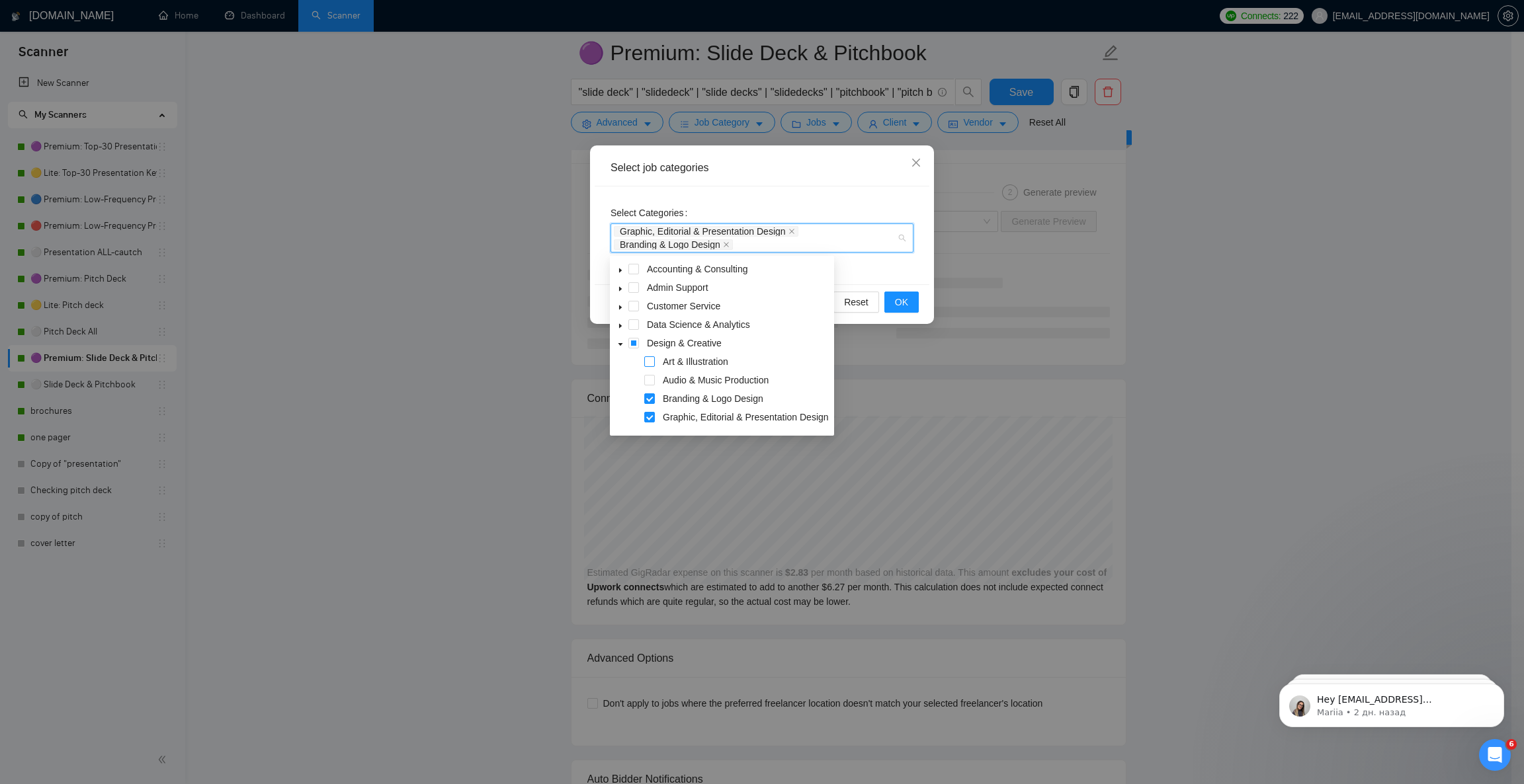
click at [651, 361] on span at bounding box center [649, 362] width 10 height 10
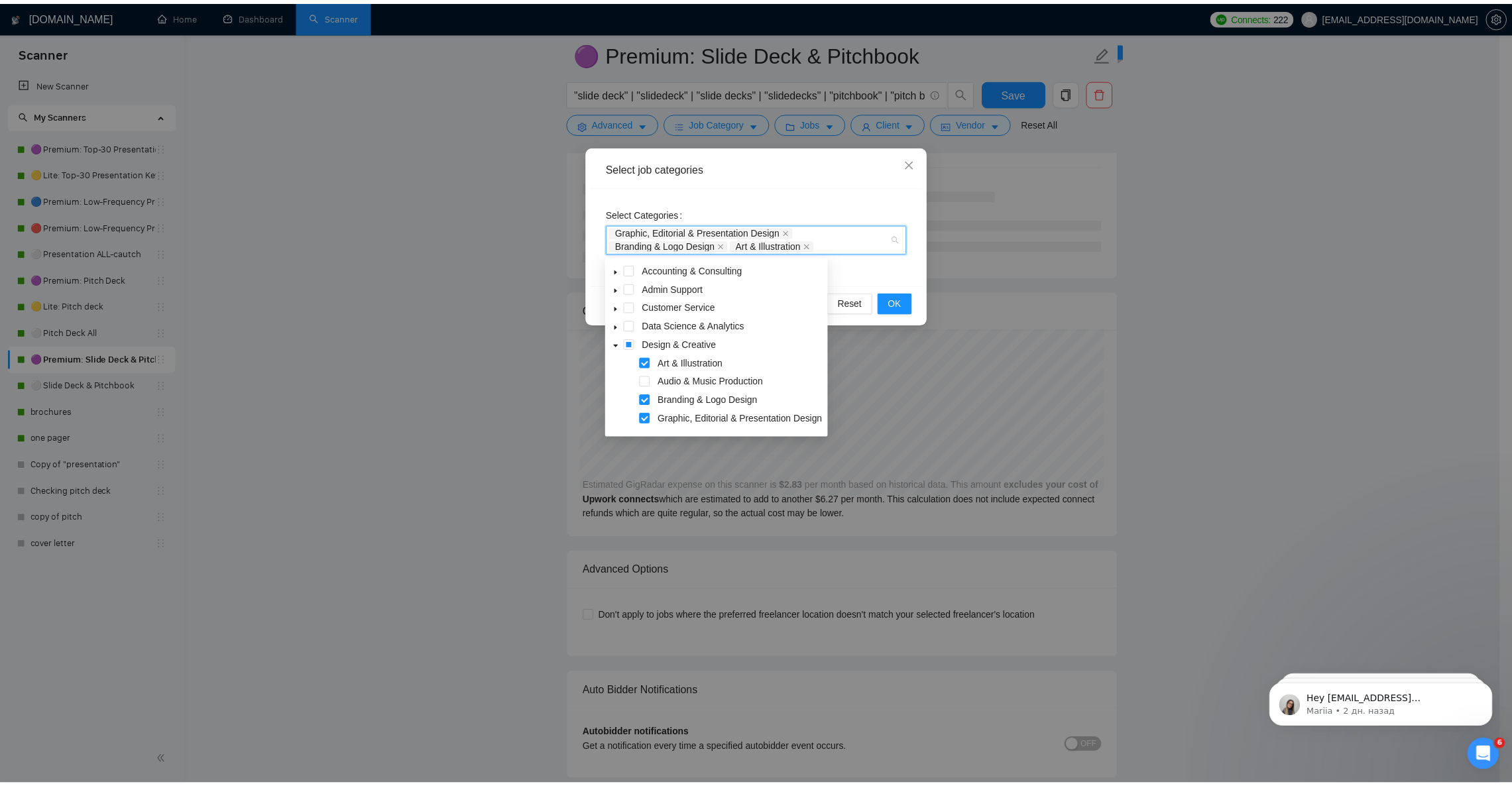
scroll to position [99, 0]
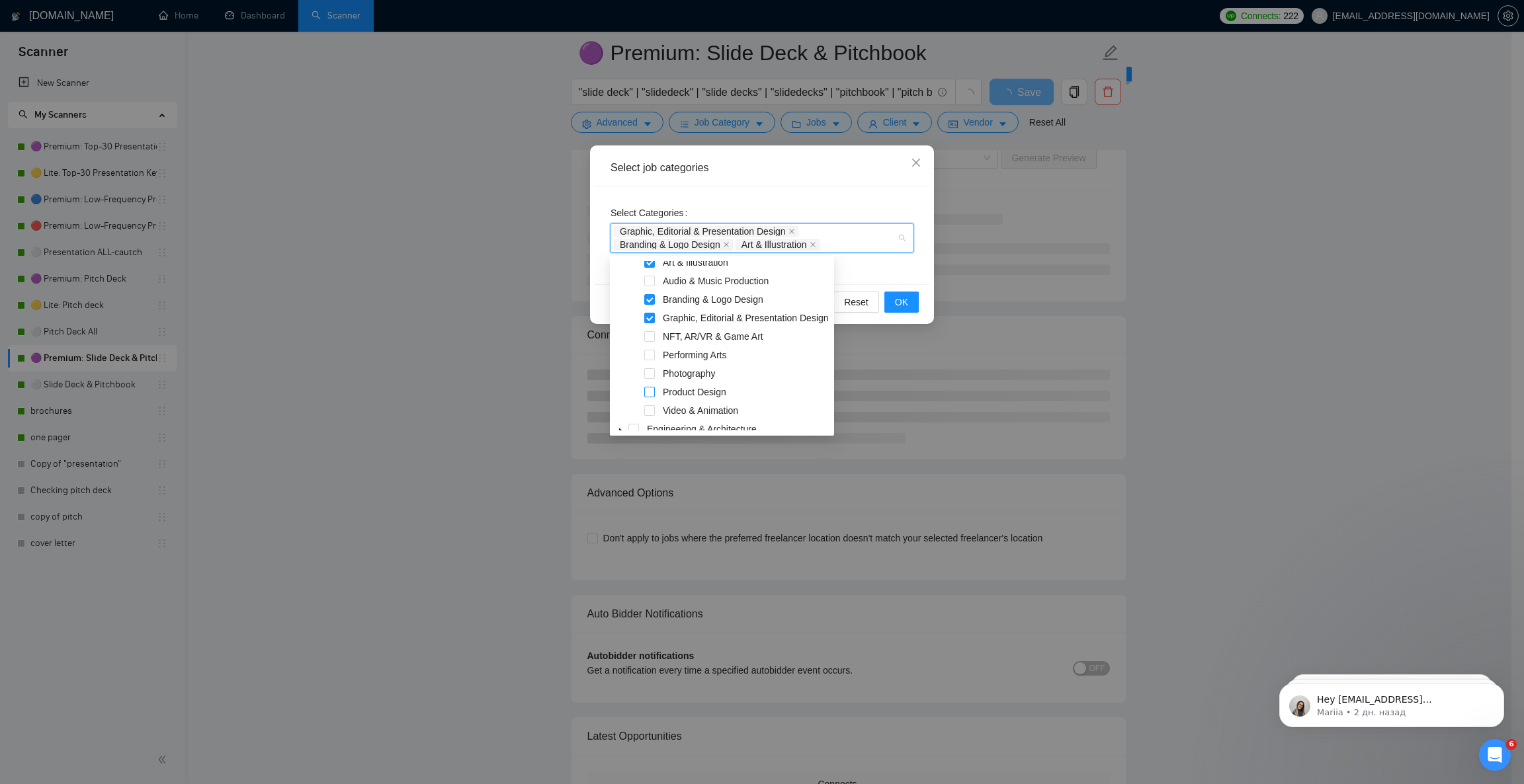
click at [651, 392] on span at bounding box center [649, 392] width 10 height 10
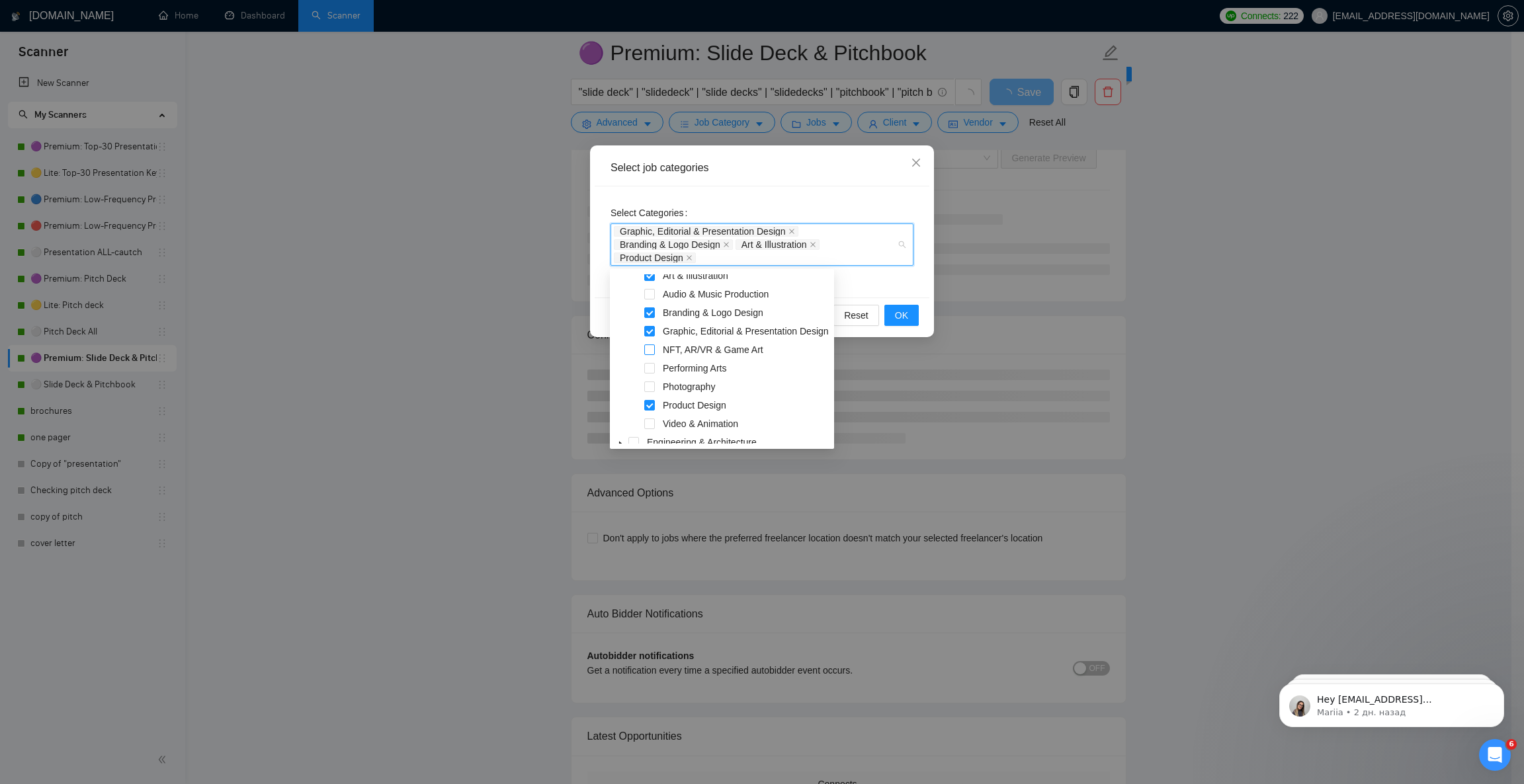
click at [646, 351] on span at bounding box center [649, 350] width 10 height 10
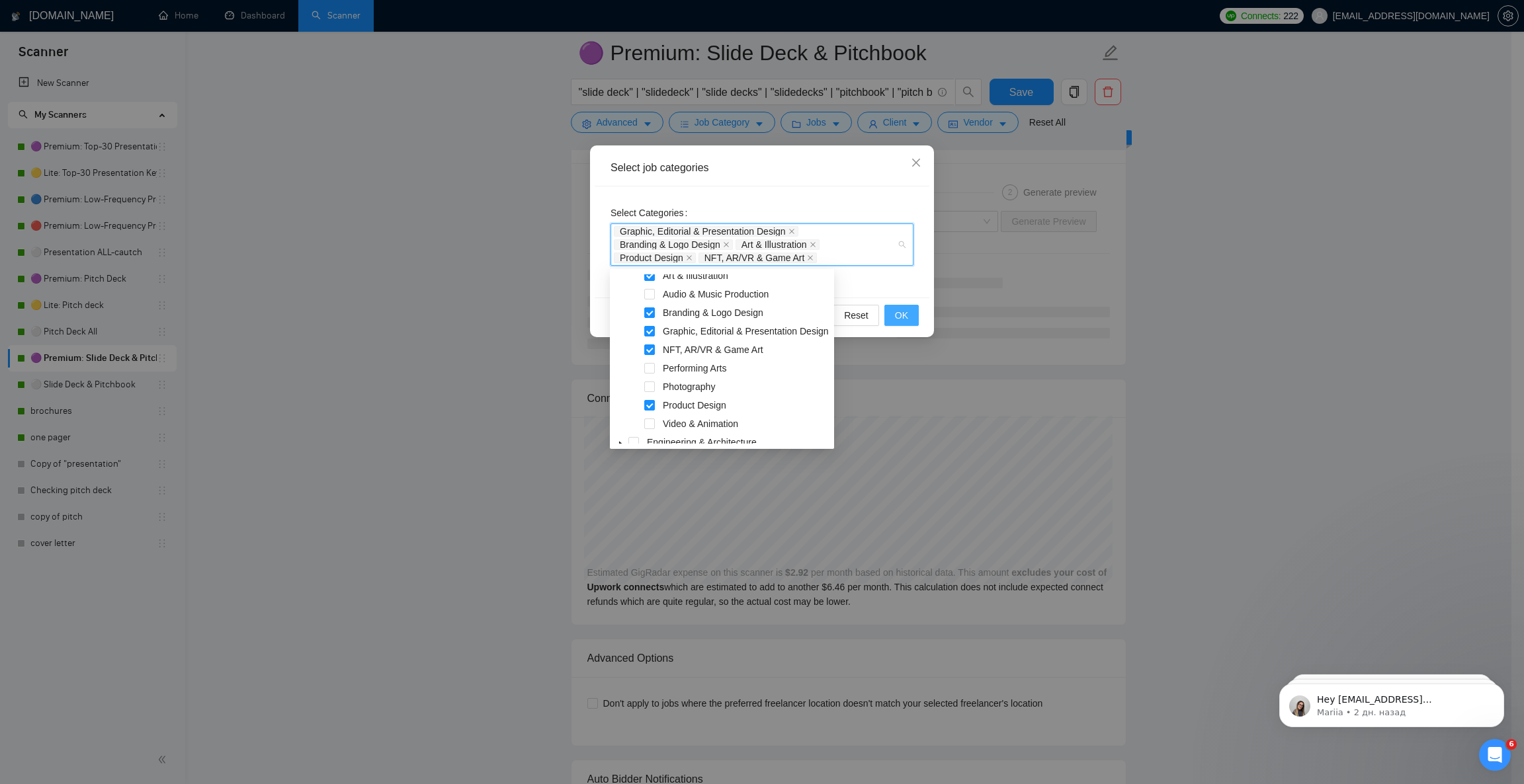
click at [910, 317] on button "OK" at bounding box center [901, 315] width 34 height 21
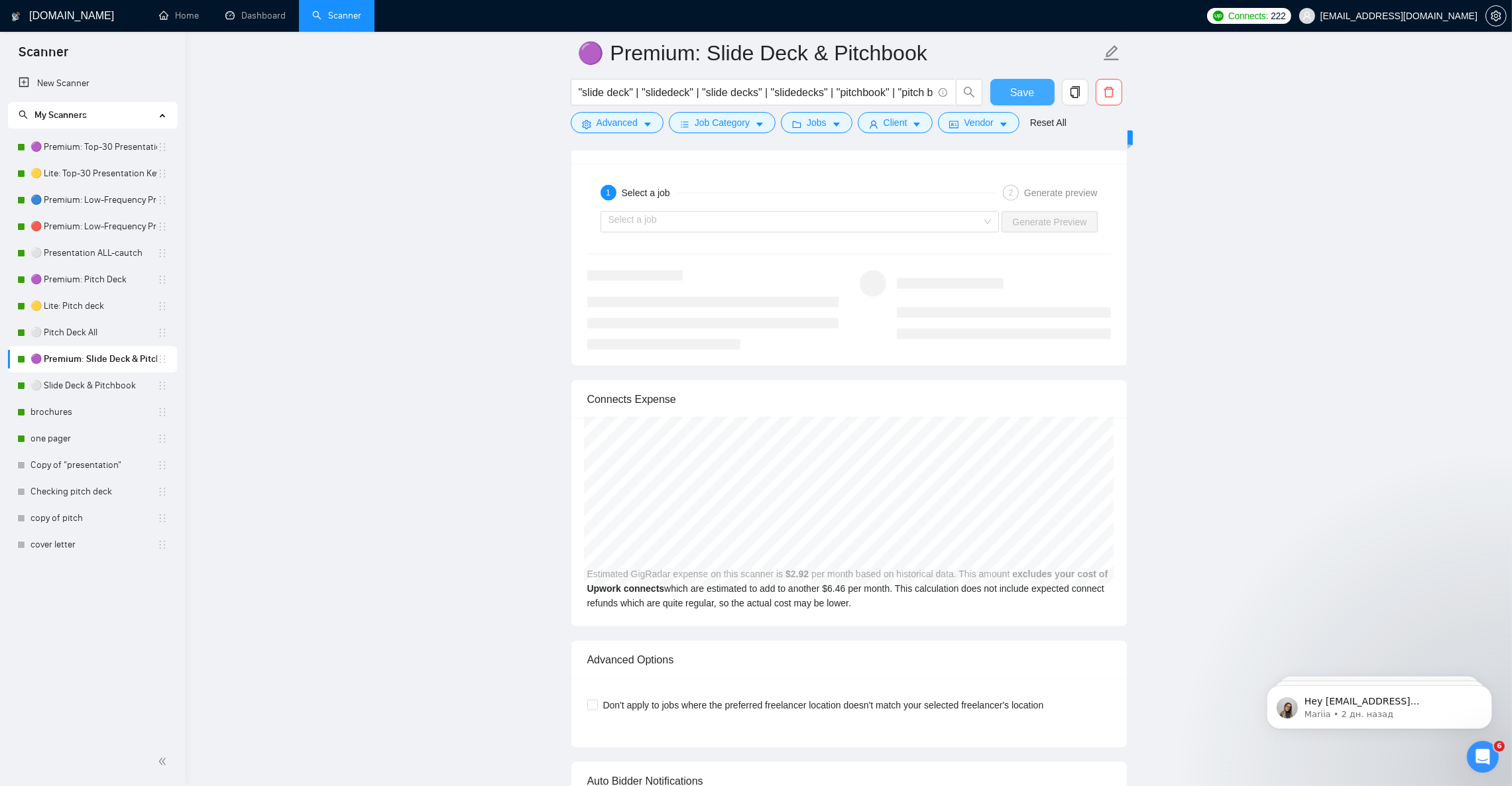
click at [1032, 98] on span "Save" at bounding box center [1022, 92] width 24 height 16
click at [113, 386] on link "⚪ Slide Deck & Pitchbook" at bounding box center [94, 386] width 127 height 27
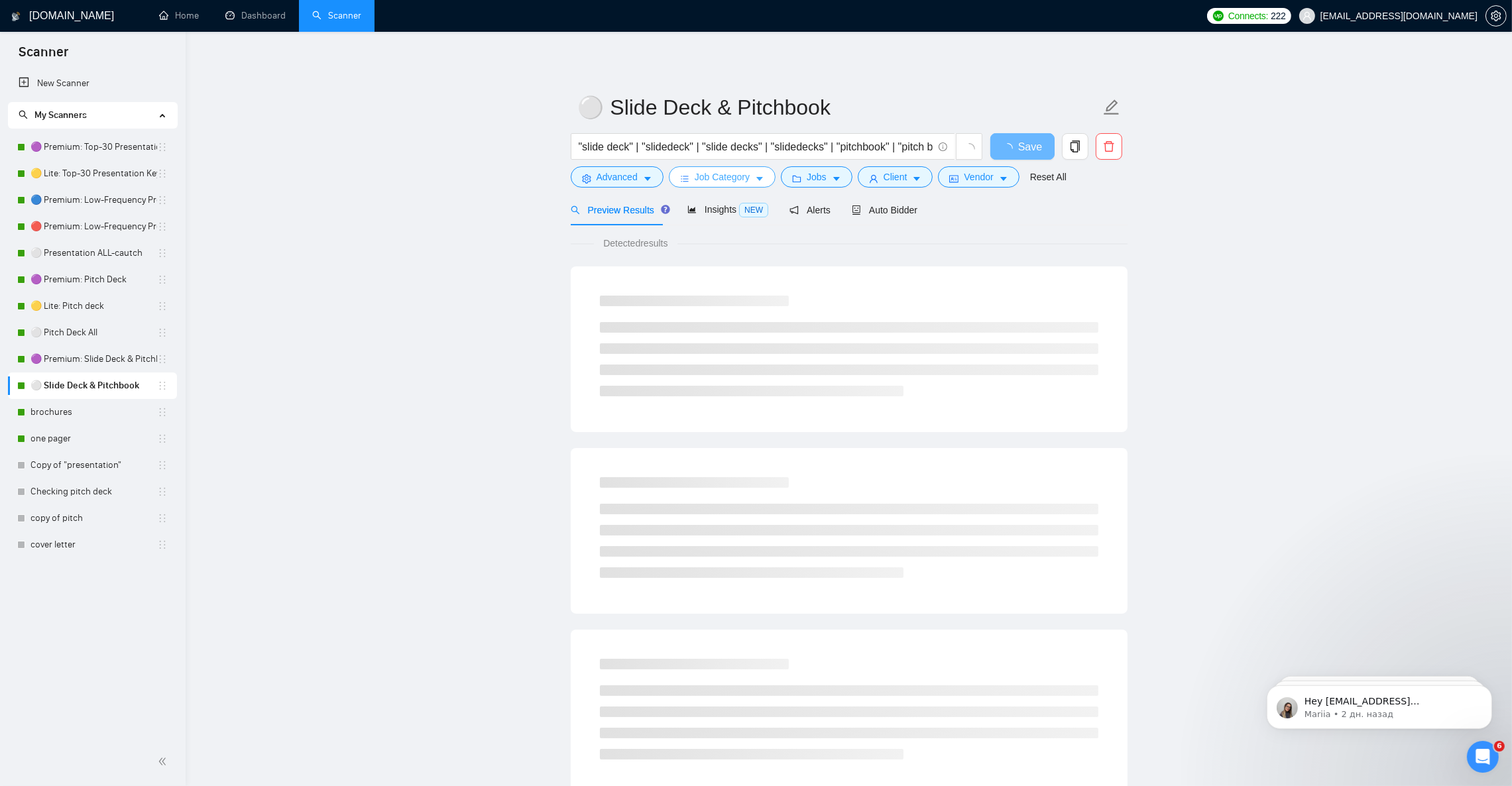
click at [746, 180] on span "Job Category" at bounding box center [722, 176] width 55 height 15
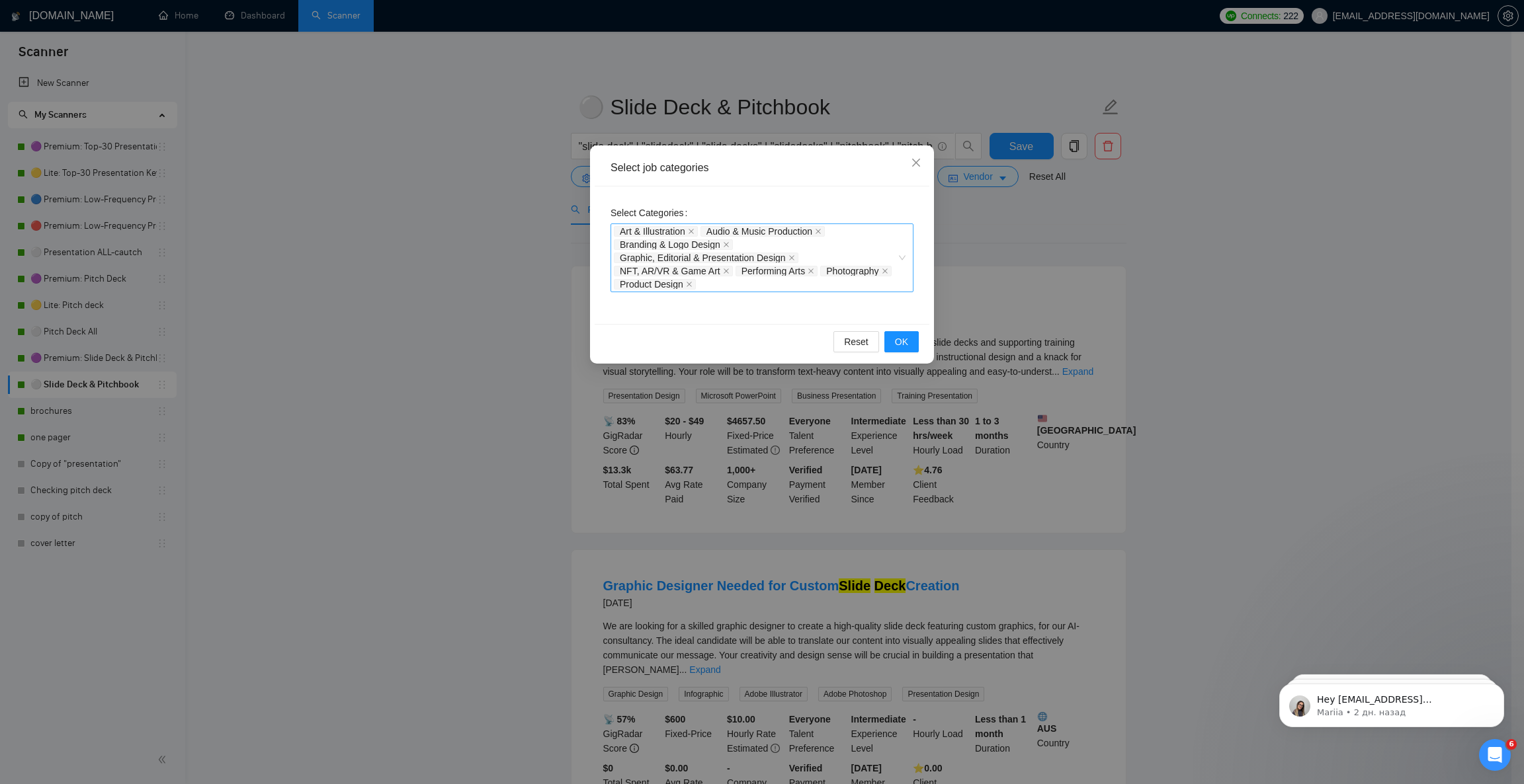
click at [901, 277] on div "Art & Illustration Audio & Music Production Branding & Logo Design Graphic, Edi…" at bounding box center [761, 258] width 303 height 69
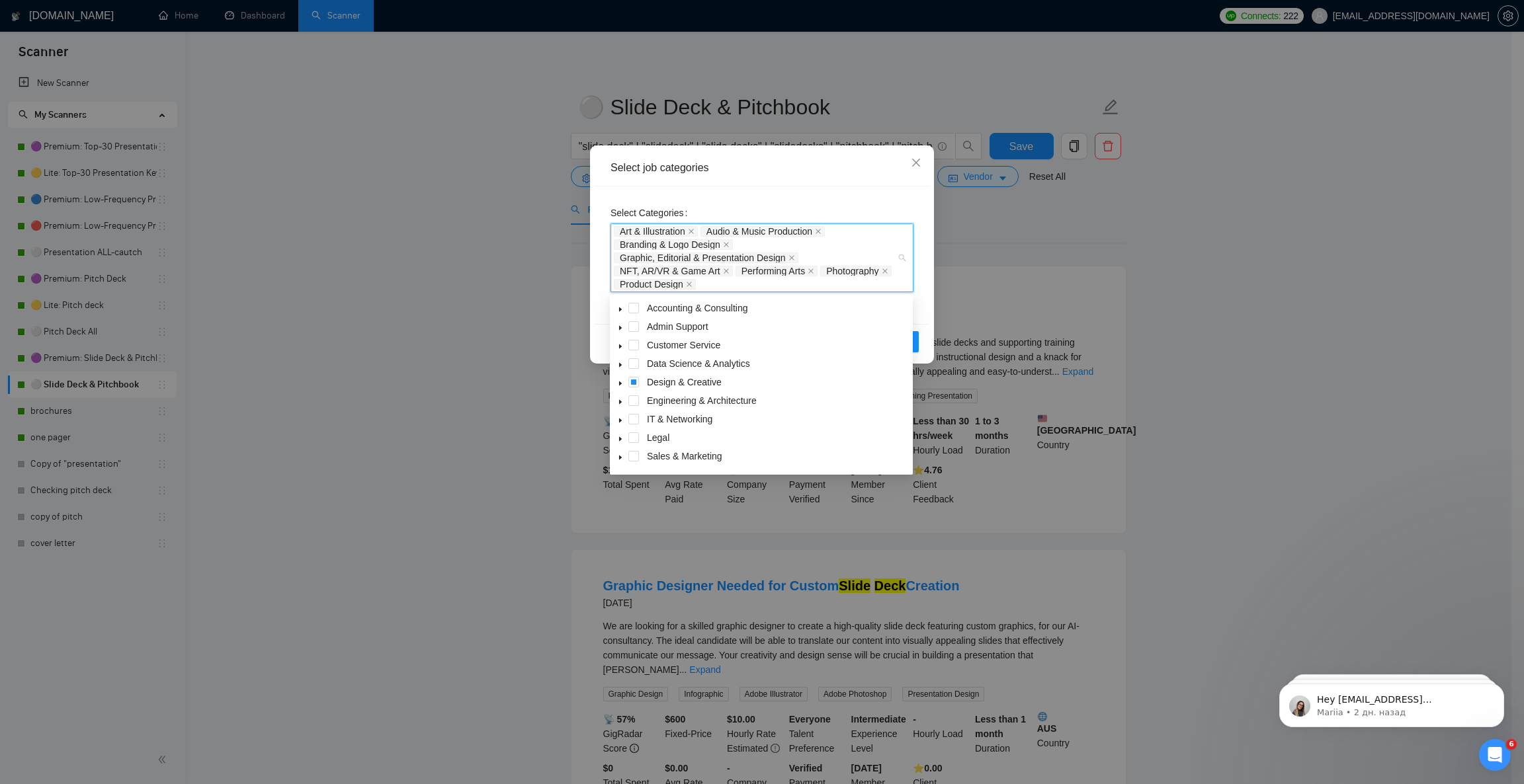
click at [618, 382] on icon "caret-down" at bounding box center [620, 384] width 7 height 7
click at [646, 430] on span at bounding box center [649, 431] width 10 height 10
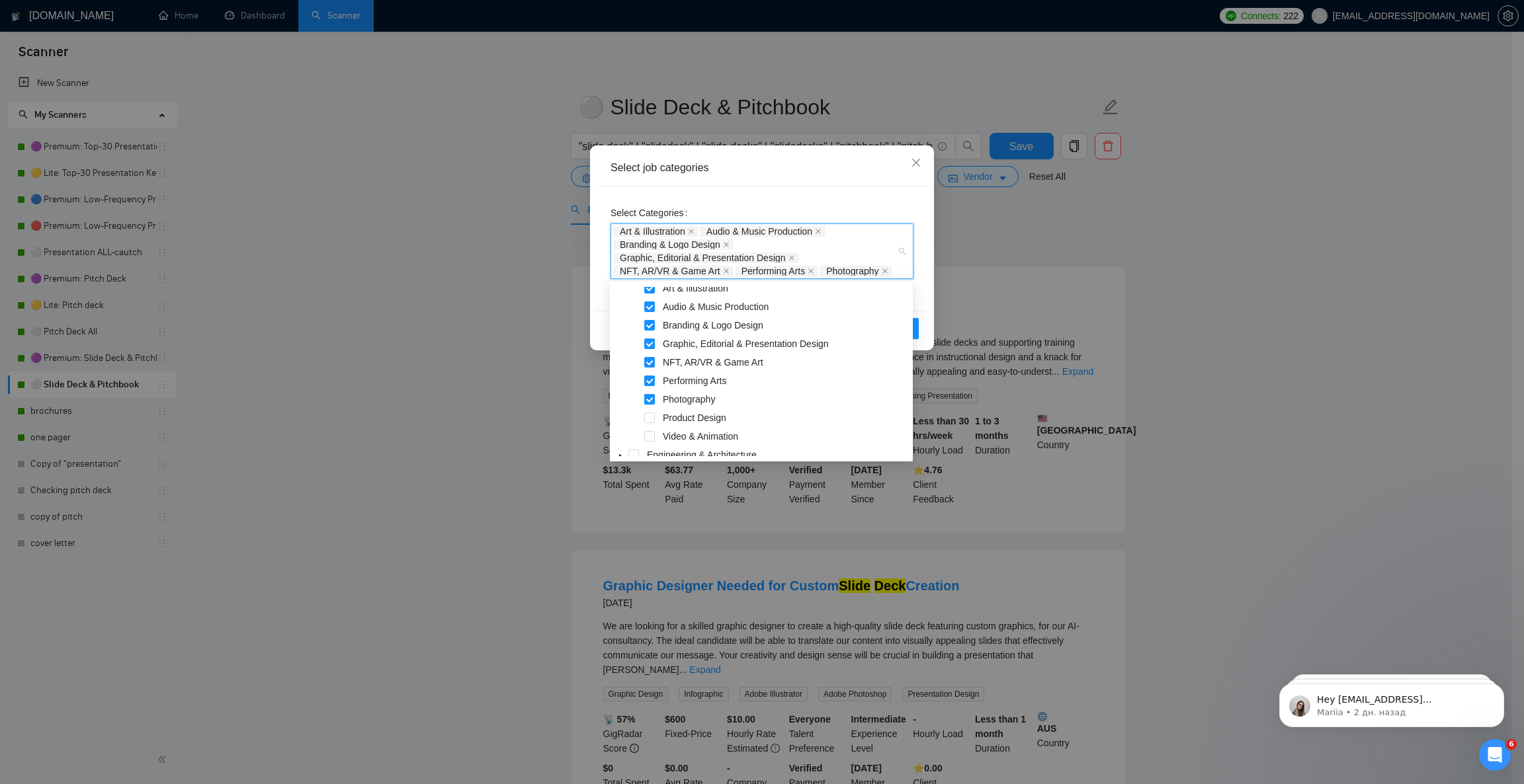
click at [648, 400] on span at bounding box center [649, 399] width 10 height 10
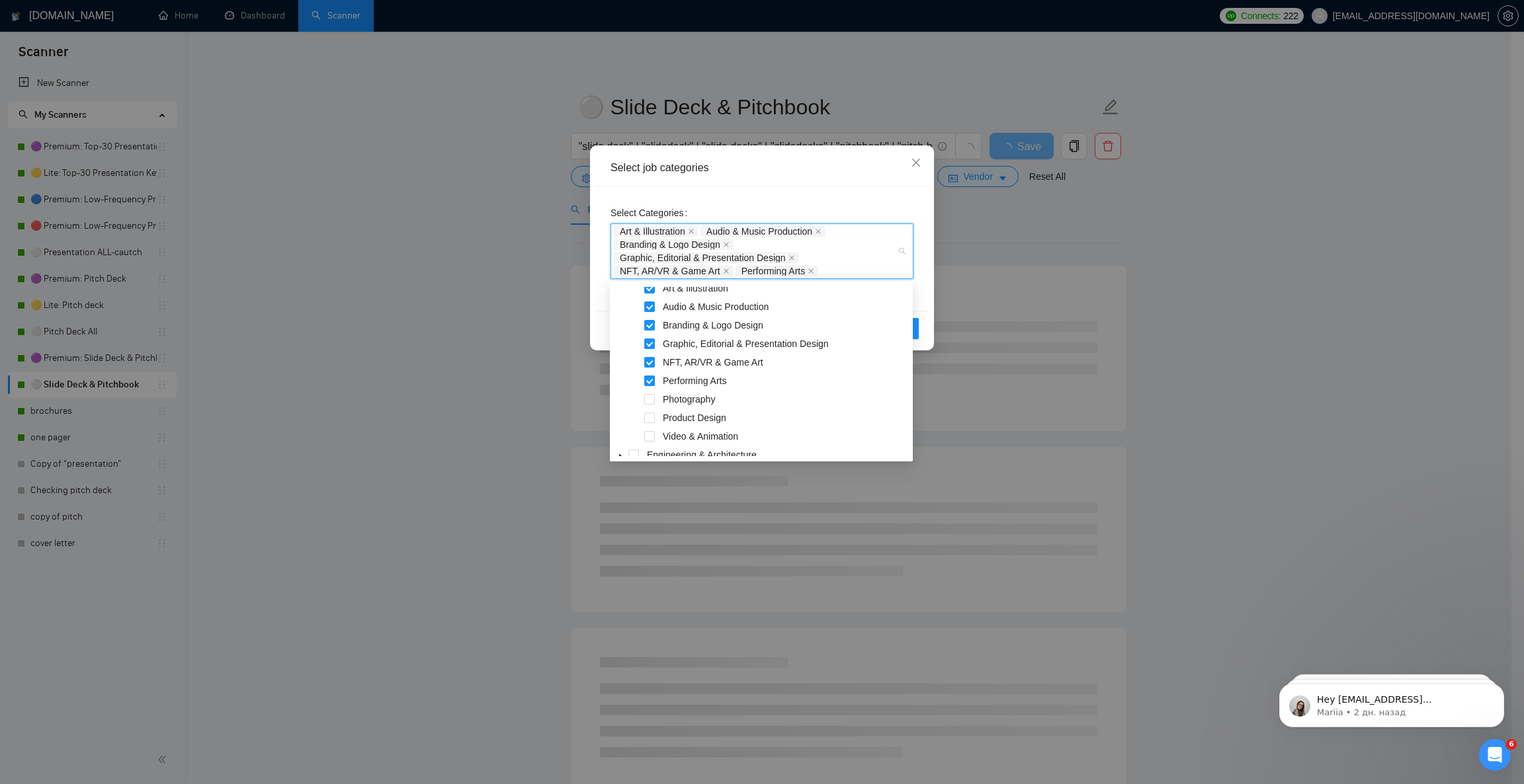
click at [648, 380] on span at bounding box center [649, 380] width 10 height 10
click at [649, 309] on span at bounding box center [649, 306] width 10 height 10
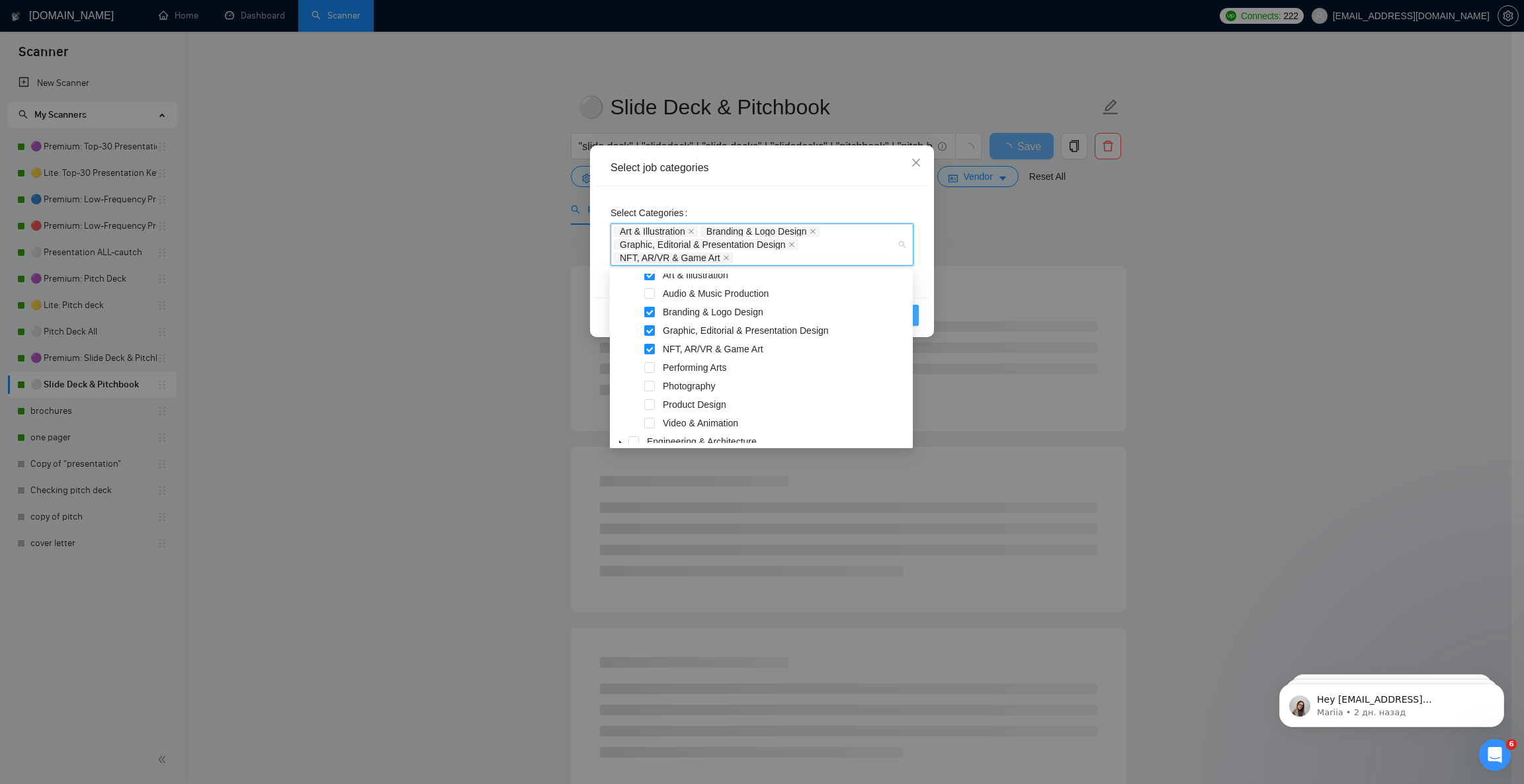
click at [916, 317] on button "OK" at bounding box center [901, 315] width 34 height 21
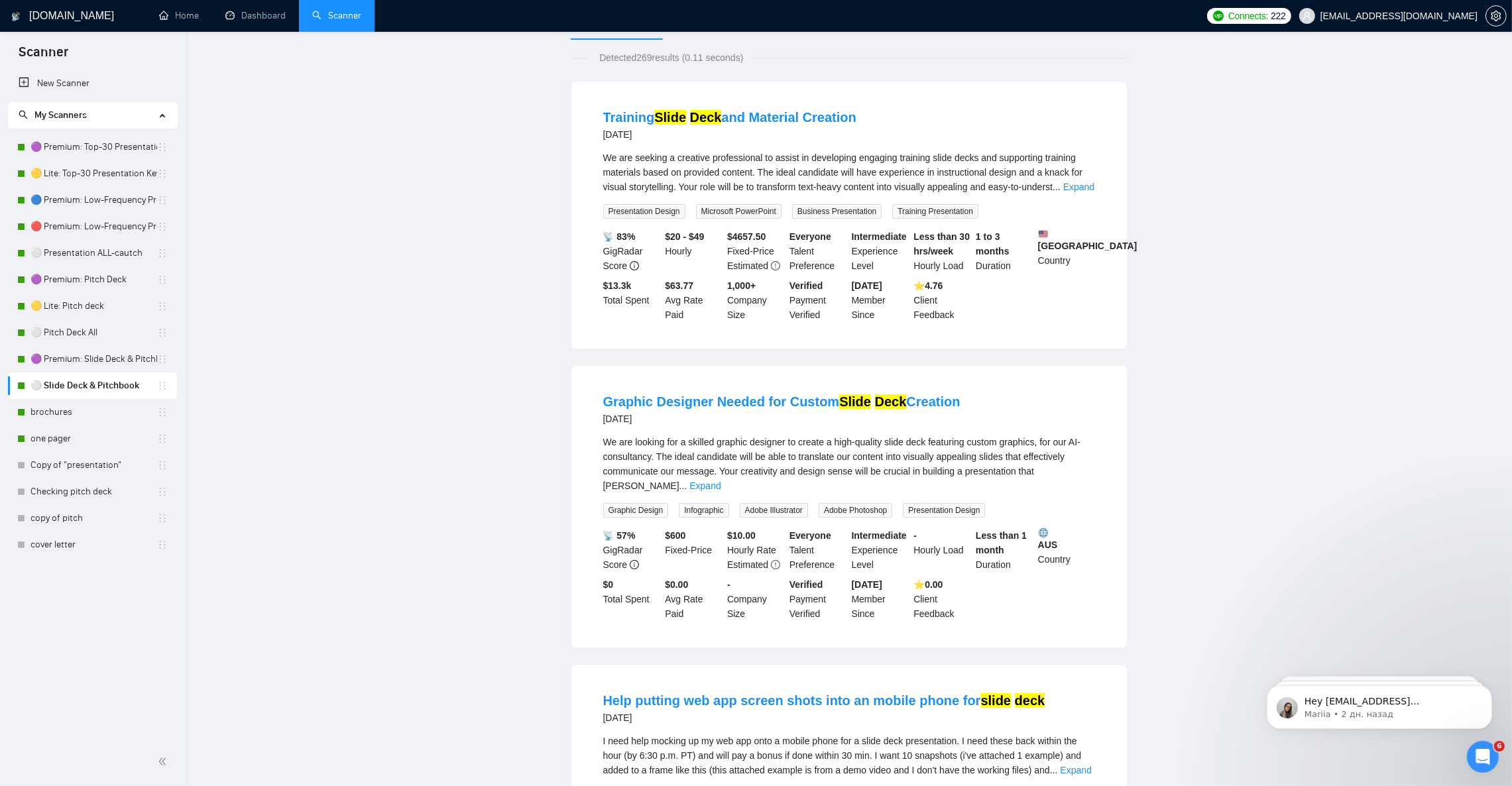
scroll to position [199, 0]
